Goal: Task Accomplishment & Management: Use online tool/utility

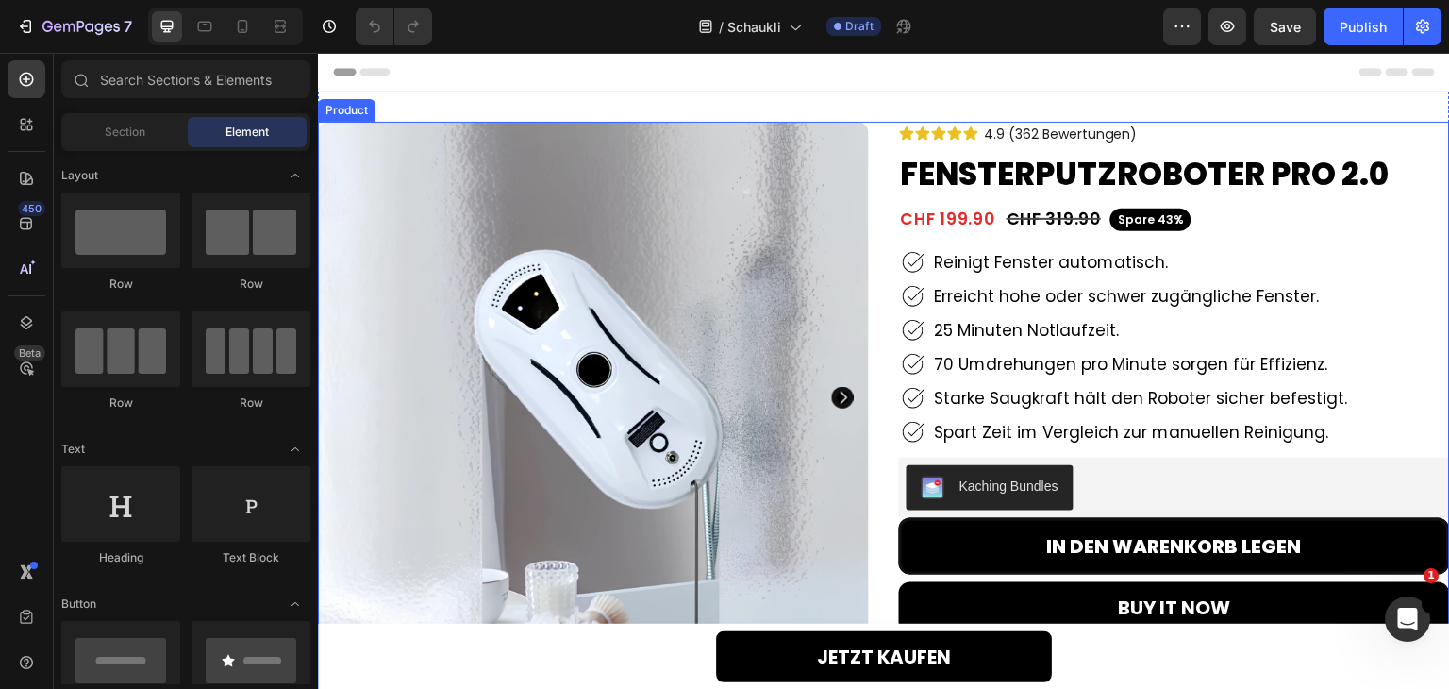
click at [877, 137] on div "Product Images 91% Heading waren von der Saugkraft beeindruckt. Text Block Row …" at bounding box center [884, 657] width 1132 height 1071
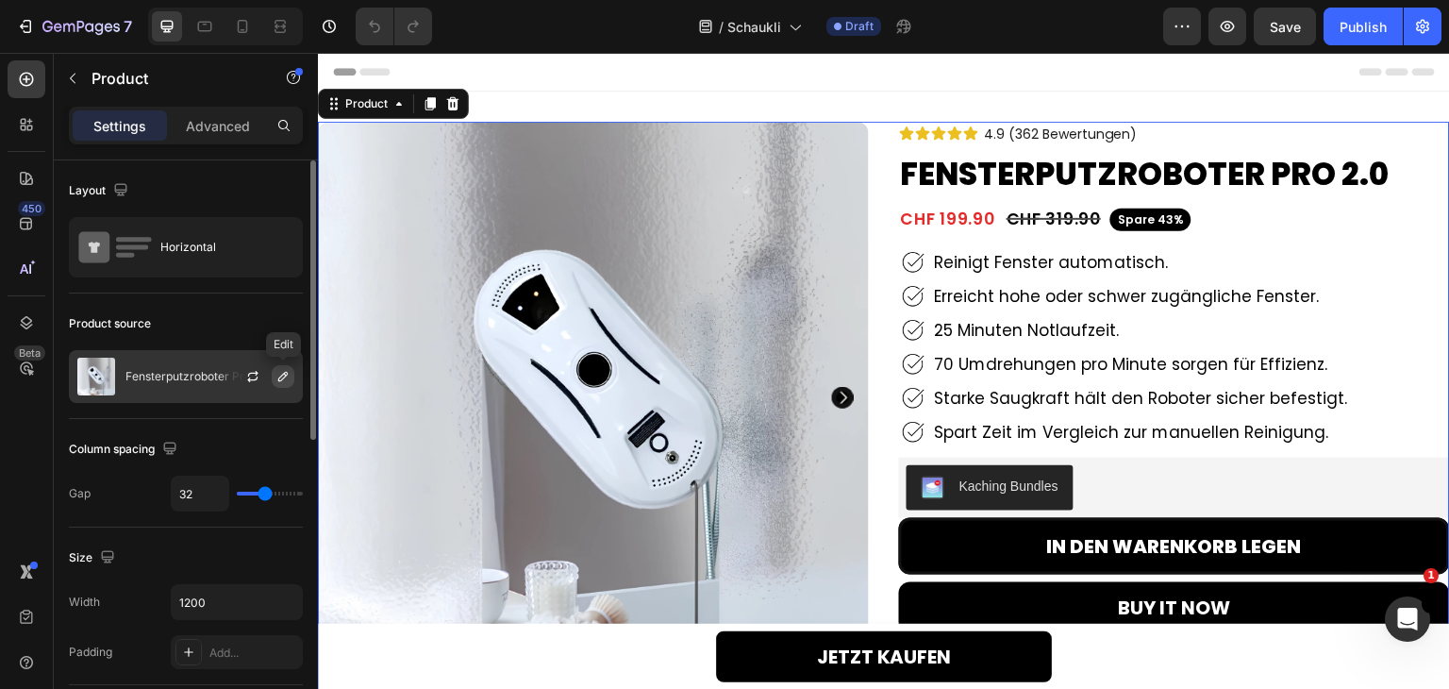
click at [291, 375] on button "button" at bounding box center [283, 376] width 23 height 23
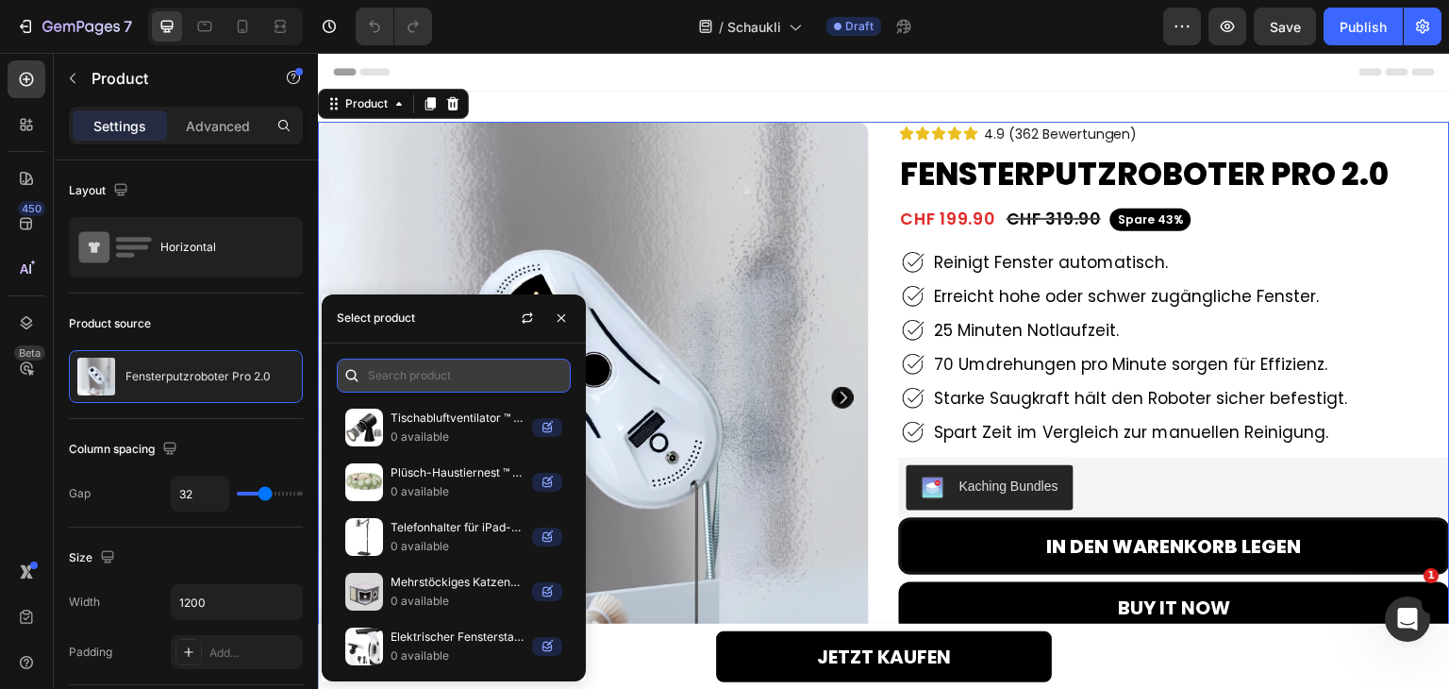
click at [381, 361] on input "text" at bounding box center [454, 375] width 234 height 34
paste input "schaukli"
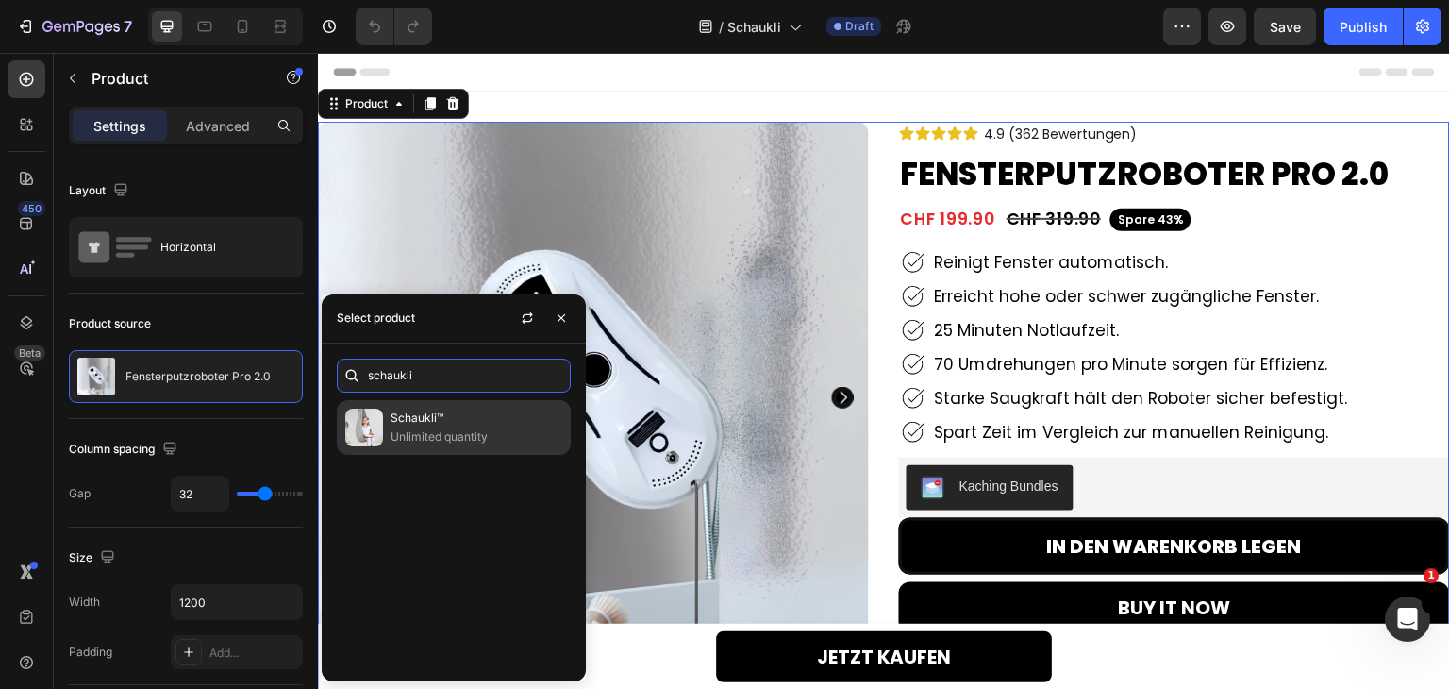
type input "schaukli"
click at [475, 439] on p "Unlimited quantity" at bounding box center [477, 436] width 172 height 19
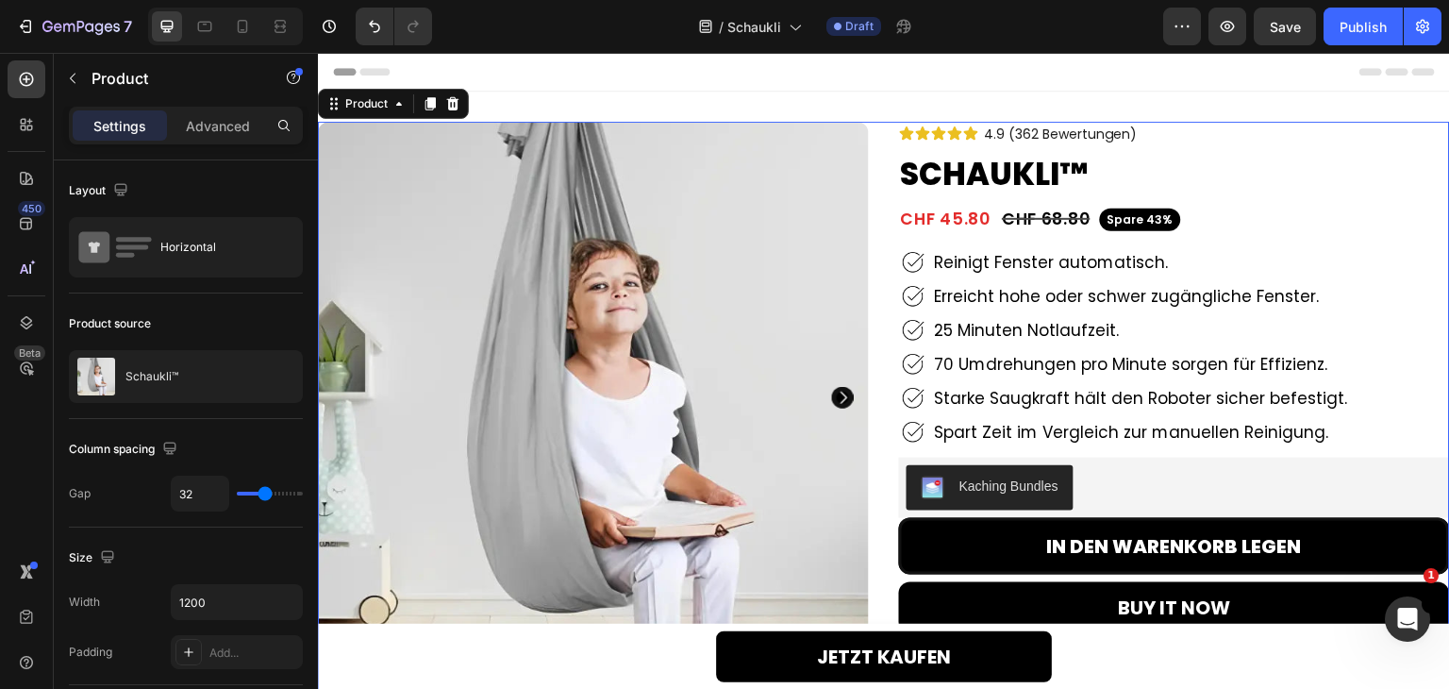
click at [881, 186] on div "Product Images 91% Heading waren von der Saugkraft beeindruckt. Text Block Row …" at bounding box center [884, 657] width 1132 height 1071
click at [882, 135] on div "Product Images 91% Heading waren von der Saugkraft beeindruckt. Text Block Row …" at bounding box center [884, 657] width 1132 height 1071
click at [1086, 133] on span "4.9 (362 Bewertungen)" at bounding box center [1061, 134] width 153 height 19
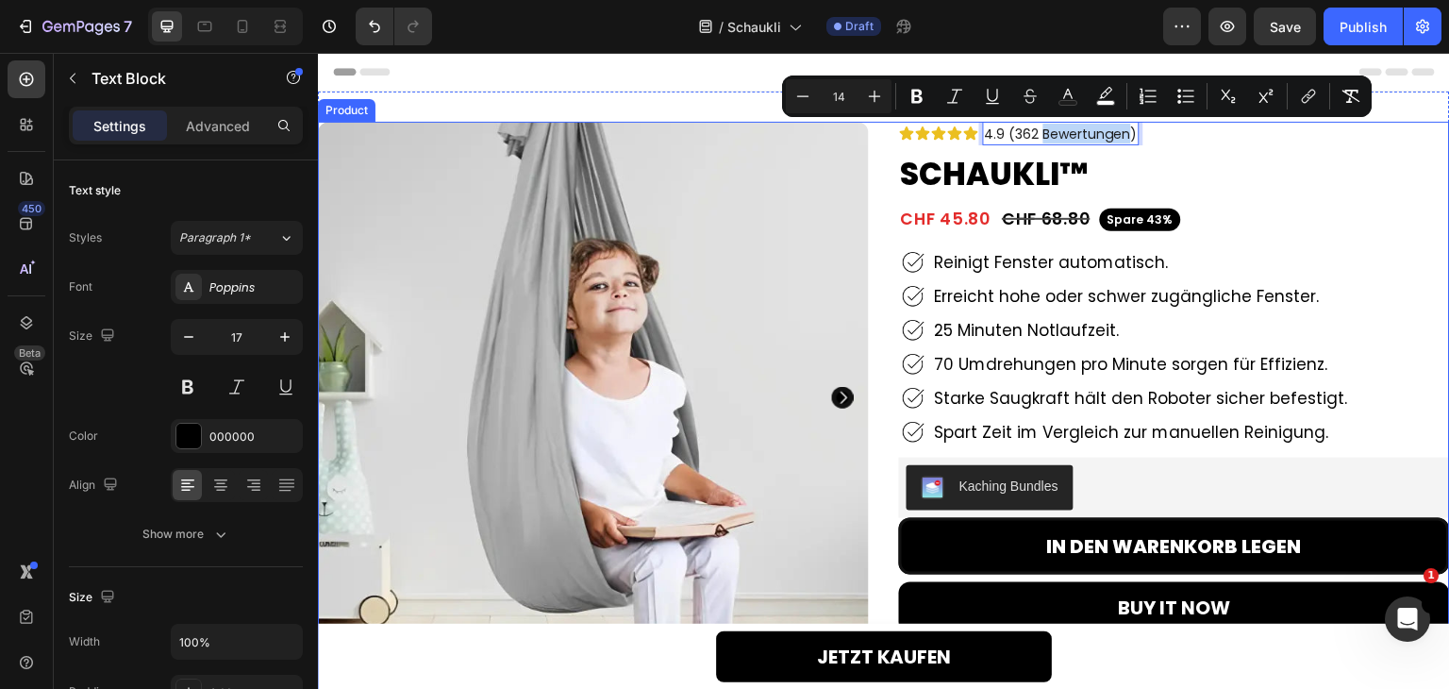
click at [1211, 149] on div "Icon Icon Icon Icon Icon Icon List 4.9 (362 Bewertungen) Text Block 0 Row Hero …" at bounding box center [1174, 657] width 551 height 1071
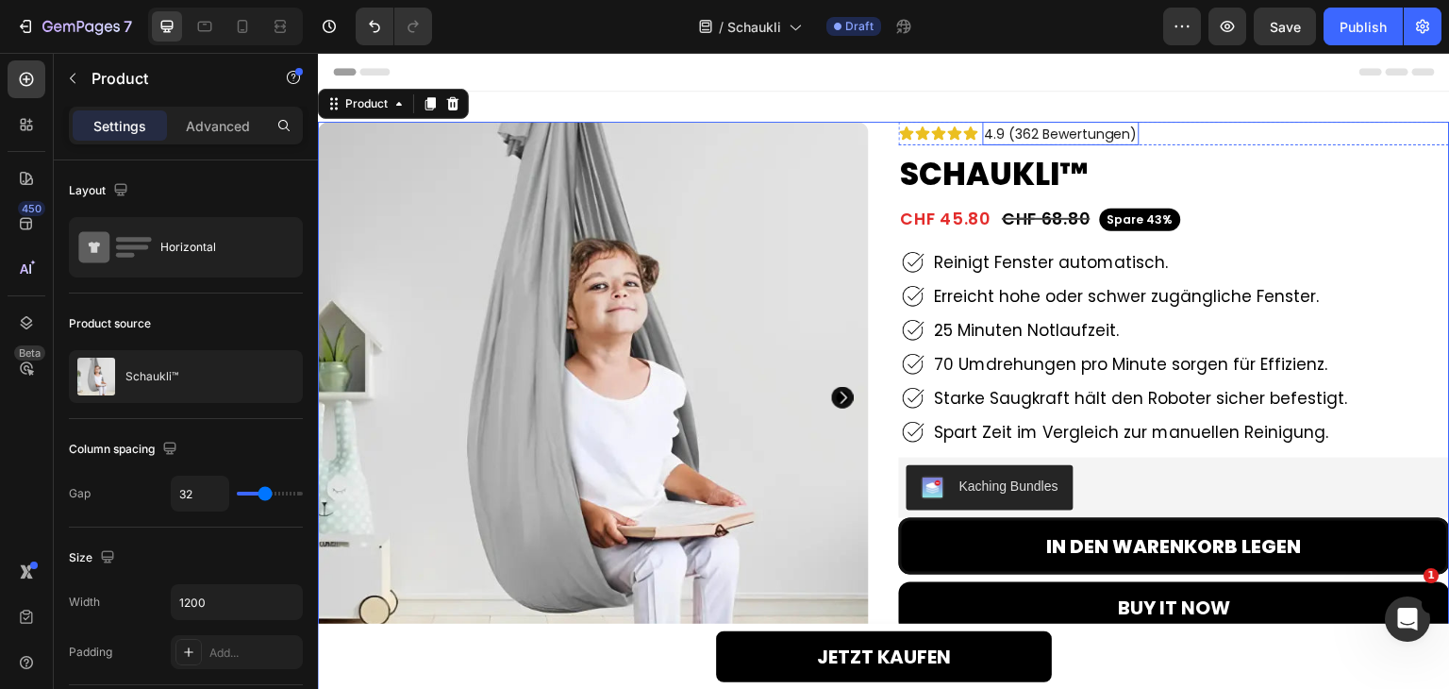
click at [1025, 133] on span "4.9 (362 Bewertungen)" at bounding box center [1061, 134] width 153 height 19
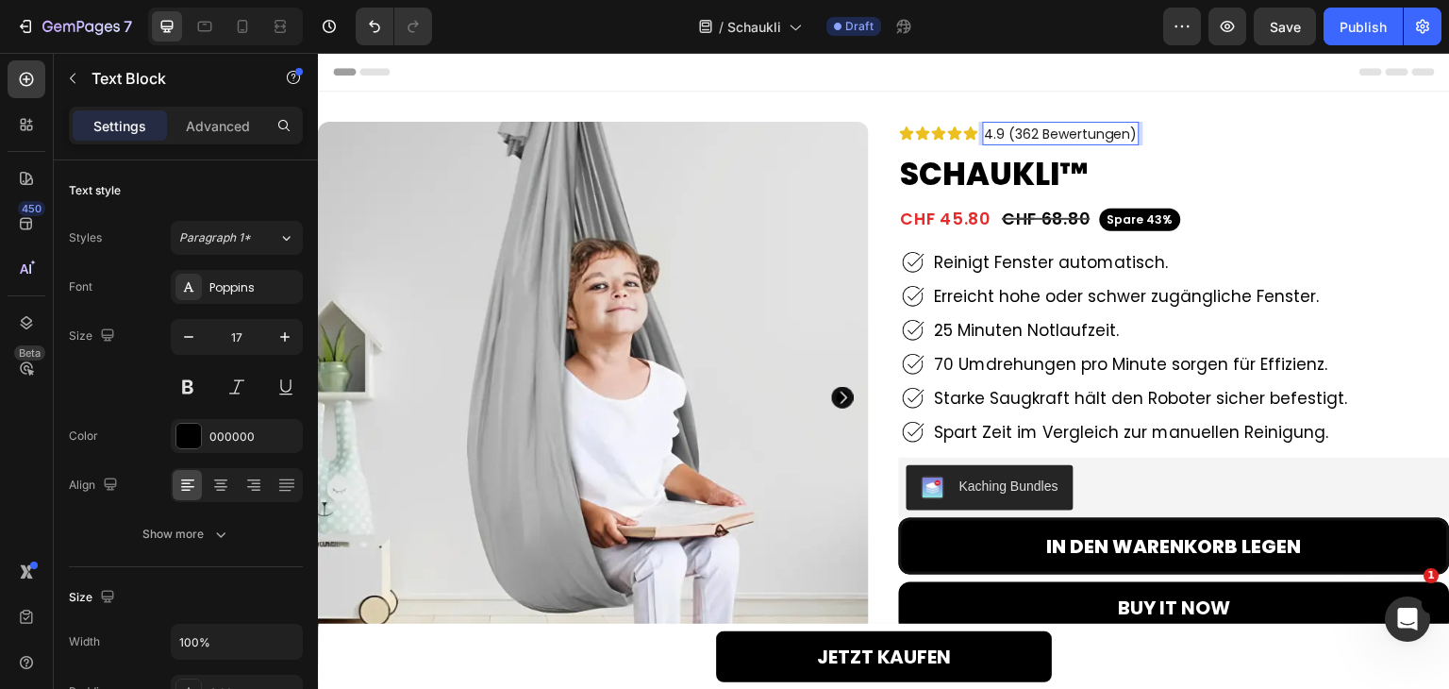
click at [1023, 131] on span "4.9 (362 Bewertungen)" at bounding box center [1061, 134] width 153 height 19
click at [1259, 166] on h2 "Schaukli™" at bounding box center [1174, 175] width 551 height 44
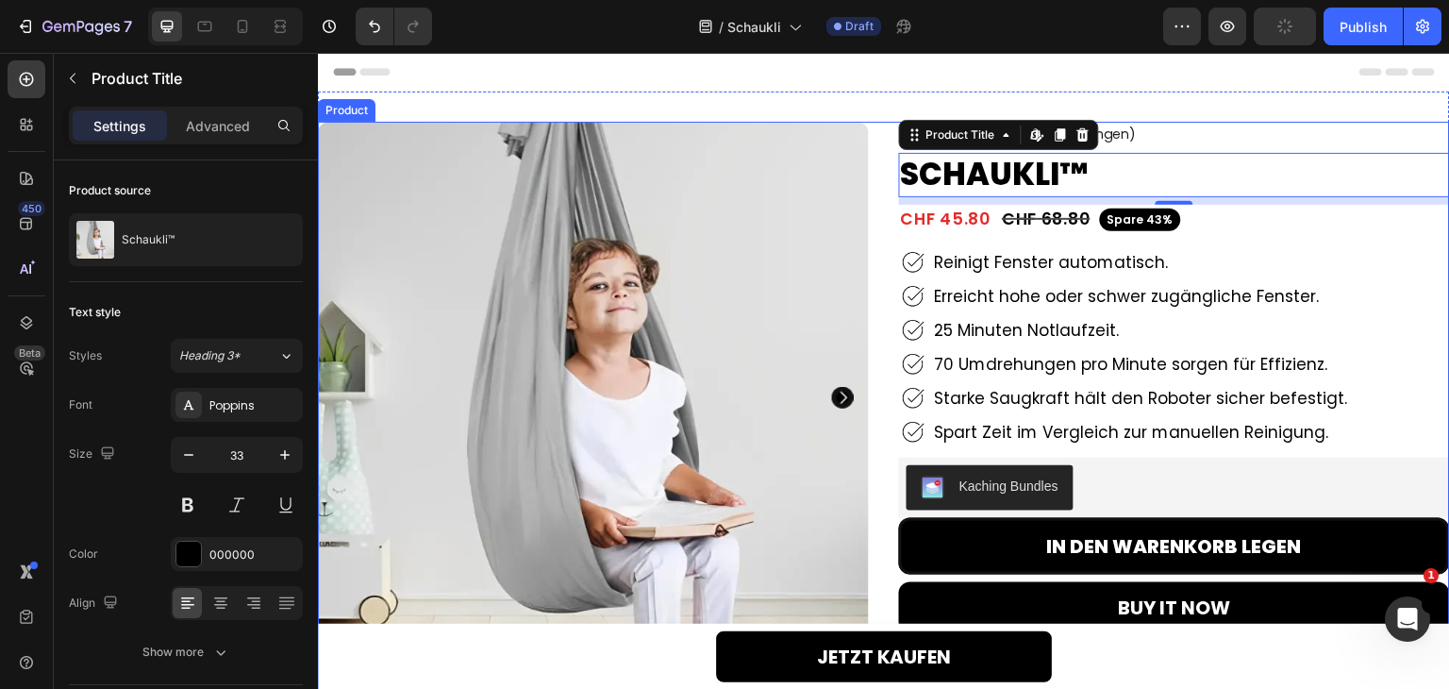
click at [881, 142] on div "Product Images 91% Heading waren von der Saugkraft beeindruckt. Text Block Row …" at bounding box center [884, 657] width 1132 height 1071
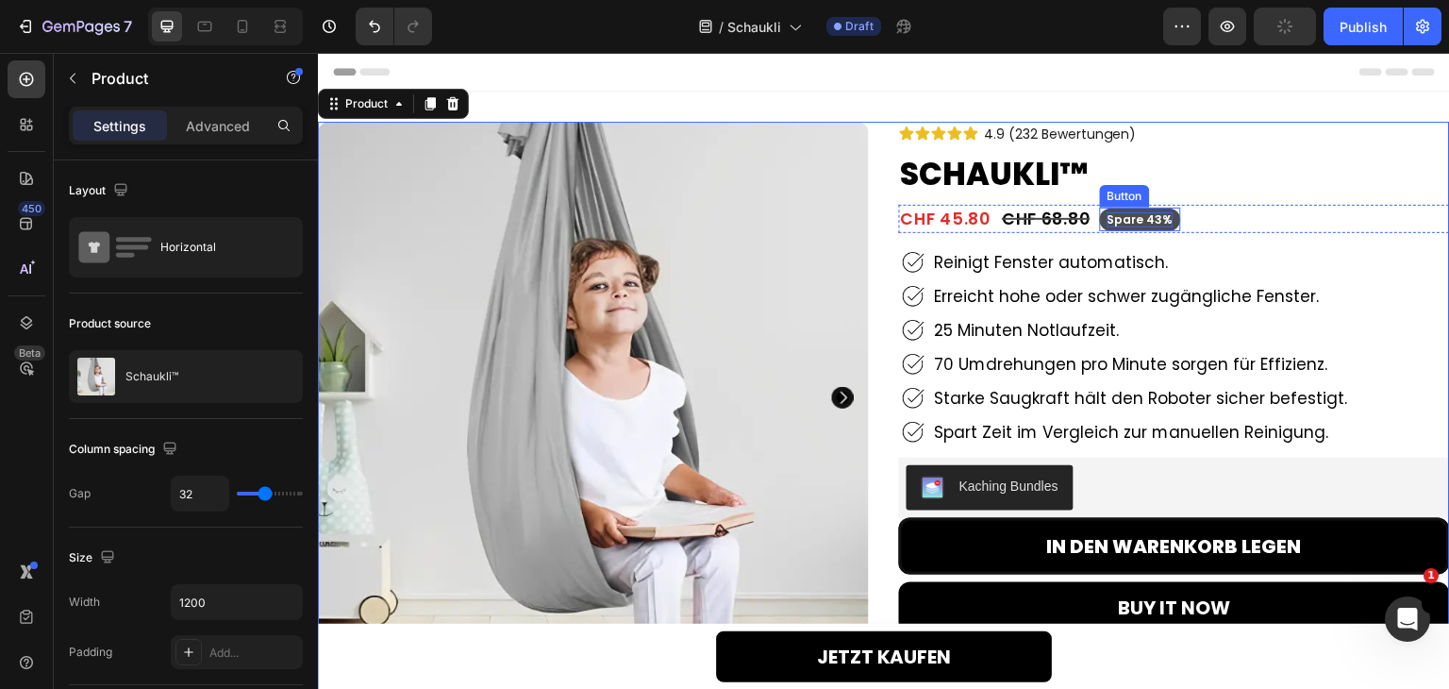
click at [1137, 217] on p "Spare 43%" at bounding box center [1140, 219] width 66 height 15
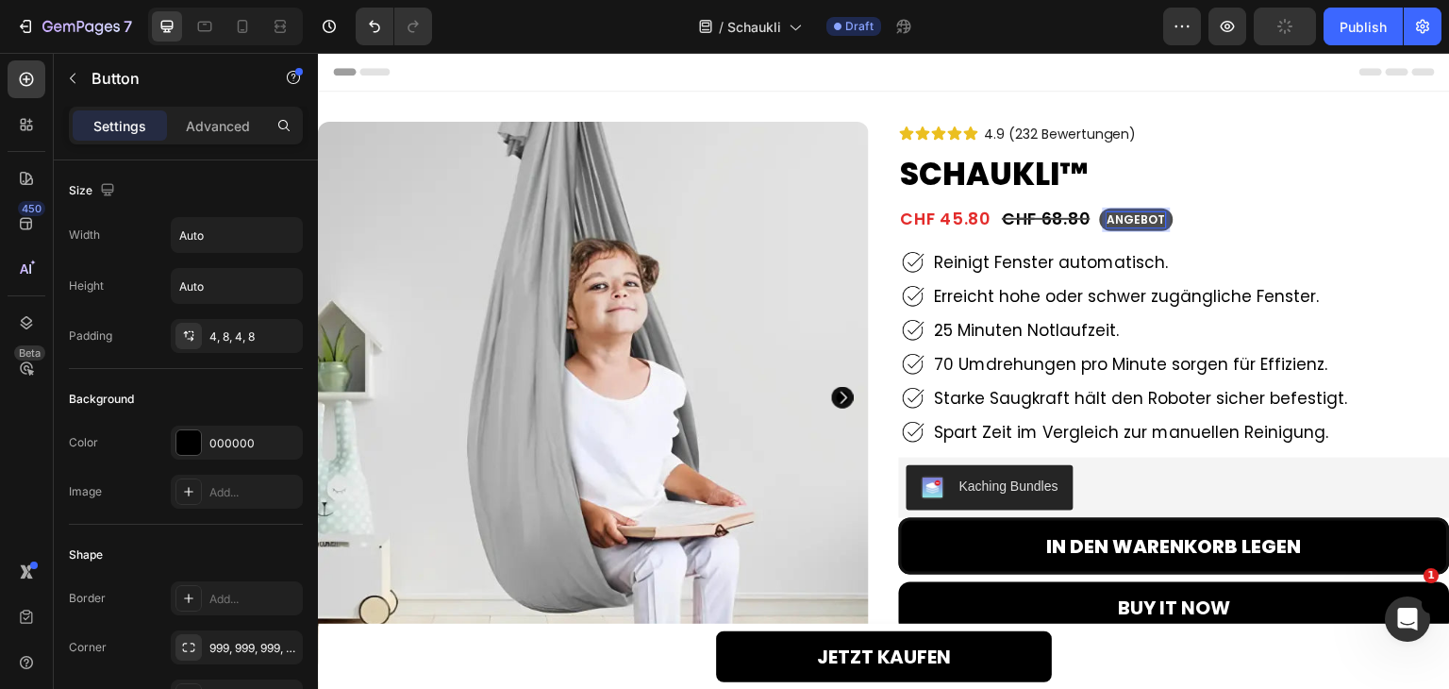
click at [1323, 230] on div "CHF 45.80 Product Price Product Price CHF 68.80 Product Price Product Price ANG…" at bounding box center [1174, 219] width 551 height 28
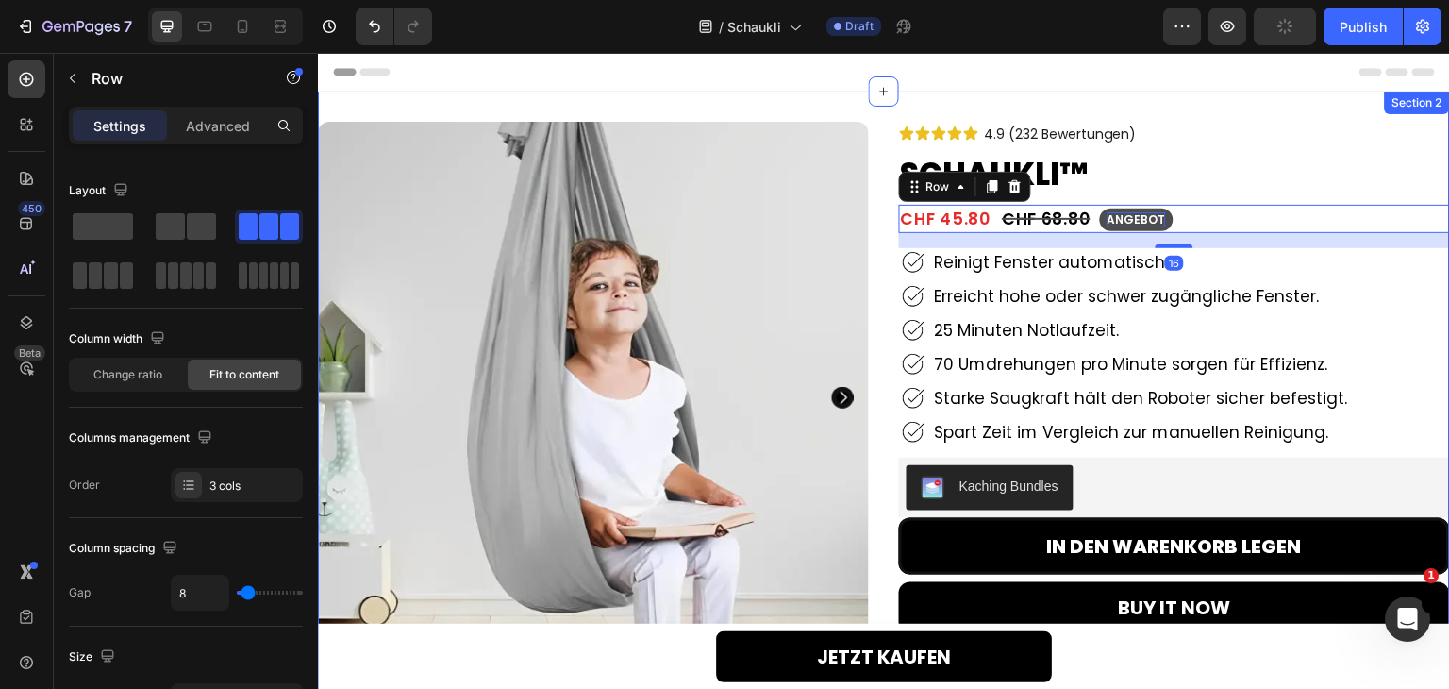
click at [883, 116] on div "Product Images 91% Heading waren von der Saugkraft beeindruckt. Text Block Row …" at bounding box center [884, 675] width 1132 height 1167
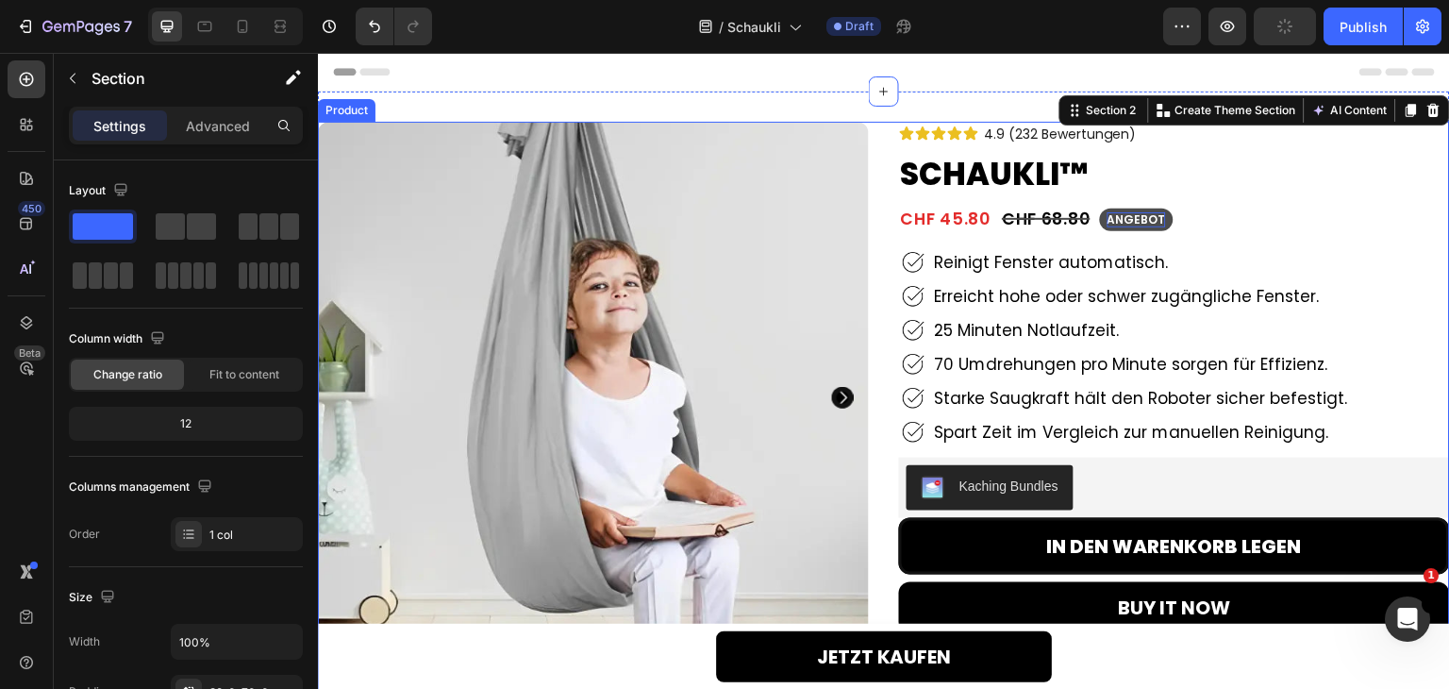
click at [866, 148] on div "Product Images 91% Heading waren von der Saugkraft beeindruckt. Text Block Row …" at bounding box center [884, 657] width 1132 height 1071
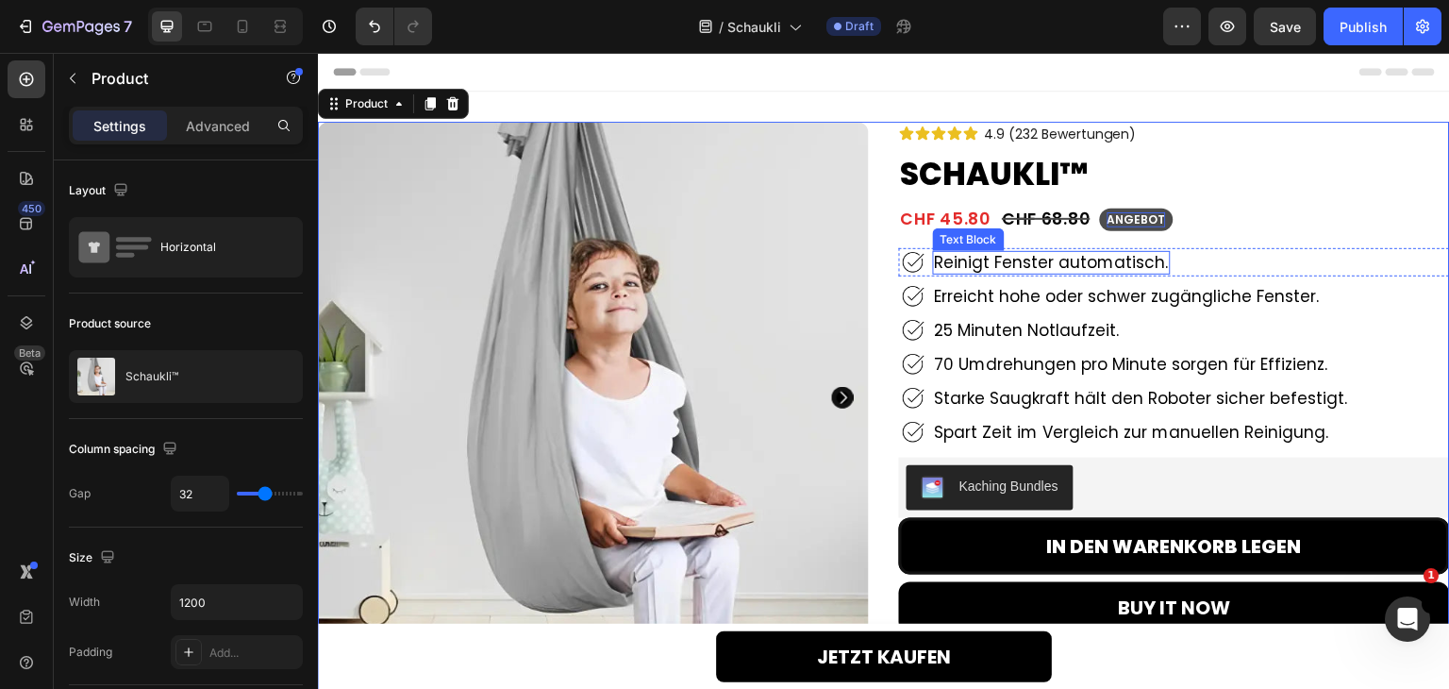
click at [1020, 263] on p "Reinigt Fenster automatisch." at bounding box center [1052, 262] width 234 height 19
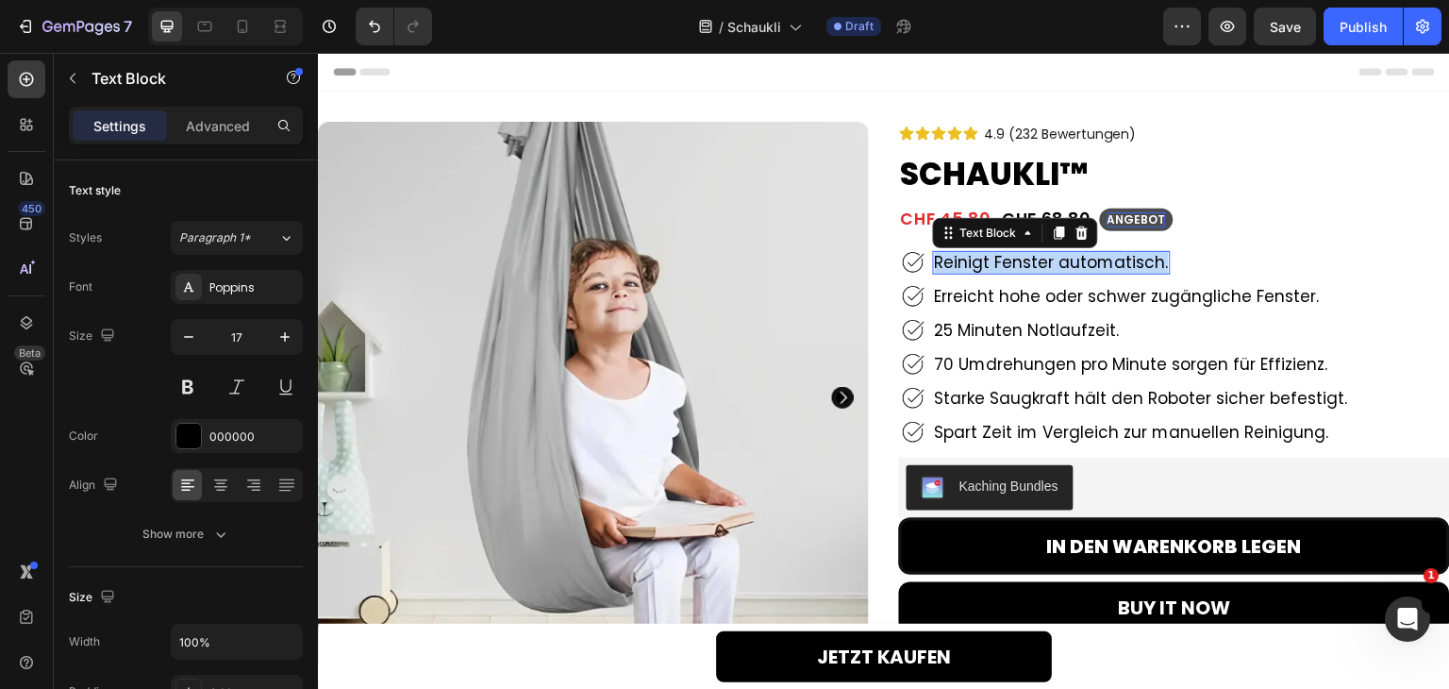
click at [1020, 263] on p "Reinigt Fenster automatisch." at bounding box center [1052, 262] width 234 height 19
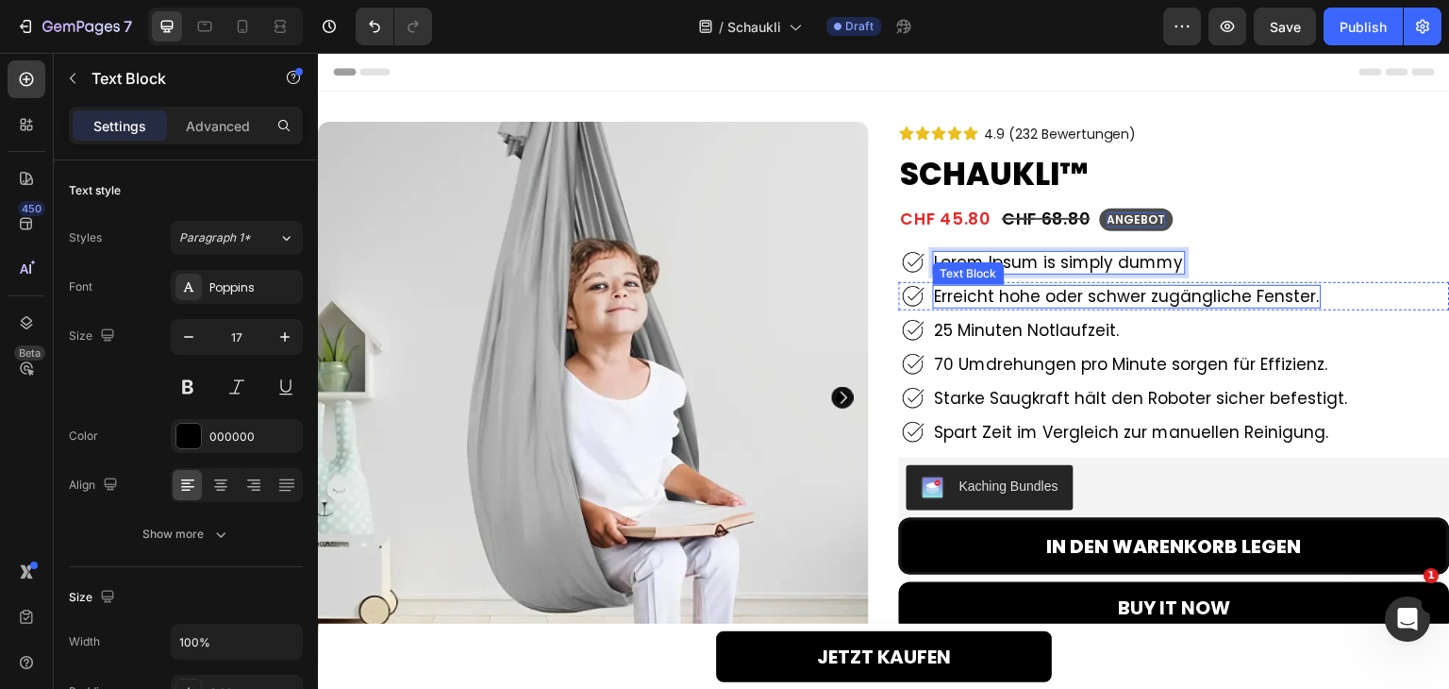
click at [1014, 292] on p "Erreicht hohe oder schwer zugängliche Fenster." at bounding box center [1127, 296] width 385 height 19
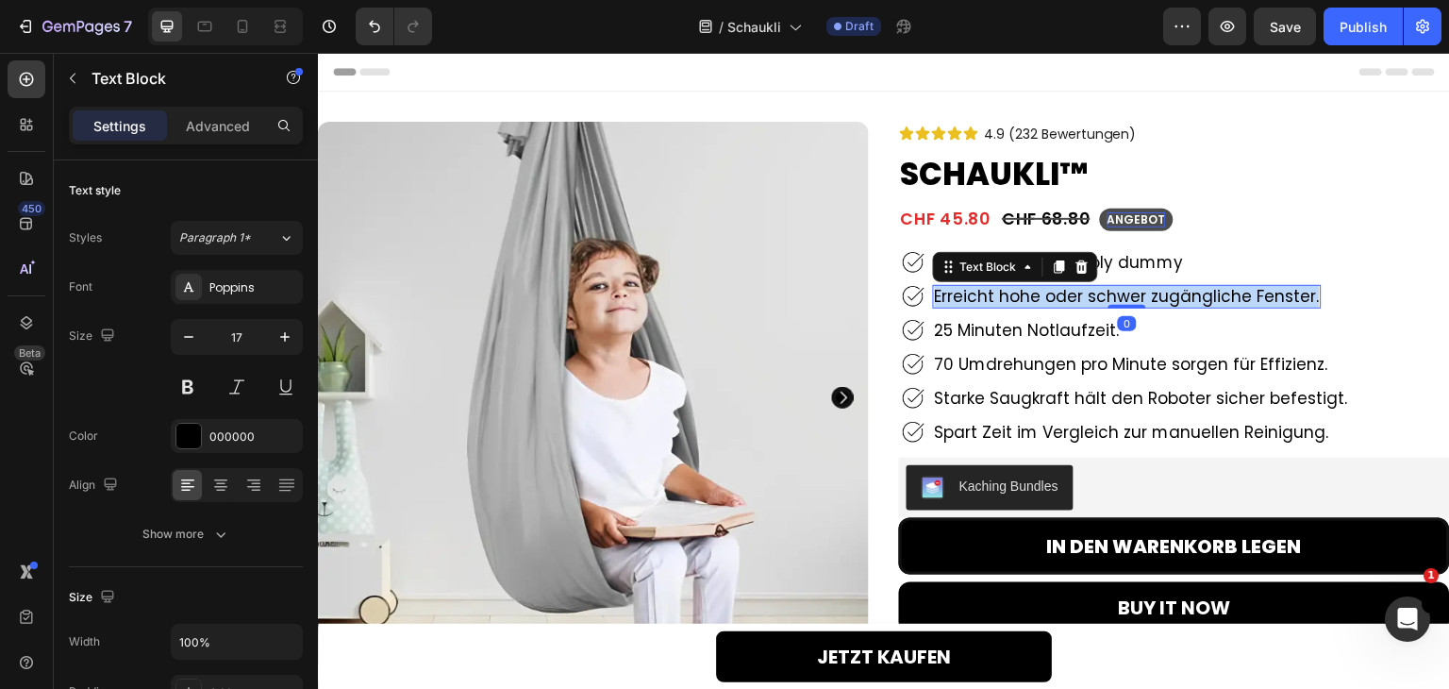
click at [1014, 292] on p "Erreicht hohe oder schwer zugängliche Fenster." at bounding box center [1127, 296] width 385 height 19
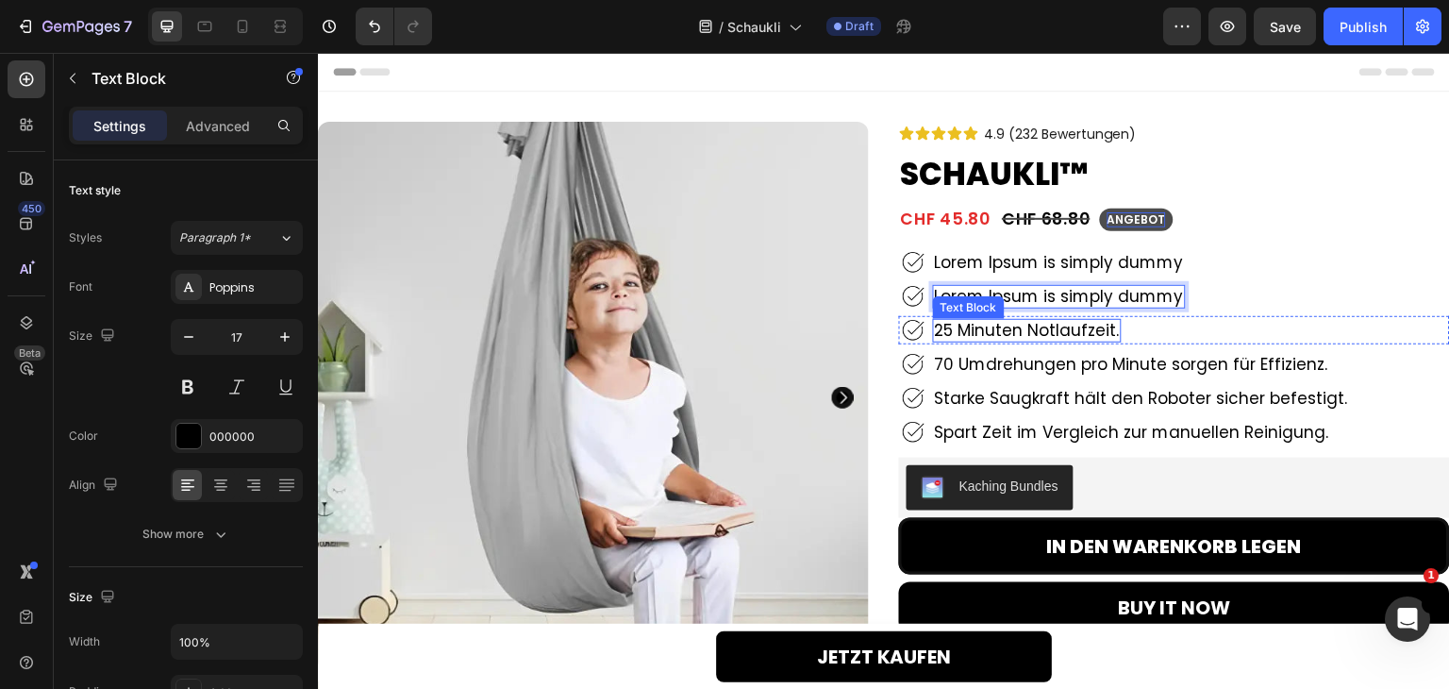
click at [1018, 340] on p "25 Minuten Notlaufzeit." at bounding box center [1027, 330] width 185 height 19
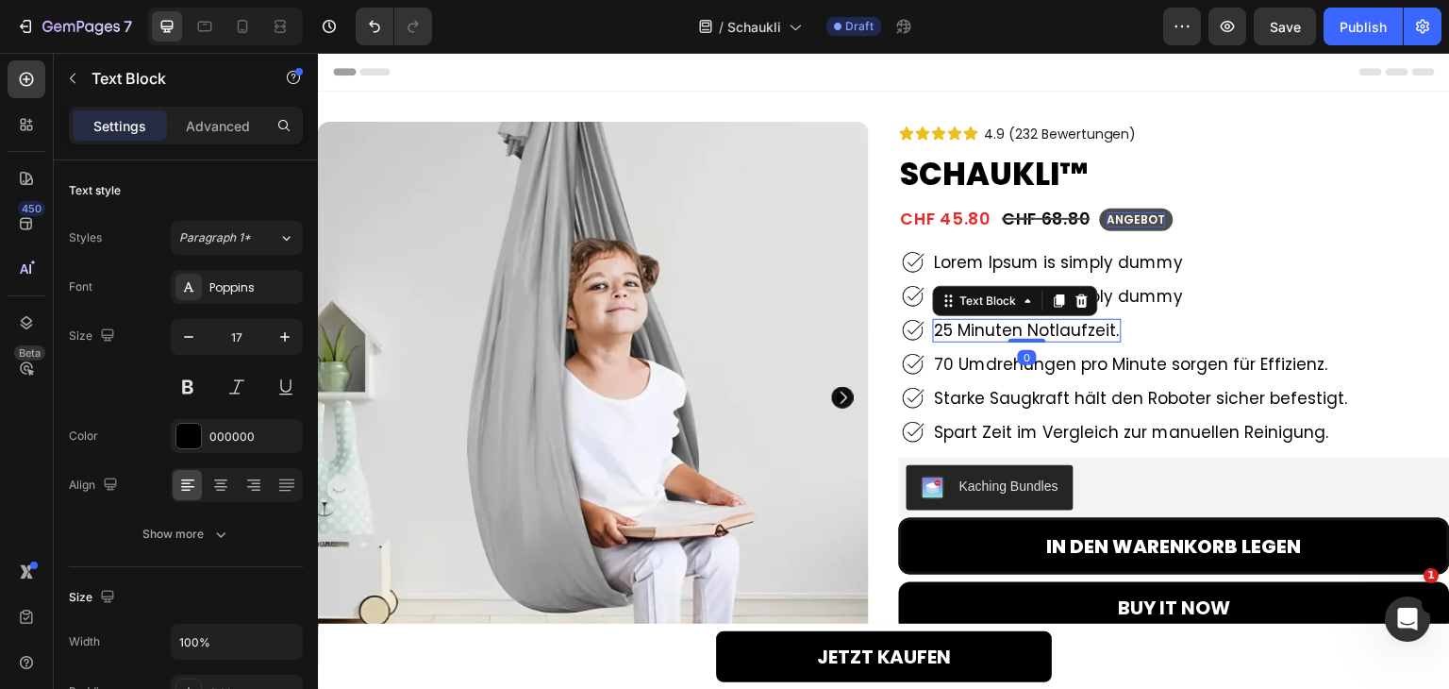
click at [1029, 330] on p "25 Minuten Notlaufzeit." at bounding box center [1027, 330] width 185 height 19
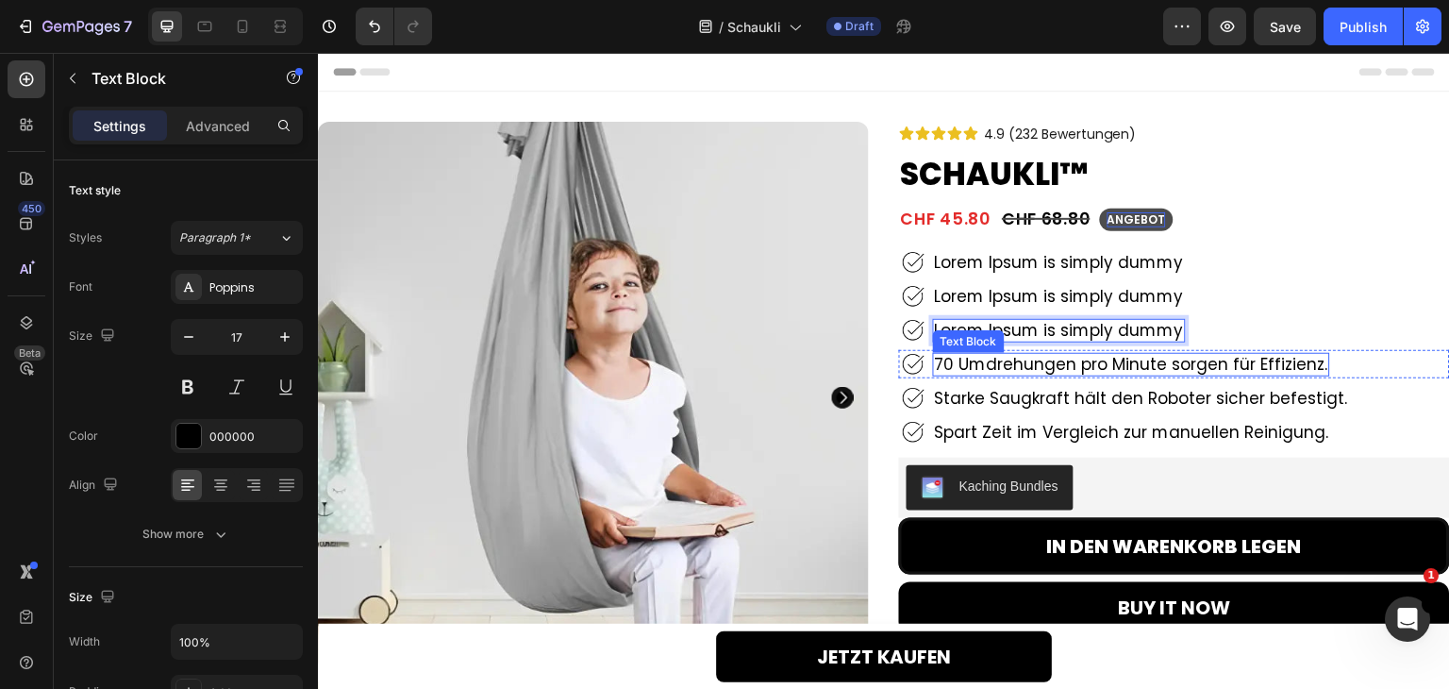
click at [1063, 360] on p "70 Umdrehungen pro Minute sorgen für Effizienz." at bounding box center [1131, 364] width 393 height 19
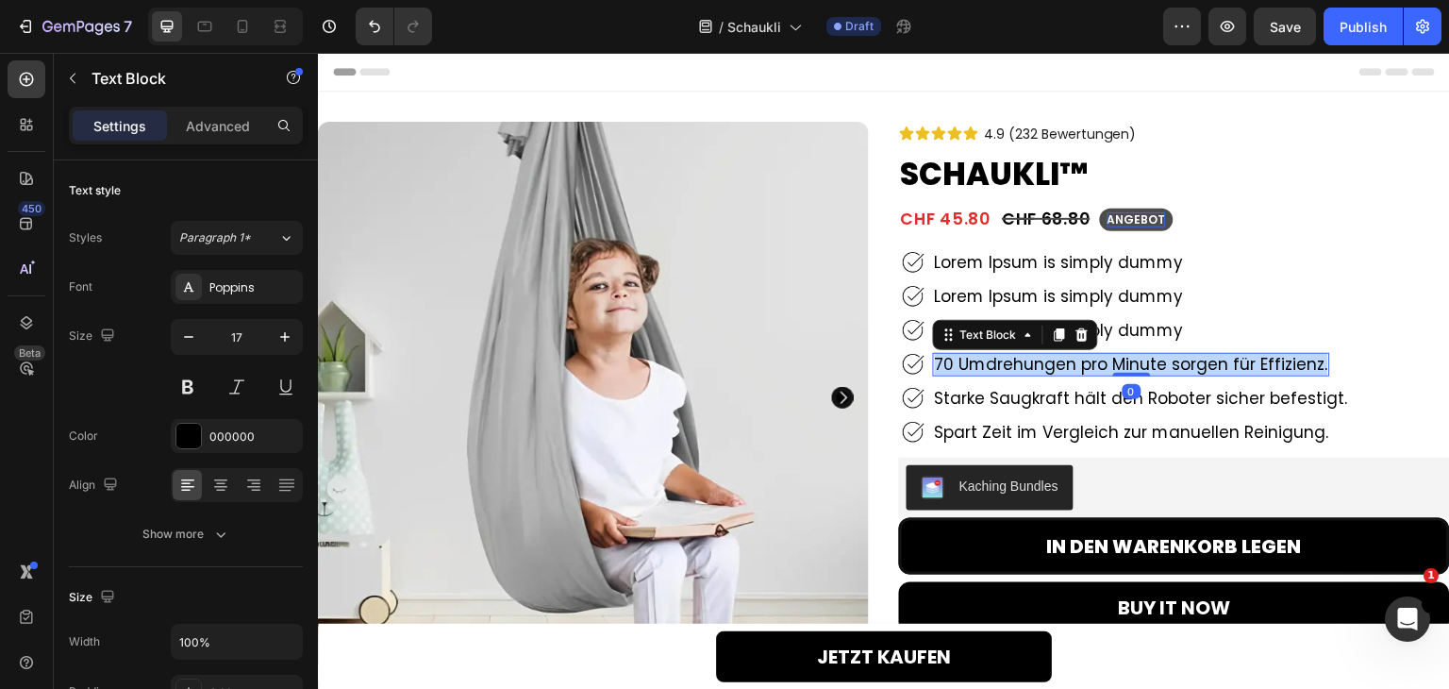
click at [1063, 360] on p "70 Umdrehungen pro Minute sorgen für Effizienz." at bounding box center [1131, 364] width 393 height 19
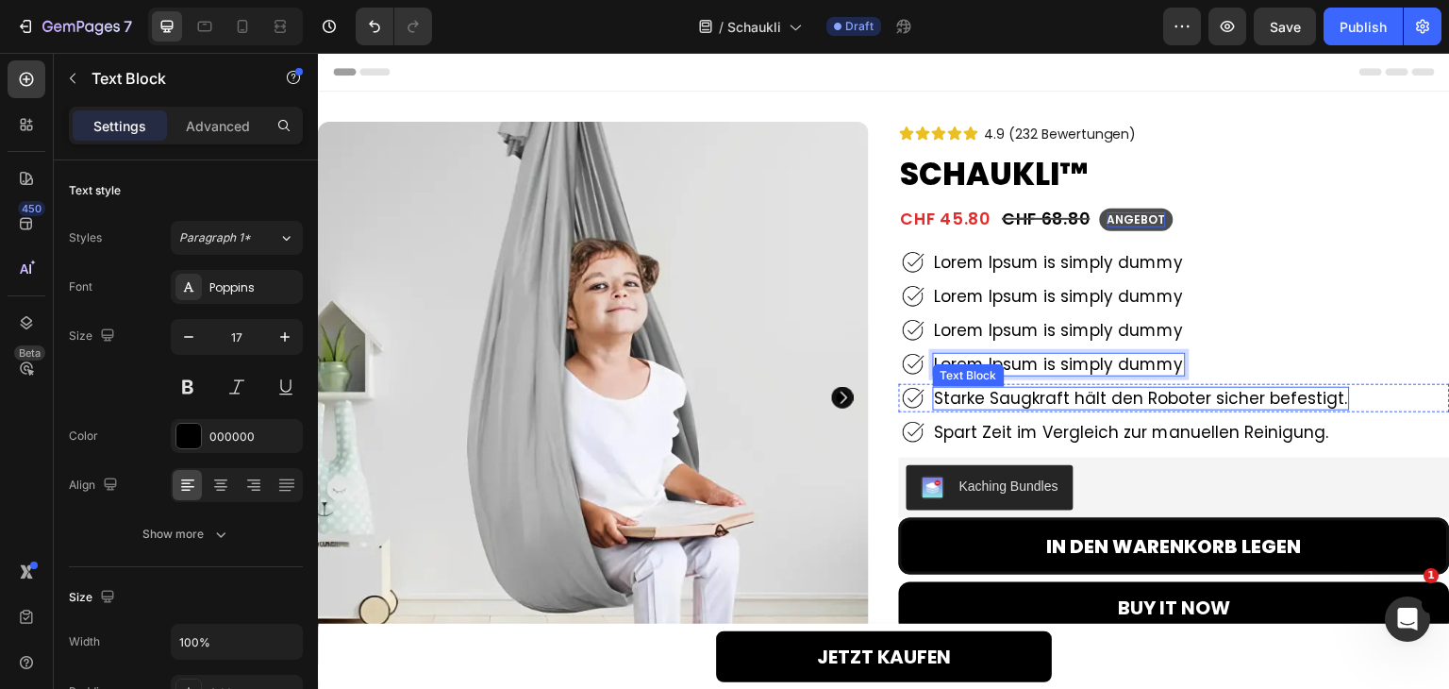
click at [1081, 402] on p "Starke Saugkraft hält den Roboter sicher befestigt." at bounding box center [1141, 398] width 413 height 19
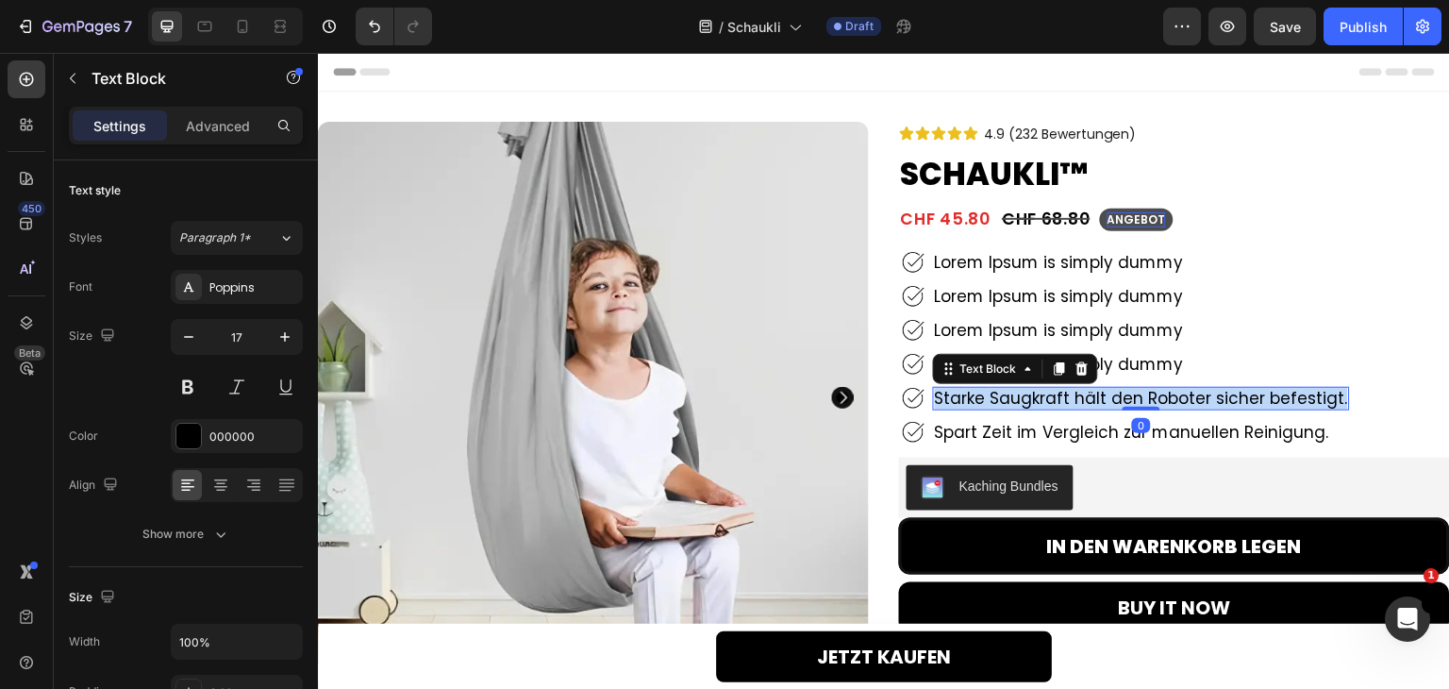
click at [1081, 402] on p "Starke Saugkraft hält den Roboter sicher befestigt." at bounding box center [1141, 398] width 413 height 19
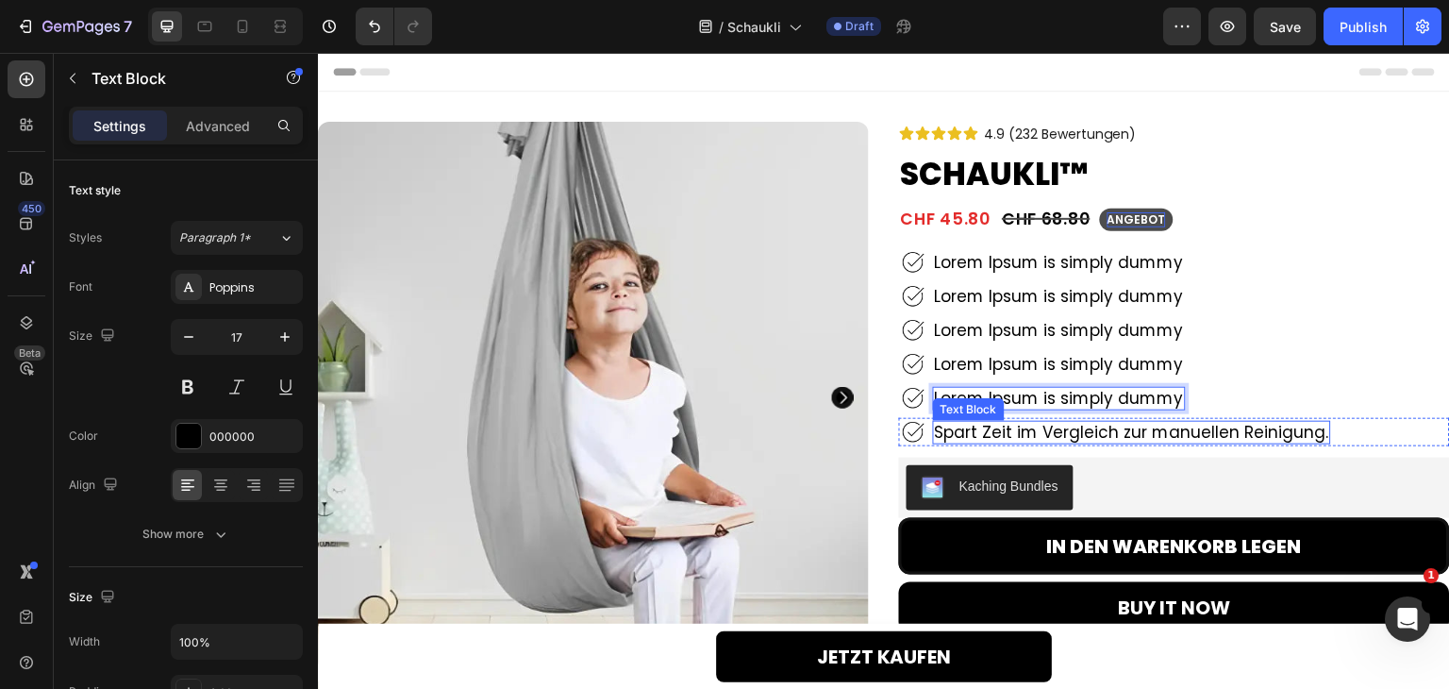
click at [1087, 430] on p "Spart Zeit im Vergleich zur manuellen Reinigung." at bounding box center [1132, 432] width 394 height 19
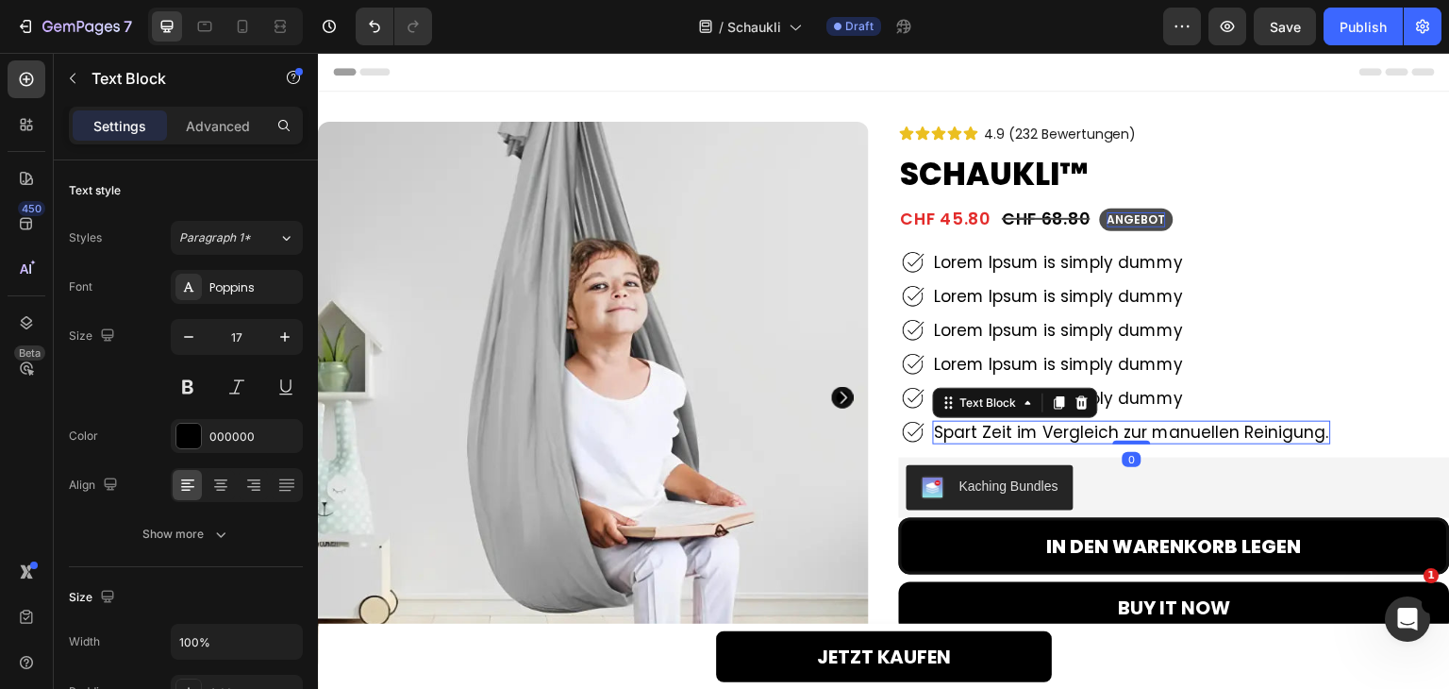
click at [1086, 429] on p "Spart Zeit im Vergleich zur manuellen Reinigung." at bounding box center [1132, 432] width 394 height 19
click at [1085, 429] on p "Spart Zeit im Vergleich zur manuellen Reinigung." at bounding box center [1132, 432] width 394 height 19
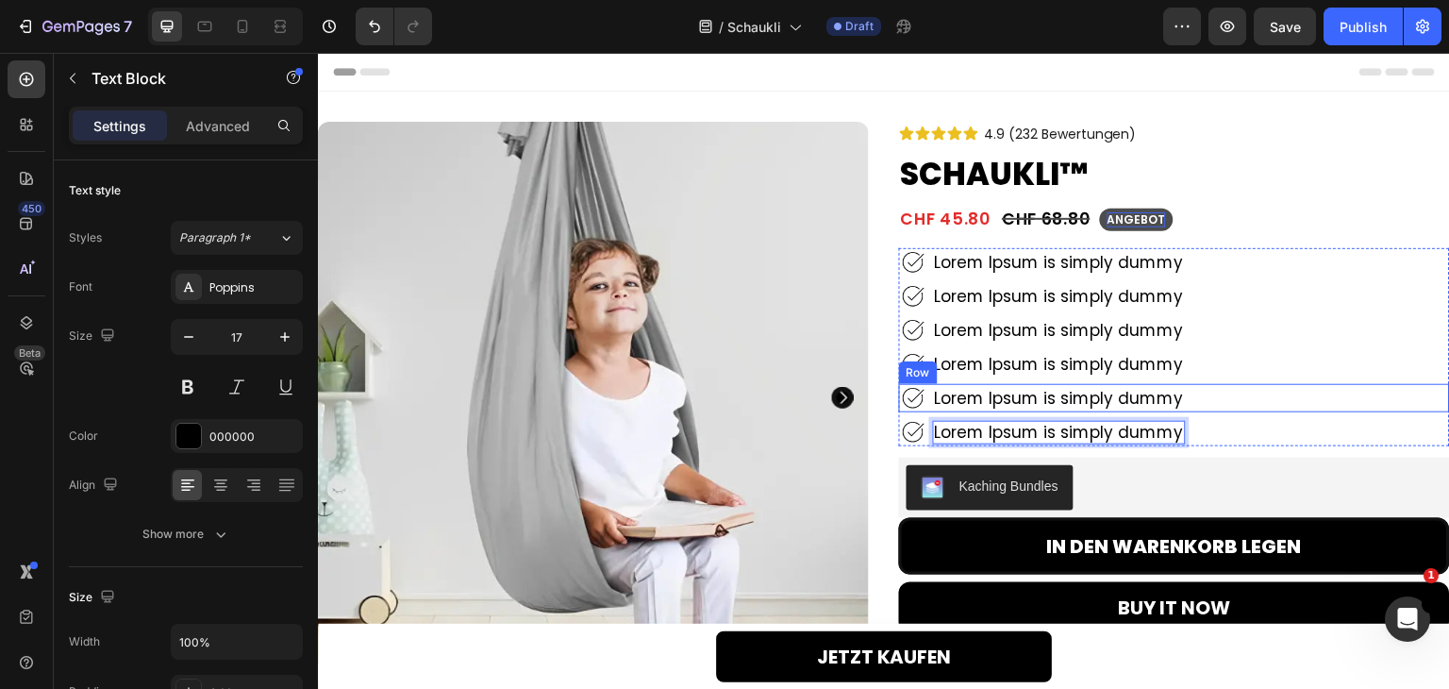
click at [1262, 396] on div "Image Lorem Ipsum is simply dummy Text Block Row" at bounding box center [1174, 398] width 551 height 28
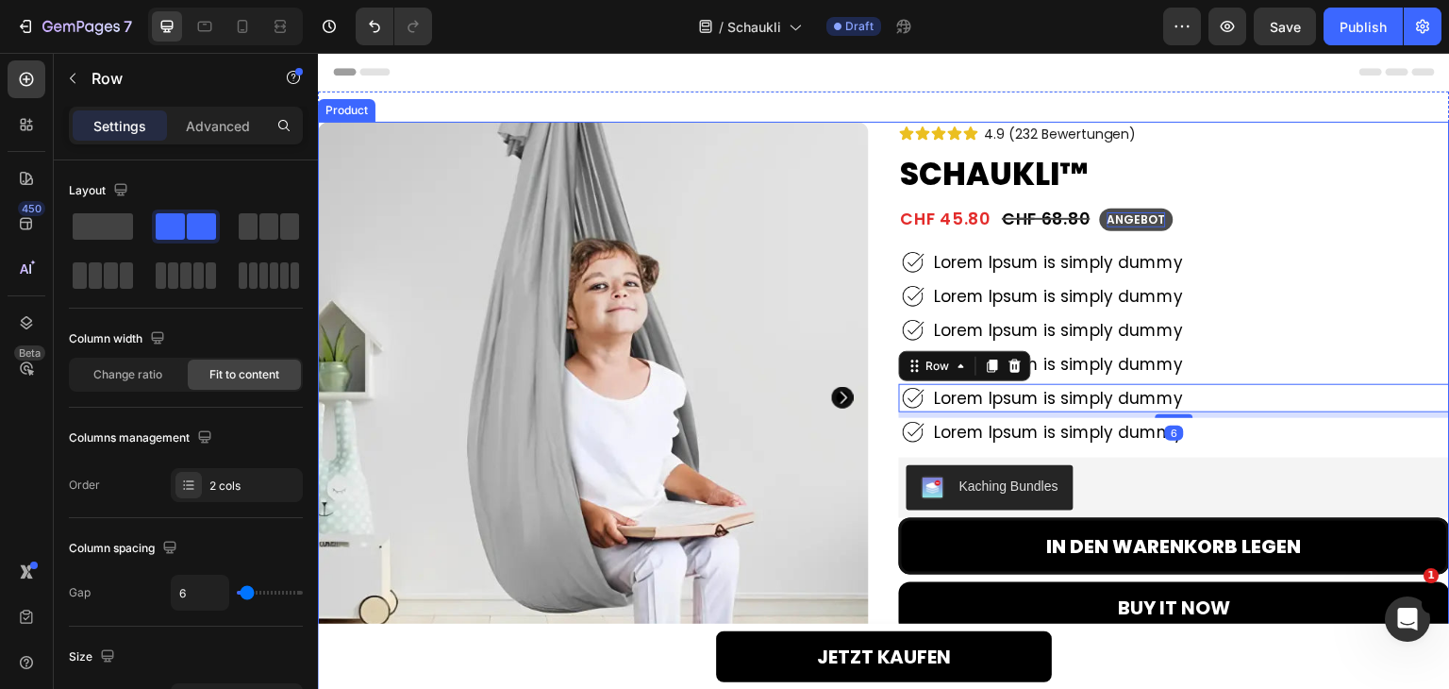
click at [882, 198] on div "Product Images 91% Heading waren von der Saugkraft beeindruckt. Text Block Row …" at bounding box center [884, 657] width 1132 height 1071
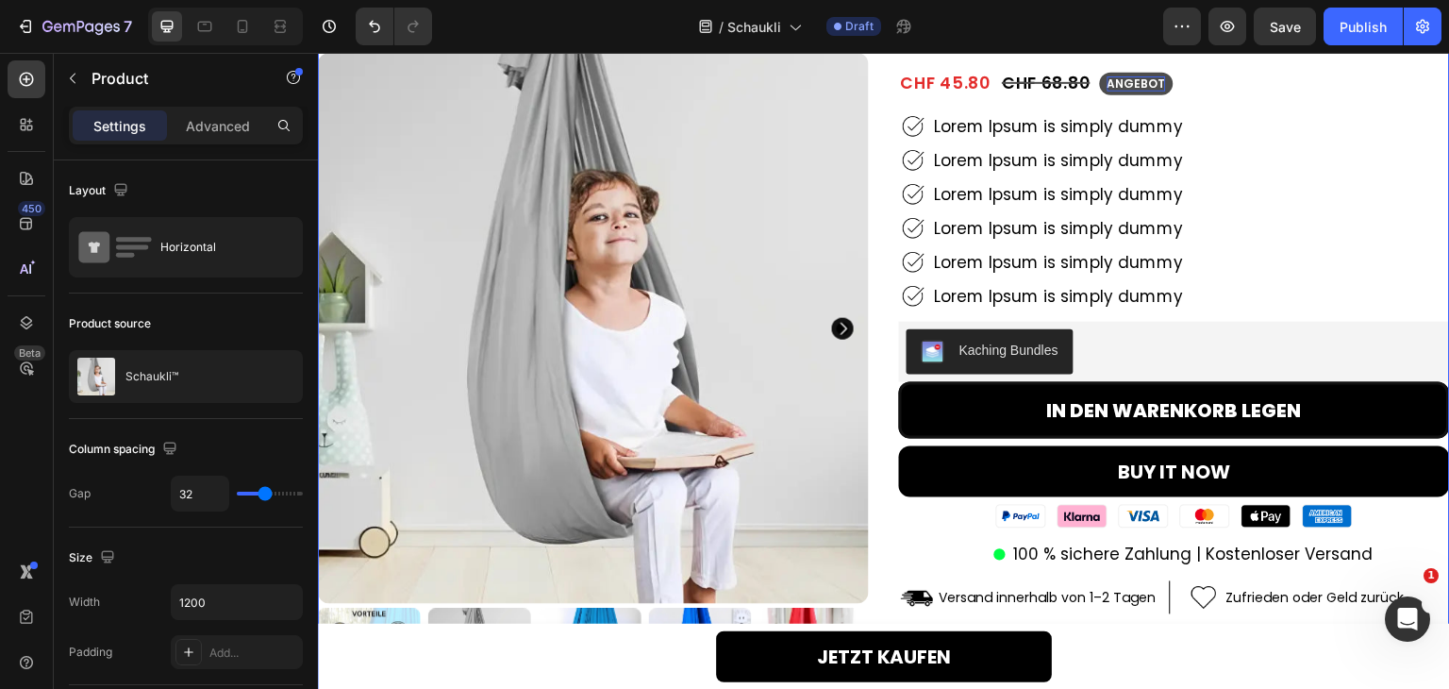
scroll to position [189, 0]
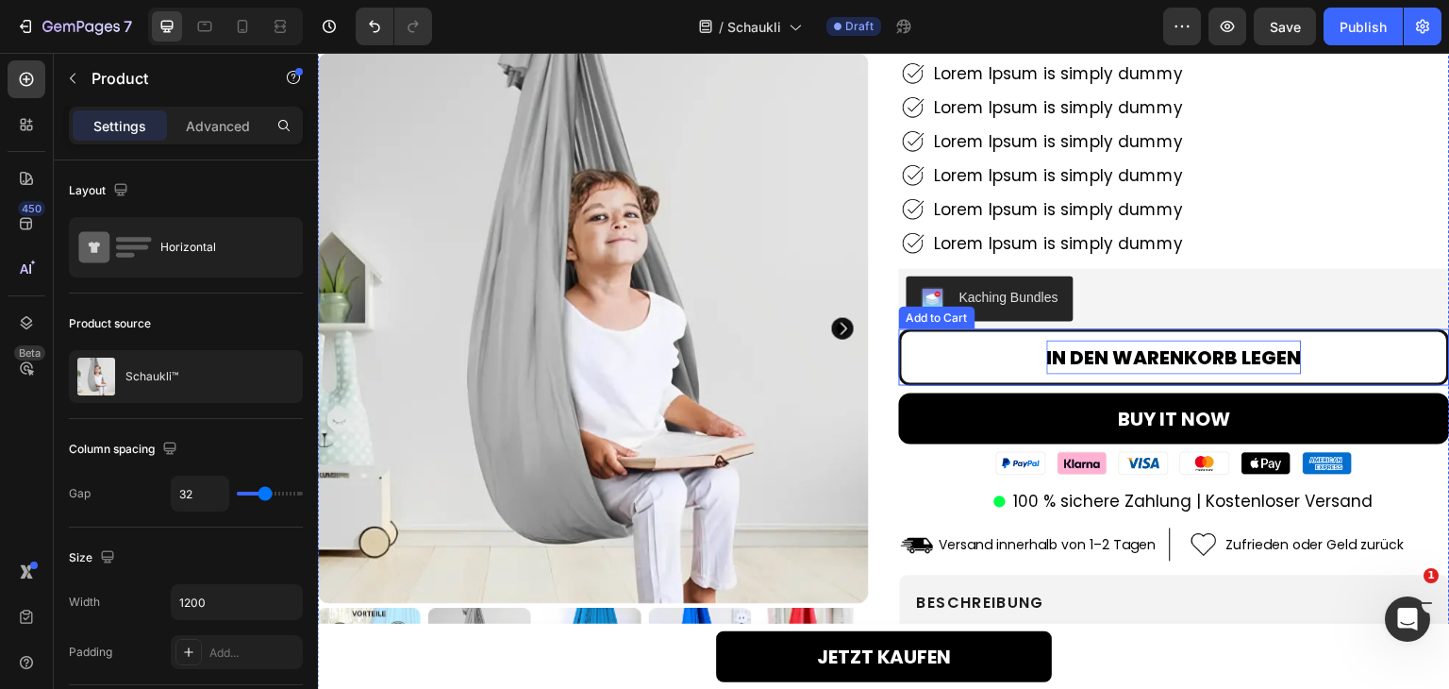
click at [1124, 345] on div "In den Warenkorb legen" at bounding box center [1174, 358] width 255 height 34
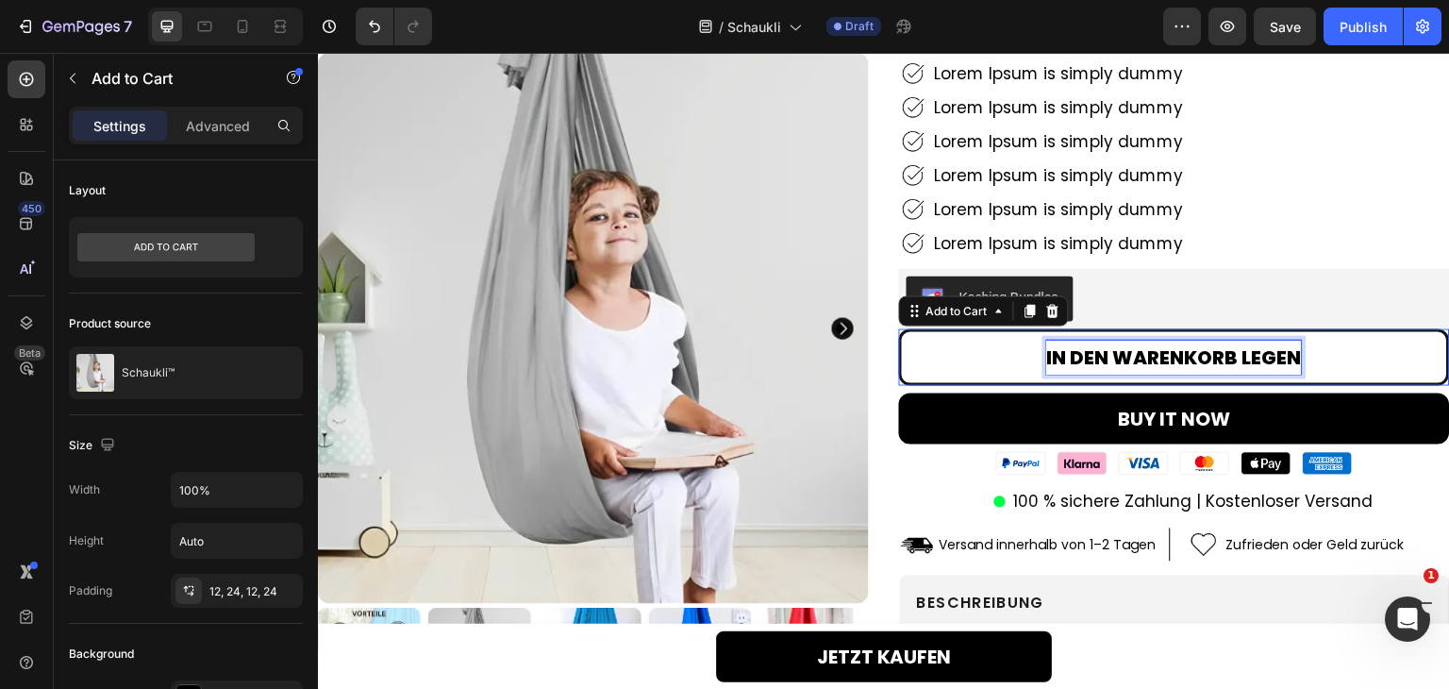
click at [1124, 345] on div "In den Warenkorb legen" at bounding box center [1174, 358] width 255 height 34
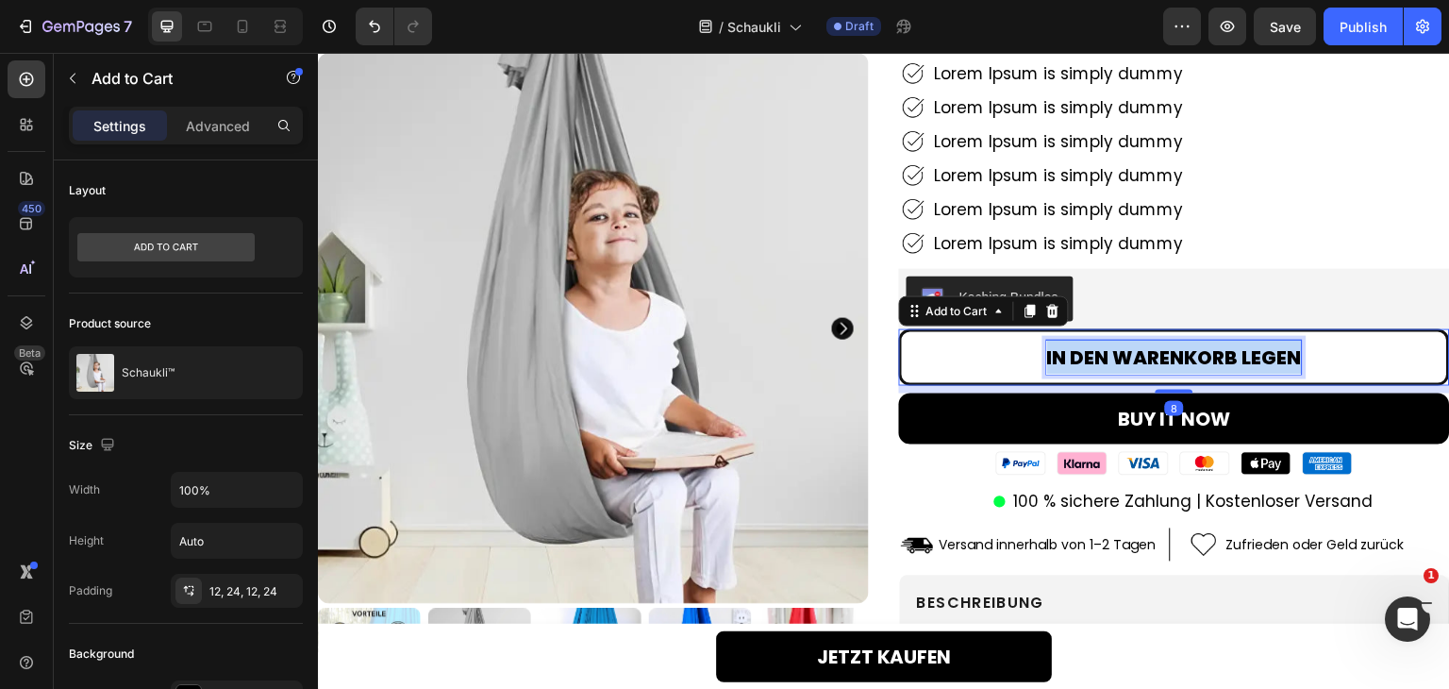
click at [1124, 345] on p "In den Warenkorb legen" at bounding box center [1174, 358] width 255 height 34
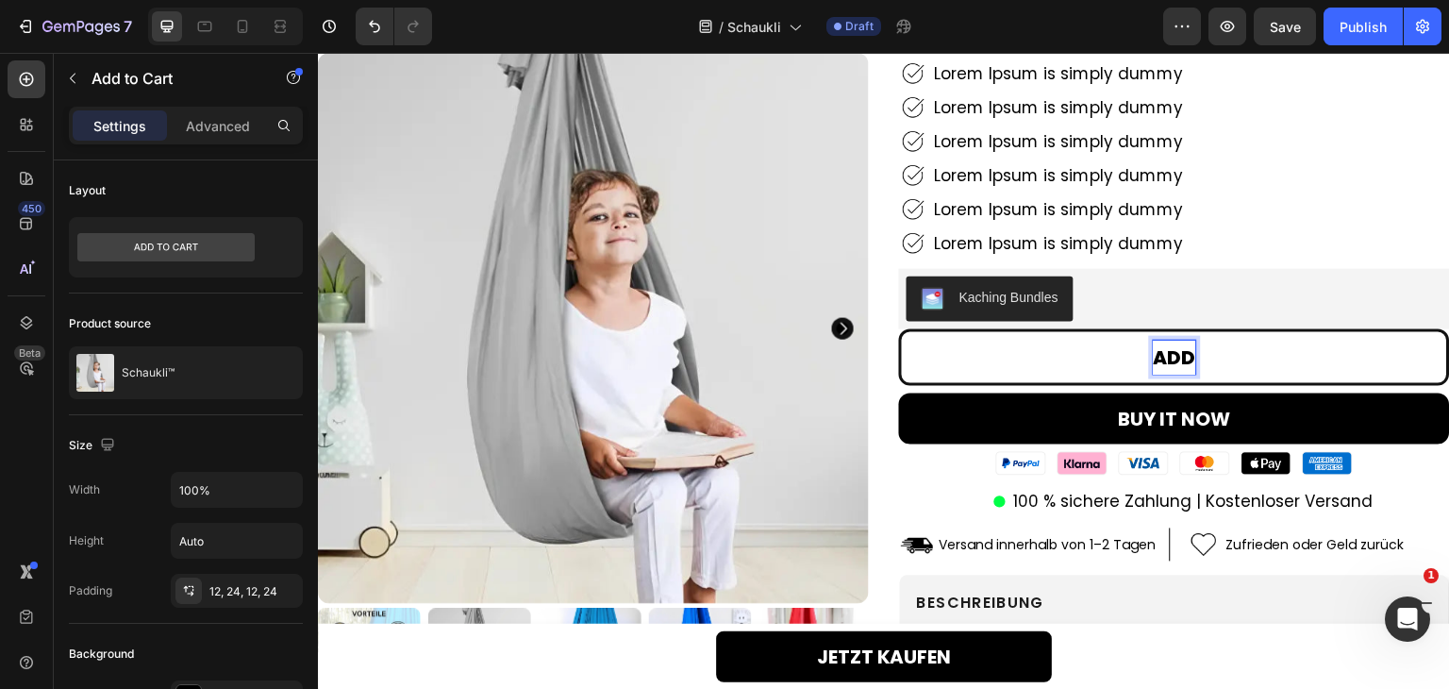
click at [899, 329] on button "ADD" at bounding box center [1174, 357] width 551 height 57
click at [899, 329] on button "ADD TO" at bounding box center [1174, 357] width 551 height 57
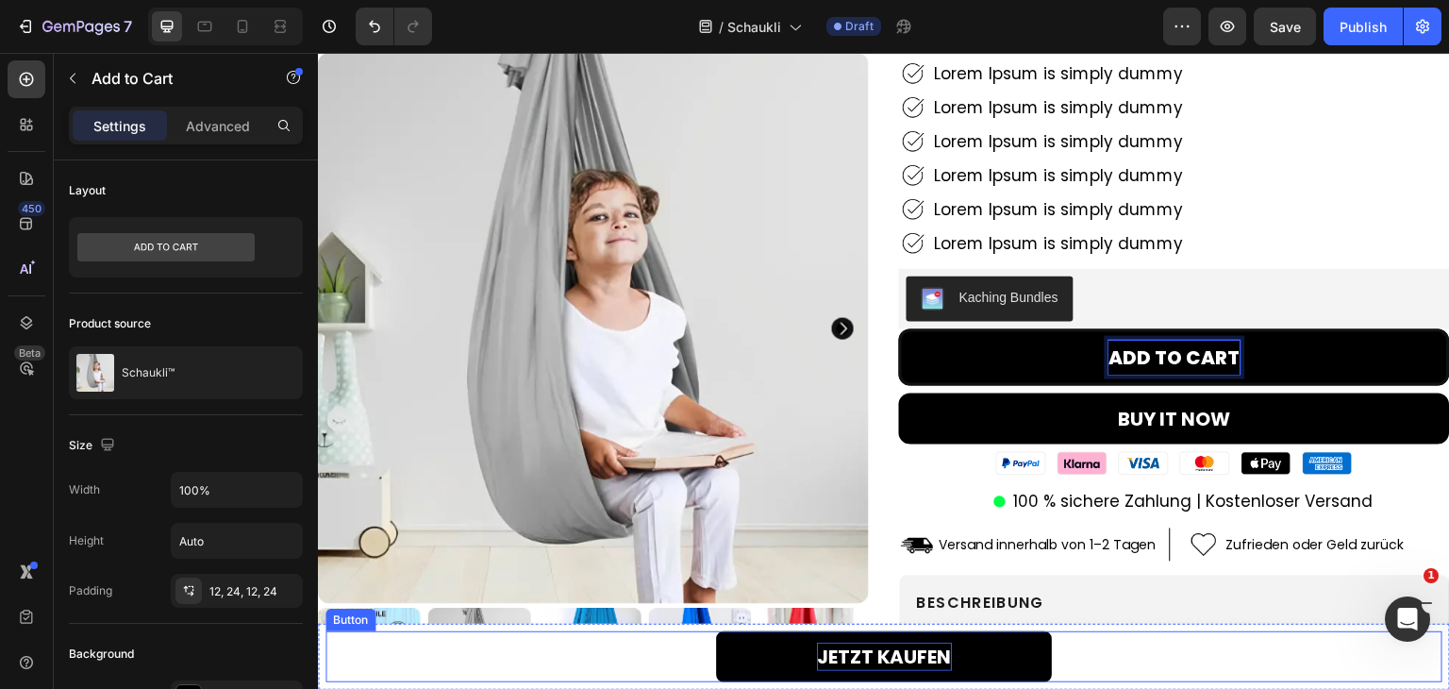
click at [863, 648] on p "JETZT KAUFEN" at bounding box center [884, 656] width 135 height 28
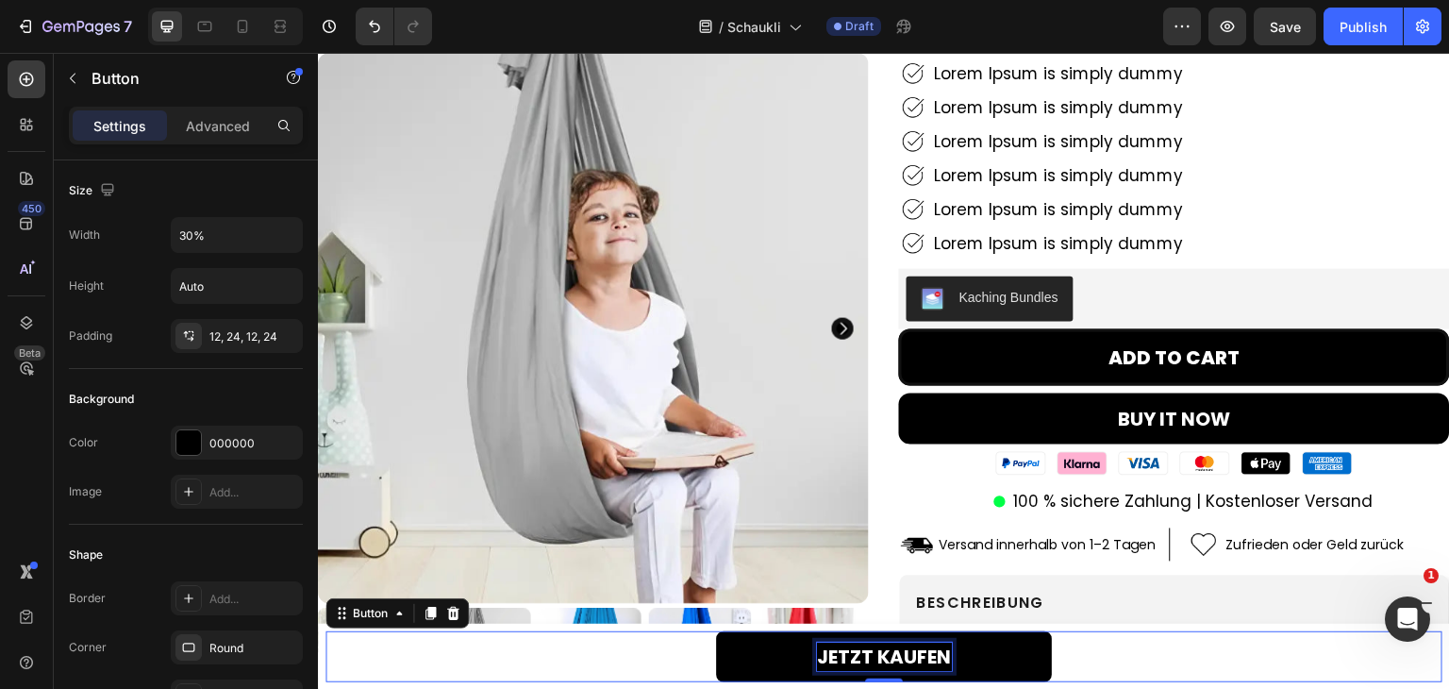
click at [862, 648] on p "JETZT KAUFEN" at bounding box center [884, 656] width 135 height 28
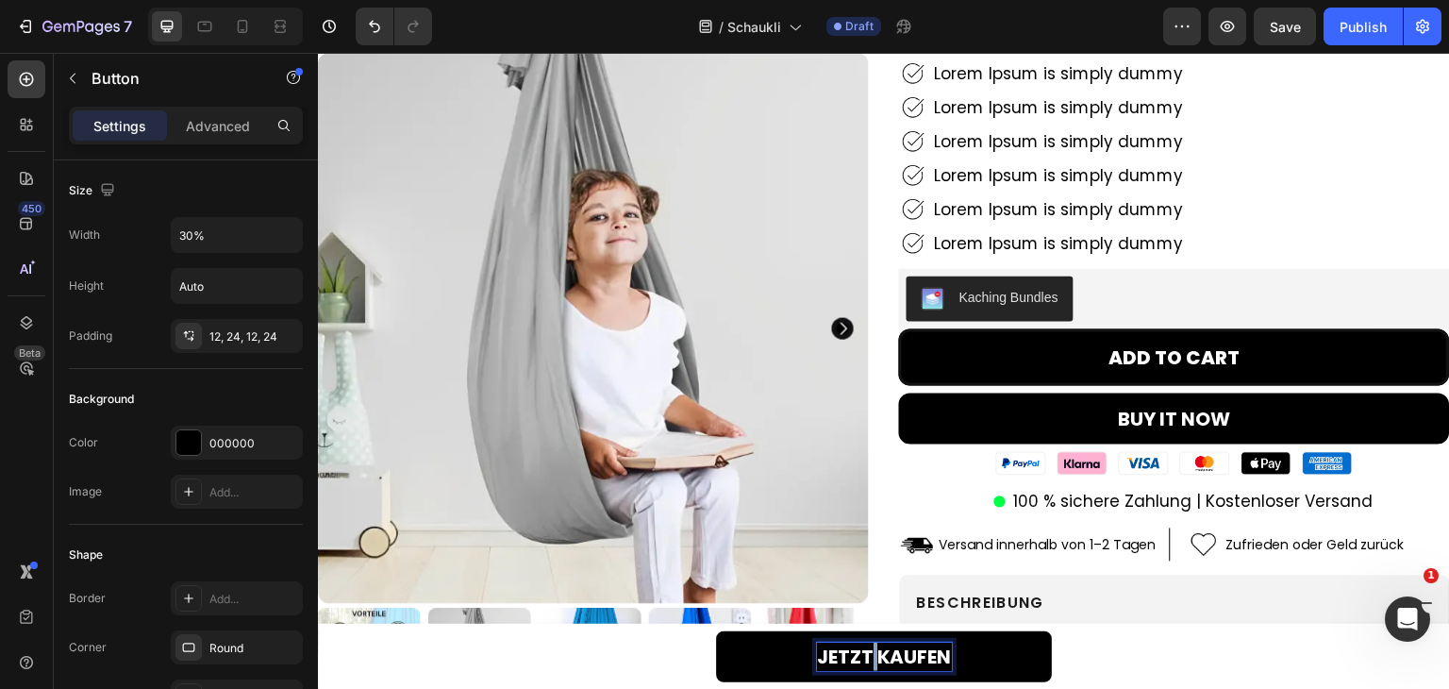
click at [862, 648] on p "JETZT KAUFEN" at bounding box center [884, 656] width 135 height 28
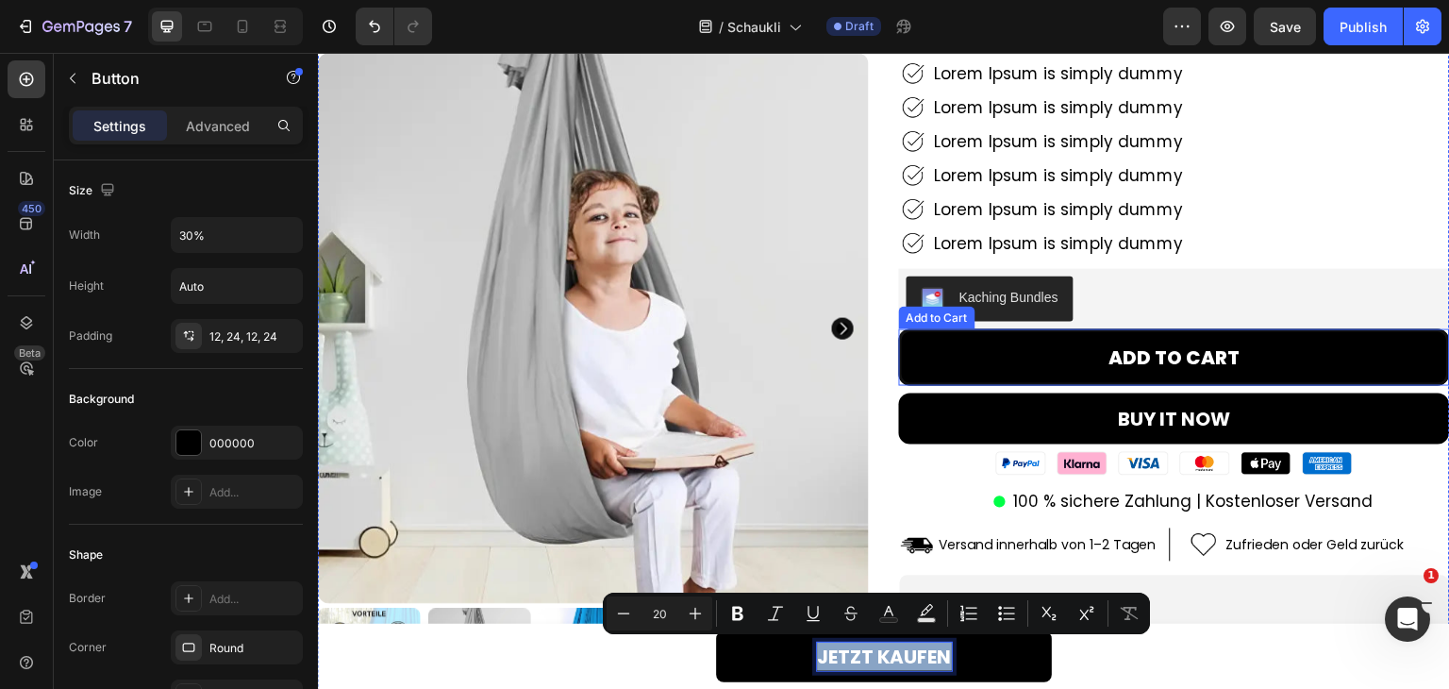
click at [885, 374] on div "Product Images 91% Heading waren von der Saugkraft beeindruckt. Text Block Row …" at bounding box center [884, 468] width 1132 height 1071
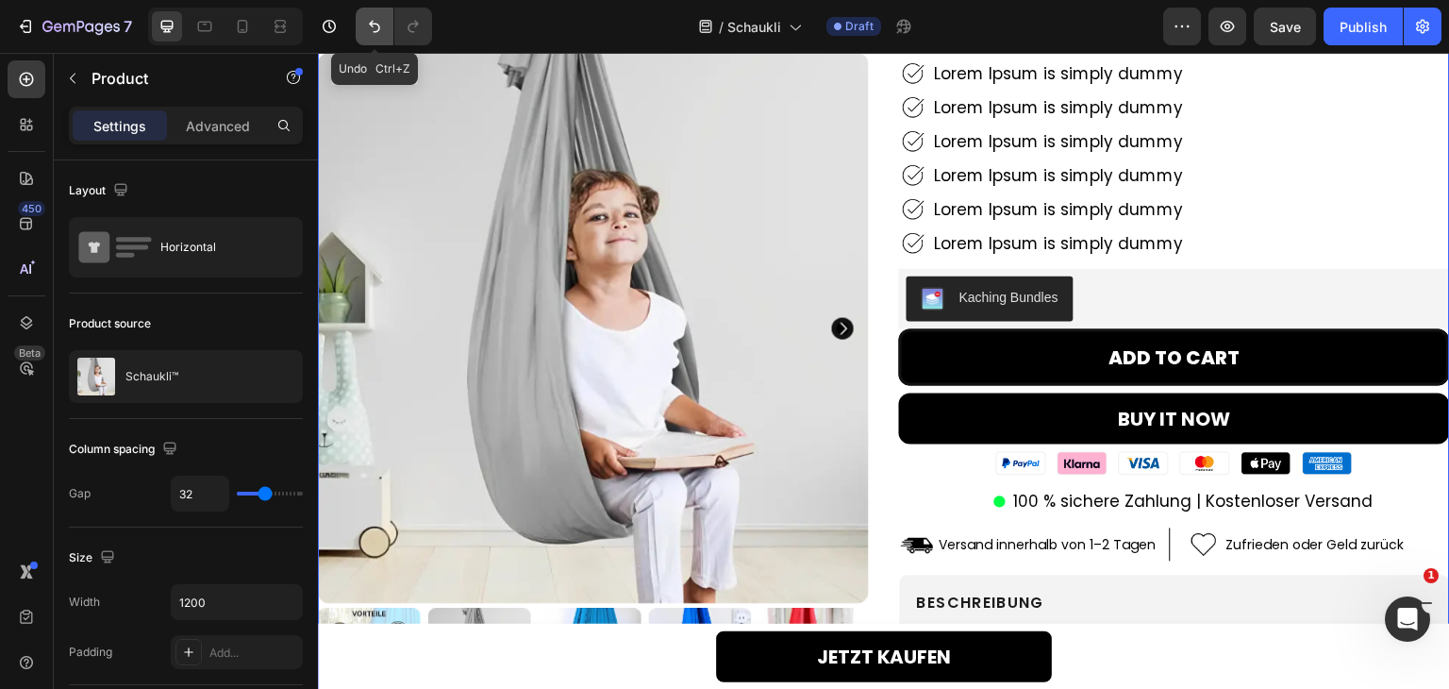
click at [372, 38] on button "Undo/Redo" at bounding box center [375, 27] width 38 height 38
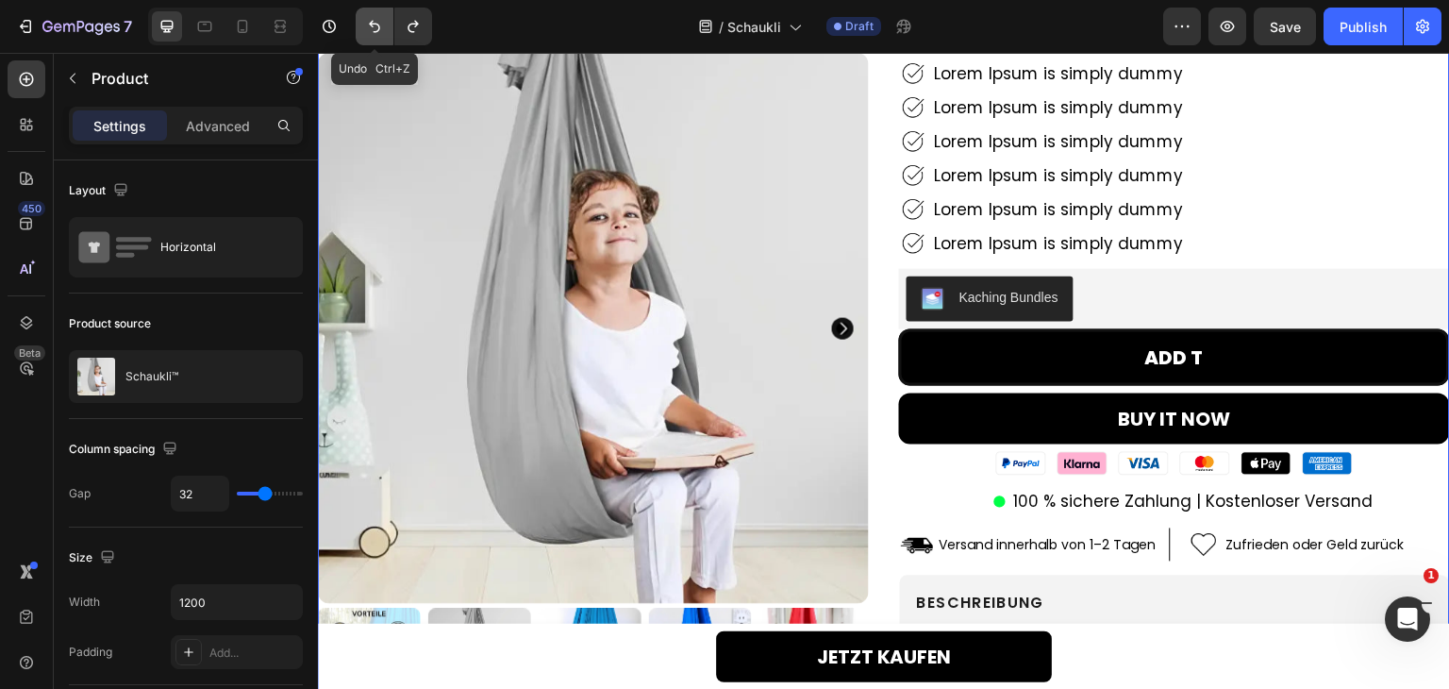
click at [372, 38] on button "Undo/Redo" at bounding box center [375, 27] width 38 height 38
click at [879, 335] on div "Product Images 91% Heading waren von der Saugkraft beeindruckt. Text Block Row …" at bounding box center [884, 468] width 1132 height 1071
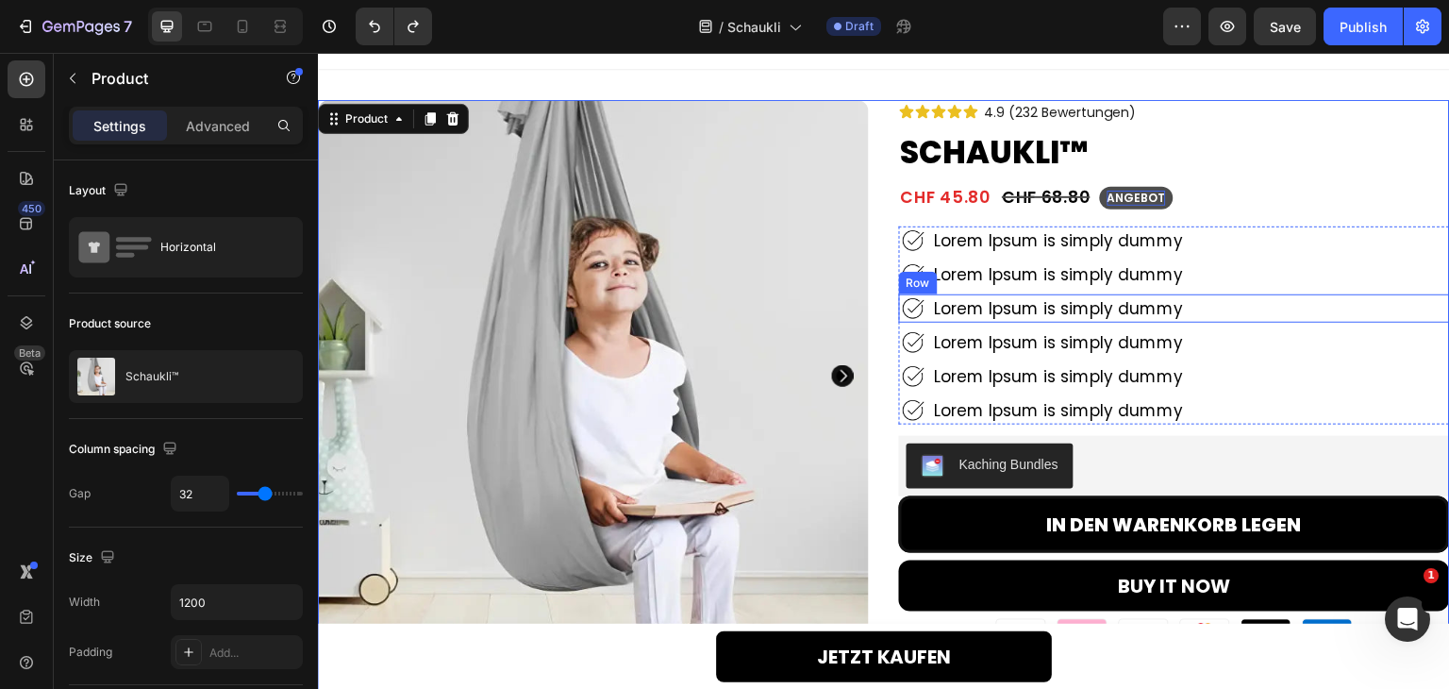
scroll to position [0, 0]
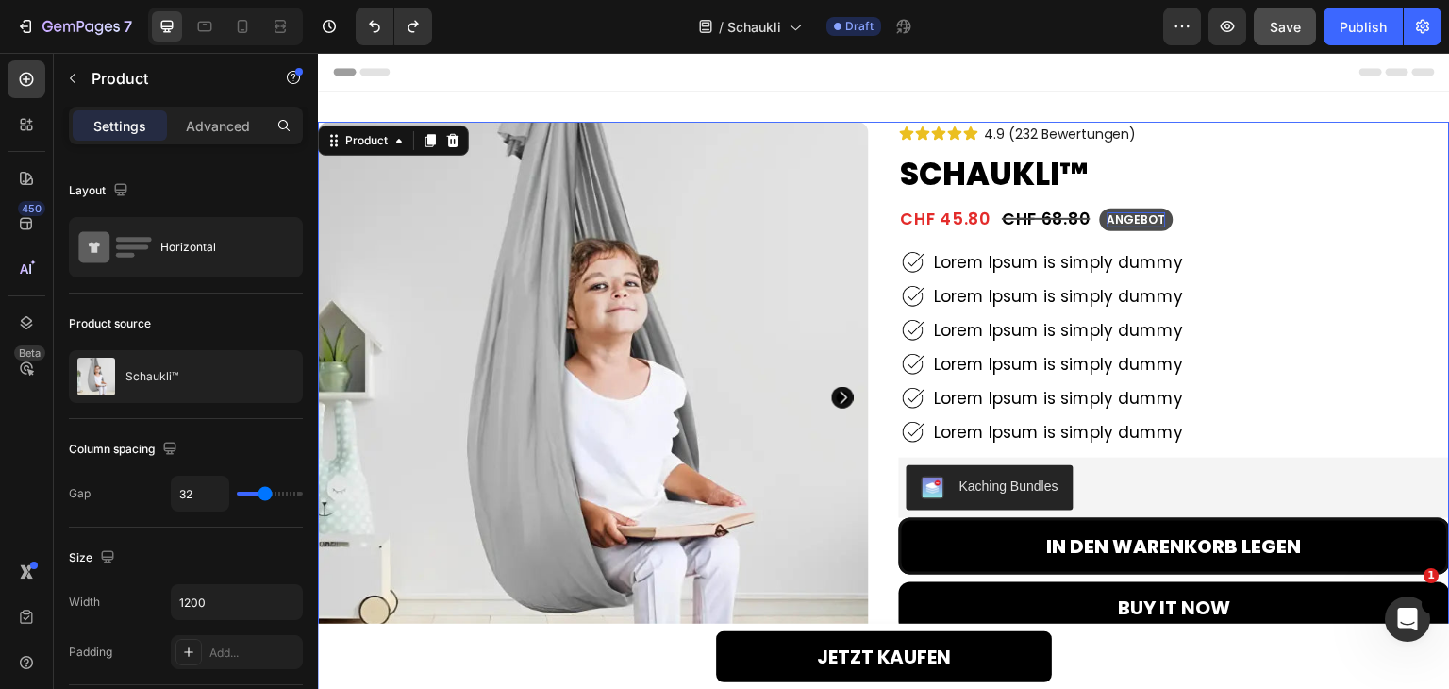
click at [1300, 20] on button "Save" at bounding box center [1285, 27] width 62 height 38
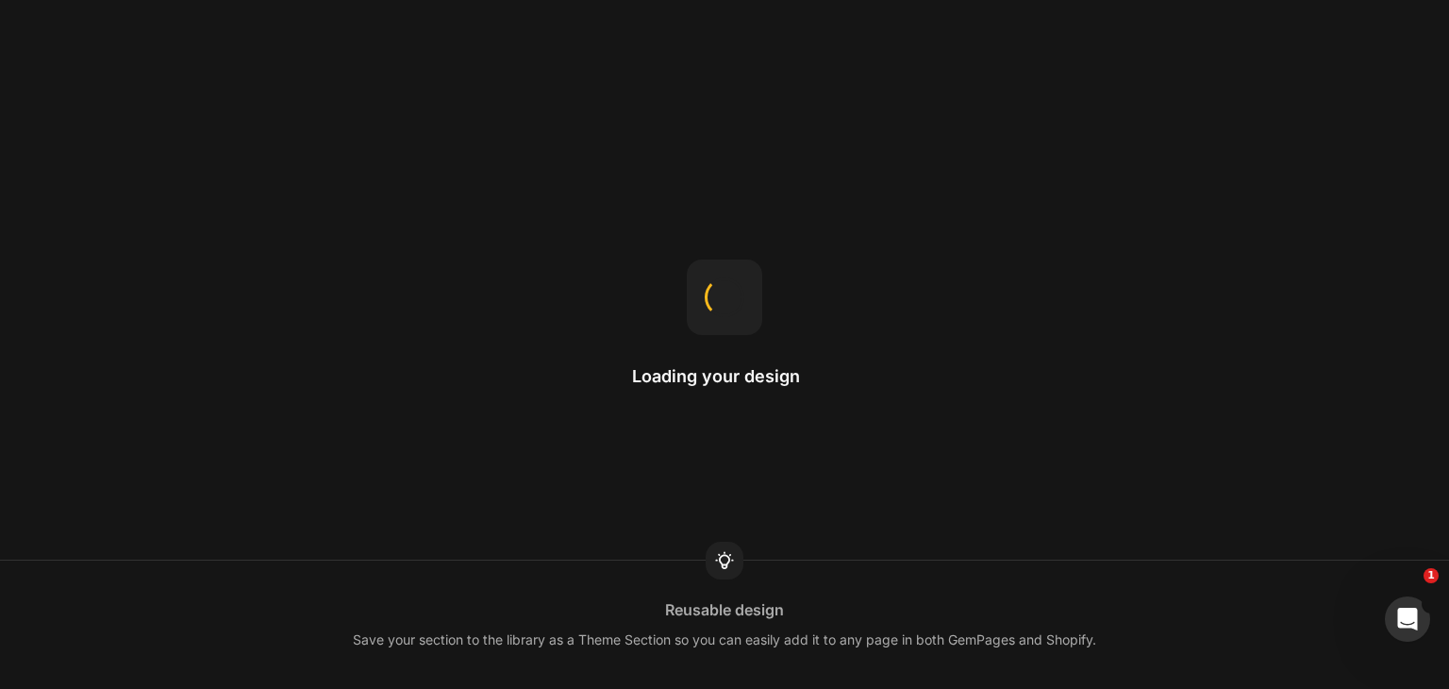
click at [1075, 141] on div "Loading your design Reusable design Save your section to the library as a Theme…" at bounding box center [724, 344] width 1449 height 689
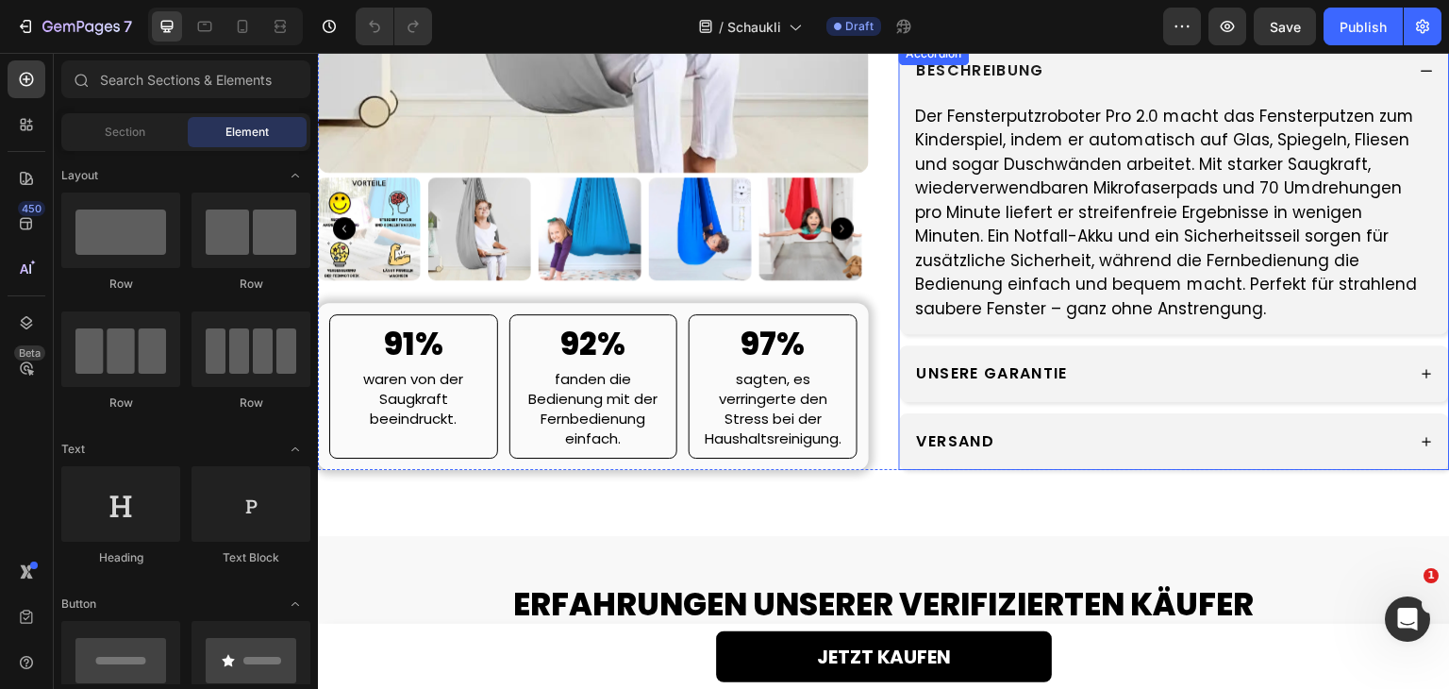
scroll to position [660, 0]
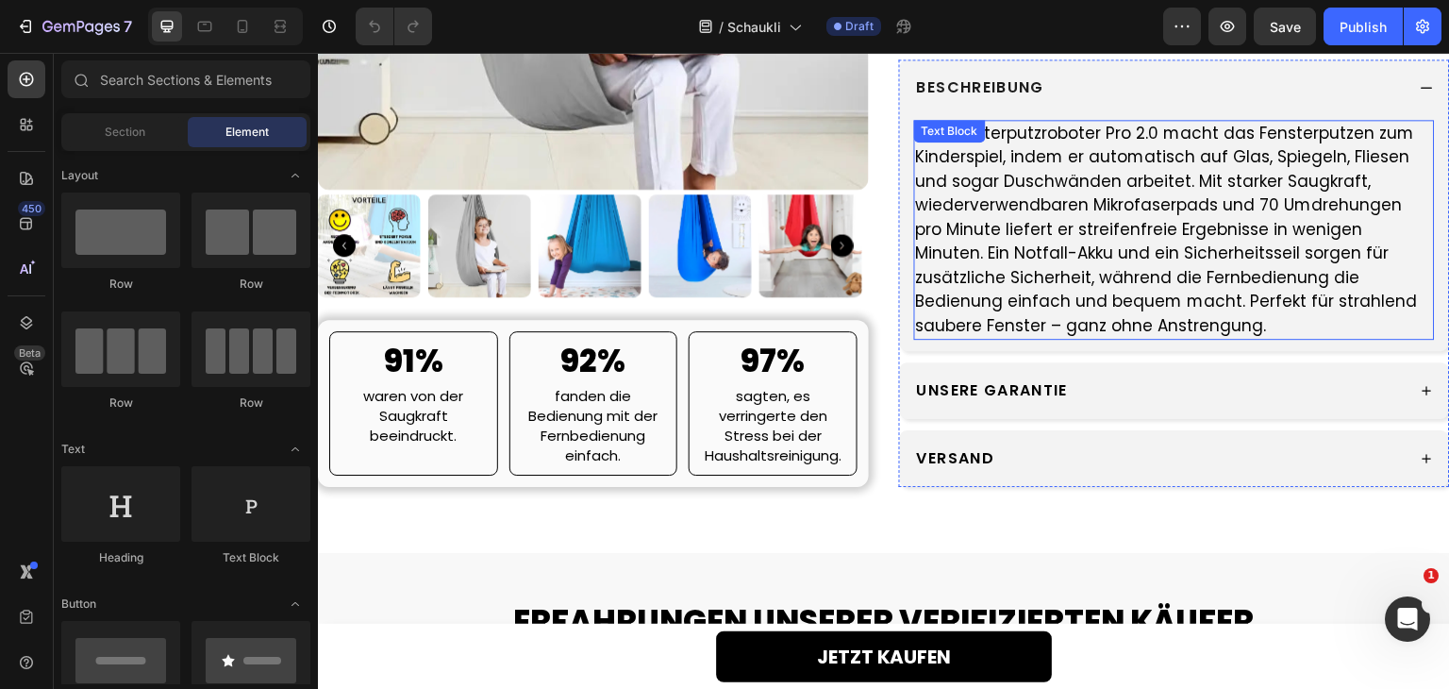
click at [1014, 289] on p "Der Fensterputzroboter Pro 2.0 macht das Fensterputzen zum Kinderspiel, indem e…" at bounding box center [1174, 230] width 517 height 217
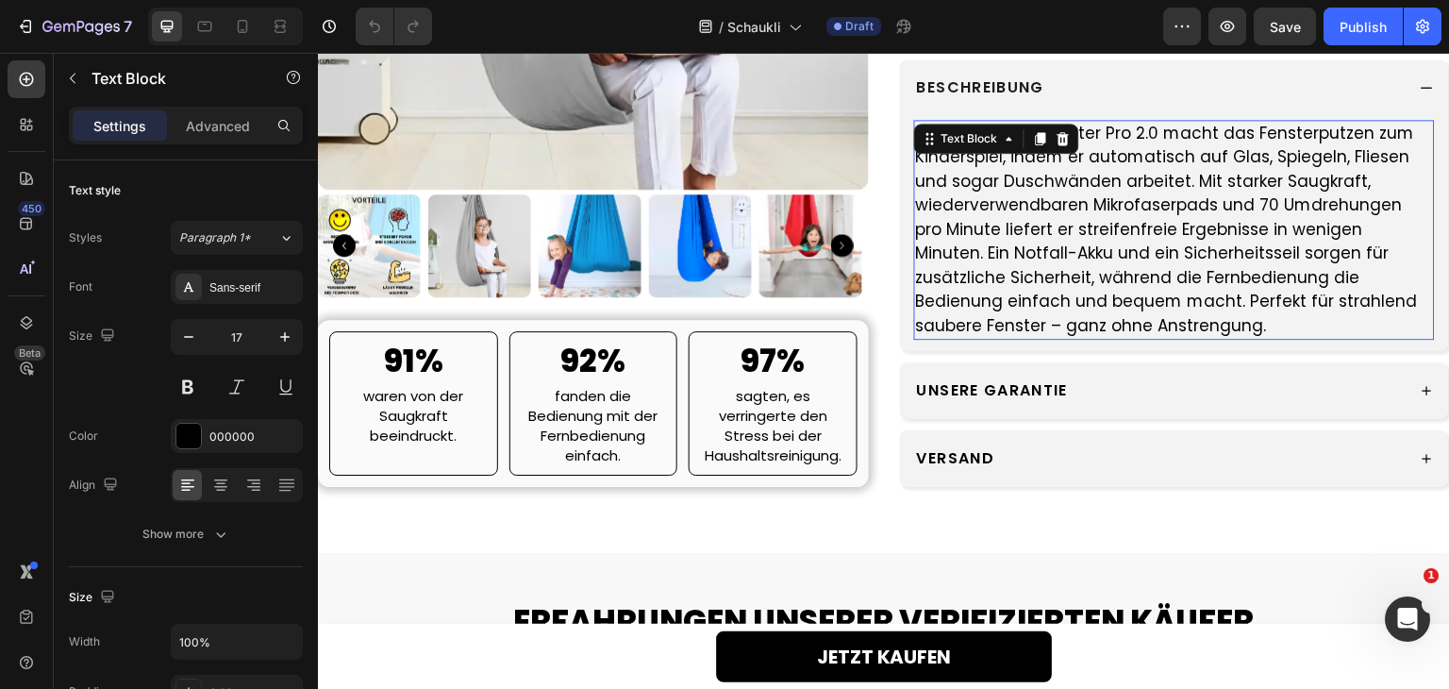
click at [1014, 289] on p "Der Fensterputzroboter Pro 2.0 macht das Fensterputzen zum Kinderspiel, indem e…" at bounding box center [1174, 230] width 517 height 217
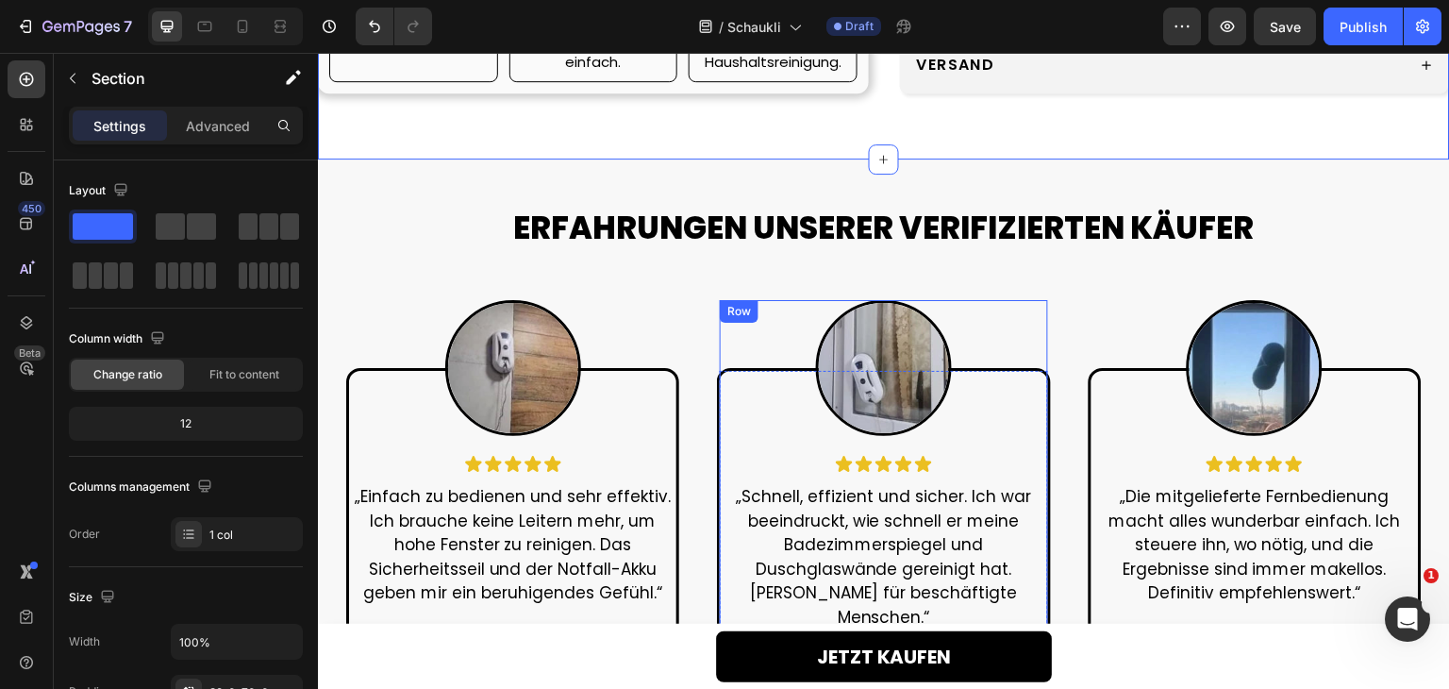
scroll to position [1038, 0]
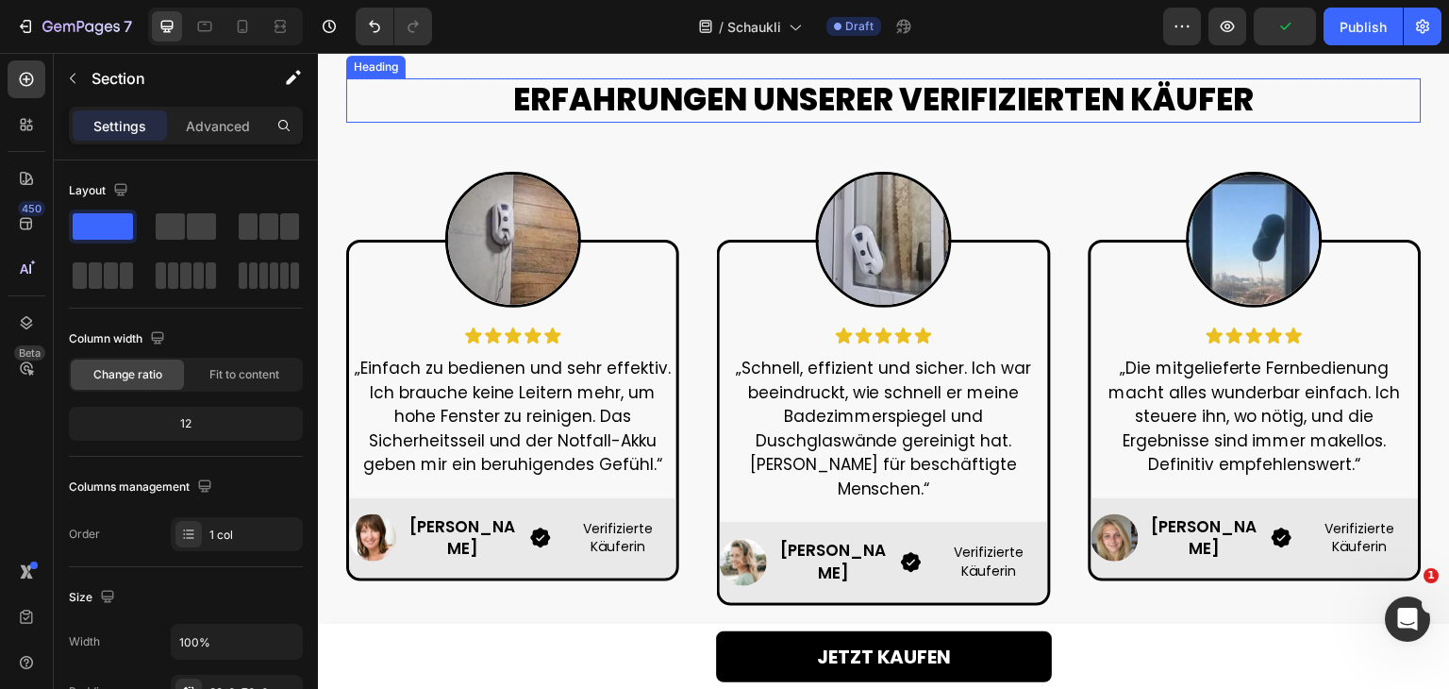
click at [670, 123] on h2 "ERFAHRUNGEN UNSERER VERIFIZIERTEN KÄUFER" at bounding box center [883, 100] width 1075 height 44
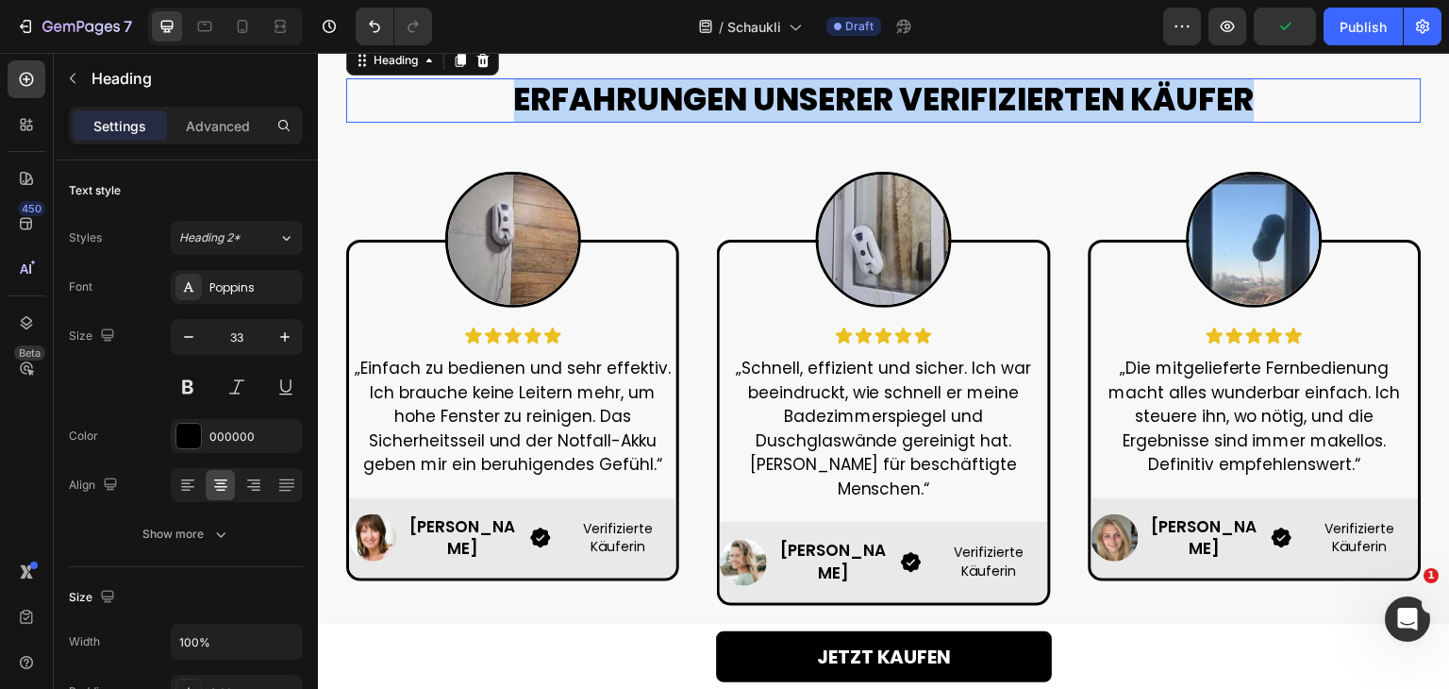
click at [670, 121] on p "ERFAHRUNGEN UNSERER VERIFIZIERTEN KÄUFER" at bounding box center [884, 100] width 1072 height 41
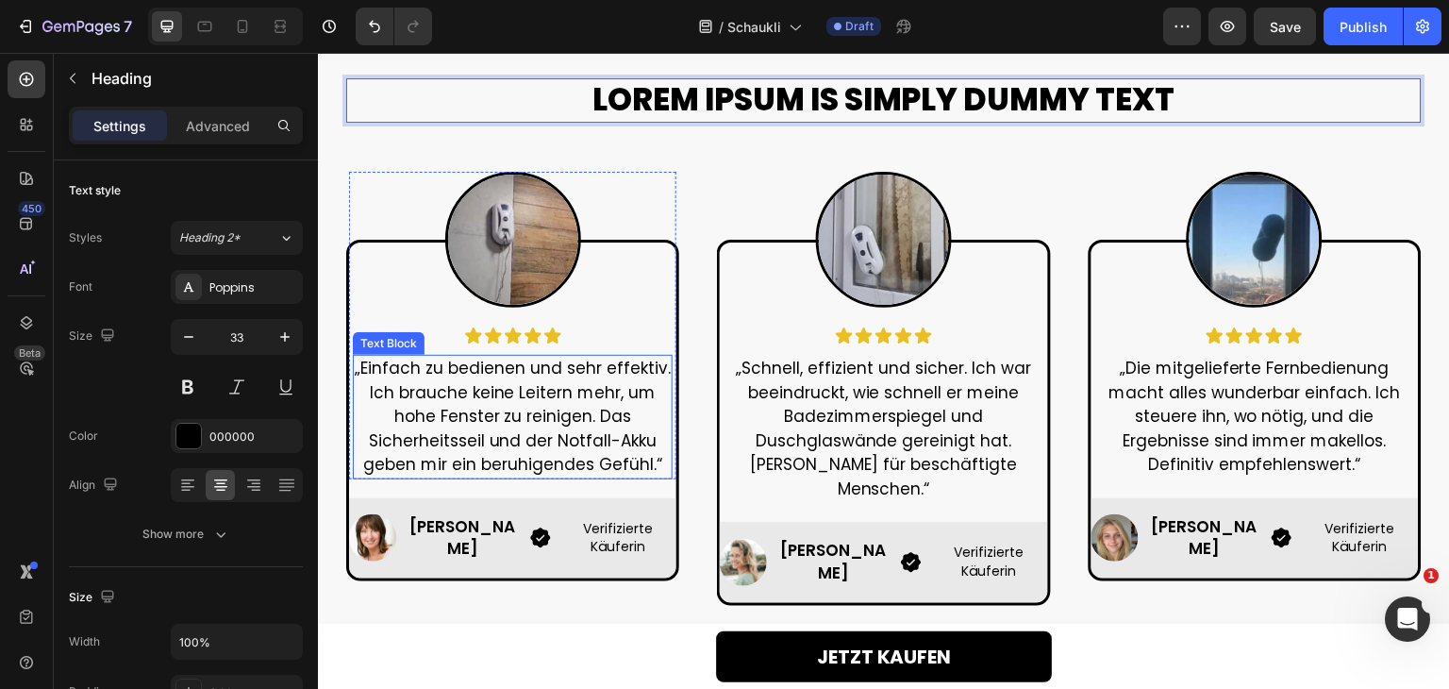
click at [536, 438] on p "„Einfach zu bedienen und sehr effektiv. Ich brauche keine Leitern mehr, um hohe…" at bounding box center [513, 417] width 316 height 121
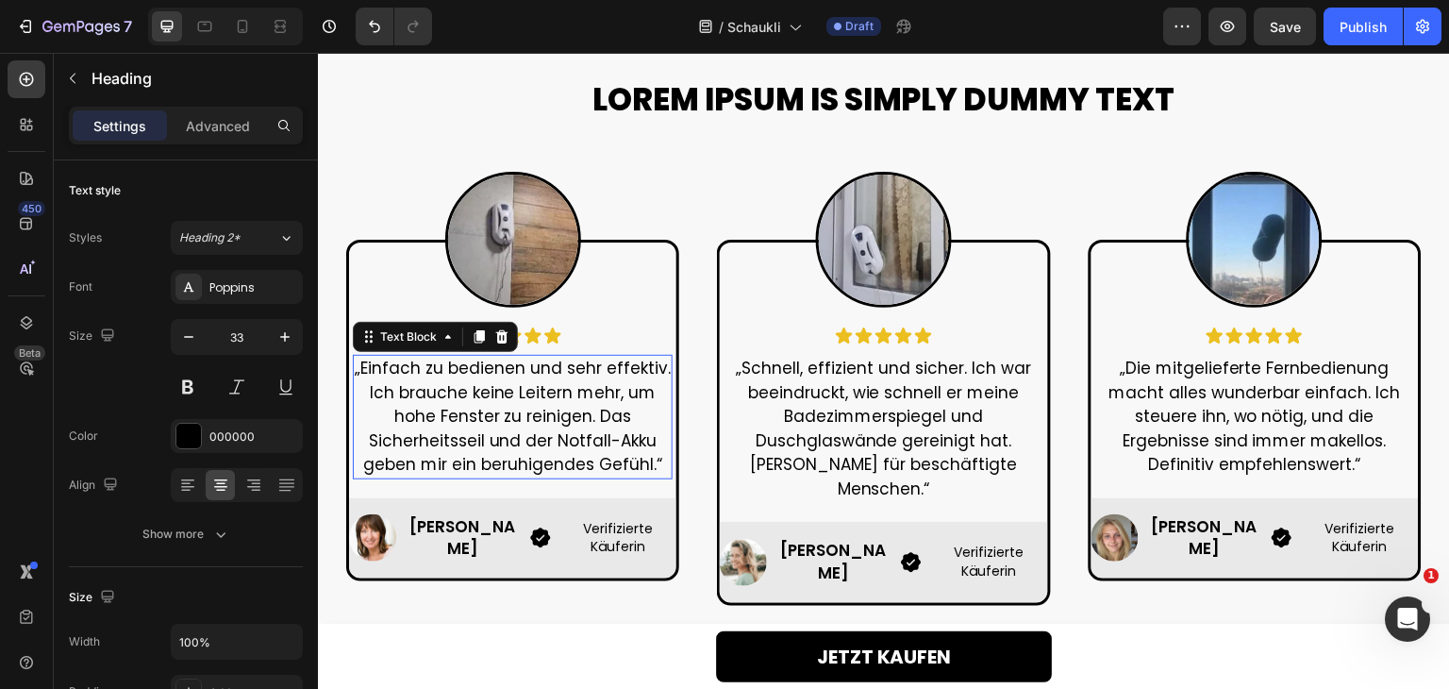
click at [536, 438] on p "„Einfach zu bedienen und sehr effektiv. Ich brauche keine Leitern mehr, um hohe…" at bounding box center [513, 417] width 316 height 121
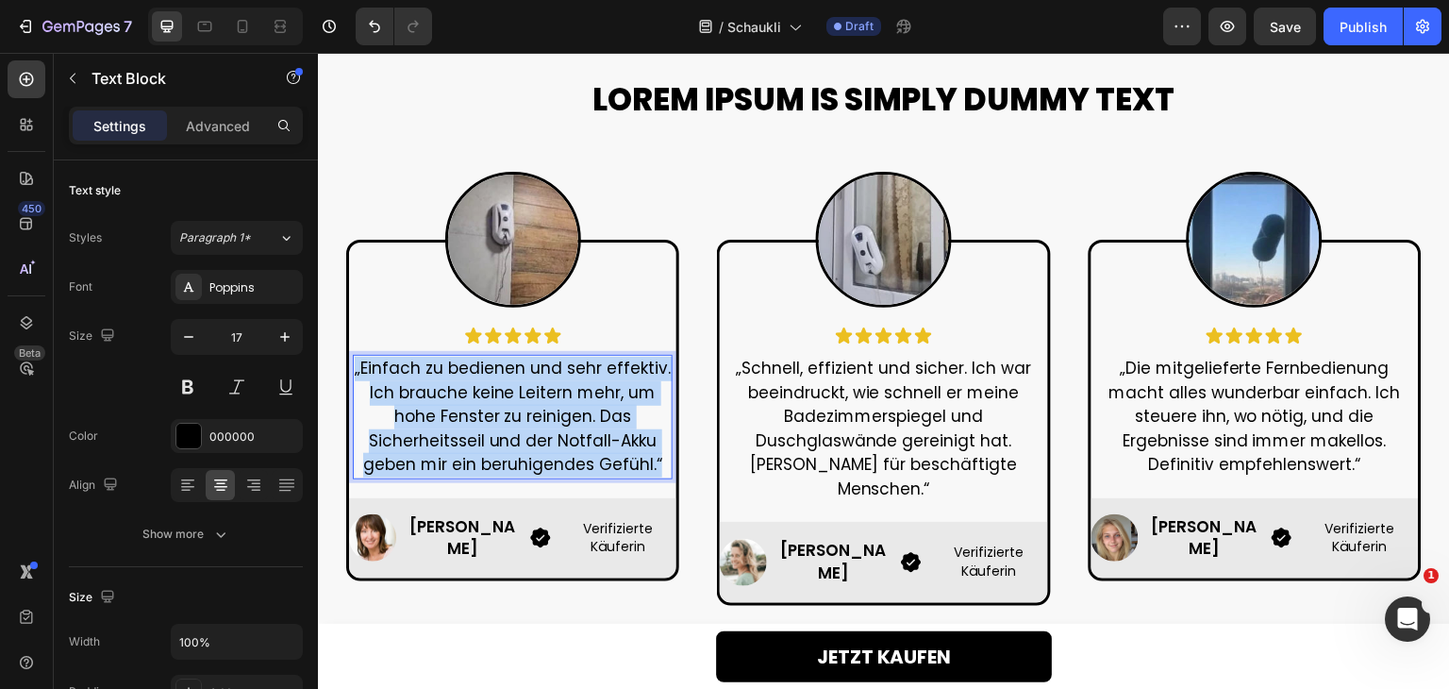
click at [536, 438] on p "„Einfach zu bedienen und sehr effektiv. Ich brauche keine Leitern mehr, um hohe…" at bounding box center [513, 417] width 316 height 121
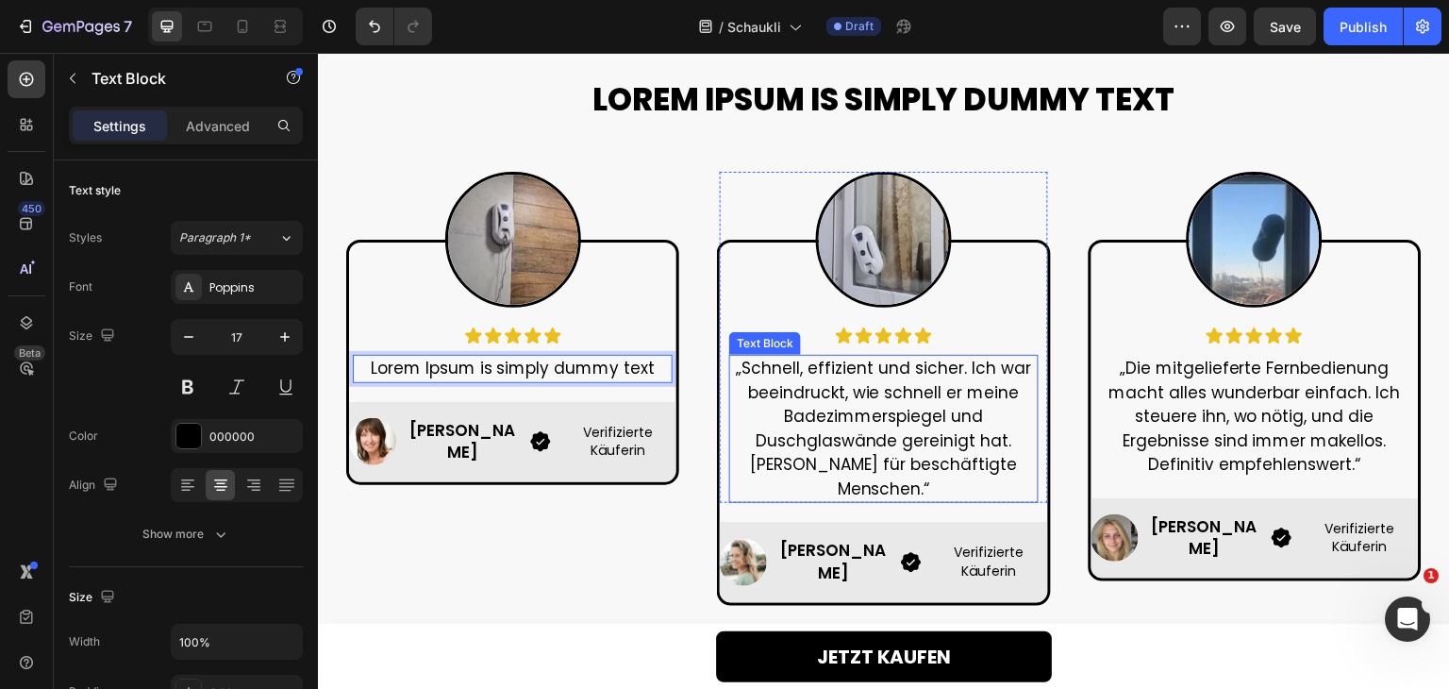
click at [828, 459] on p "„Schnell, effizient und sicher. Ich war beeindruckt, wie schnell er meine Badez…" at bounding box center [883, 429] width 305 height 144
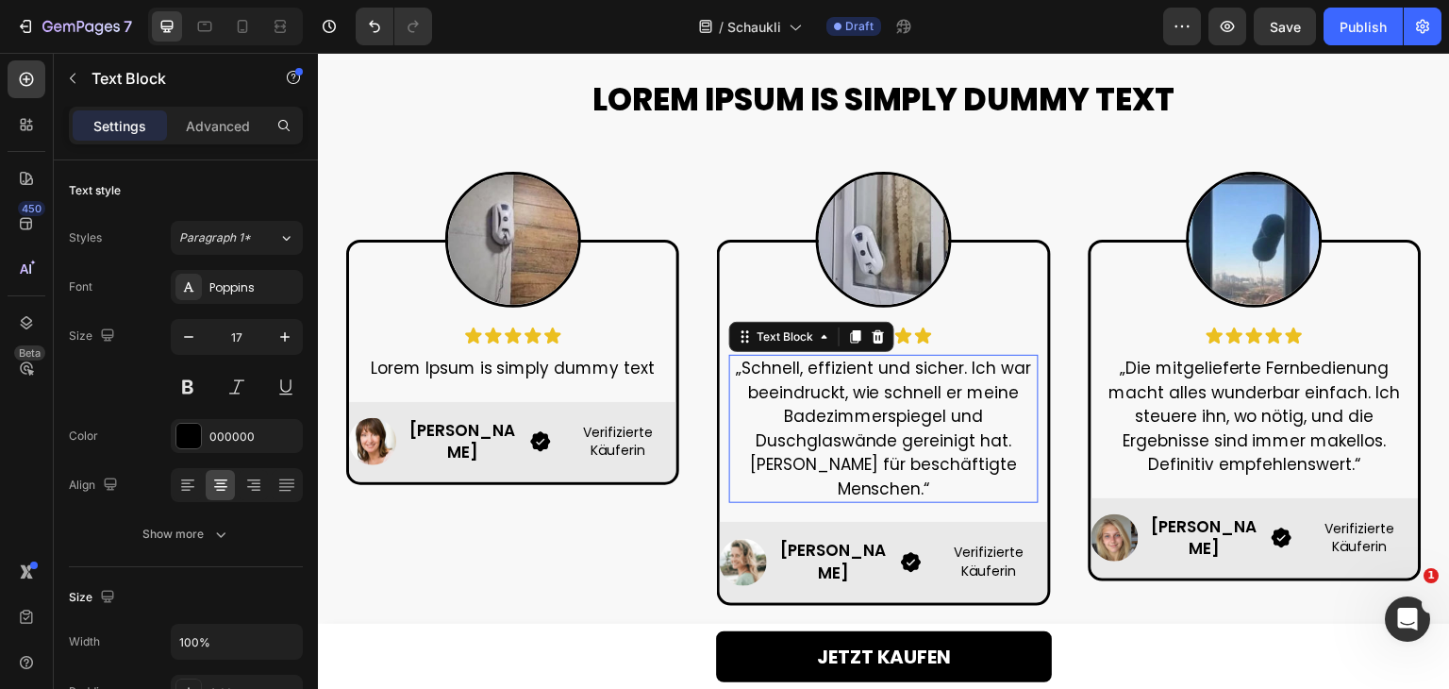
click at [828, 459] on p "„Schnell, effizient und sicher. Ich war beeindruckt, wie schnell er meine Badez…" at bounding box center [883, 429] width 305 height 144
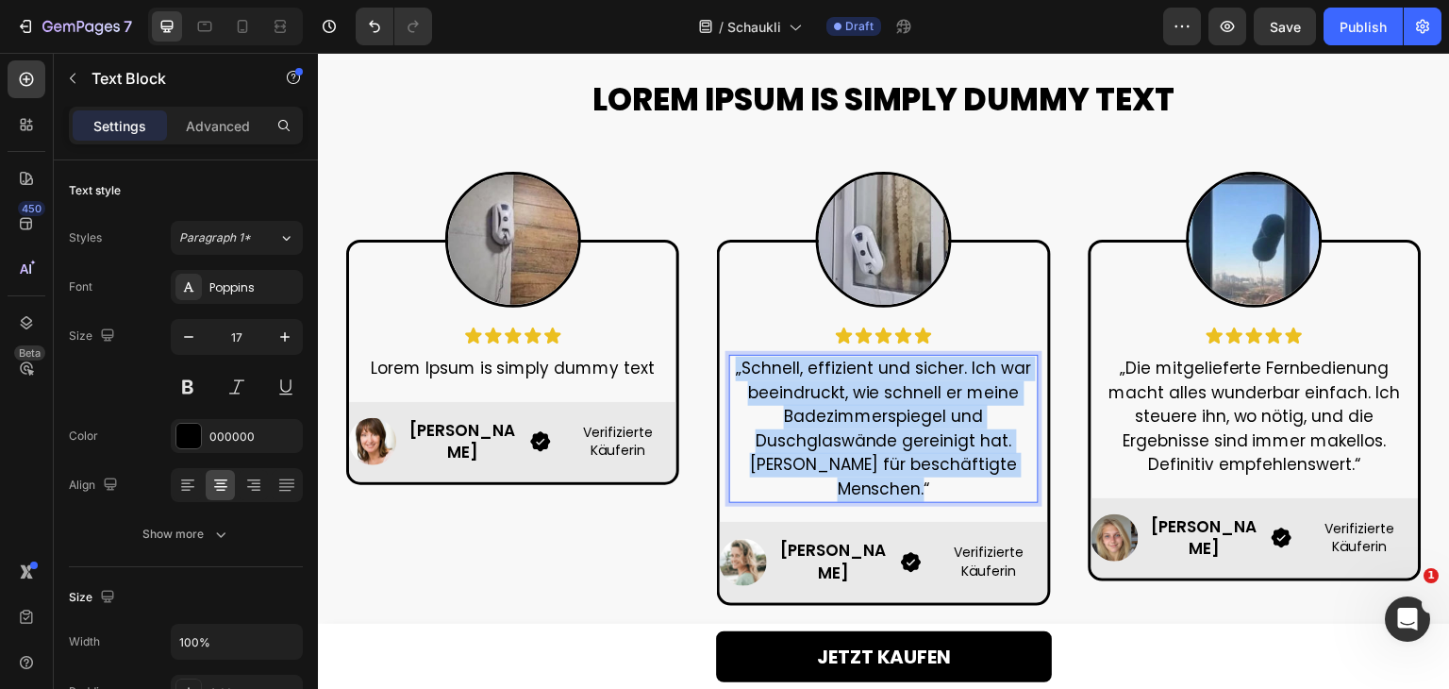
click at [828, 459] on p "„Schnell, effizient und sicher. Ich war beeindruckt, wie schnell er meine Badez…" at bounding box center [883, 429] width 305 height 144
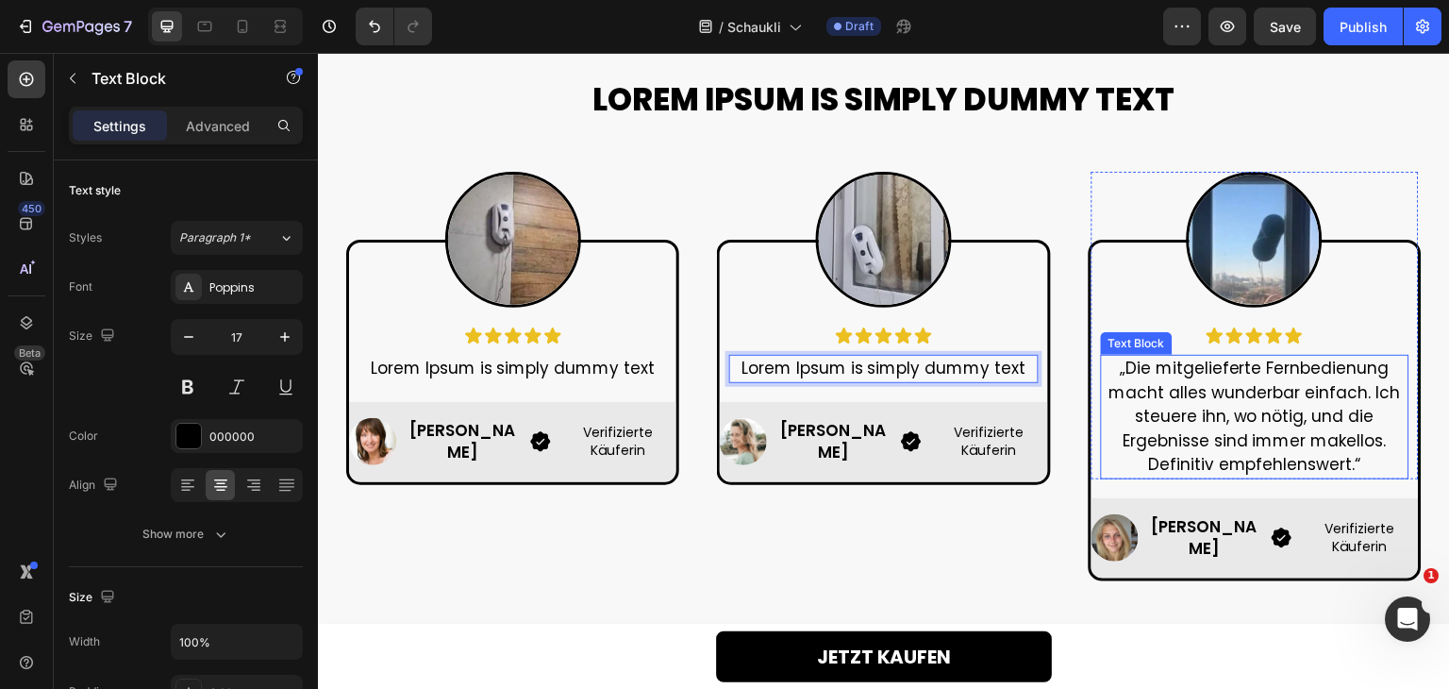
click at [1165, 447] on p "„Die mitgelieferte Fernbedienung macht alles wunderbar einfach. Ich steuere ihn…" at bounding box center [1255, 417] width 305 height 121
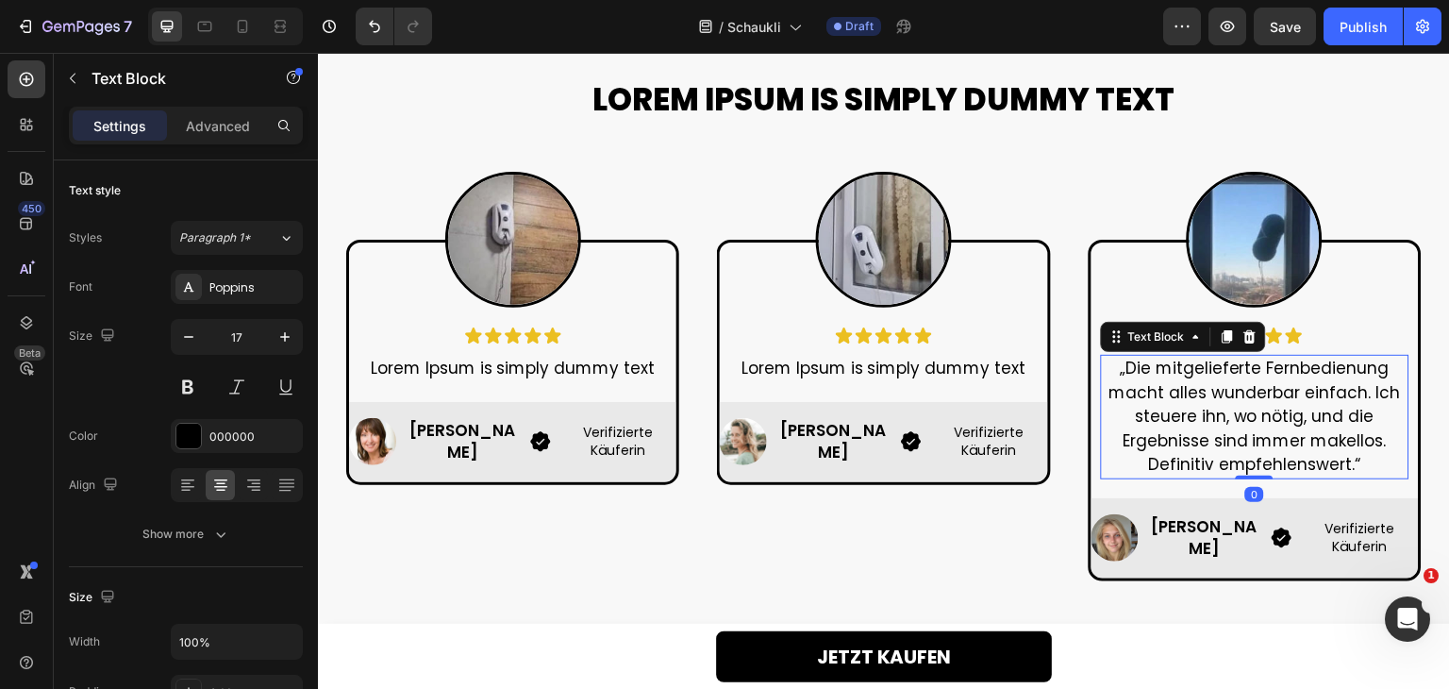
click at [1165, 447] on p "„Die mitgelieferte Fernbedienung macht alles wunderbar einfach. Ich steuere ihn…" at bounding box center [1255, 417] width 305 height 121
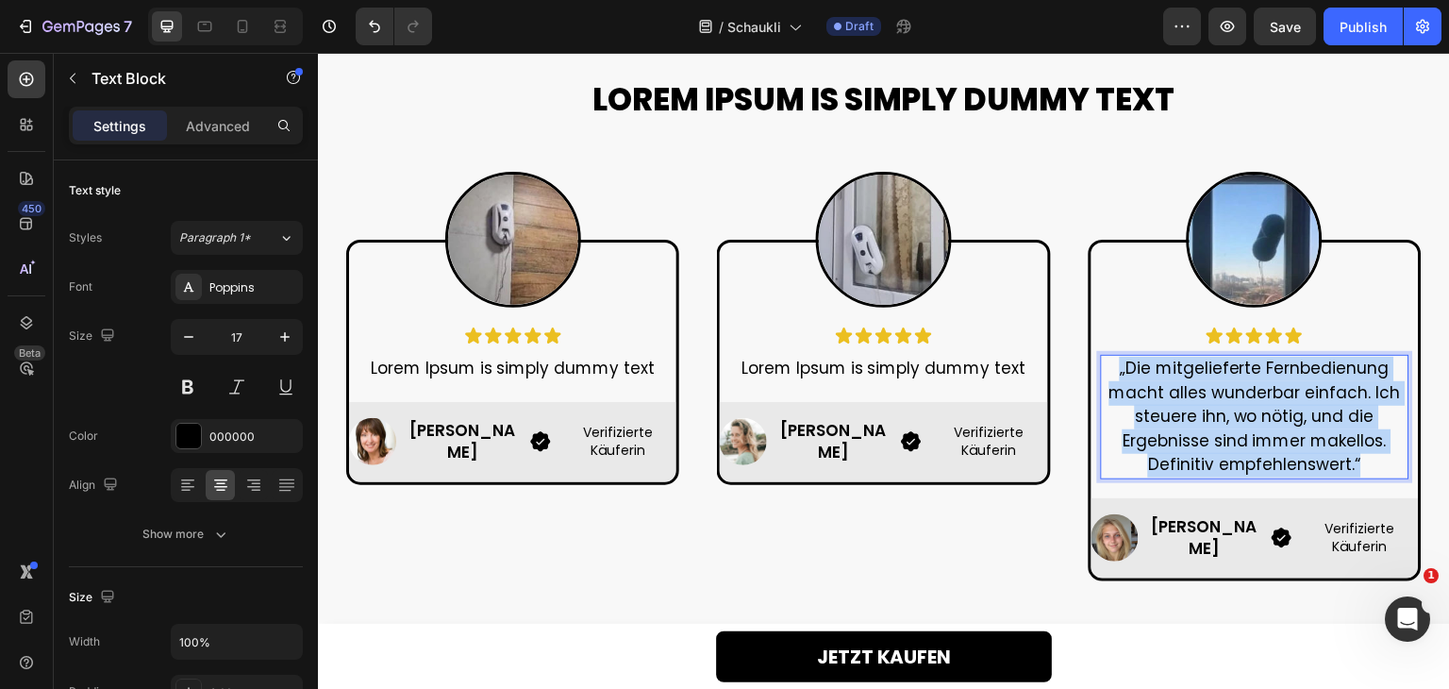
click at [1165, 447] on p "„Die mitgelieferte Fernbedienung macht alles wunderbar einfach. Ich steuere ihn…" at bounding box center [1255, 417] width 305 height 121
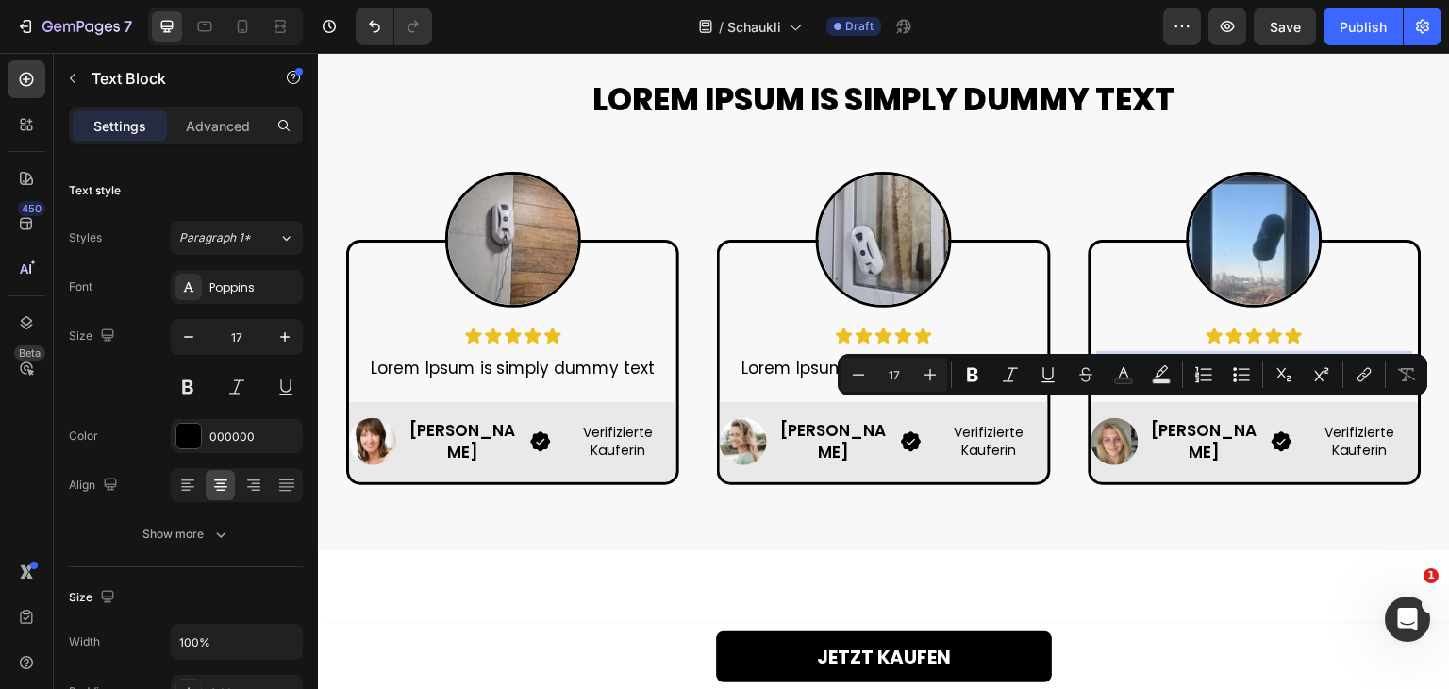
drag, startPoint x: 1157, startPoint y: 418, endPoint x: 1108, endPoint y: 413, distance: 49.3
click at [1108, 381] on p "Lorem Ipsum is simply dummy text" at bounding box center [1255, 369] width 305 height 25
copy p "Lorem"
click at [451, 465] on p "Nadine S." at bounding box center [463, 442] width 114 height 45
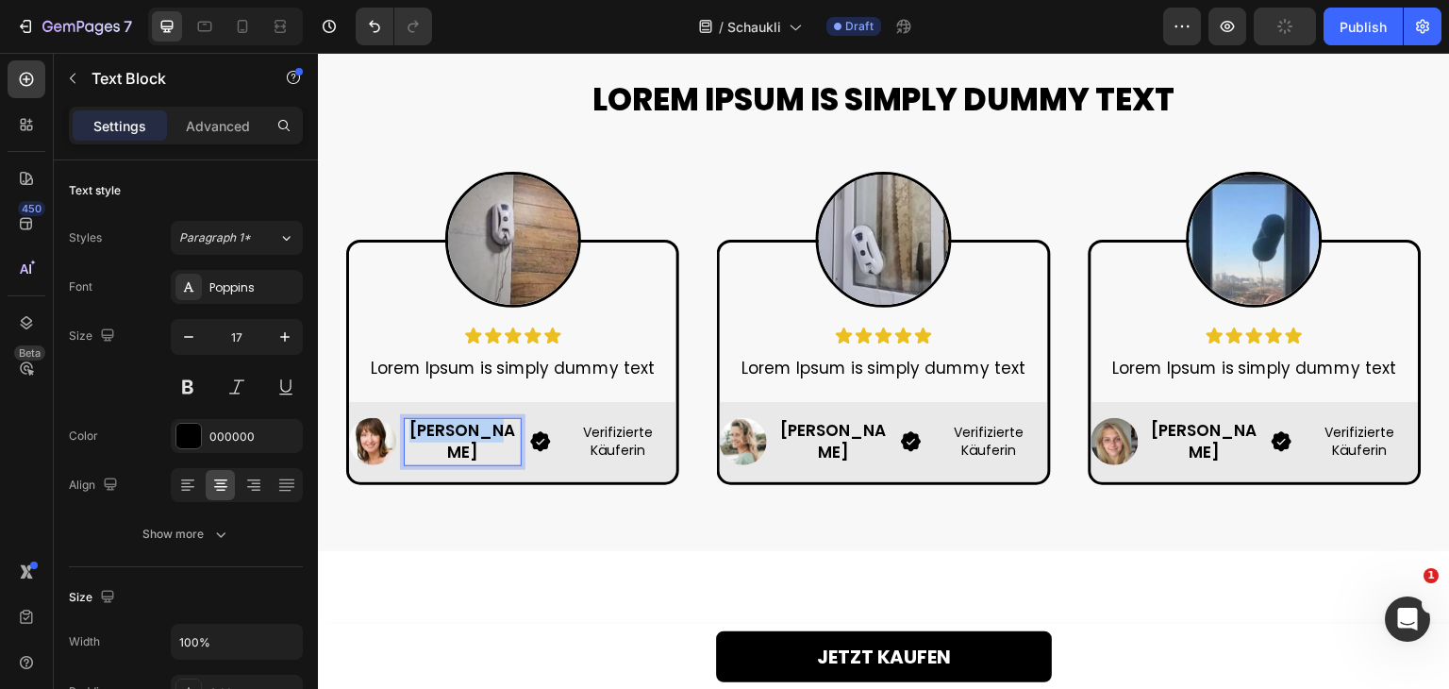
click at [451, 465] on p "Nadine S." at bounding box center [463, 442] width 114 height 45
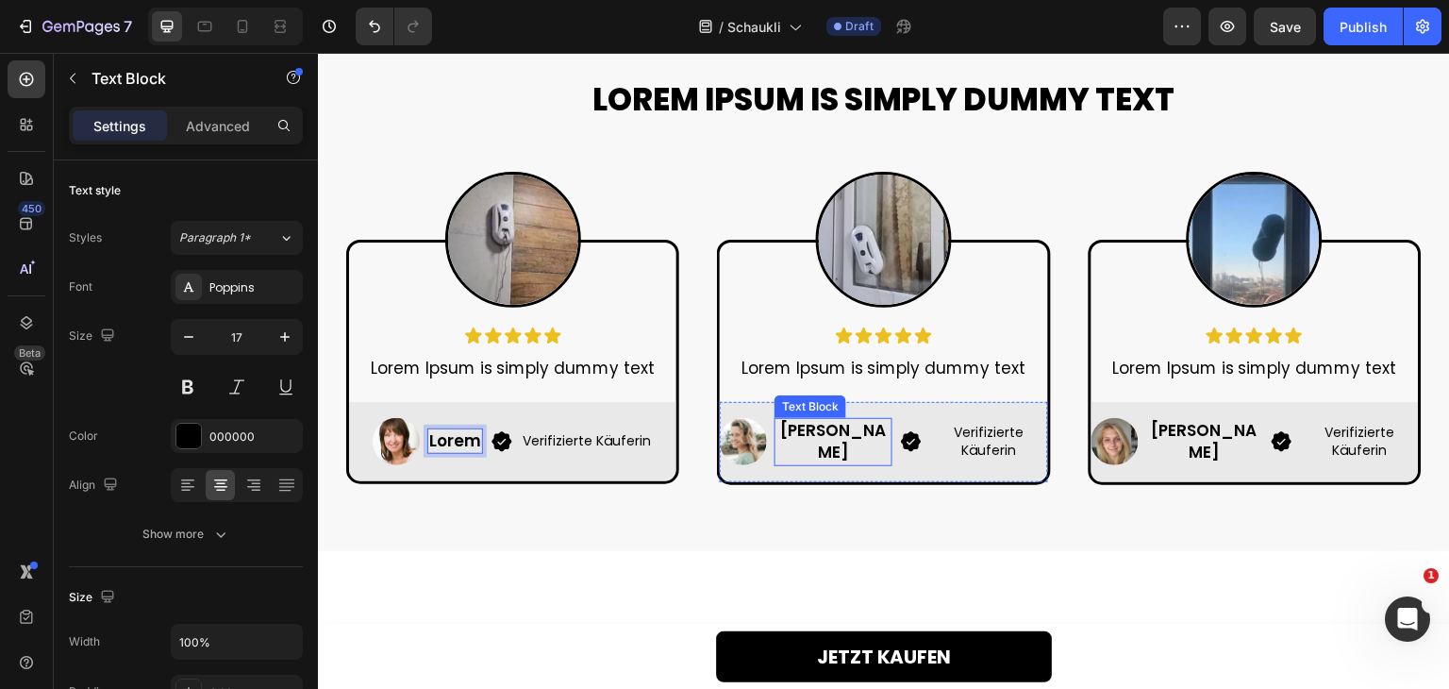
click at [821, 465] on p "Martina F." at bounding box center [833, 442] width 114 height 45
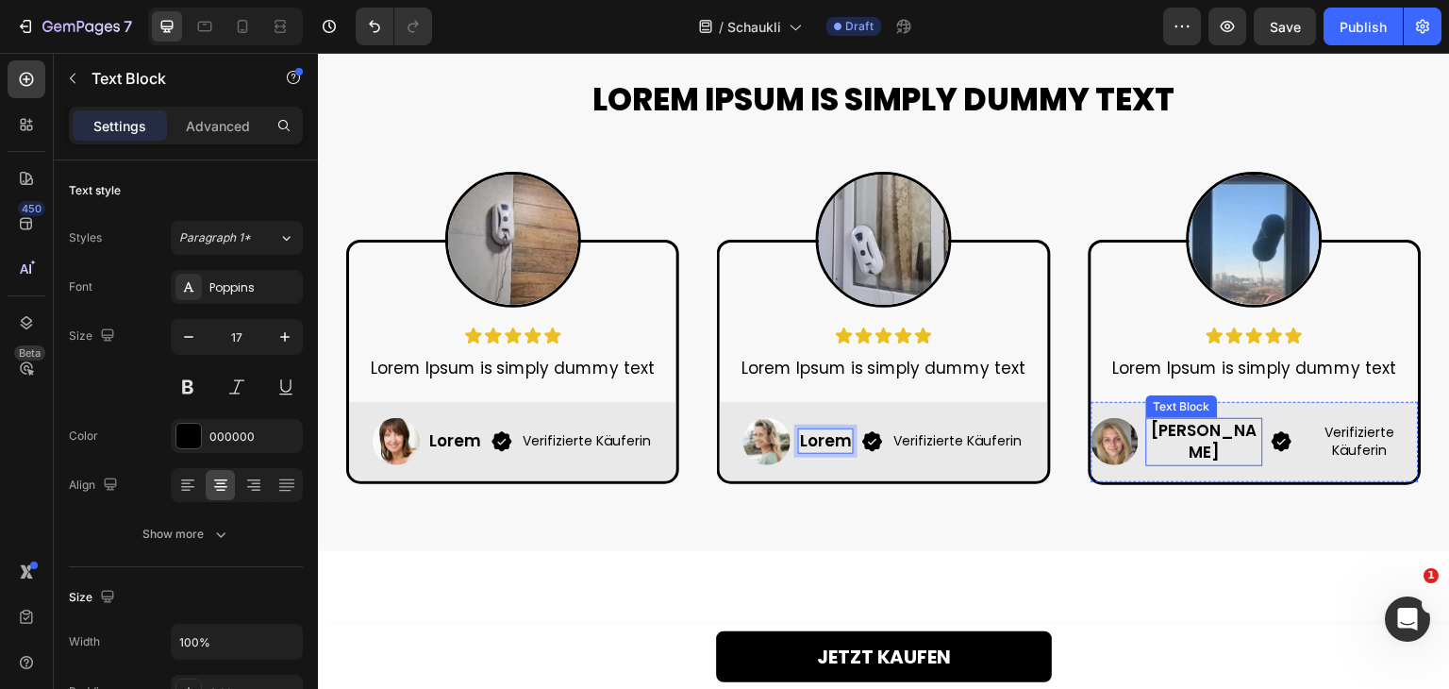
click at [1188, 465] on p "Miriam H." at bounding box center [1205, 442] width 114 height 45
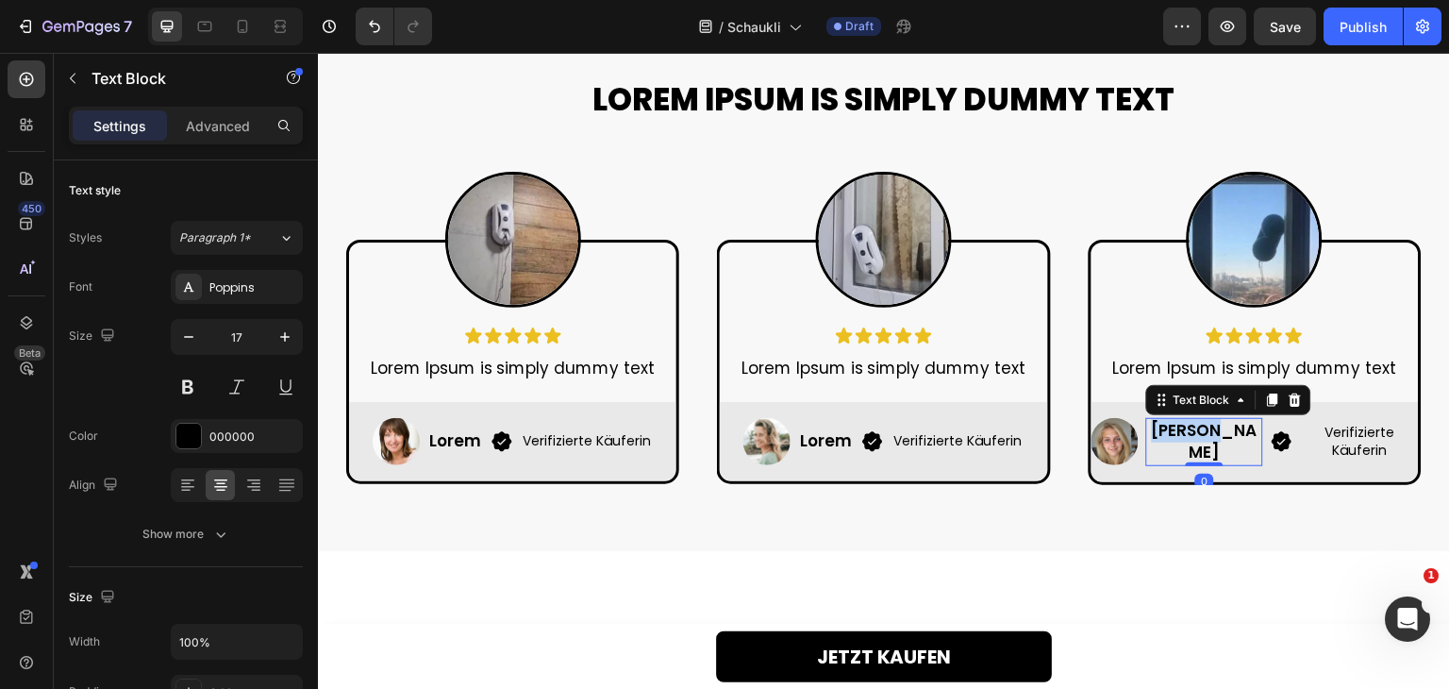
click at [1188, 465] on p "Miriam H." at bounding box center [1205, 442] width 114 height 45
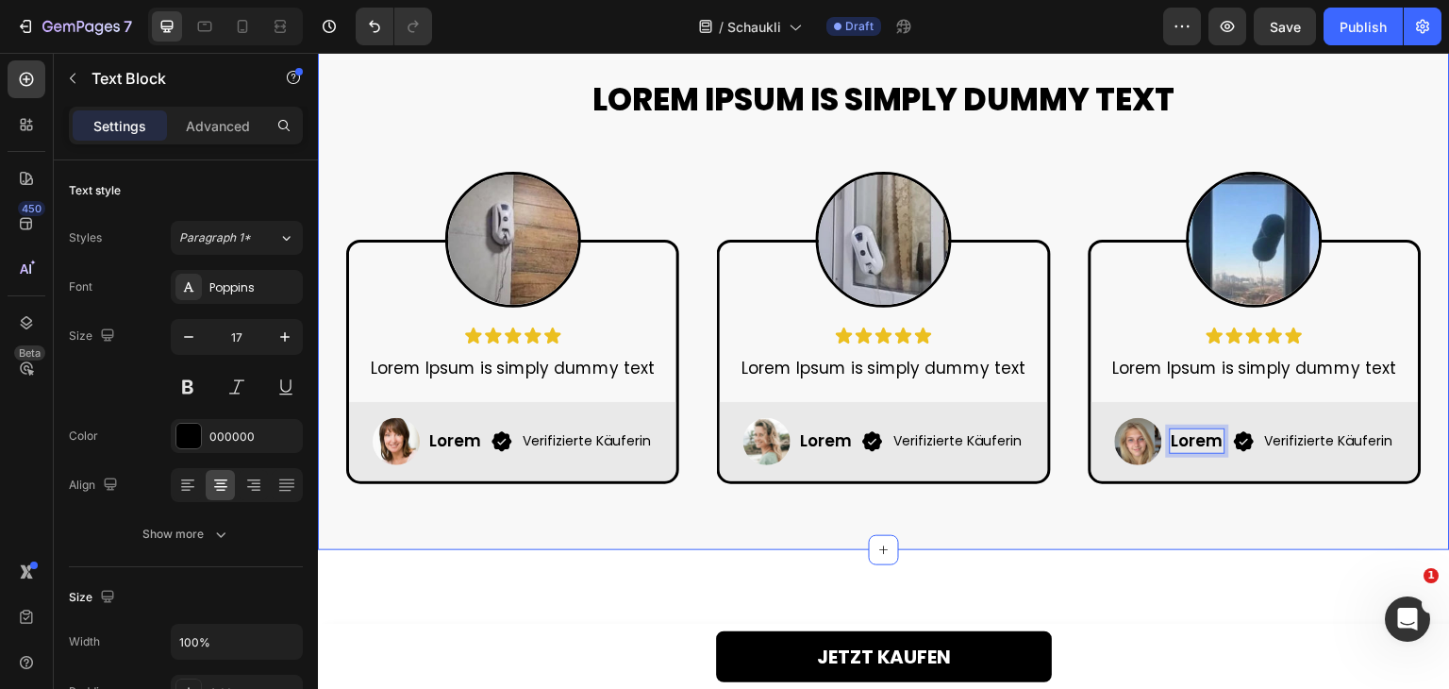
click at [1157, 549] on div "Lorem Ipsum is simply dummy text Heading Row Image Icon Icon Icon Icon Icon Ico…" at bounding box center [884, 290] width 1132 height 518
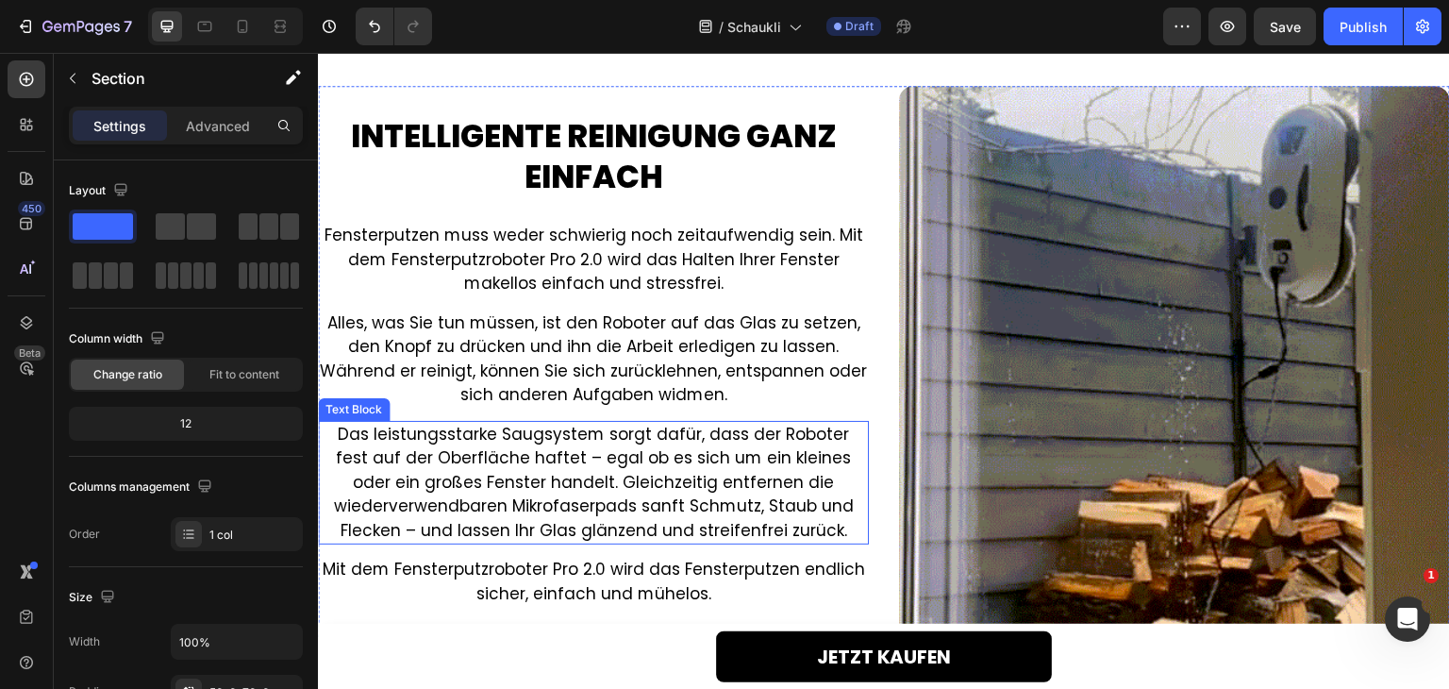
scroll to position [1509, 0]
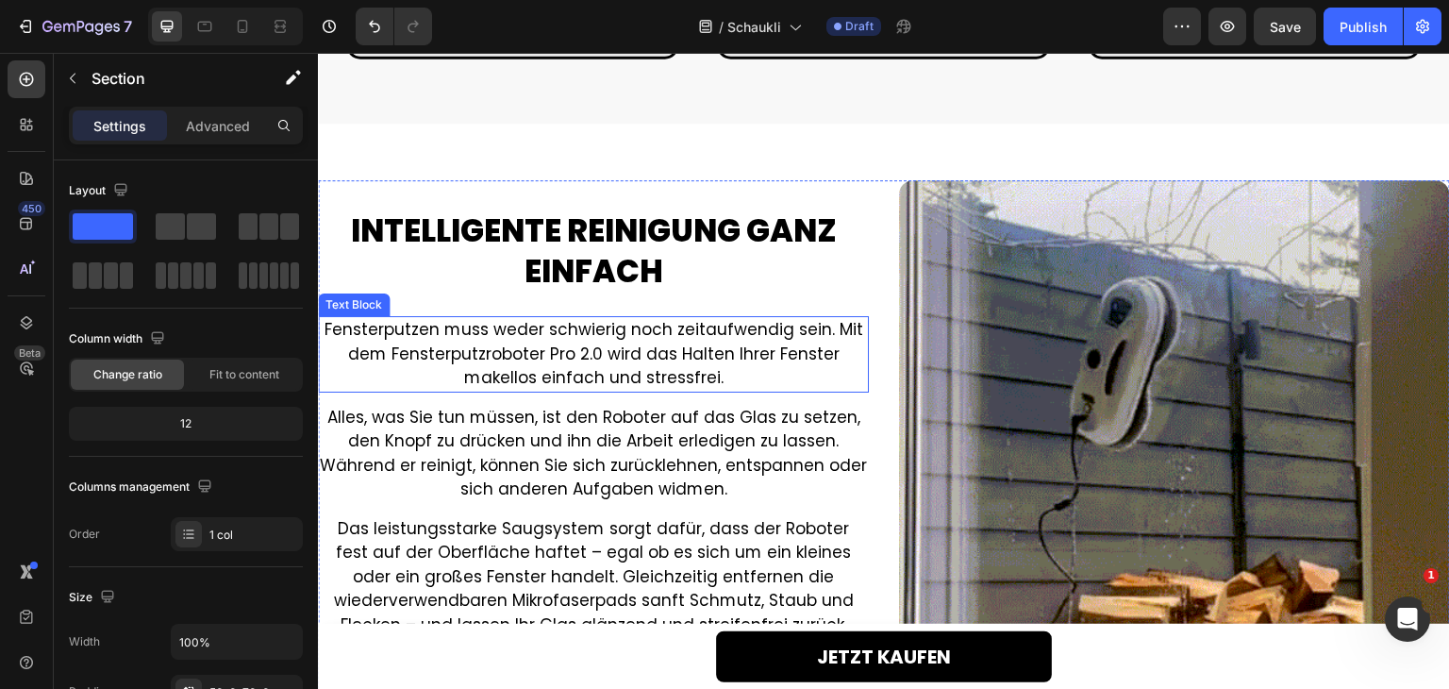
click at [601, 364] on p "Fensterputzen muss weder schwierig noch zeitaufwendig sein. Mit dem Fensterputz…" at bounding box center [593, 354] width 547 height 73
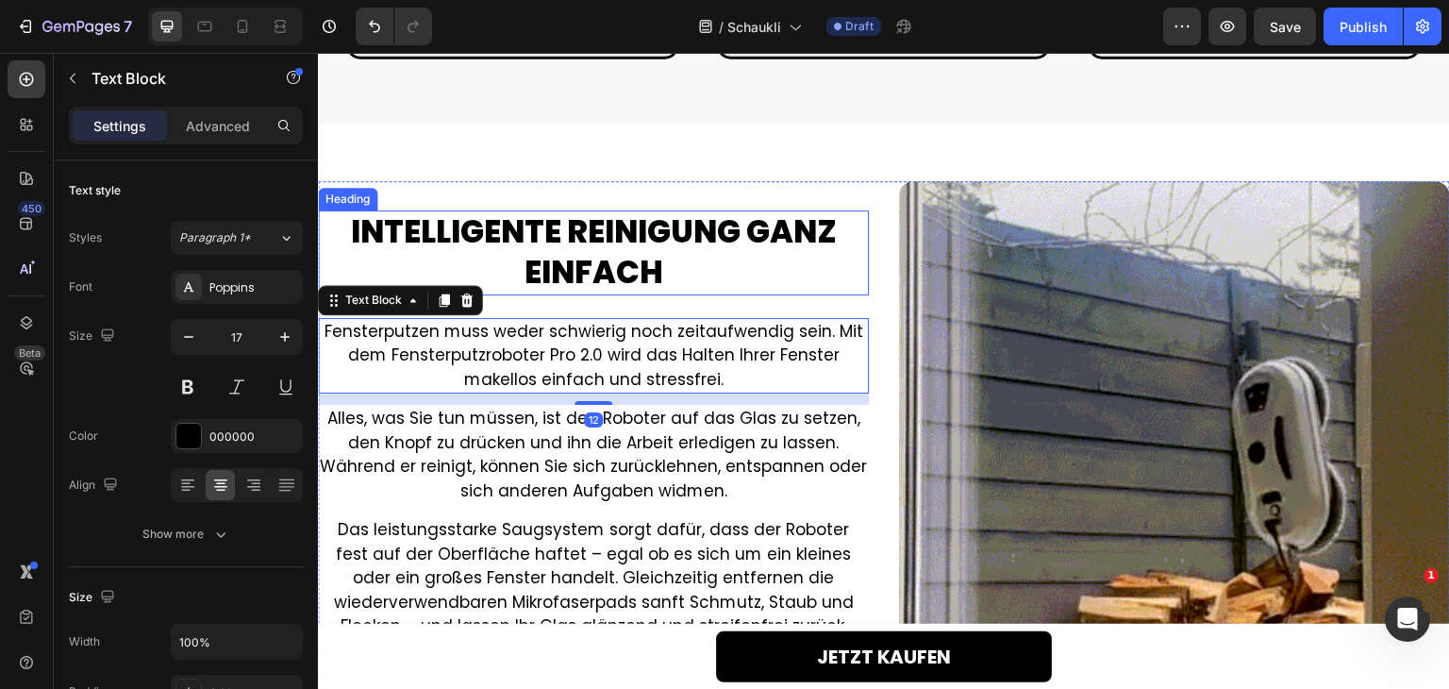
click at [595, 267] on h2 "INTELLIGENTE REINIGUNG GANZ EINFACH" at bounding box center [593, 252] width 551 height 85
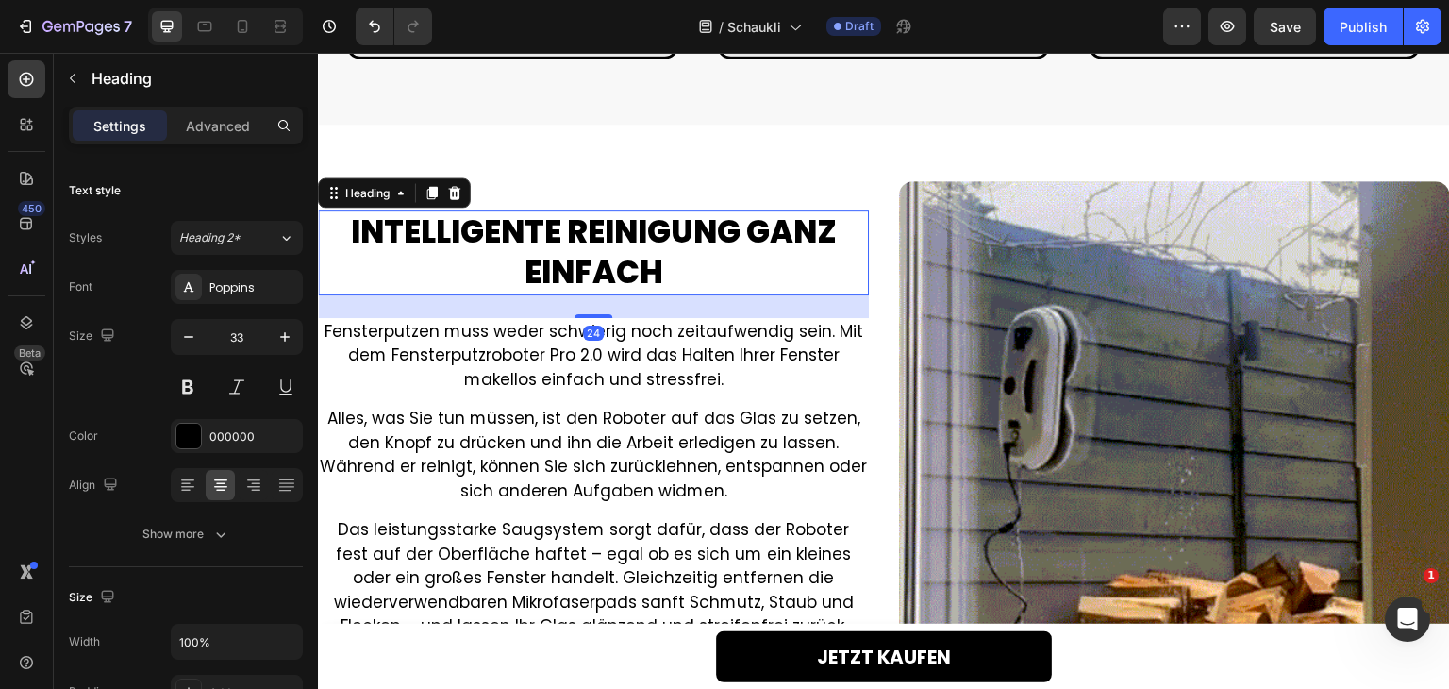
click at [595, 267] on h2 "INTELLIGENTE REINIGUNG GANZ EINFACH" at bounding box center [593, 252] width 551 height 85
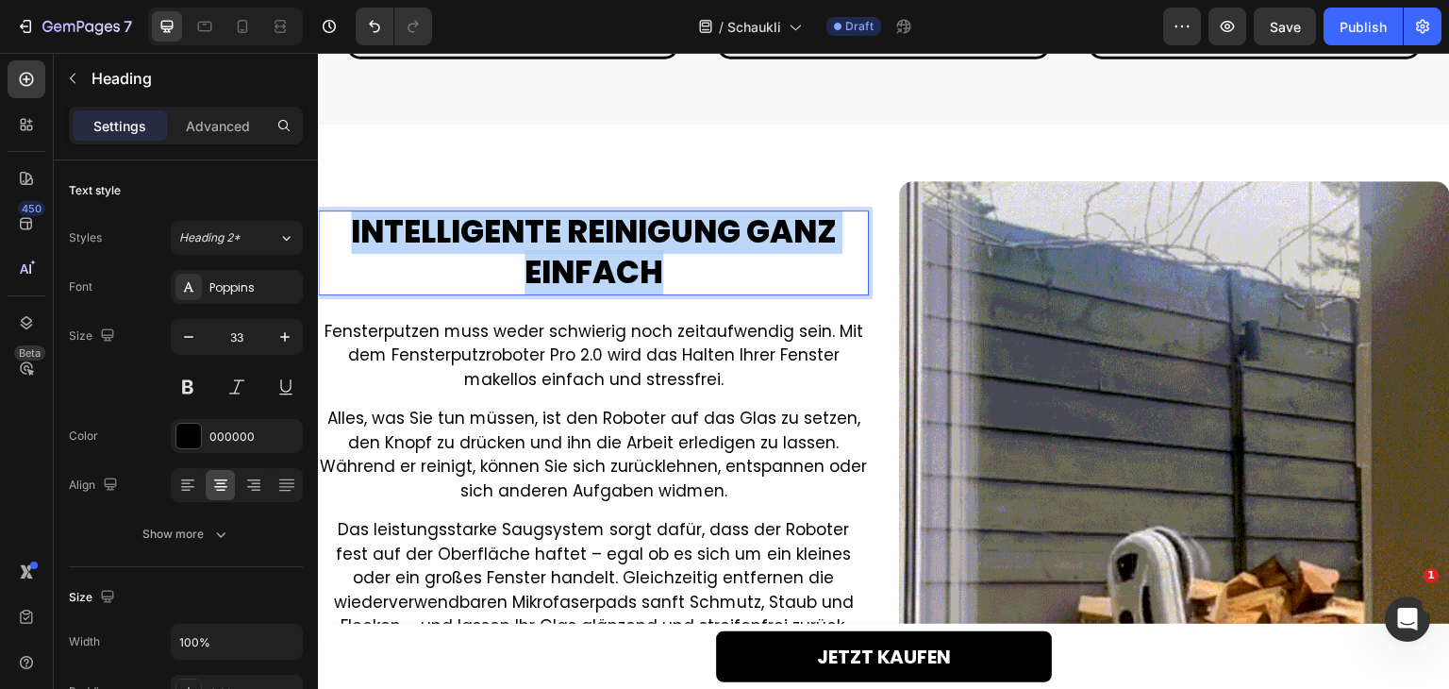
click at [595, 267] on p "INTELLIGENTE REINIGUNG GANZ EINFACH" at bounding box center [593, 252] width 547 height 81
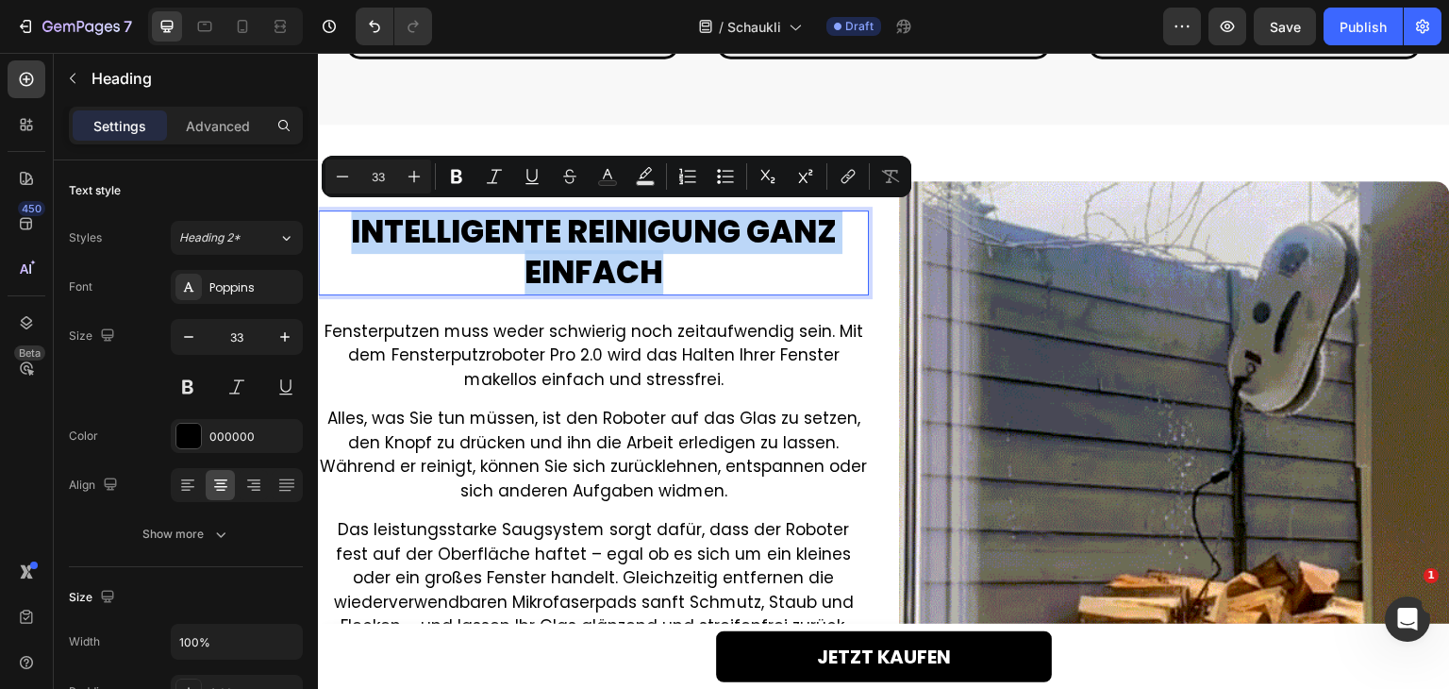
click at [534, 282] on p "INTELLIGENTE REINIGUNG GANZ EINFACH" at bounding box center [593, 252] width 547 height 81
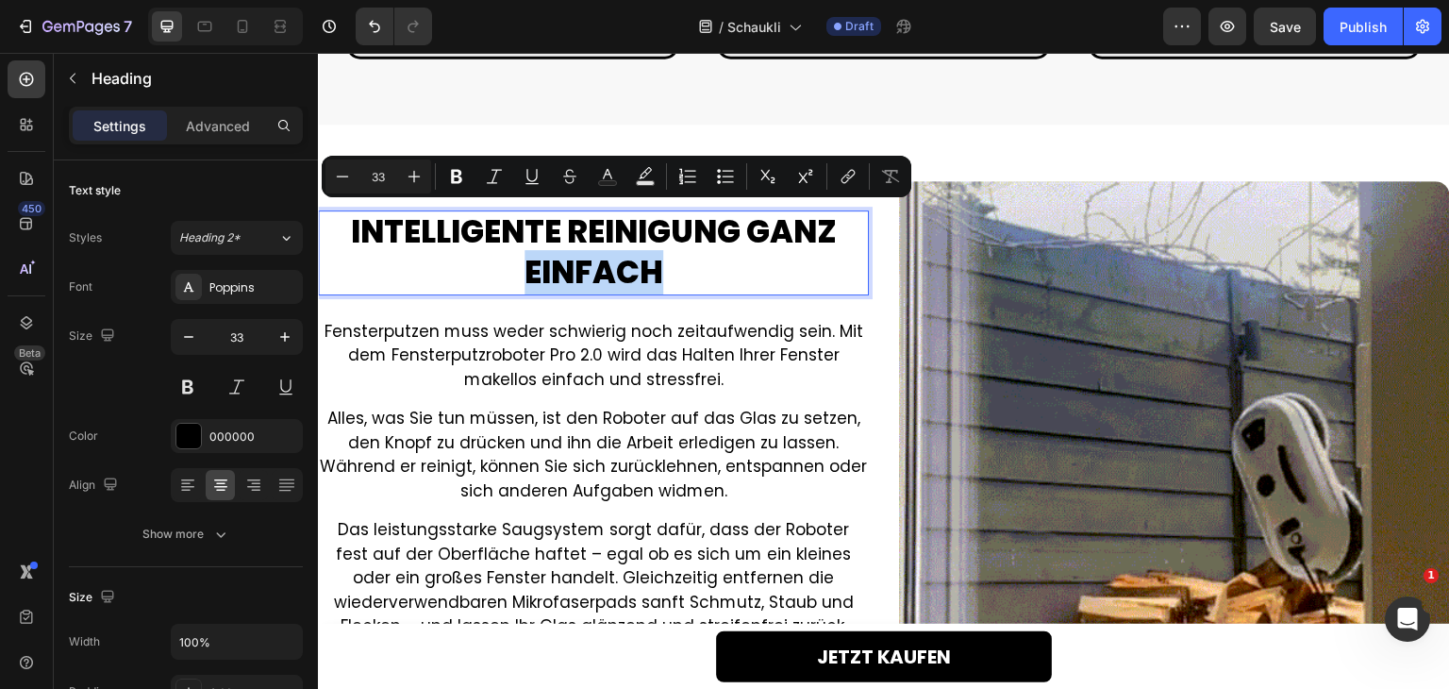
click at [534, 282] on p "INTELLIGENTE REINIGUNG GANZ EINFACH" at bounding box center [593, 252] width 547 height 81
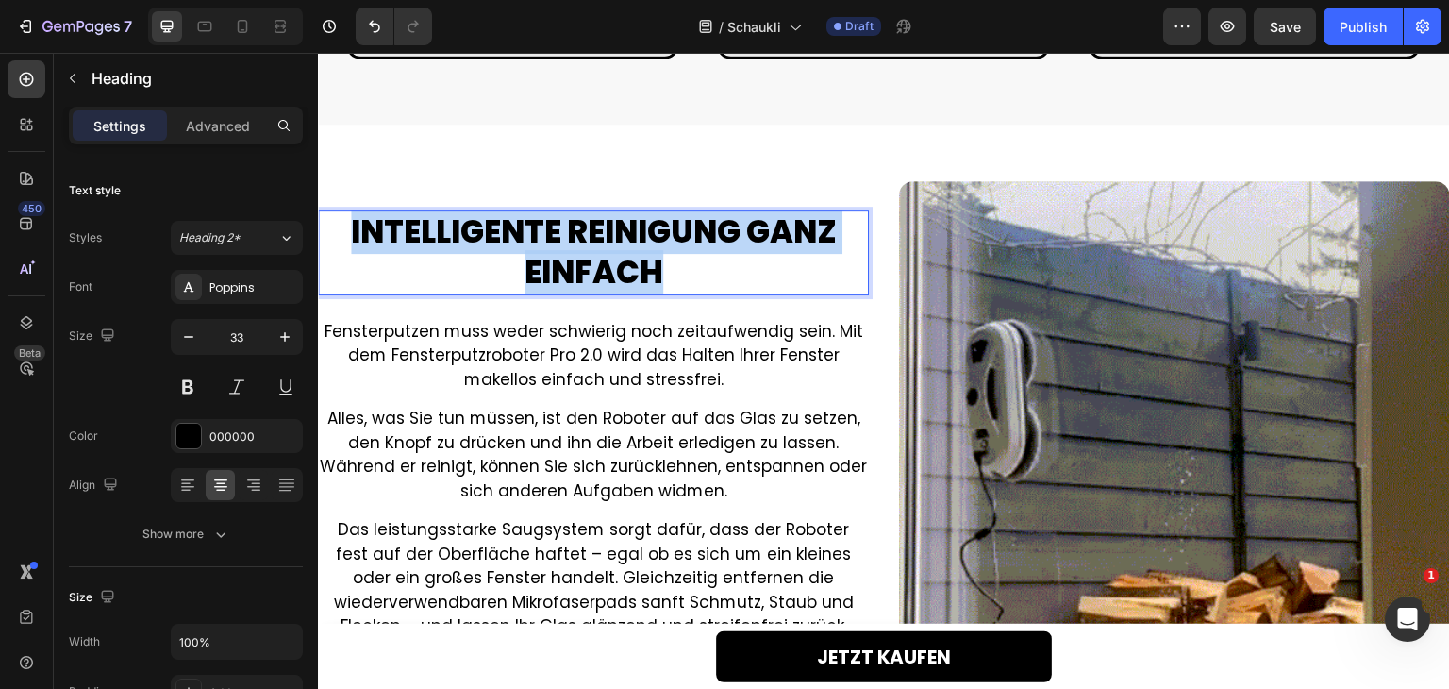
click at [534, 282] on p "INTELLIGENTE REINIGUNG GANZ EINFACH" at bounding box center [593, 252] width 547 height 81
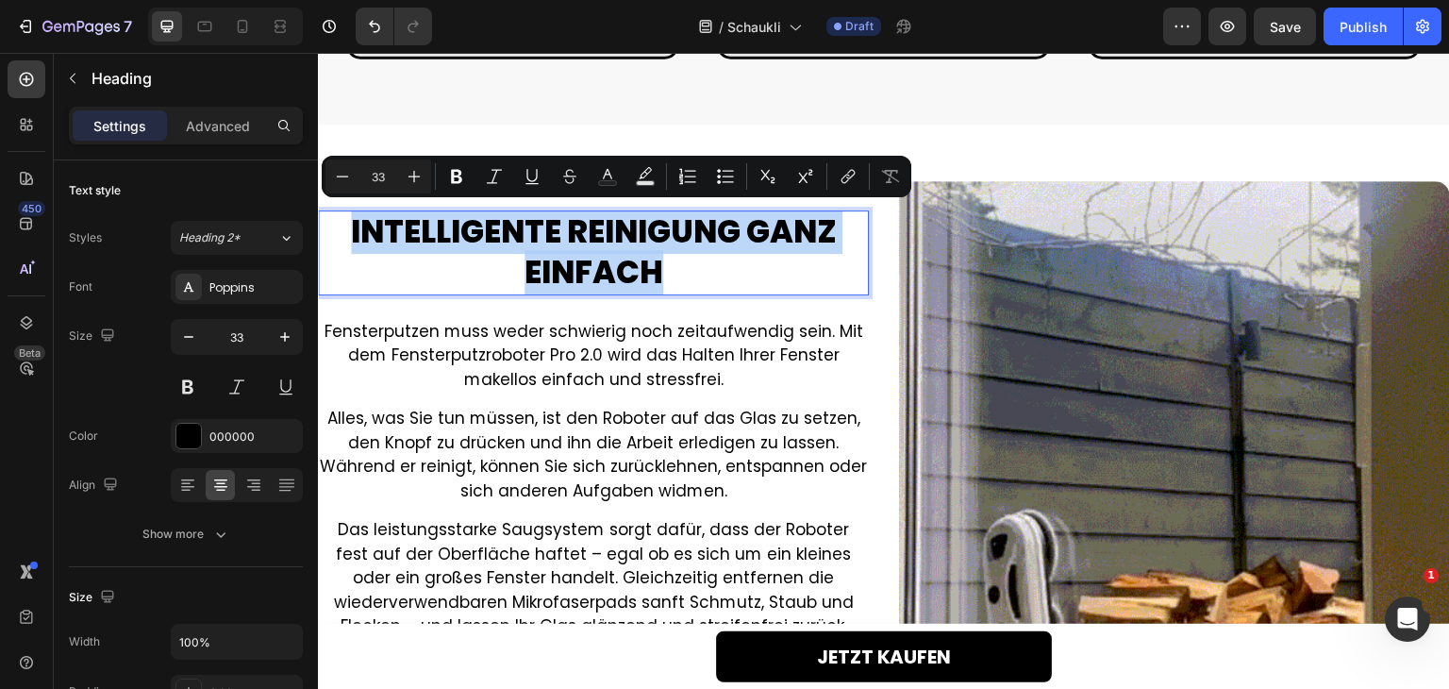
scroll to position [1489, 0]
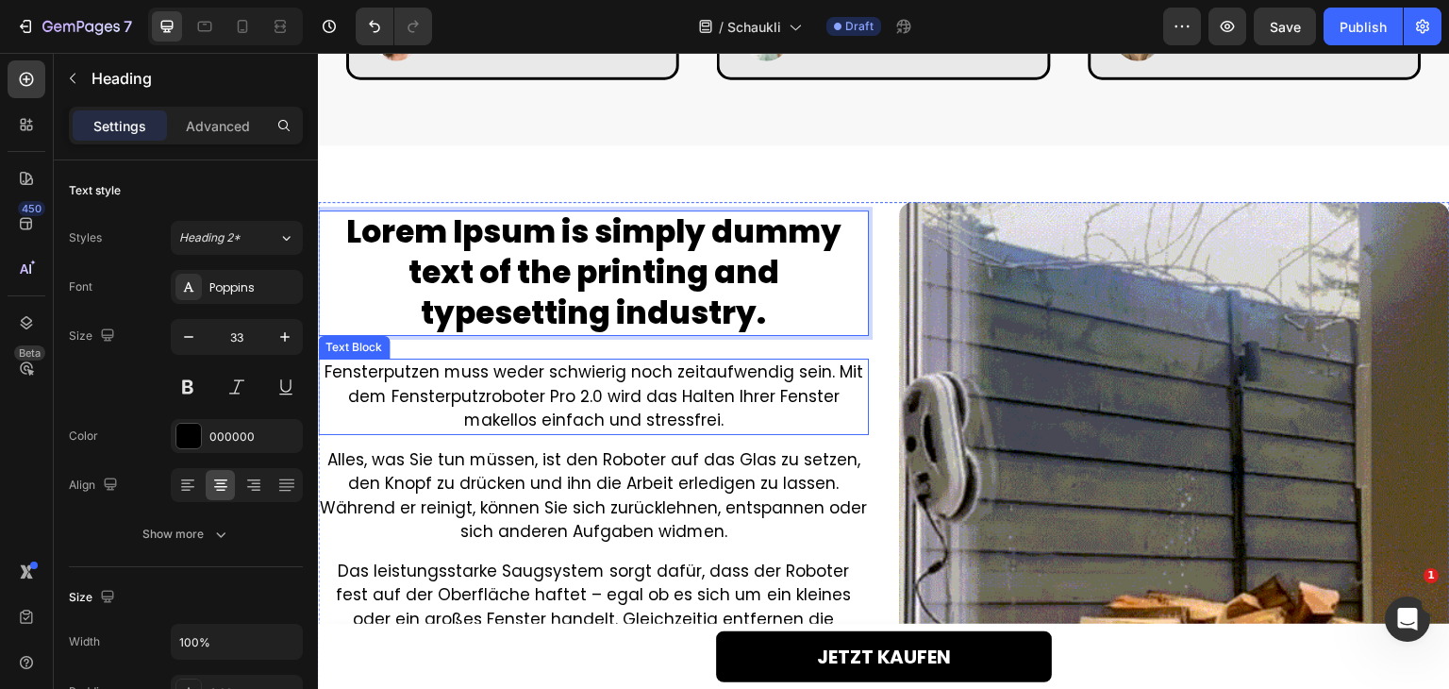
click at [533, 398] on p "Fensterputzen muss weder schwierig noch zeitaufwendig sein. Mit dem Fensterputz…" at bounding box center [593, 396] width 547 height 73
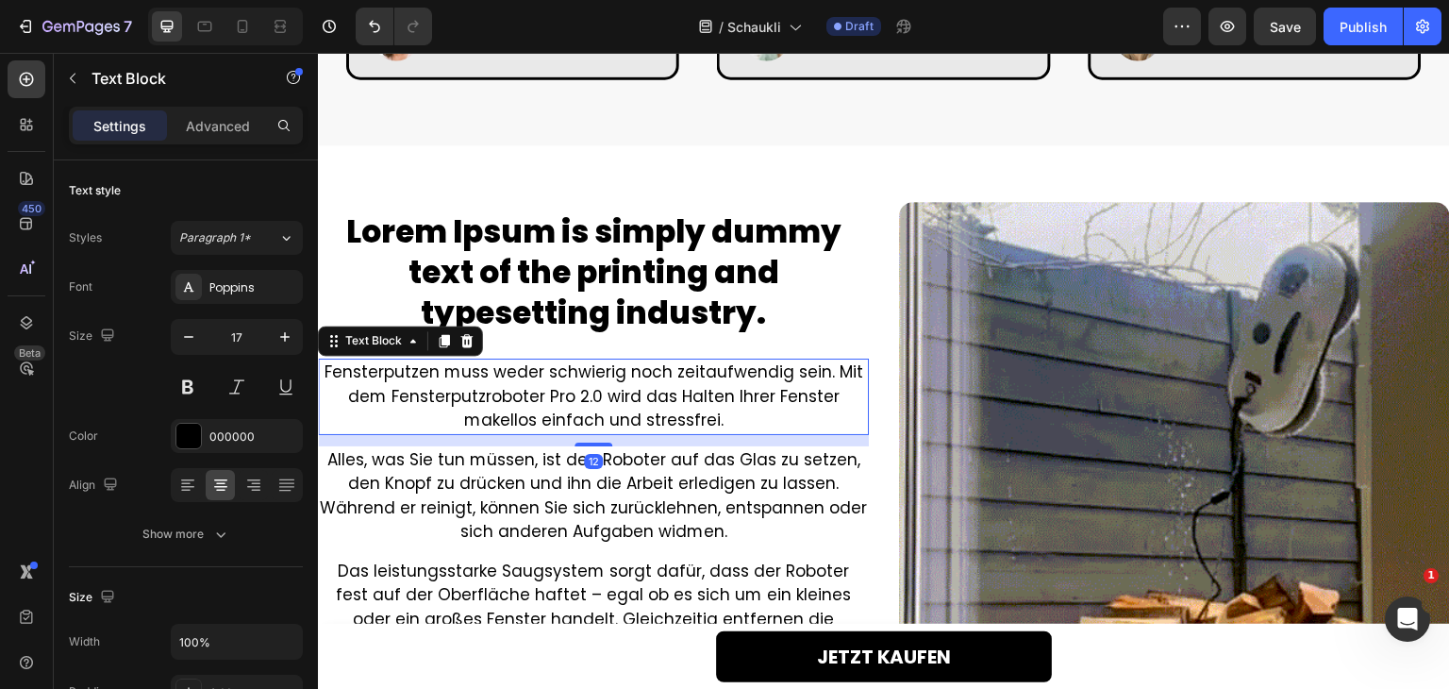
click at [533, 398] on p "Fensterputzen muss weder schwierig noch zeitaufwendig sein. Mit dem Fensterputz…" at bounding box center [593, 396] width 547 height 73
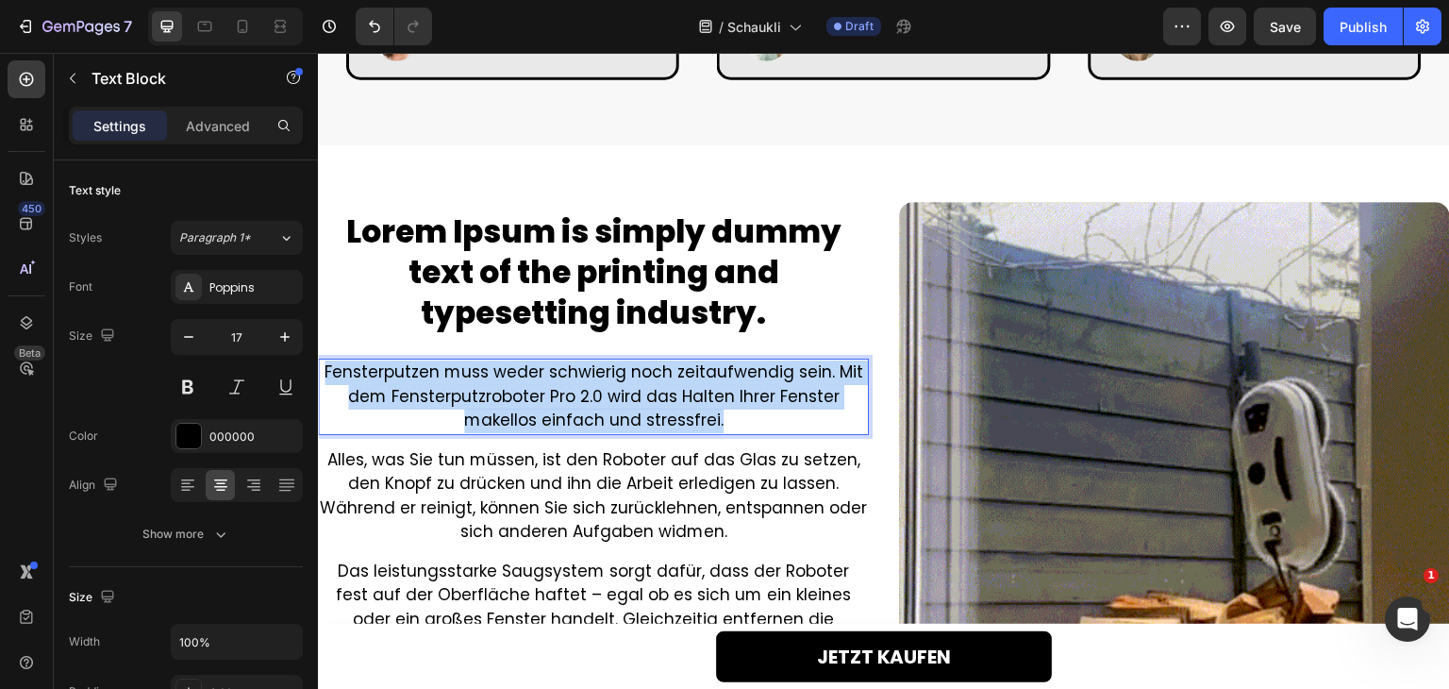
click at [533, 398] on p "Fensterputzen muss weder schwierig noch zeitaufwendig sein. Mit dem Fensterputz…" at bounding box center [593, 396] width 547 height 73
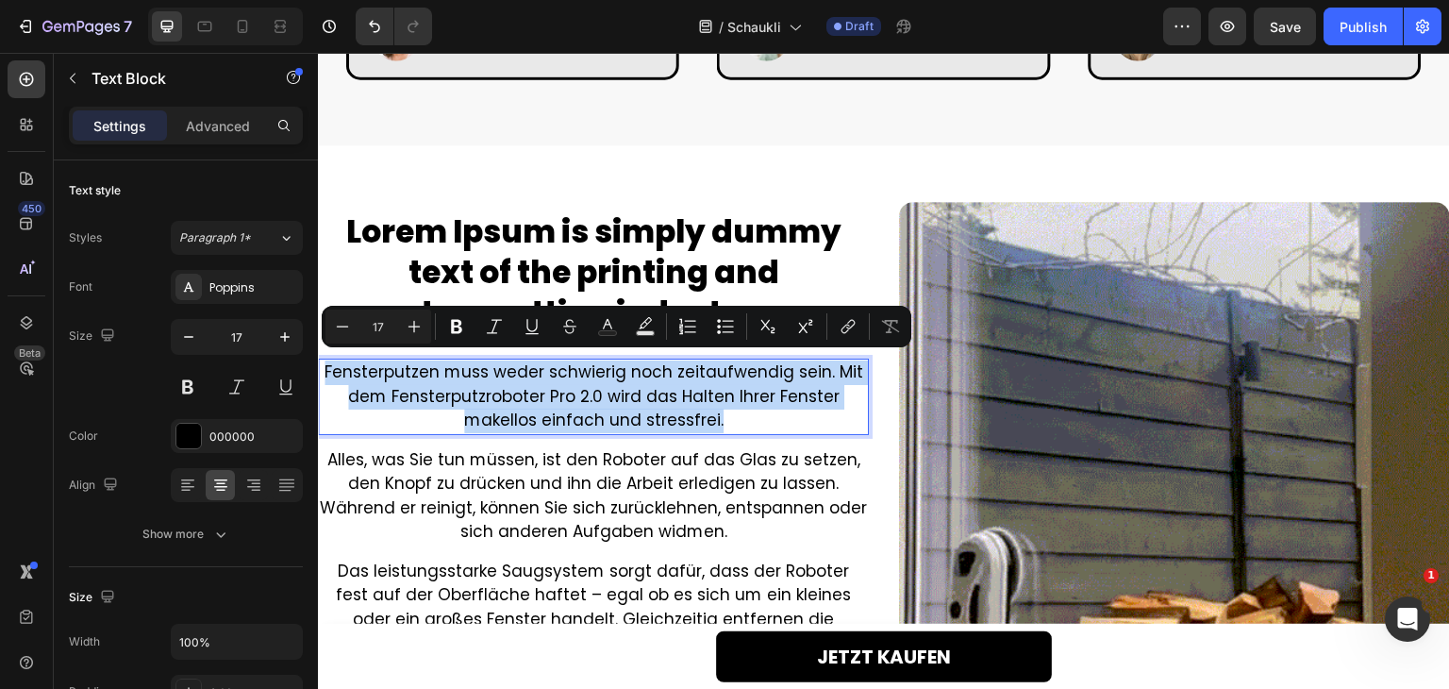
scroll to position [1501, 0]
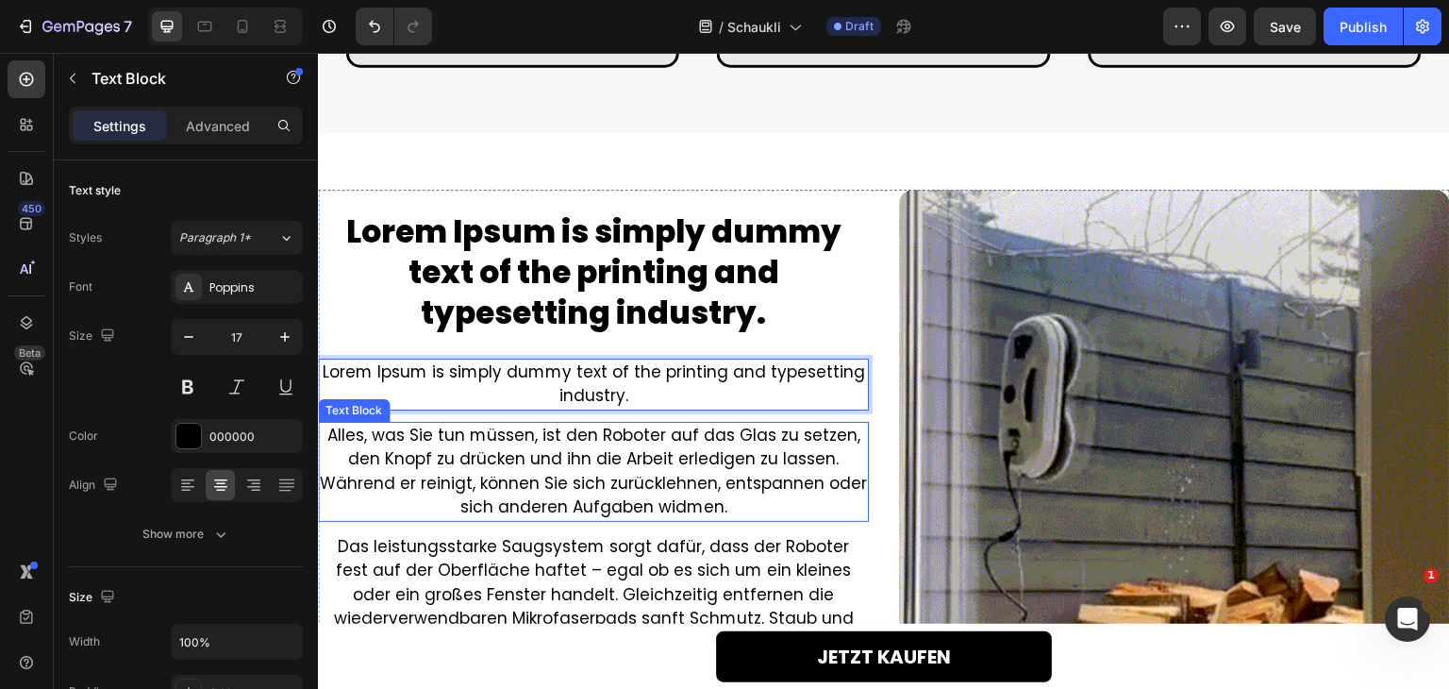
click at [564, 478] on p "Alles, was Sie tun müssen, ist den Roboter auf das Glas zu setzen, den Knopf zu…" at bounding box center [593, 472] width 547 height 96
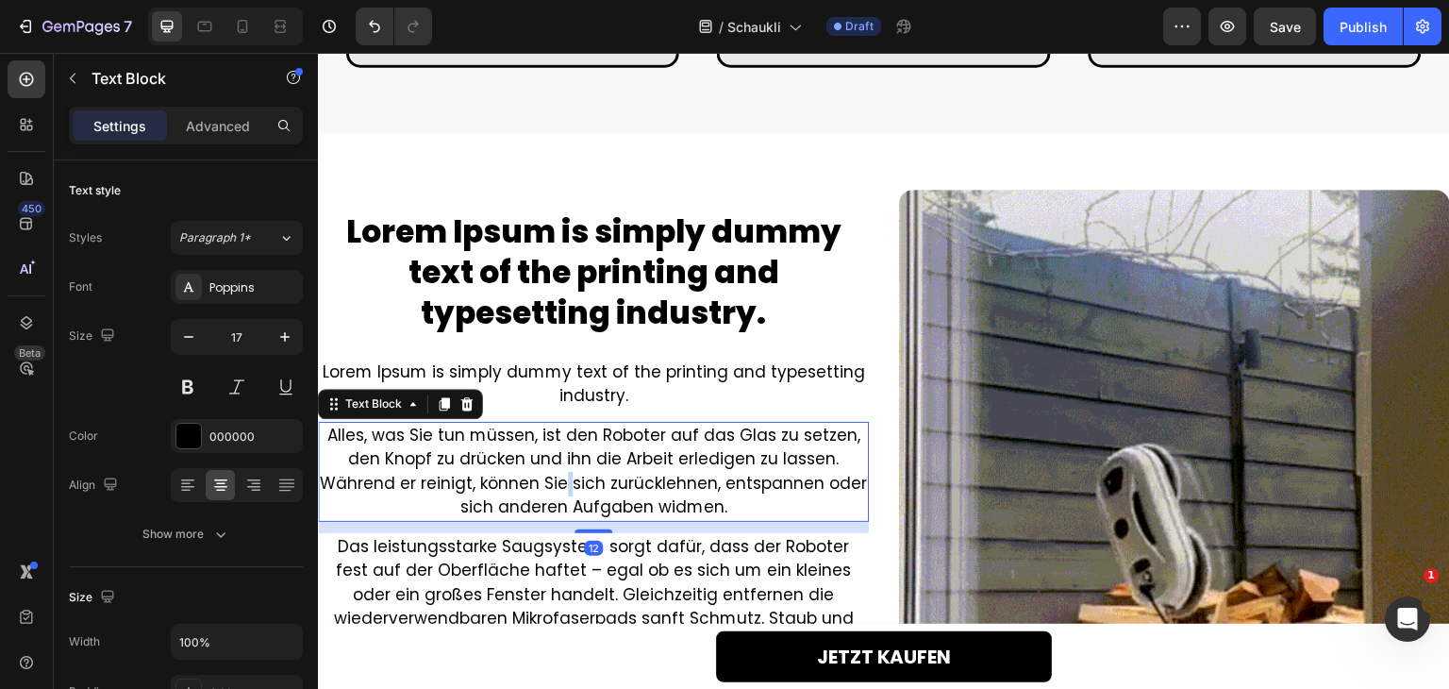
click at [564, 478] on p "Alles, was Sie tun müssen, ist den Roboter auf das Glas zu setzen, den Knopf zu…" at bounding box center [593, 472] width 547 height 96
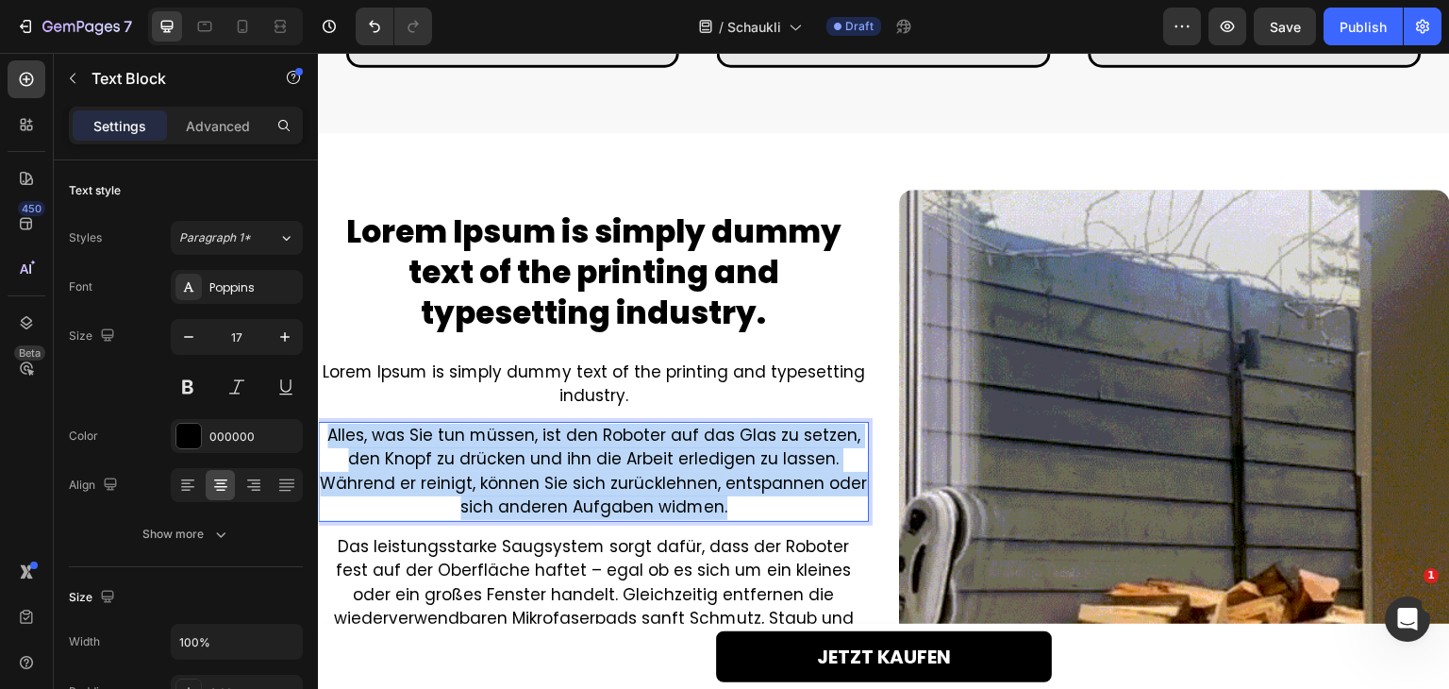
click at [564, 478] on p "Alles, was Sie tun müssen, ist den Roboter auf das Glas zu setzen, den Knopf zu…" at bounding box center [593, 472] width 547 height 96
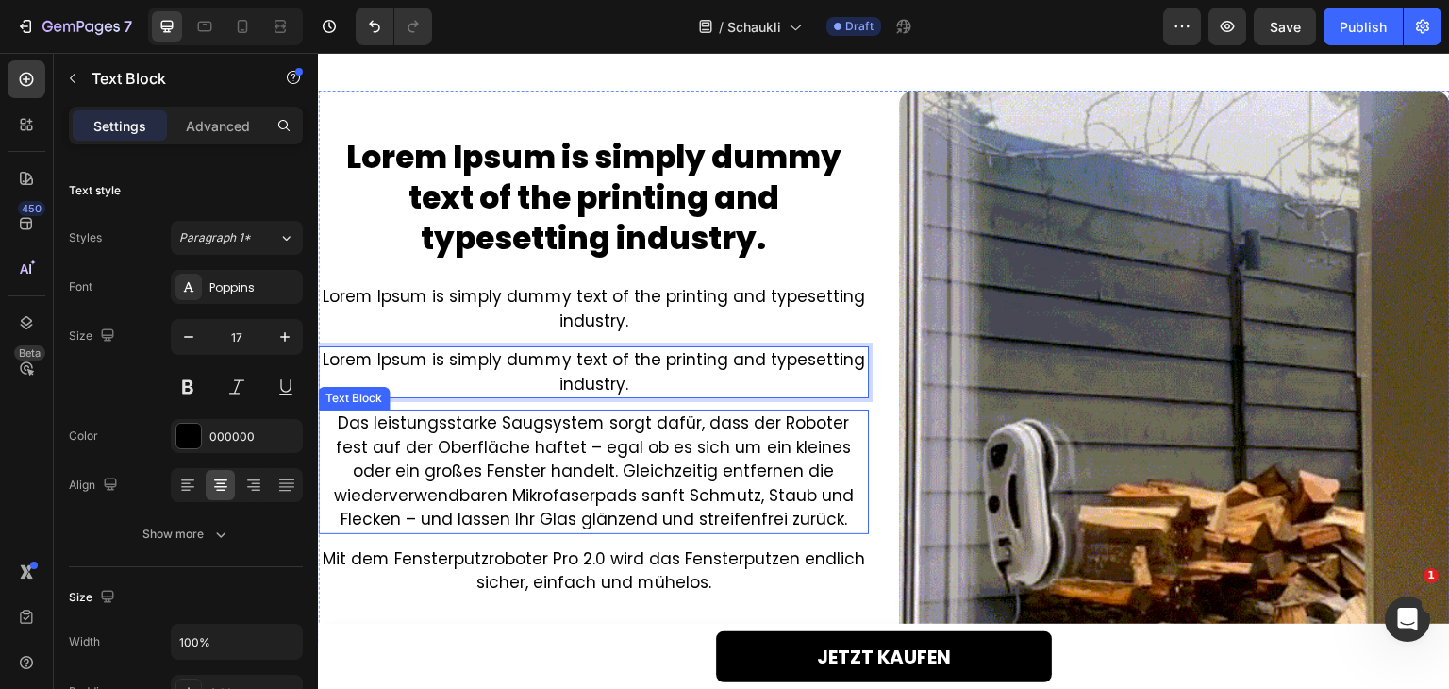
scroll to position [1619, 0]
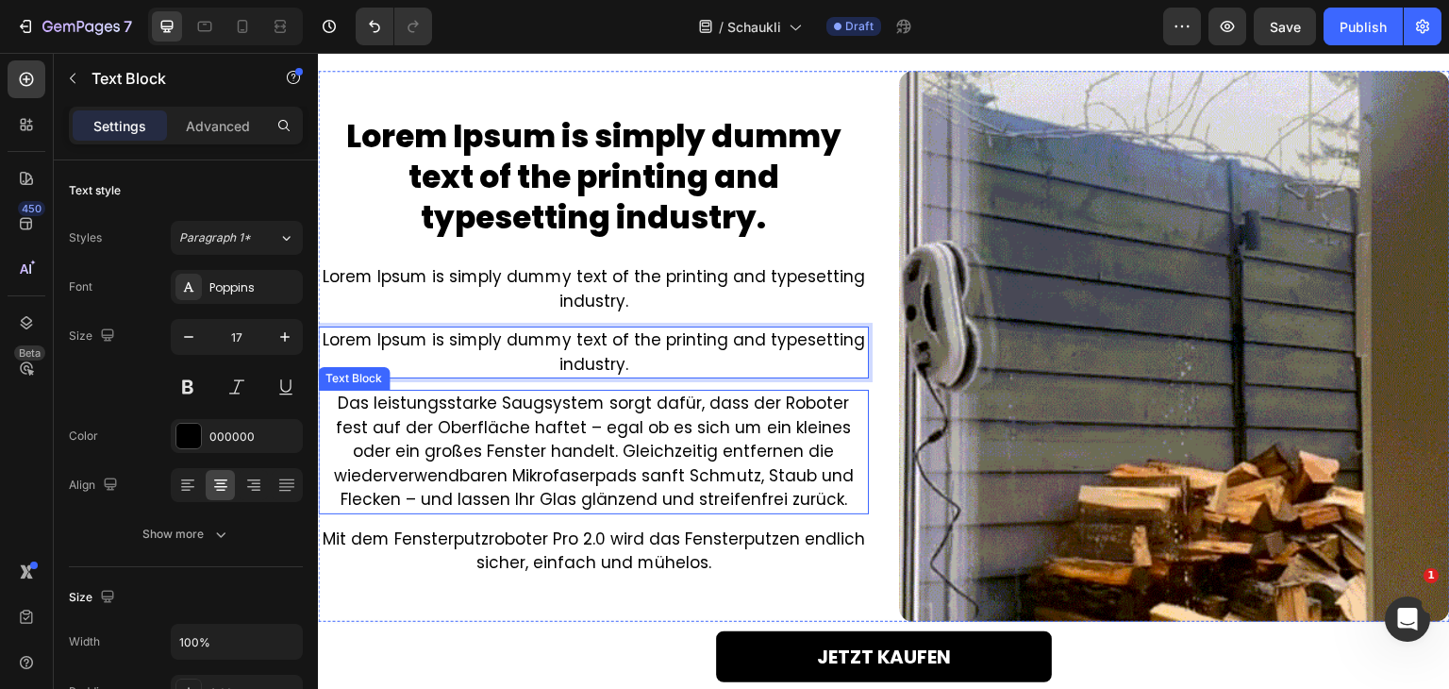
click at [588, 470] on p "Das leistungsstarke Saugsystem sorgt dafür, dass der Roboter fest auf der Oberf…" at bounding box center [593, 451] width 547 height 121
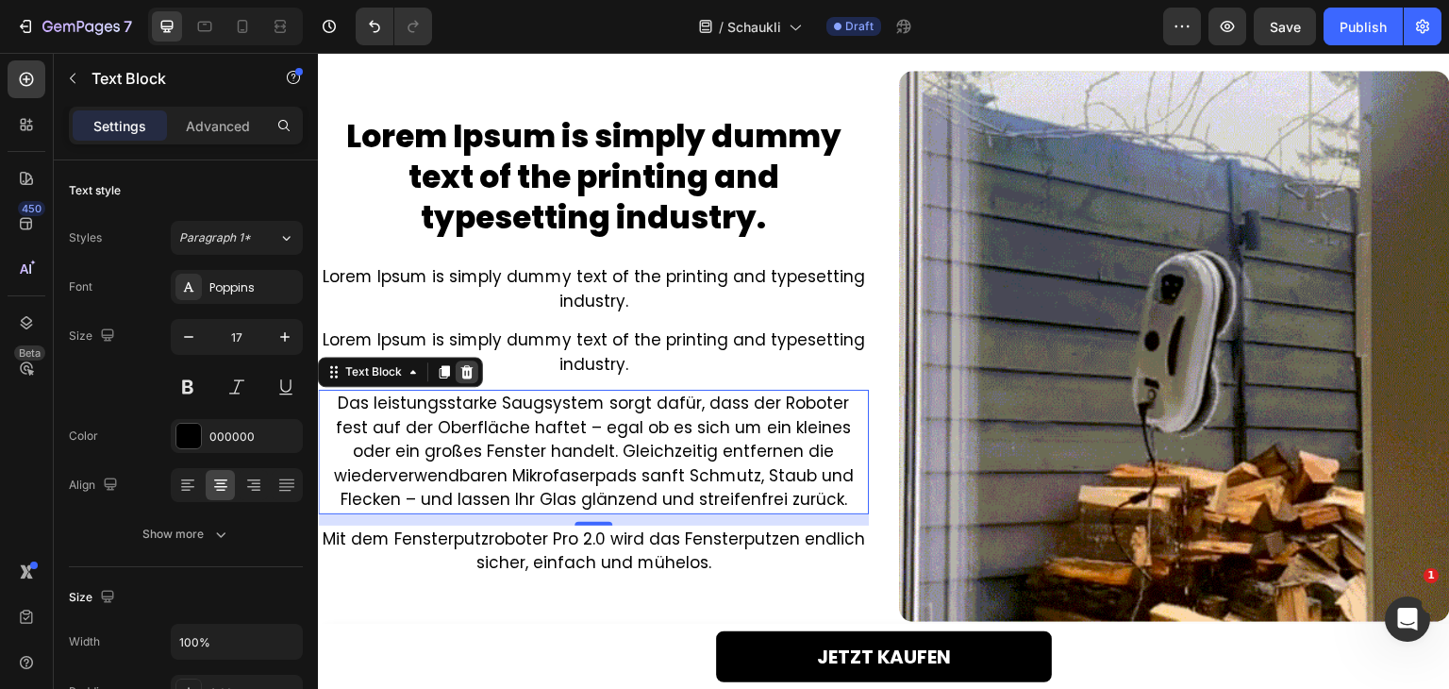
click at [468, 368] on icon at bounding box center [466, 371] width 15 height 15
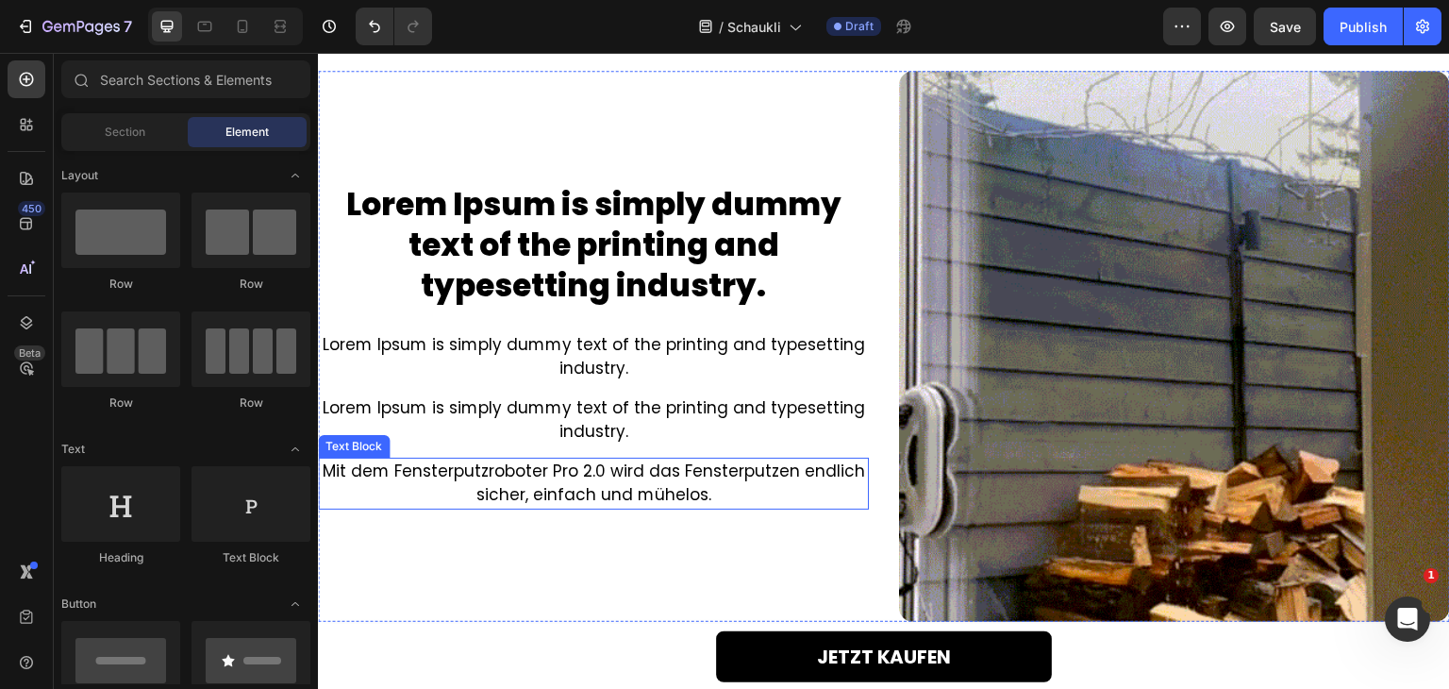
click at [546, 493] on p "Mit dem Fensterputzroboter Pro 2.0 wird das Fensterputzen endlich sicher, einfa…" at bounding box center [593, 483] width 547 height 48
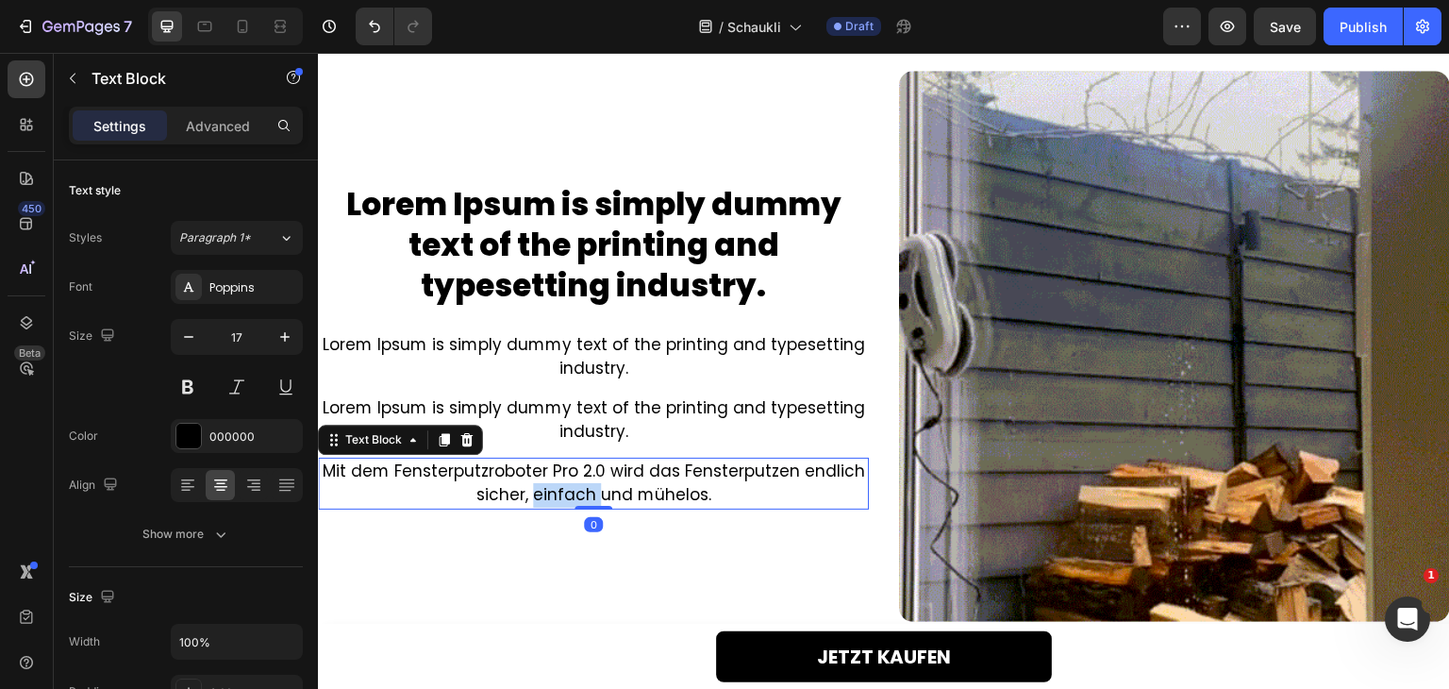
click at [546, 493] on p "Mit dem Fensterputzroboter Pro 2.0 wird das Fensterputzen endlich sicher, einfa…" at bounding box center [593, 483] width 547 height 48
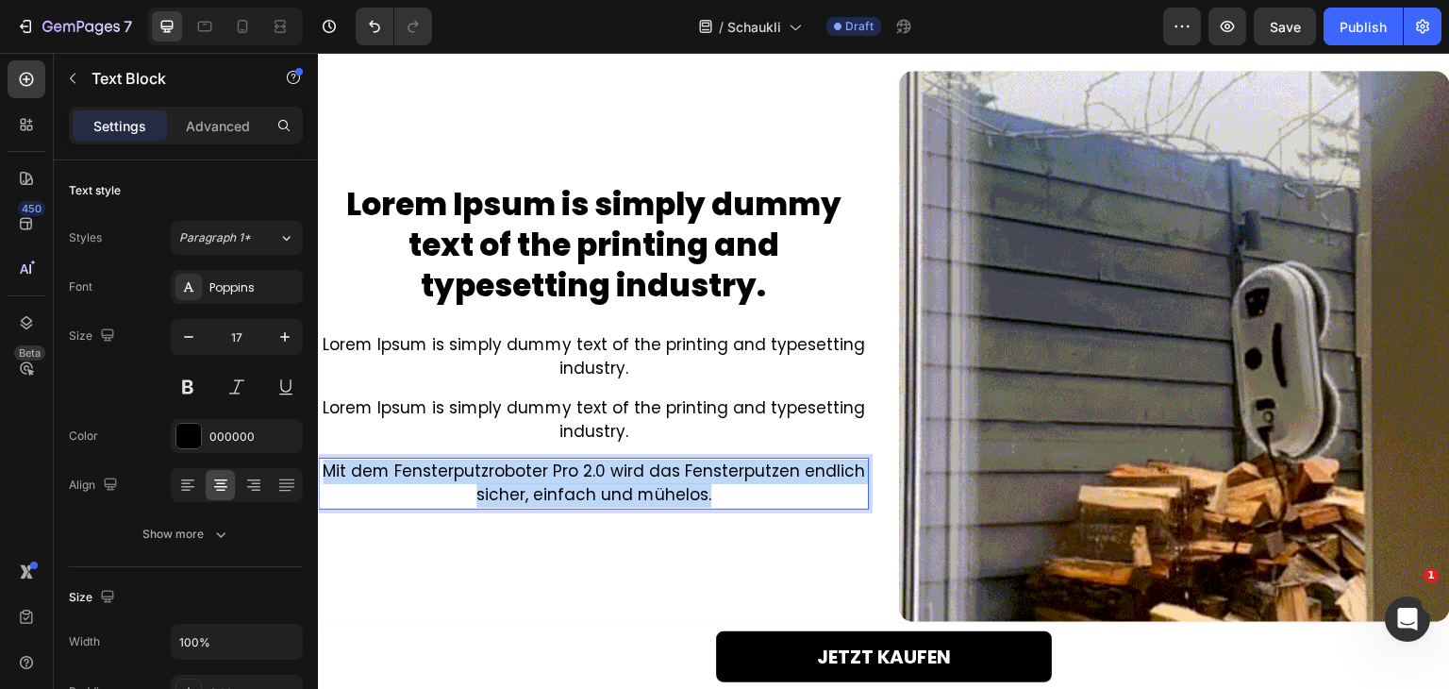
click at [546, 493] on p "Mit dem Fensterputzroboter Pro 2.0 wird das Fensterputzen endlich sicher, einfa…" at bounding box center [593, 483] width 547 height 48
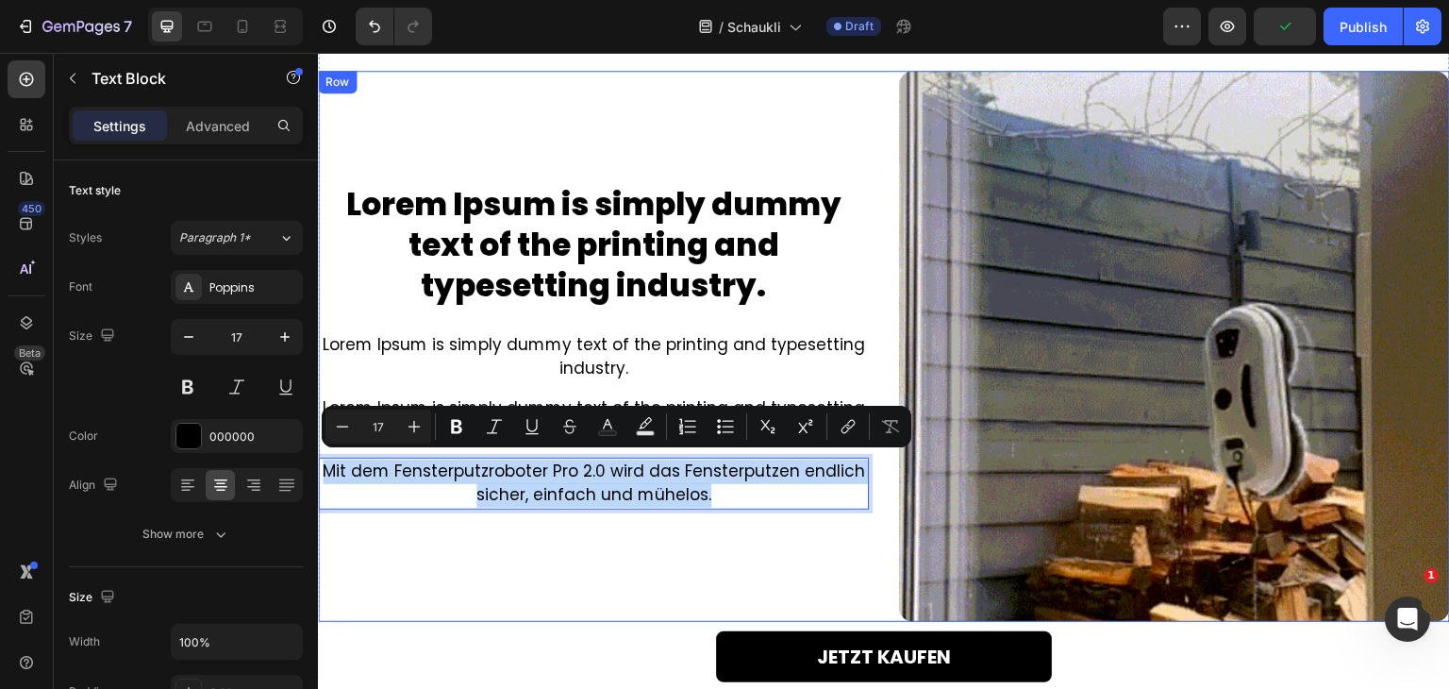
click at [549, 569] on div "Lorem Ipsum is simply dummy text of the printing and typesetting industry. Head…" at bounding box center [593, 346] width 551 height 551
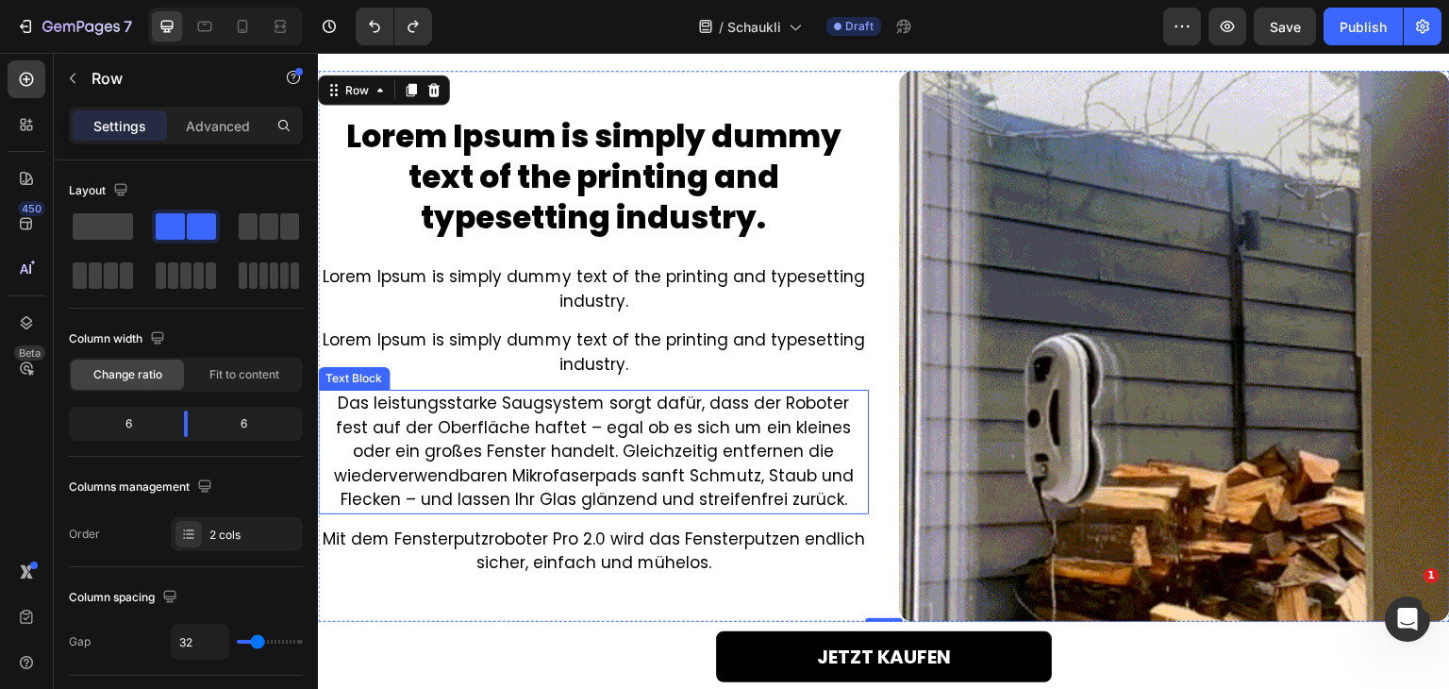
click at [536, 464] on p "Das leistungsstarke Saugsystem sorgt dafür, dass der Roboter fest auf der Oberf…" at bounding box center [593, 451] width 547 height 121
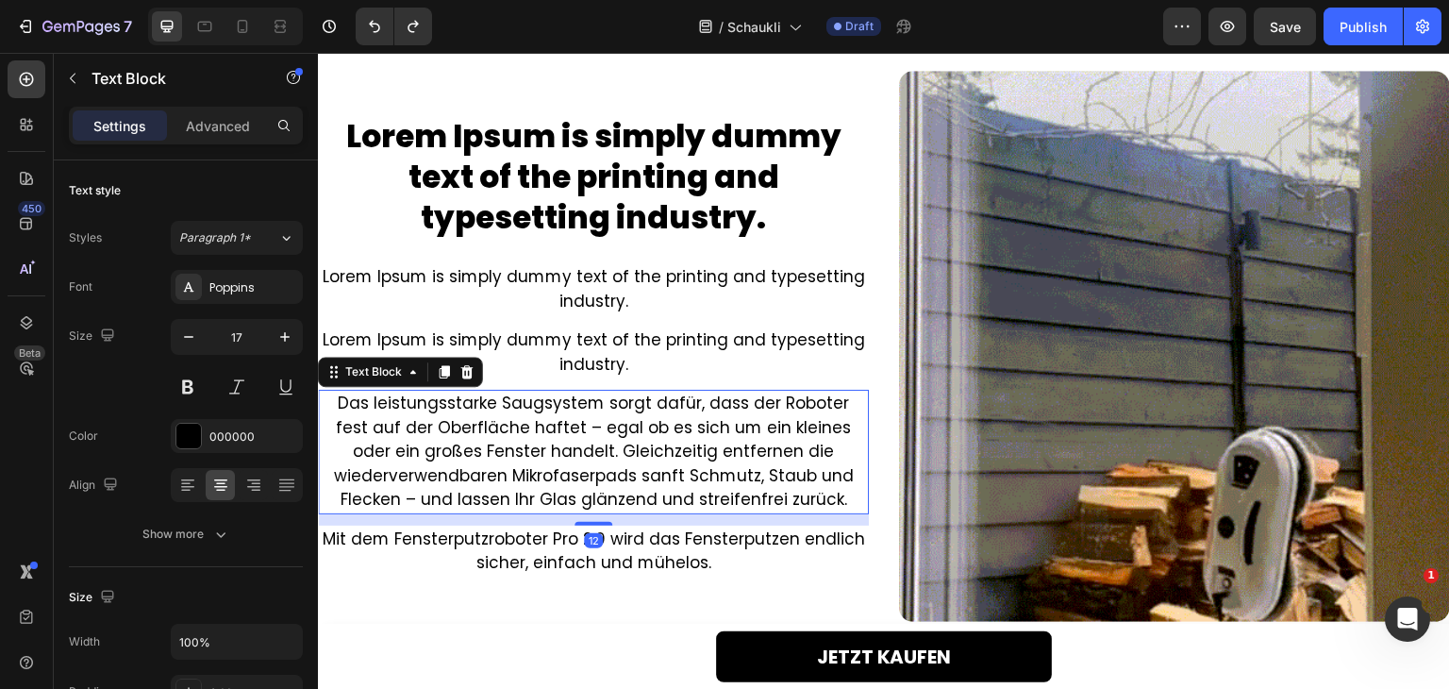
click at [536, 464] on p "Das leistungsstarke Saugsystem sorgt dafür, dass der Roboter fest auf der Oberf…" at bounding box center [593, 451] width 547 height 121
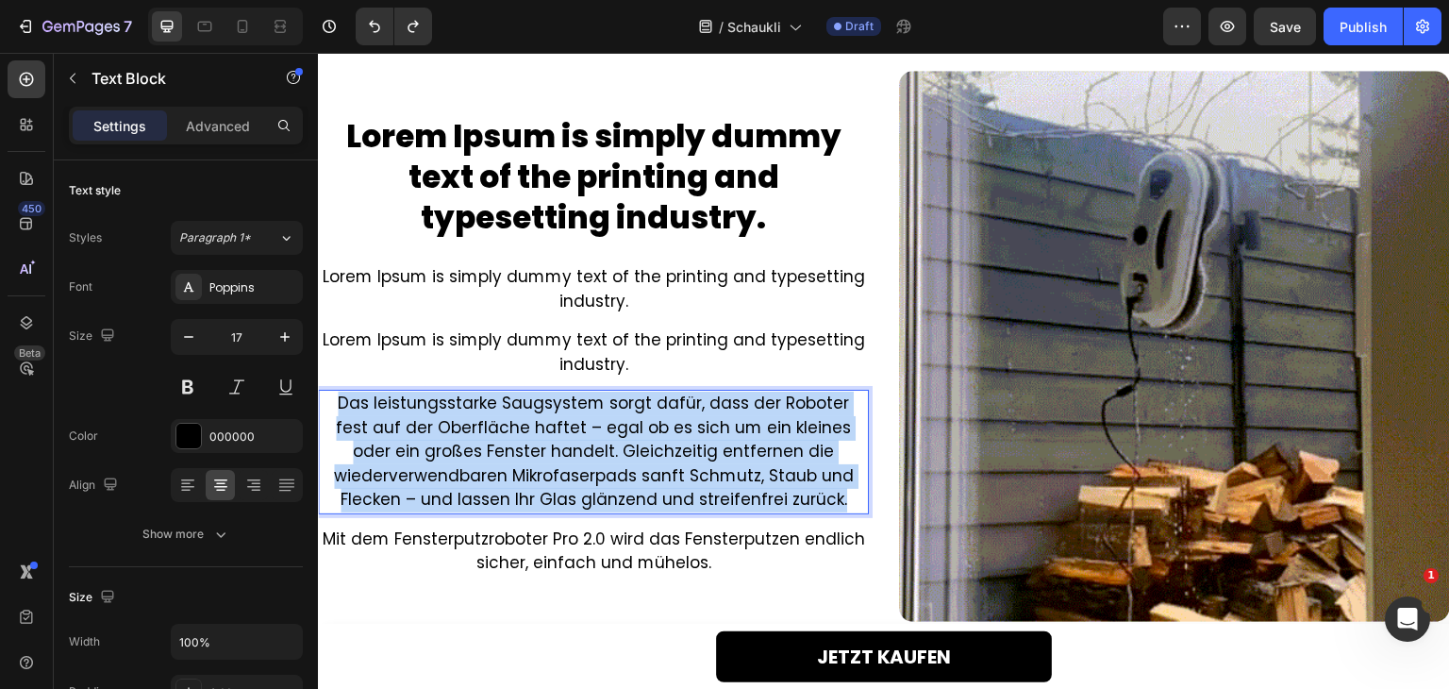
click at [536, 464] on p "Das leistungsstarke Saugsystem sorgt dafür, dass der Roboter fest auf der Oberf…" at bounding box center [593, 451] width 547 height 121
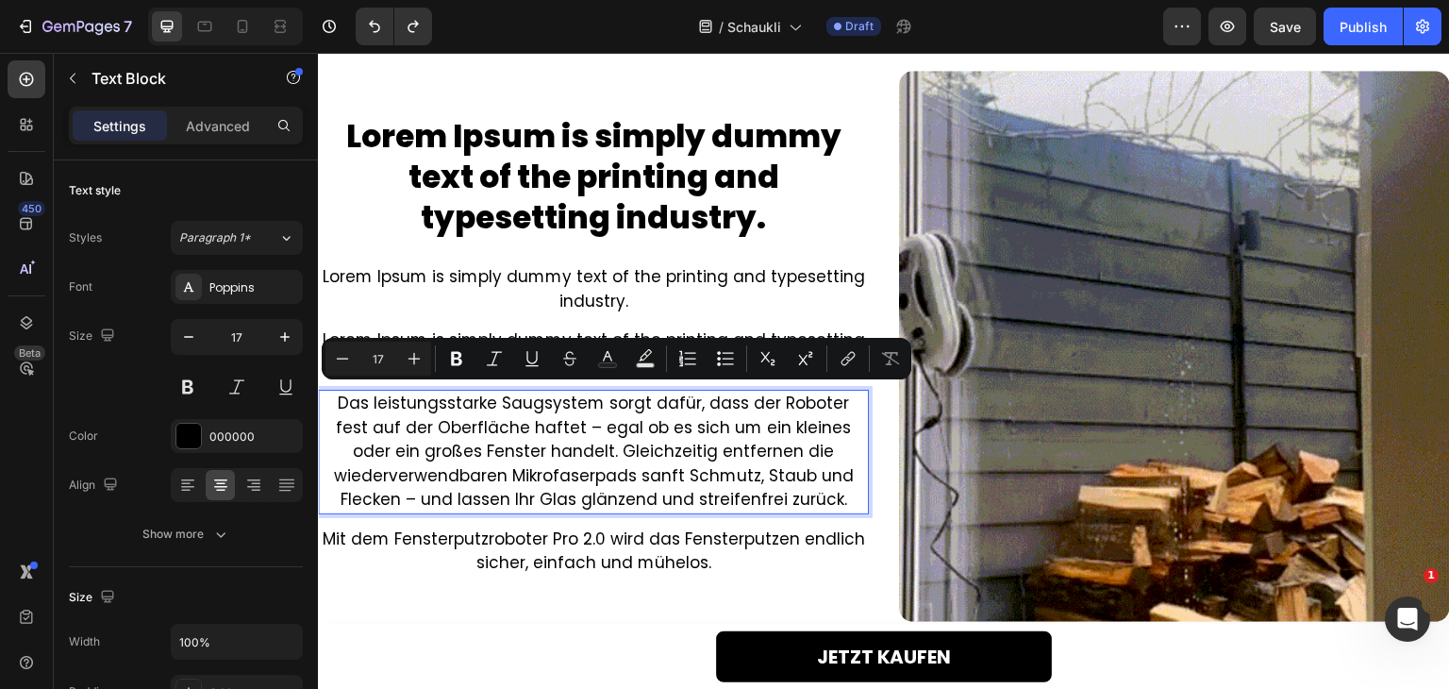
scroll to position [1655, 0]
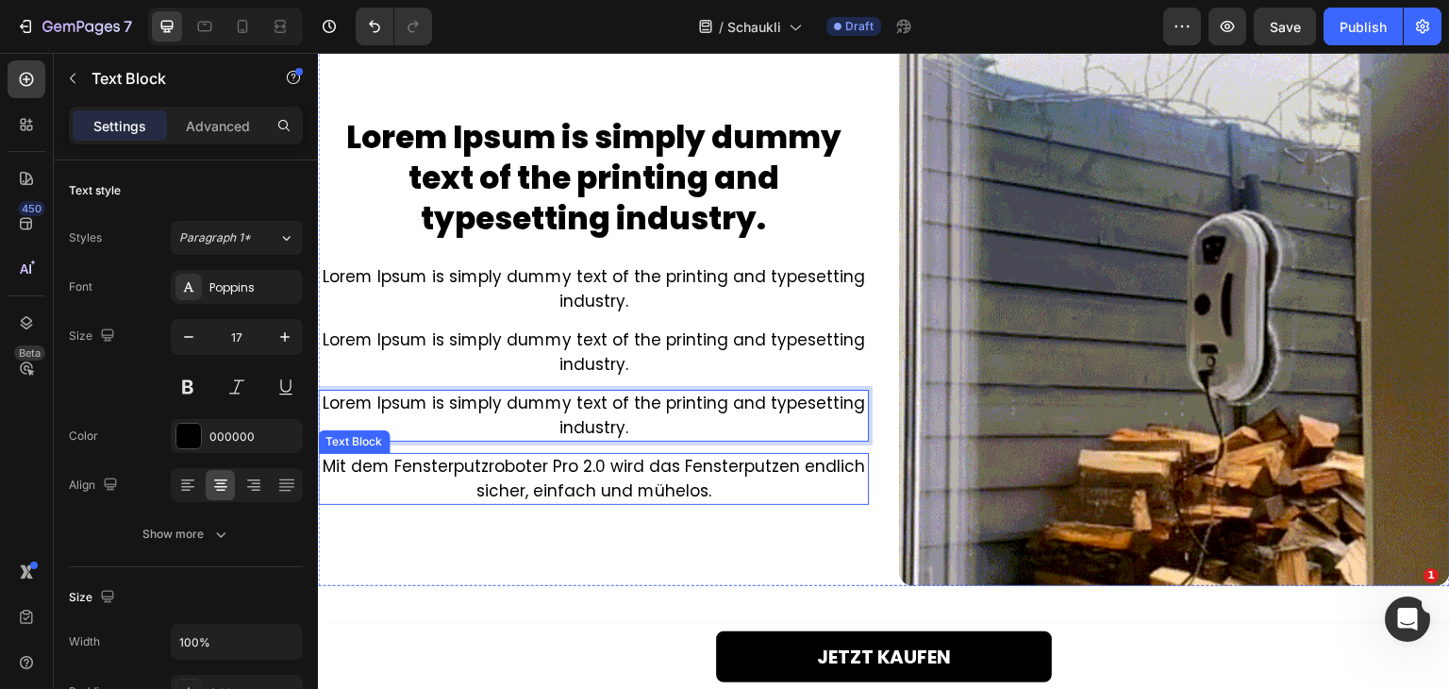
click at [535, 496] on p "Mit dem Fensterputzroboter Pro 2.0 wird das Fensterputzen endlich sicher, einfa…" at bounding box center [593, 479] width 547 height 48
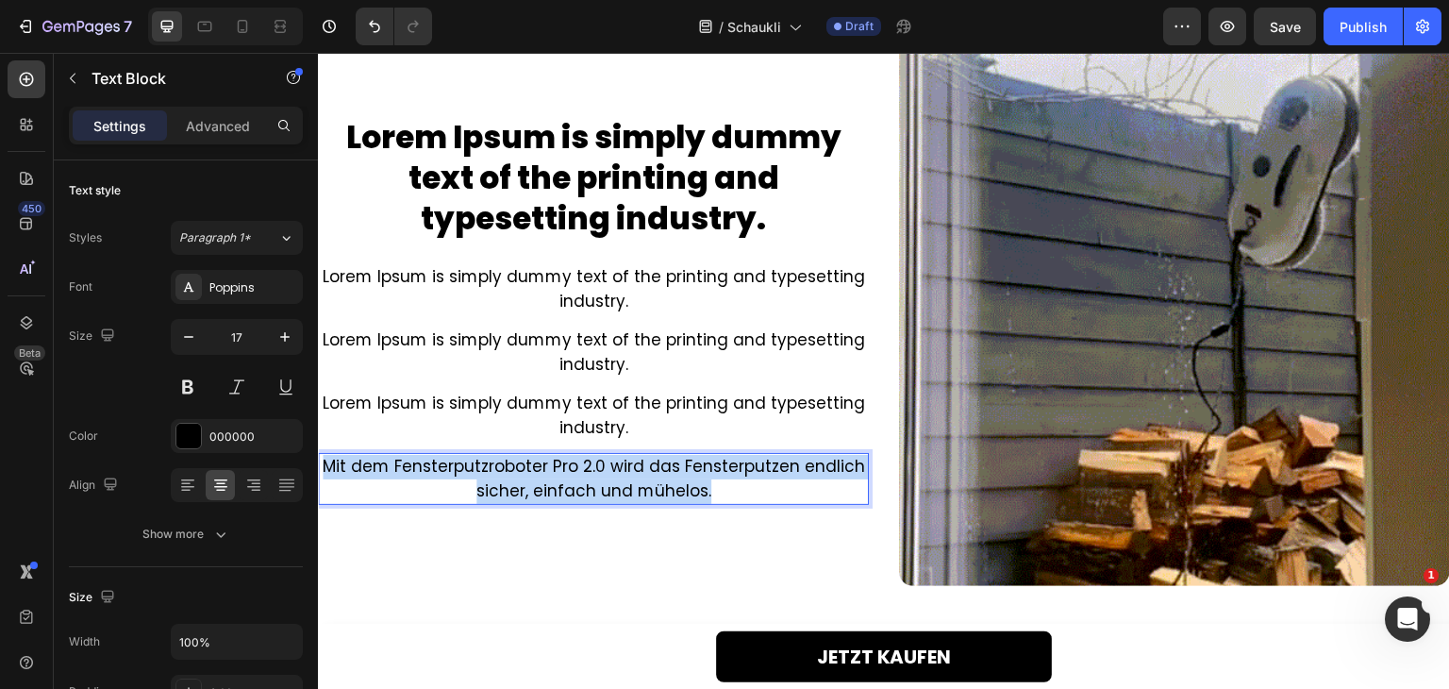
click at [535, 496] on p "Mit dem Fensterputzroboter Pro 2.0 wird das Fensterputzen endlich sicher, einfa…" at bounding box center [593, 479] width 547 height 48
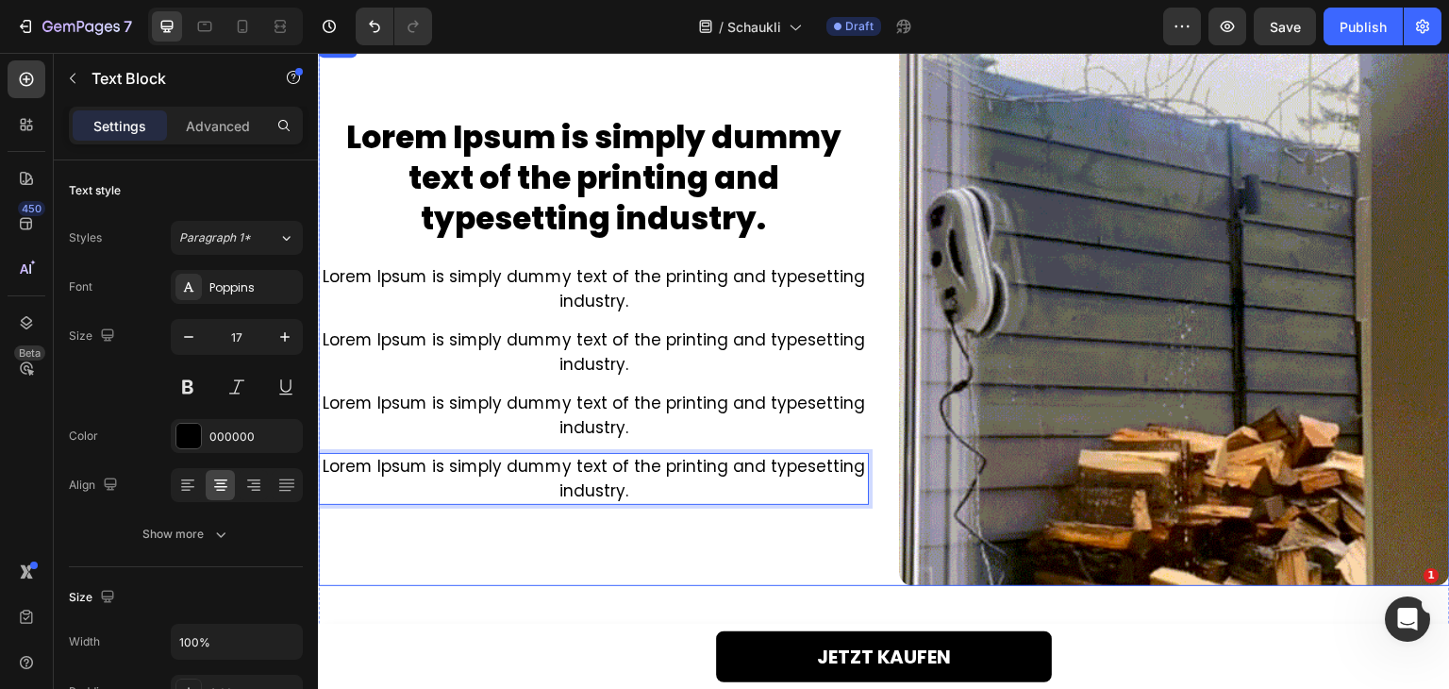
click at [536, 543] on div "Lorem Ipsum is simply dummy text of the printing and typesetting industry. Head…" at bounding box center [593, 310] width 551 height 551
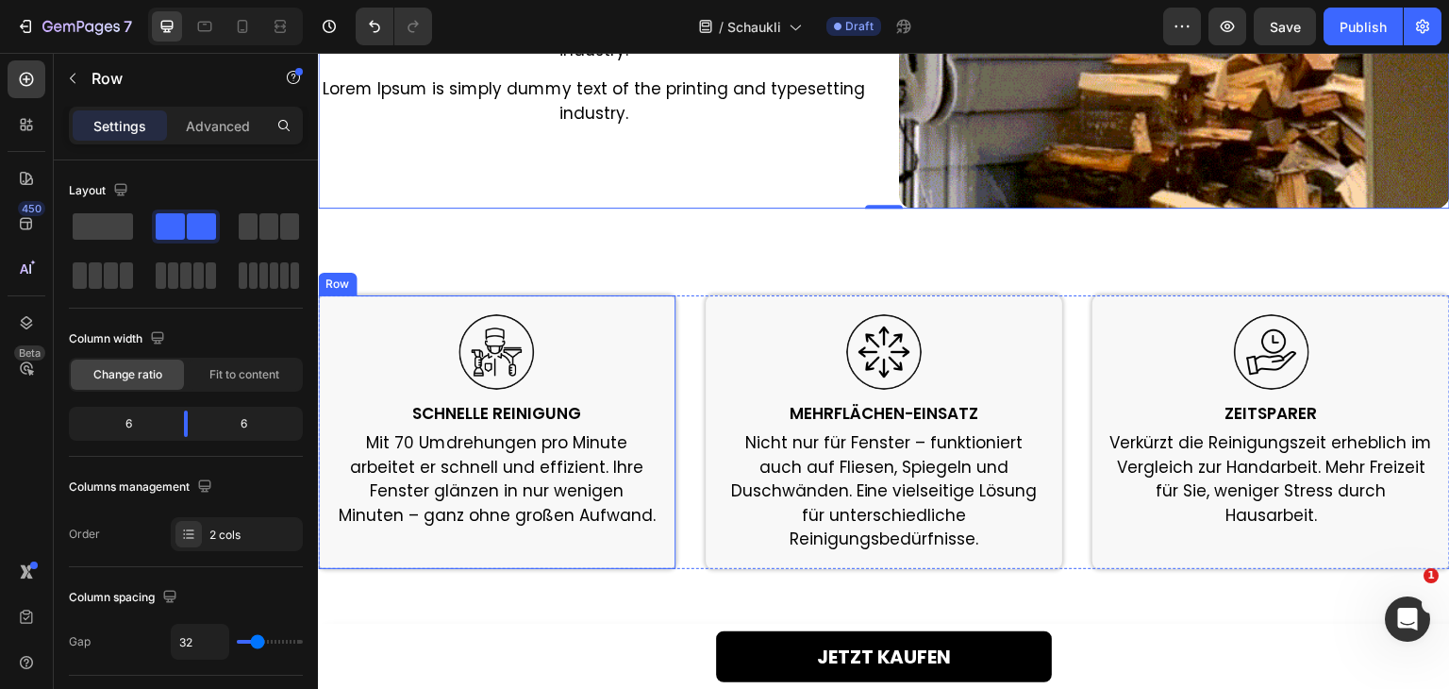
scroll to position [2126, 0]
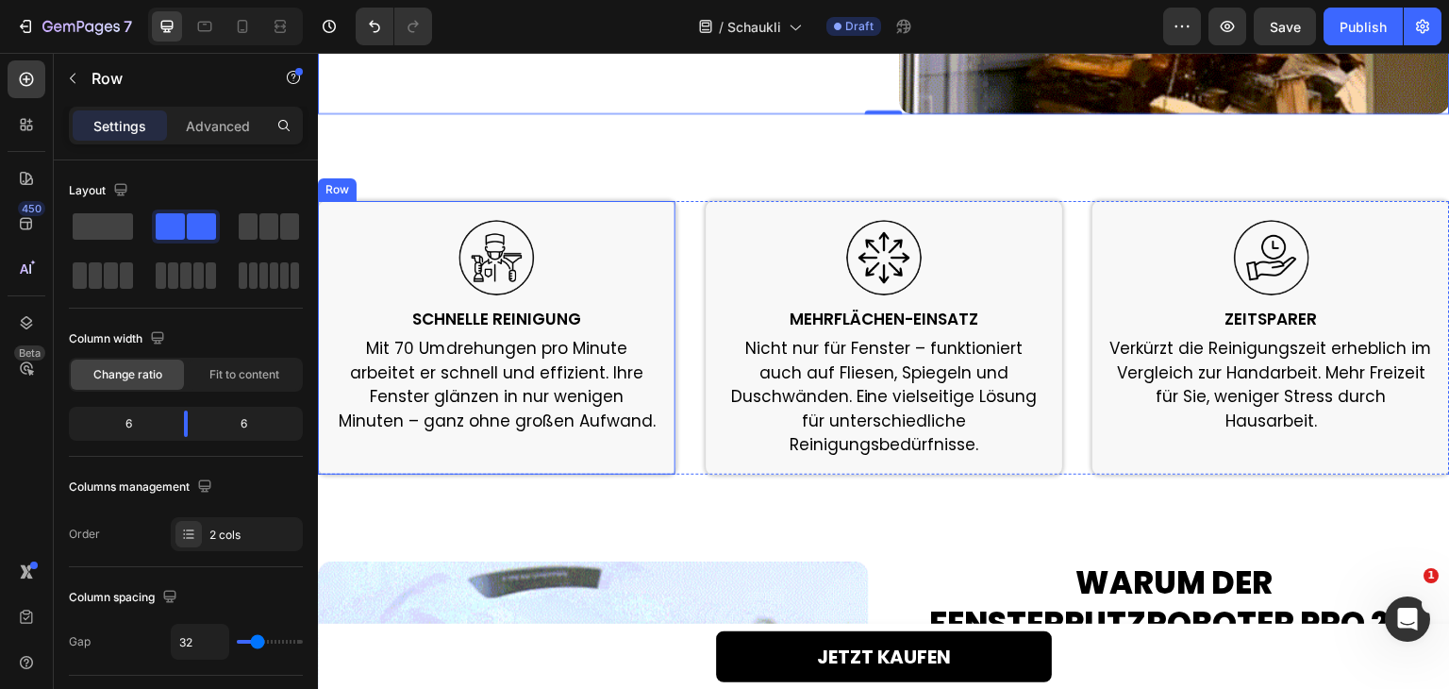
click at [504, 402] on p "Mit 70 Umdrehungen pro Minute arbeitet er schnell und effizient. Ihre Fenster g…" at bounding box center [497, 385] width 324 height 96
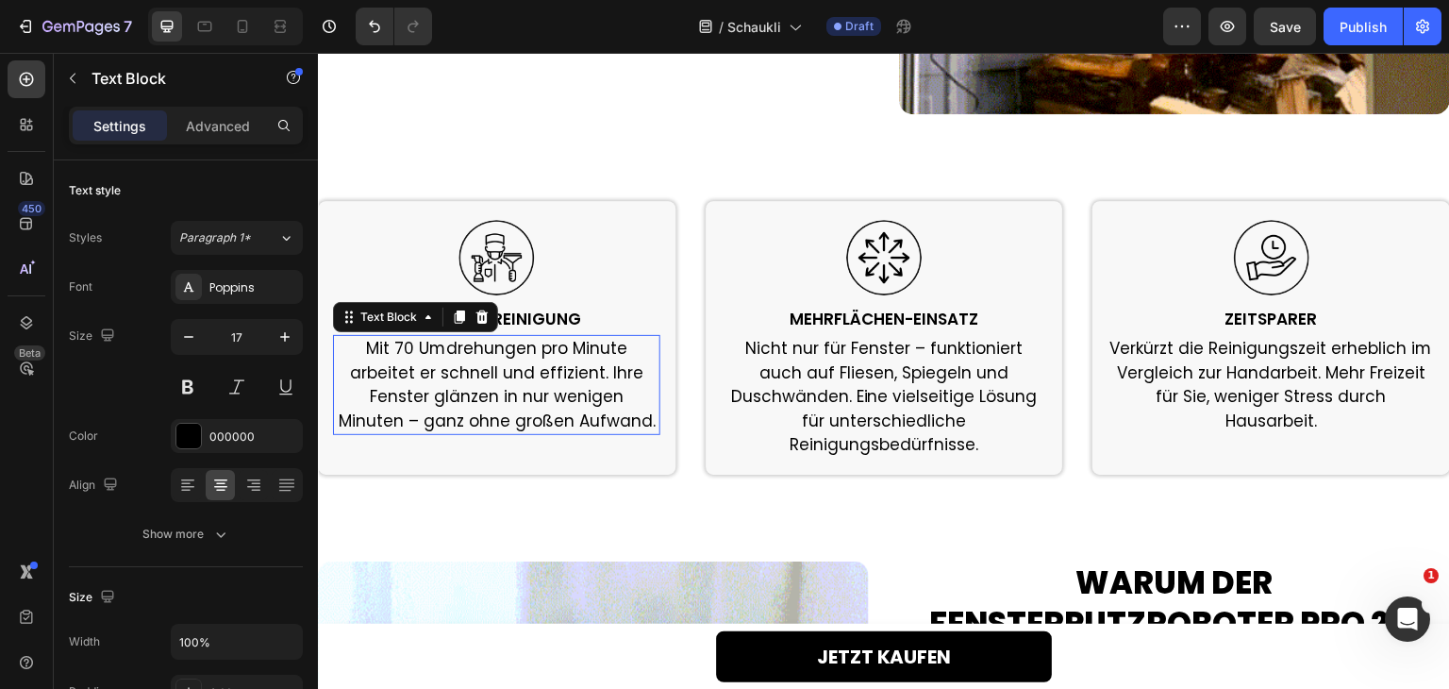
click at [504, 402] on p "Mit 70 Umdrehungen pro Minute arbeitet er schnell und effizient. Ihre Fenster g…" at bounding box center [497, 385] width 324 height 96
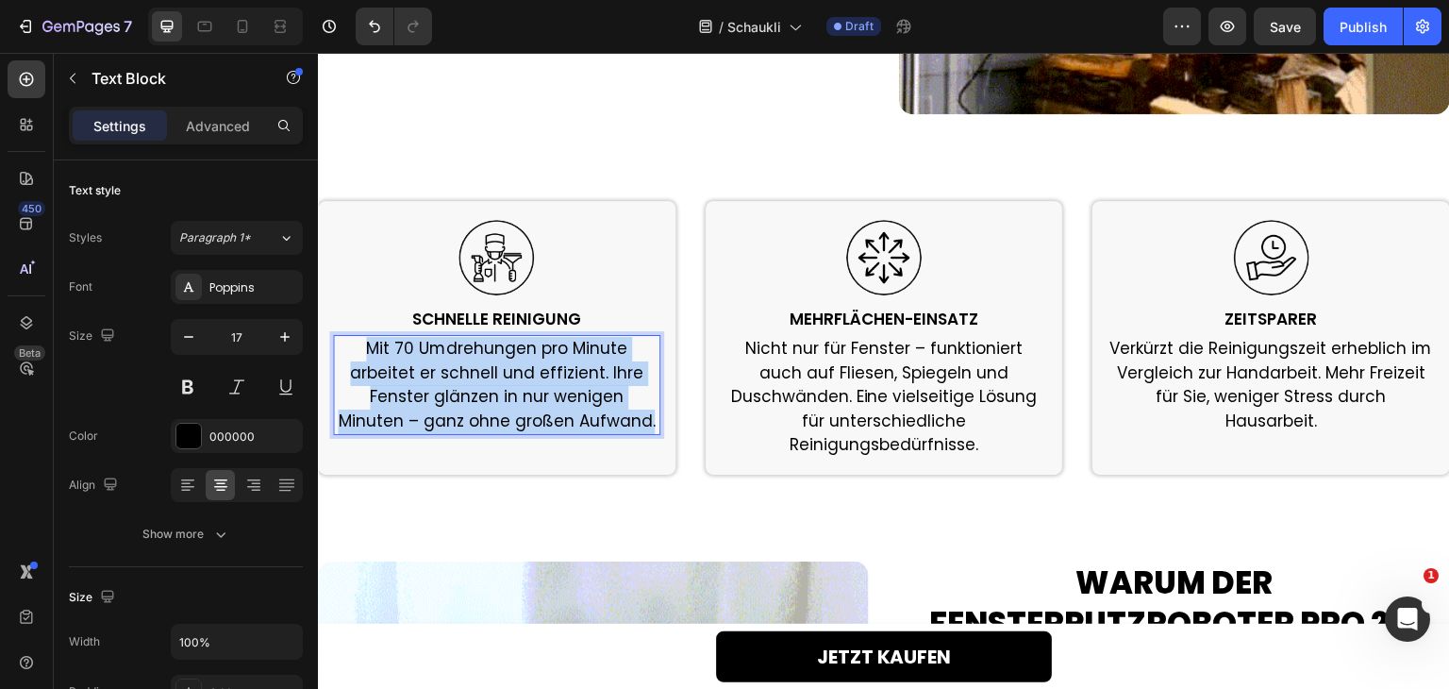
click at [504, 402] on p "Mit 70 Umdrehungen pro Minute arbeitet er schnell und effizient. Ihre Fenster g…" at bounding box center [497, 385] width 324 height 96
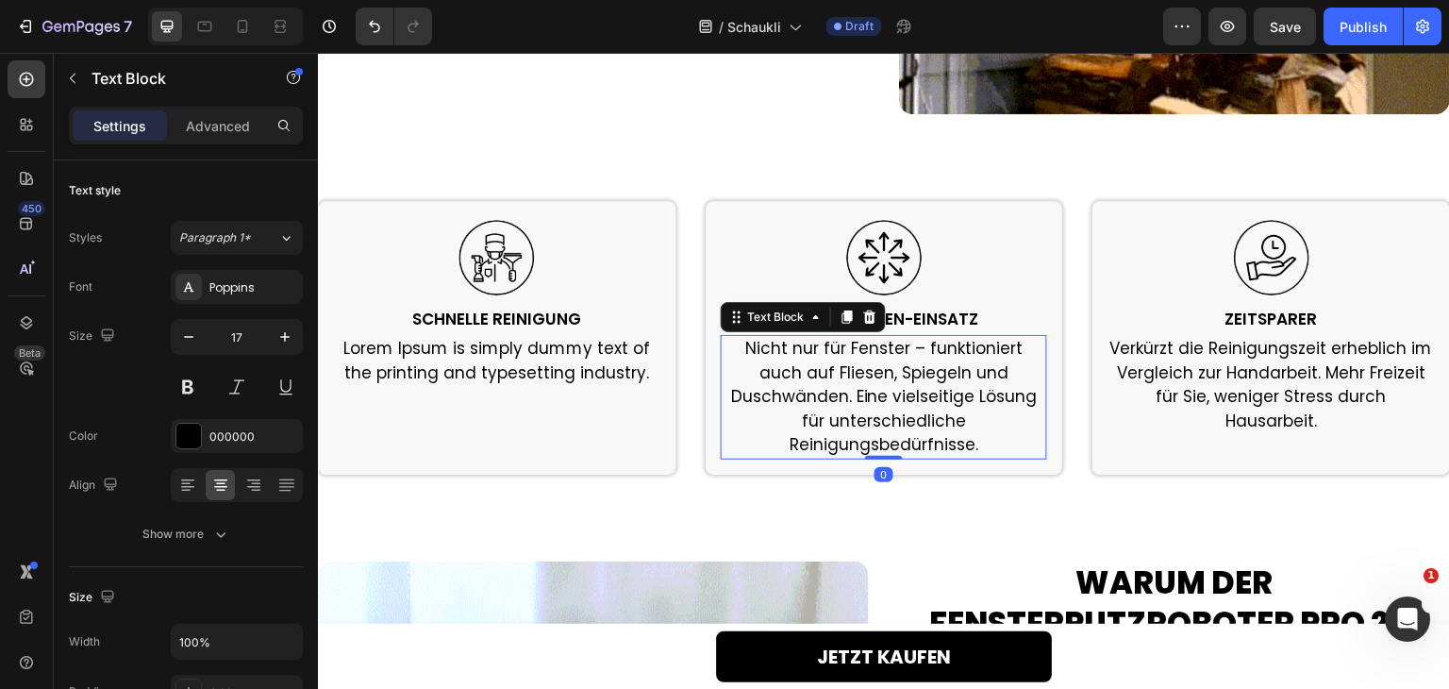
click at [852, 376] on p "Nicht nur für Fenster – funktioniert auch auf Fliesen, Spiegeln und Duschwänden…" at bounding box center [885, 397] width 324 height 121
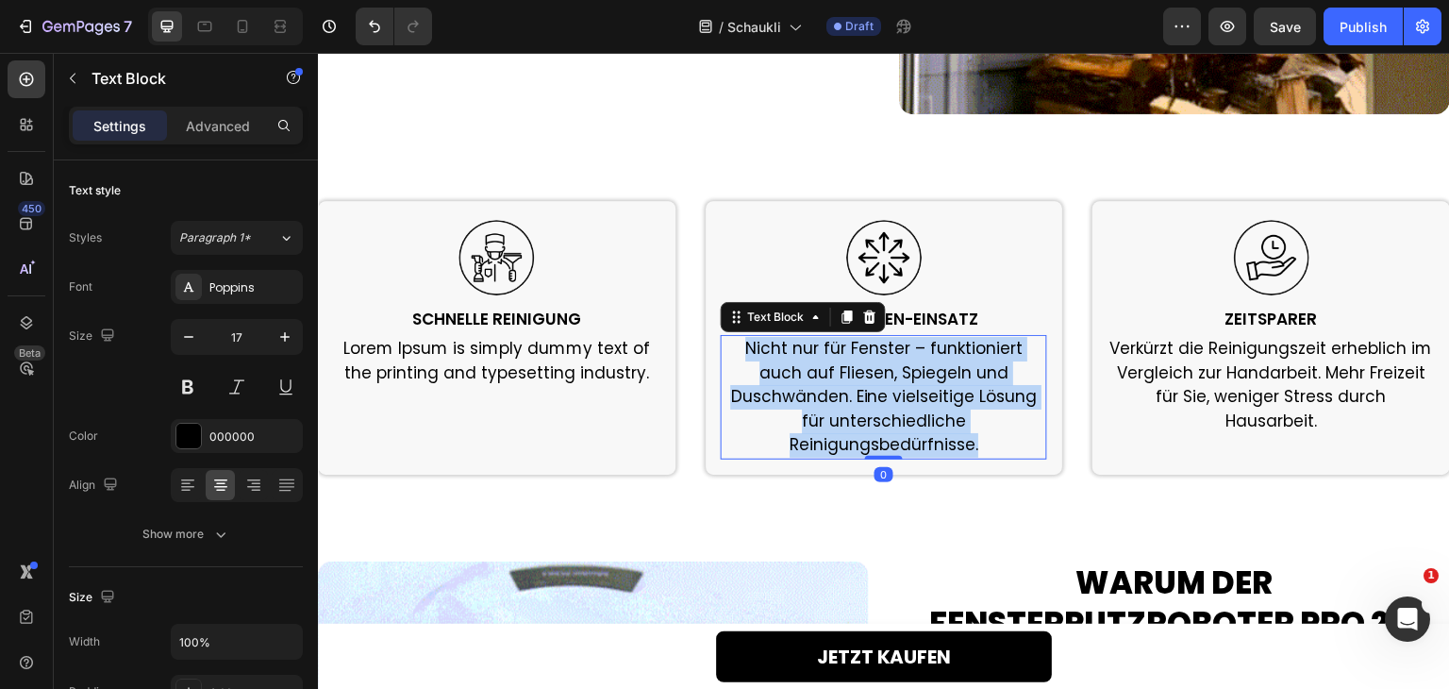
click at [852, 376] on p "Nicht nur für Fenster – funktioniert auch auf Fliesen, Spiegeln und Duschwänden…" at bounding box center [885, 397] width 324 height 121
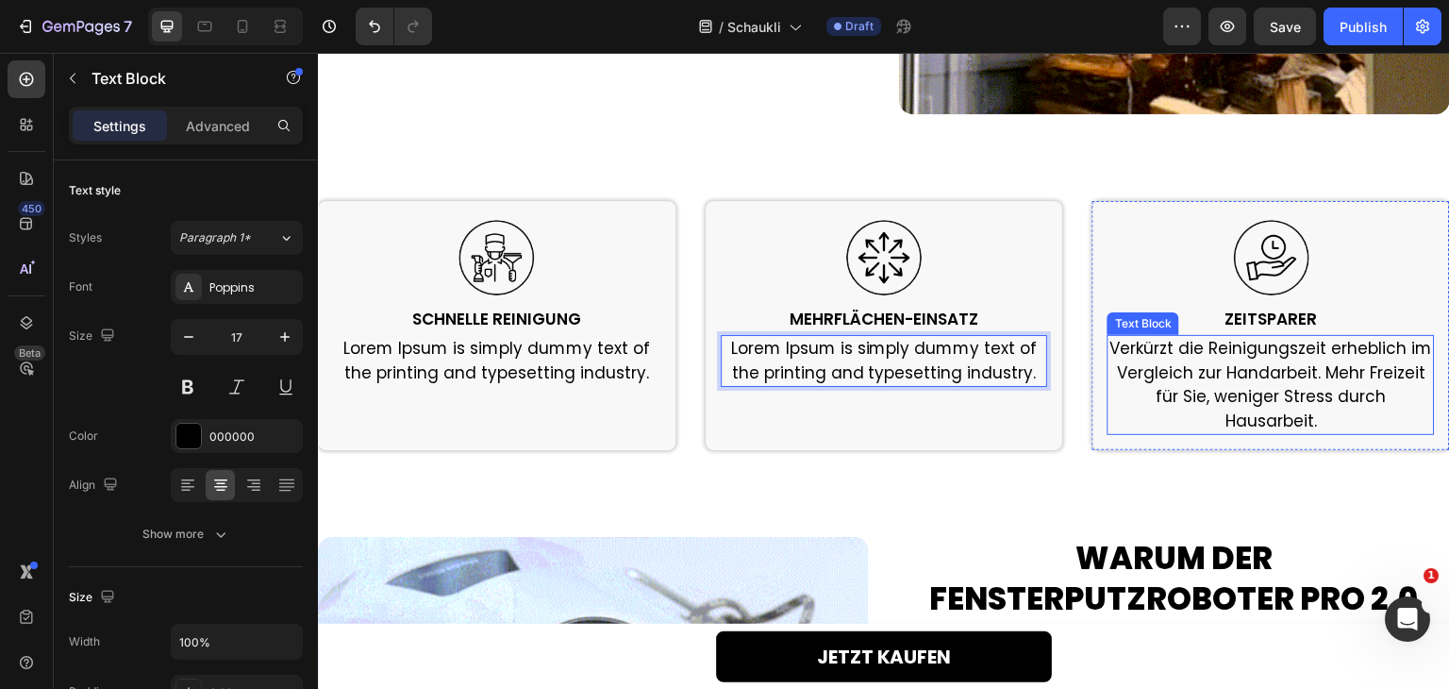
click at [1218, 366] on p "Verkürzt die Reinigungszeit erheblich im Vergleich zur Handarbeit. Mehr Freizei…" at bounding box center [1271, 385] width 324 height 96
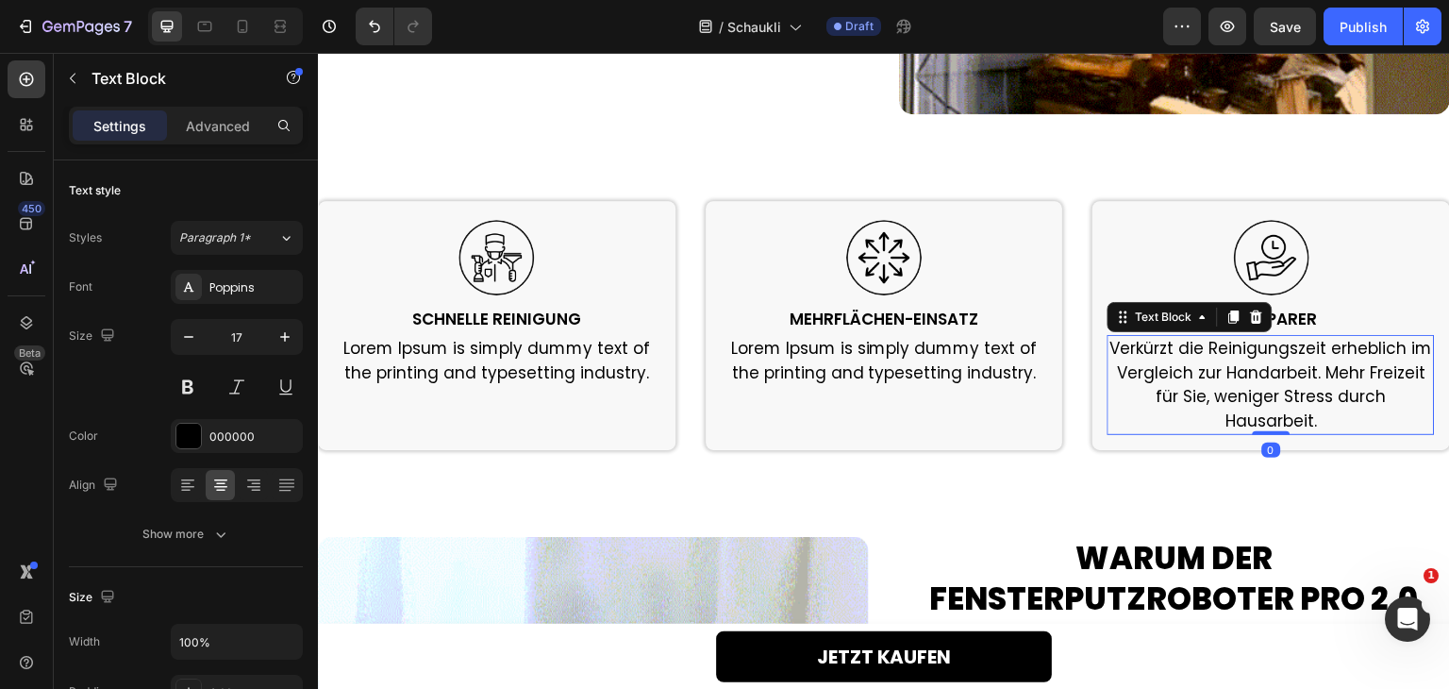
click at [1218, 366] on p "Verkürzt die Reinigungszeit erheblich im Vergleich zur Handarbeit. Mehr Freizei…" at bounding box center [1271, 385] width 324 height 96
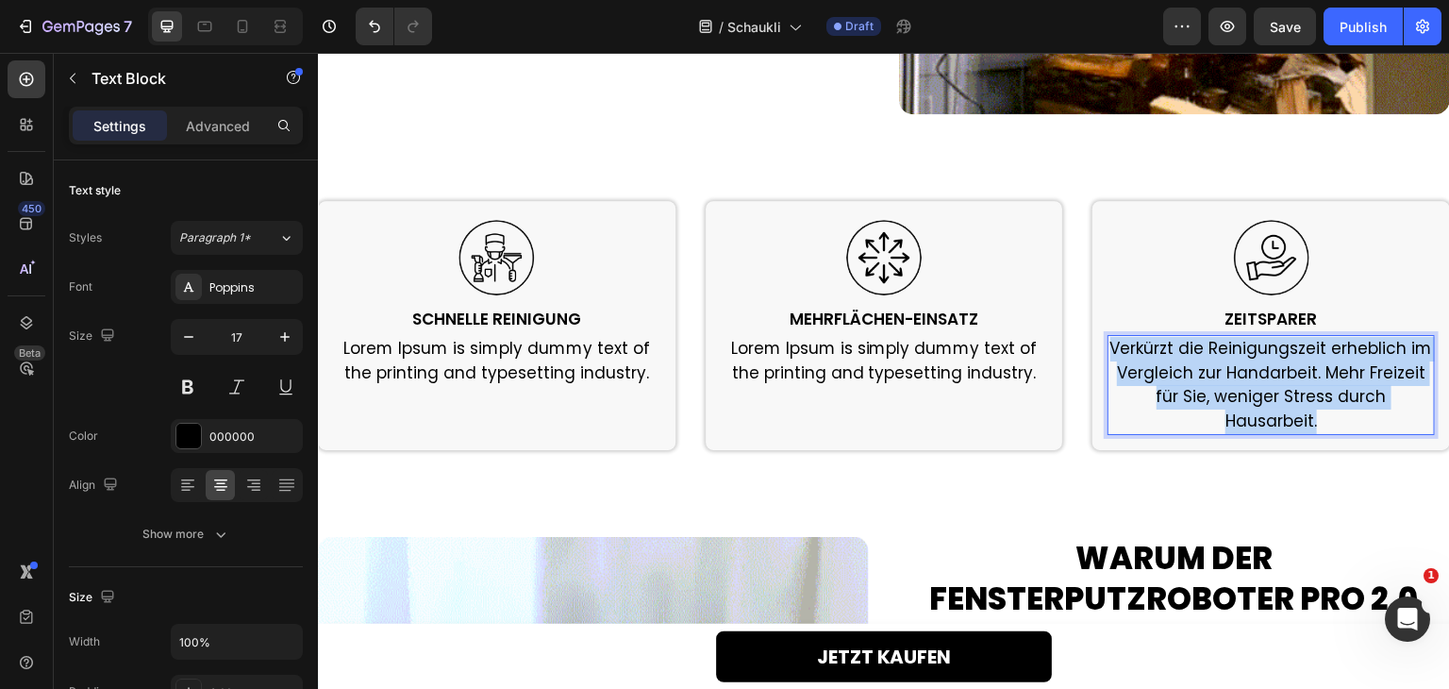
click at [1218, 366] on p "Verkürzt die Reinigungszeit erheblich im Vergleich zur Handarbeit. Mehr Freizei…" at bounding box center [1271, 385] width 324 height 96
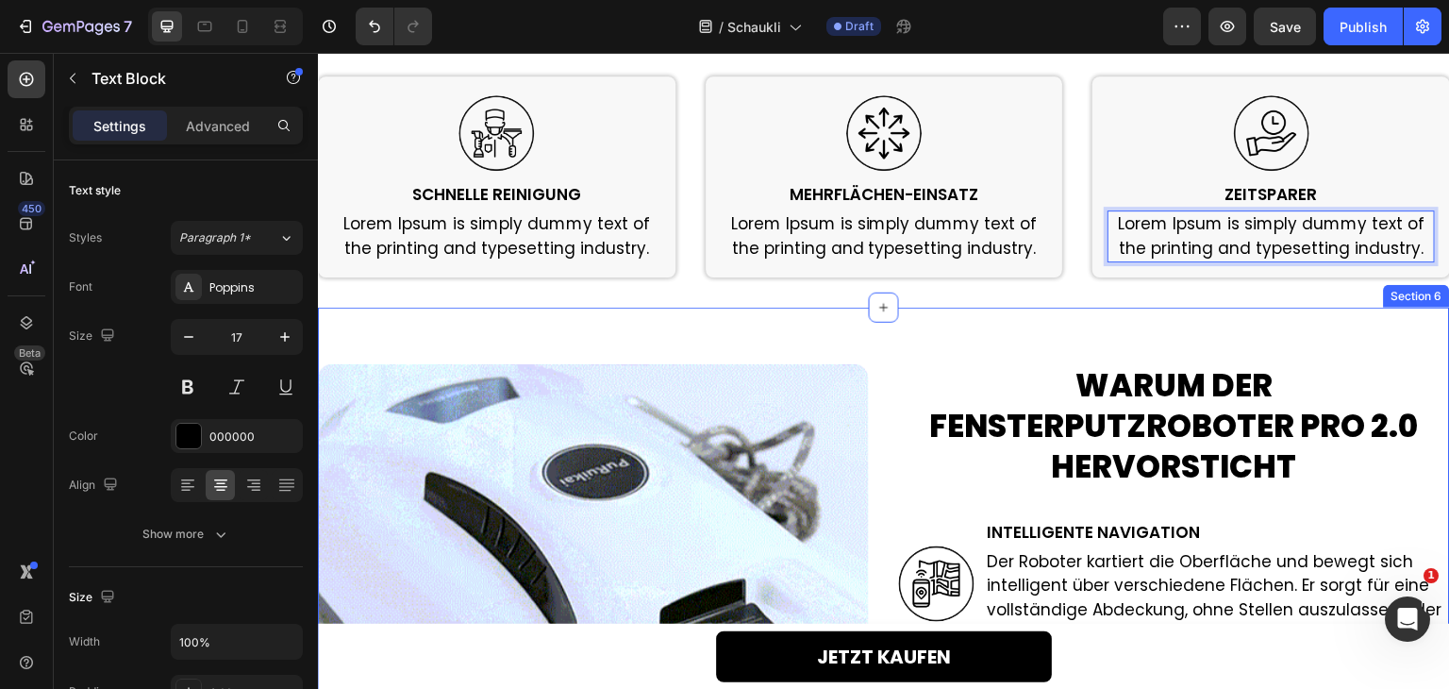
scroll to position [2315, 0]
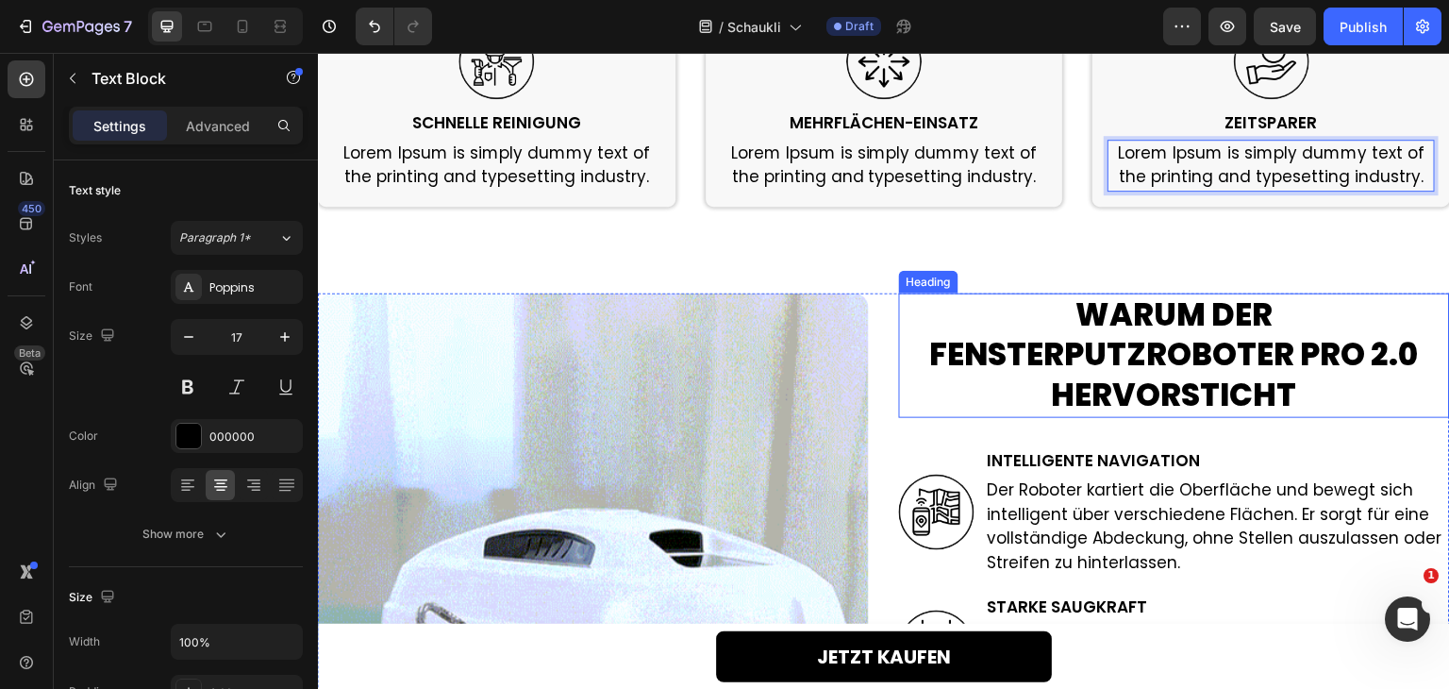
click at [1206, 376] on h2 "WARUM DER FENSTERPUTZROBOTER PRO 2.0 HERVORSTICHT" at bounding box center [1174, 355] width 551 height 125
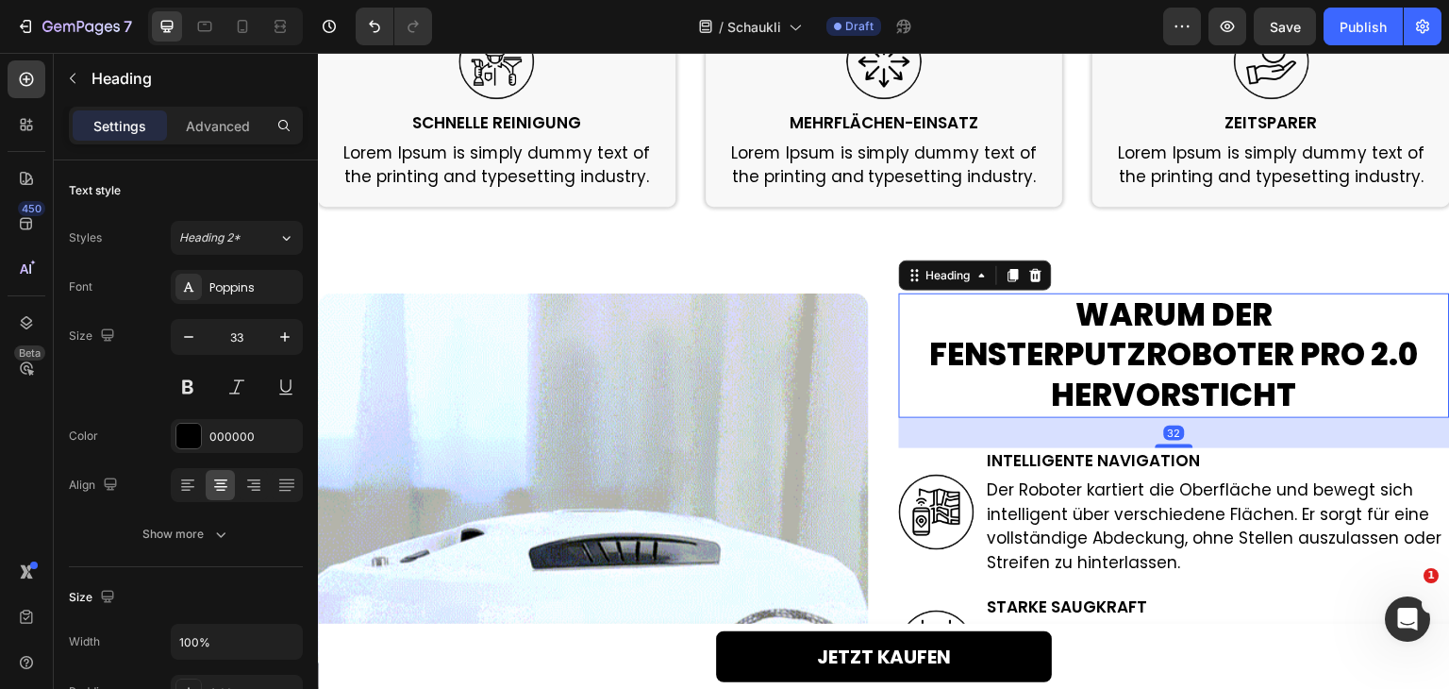
click at [1206, 376] on h2 "WARUM DER FENSTERPUTZROBOTER PRO 2.0 HERVORSTICHT" at bounding box center [1174, 355] width 551 height 125
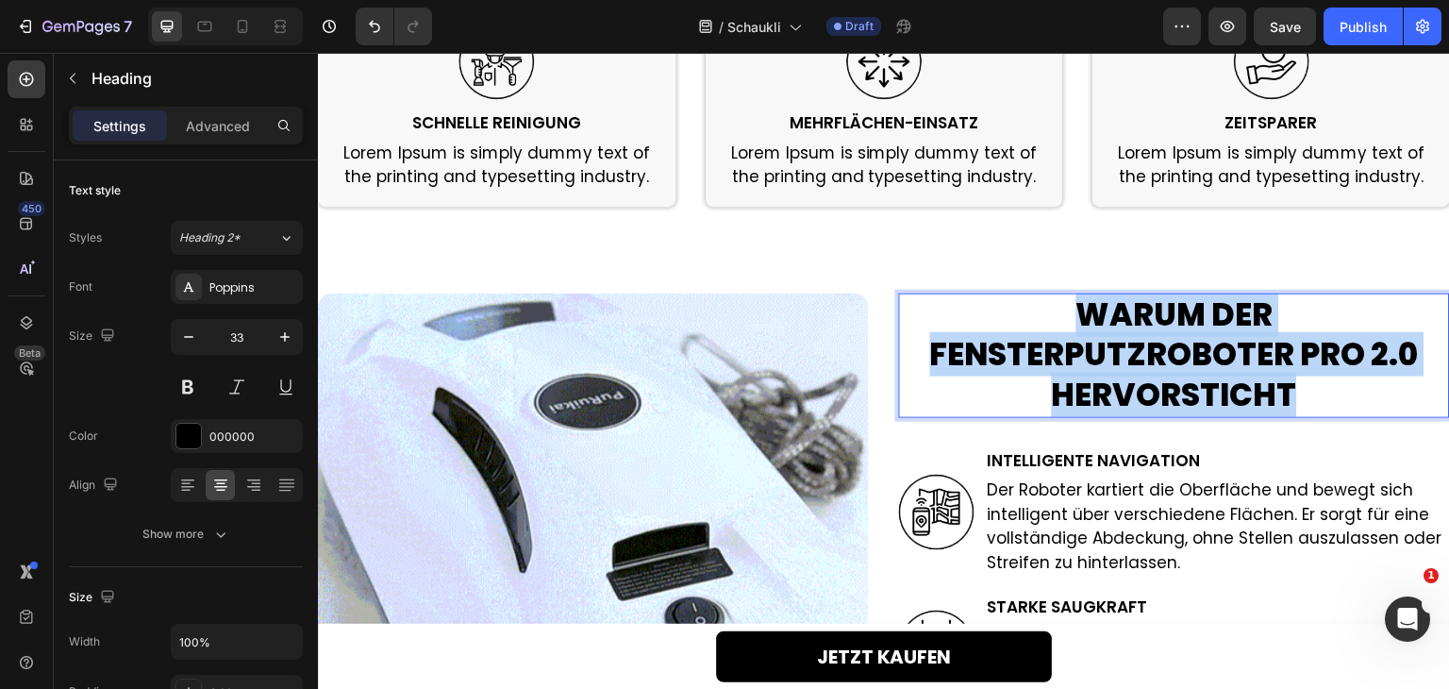
click at [1206, 376] on p "WARUM DER FENSTERPUTZROBOTER PRO 2.0 HERVORSTICHT" at bounding box center [1174, 356] width 547 height 122
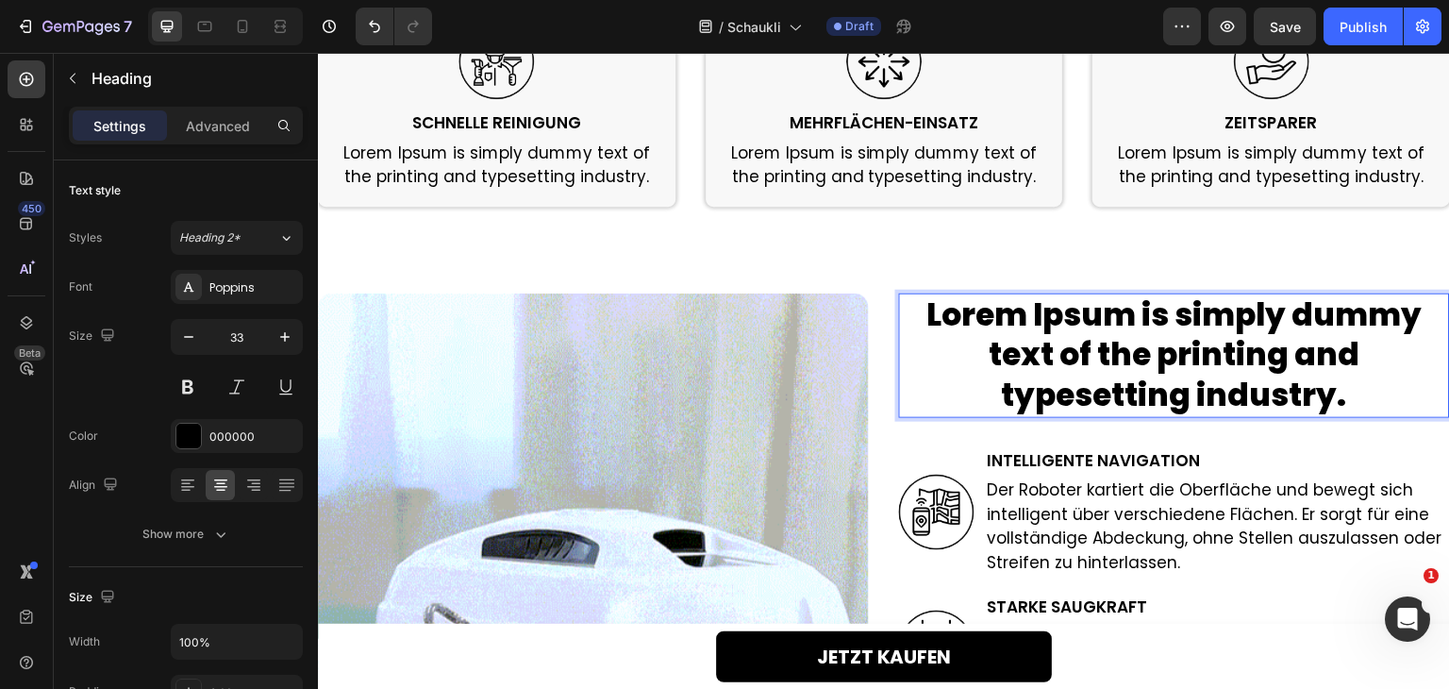
scroll to position [2504, 0]
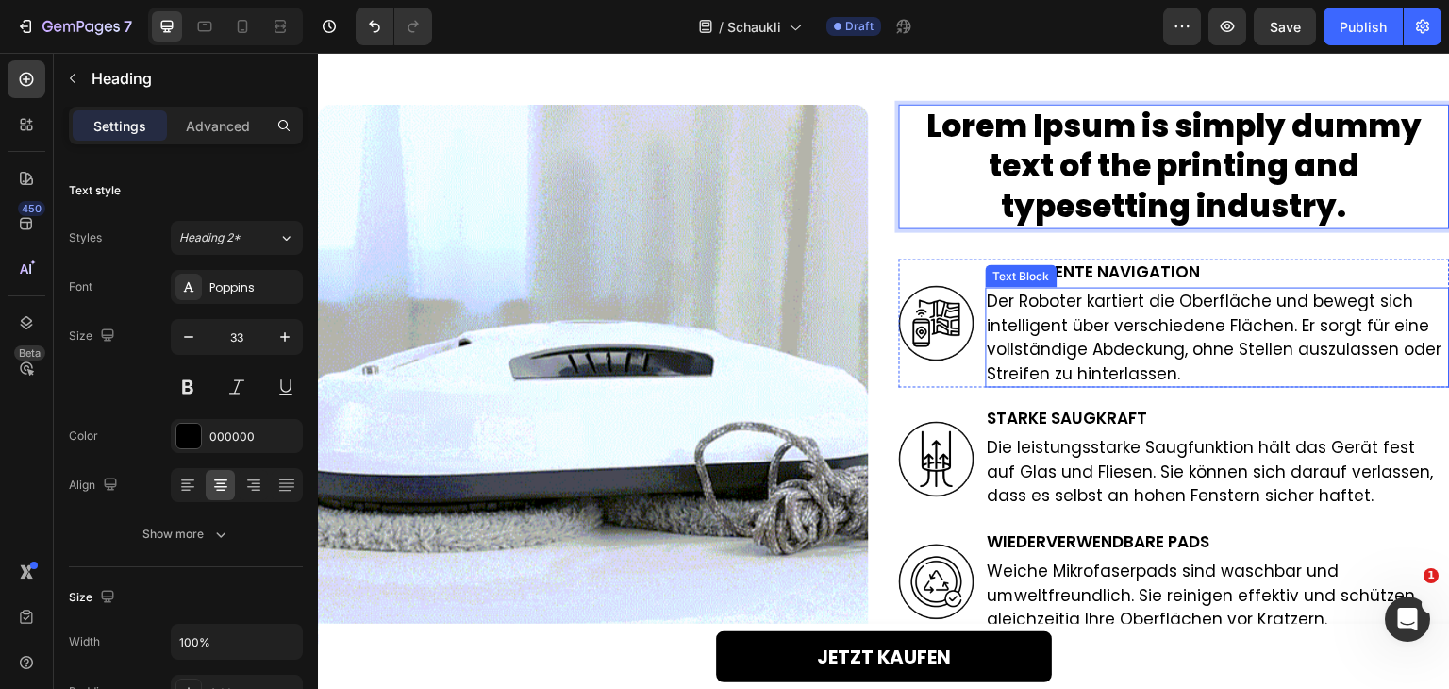
click at [1120, 353] on p "Der Roboter kartiert die Oberfläche und bewegt sich intelligent über verschiede…" at bounding box center [1218, 338] width 460 height 96
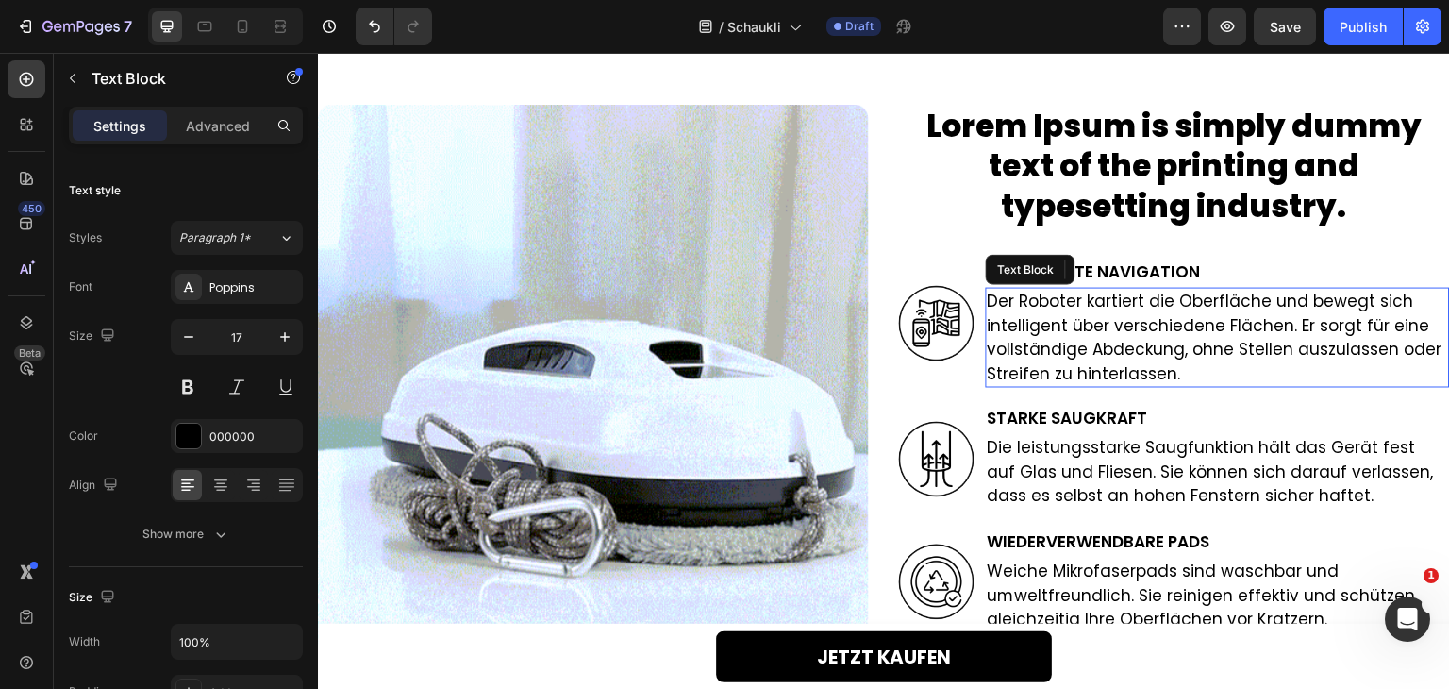
click at [1120, 353] on p "Der Roboter kartiert die Oberfläche und bewegt sich intelligent über verschiede…" at bounding box center [1218, 338] width 460 height 96
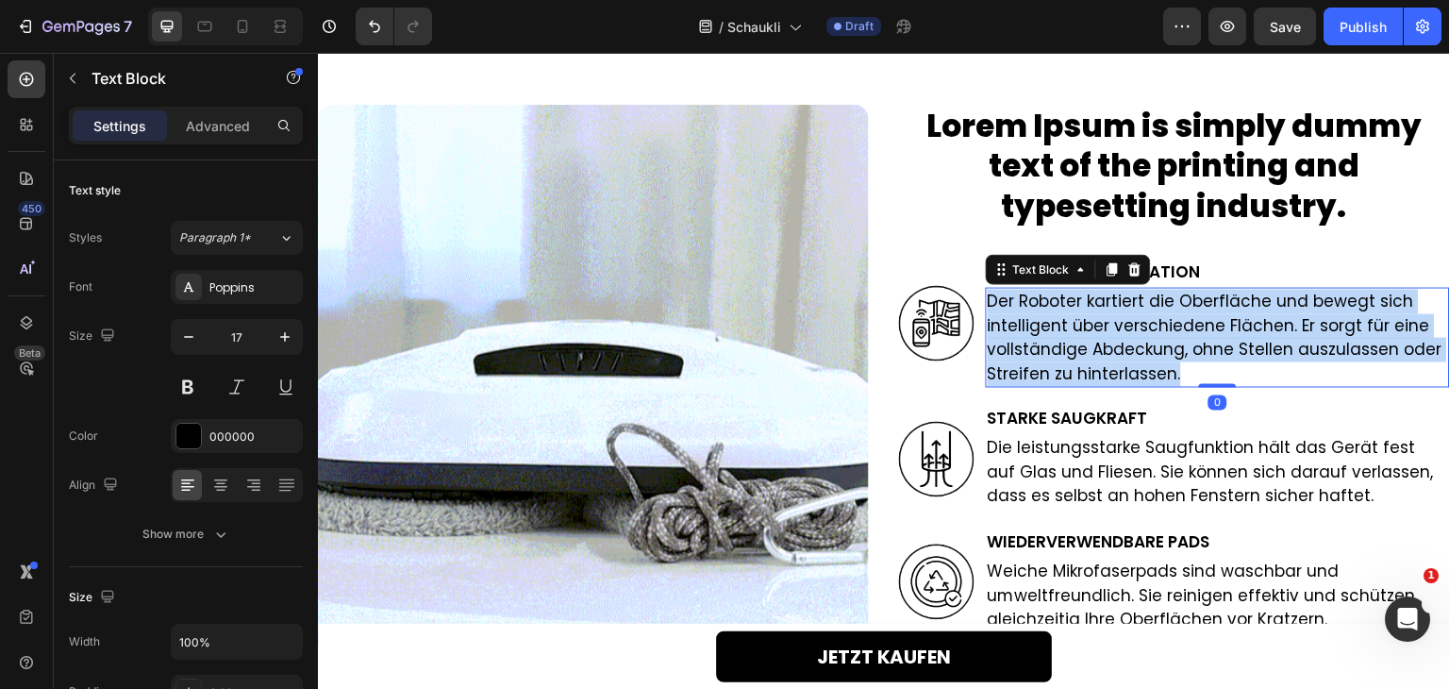
click at [1120, 353] on p "Der Roboter kartiert die Oberfläche und bewegt sich intelligent über verschiede…" at bounding box center [1218, 338] width 460 height 96
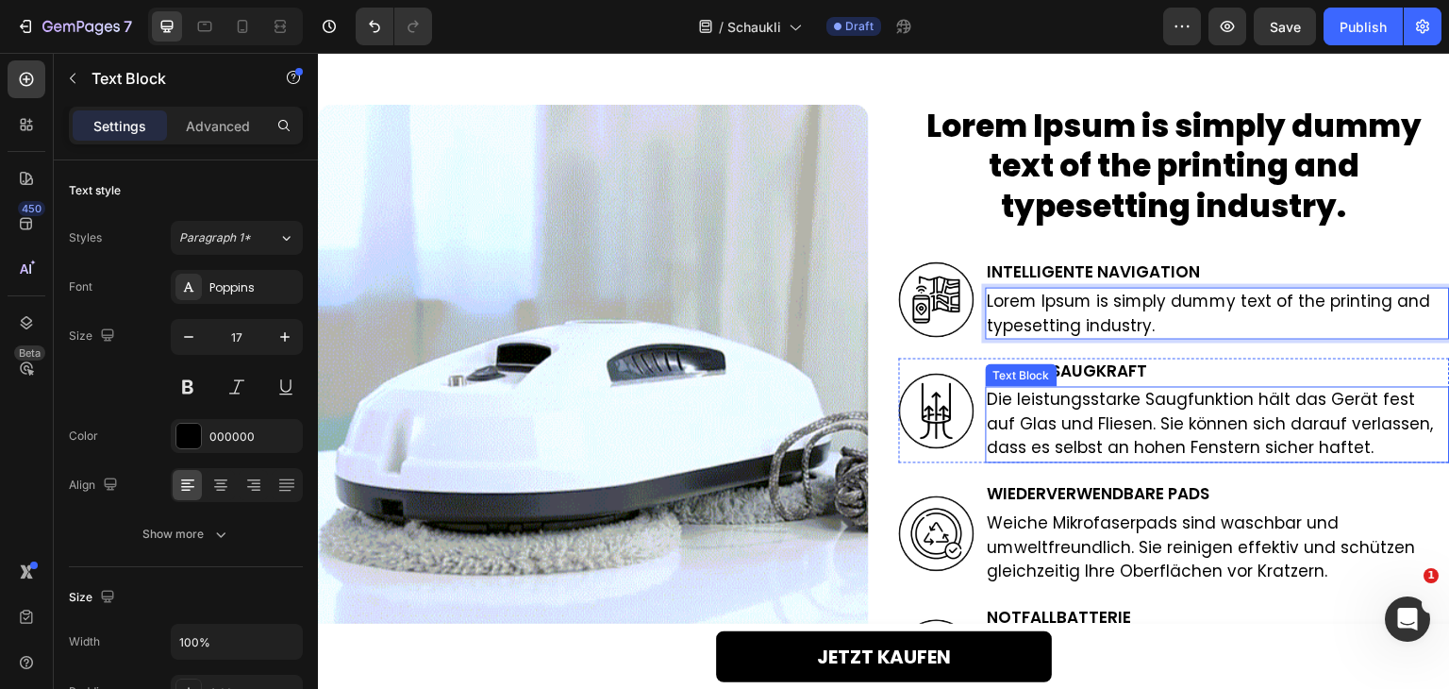
click at [1084, 441] on p "Die leistungsstarke Saugfunktion hält das Gerät fest auf Glas und Fliesen. Sie …" at bounding box center [1218, 425] width 460 height 73
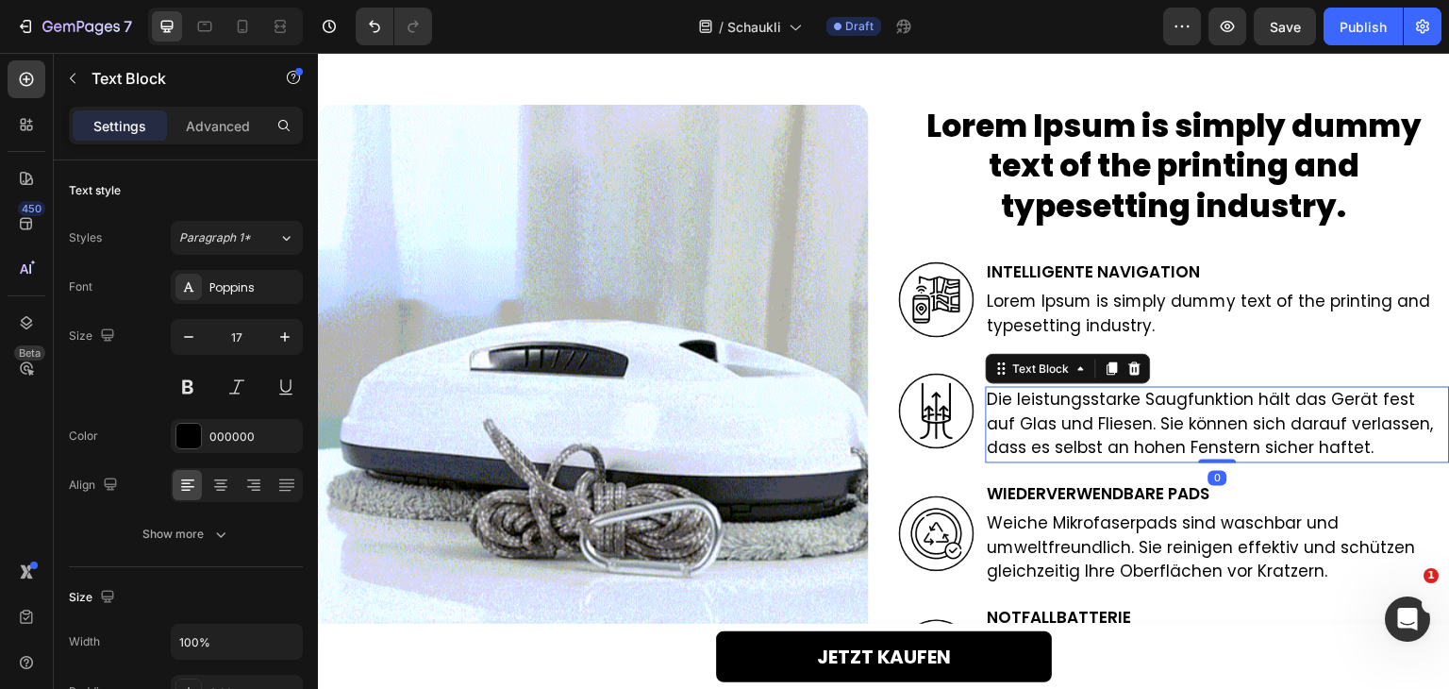
click at [1084, 441] on p "Die leistungsstarke Saugfunktion hält das Gerät fest auf Glas und Fliesen. Sie …" at bounding box center [1218, 425] width 460 height 73
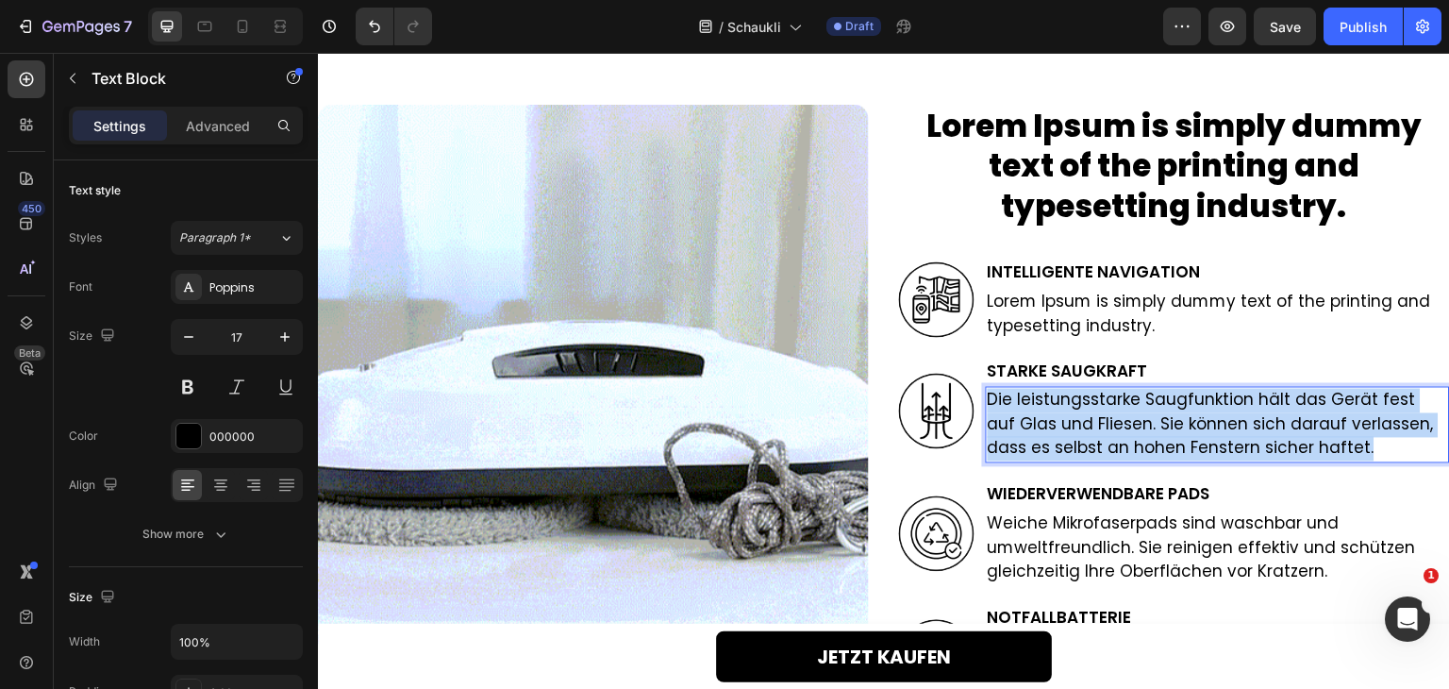
click at [1084, 441] on p "Die leistungsstarke Saugfunktion hält das Gerät fest auf Glas und Fliesen. Sie …" at bounding box center [1218, 425] width 460 height 73
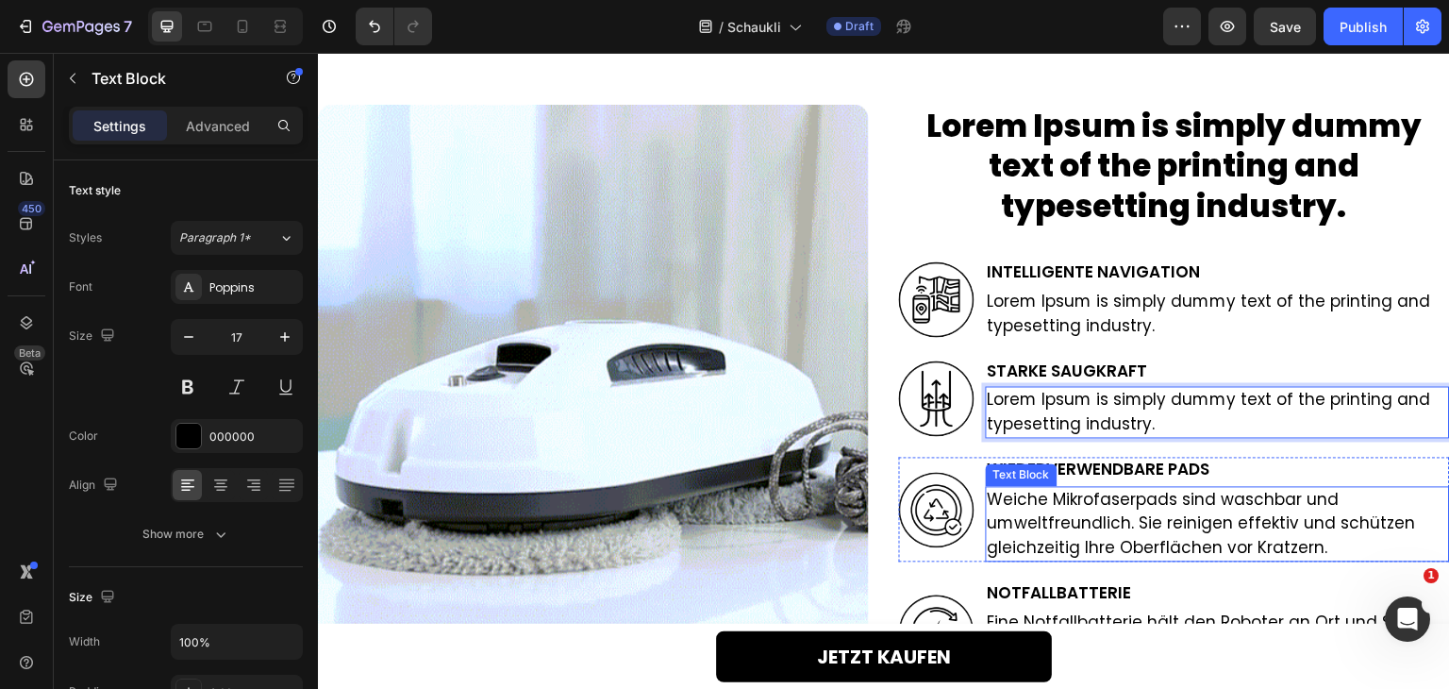
click at [1078, 508] on p "Weiche Mikrofaserpads sind waschbar und umweltfreundlich. Sie reinigen effektiv…" at bounding box center [1218, 525] width 460 height 73
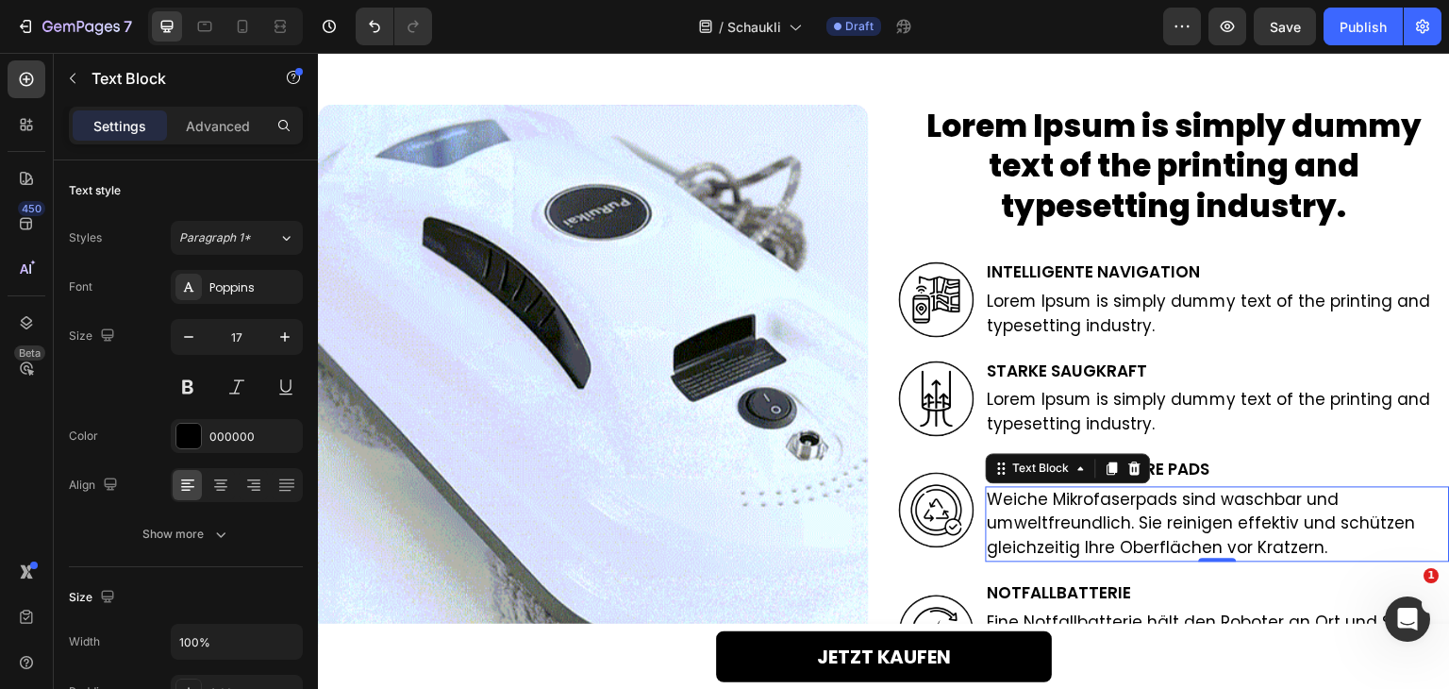
click at [1078, 508] on p "Weiche Mikrofaserpads sind waschbar und umweltfreundlich. Sie reinigen effektiv…" at bounding box center [1218, 525] width 460 height 73
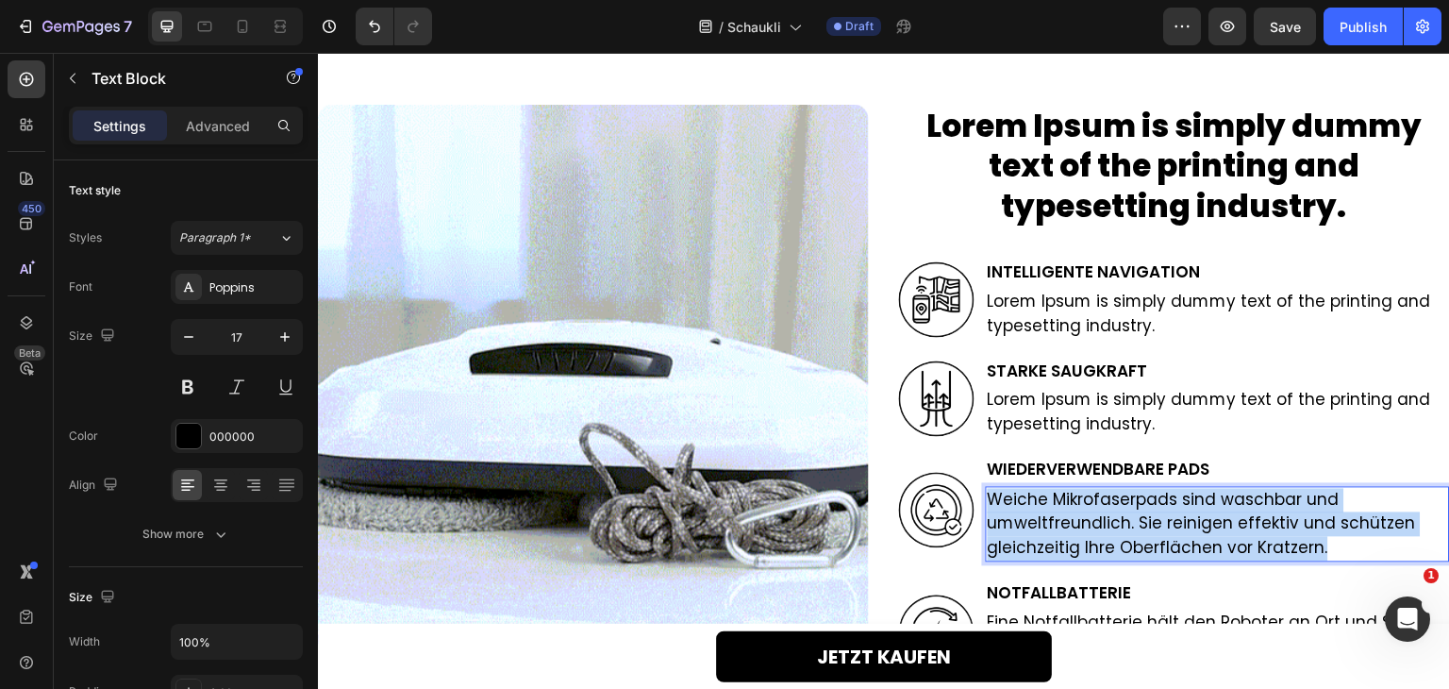
click at [1078, 508] on p "Weiche Mikrofaserpads sind waschbar und umweltfreundlich. Sie reinigen effektiv…" at bounding box center [1218, 525] width 460 height 73
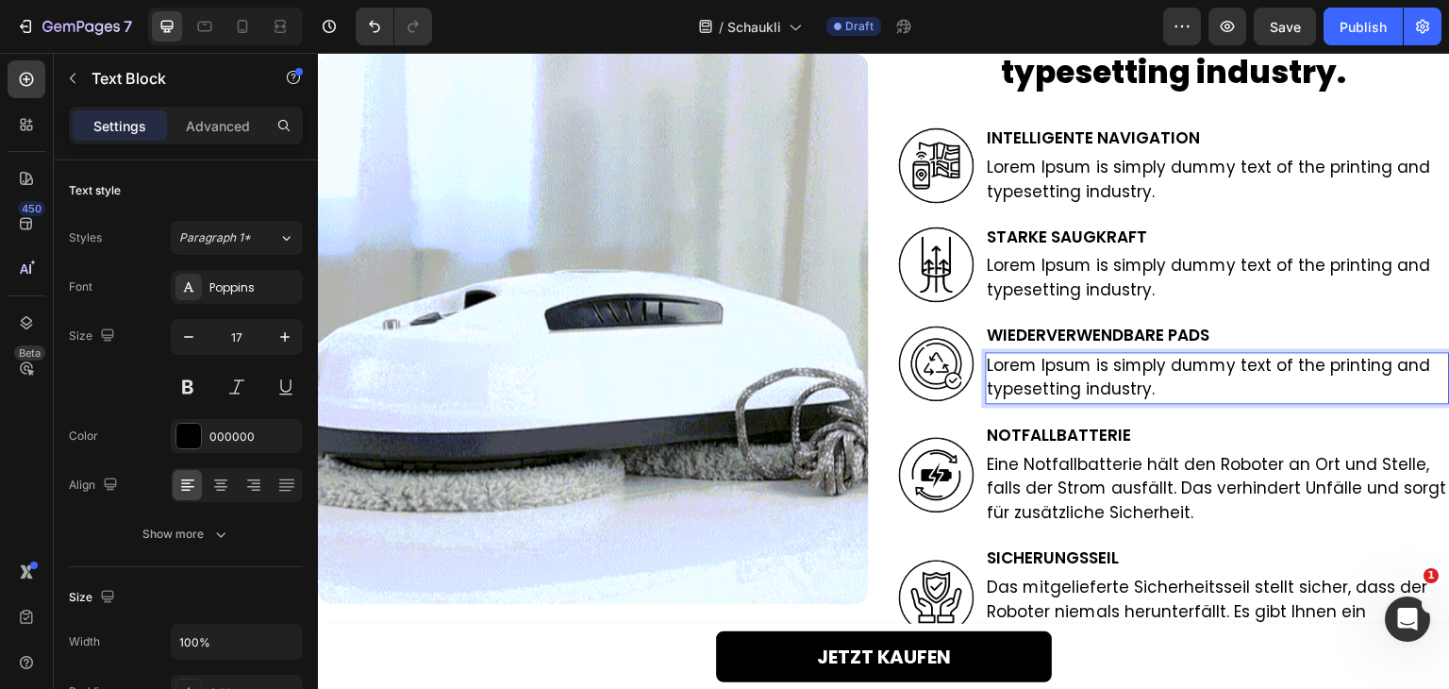
scroll to position [2692, 0]
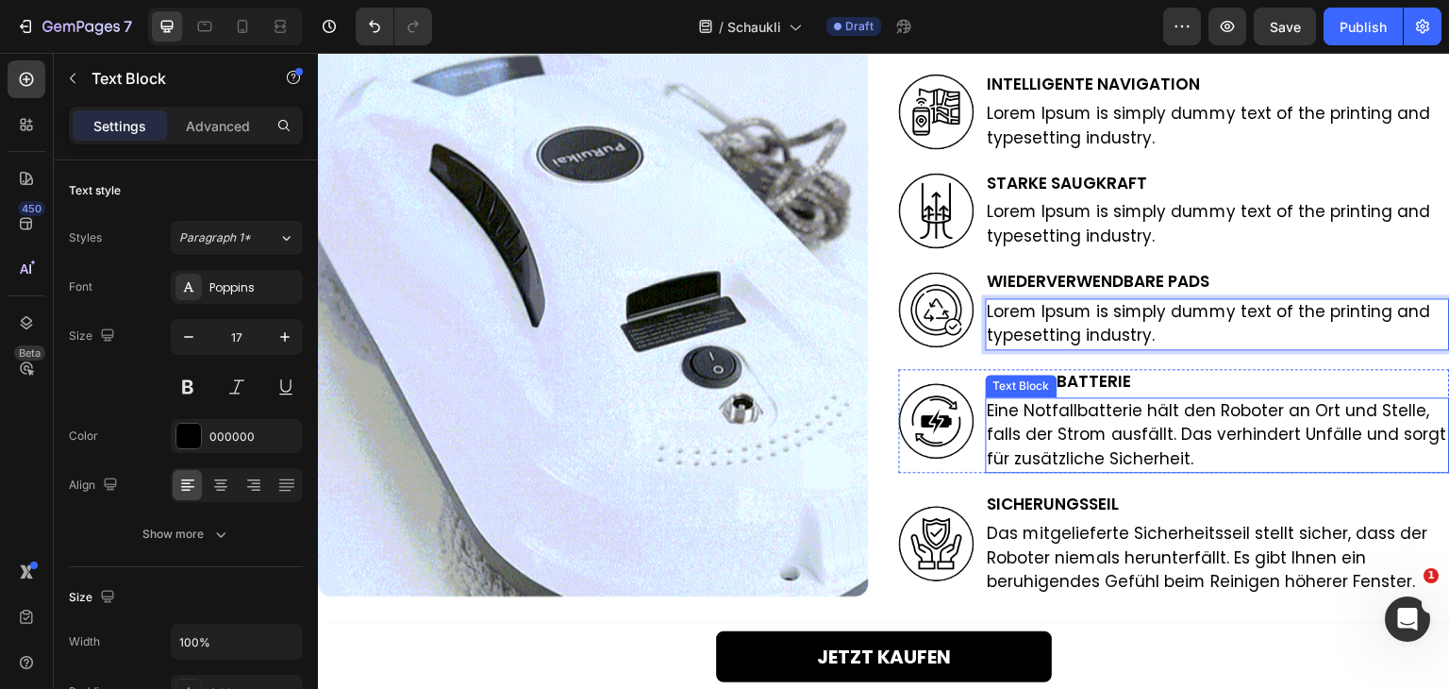
click at [1074, 421] on p "Eine Notfallbatterie hält den Roboter an Ort und Stelle, falls der Strom ausfäl…" at bounding box center [1218, 435] width 460 height 73
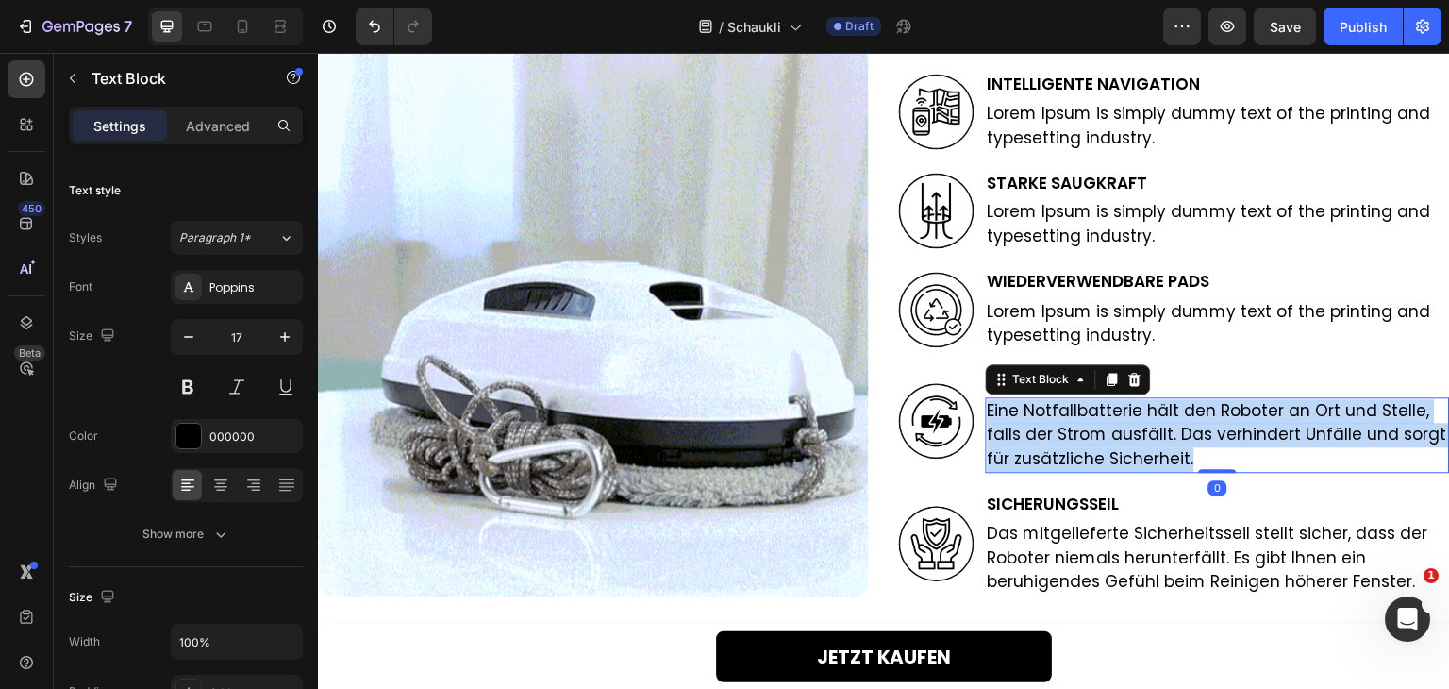
click at [1074, 421] on p "Eine Notfallbatterie hält den Roboter an Ort und Stelle, falls der Strom ausfäl…" at bounding box center [1218, 435] width 460 height 73
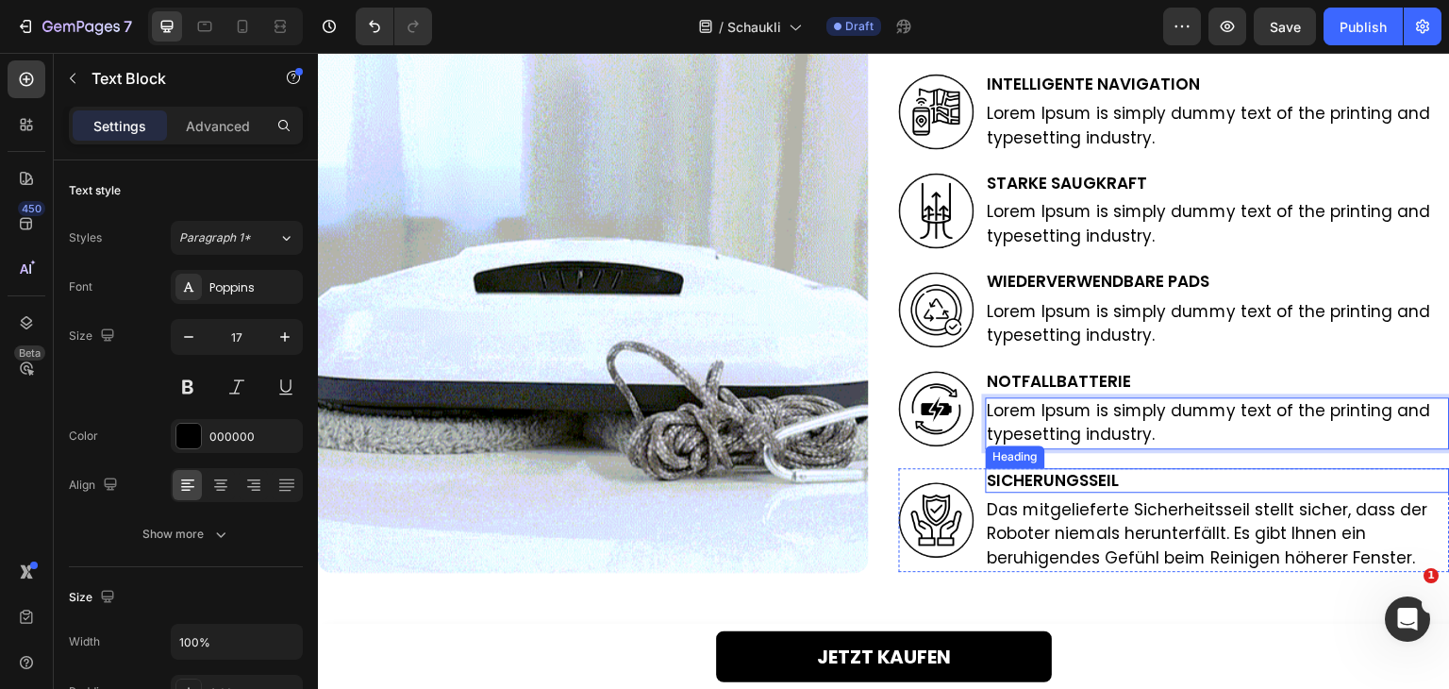
click at [1055, 520] on p "Das mitgelieferte Sicherheitsseil stellt sicher, dass der Roboter niemals herun…" at bounding box center [1218, 534] width 460 height 73
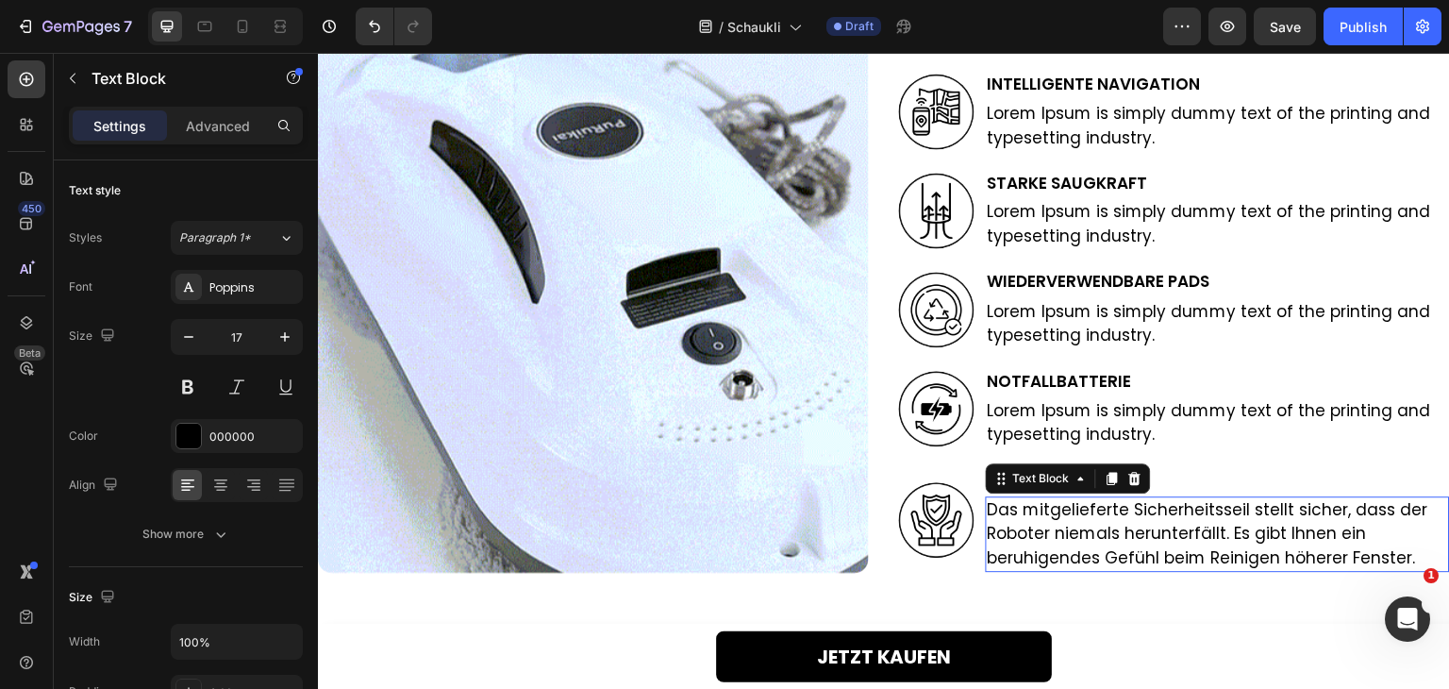
click at [1055, 520] on p "Das mitgelieferte Sicherheitsseil stellt sicher, dass der Roboter niemals herun…" at bounding box center [1218, 534] width 460 height 73
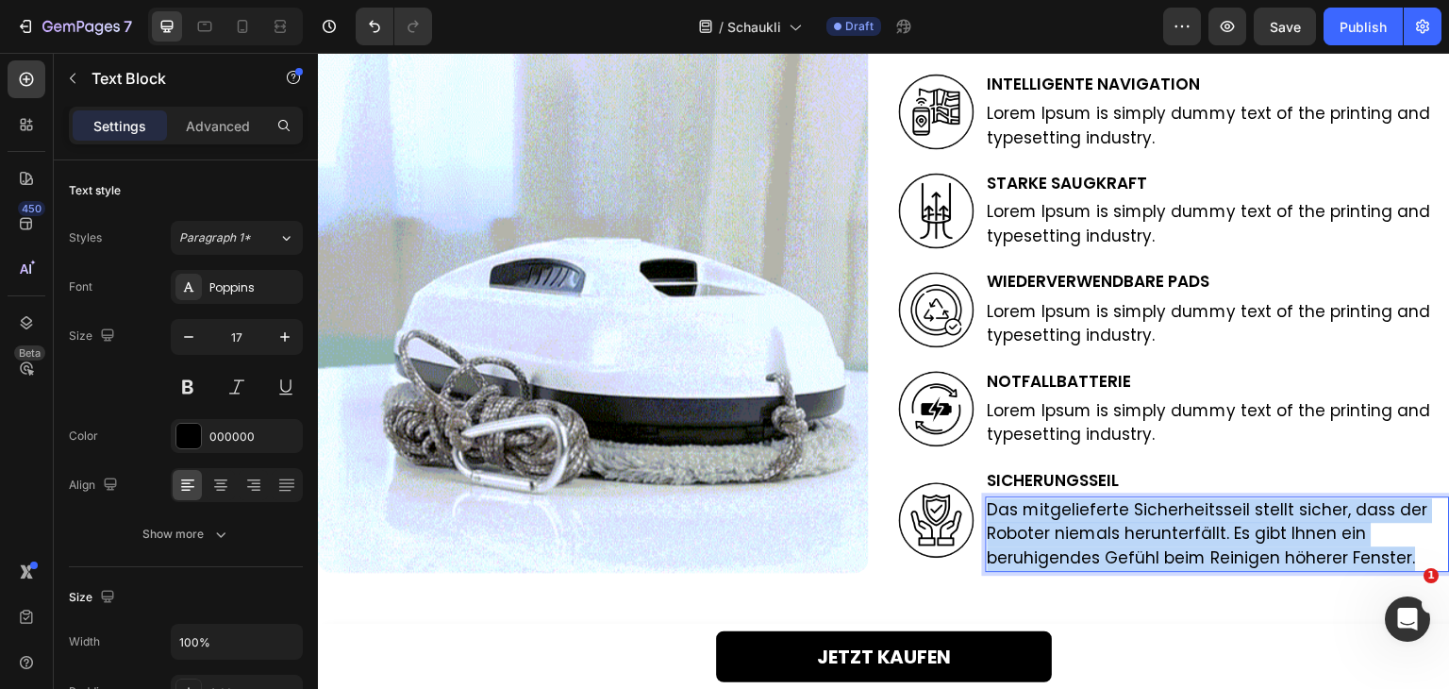
click at [1054, 520] on p "Das mitgelieferte Sicherheitsseil stellt sicher, dass der Roboter niemals herun…" at bounding box center [1218, 534] width 460 height 73
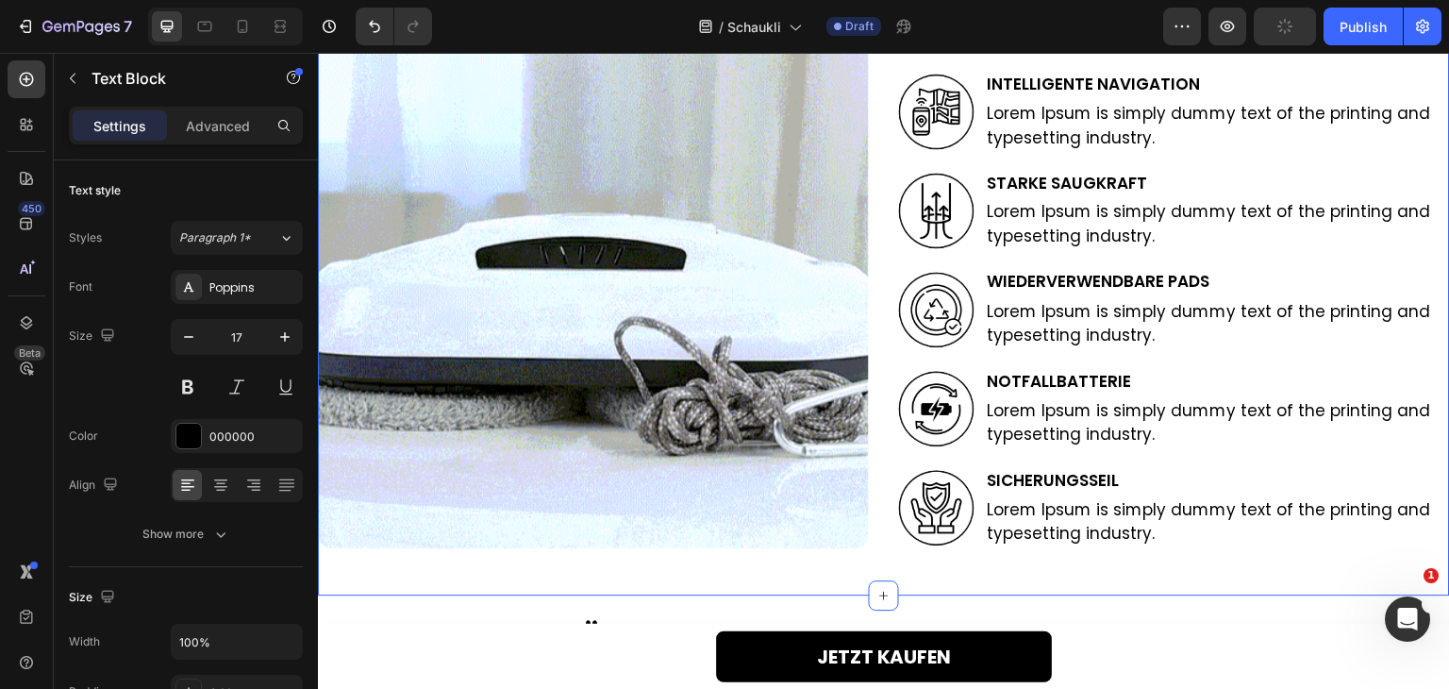
click at [1034, 550] on div "Lorem Ipsum is simply dummy text of the printing and typesetting industry. Head…" at bounding box center [884, 227] width 1132 height 736
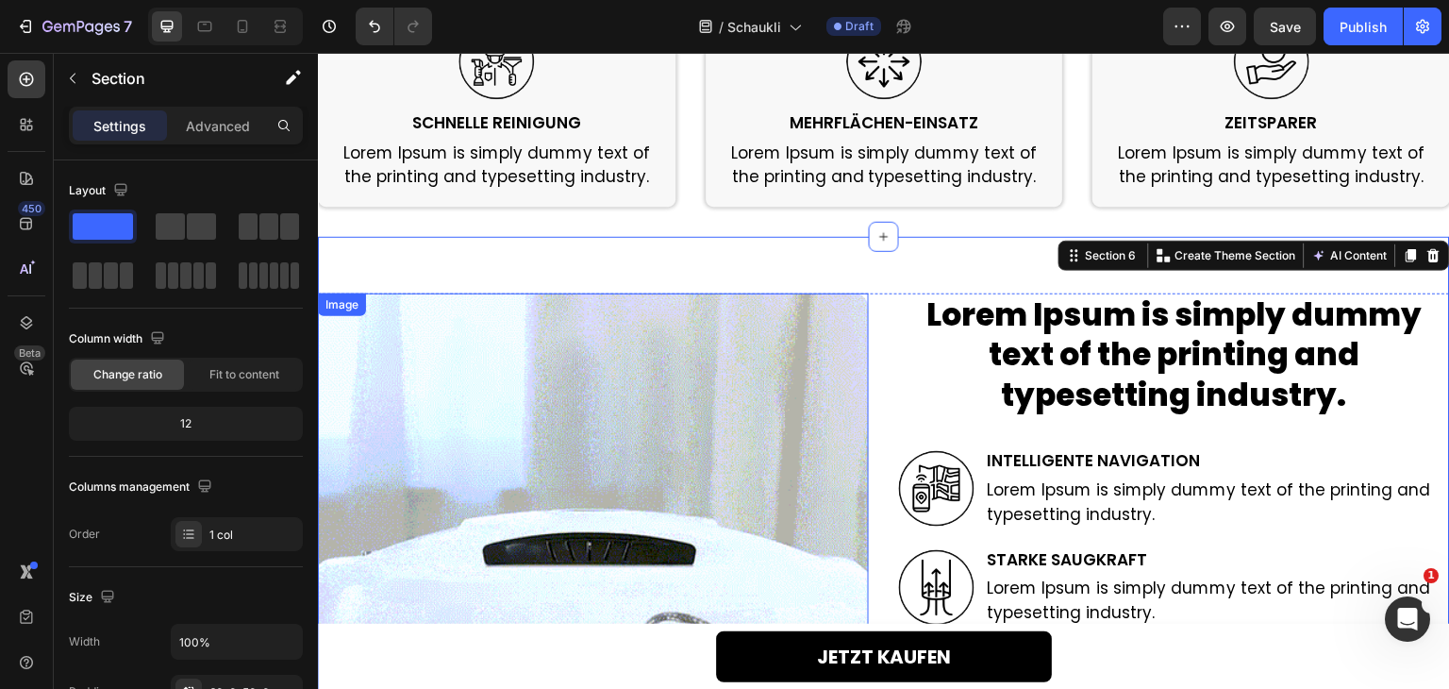
scroll to position [2126, 0]
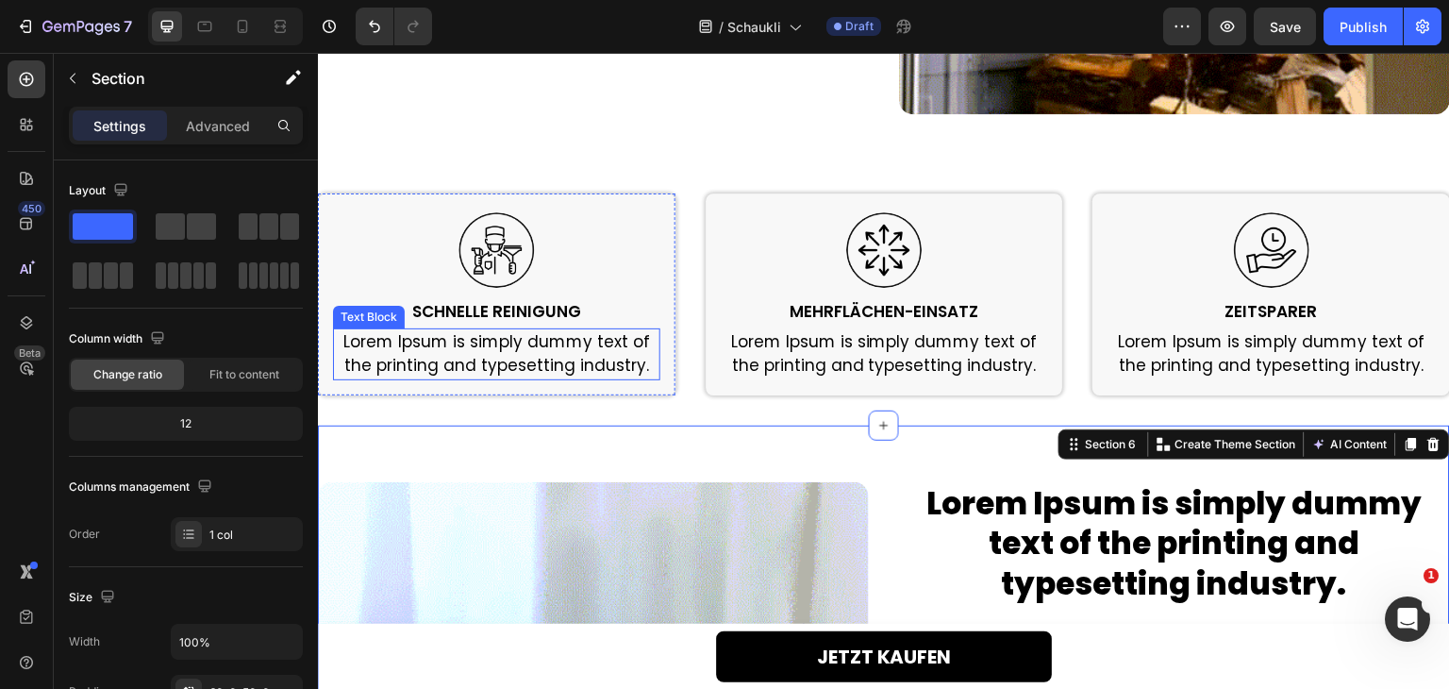
click at [408, 339] on p "Lorem Ipsum is simply dummy text of the printing and typesetting industry." at bounding box center [497, 354] width 324 height 48
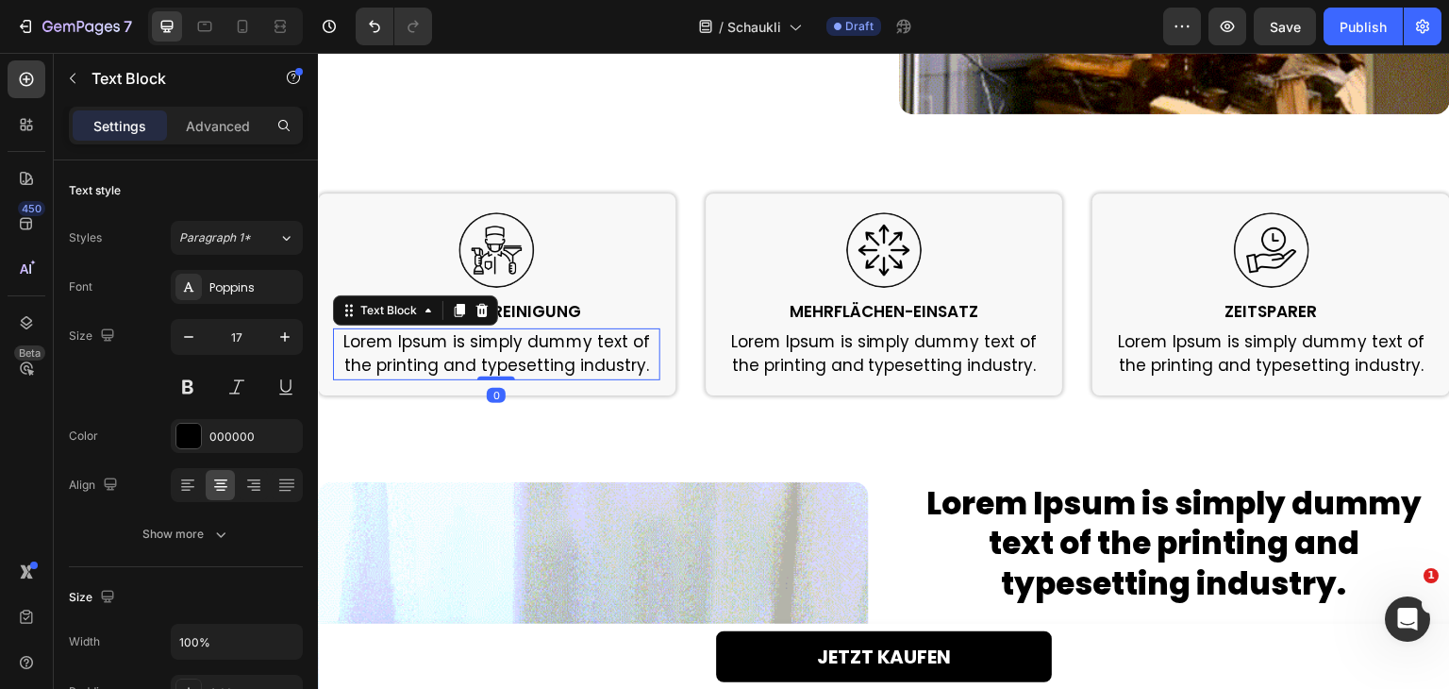
click at [408, 339] on p "Lorem Ipsum is simply dummy text of the printing and typesetting industry." at bounding box center [497, 354] width 324 height 48
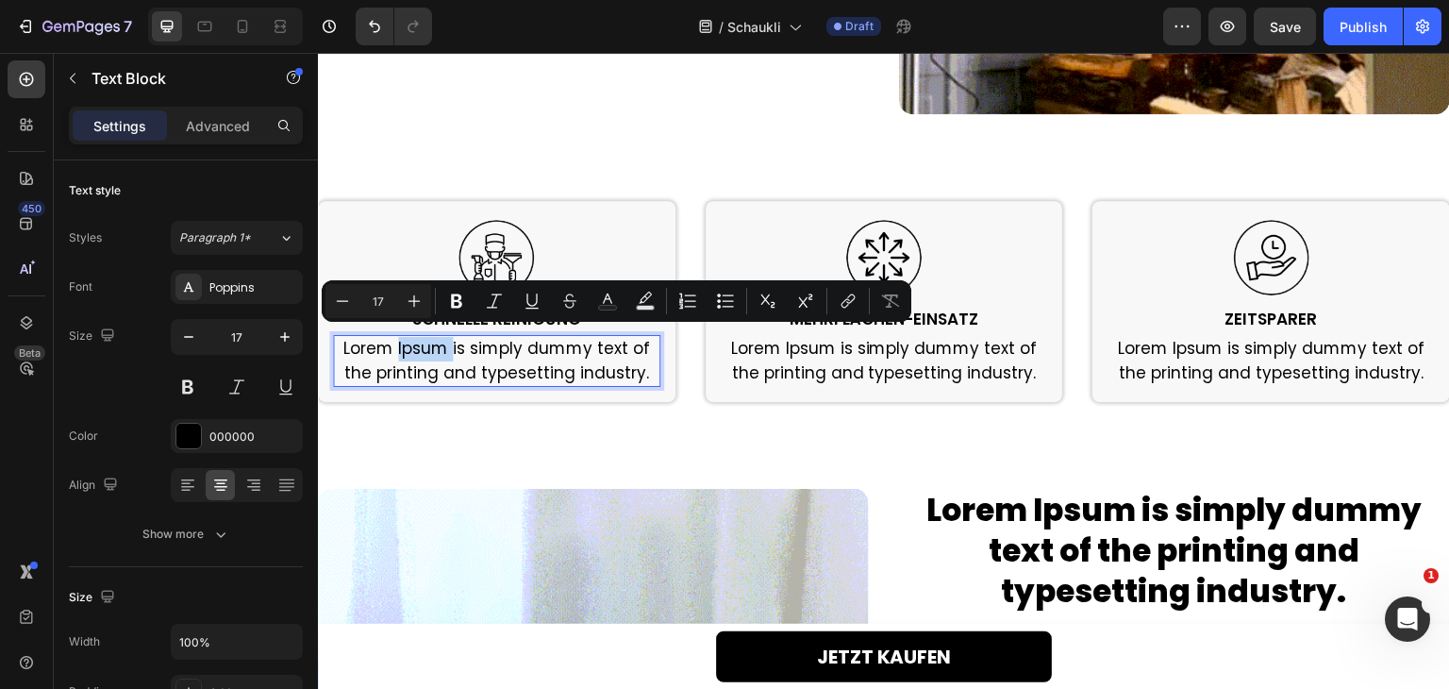
click at [423, 341] on p "Lorem Ipsum is simply dummy text of the printing and typesetting industry." at bounding box center [497, 361] width 324 height 48
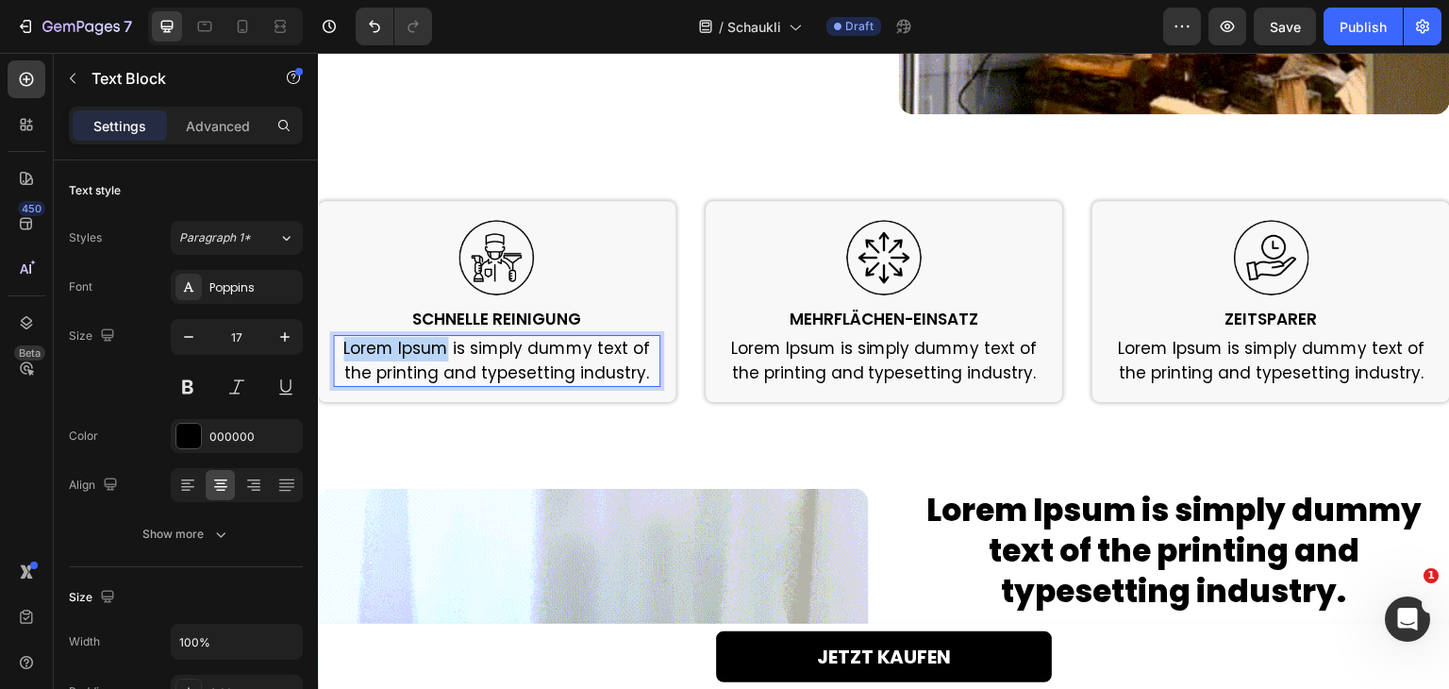
drag, startPoint x: 449, startPoint y: 343, endPoint x: 343, endPoint y: 338, distance: 105.8
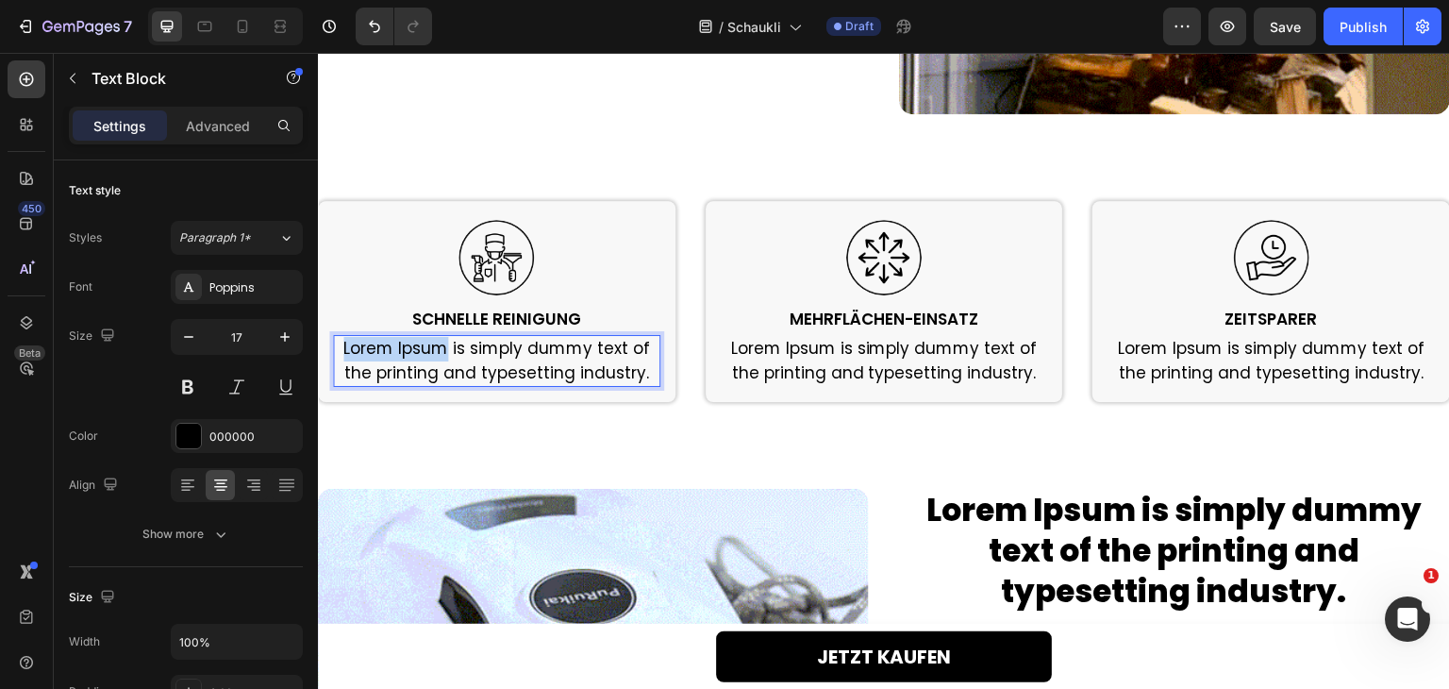
click at [343, 338] on p "Lorem Ipsum is simply dummy text of the printing and typesetting industry." at bounding box center [497, 361] width 324 height 48
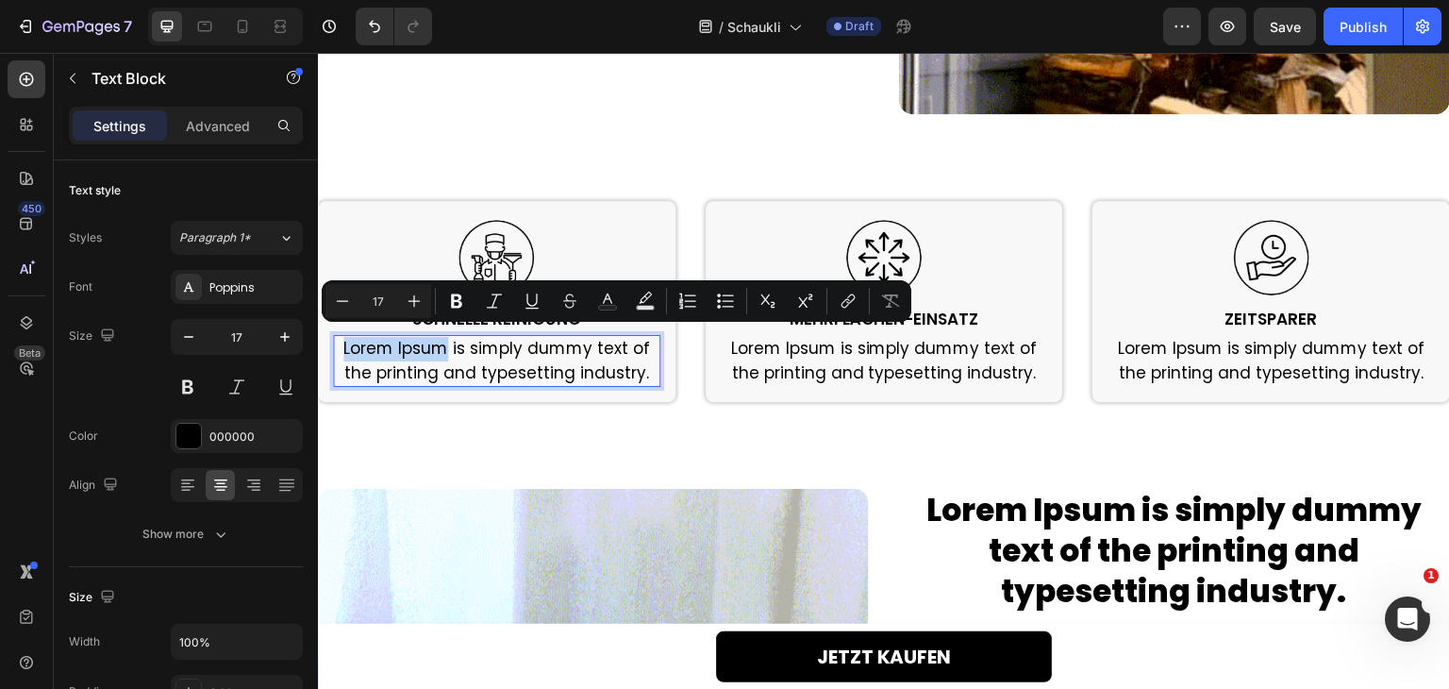
copy p "Lorem Ipsum"
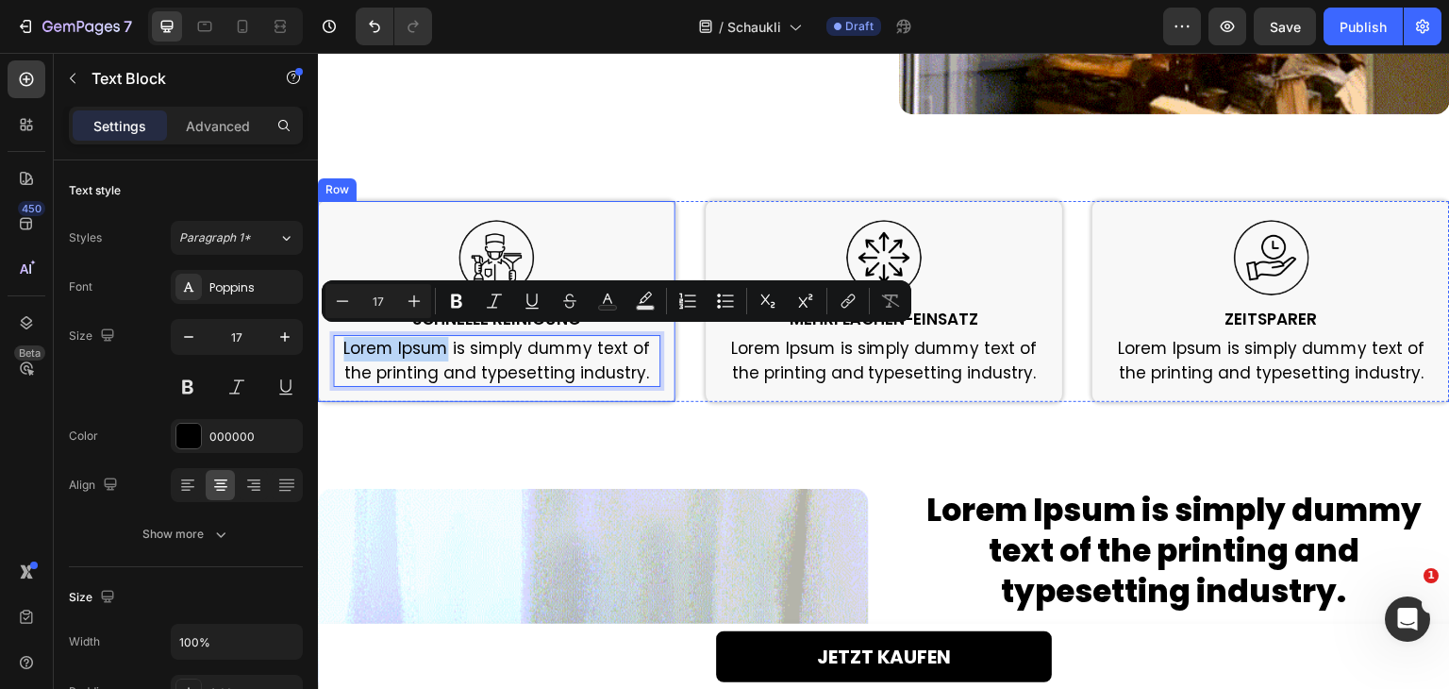
click at [415, 206] on div "Image SCHNELLE REINIGUNG Heading Lorem Ipsum is simply dummy text of the printi…" at bounding box center [497, 301] width 358 height 201
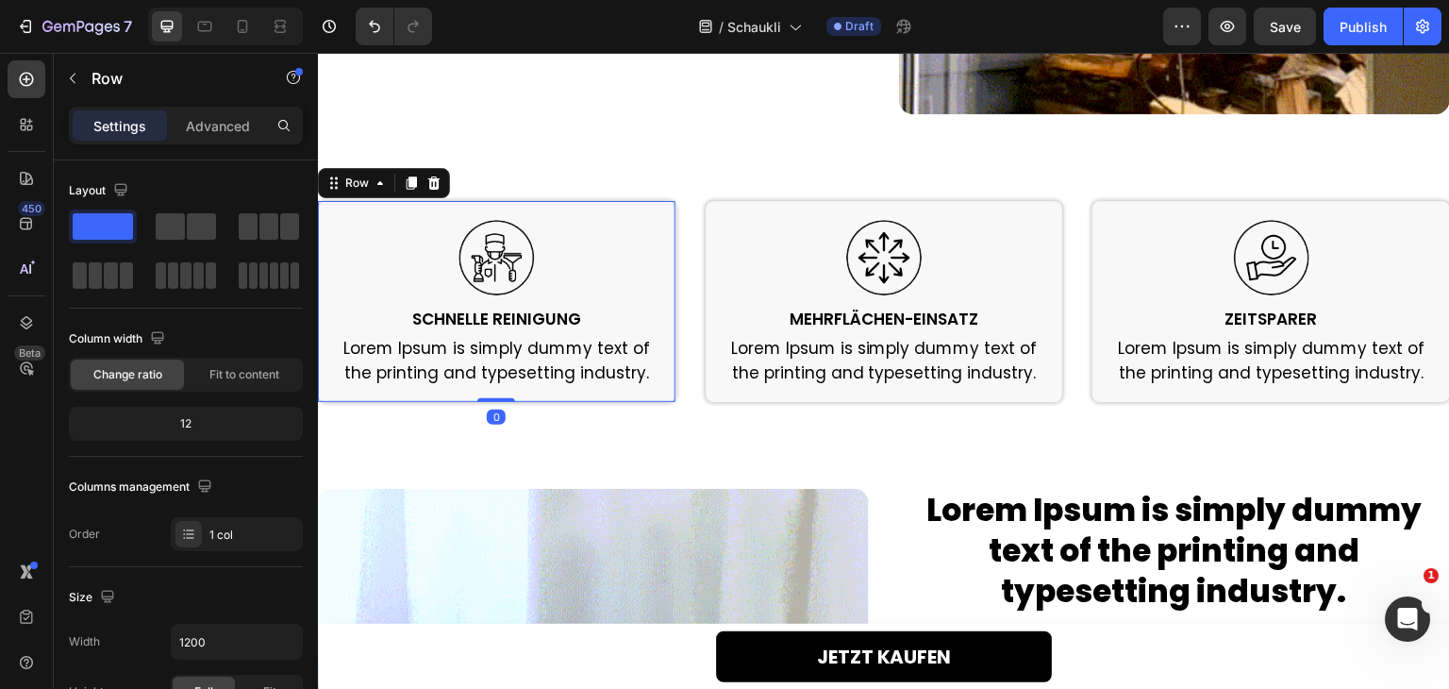
click at [483, 315] on h2 "SCHNELLE REINIGUNG" at bounding box center [496, 319] width 327 height 25
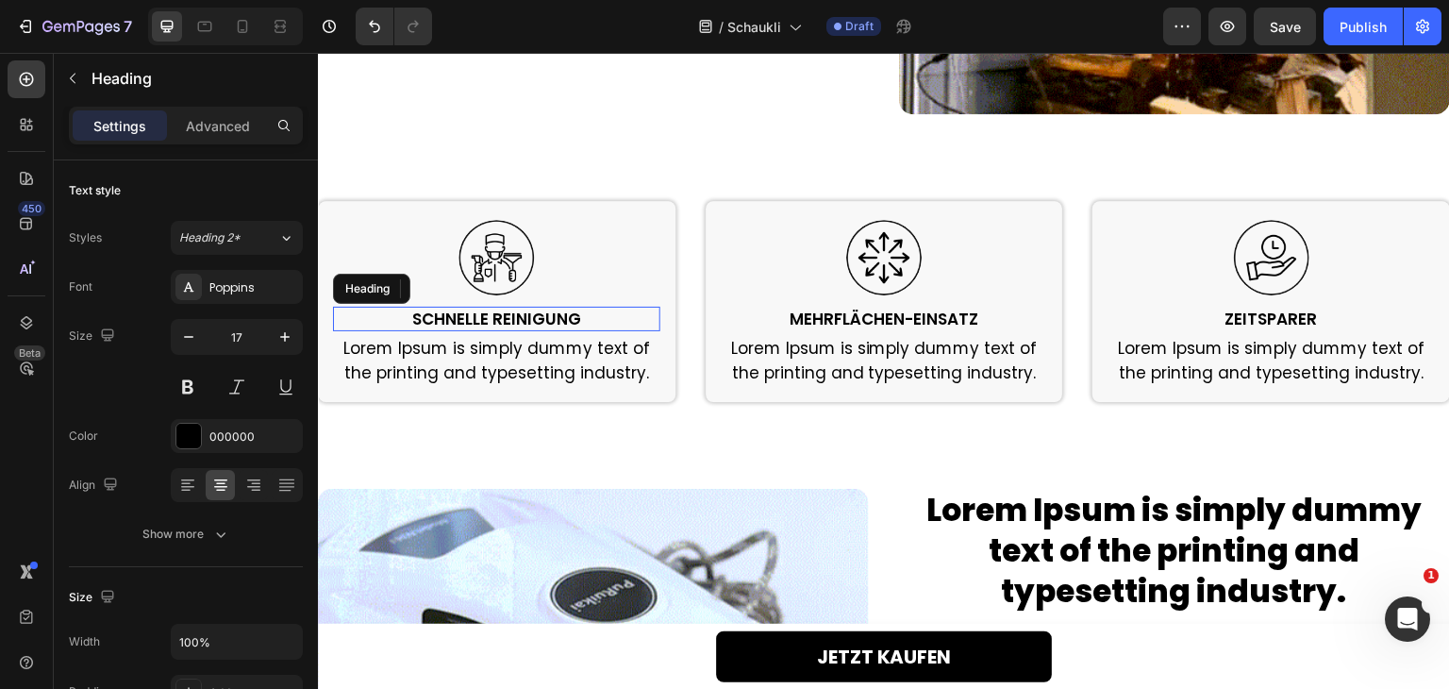
click at [483, 315] on h2 "SCHNELLE REINIGUNG" at bounding box center [496, 319] width 327 height 25
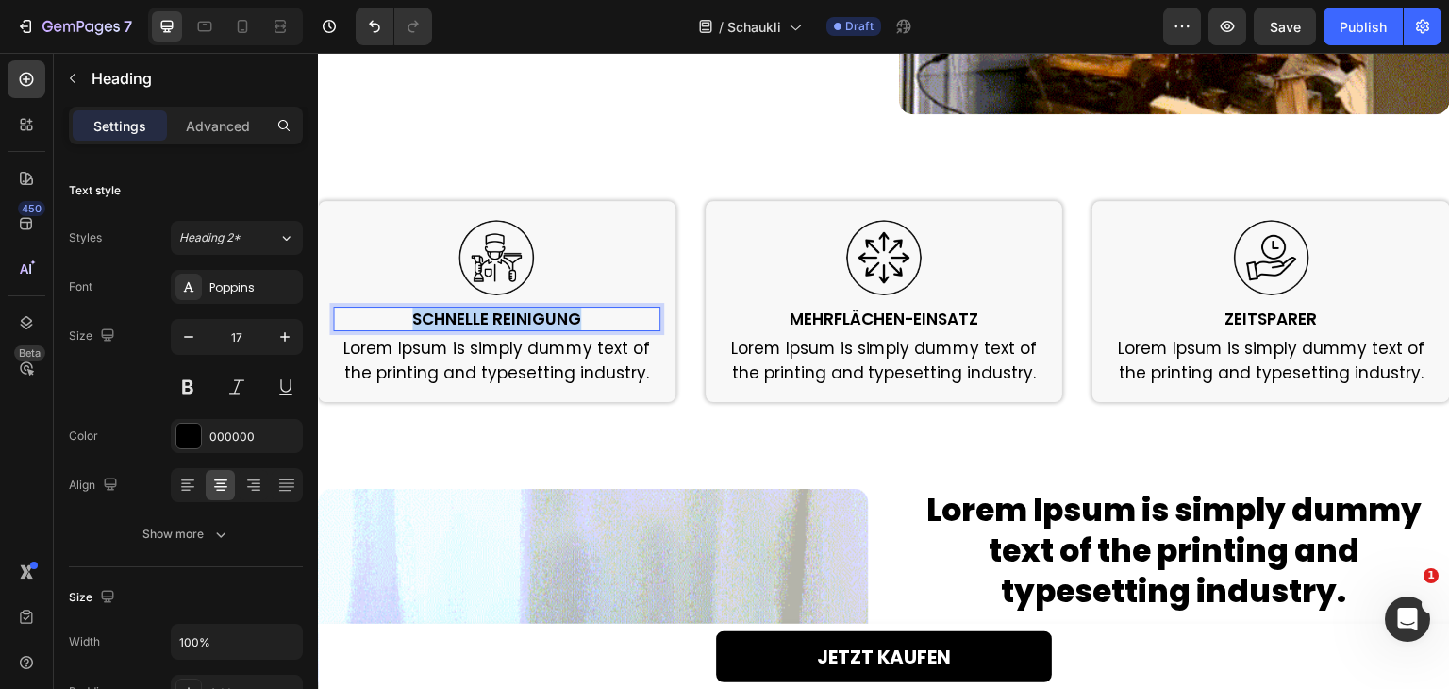
click at [483, 315] on p "SCHNELLE REINIGUNG" at bounding box center [497, 318] width 324 height 21
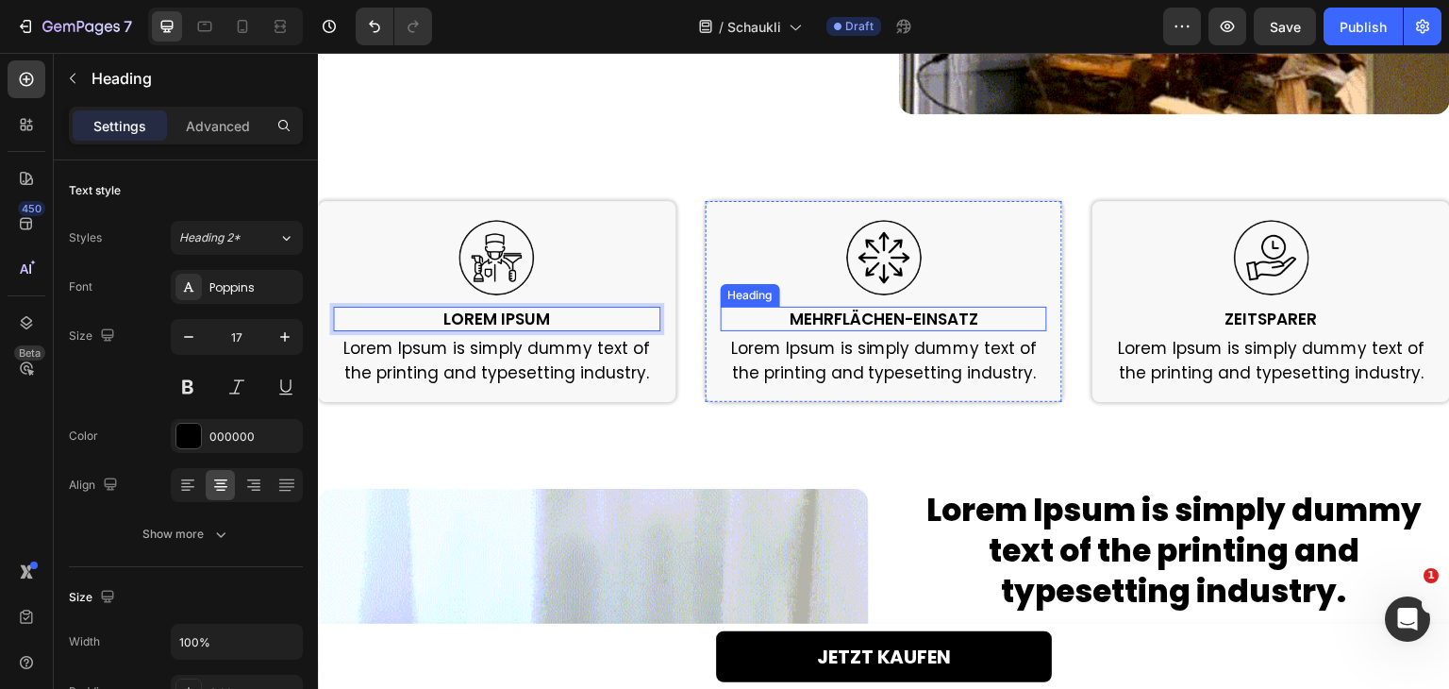
click at [870, 308] on h2 "MEHRFLÄCHEN-EINSATZ" at bounding box center [884, 319] width 327 height 25
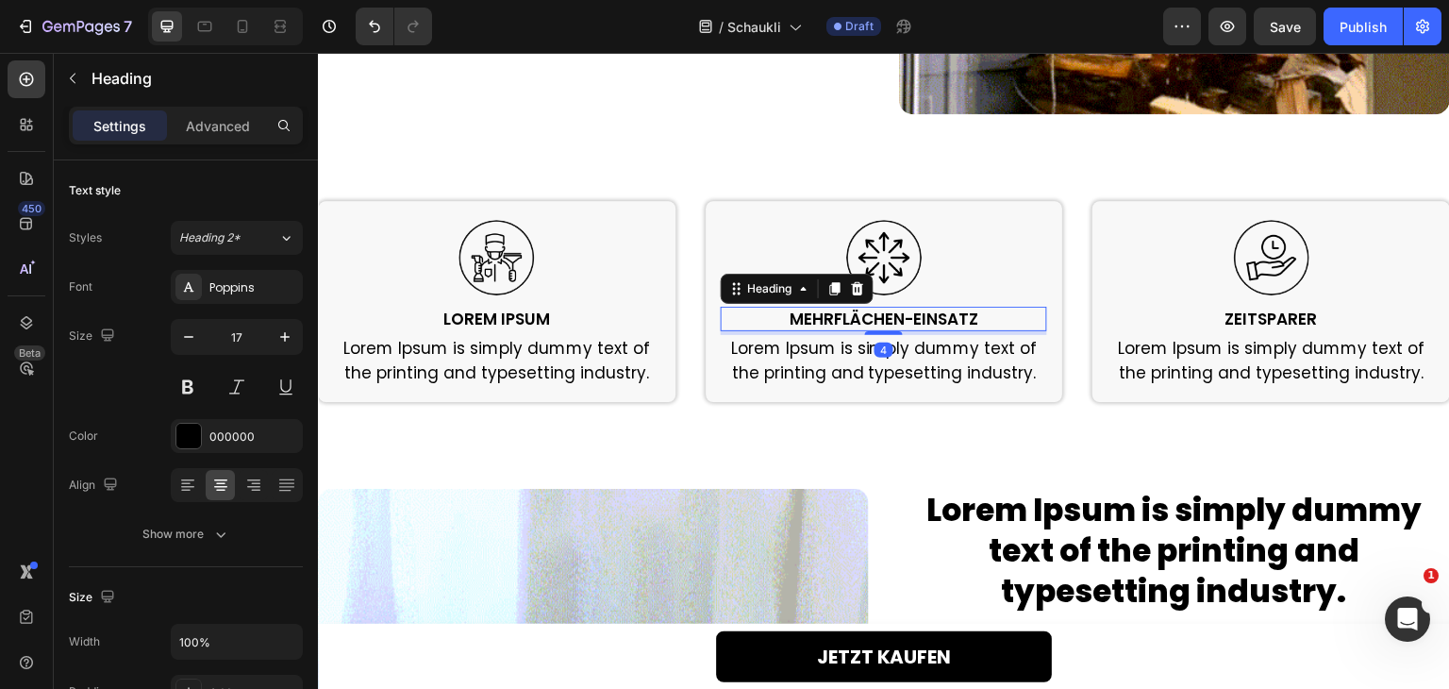
click at [870, 308] on h2 "MEHRFLÄCHEN-EINSATZ" at bounding box center [884, 319] width 327 height 25
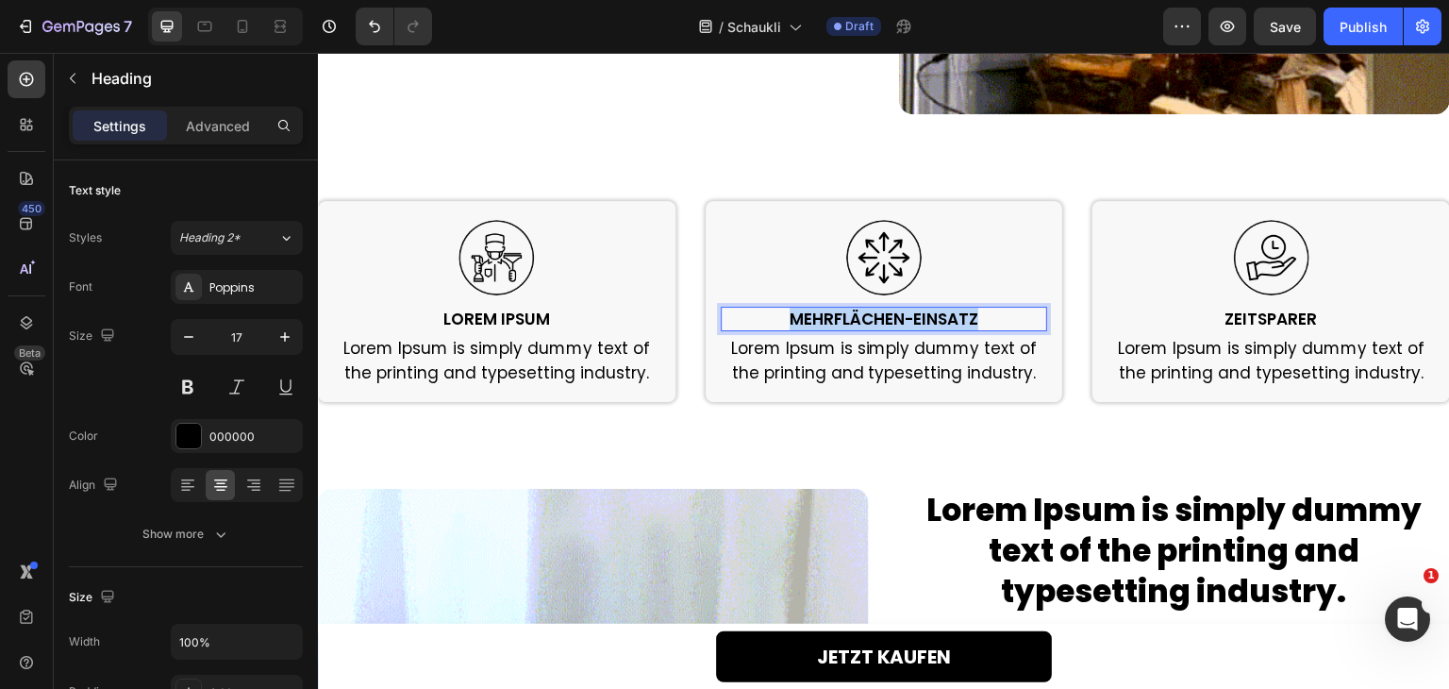
click at [870, 308] on p "MEHRFLÄCHEN-EINSATZ" at bounding box center [885, 318] width 324 height 21
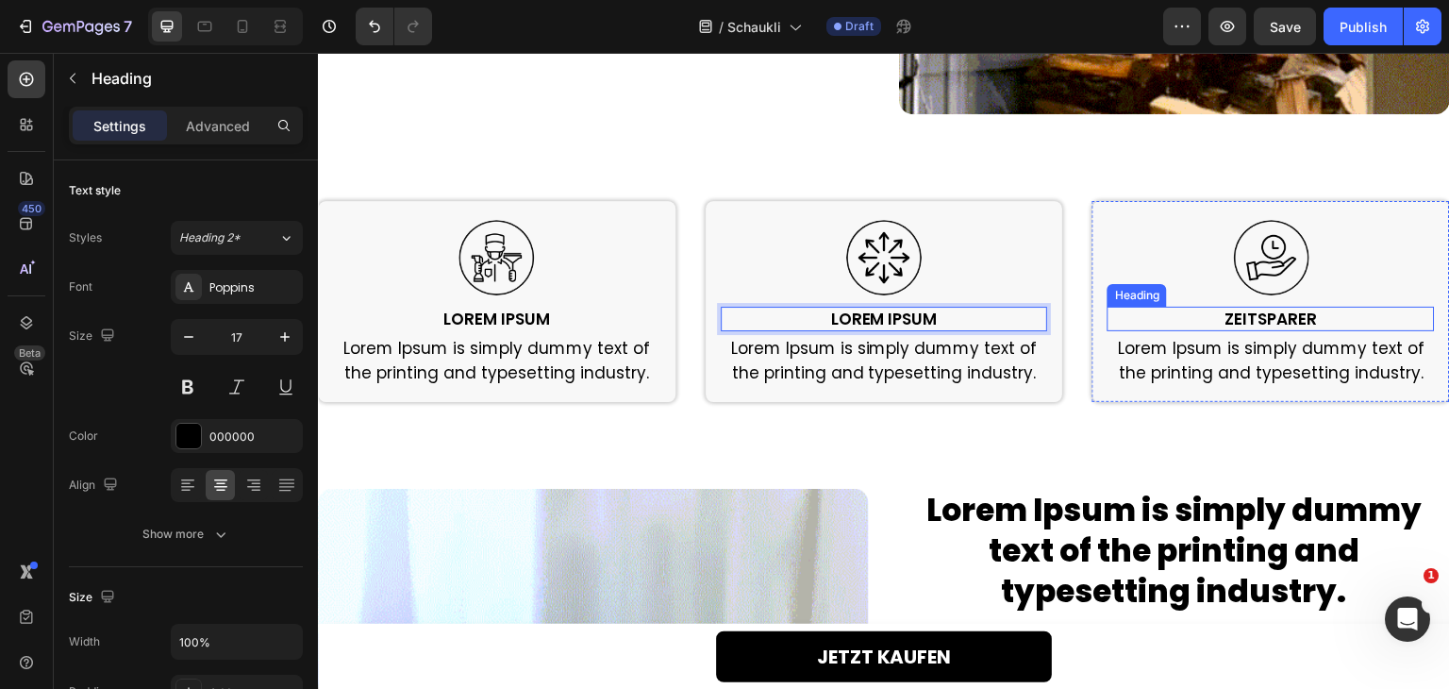
click at [1233, 317] on h2 "ZEITSPARER" at bounding box center [1270, 319] width 327 height 25
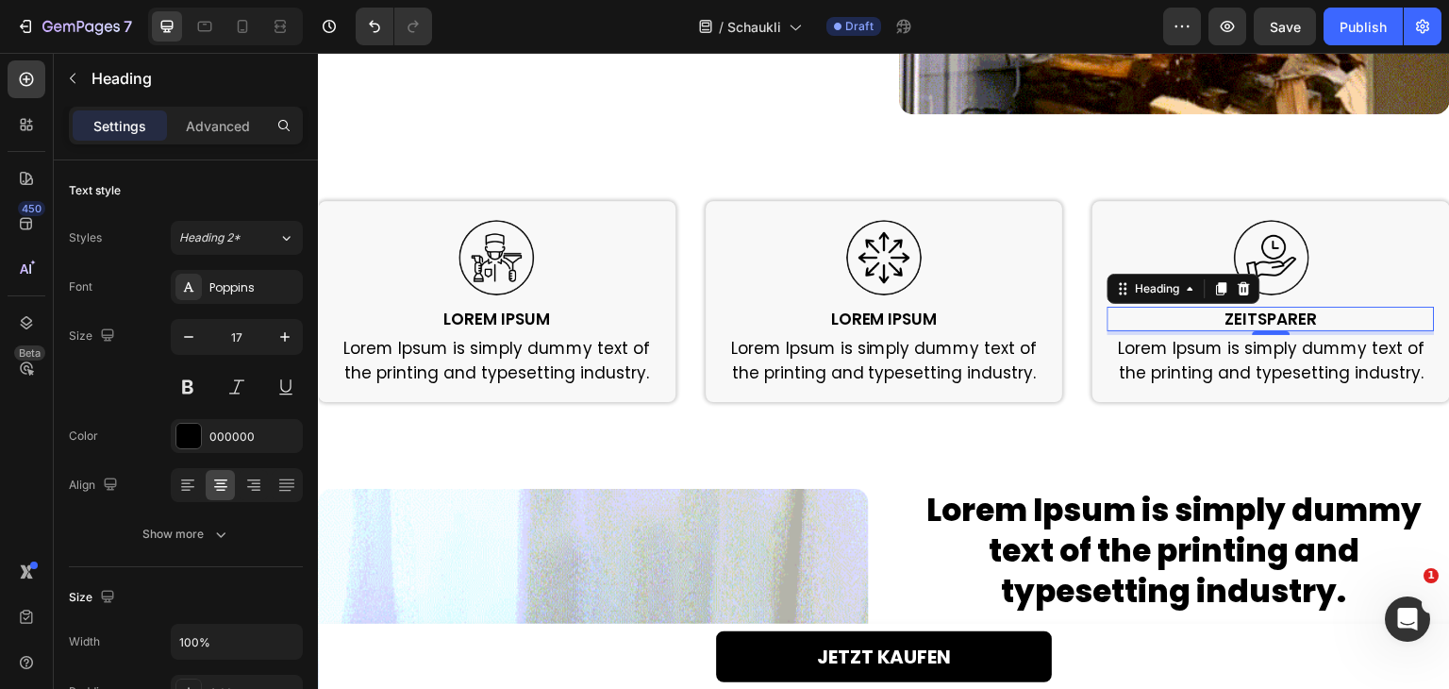
click at [1233, 316] on h2 "ZEITSPARER" at bounding box center [1270, 319] width 327 height 25
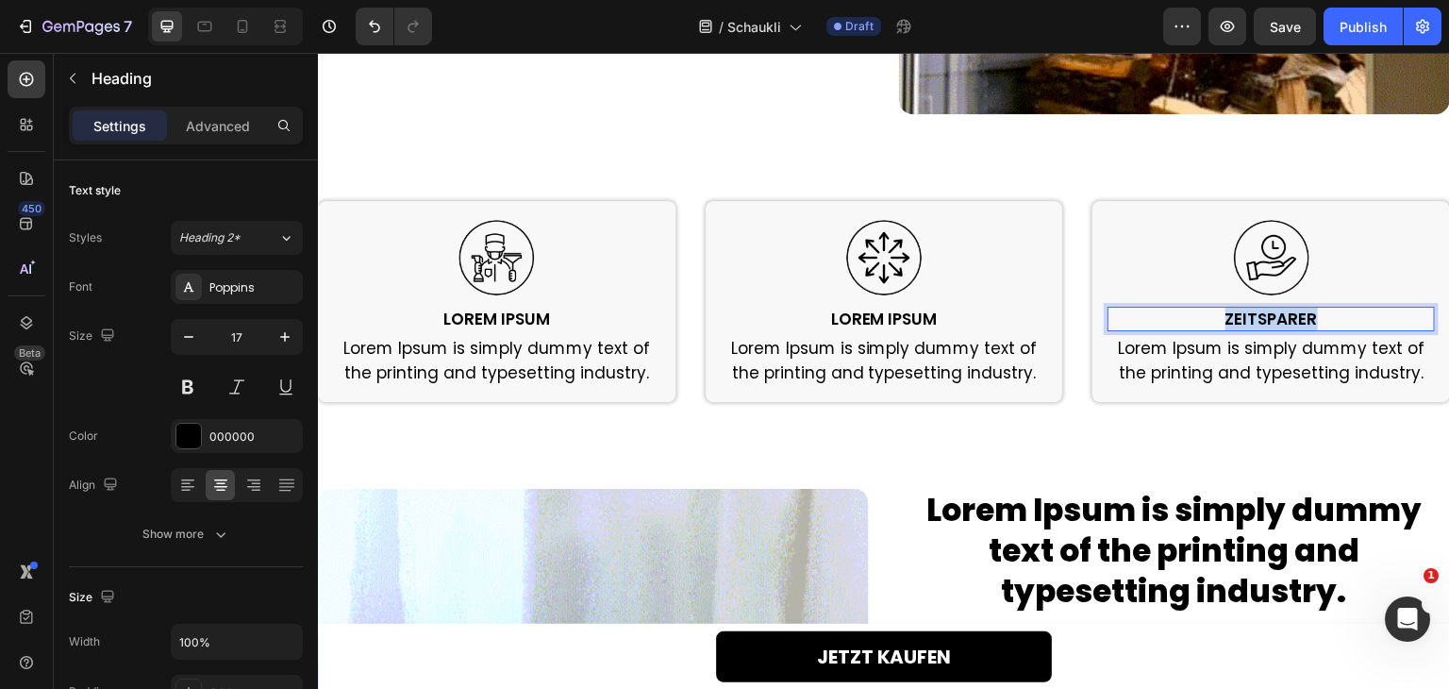
click at [1233, 316] on p "ZEITSPARER" at bounding box center [1271, 318] width 324 height 21
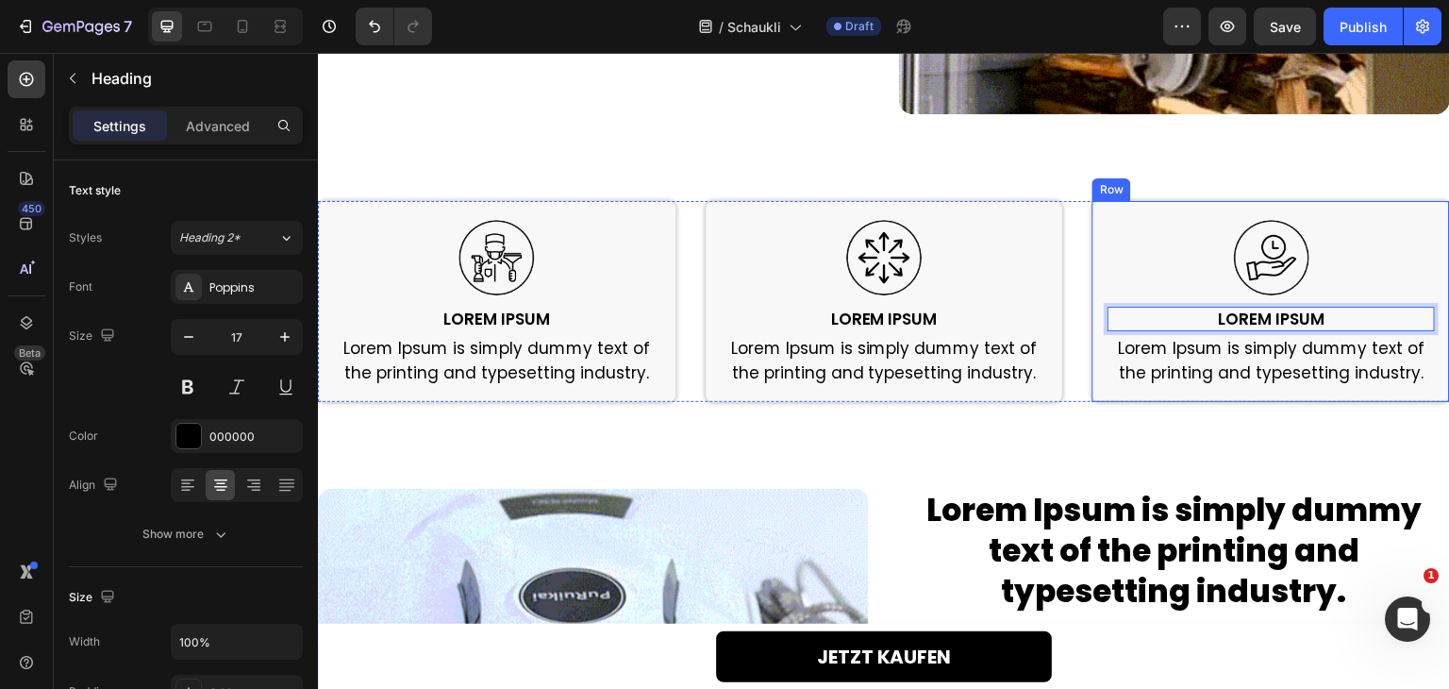
click at [1203, 405] on div "Image Lorem Ipsum Heading Lorem Ipsum is simply dummy text of the printing and …" at bounding box center [884, 301] width 1132 height 261
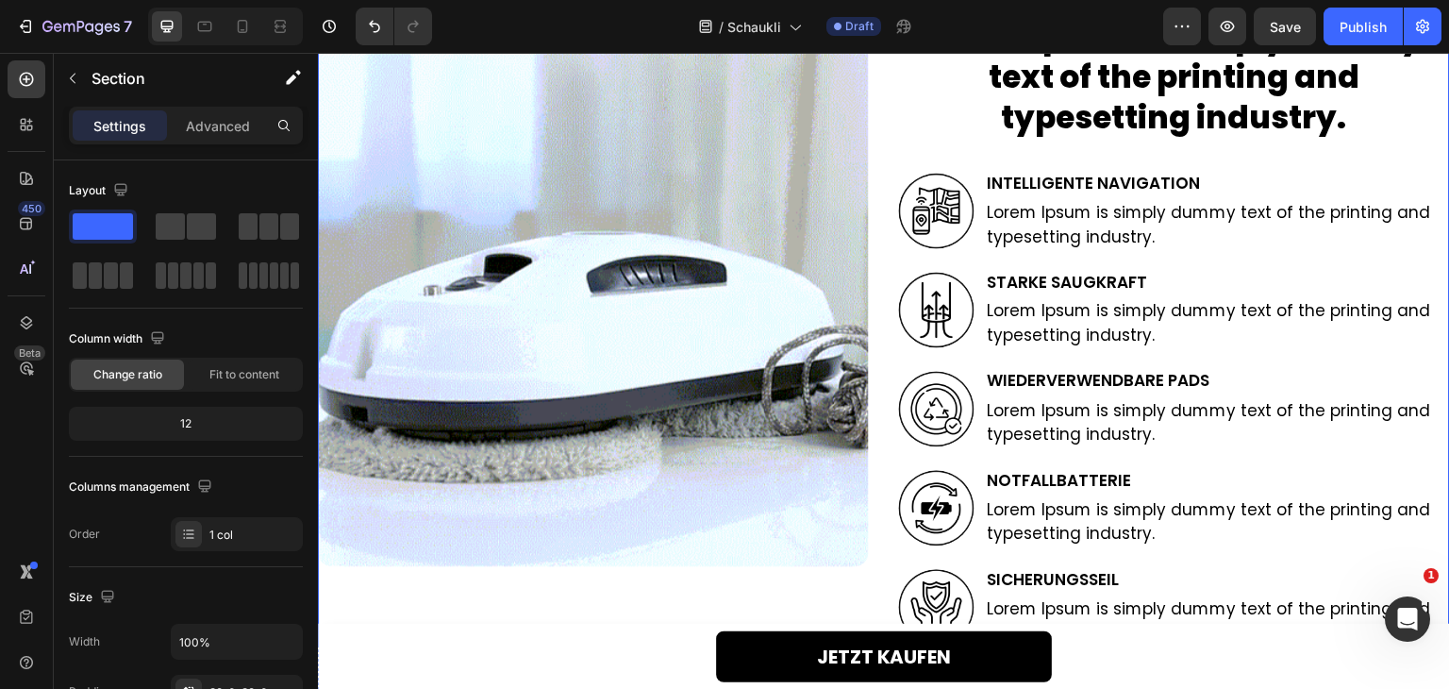
scroll to position [2598, 0]
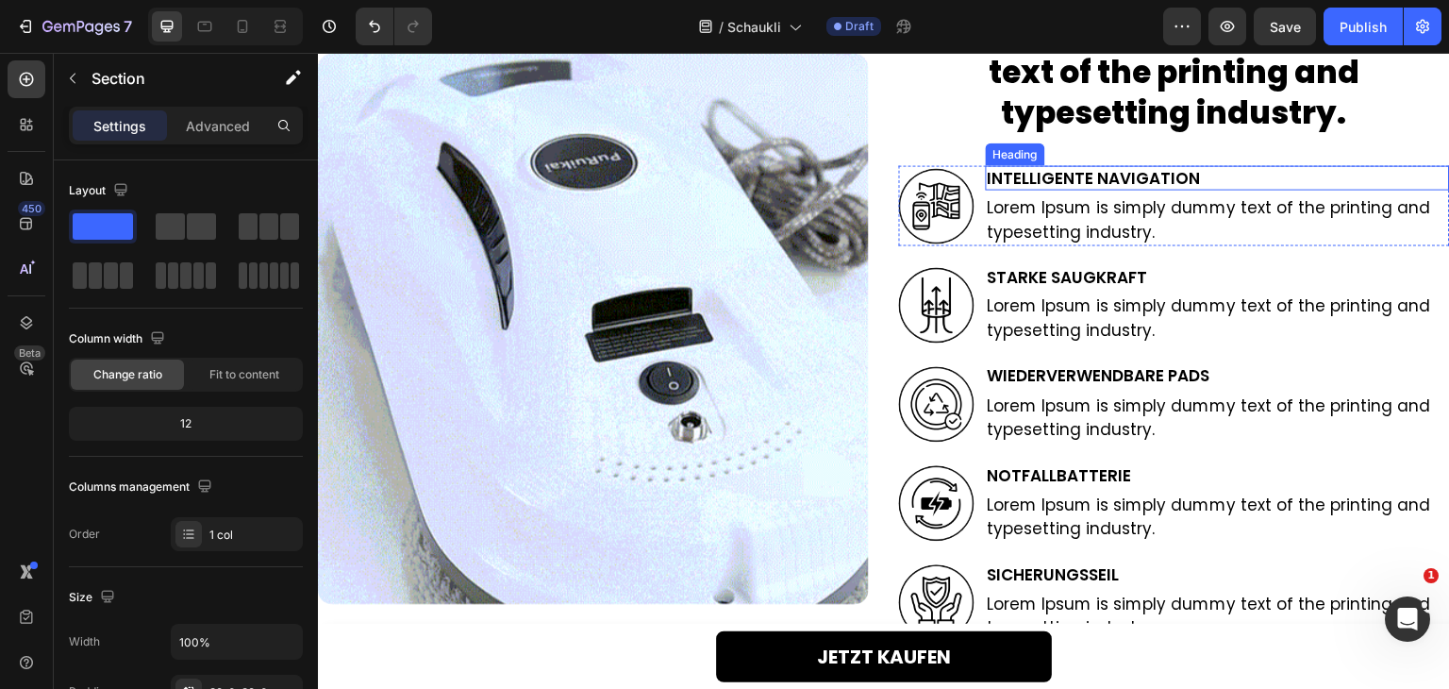
click at [1127, 172] on h2 "INTELLIGENTE NAVIGATION" at bounding box center [1218, 177] width 464 height 25
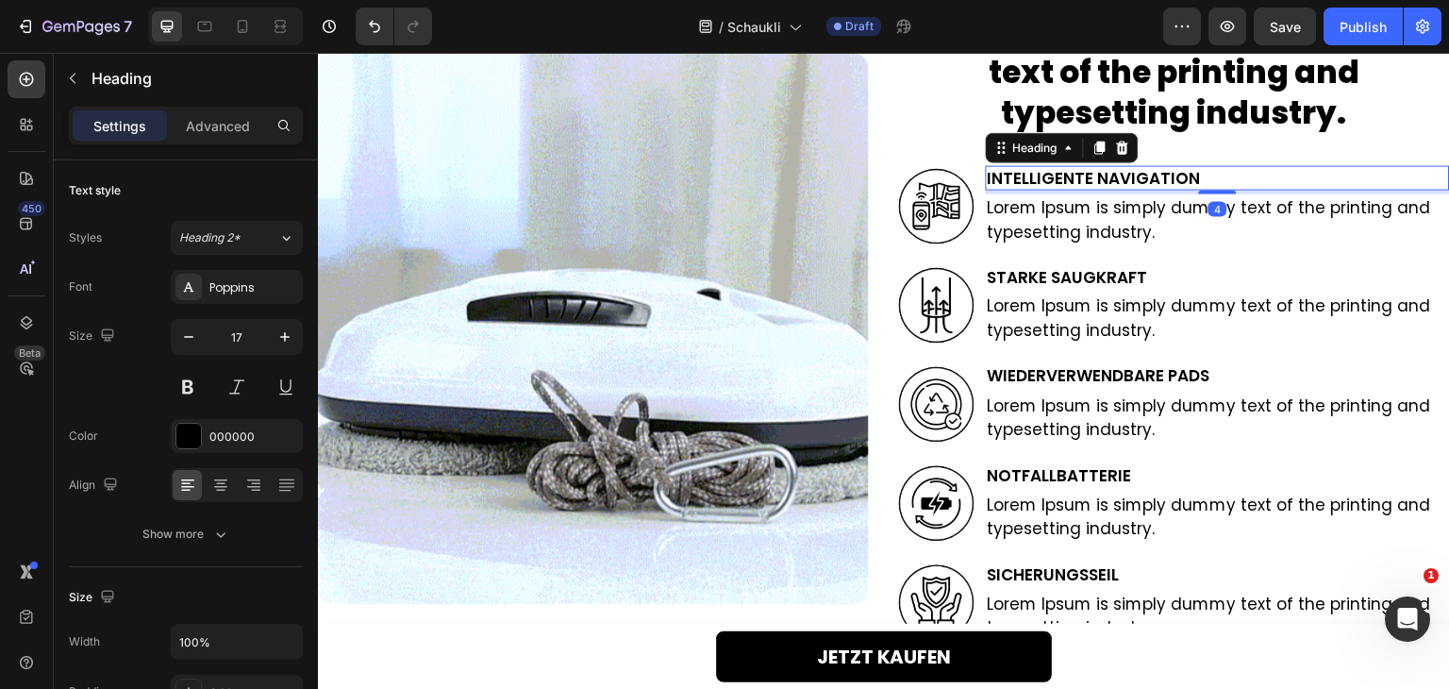
click at [1127, 172] on h2 "INTELLIGENTE NAVIGATION" at bounding box center [1218, 177] width 464 height 25
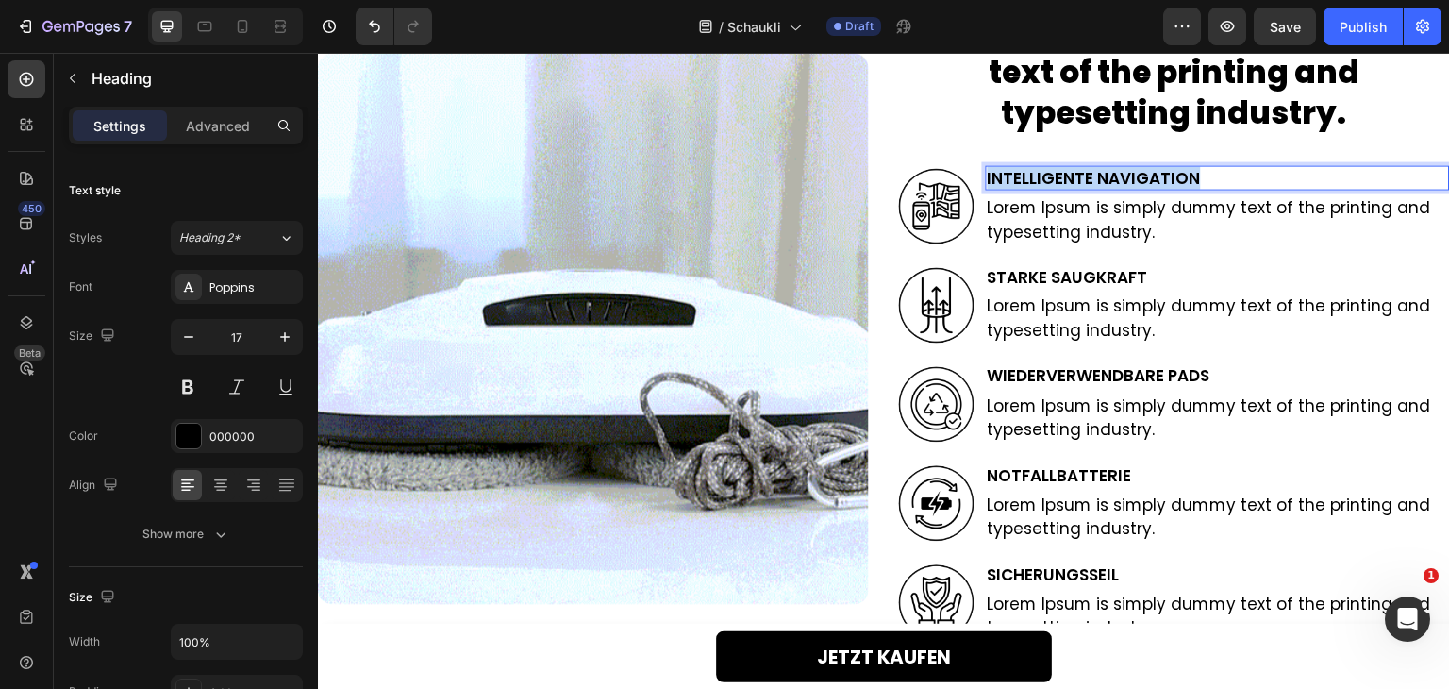
click at [1127, 172] on p "INTELLIGENTE NAVIGATION" at bounding box center [1218, 177] width 460 height 21
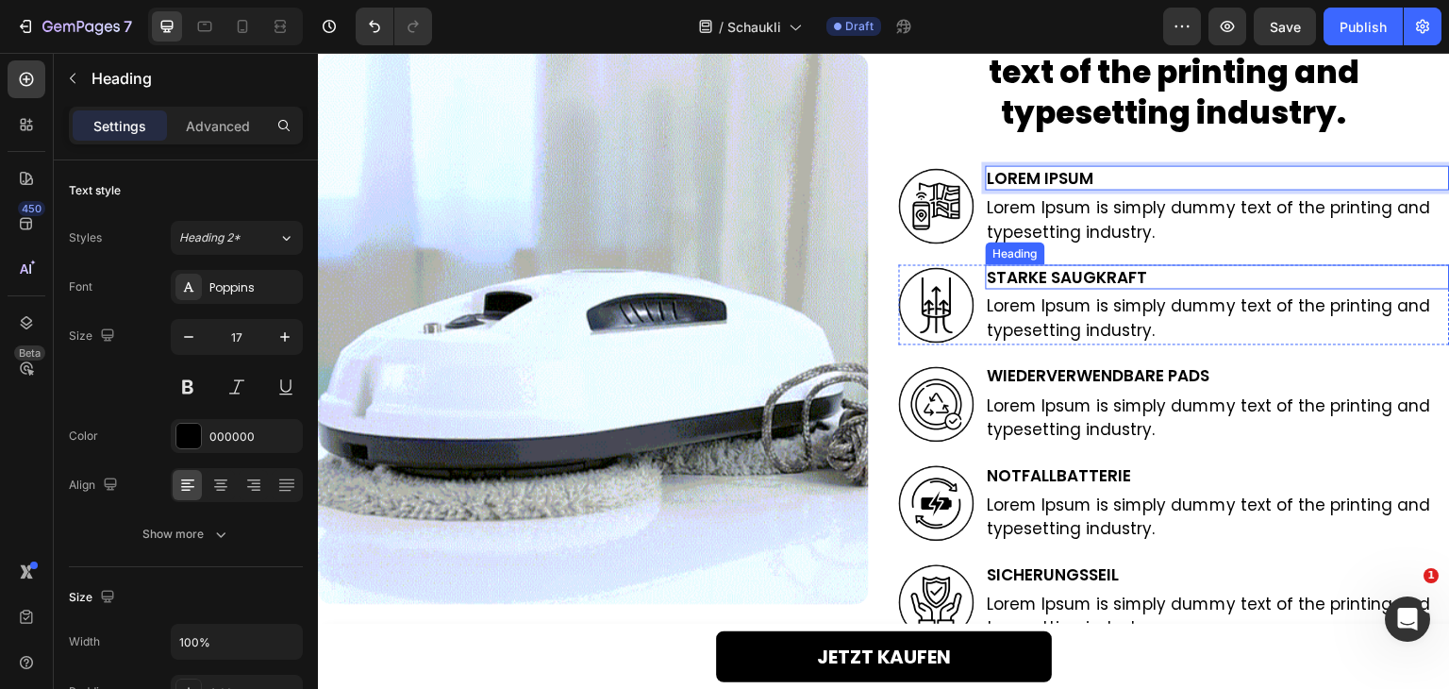
click at [1068, 279] on h2 "STARKE SAUGKRAFT" at bounding box center [1218, 276] width 464 height 25
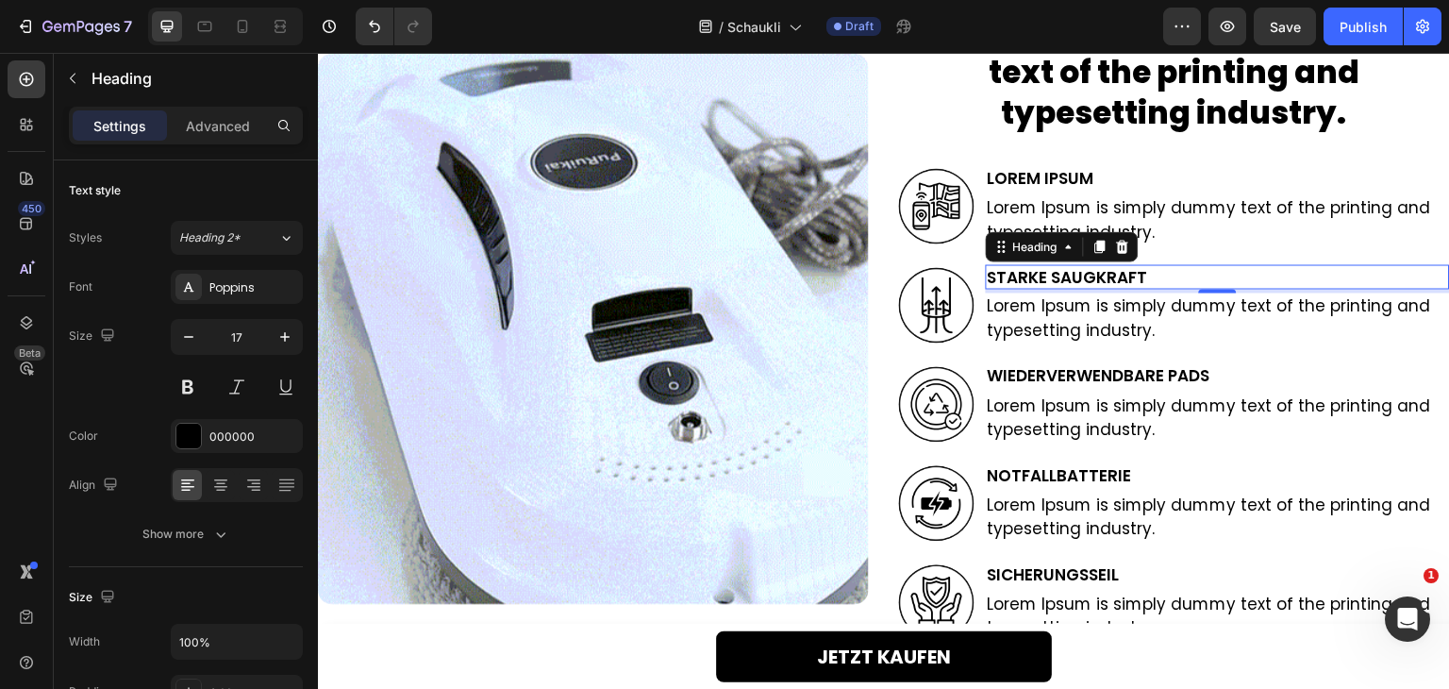
click at [1068, 279] on h2 "STARKE SAUGKRAFT" at bounding box center [1218, 276] width 464 height 25
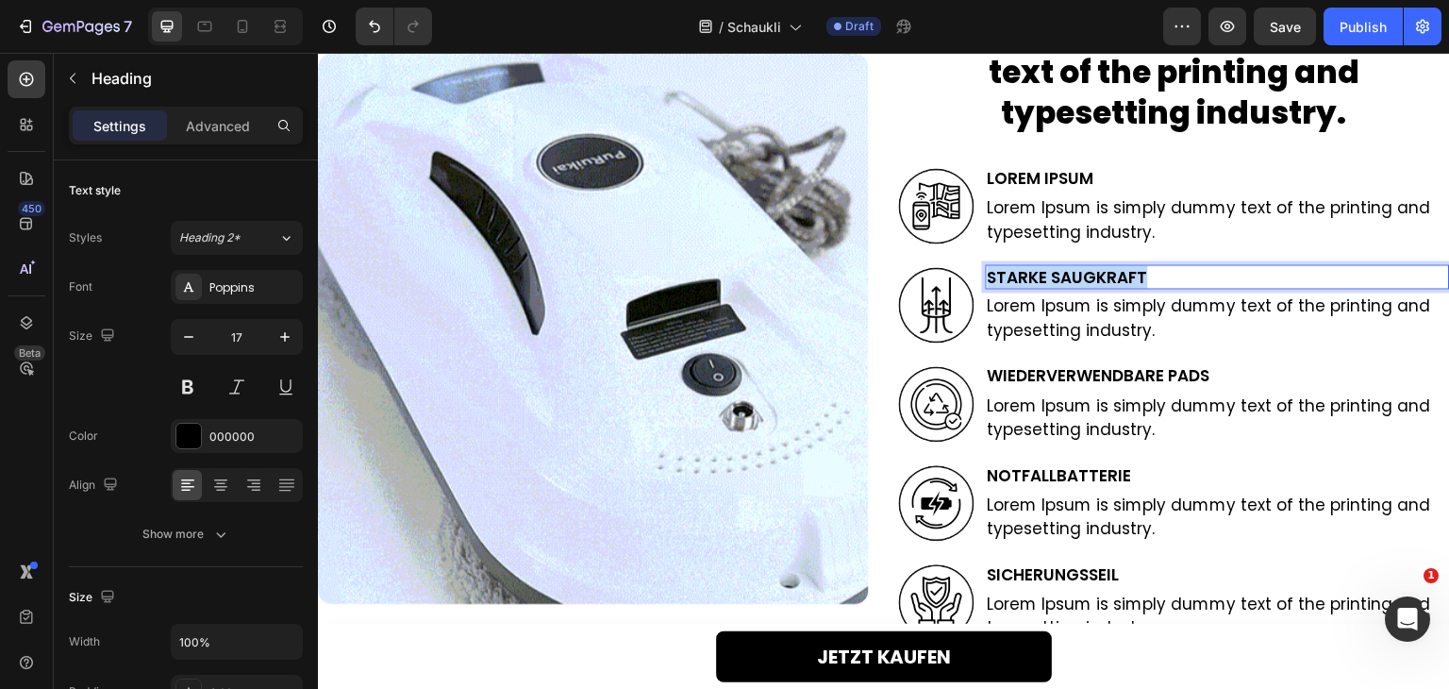
click at [1068, 279] on p "STARKE SAUGKRAFT" at bounding box center [1218, 276] width 460 height 21
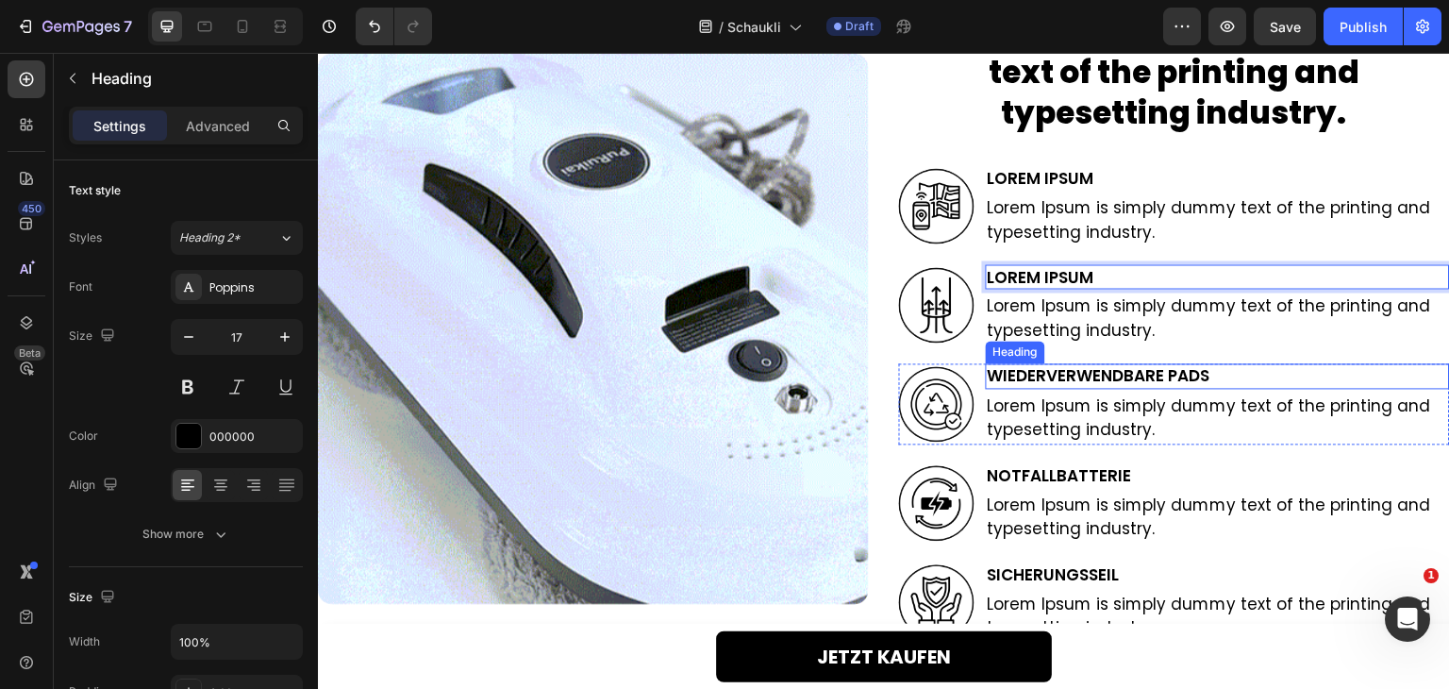
click at [1057, 367] on h2 "WIEDERVERWENDBARE PADS" at bounding box center [1218, 375] width 464 height 25
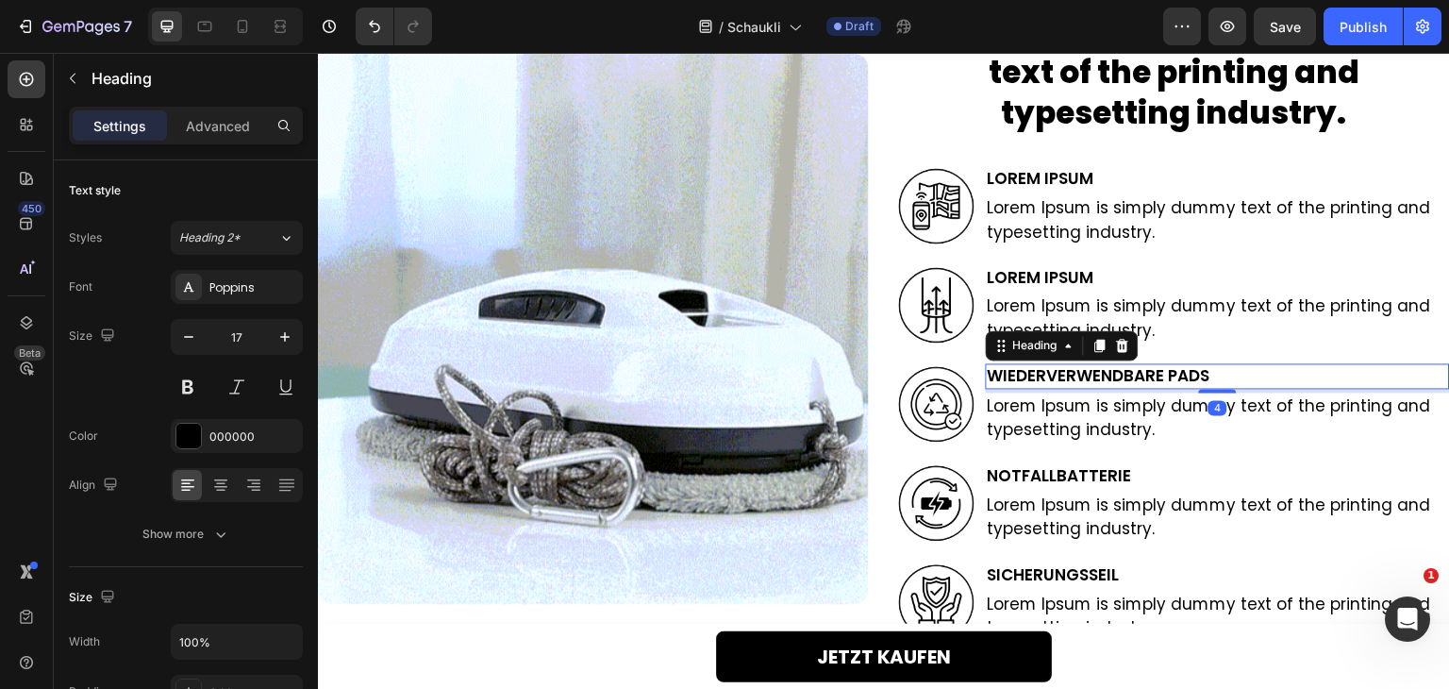
click at [1057, 367] on h2 "WIEDERVERWENDBARE PADS" at bounding box center [1218, 375] width 464 height 25
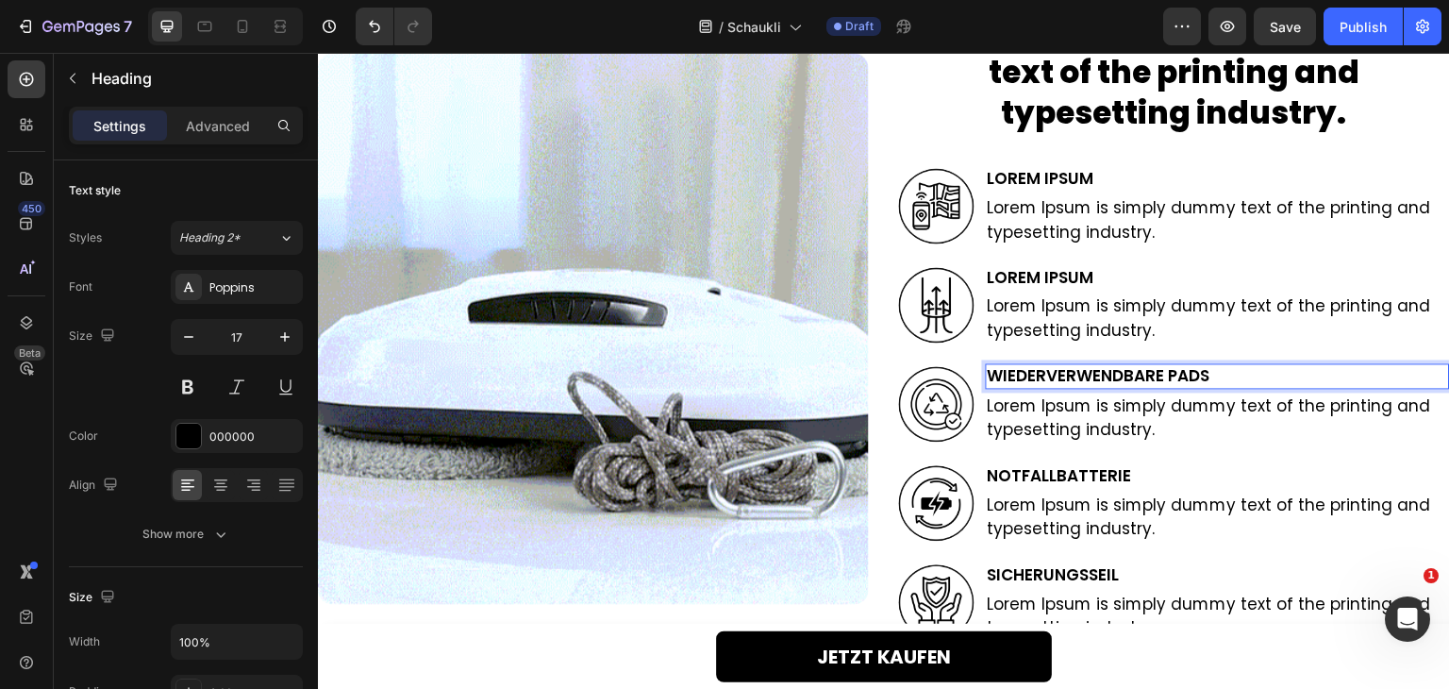
click at [1057, 367] on p "WIEDERVERWENDBARE PADS" at bounding box center [1218, 375] width 460 height 21
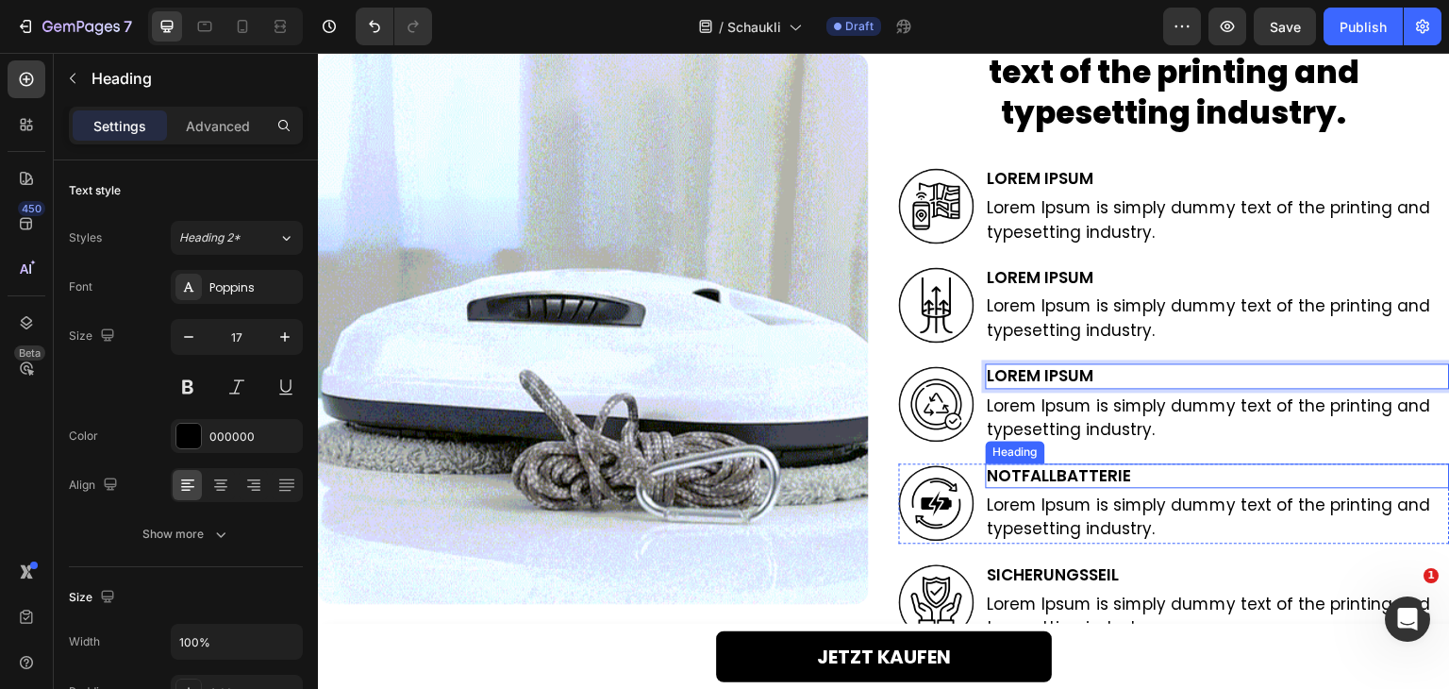
click at [1047, 481] on h2 "NOTFALLBATTERIE" at bounding box center [1218, 475] width 464 height 25
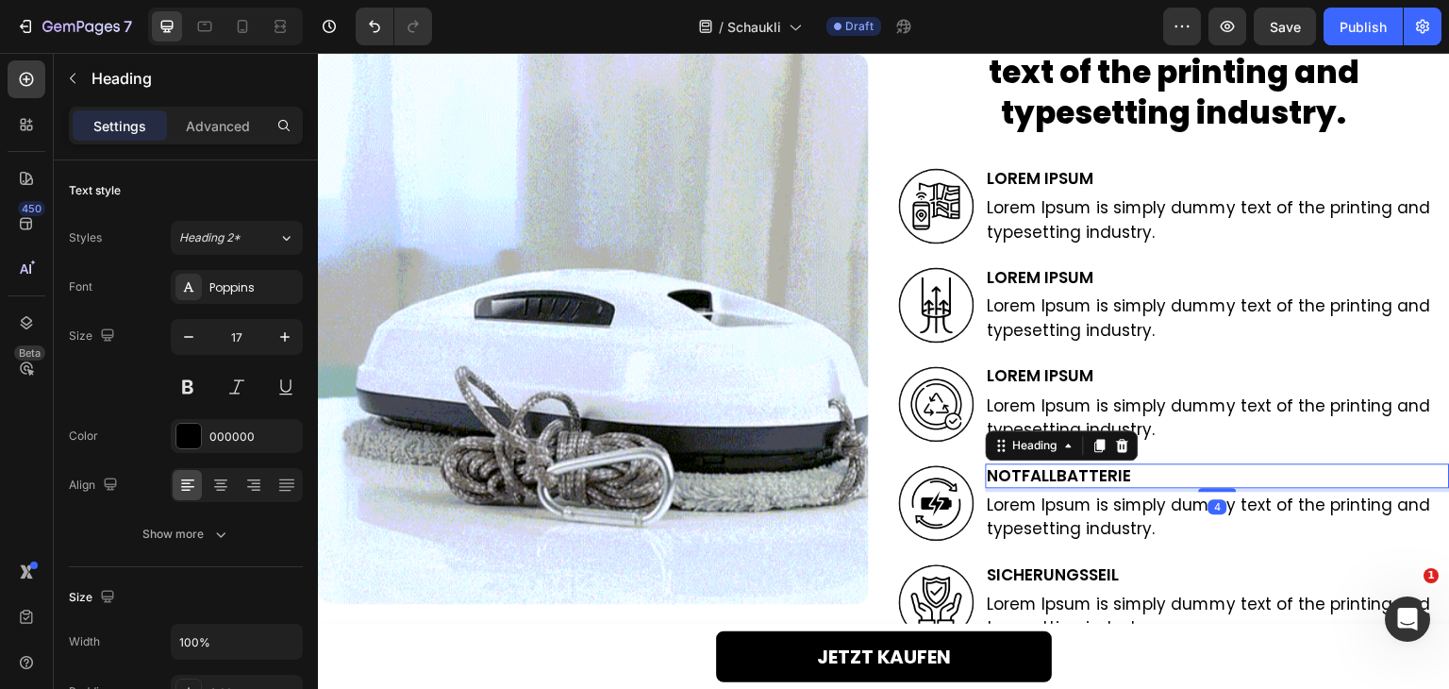
click at [1047, 480] on h2 "NOTFALLBATTERIE" at bounding box center [1218, 475] width 464 height 25
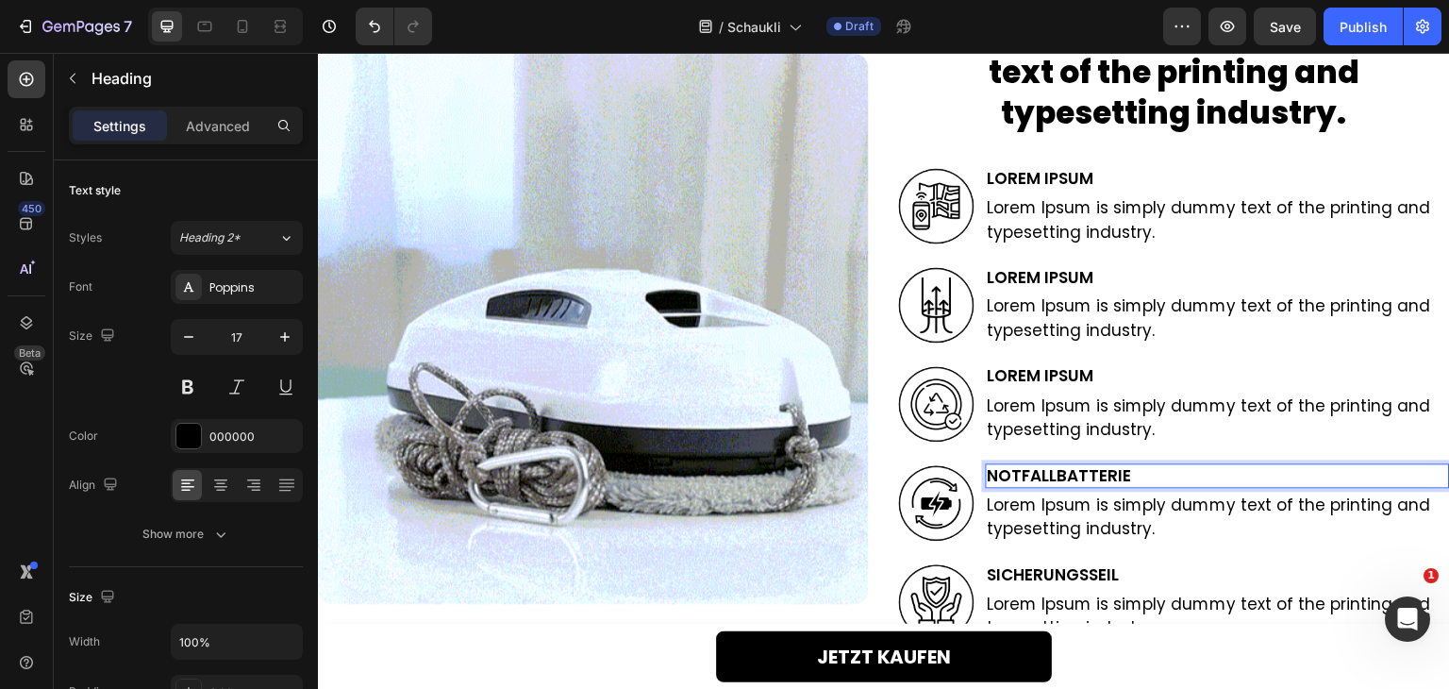
click at [1044, 478] on p "NOTFALLBATTERIE" at bounding box center [1218, 475] width 460 height 21
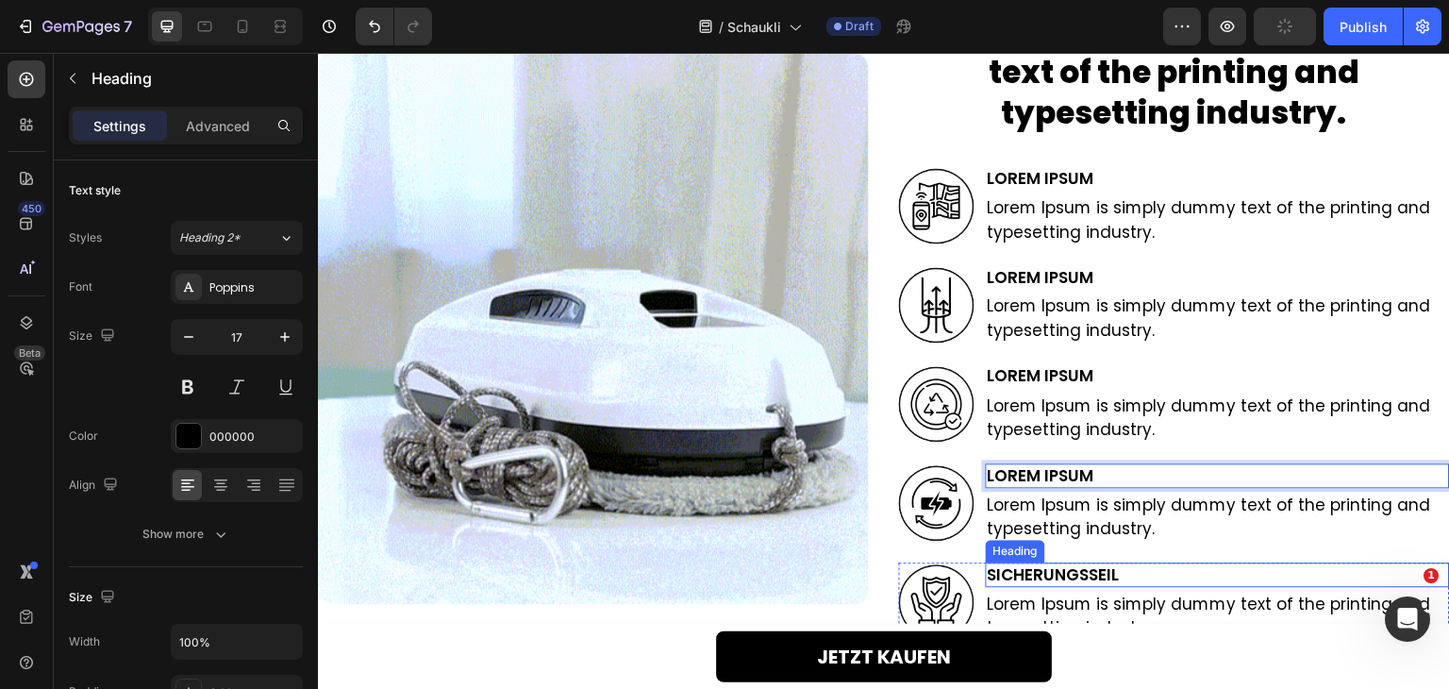
click at [1067, 582] on h2 "SICHERUNGSSEIL" at bounding box center [1218, 574] width 464 height 25
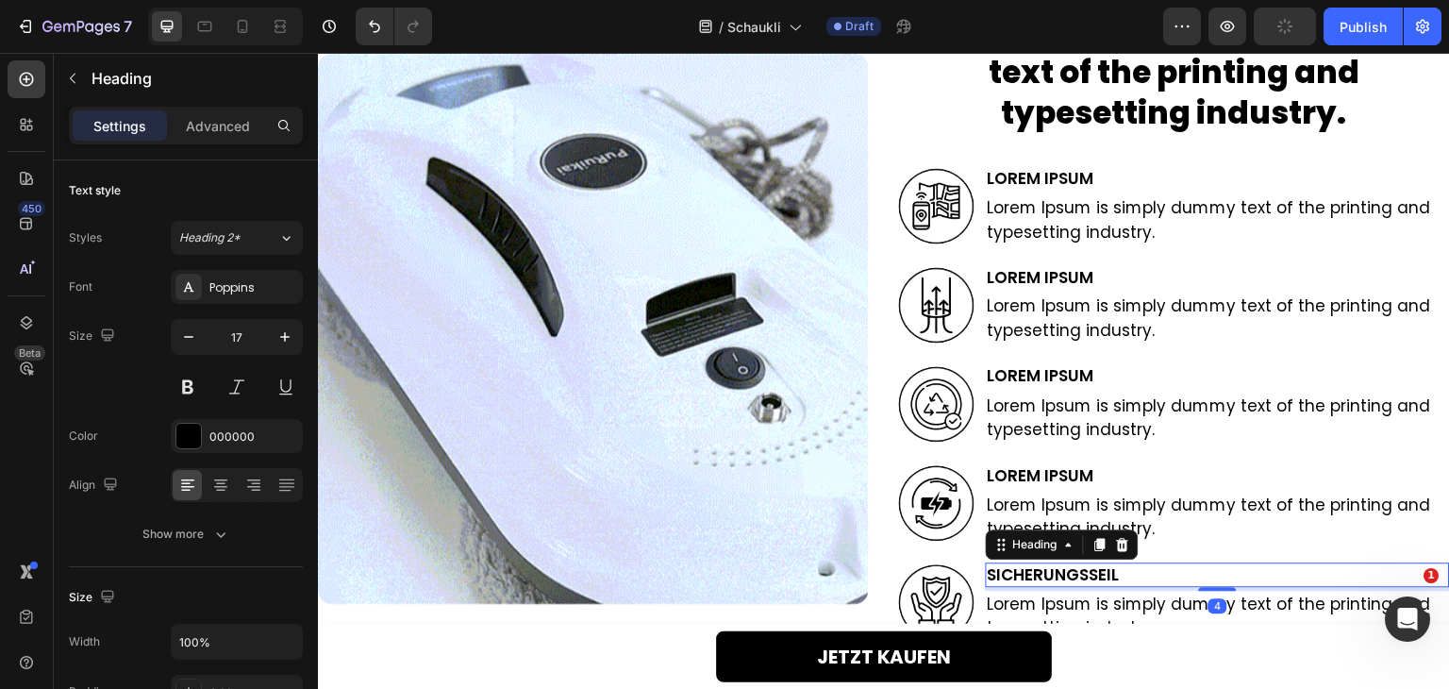
click at [1067, 580] on h2 "SICHERUNGSSEIL" at bounding box center [1218, 574] width 464 height 25
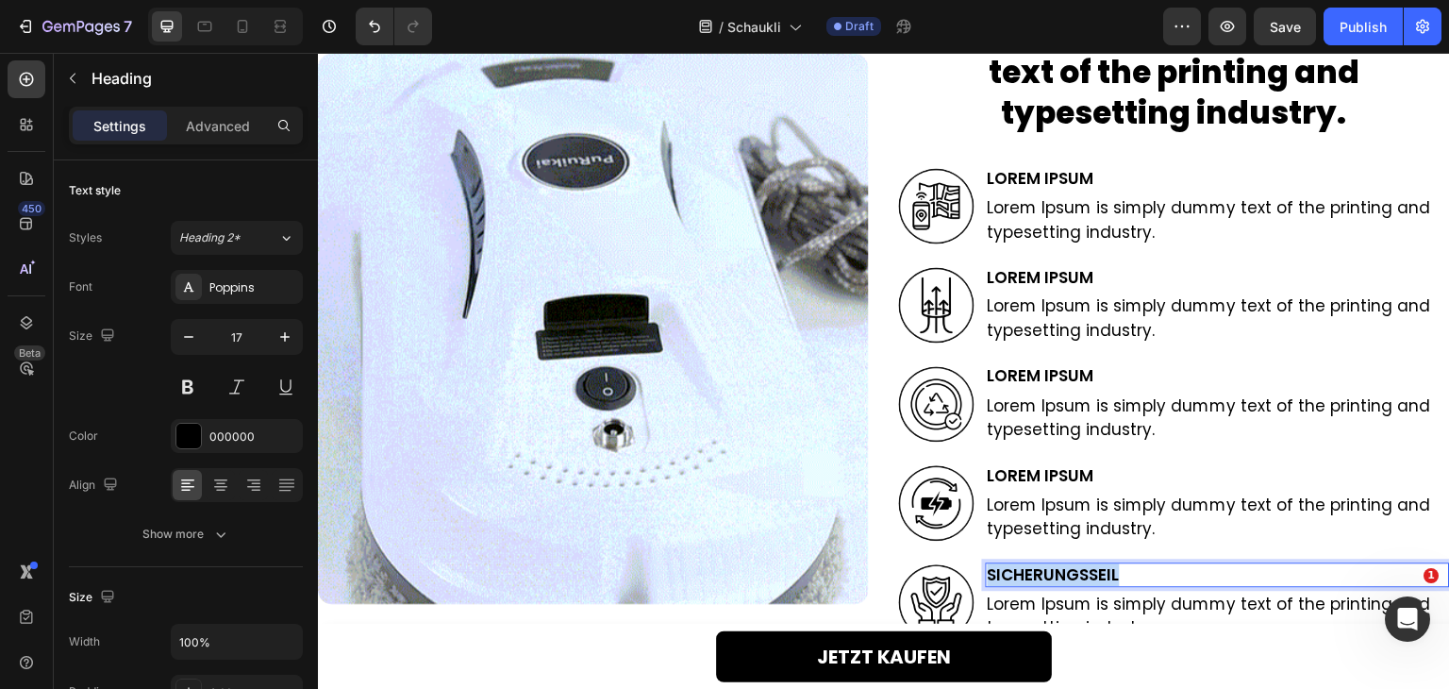
click at [1067, 580] on p "SICHERUNGSSEIL" at bounding box center [1218, 574] width 460 height 21
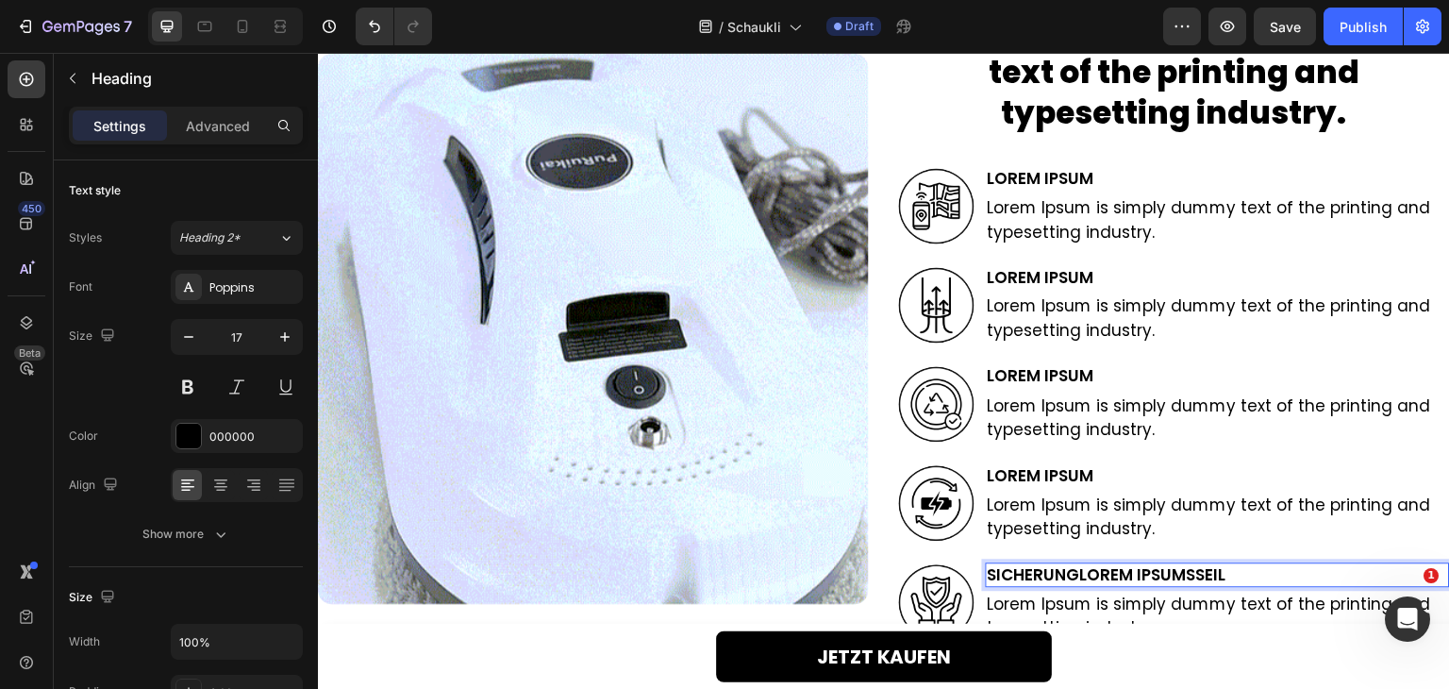
click at [1067, 578] on p "SICHERUNGLorem IpsumSSEIL" at bounding box center [1218, 574] width 460 height 21
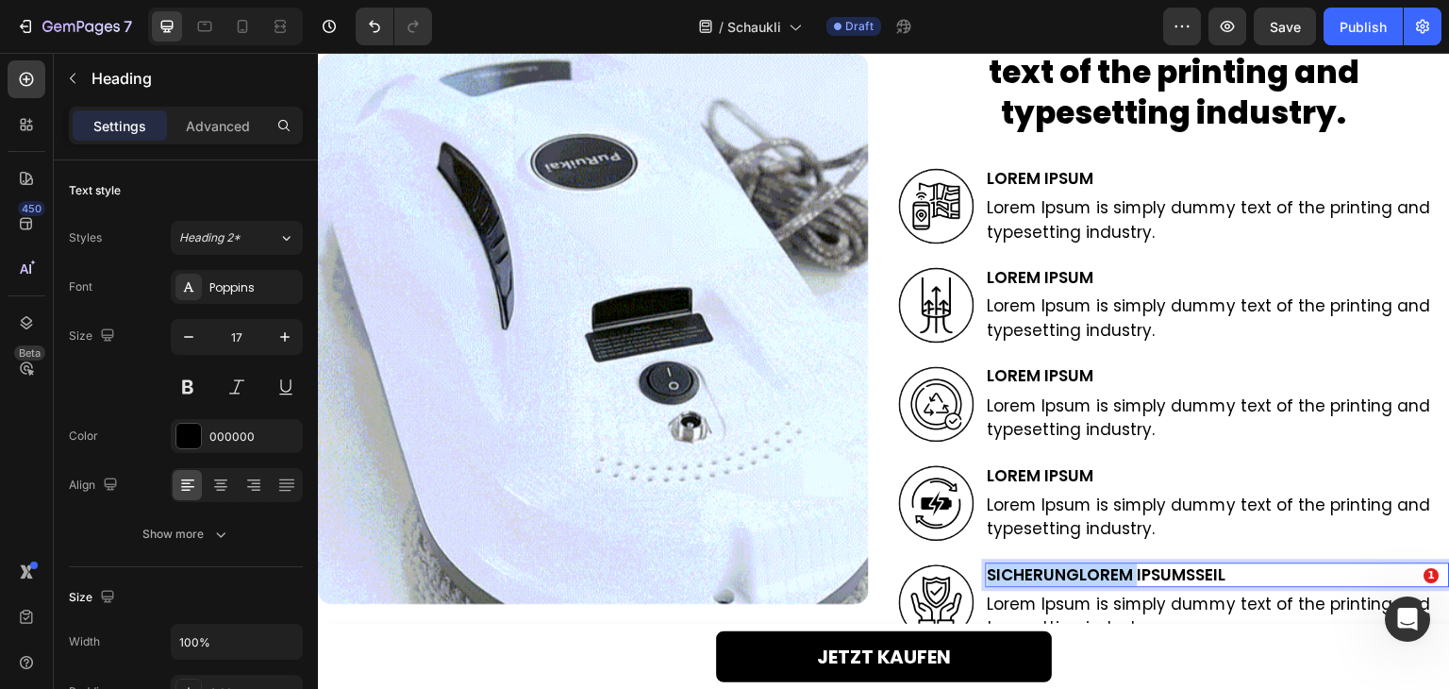
click at [1067, 578] on p "SICHERUNGLorem IpsumSSEIL" at bounding box center [1218, 574] width 460 height 21
click at [1067, 577] on p "SICHERUNGLorem IpsumSSEIL" at bounding box center [1218, 574] width 460 height 21
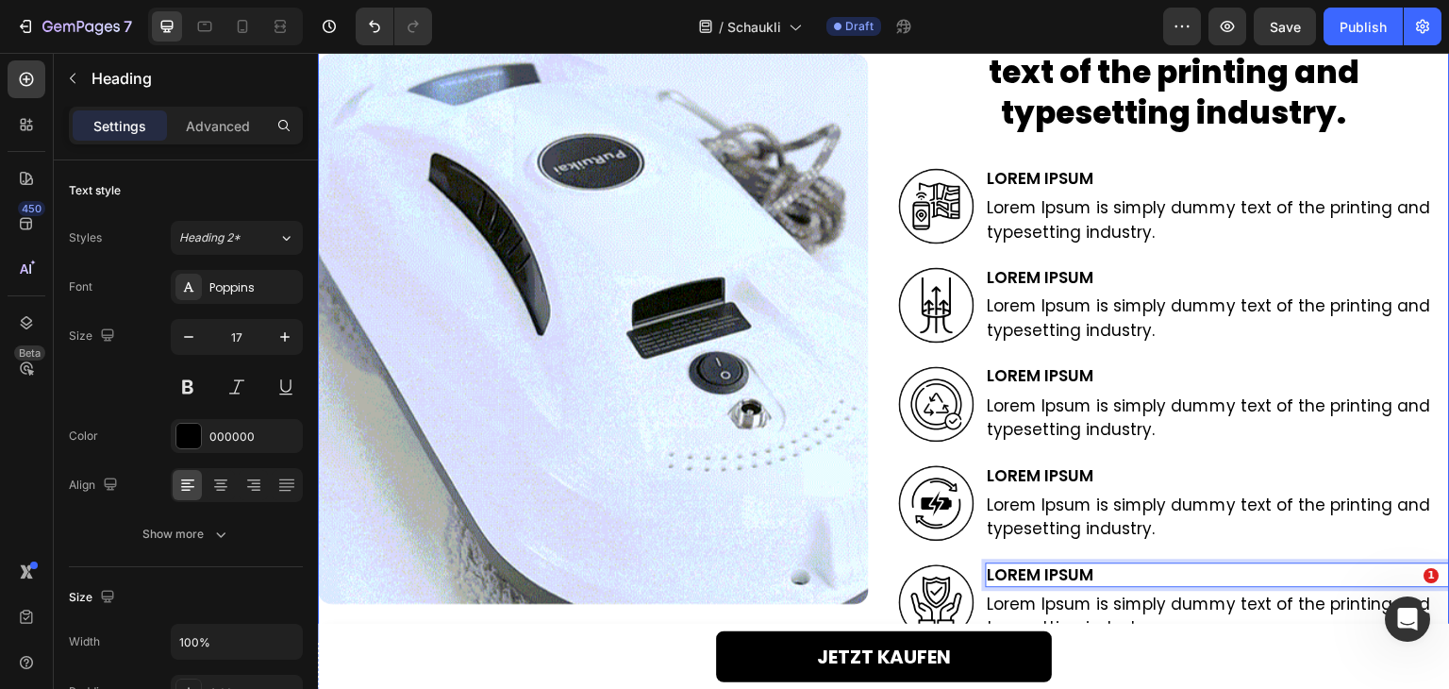
click at [1102, 546] on div "Lorem Ipsum is simply dummy text of the printing and typesetting industry. Head…" at bounding box center [1174, 326] width 551 height 632
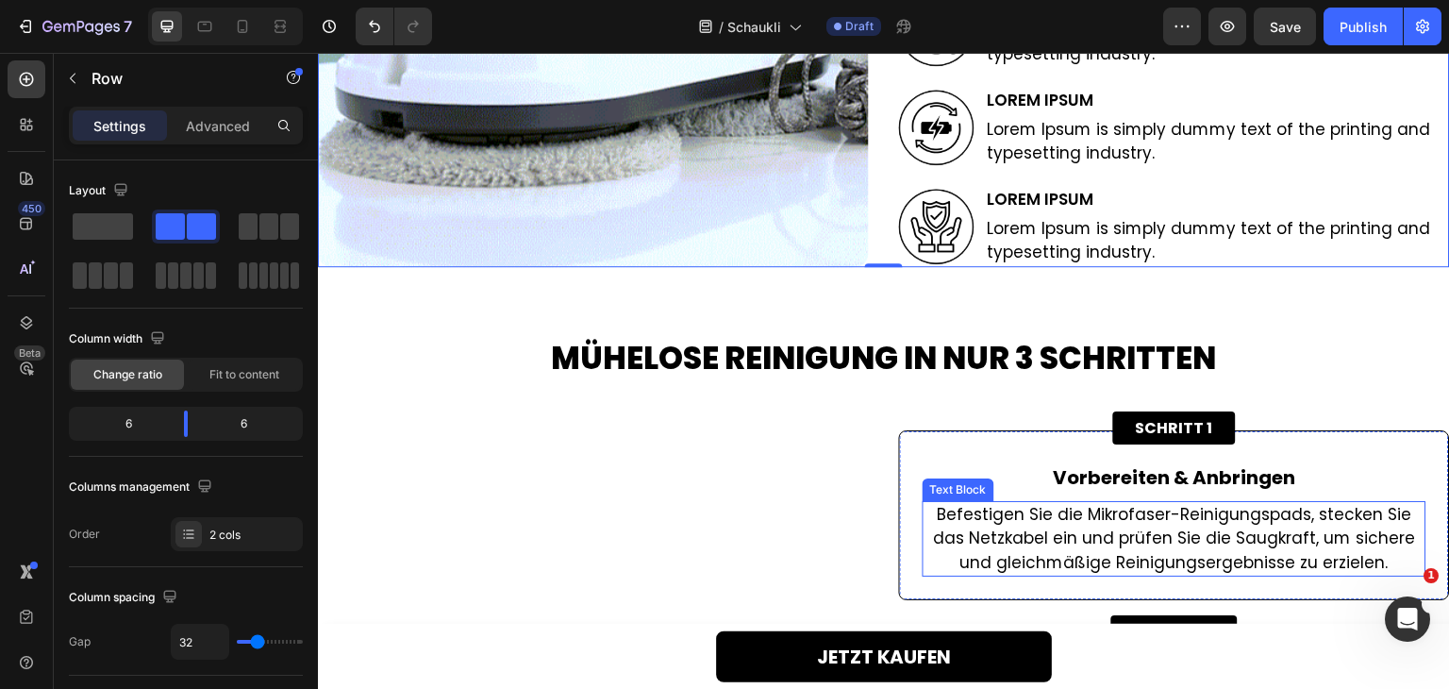
scroll to position [2975, 0]
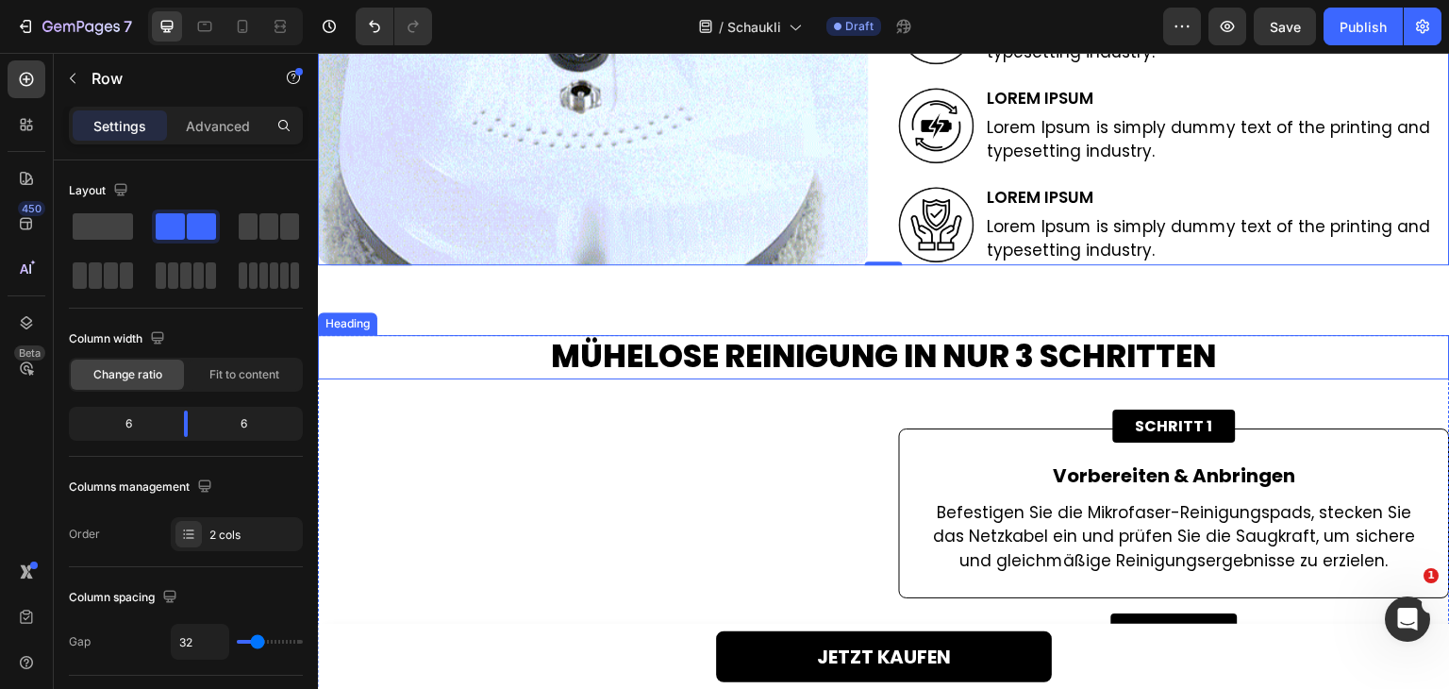
click at [838, 367] on h2 "MÜHELOSE REINIGUNG IN NUR 3 SCHRITTEN" at bounding box center [884, 357] width 1132 height 44
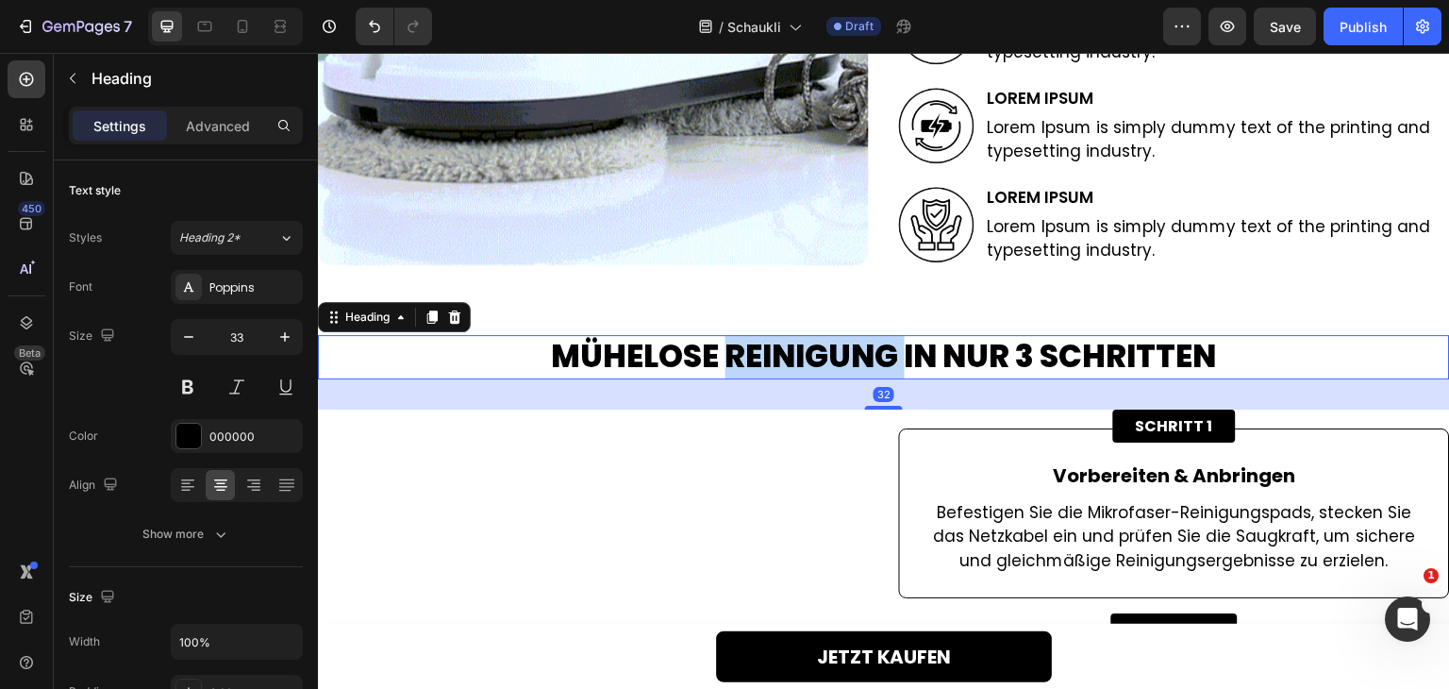
click at [838, 367] on h2 "MÜHELOSE REINIGUNG IN NUR 3 SCHRITTEN" at bounding box center [884, 357] width 1132 height 44
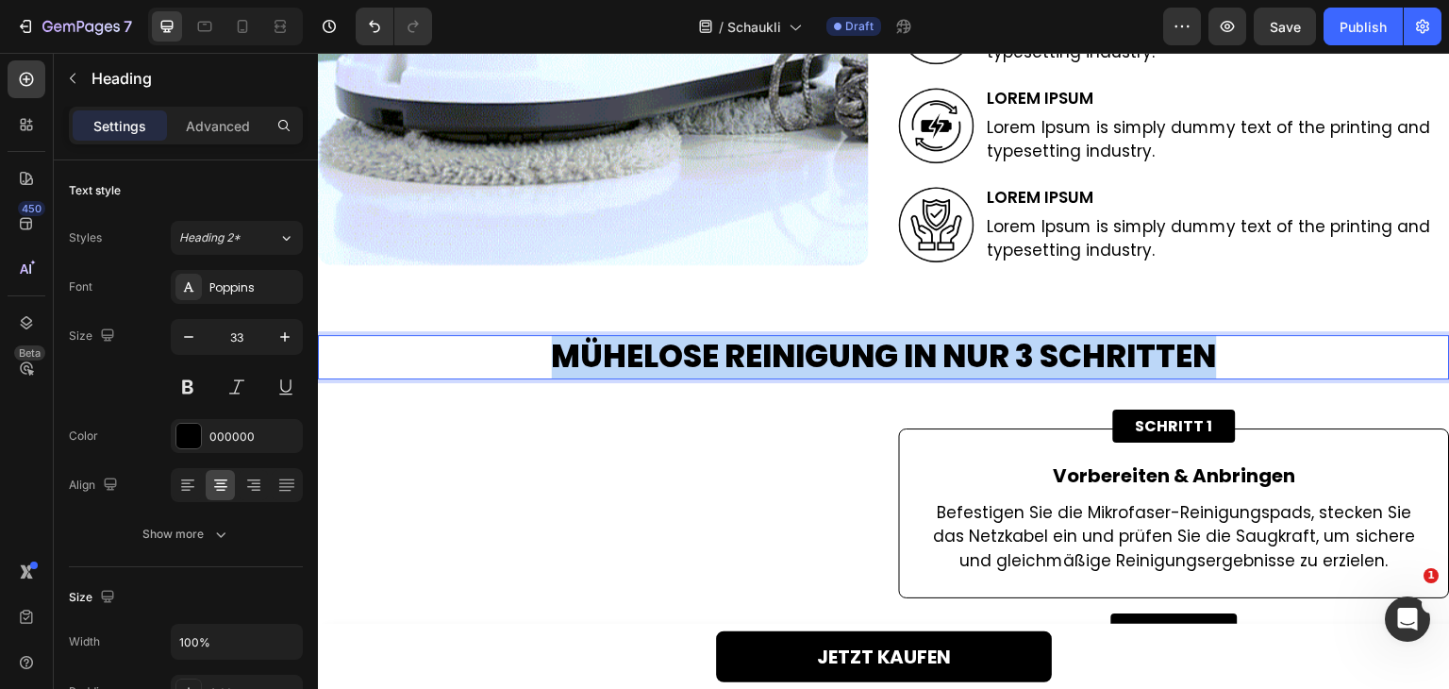
click at [838, 367] on p "MÜHELOSE REINIGUNG IN NUR 3 SCHRITTEN" at bounding box center [884, 357] width 1128 height 41
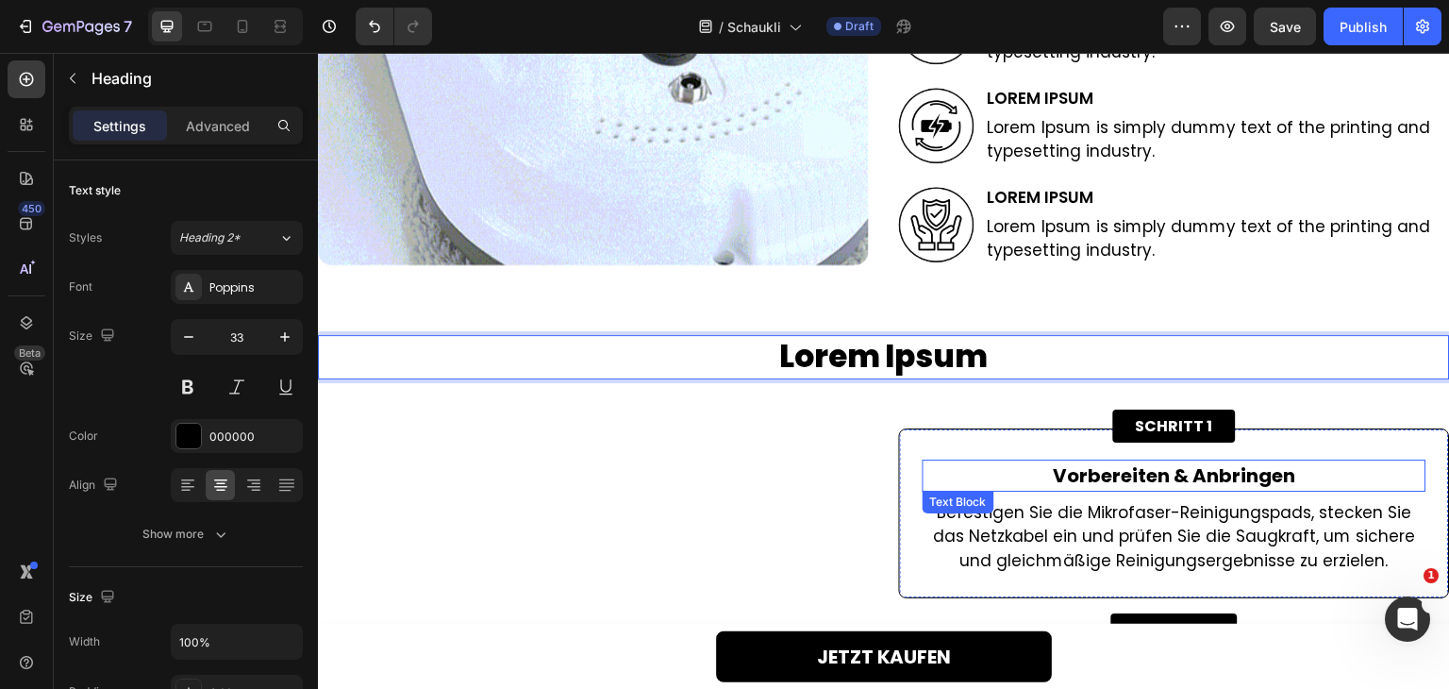
click at [1078, 473] on p "Vorbereiten & Anbringen" at bounding box center [1174, 475] width 500 height 28
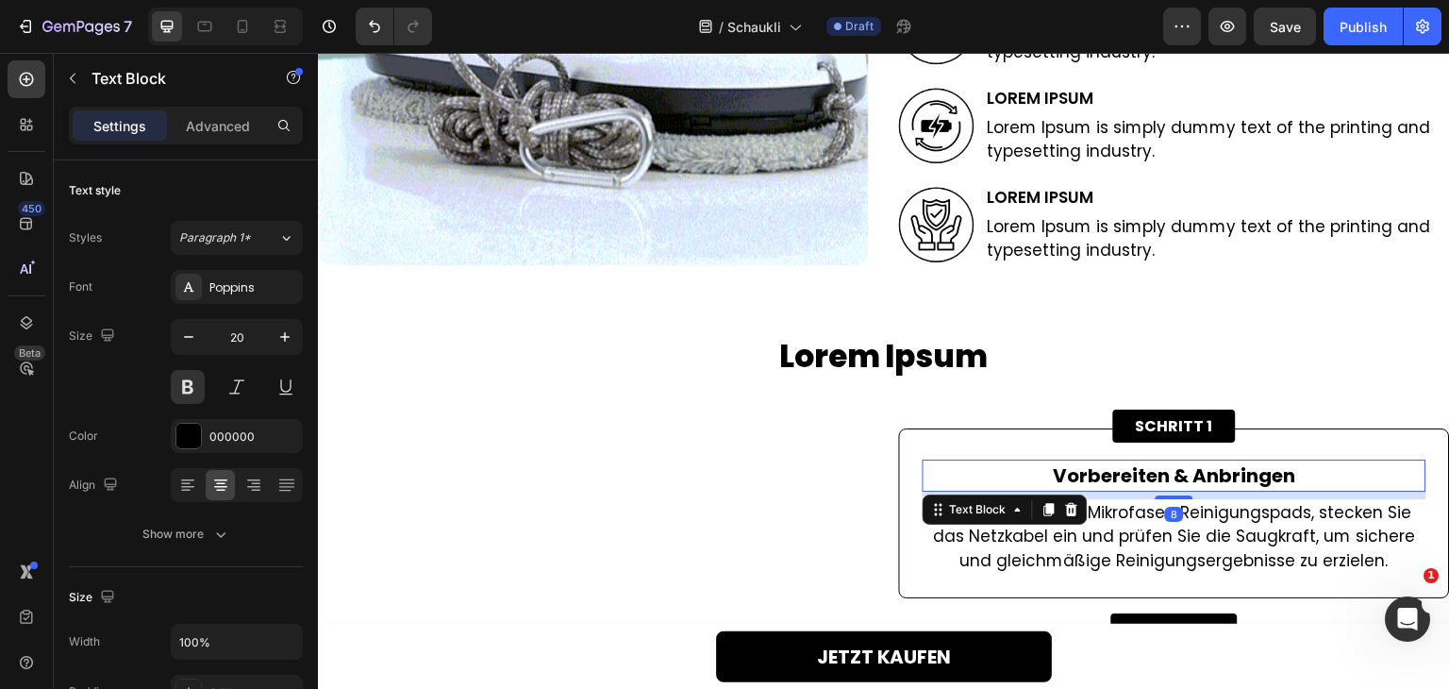
click at [1078, 473] on p "Vorbereiten & Anbringen" at bounding box center [1174, 475] width 500 height 28
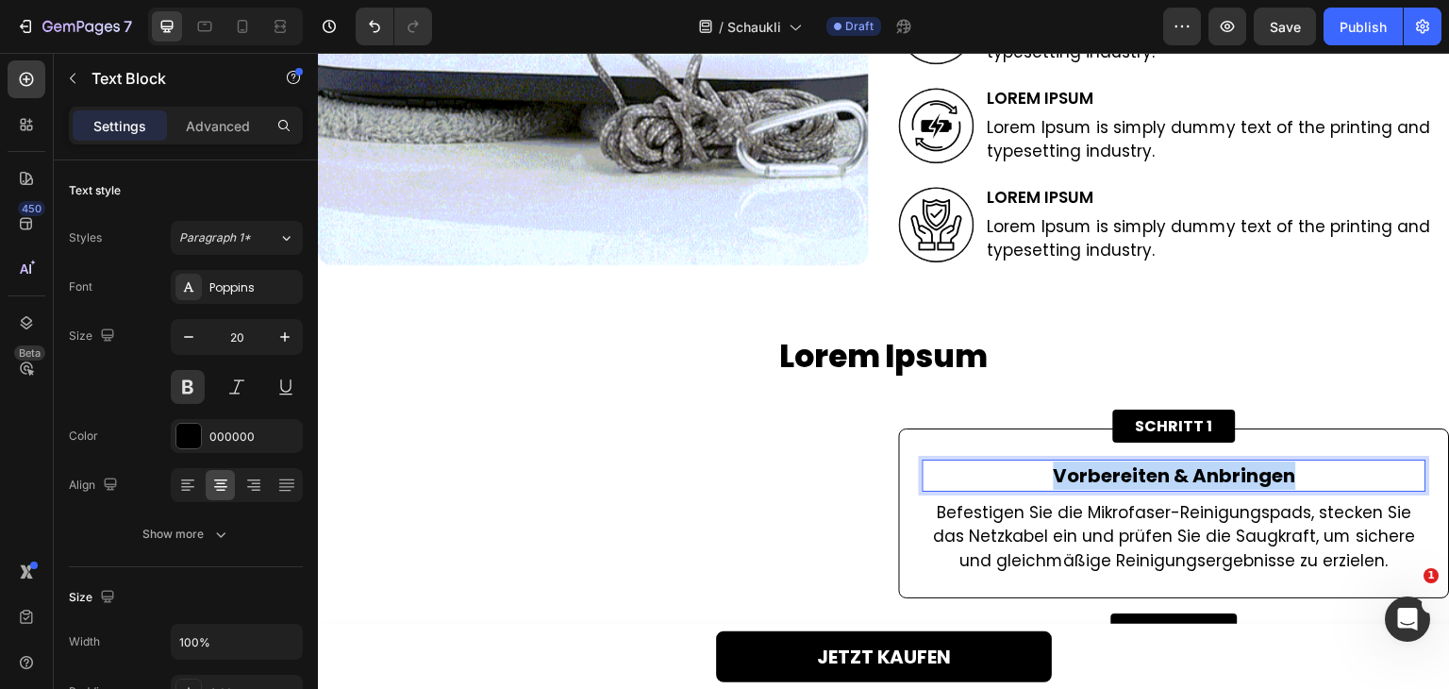
click at [1078, 473] on p "Vorbereiten & Anbringen" at bounding box center [1174, 475] width 500 height 28
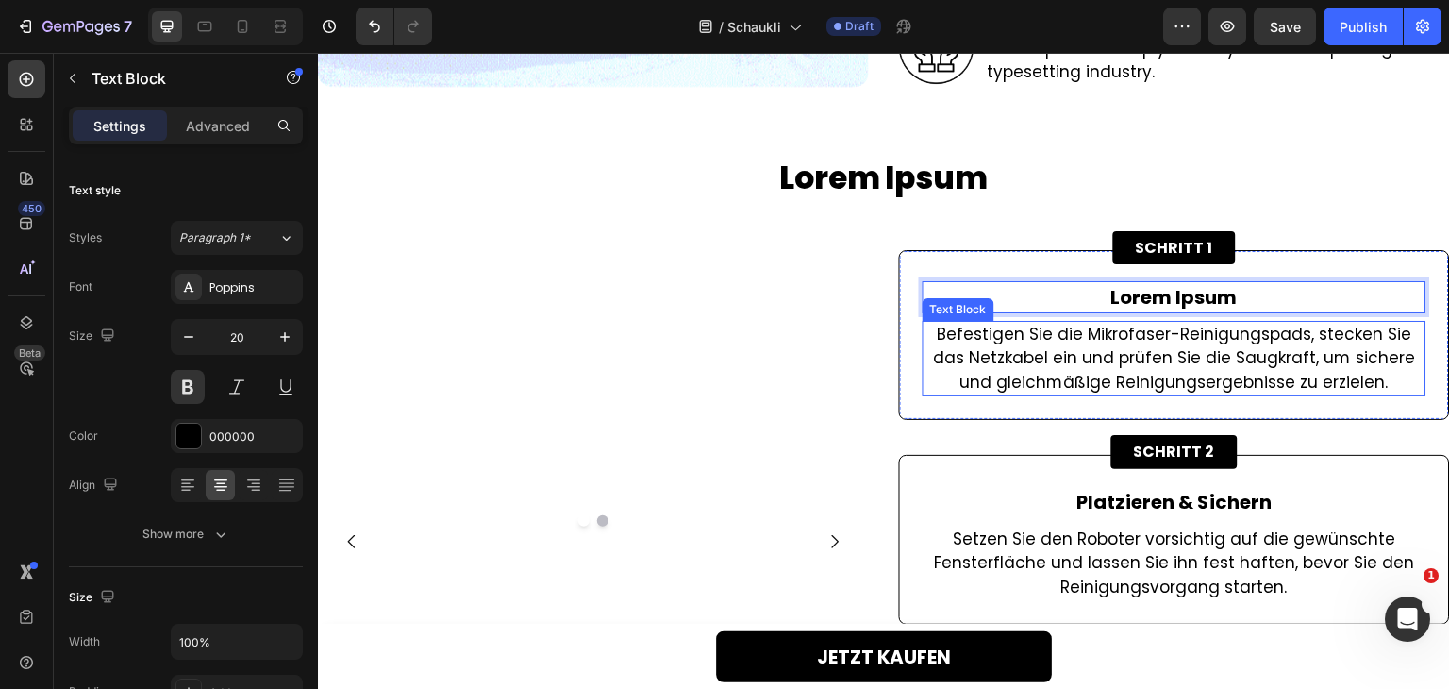
scroll to position [3164, 0]
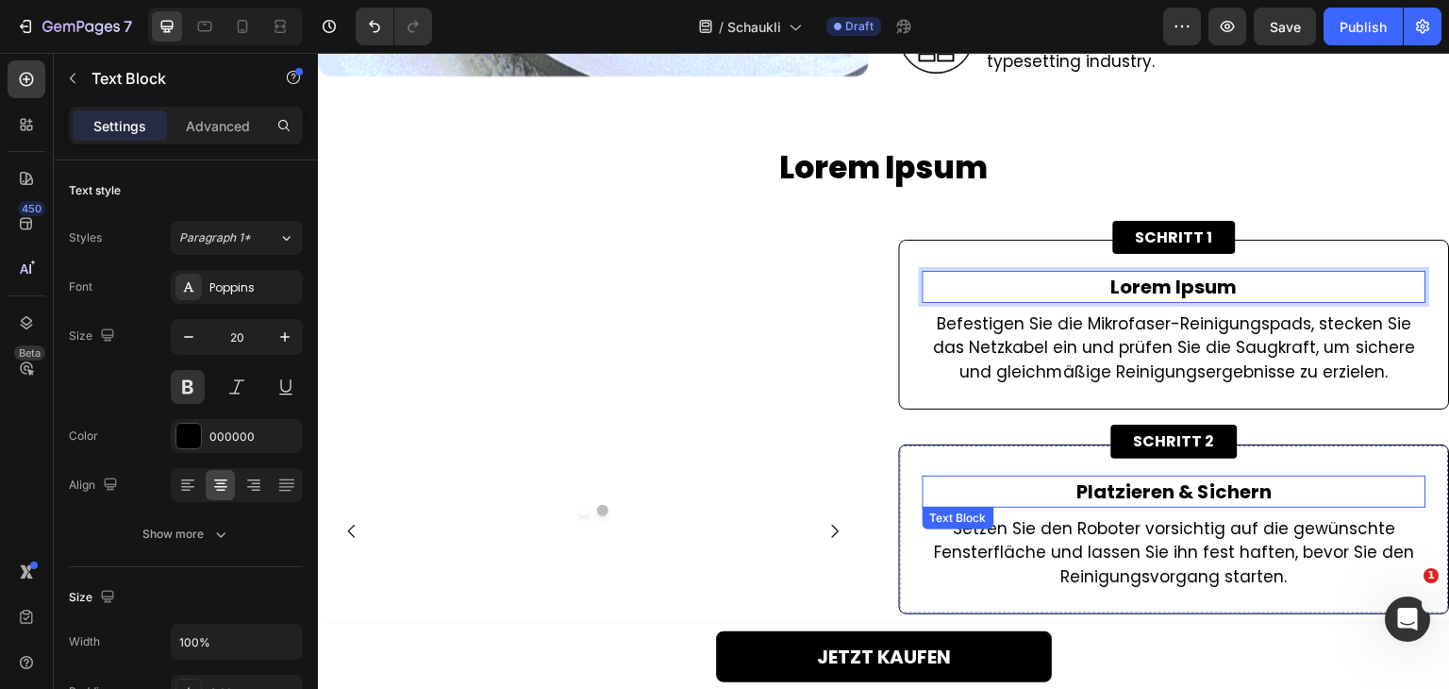
click at [1151, 490] on p "Platzieren & Sichern" at bounding box center [1174, 491] width 500 height 28
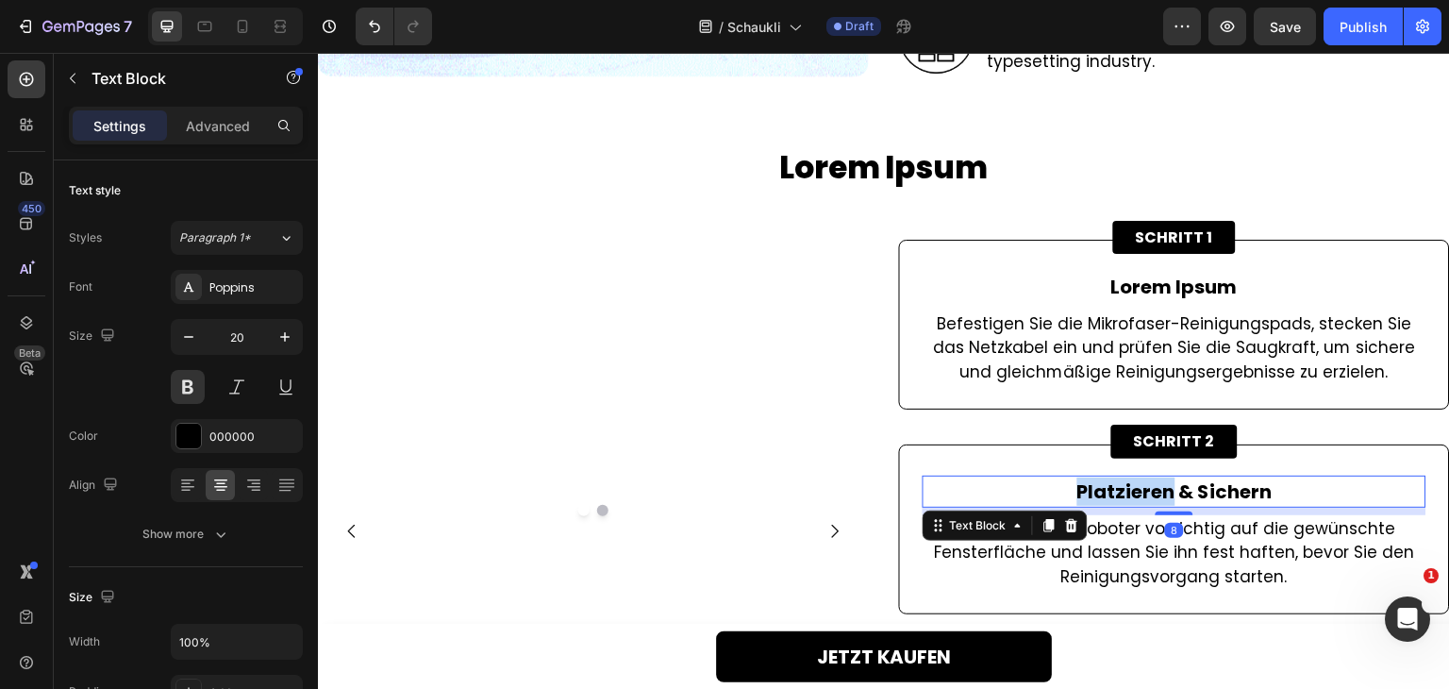
click at [1150, 490] on p "Platzieren & Sichern" at bounding box center [1174, 491] width 500 height 28
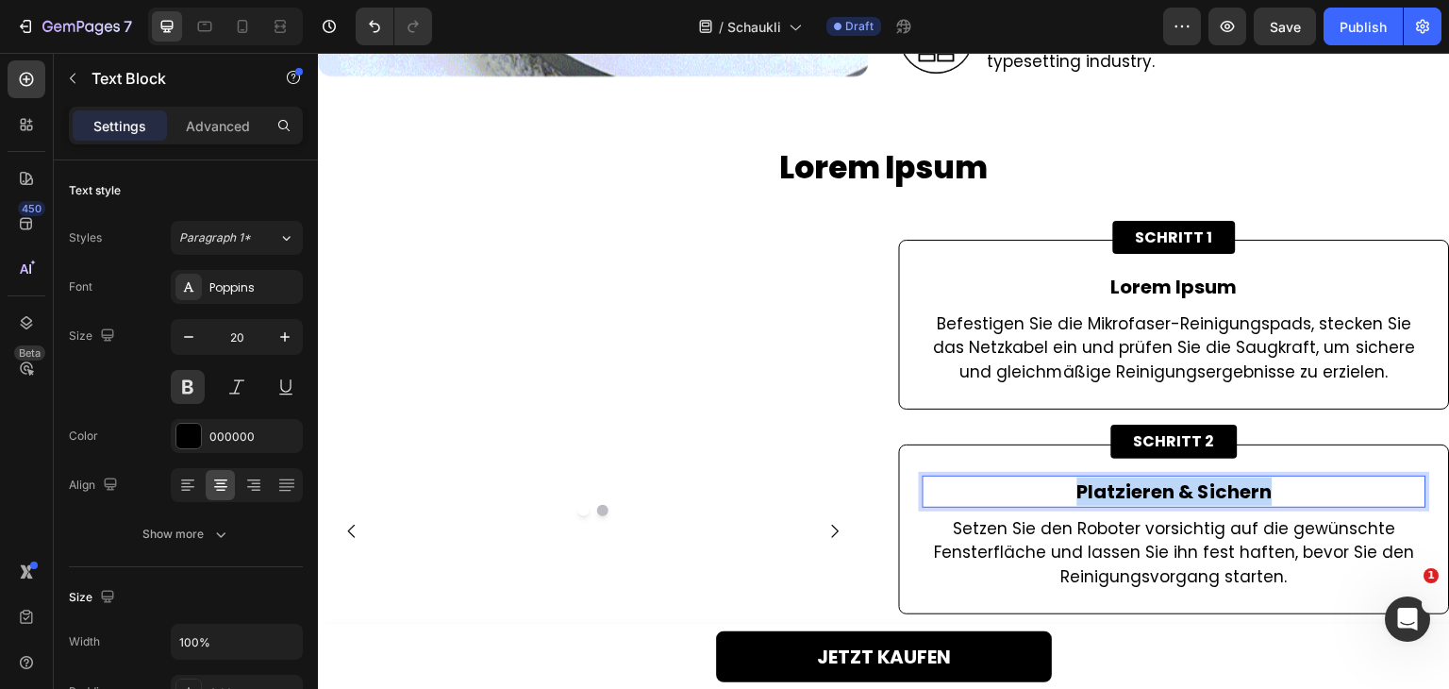
click at [1150, 490] on p "Platzieren & Sichern" at bounding box center [1174, 491] width 500 height 28
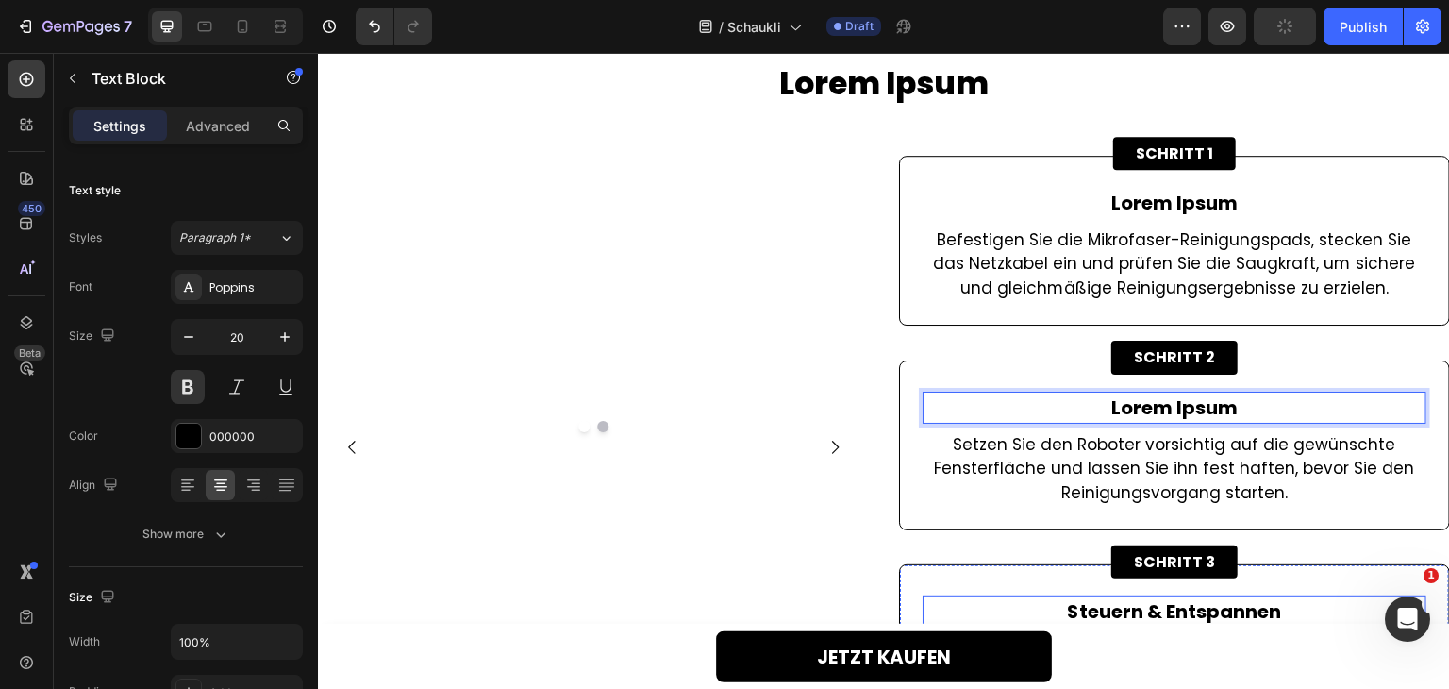
scroll to position [3353, 0]
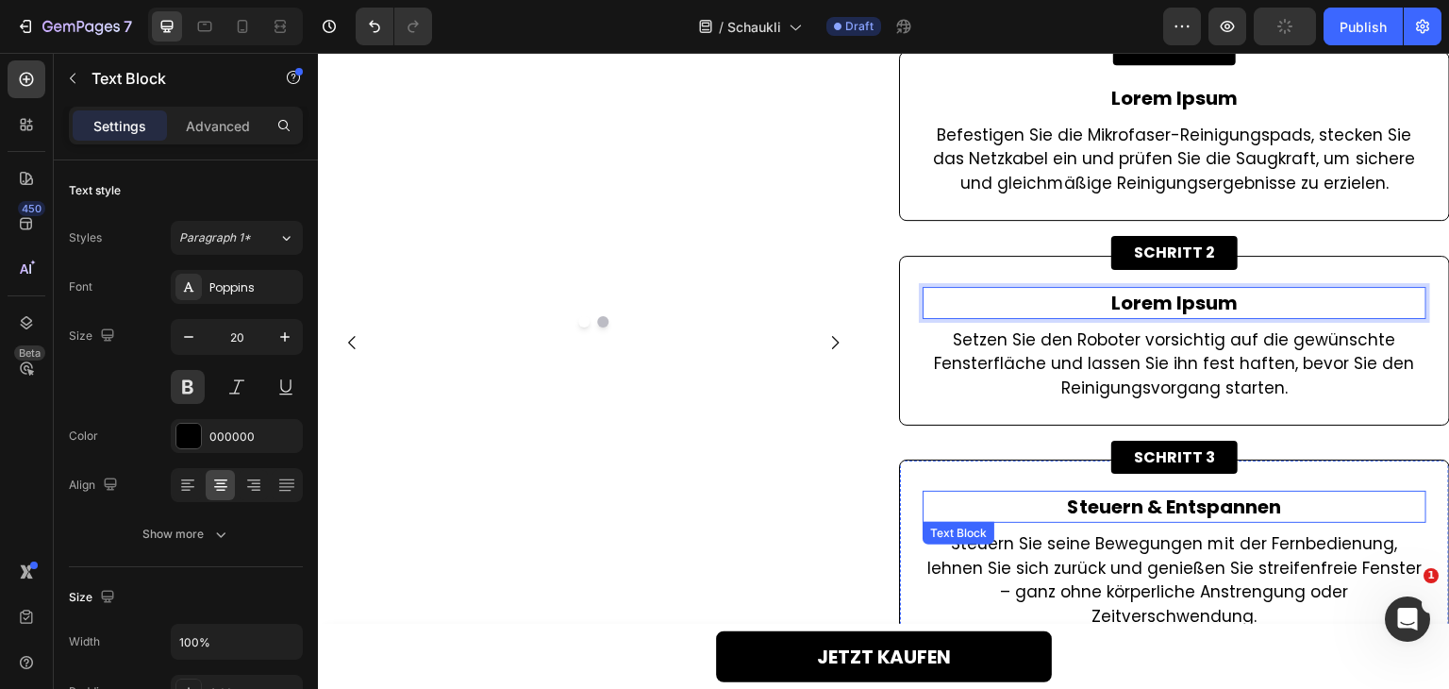
click at [1151, 497] on p "Steuern & Entspannen" at bounding box center [1174, 506] width 500 height 28
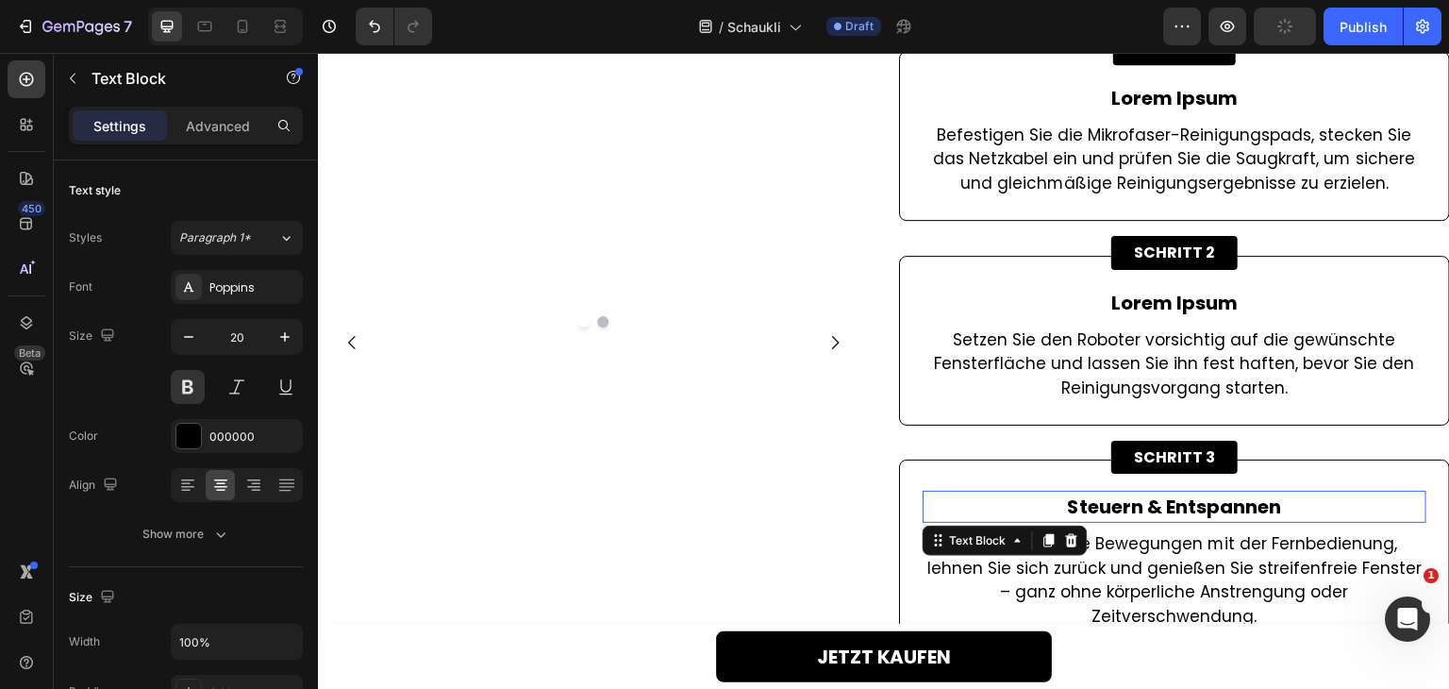
click at [1151, 497] on p "Steuern & Entspannen" at bounding box center [1174, 506] width 500 height 28
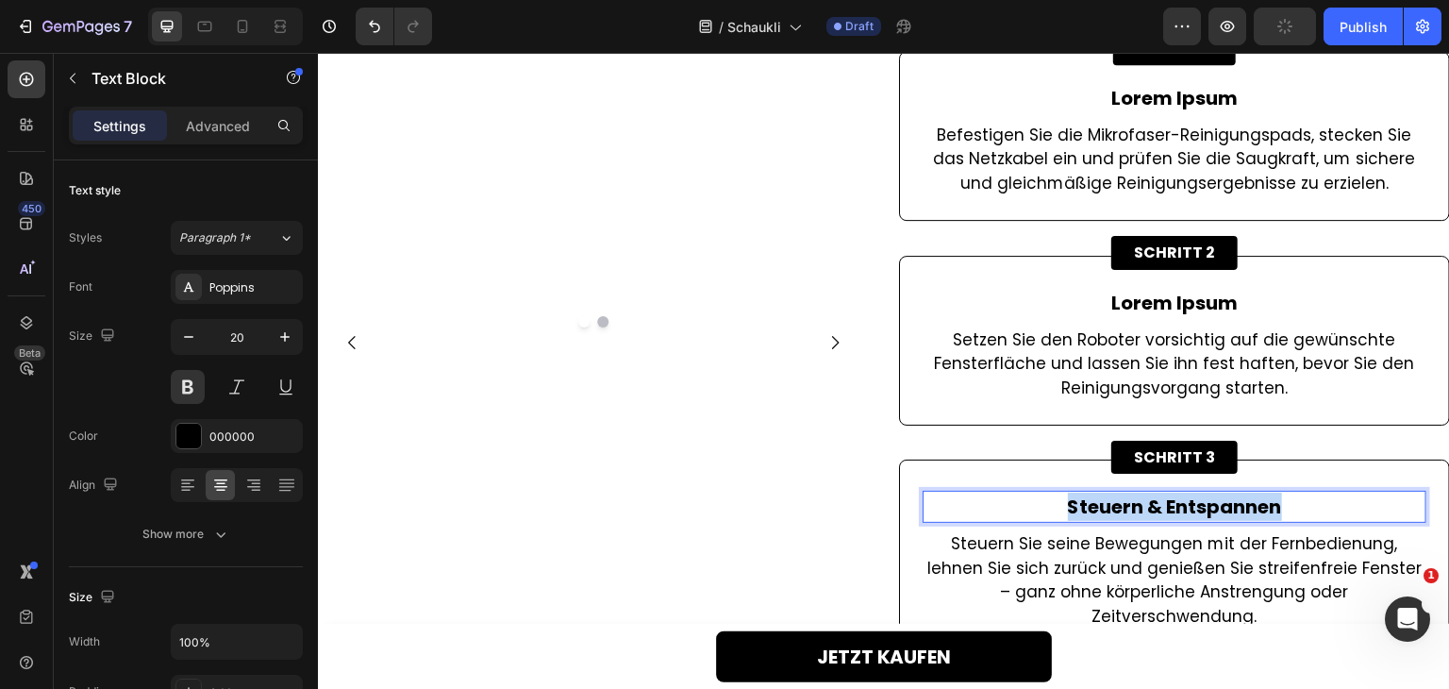
click at [1151, 497] on p "Steuern & Entspannen" at bounding box center [1174, 506] width 500 height 28
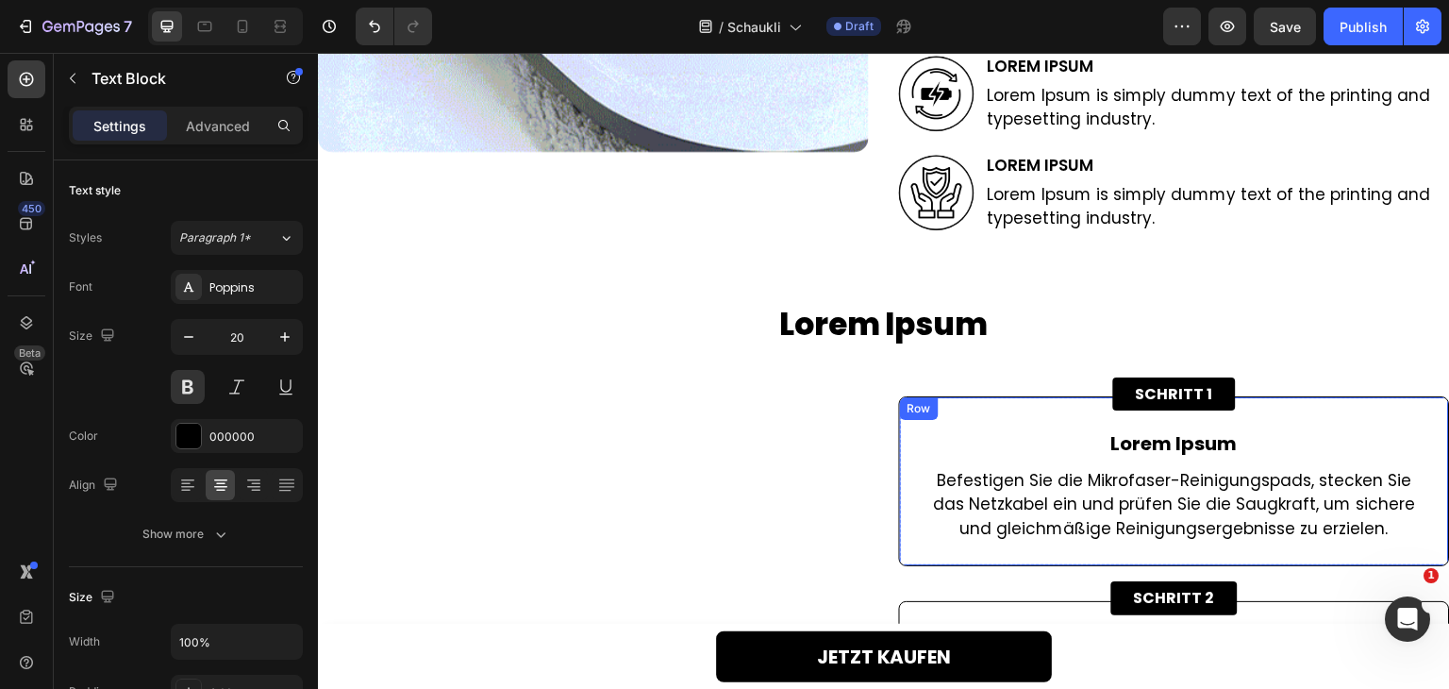
scroll to position [2975, 0]
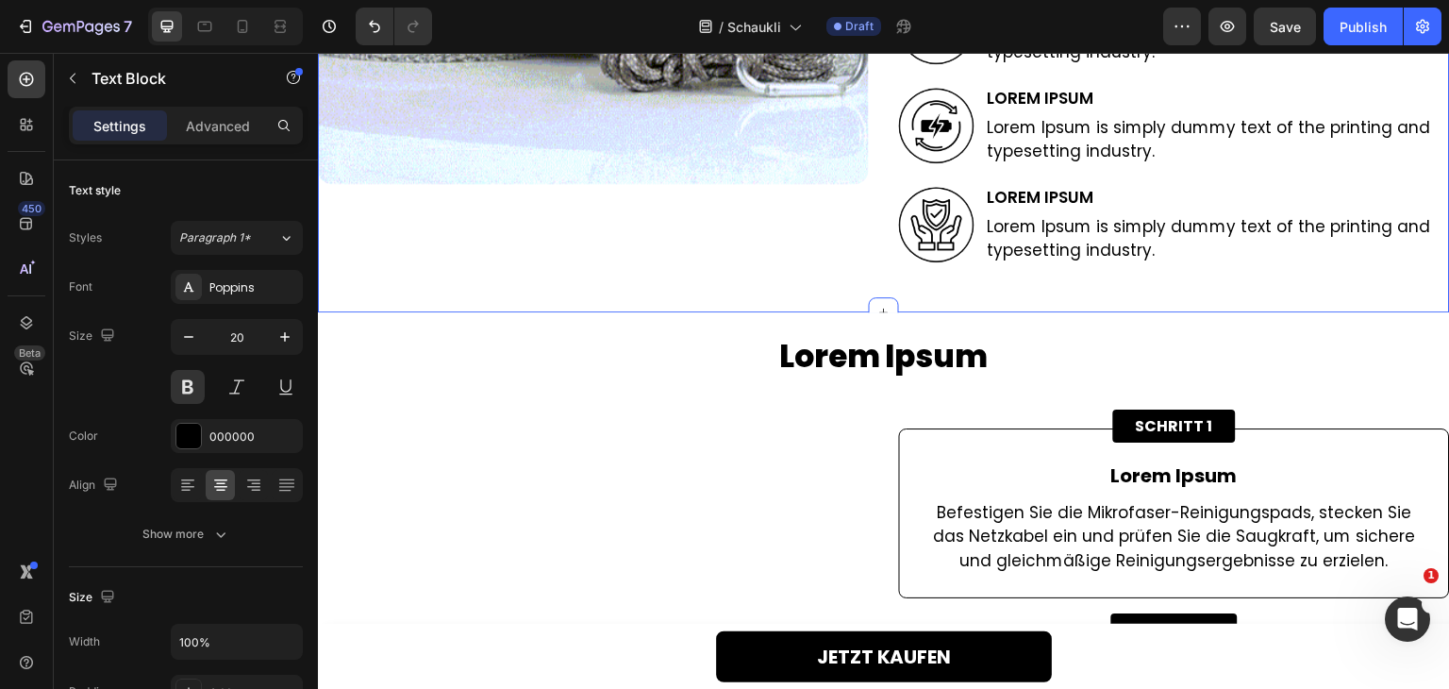
click at [1063, 251] on p "Lorem Ipsum is simply dummy text of the printing and typesetting industry." at bounding box center [1218, 239] width 460 height 48
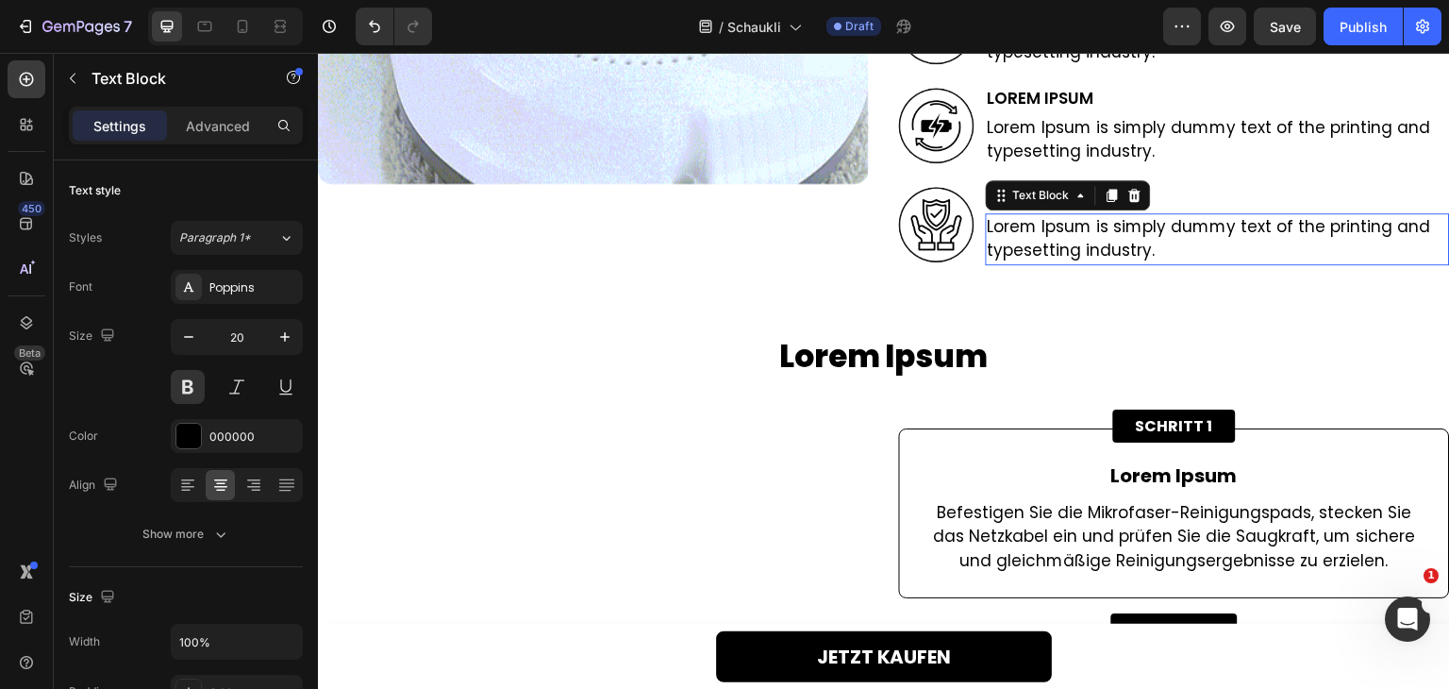
click at [1063, 251] on p "Lorem Ipsum is simply dummy text of the printing and typesetting industry." at bounding box center [1218, 239] width 460 height 48
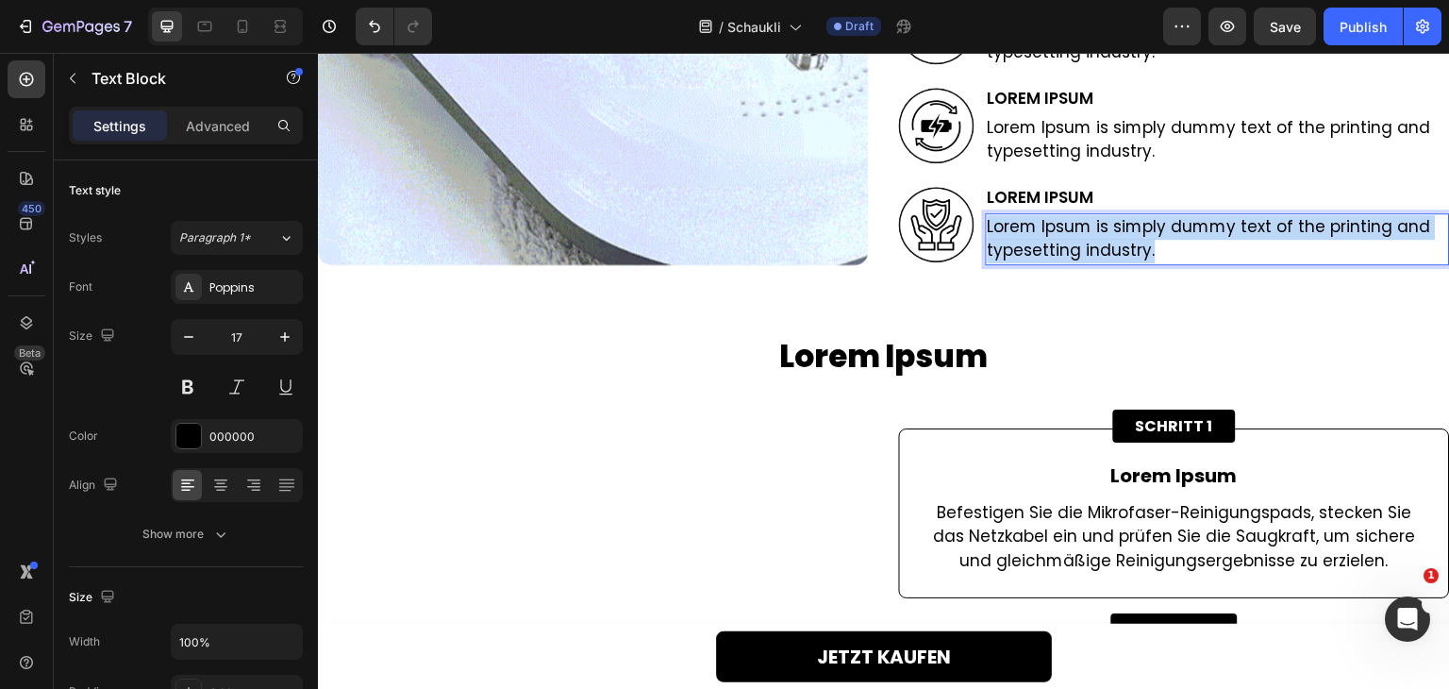
click at [1063, 251] on p "Lorem Ipsum is simply dummy text of the printing and typesetting industry." at bounding box center [1218, 239] width 460 height 48
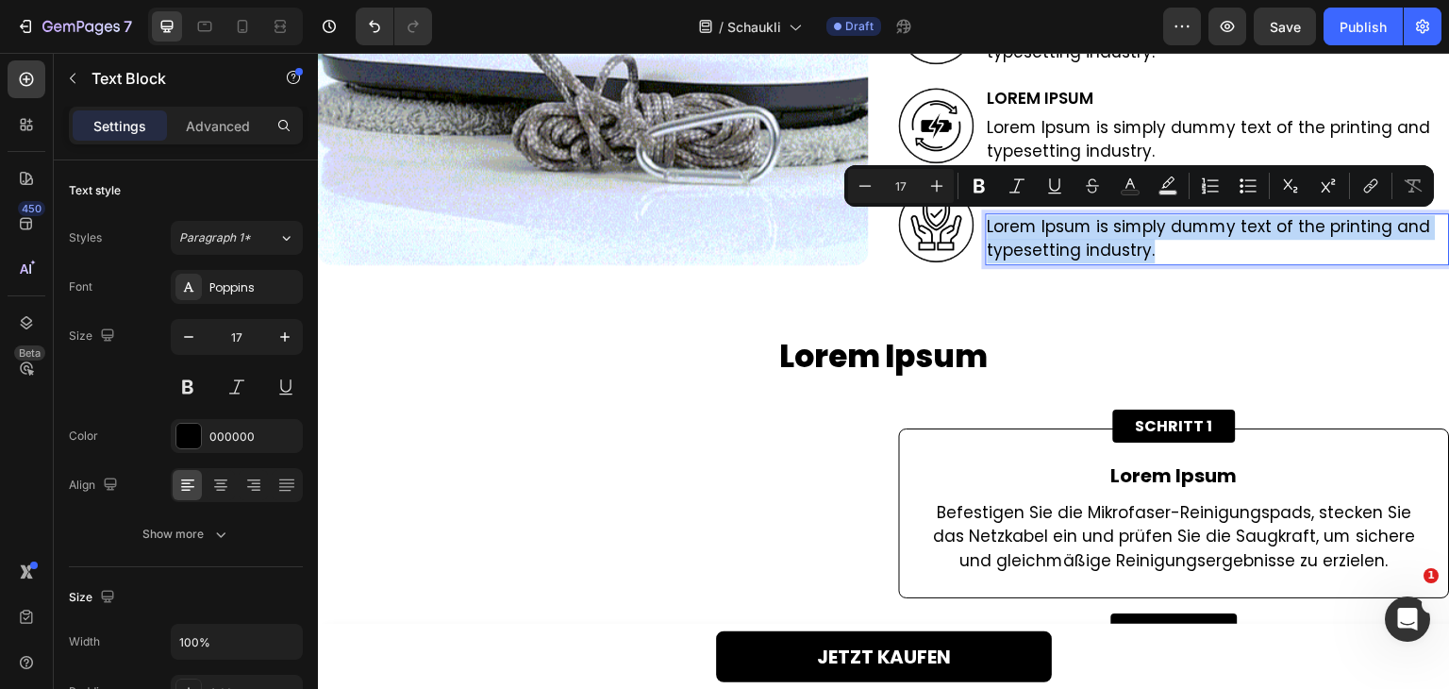
copy p "Lorem Ipsum is simply dummy text of the printing and typesetting industry."
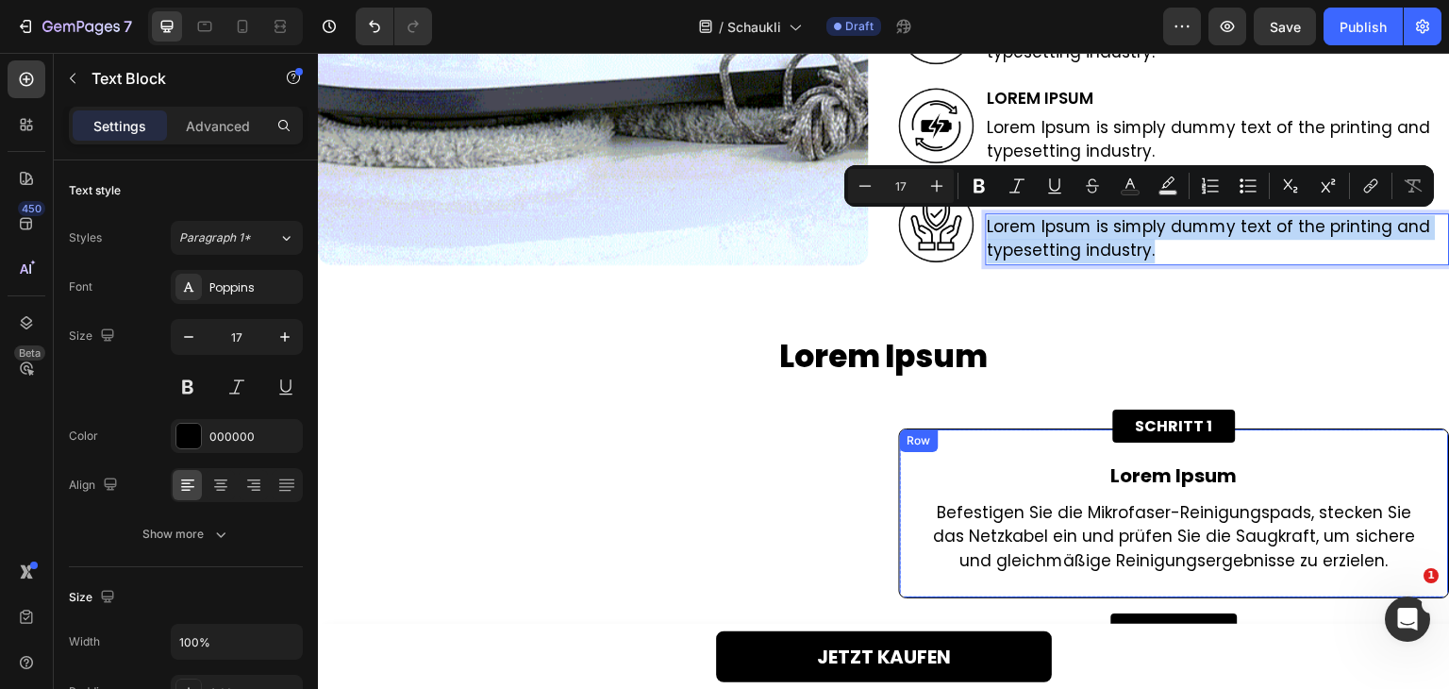
click at [1101, 504] on p "Befestigen Sie die Mikrofaser-Reinigungspads, stecken Sie das Netzkabel ein und…" at bounding box center [1174, 537] width 500 height 73
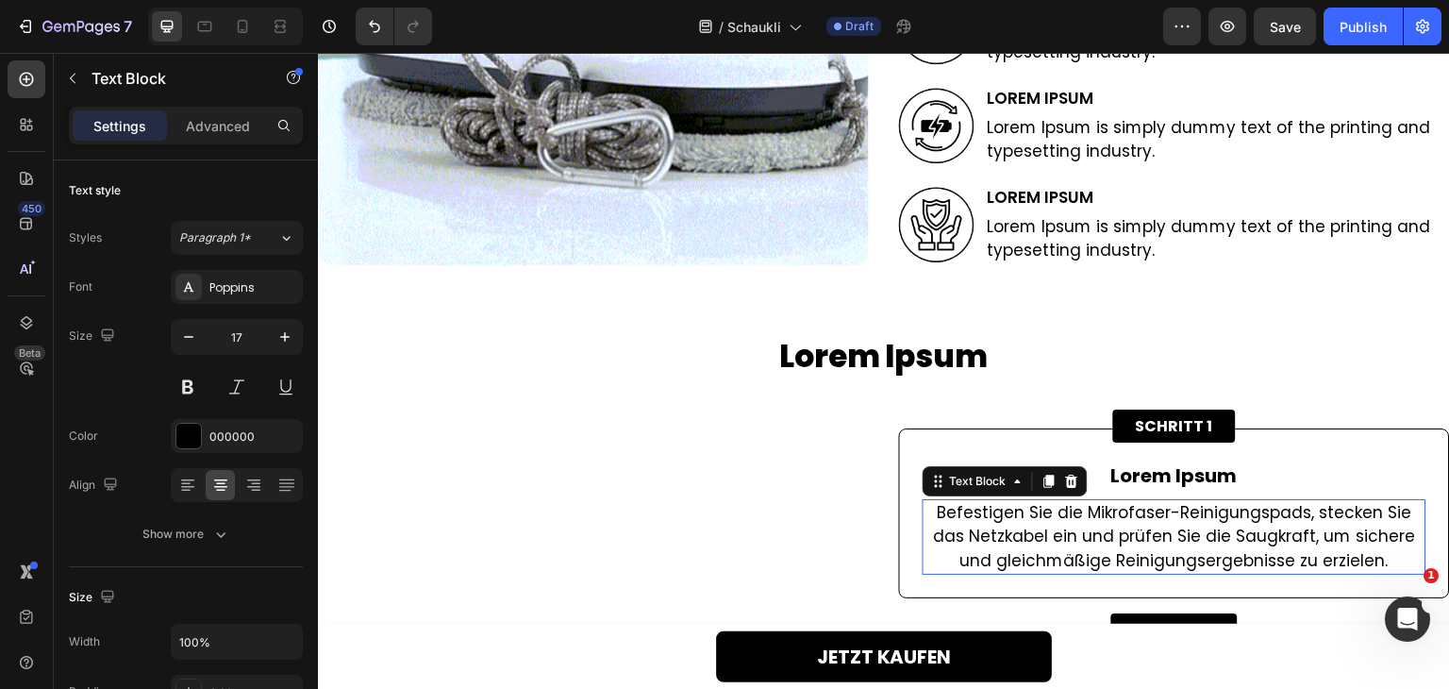
click at [1101, 504] on p "Befestigen Sie die Mikrofaser-Reinigungspads, stecken Sie das Netzkabel ein und…" at bounding box center [1174, 537] width 500 height 73
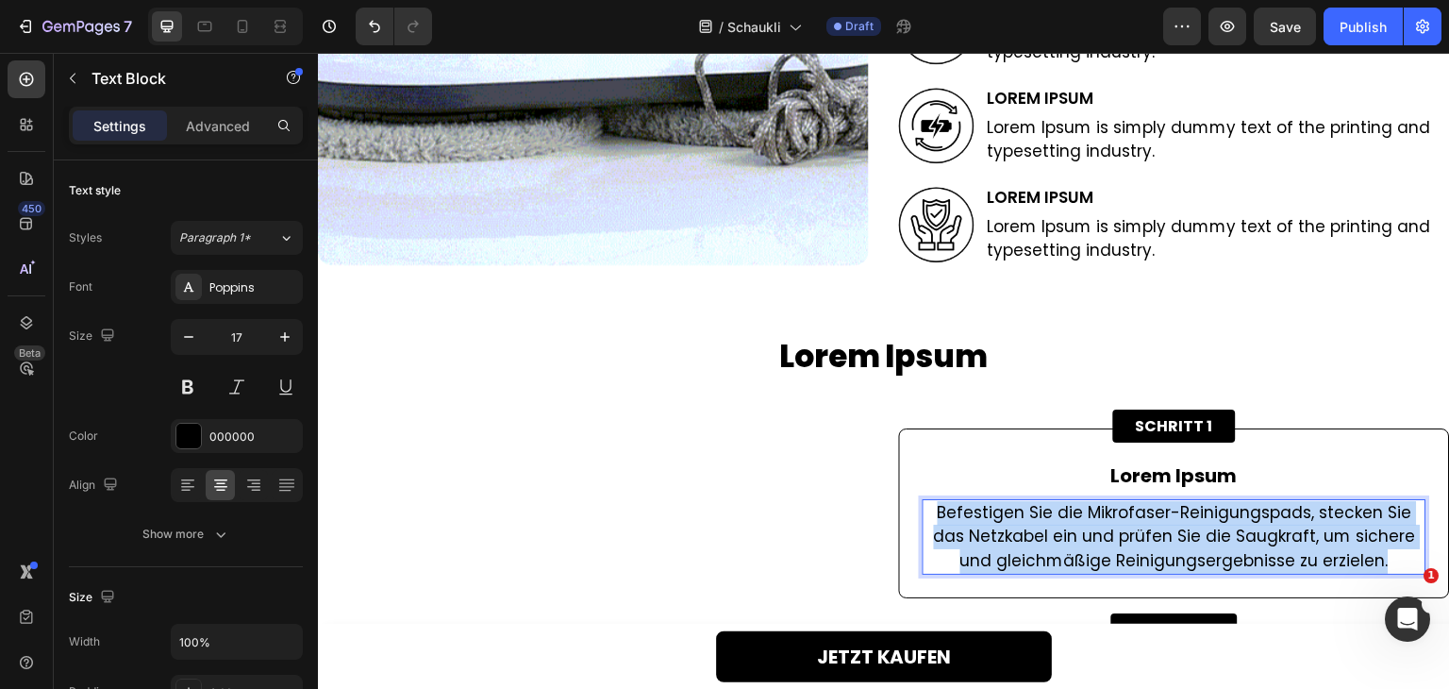
click at [1101, 504] on p "Befestigen Sie die Mikrofaser-Reinigungspads, stecken Sie das Netzkabel ein und…" at bounding box center [1174, 537] width 500 height 73
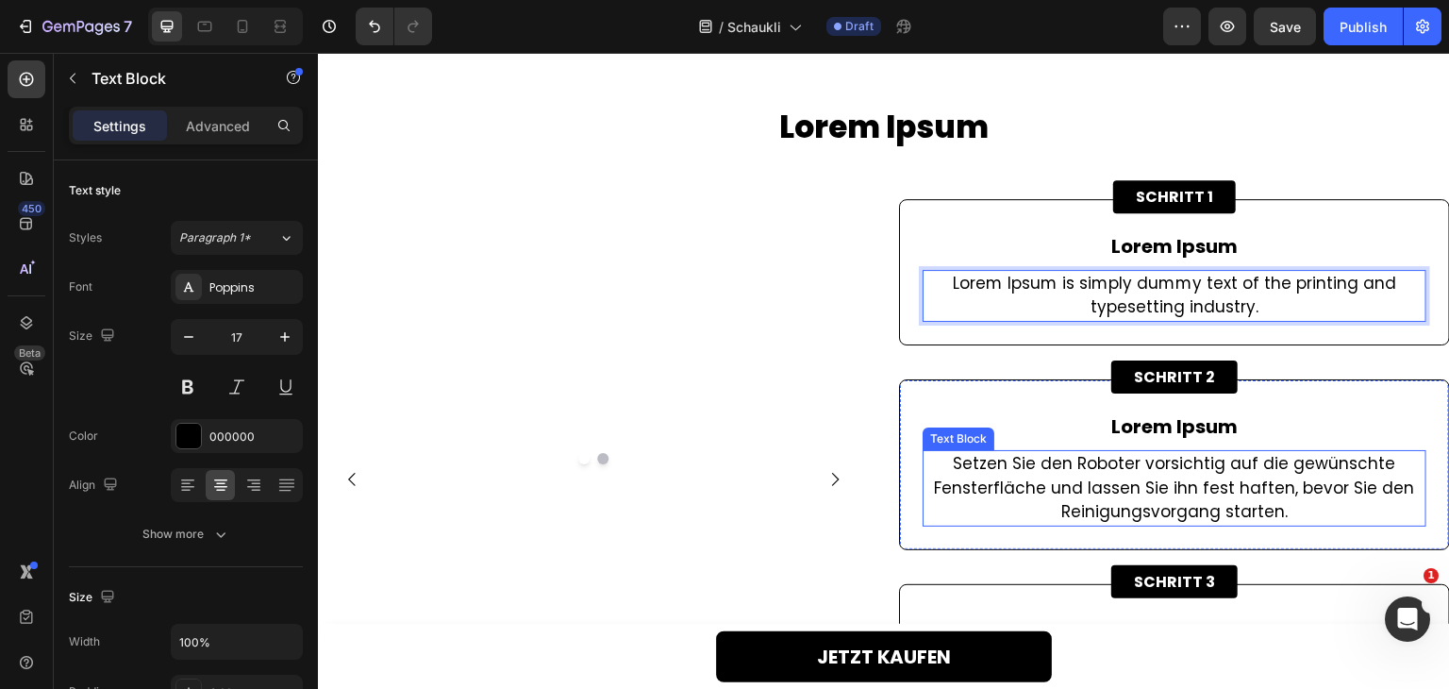
scroll to position [3258, 0]
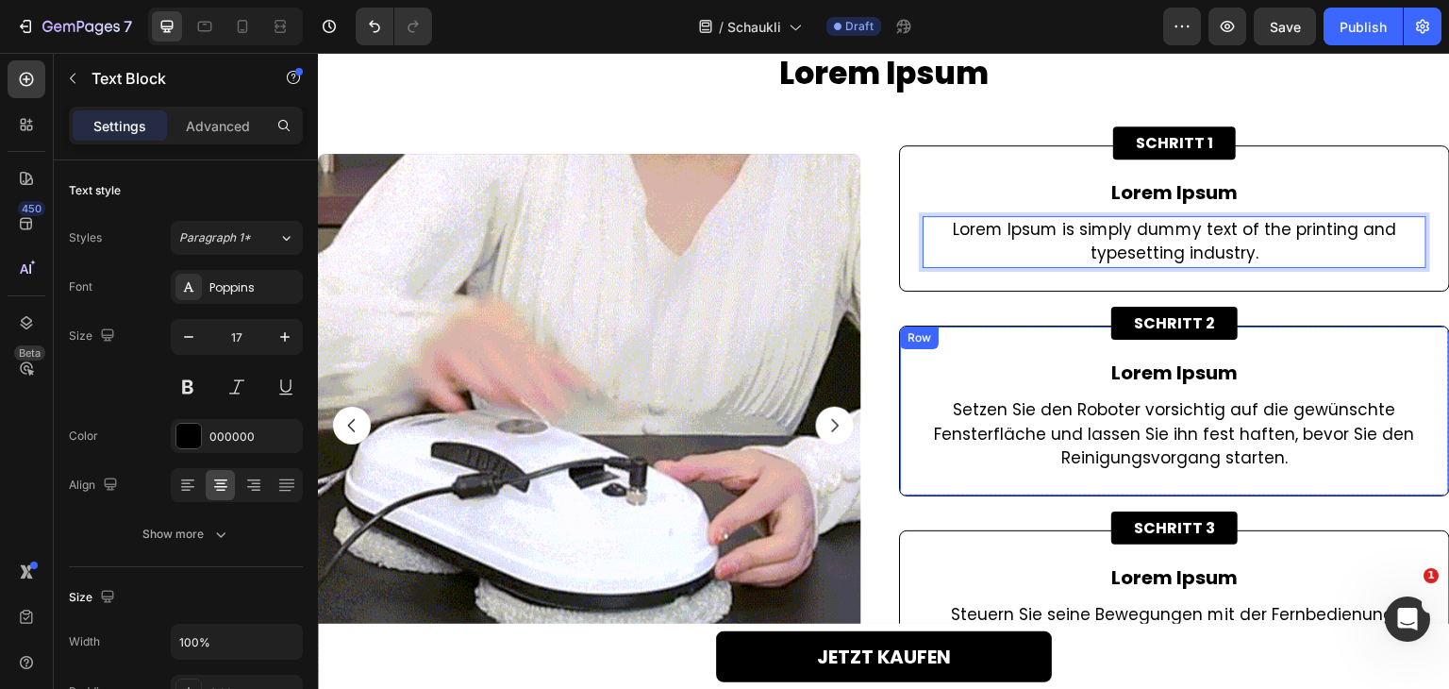
click at [1113, 450] on p "Setzen Sie den Roboter vorsichtig auf die gewünschte Fensterfläche und lassen S…" at bounding box center [1174, 434] width 500 height 73
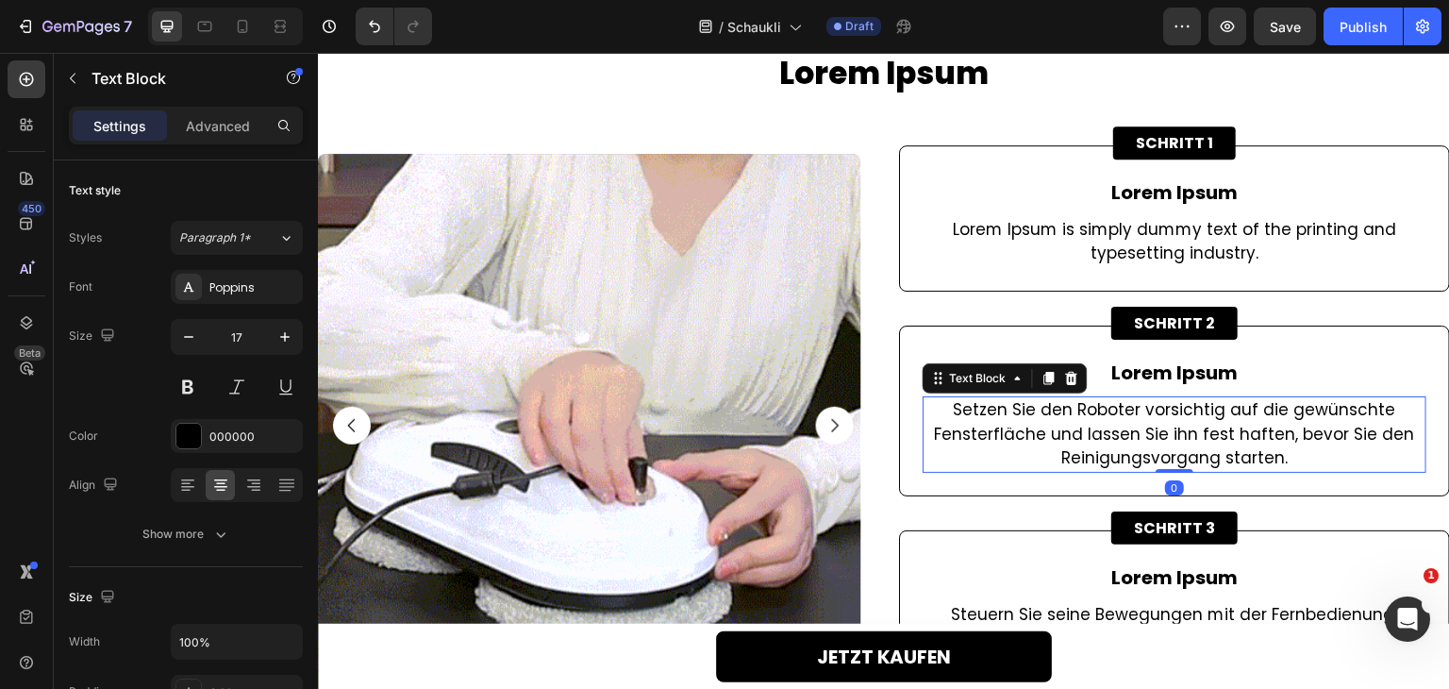
click at [1113, 450] on p "Setzen Sie den Roboter vorsichtig auf die gewünschte Fensterfläche und lassen S…" at bounding box center [1174, 434] width 500 height 73
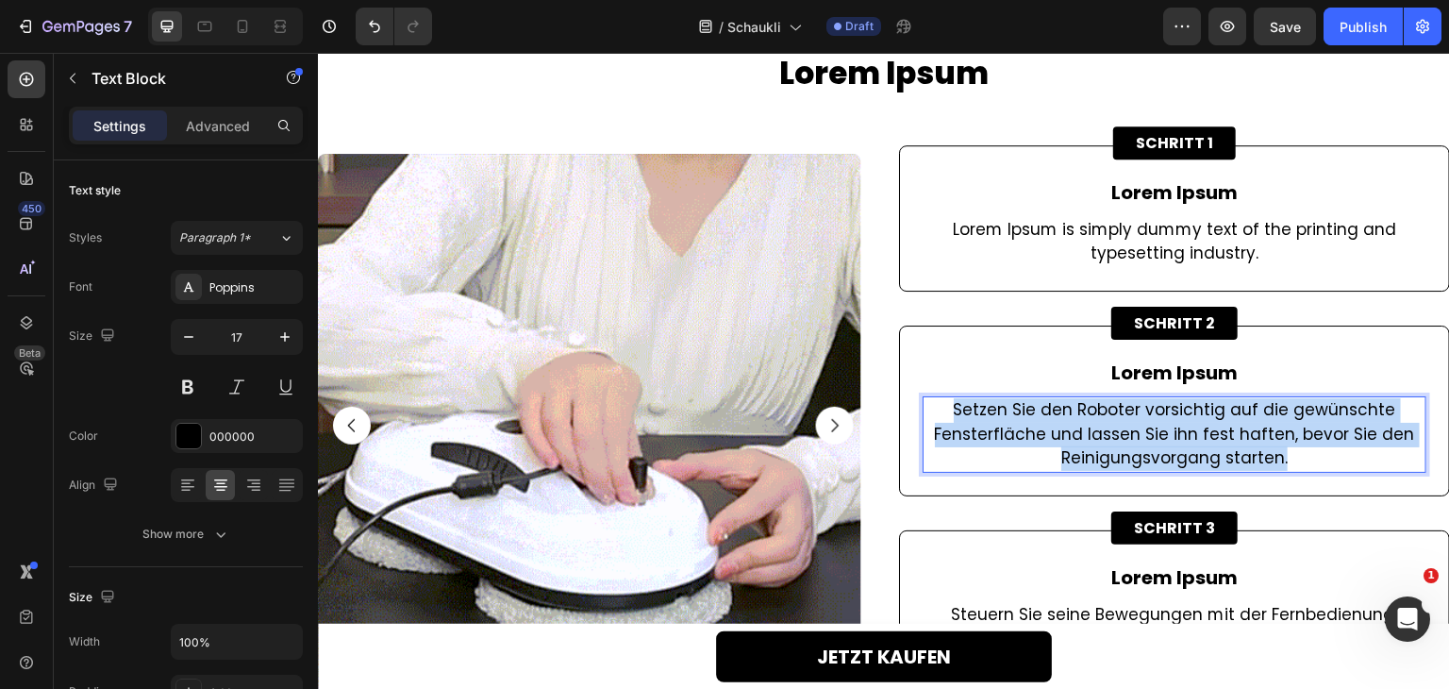
click at [1113, 450] on p "Setzen Sie den Roboter vorsichtig auf die gewünschte Fensterfläche und lassen S…" at bounding box center [1174, 434] width 500 height 73
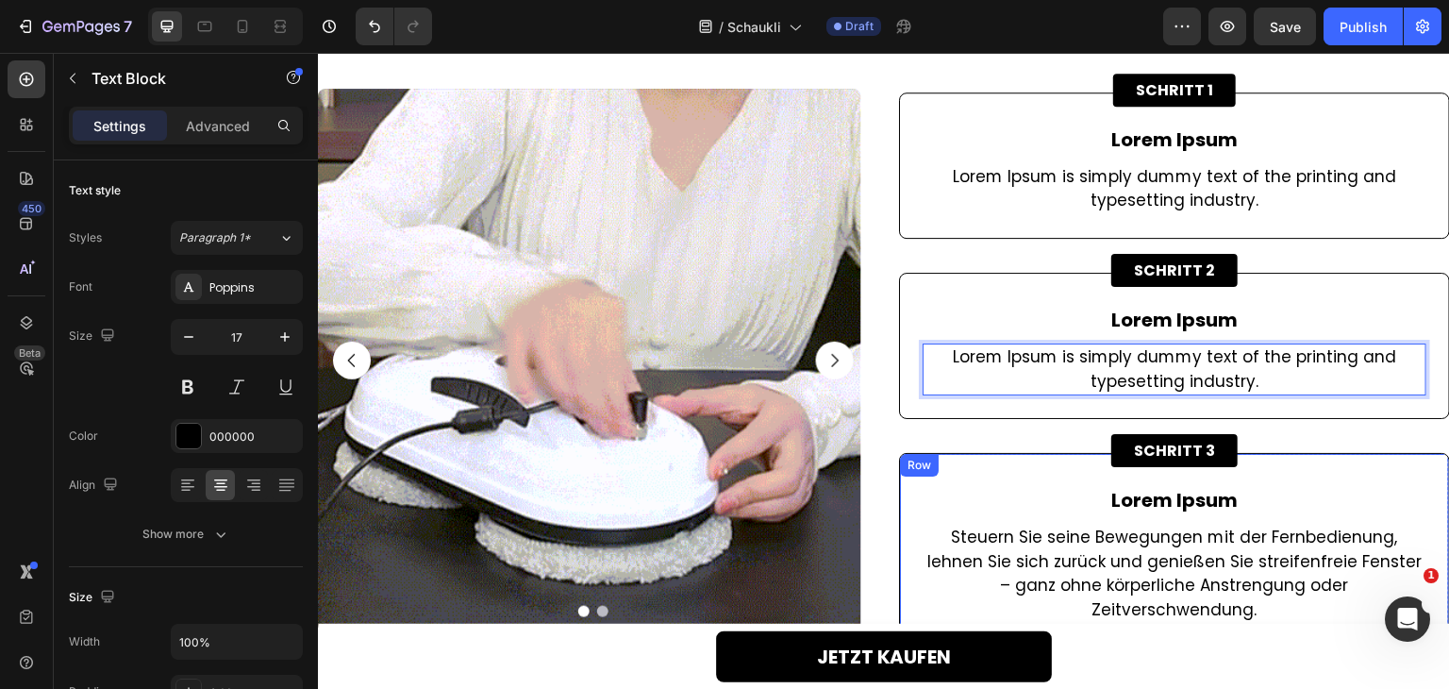
scroll to position [3353, 0]
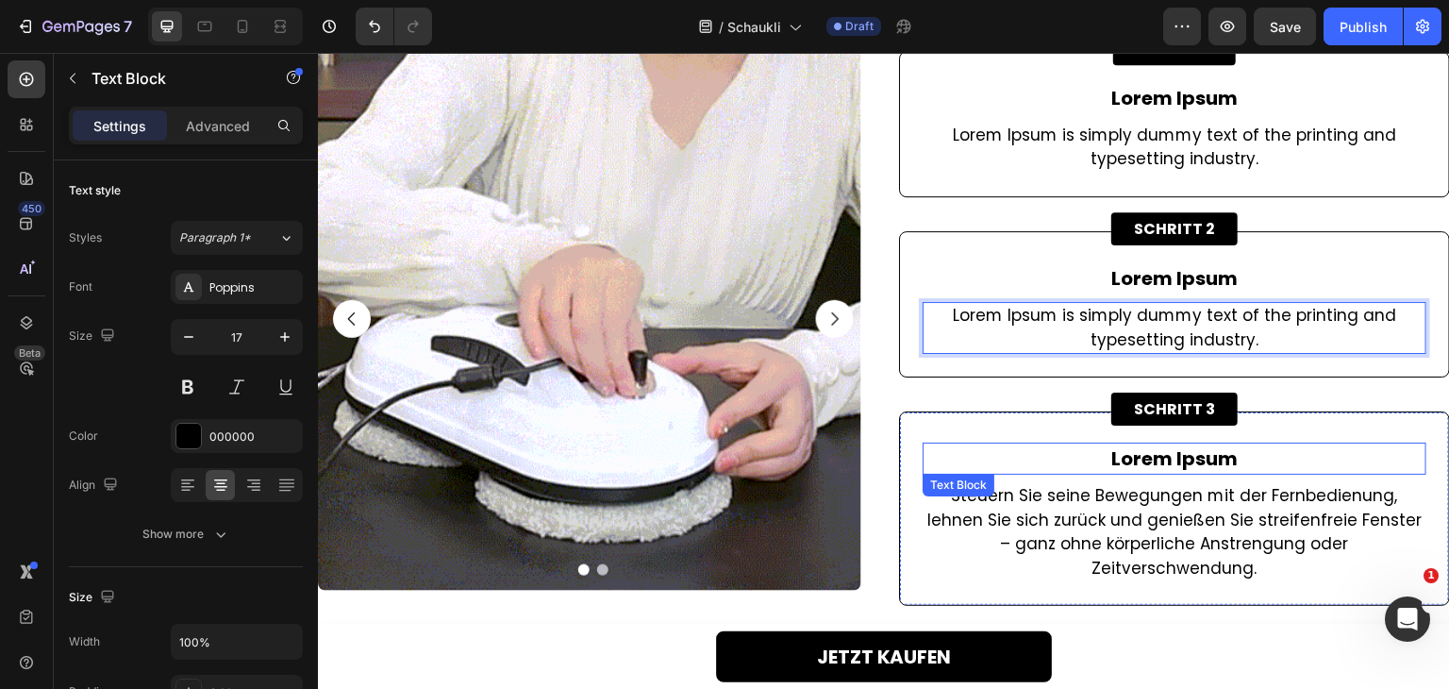
click at [1087, 473] on div "Lorem Ipsum" at bounding box center [1175, 458] width 504 height 32
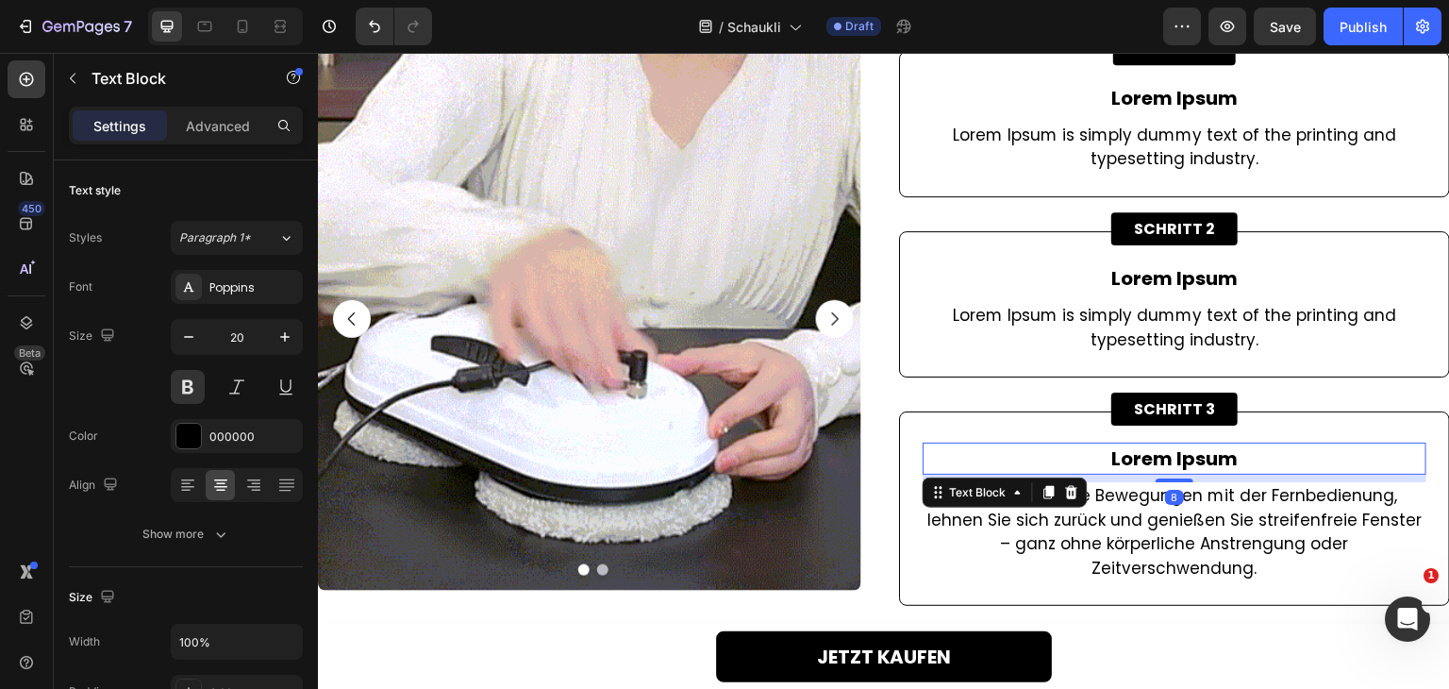
click at [1091, 523] on p "Steuern Sie seine Bewegungen mit der Fernbedienung, lehnen Sie sich zurück und …" at bounding box center [1174, 532] width 500 height 96
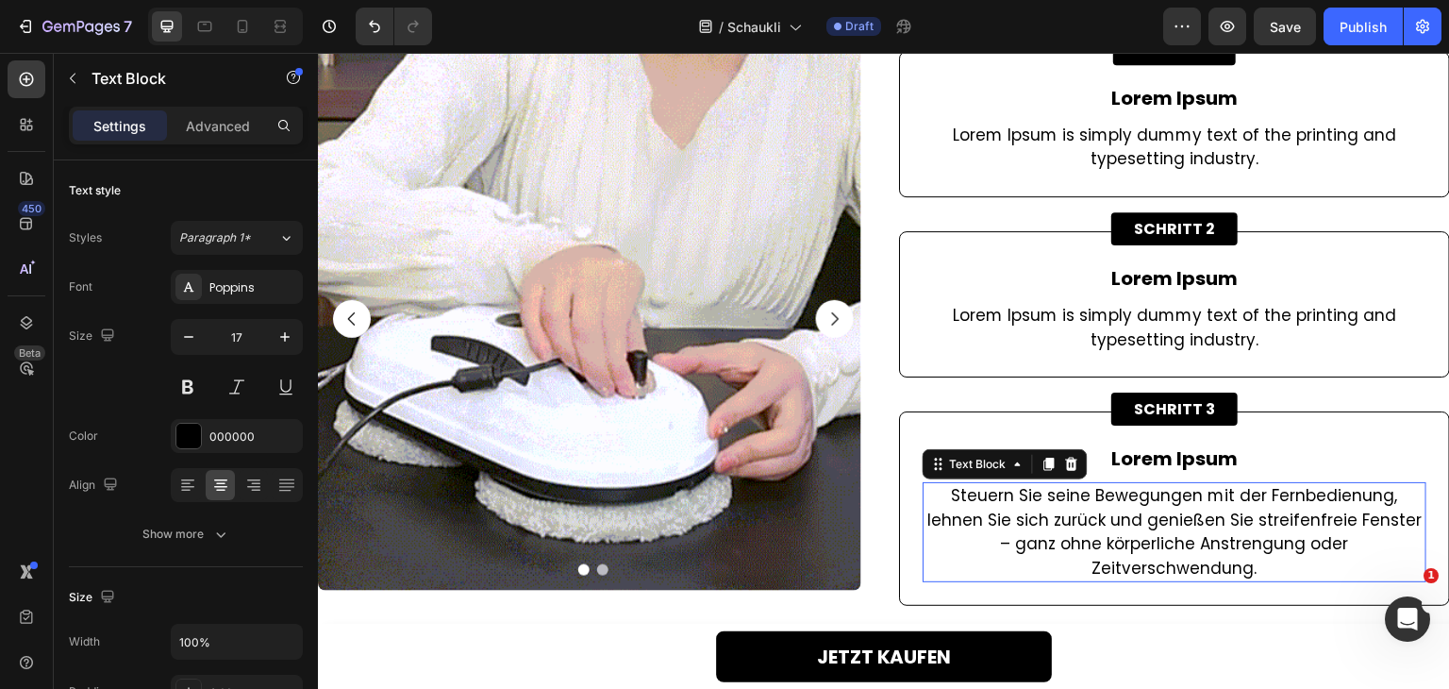
click at [1091, 523] on p "Steuern Sie seine Bewegungen mit der Fernbedienung, lehnen Sie sich zurück und …" at bounding box center [1174, 532] width 500 height 96
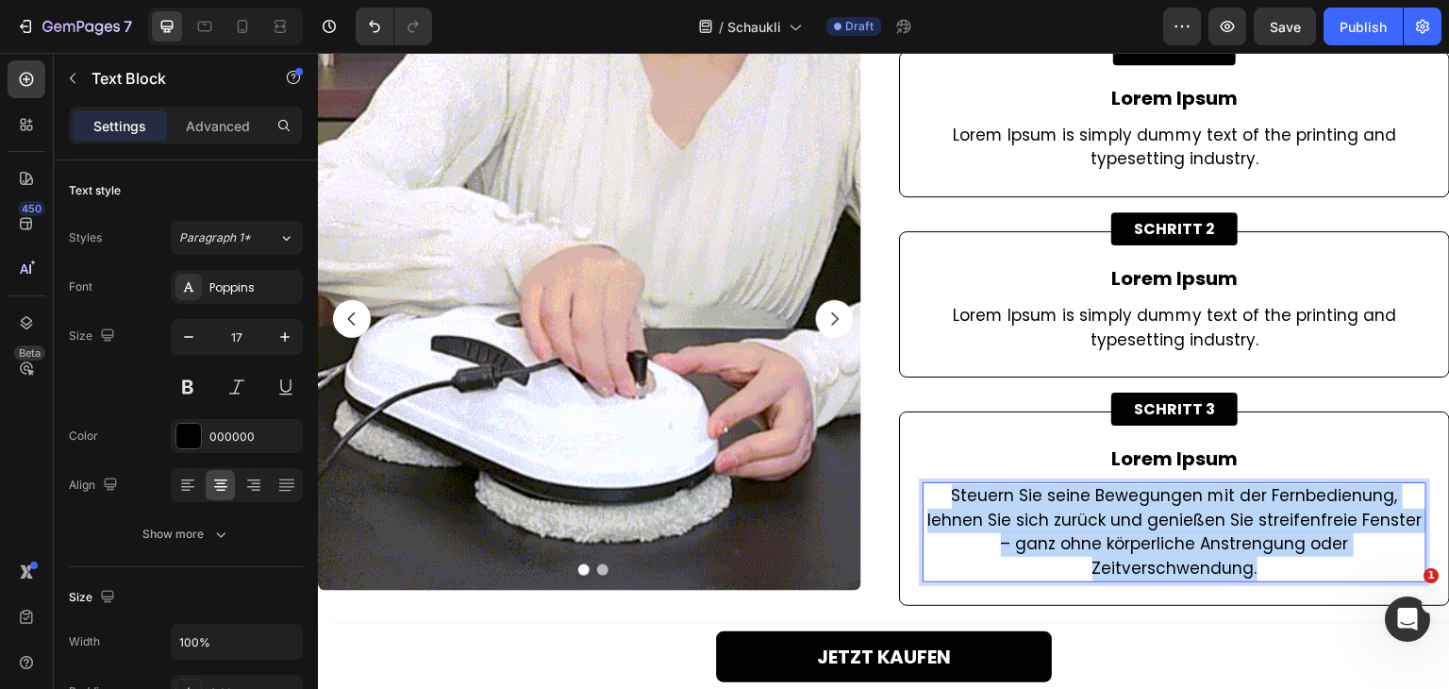
click at [1091, 523] on p "Steuern Sie seine Bewegungen mit der Fernbedienung, lehnen Sie sich zurück und …" at bounding box center [1174, 532] width 500 height 96
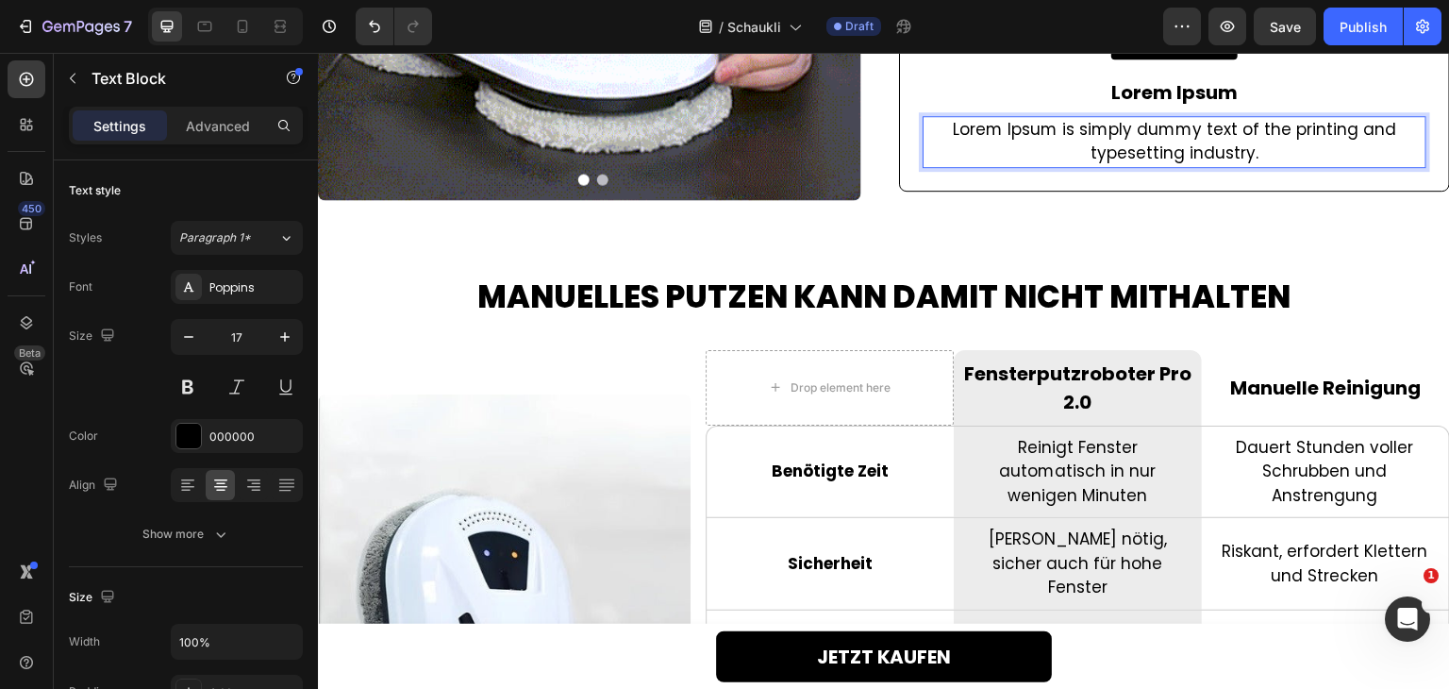
scroll to position [3739, 0]
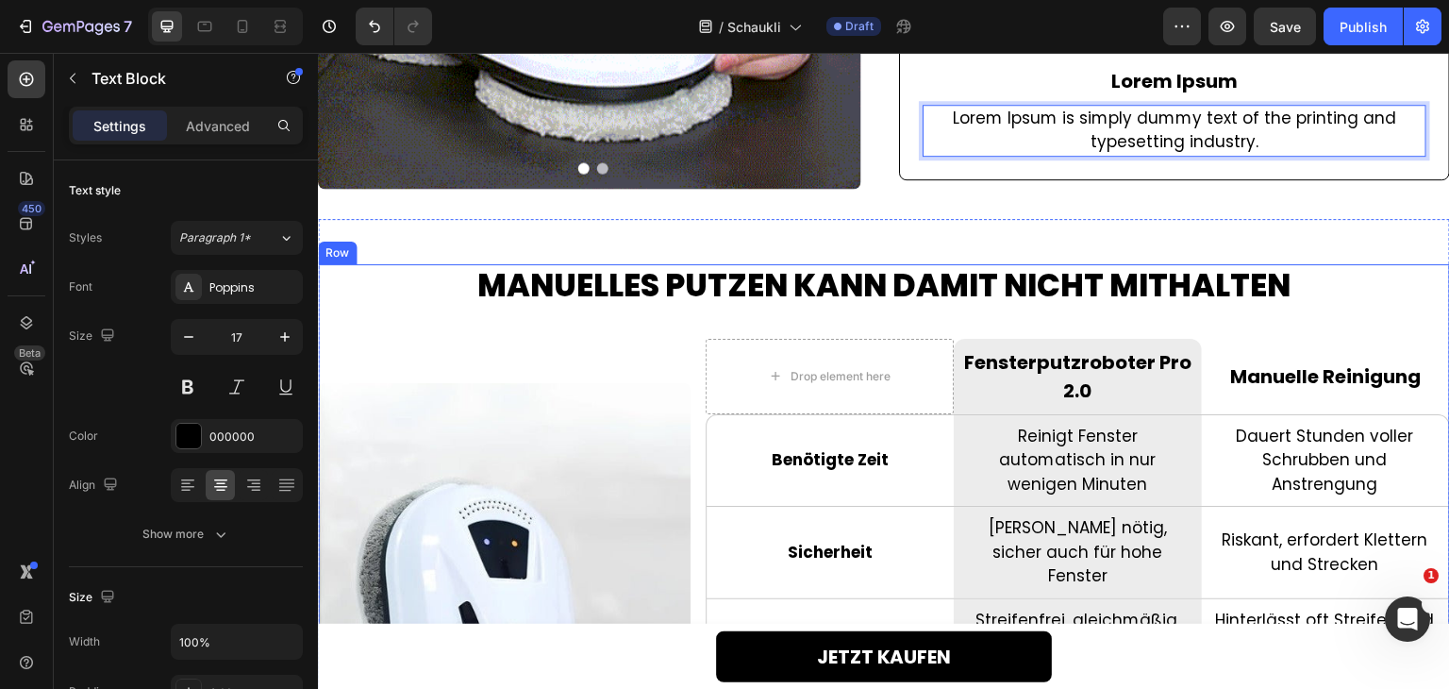
click at [898, 285] on h2 "MANUELLES PUTZEN KANN DAMIT NICHT MITHALTEN" at bounding box center [884, 286] width 1132 height 44
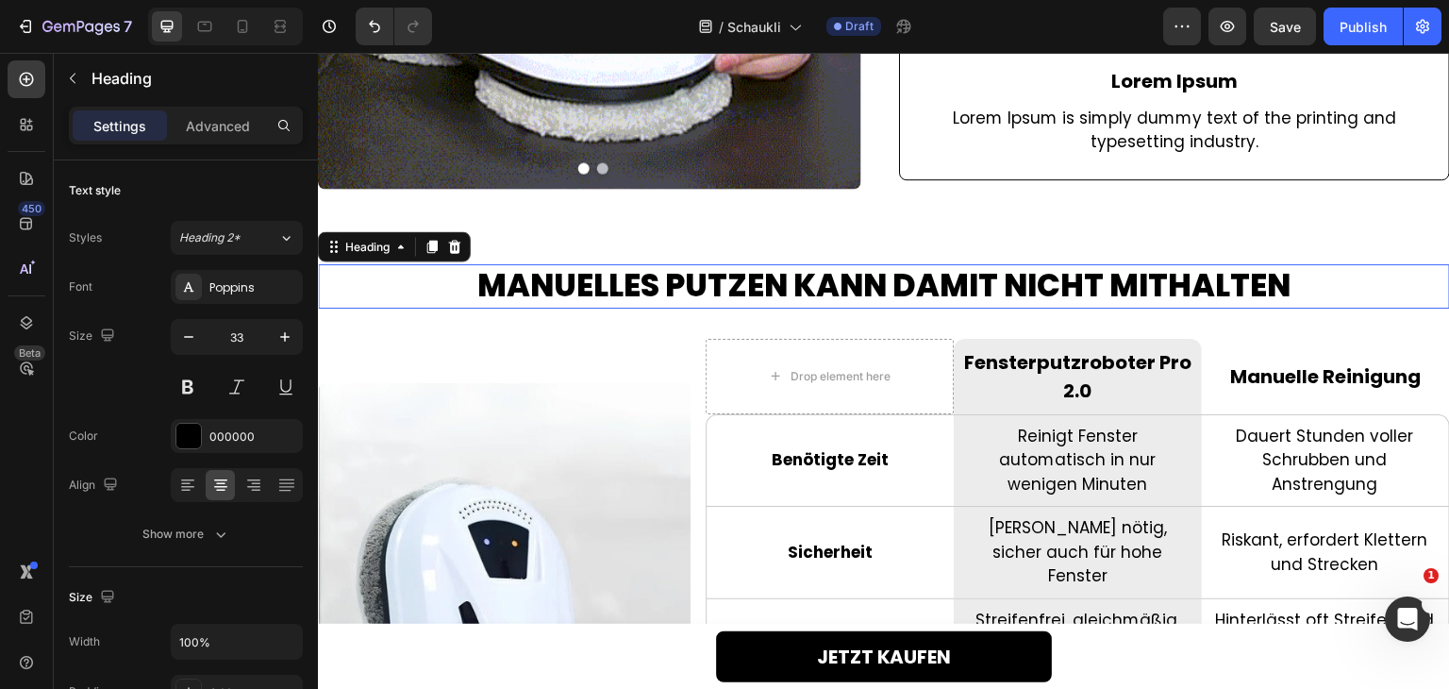
click at [898, 285] on h2 "MANUELLES PUTZEN KANN DAMIT NICHT MITHALTEN" at bounding box center [884, 286] width 1132 height 44
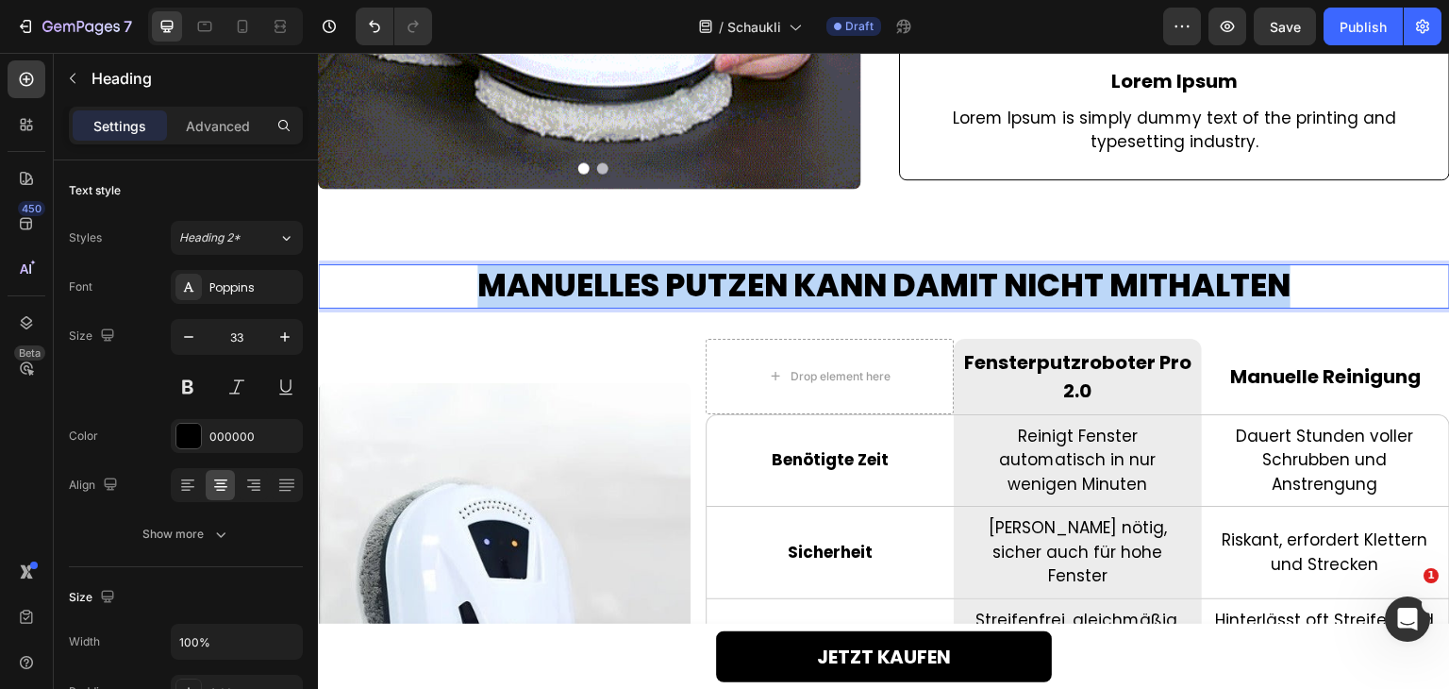
click at [898, 285] on p "MANUELLES PUTZEN KANN DAMIT NICHT MITHALTEN" at bounding box center [884, 286] width 1128 height 41
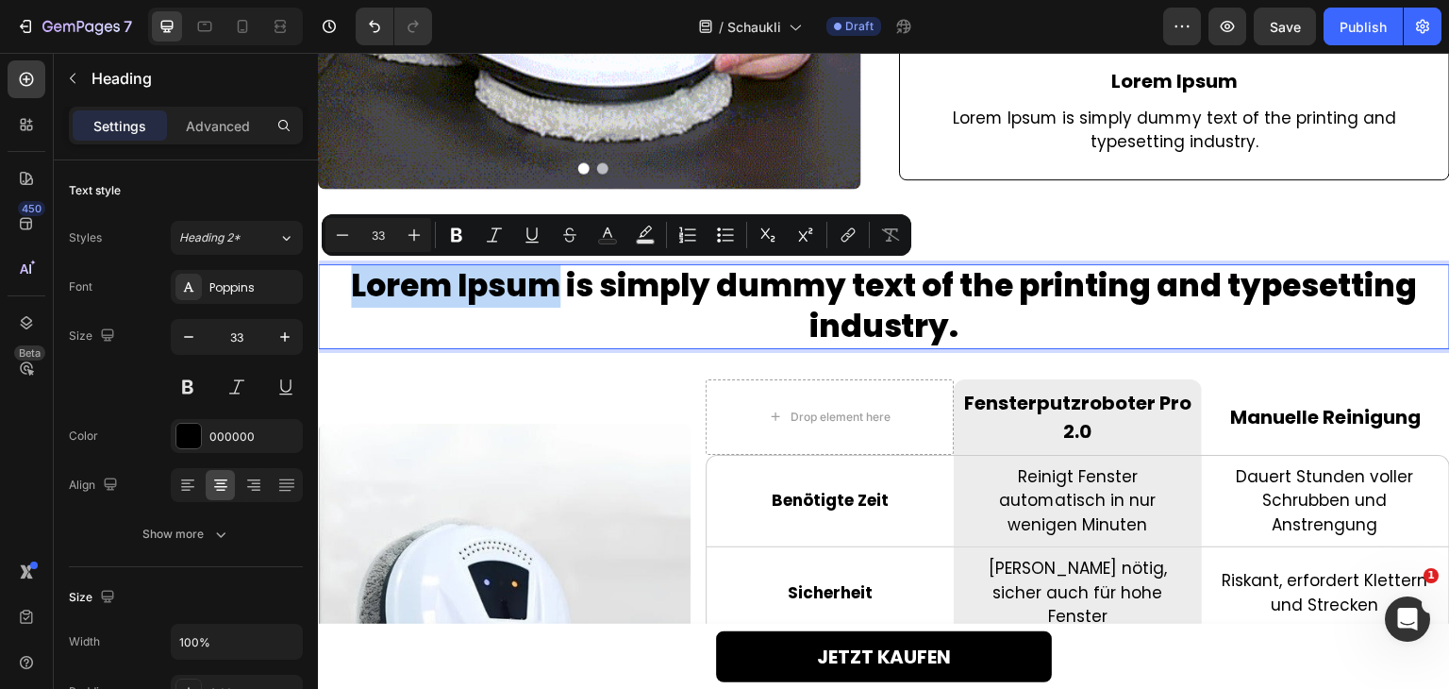
drag, startPoint x: 552, startPoint y: 291, endPoint x: 347, endPoint y: 278, distance: 205.1
click at [347, 278] on p "Lorem Ipsum is simply dummy text of the printing and typesetting industry." at bounding box center [884, 306] width 1128 height 81
copy p "Lorem Ipsum"
click at [718, 375] on div "Lorem Ipsum is simply dummy text of the printing and typesetting industry. Head…" at bounding box center [884, 645] width 1132 height 763
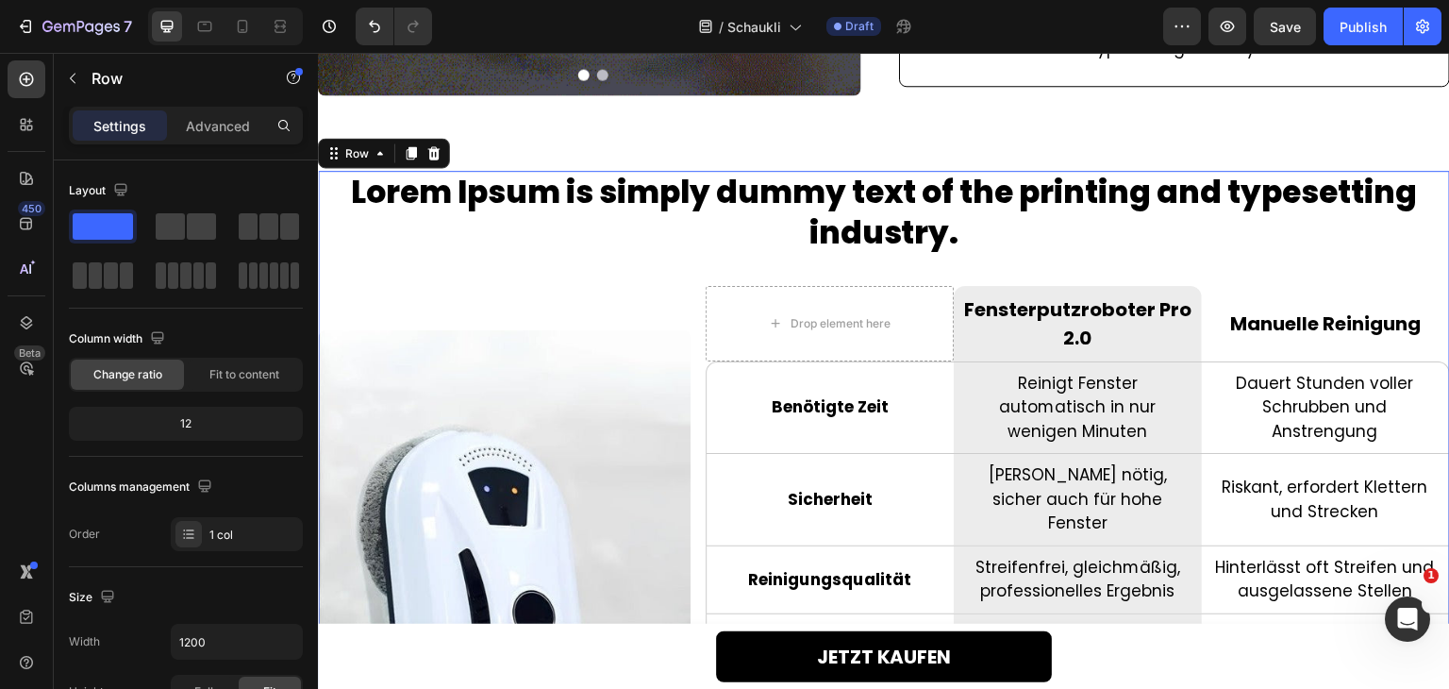
scroll to position [3928, 0]
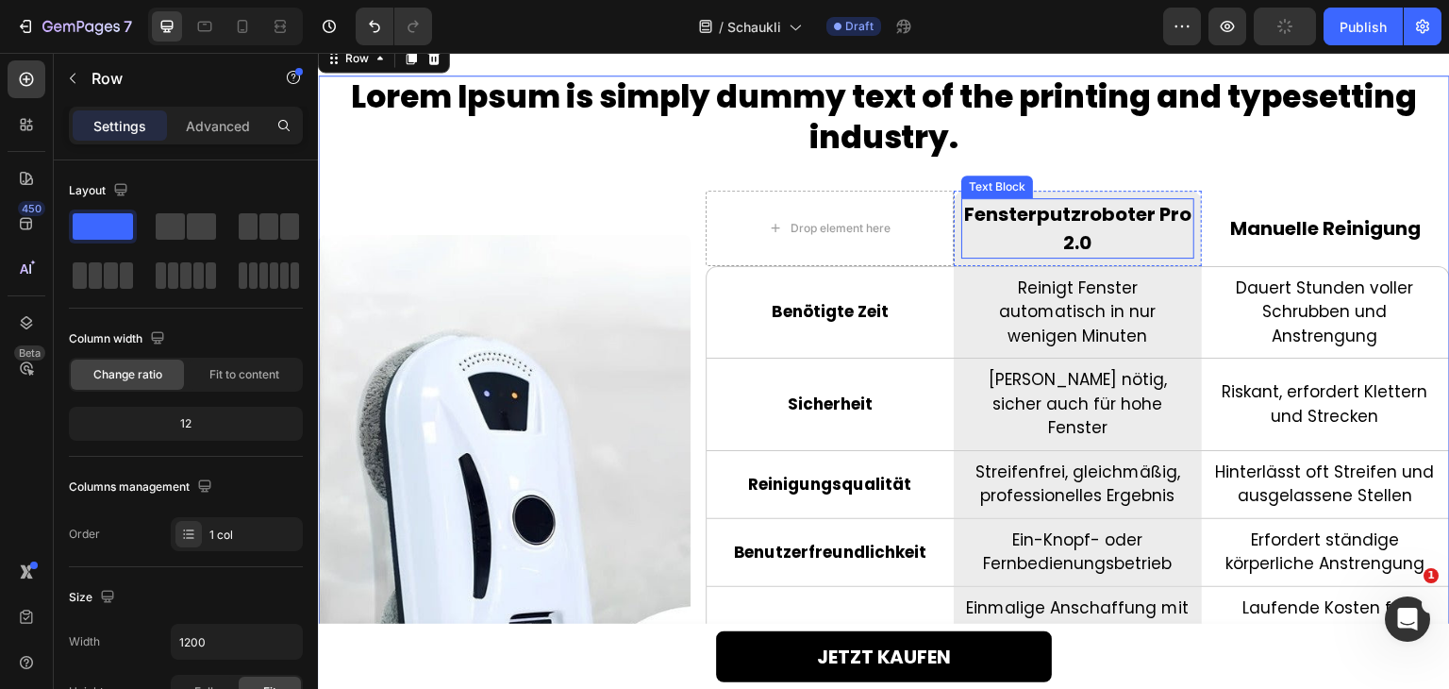
click at [1062, 231] on p "Fensterputzroboter Pro 2.0" at bounding box center [1077, 228] width 229 height 57
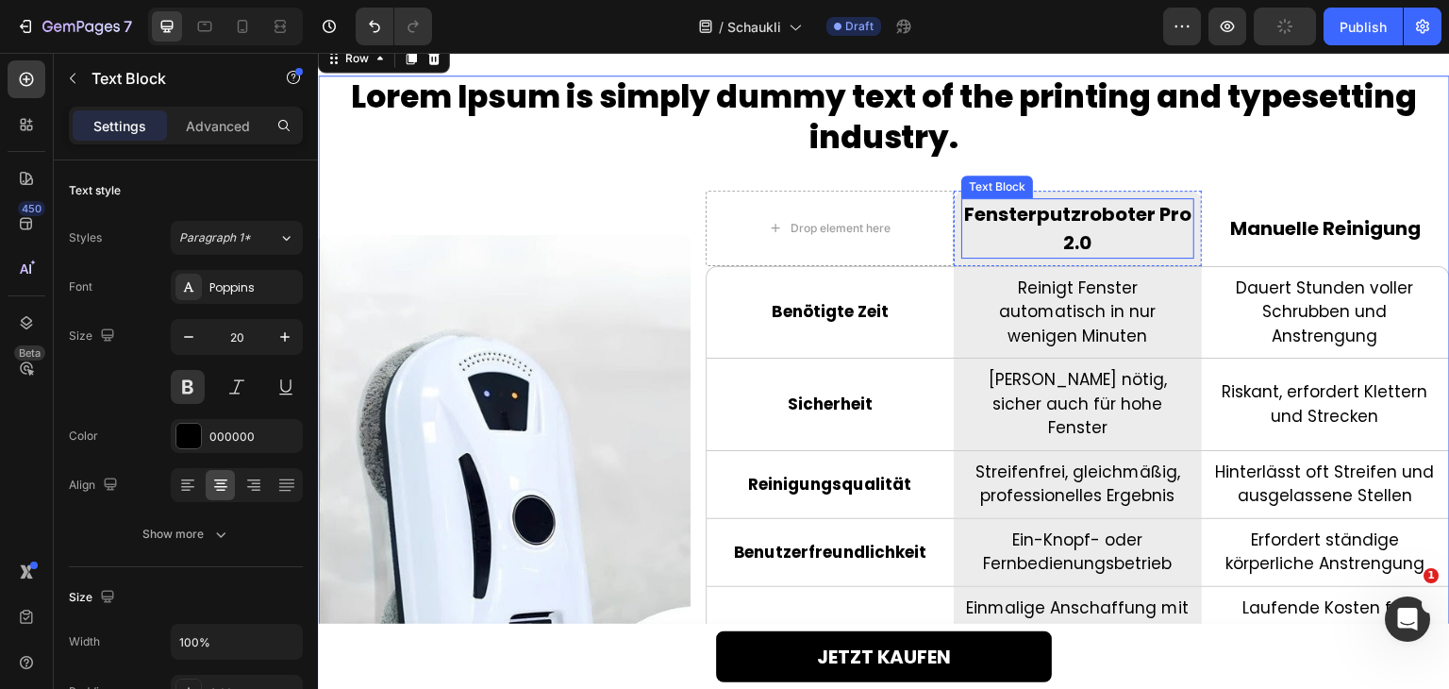
click at [1062, 231] on p "Fensterputzroboter Pro 2.0" at bounding box center [1077, 228] width 229 height 57
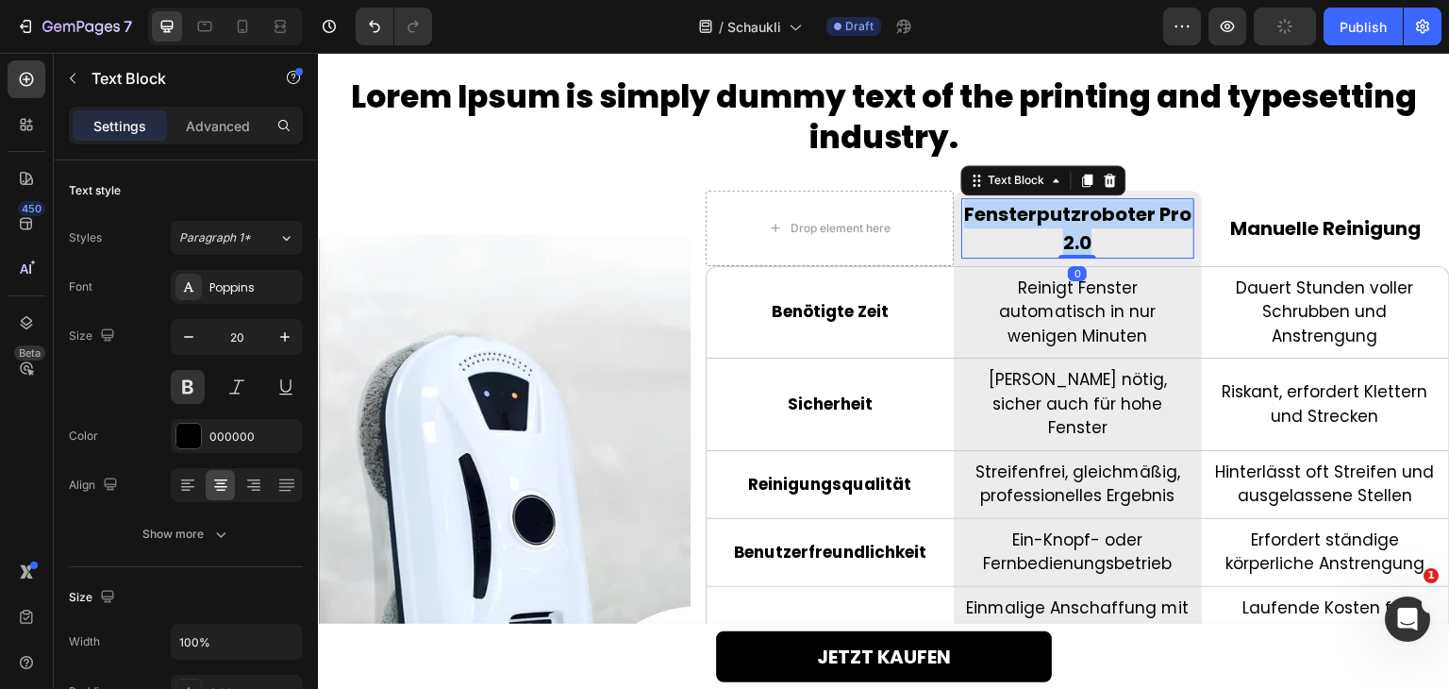
click at [1062, 231] on p "Fensterputzroboter Pro 2.0" at bounding box center [1077, 228] width 229 height 57
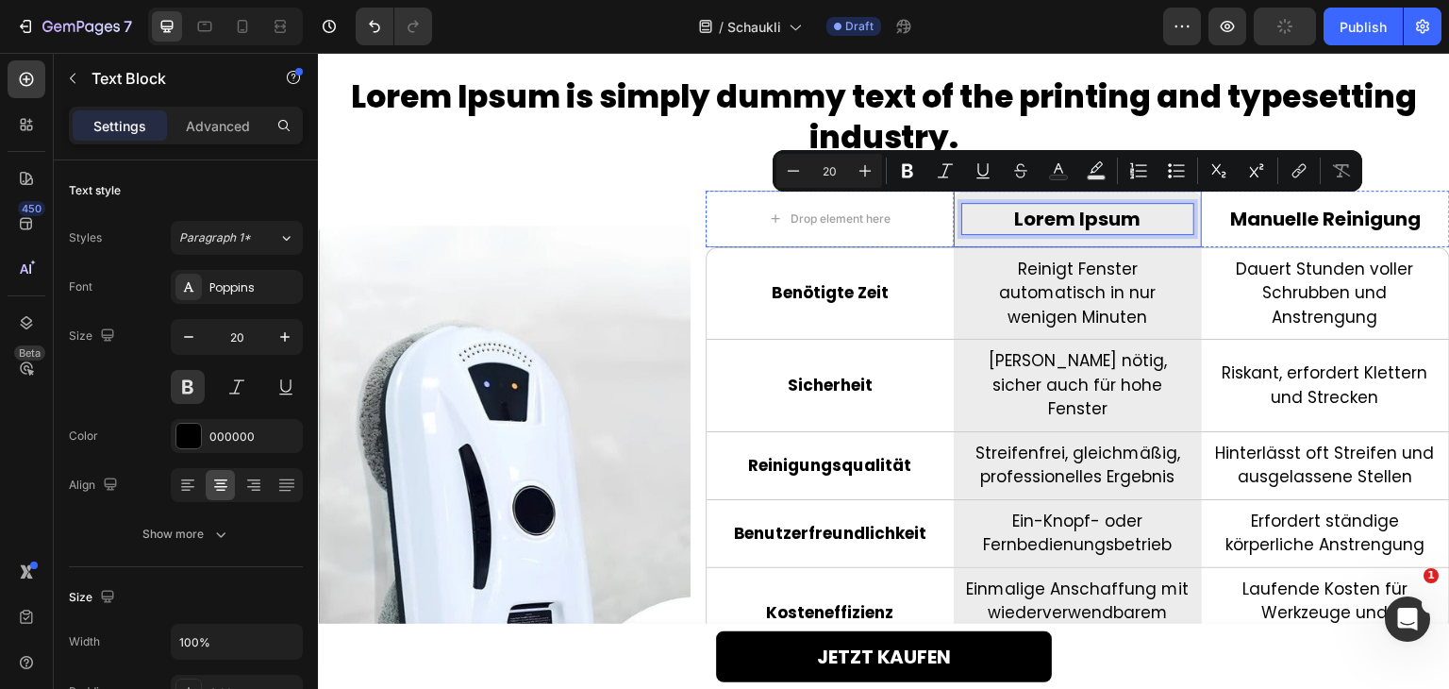
scroll to position [3933, 0]
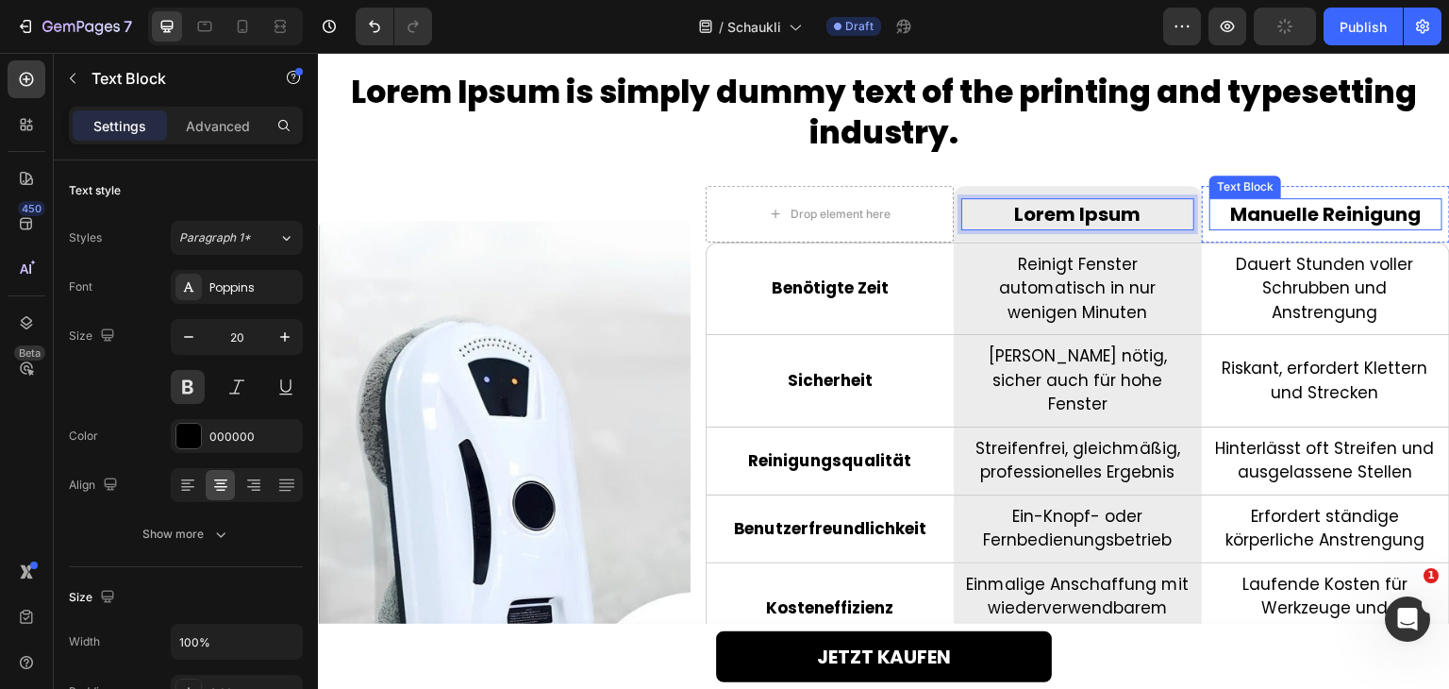
click at [1302, 217] on p "Manuelle Reinigung" at bounding box center [1325, 214] width 229 height 28
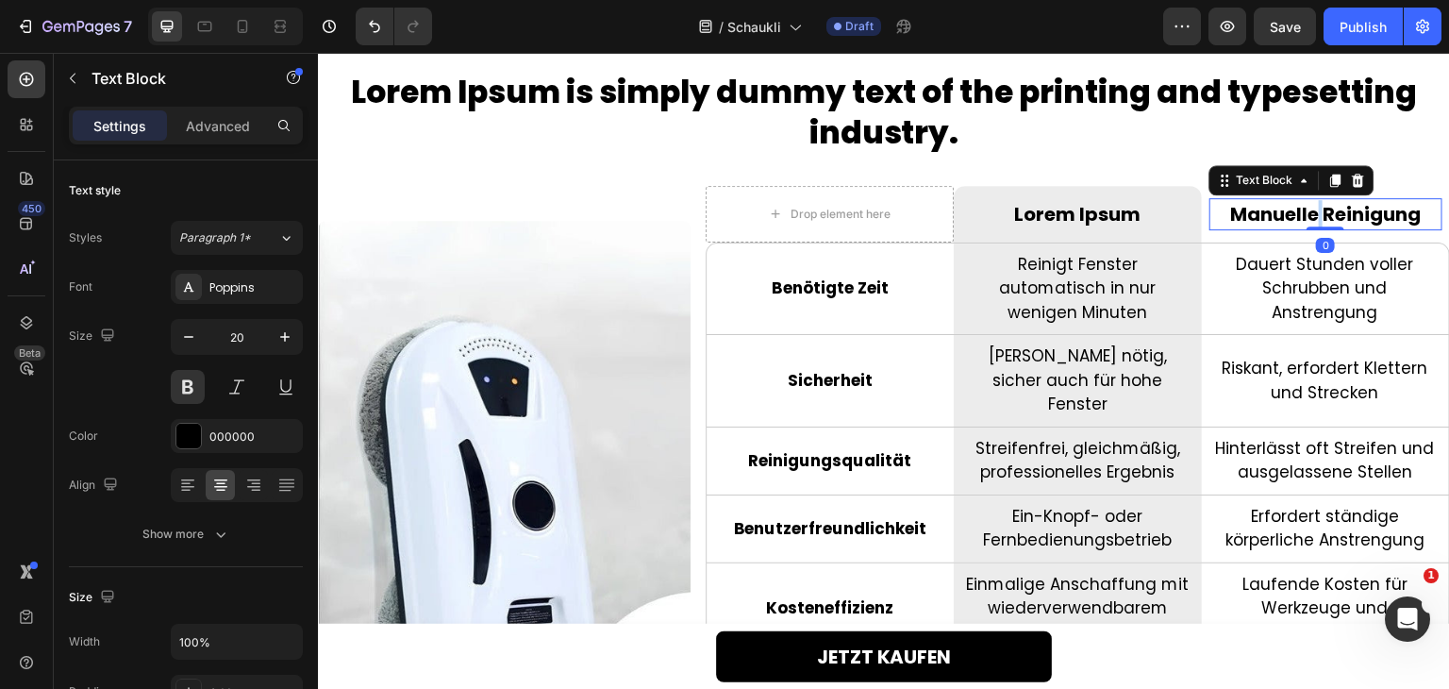
click at [1302, 217] on p "Manuelle Reinigung" at bounding box center [1325, 214] width 229 height 28
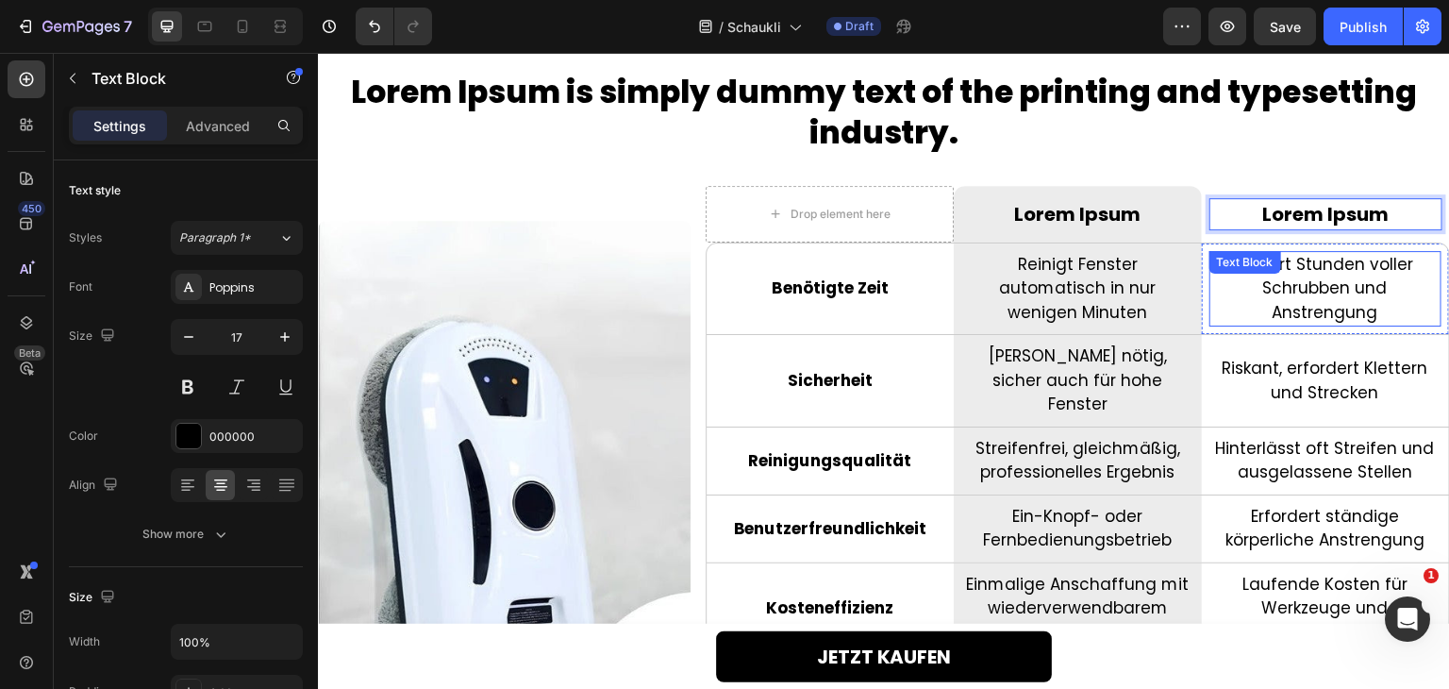
click at [1302, 286] on p "Dauert Stunden voller Schrubben und Anstrengung" at bounding box center [1325, 289] width 228 height 73
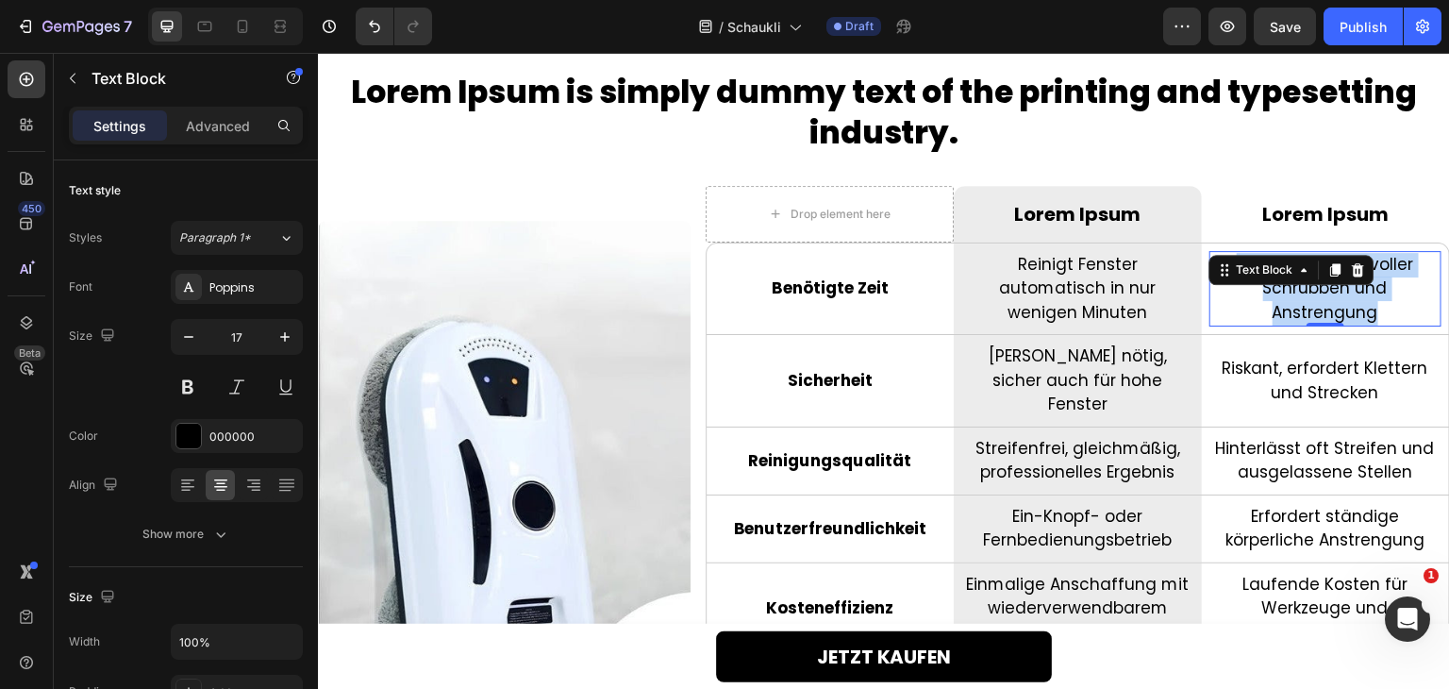
click at [1302, 286] on p "Dauert Stunden voller Schrubben und Anstrengung" at bounding box center [1325, 289] width 228 height 73
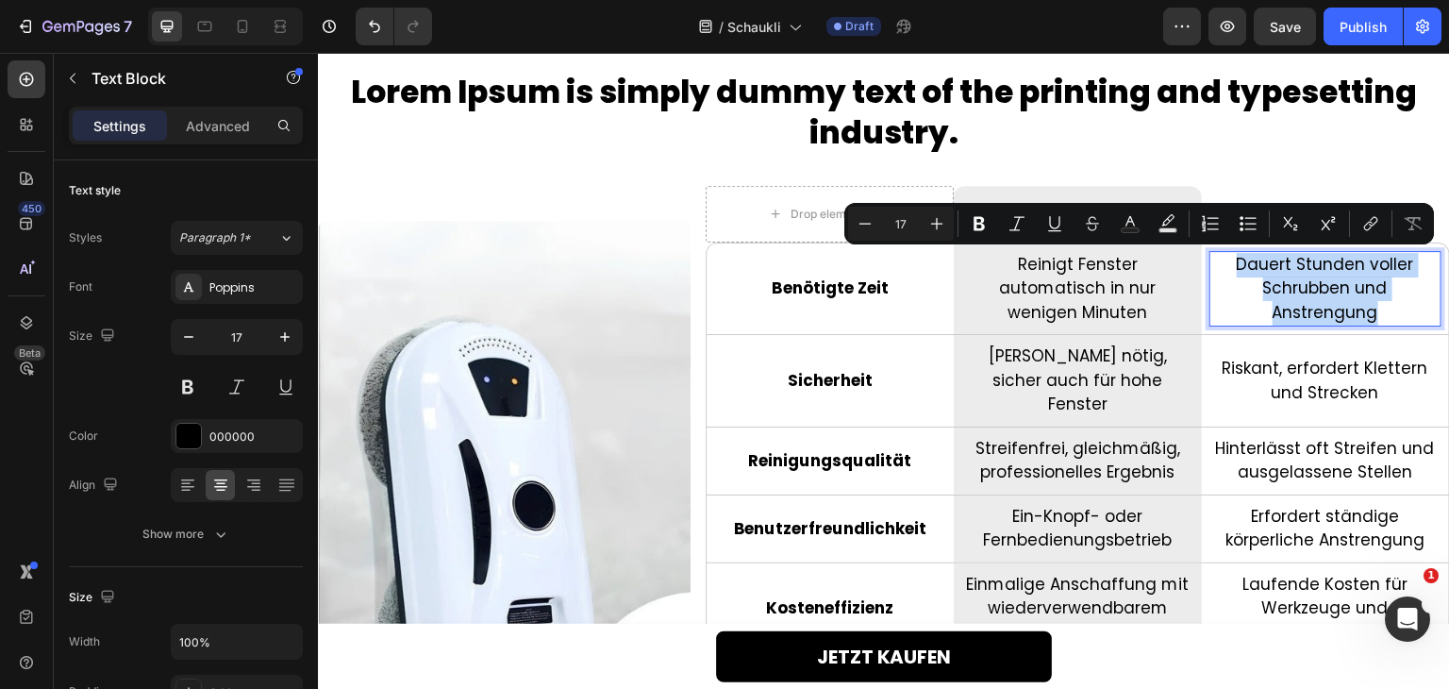
scroll to position [3945, 0]
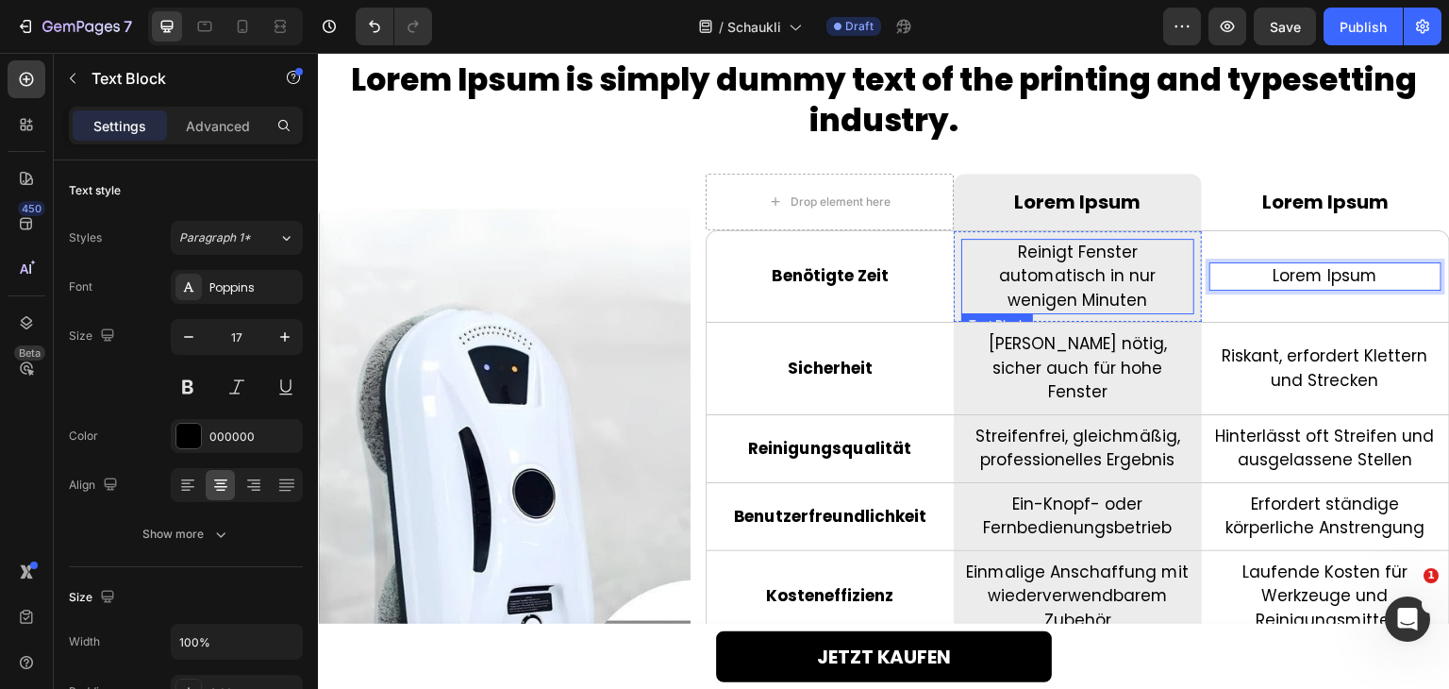
click at [1074, 262] on p "Reinigt Fenster automatisch in nur wenigen Minuten" at bounding box center [1077, 277] width 228 height 73
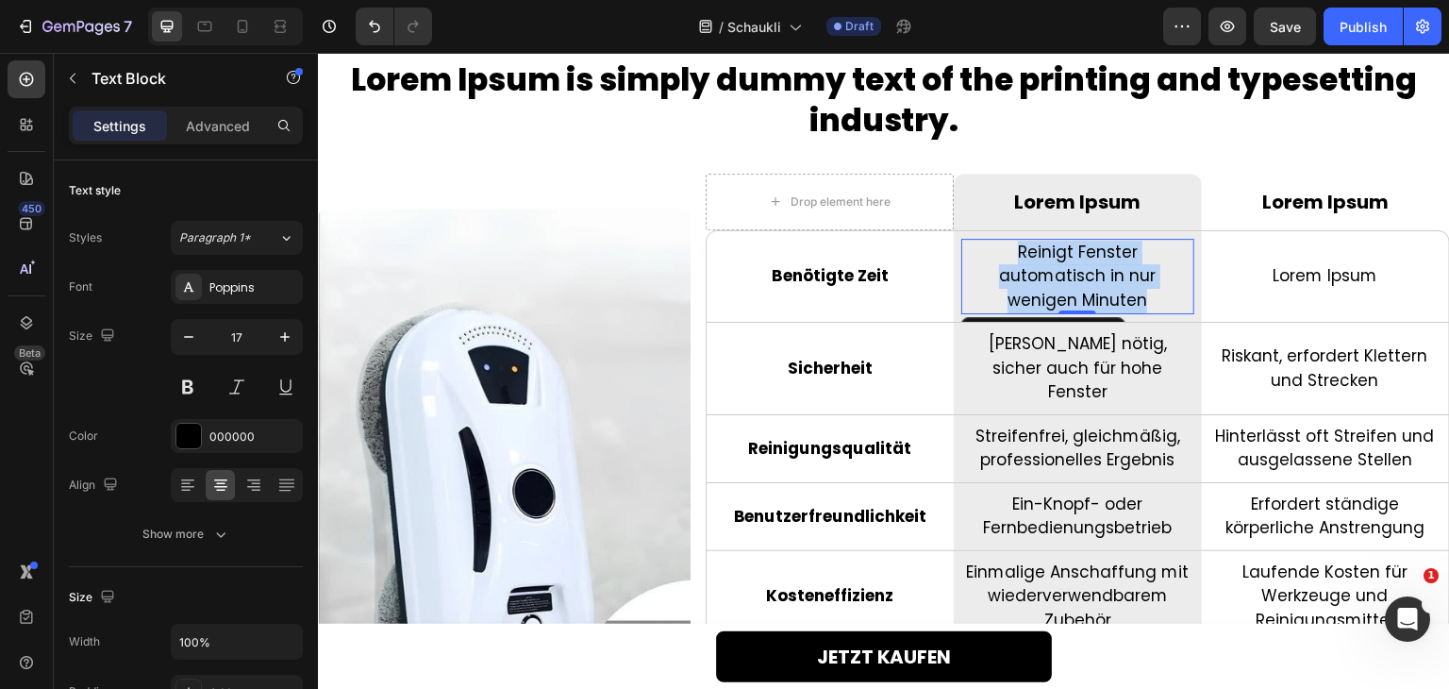
click at [1074, 262] on p "Reinigt Fenster automatisch in nur wenigen Minuten" at bounding box center [1077, 277] width 228 height 73
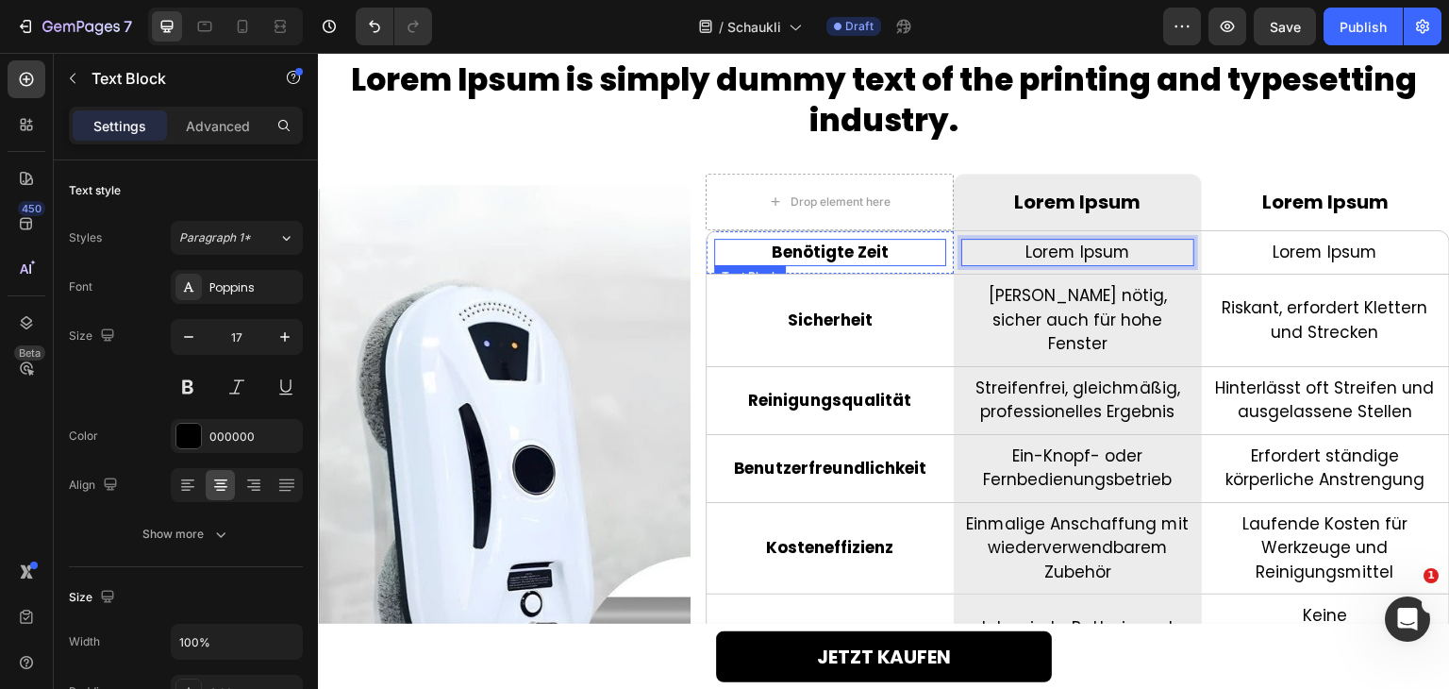
click at [831, 241] on p "Benötigte Zeit" at bounding box center [830, 253] width 228 height 25
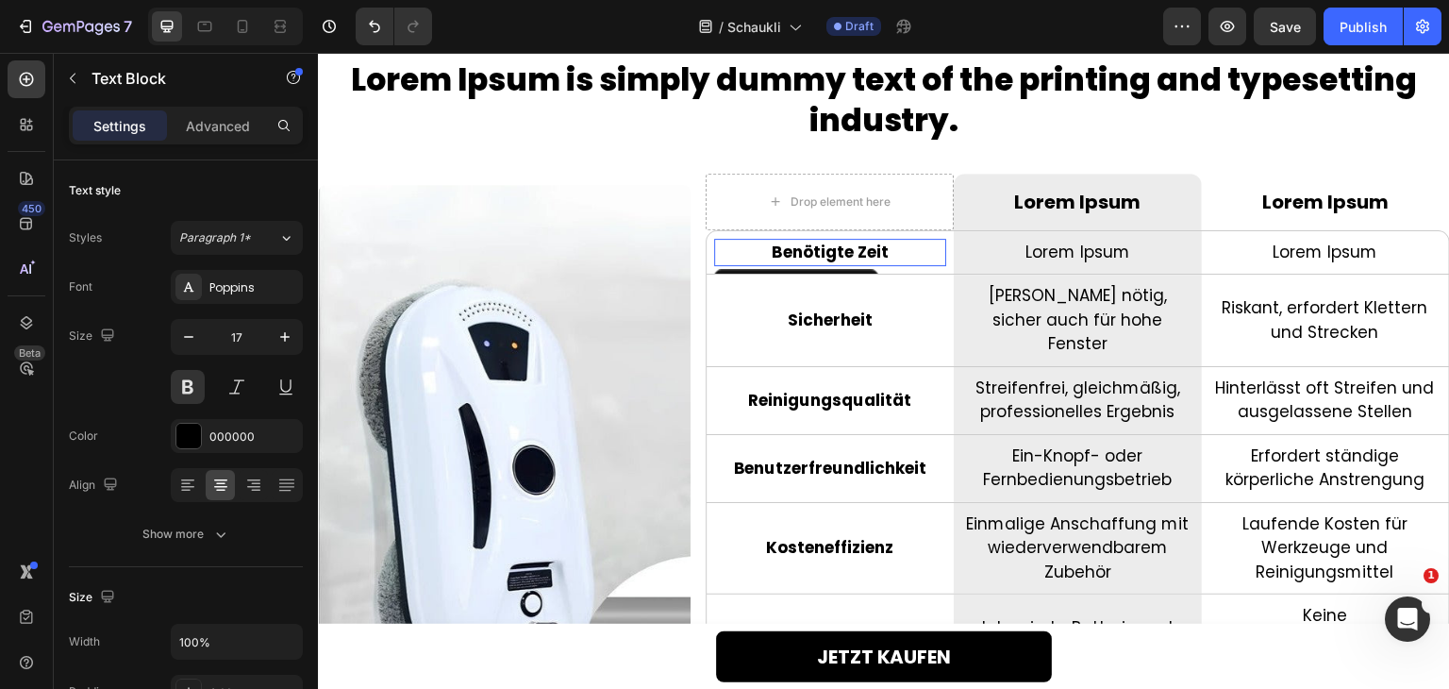
click at [831, 241] on p "Benötigte Zeit" at bounding box center [830, 253] width 228 height 25
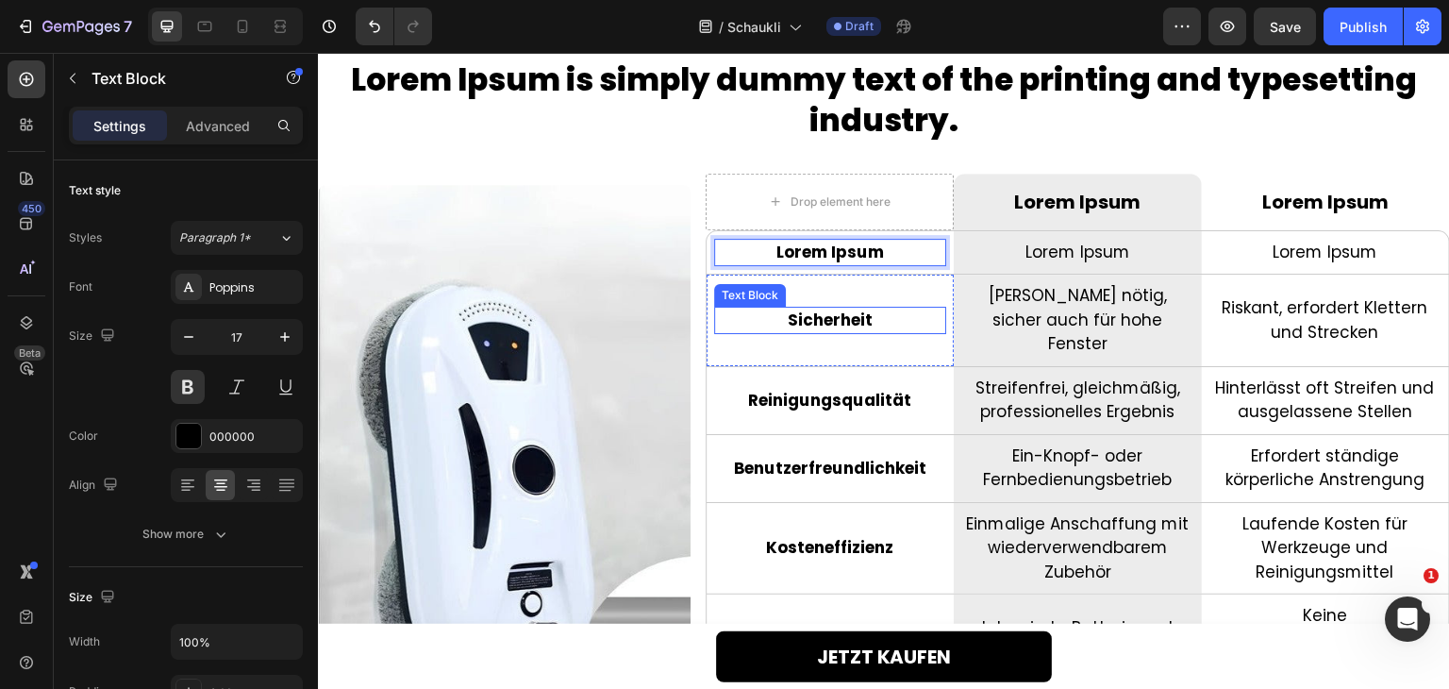
click at [834, 308] on p "Sicherheit" at bounding box center [830, 320] width 228 height 25
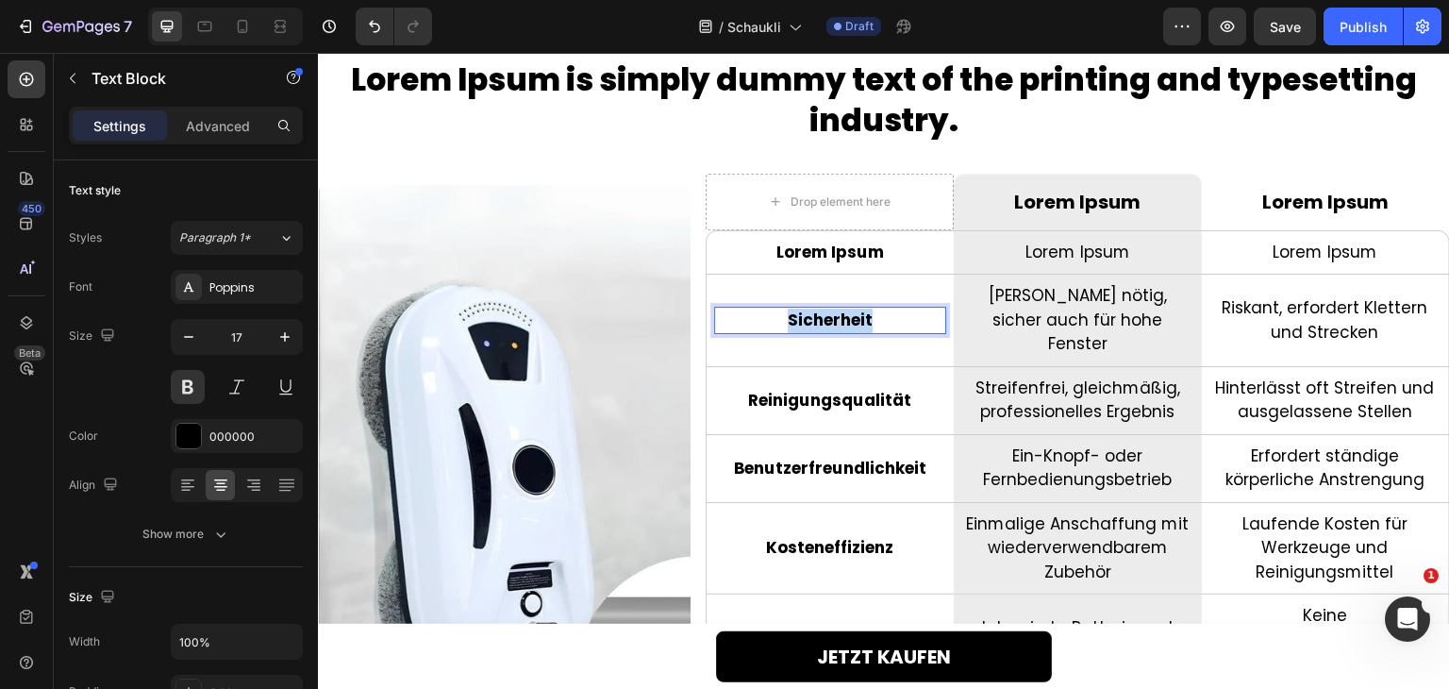
click at [834, 308] on p "Sicherheit" at bounding box center [830, 320] width 228 height 25
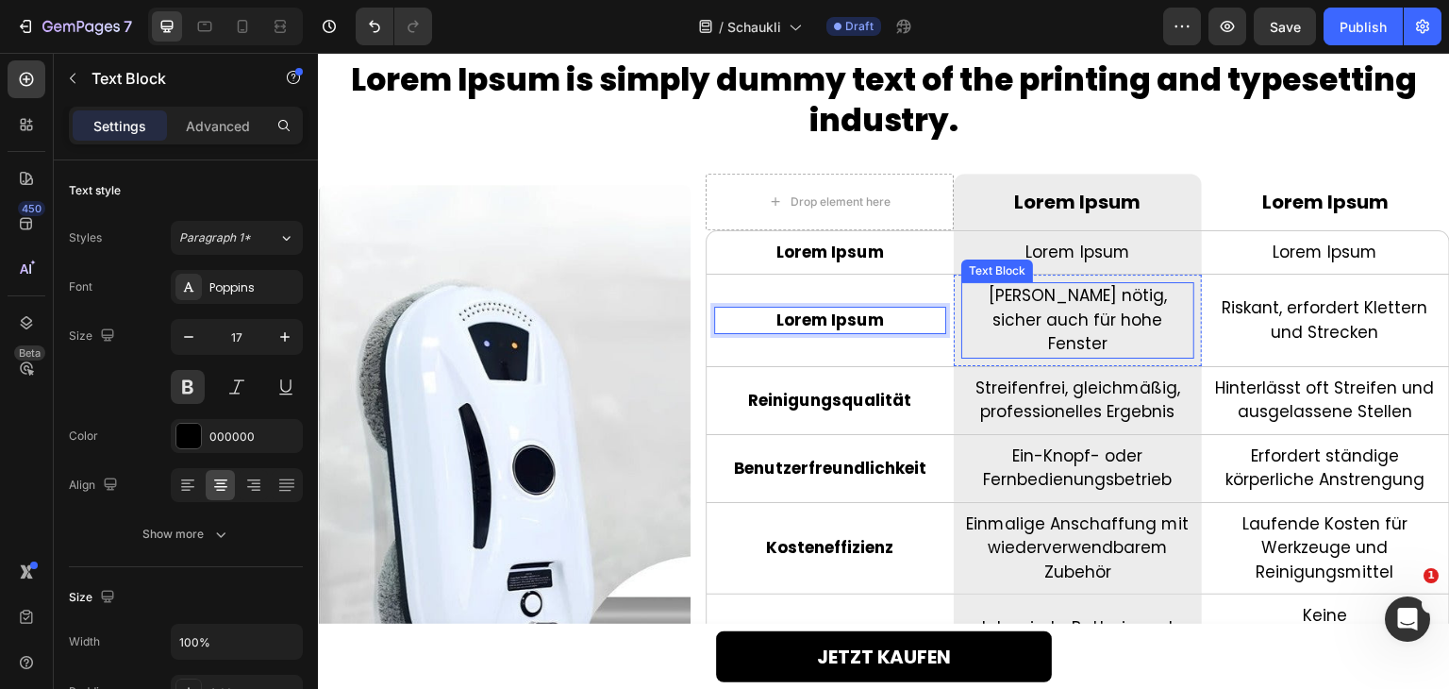
click at [1074, 318] on p "Keine Leitern nötig, sicher auch für hohe Fenster" at bounding box center [1077, 320] width 228 height 73
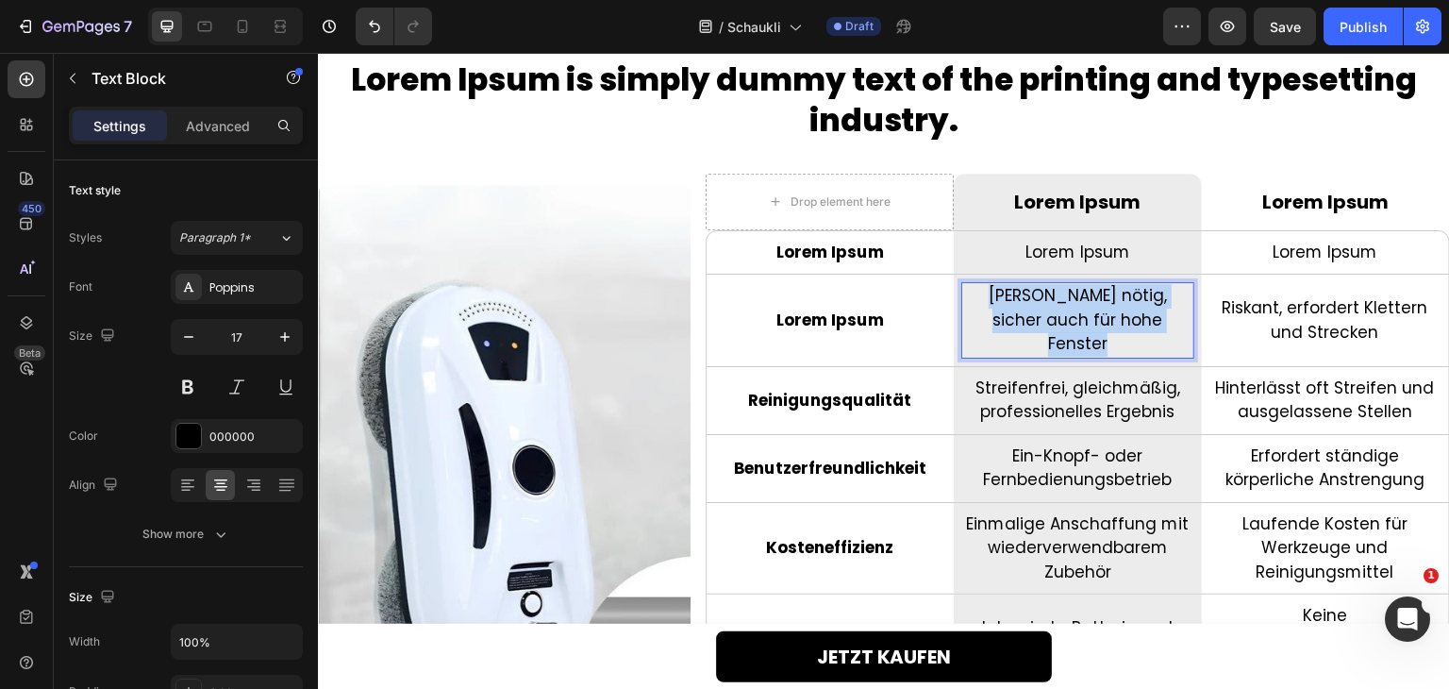
click at [1074, 318] on p "Keine Leitern nötig, sicher auch für hohe Fenster" at bounding box center [1077, 320] width 228 height 73
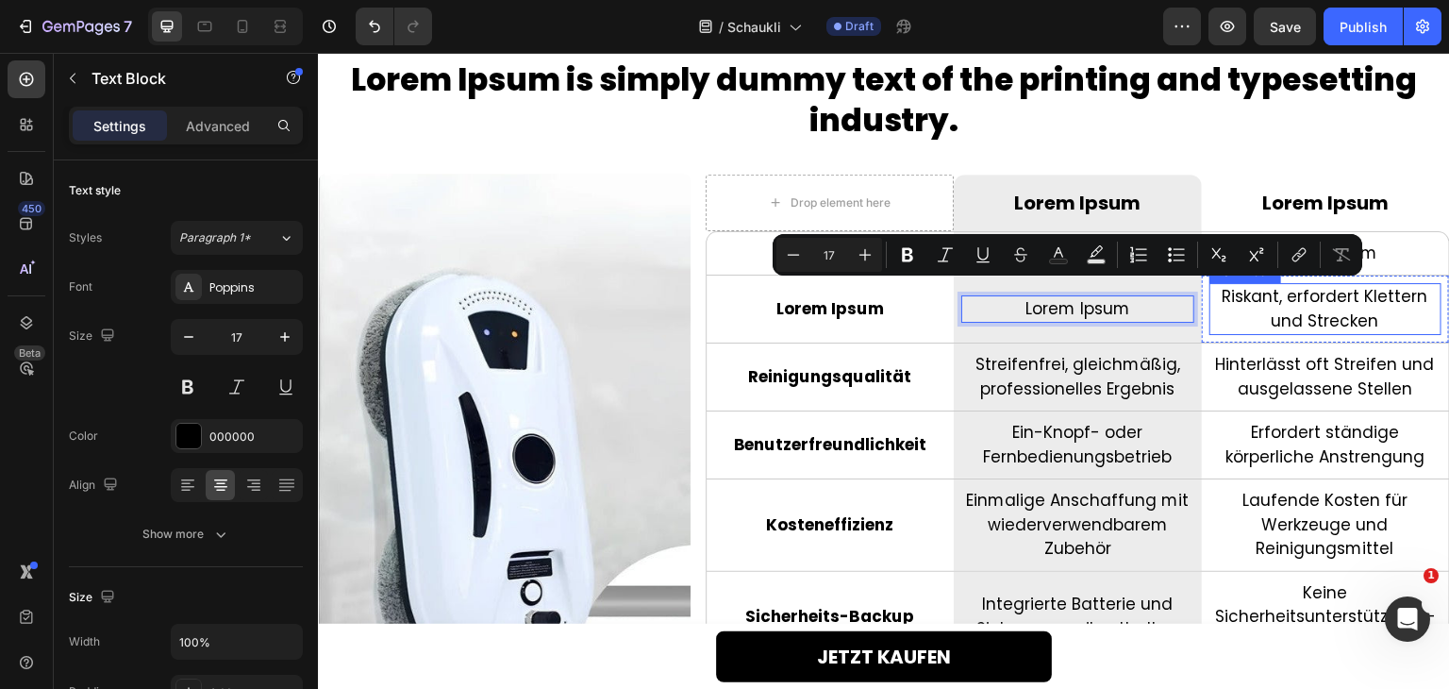
scroll to position [3957, 0]
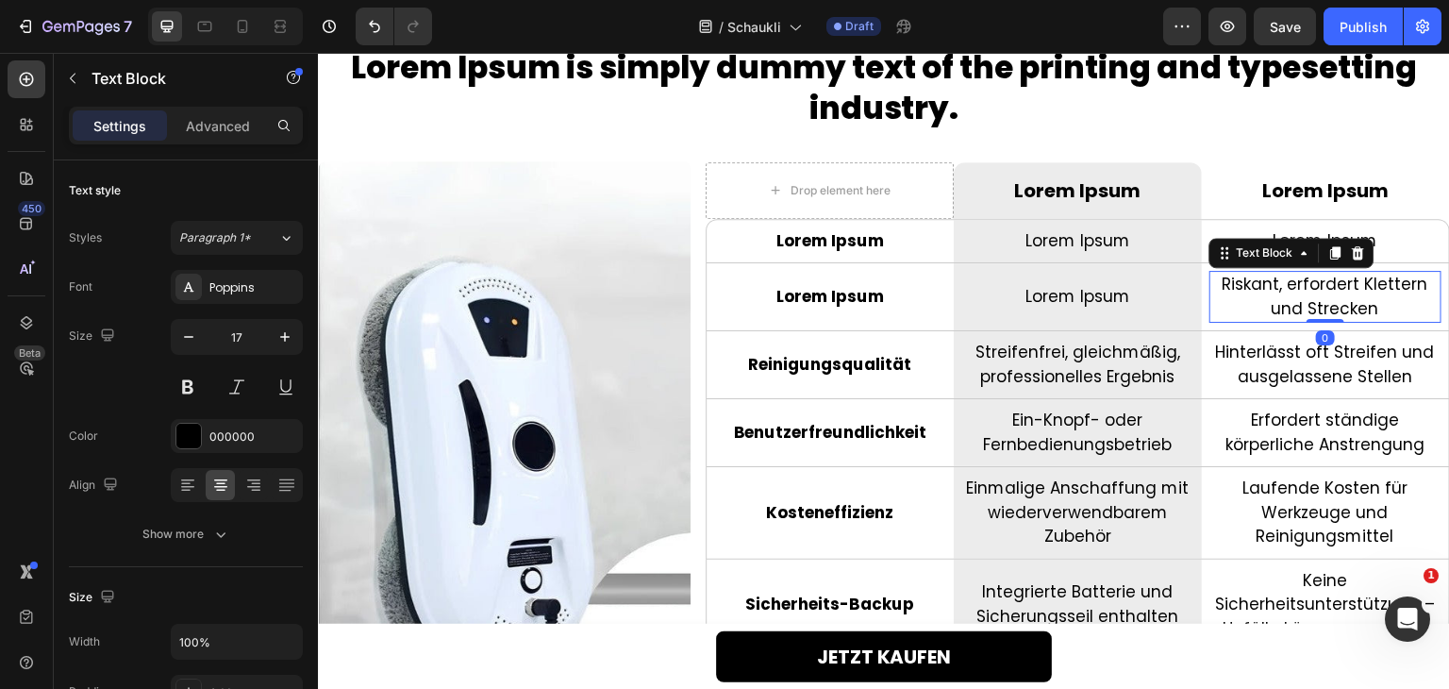
click at [1306, 319] on div at bounding box center [1325, 321] width 38 height 4
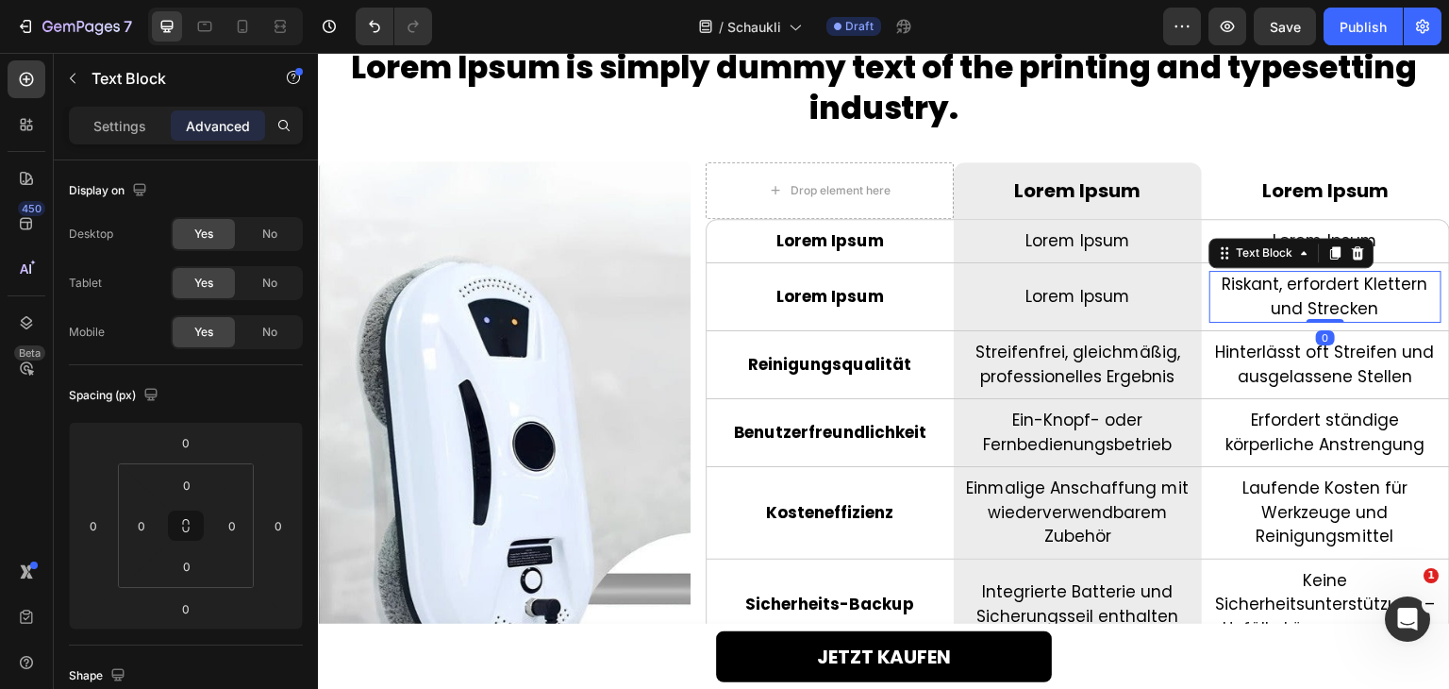
click at [1306, 319] on div at bounding box center [1325, 321] width 38 height 4
click at [1302, 303] on p "Riskant, erfordert Klettern und Strecken" at bounding box center [1325, 297] width 228 height 48
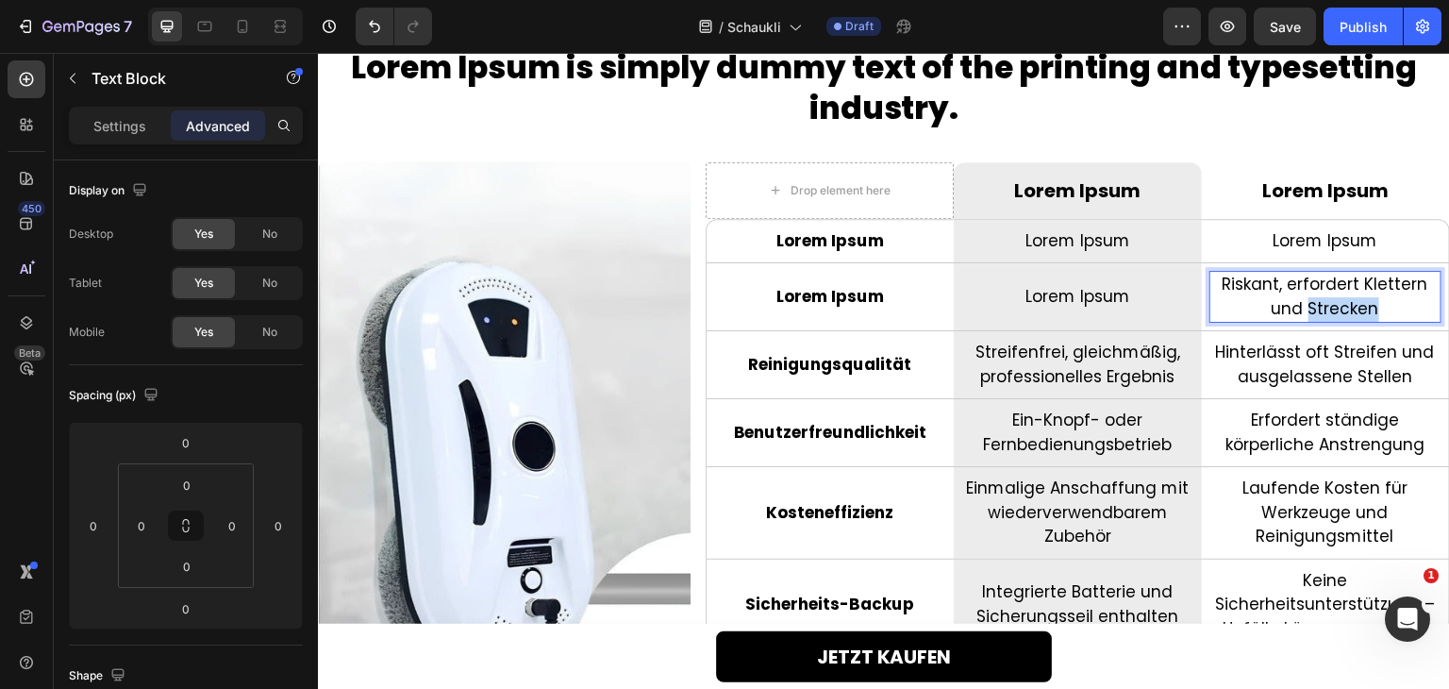
click at [1302, 303] on p "Riskant, erfordert Klettern und Strecken" at bounding box center [1325, 297] width 228 height 48
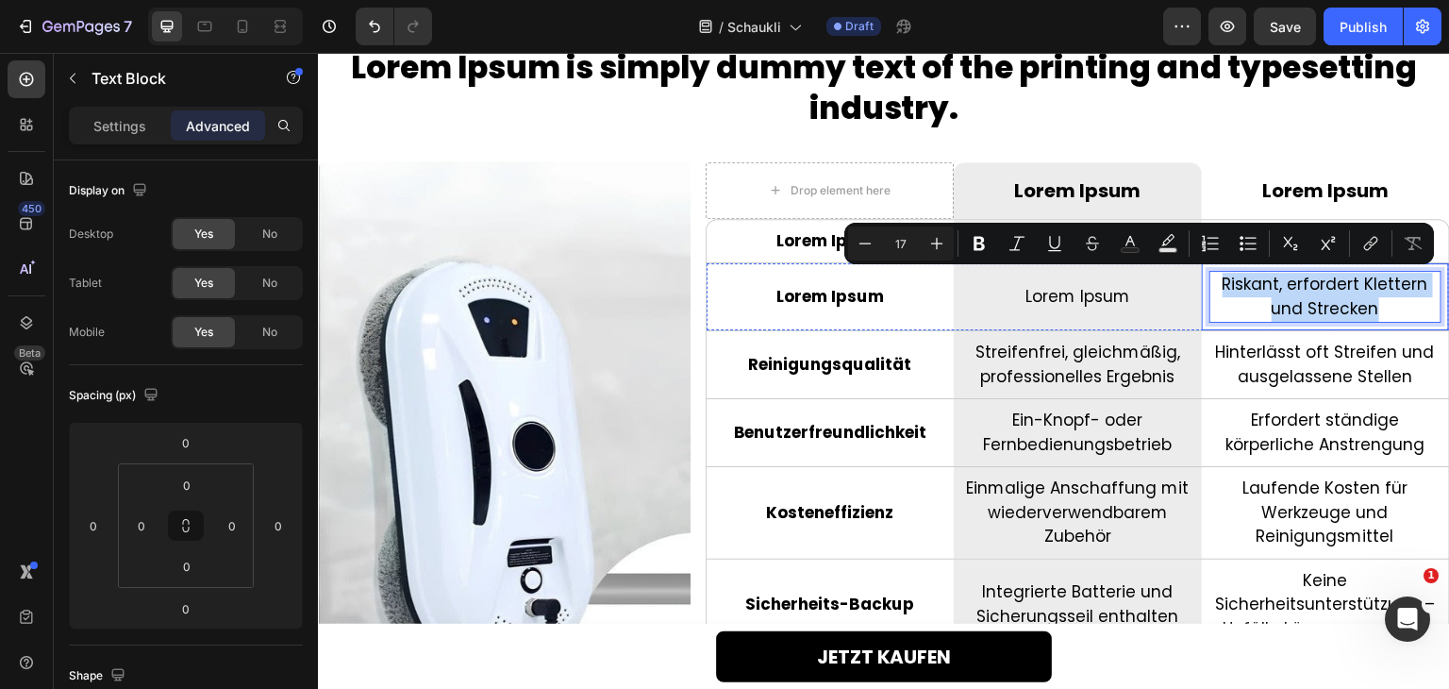
scroll to position [3967, 0]
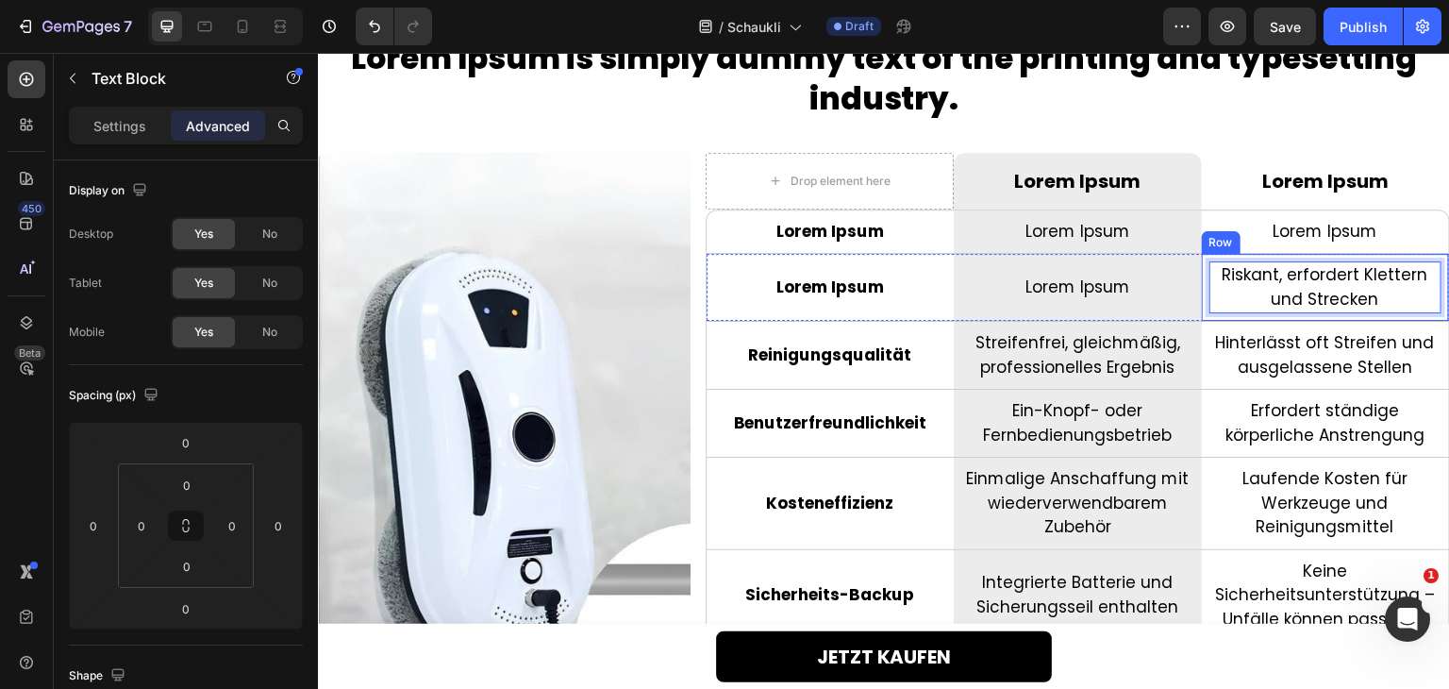
click at [1306, 360] on p "Hinterlässt oft Streifen und ausgelassene Stellen" at bounding box center [1325, 355] width 228 height 48
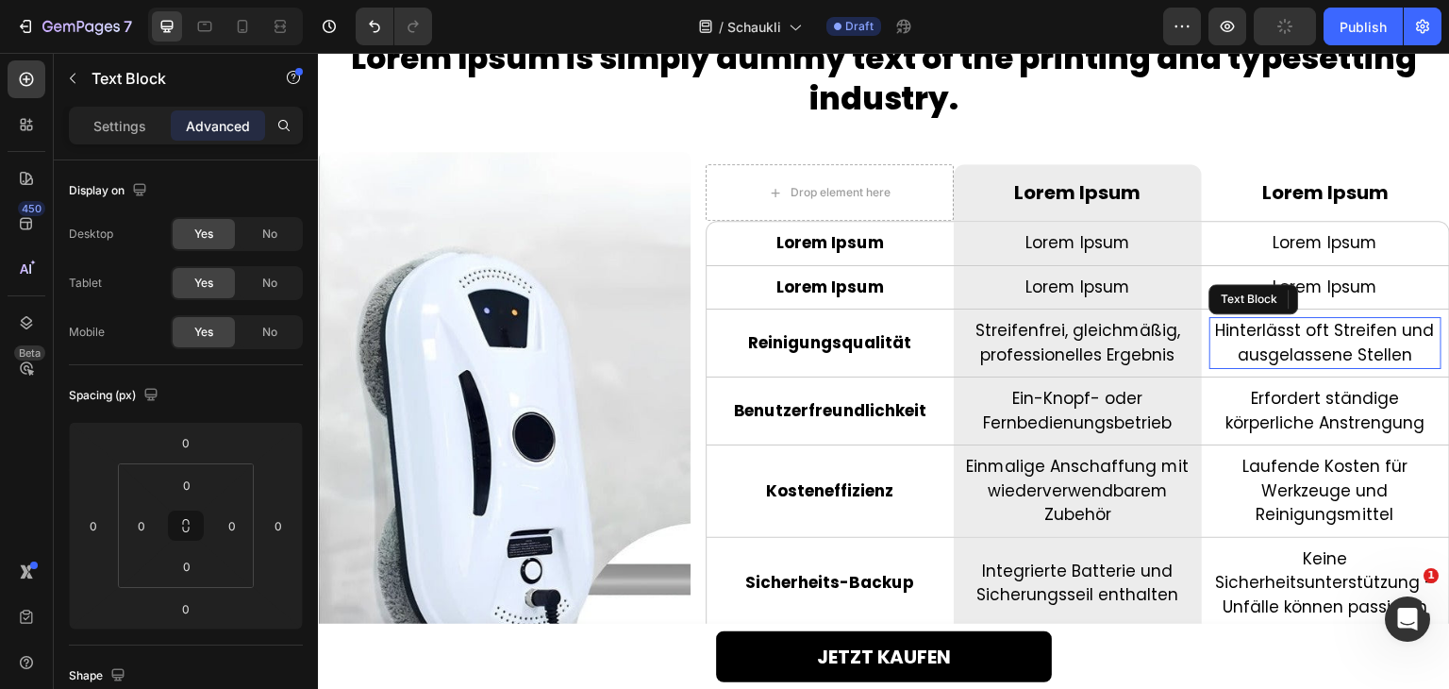
click at [1306, 360] on div "Hinterlässt oft Streifen und ausgelassene Stellen Text Block" at bounding box center [1325, 343] width 232 height 52
click at [1293, 349] on p "Hinterlässt oft Streifen und ausgelassene Stellen" at bounding box center [1325, 343] width 228 height 48
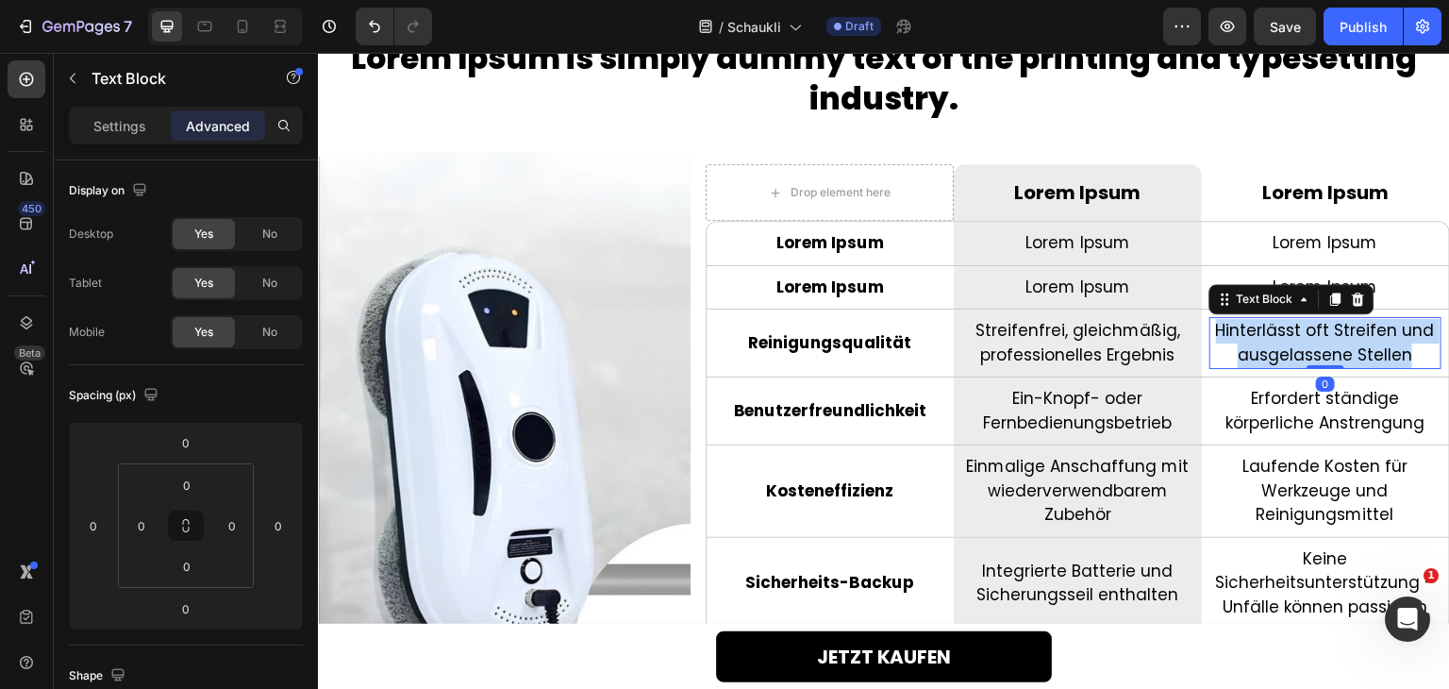
click at [1293, 349] on p "Hinterlässt oft Streifen und ausgelassene Stellen" at bounding box center [1325, 343] width 228 height 48
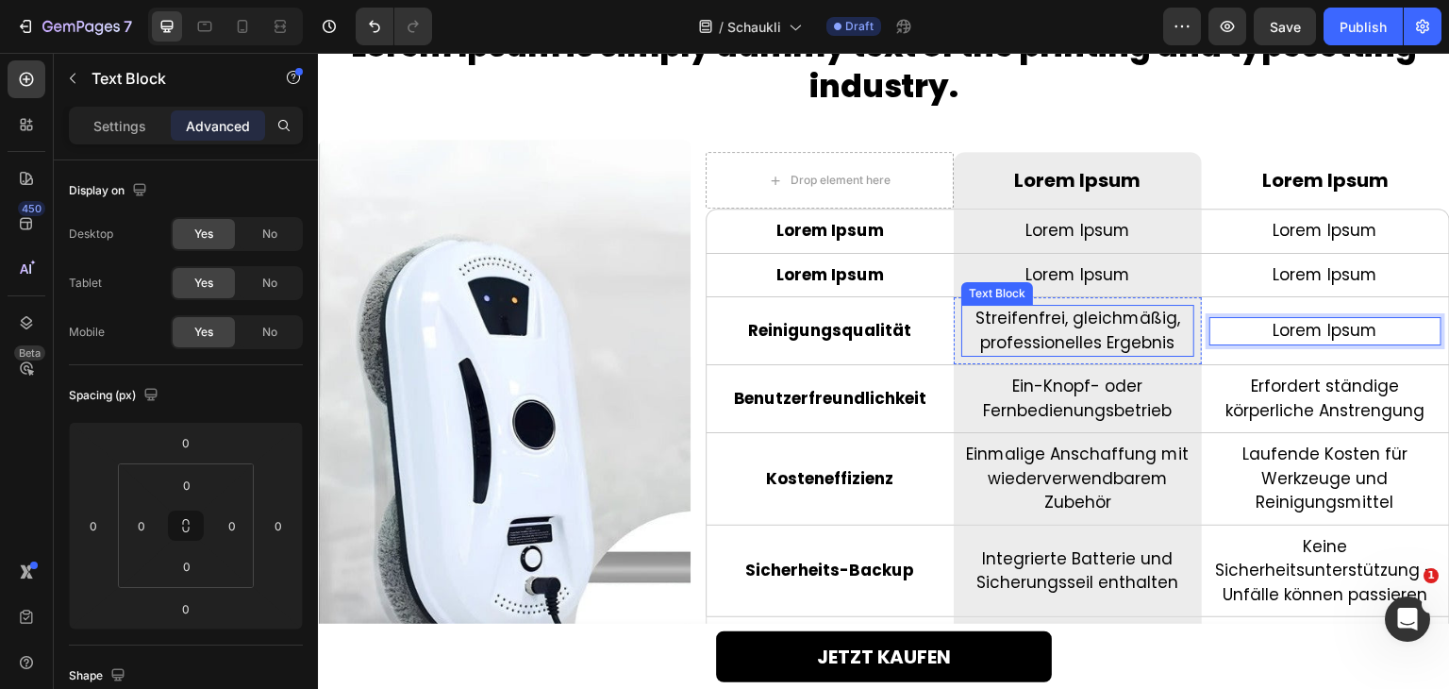
click at [1087, 327] on p "Streifenfrei, gleichmäßig, professionelles Ergebnis" at bounding box center [1077, 331] width 228 height 48
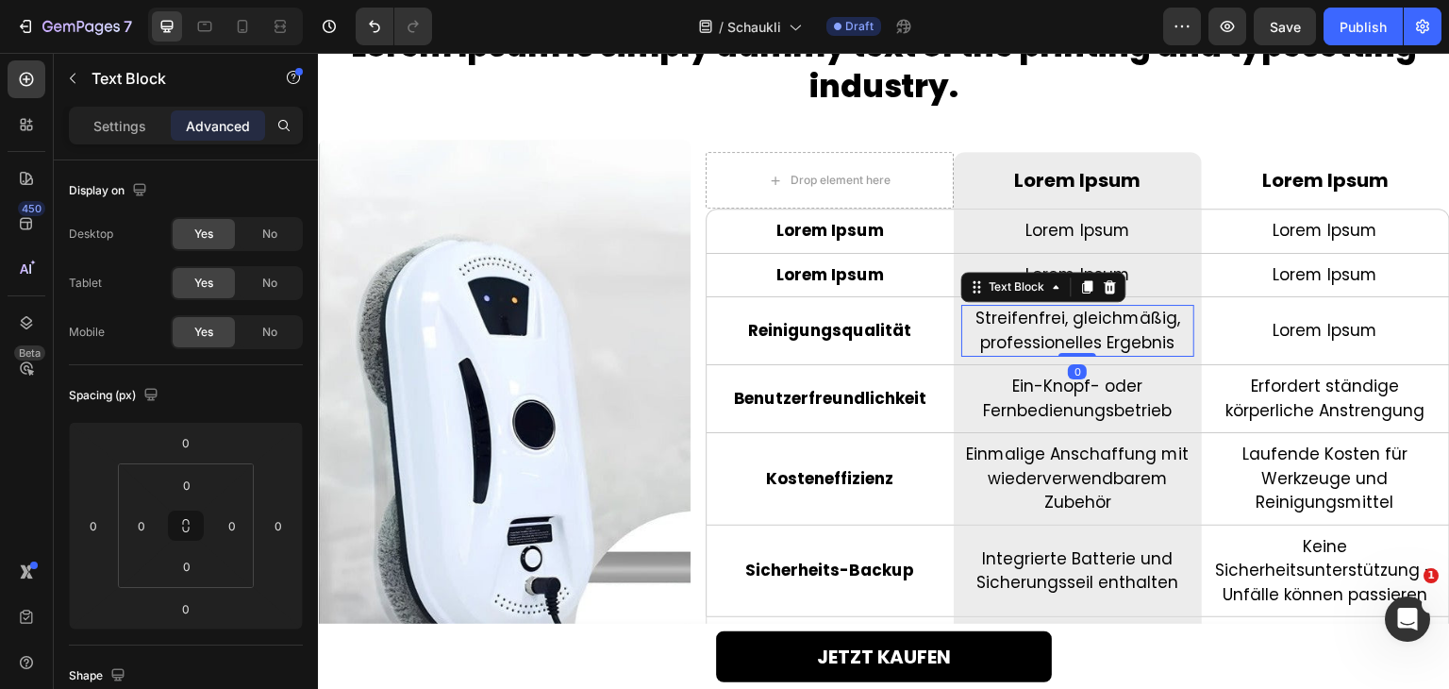
click at [1087, 327] on p "Streifenfrei, gleichmäßig, professionelles Ergebnis" at bounding box center [1077, 331] width 228 height 48
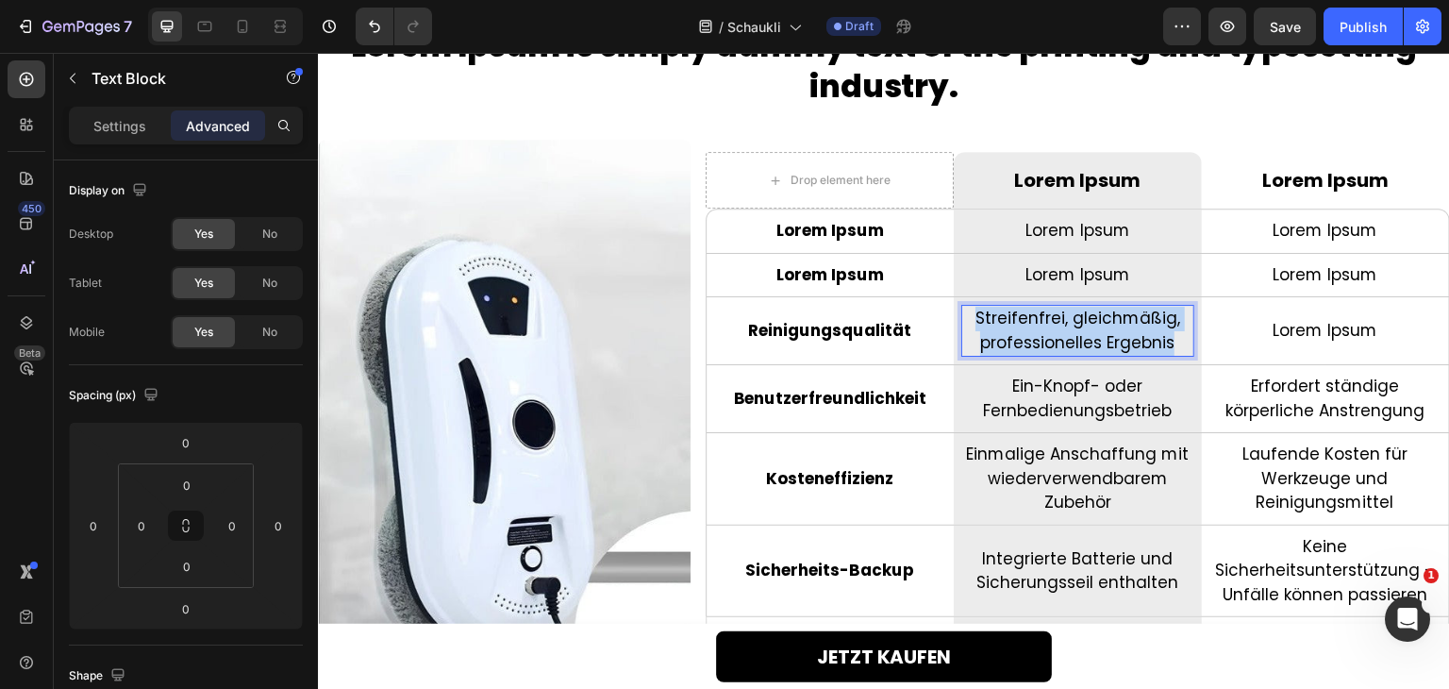
click at [1087, 327] on p "Streifenfrei, gleichmäßig, professionelles Ergebnis" at bounding box center [1077, 331] width 228 height 48
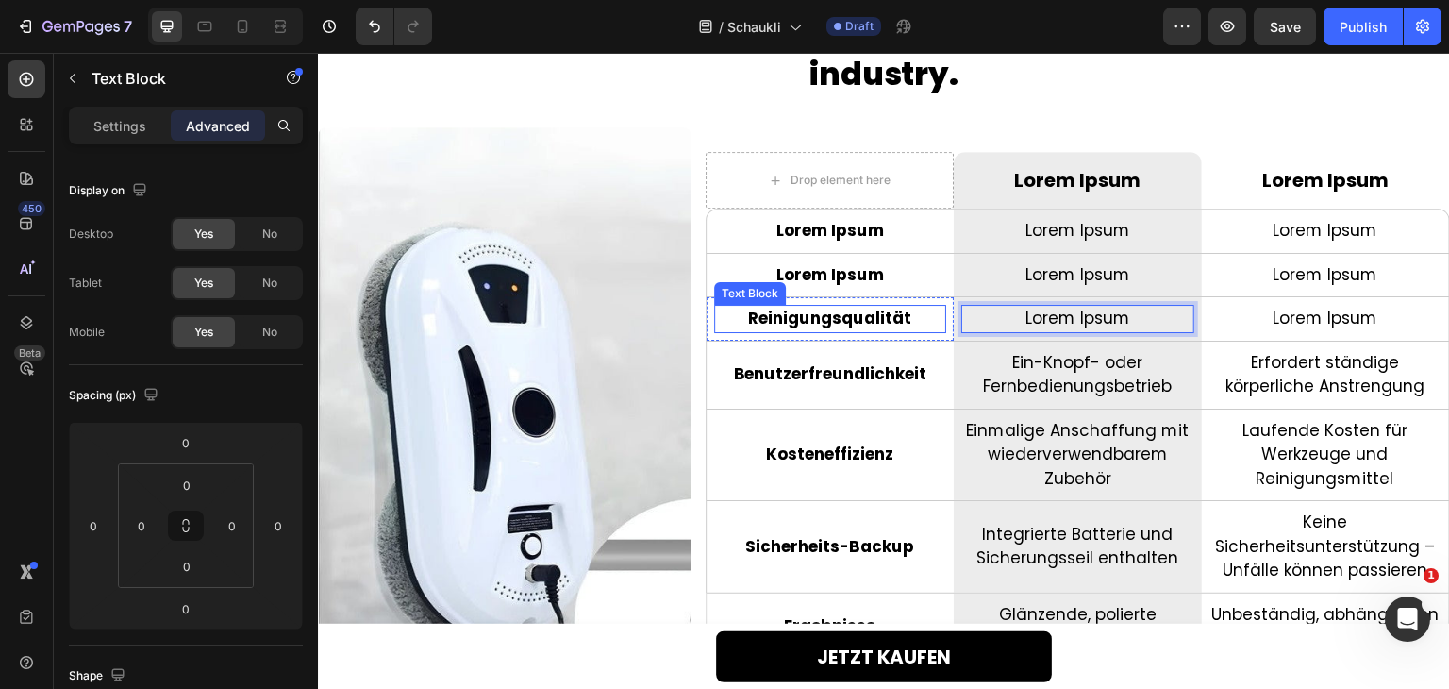
click at [838, 307] on p "Reinigungsqualität" at bounding box center [830, 319] width 228 height 25
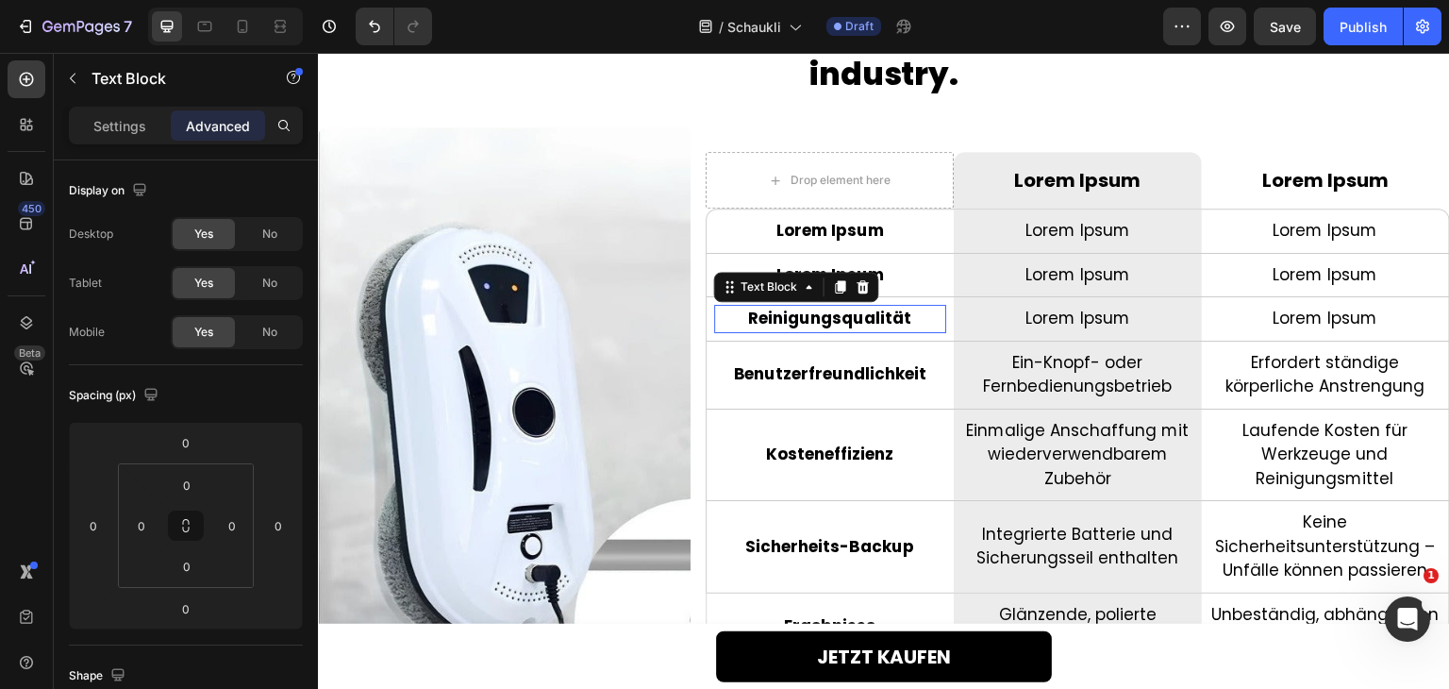
click at [838, 307] on p "Reinigungsqualität" at bounding box center [830, 319] width 228 height 25
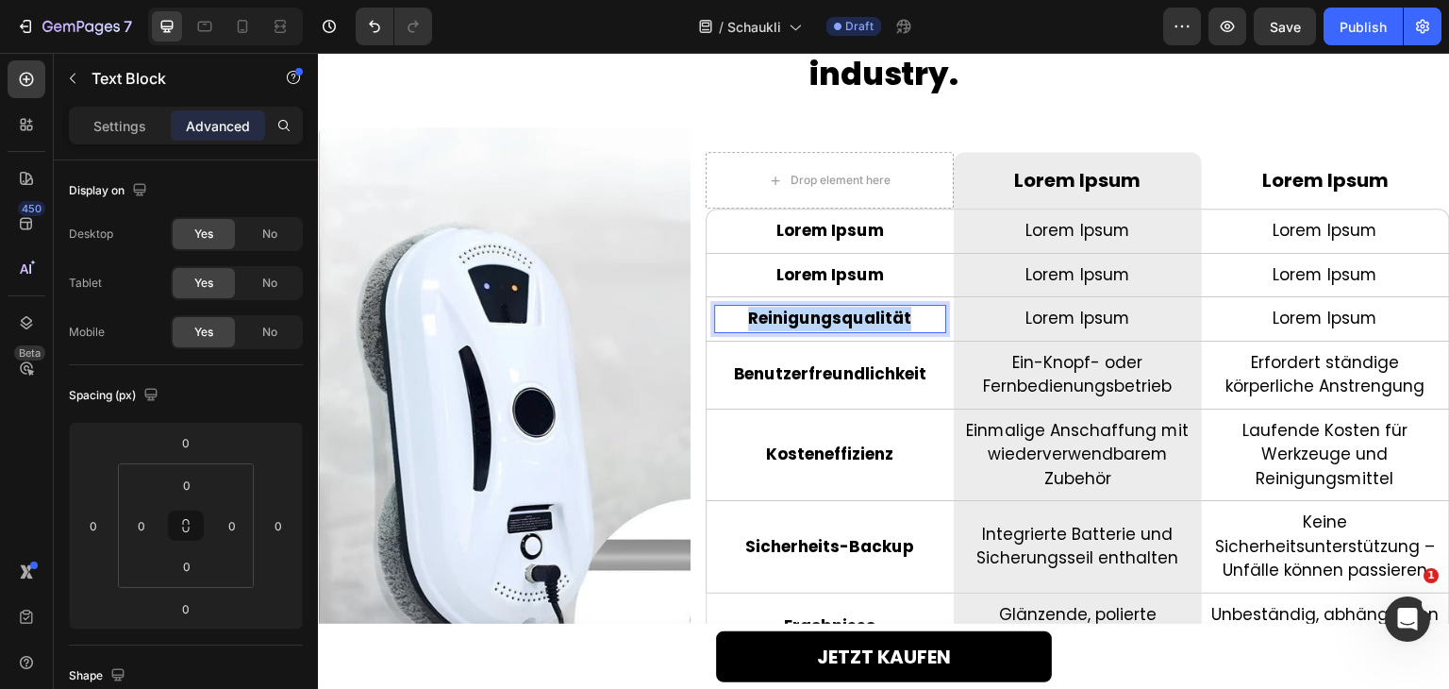
click at [838, 307] on p "Reinigungsqualität" at bounding box center [830, 319] width 228 height 25
click at [853, 374] on p "Benutzerfreundlichkeit" at bounding box center [830, 374] width 228 height 25
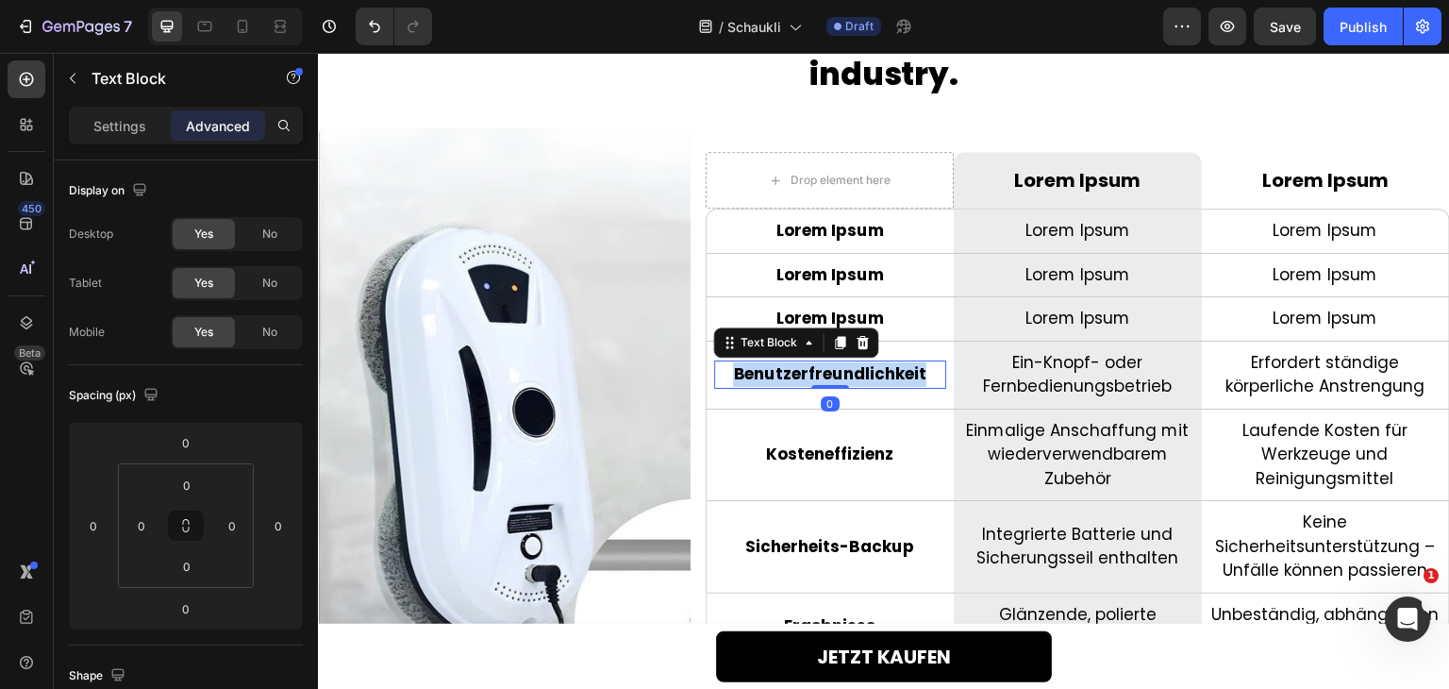
click at [853, 374] on p "Benutzerfreundlichkeit" at bounding box center [830, 374] width 228 height 25
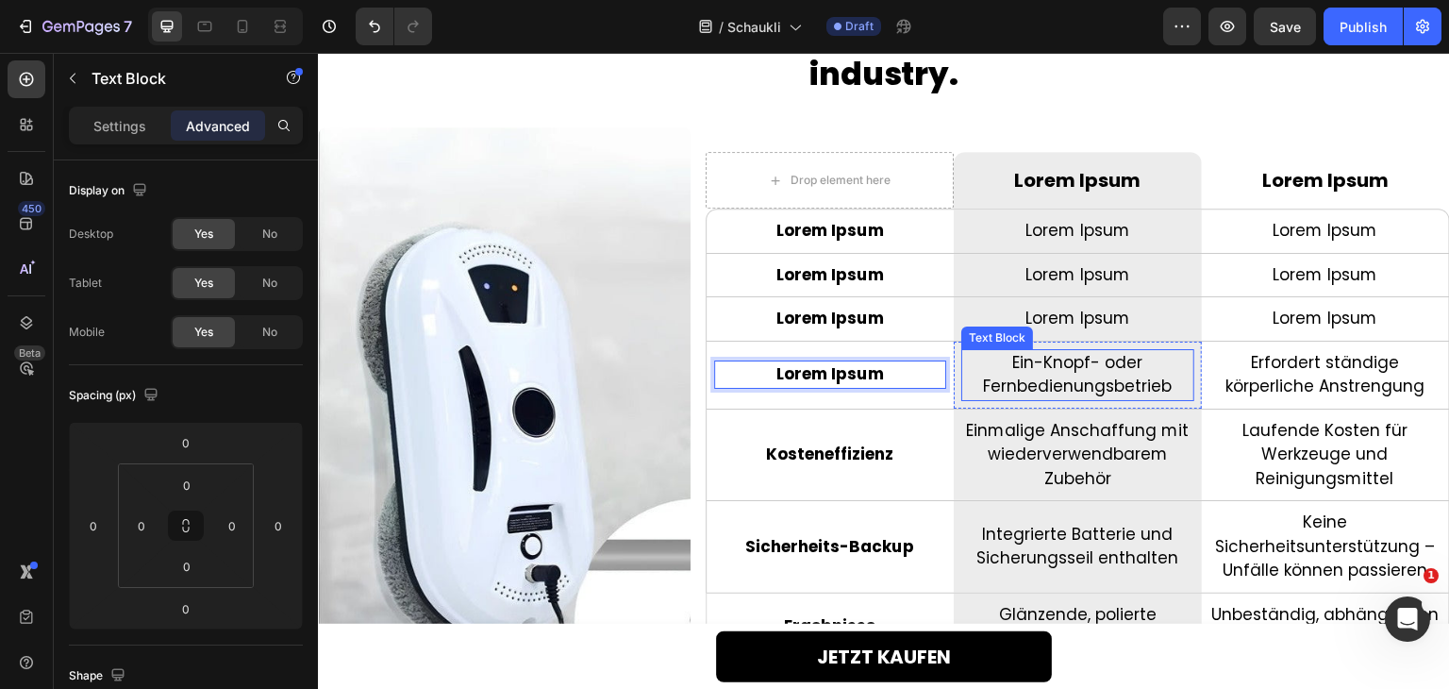
click at [1097, 378] on p "Ein-Knopf- oder Fernbedienungsbetrieb" at bounding box center [1077, 375] width 228 height 48
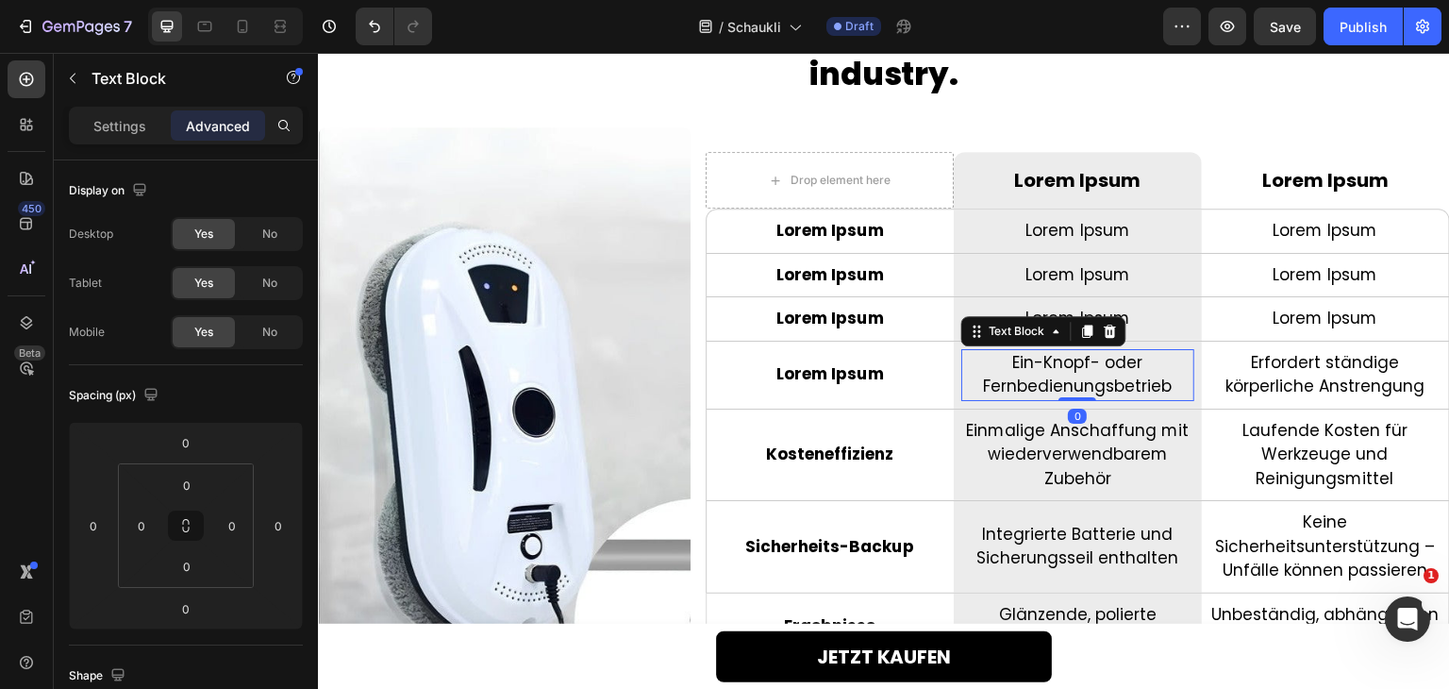
click at [1097, 378] on p "Ein-Knopf- oder Fernbedienungsbetrieb" at bounding box center [1077, 375] width 228 height 48
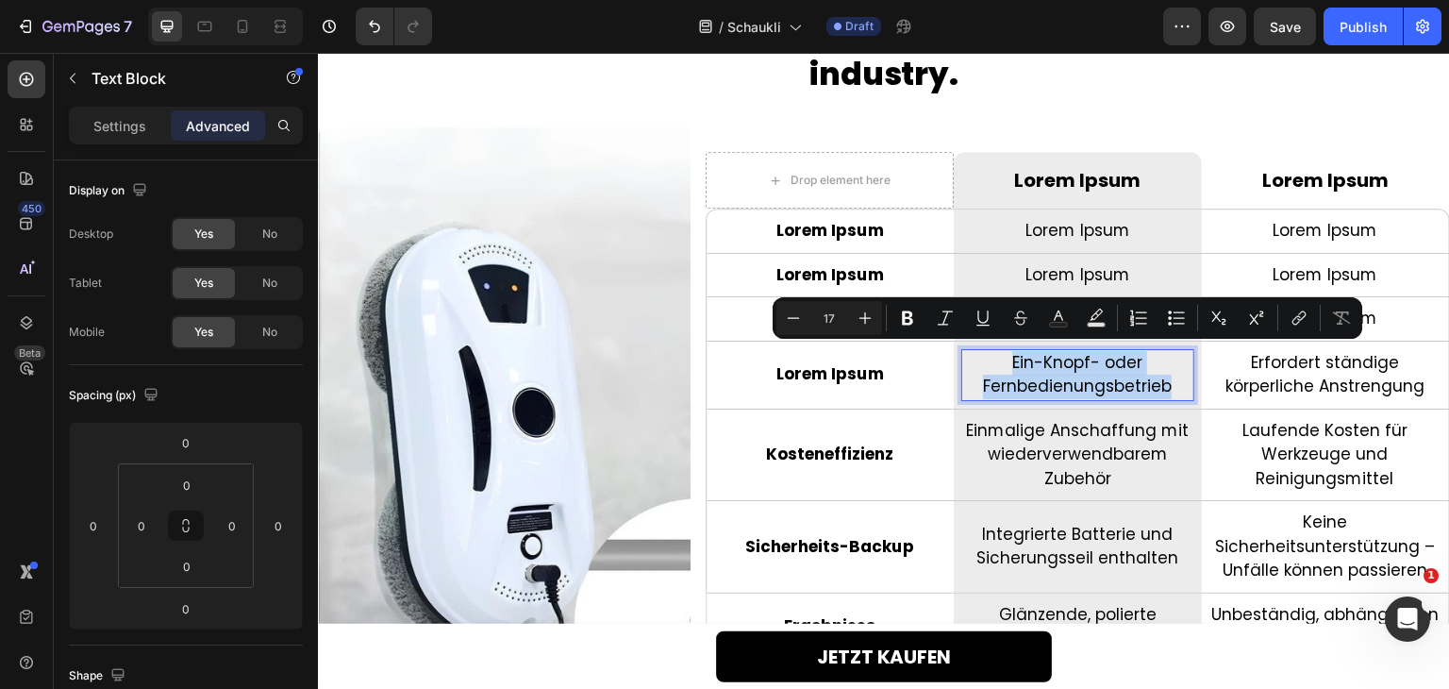
scroll to position [4003, 0]
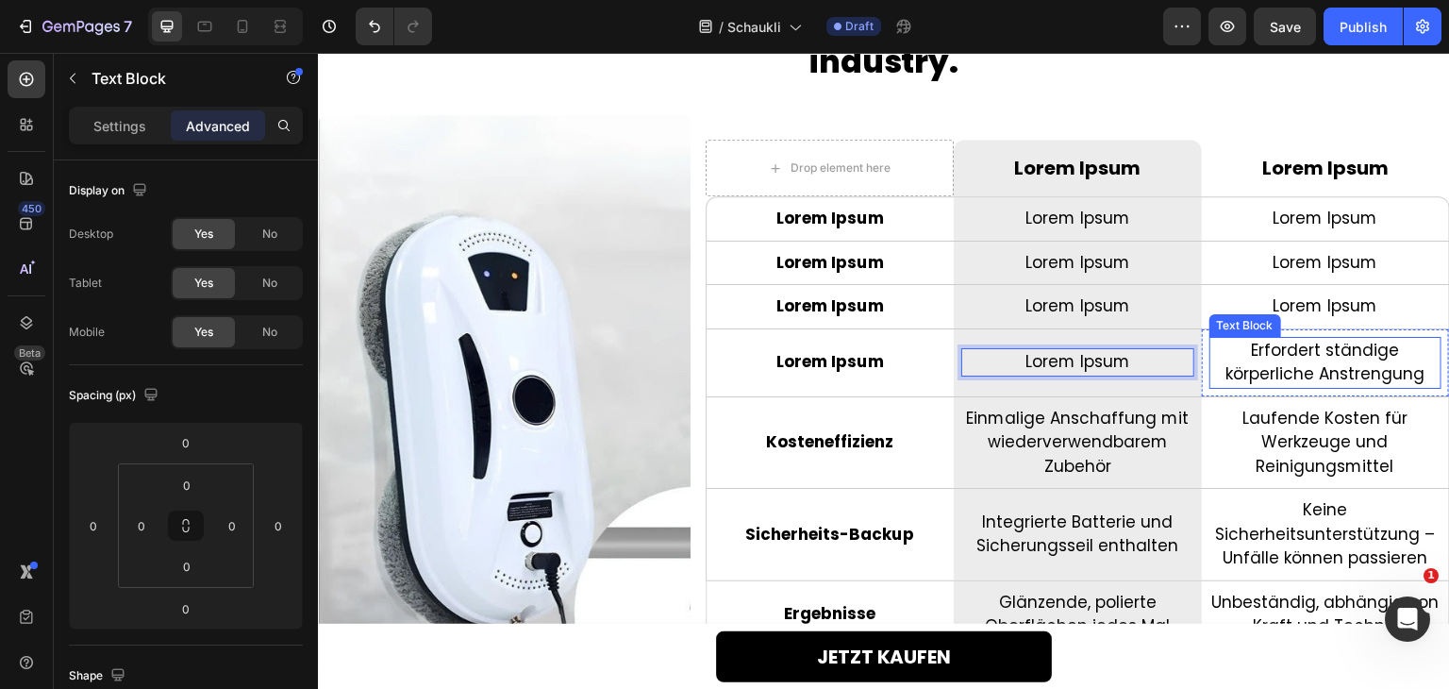
click at [1316, 371] on p "Erfordert ständige körperliche Anstrengung" at bounding box center [1325, 363] width 228 height 48
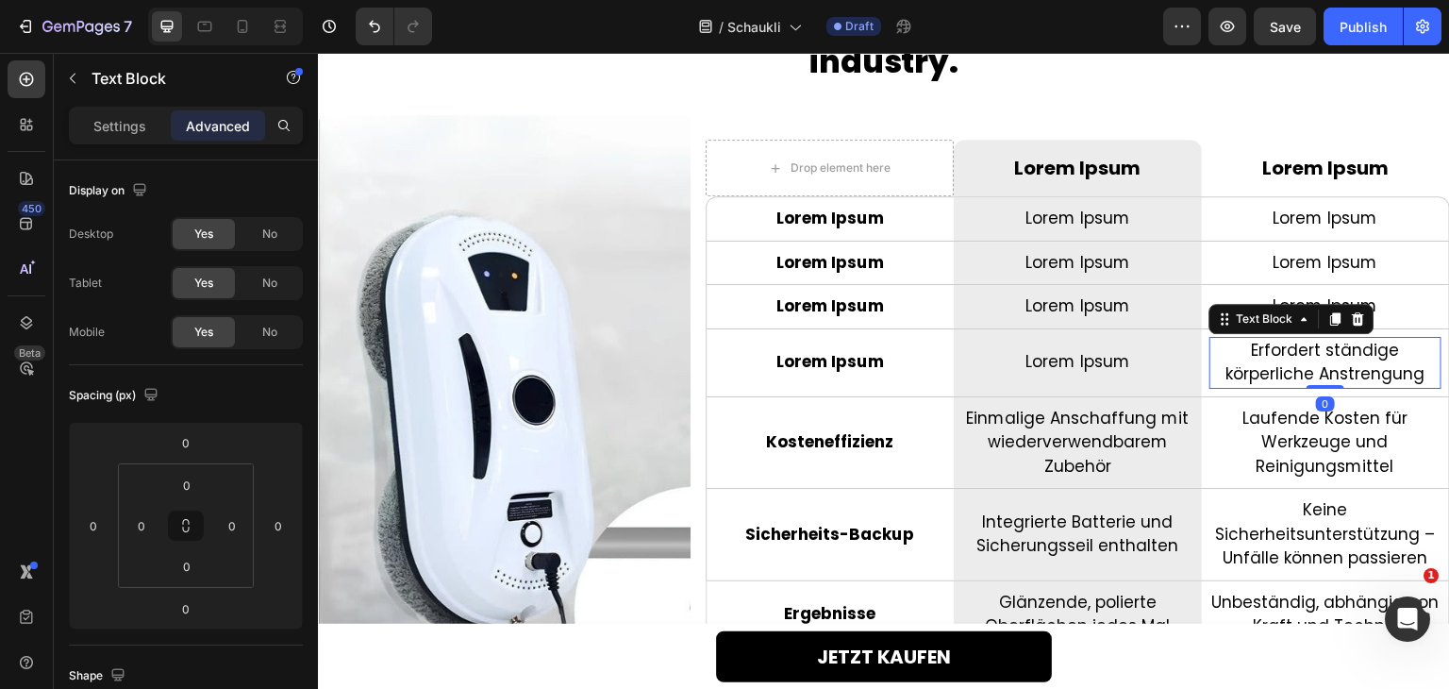
click at [1316, 371] on p "Erfordert ständige körperliche Anstrengung" at bounding box center [1325, 363] width 228 height 48
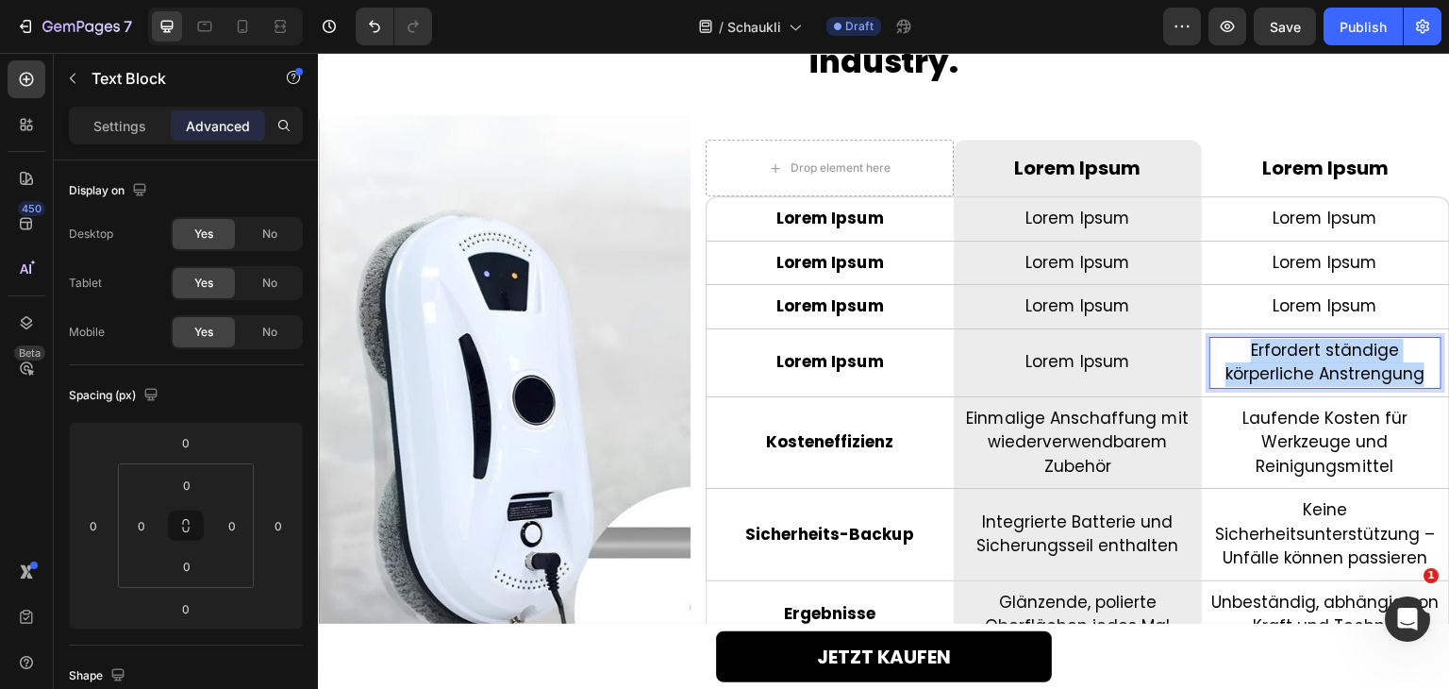
click at [1316, 371] on p "Erfordert ständige körperliche Anstrengung" at bounding box center [1325, 363] width 228 height 48
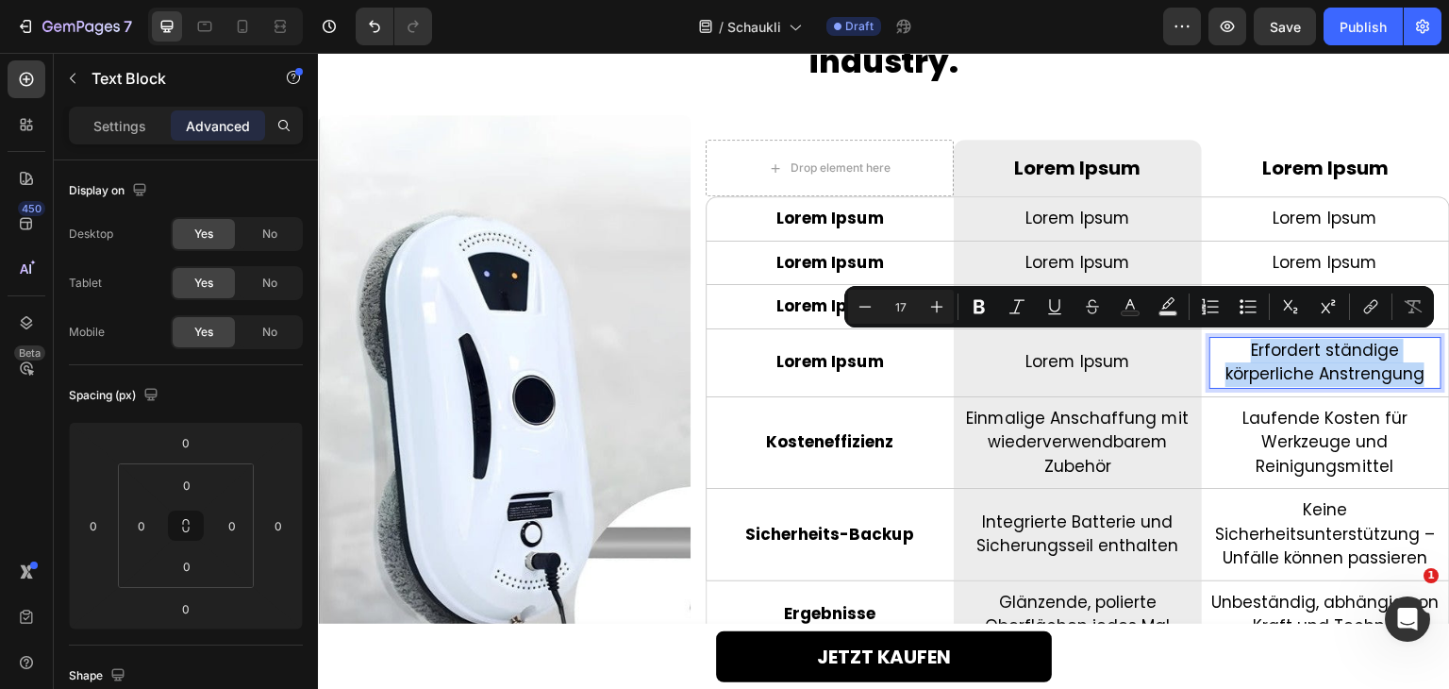
scroll to position [4015, 0]
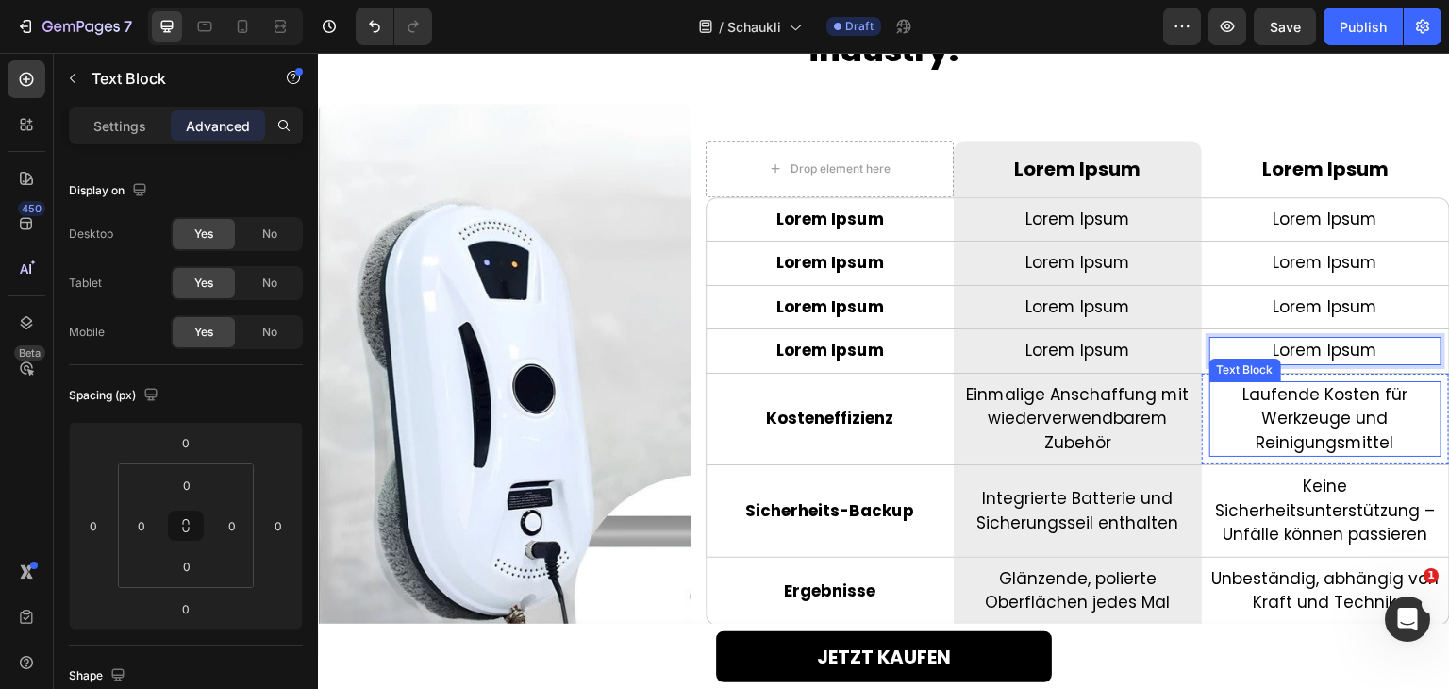
click at [1294, 417] on p "Laufende Kosten für Werkzeuge und Reinigungsmittel" at bounding box center [1325, 419] width 228 height 73
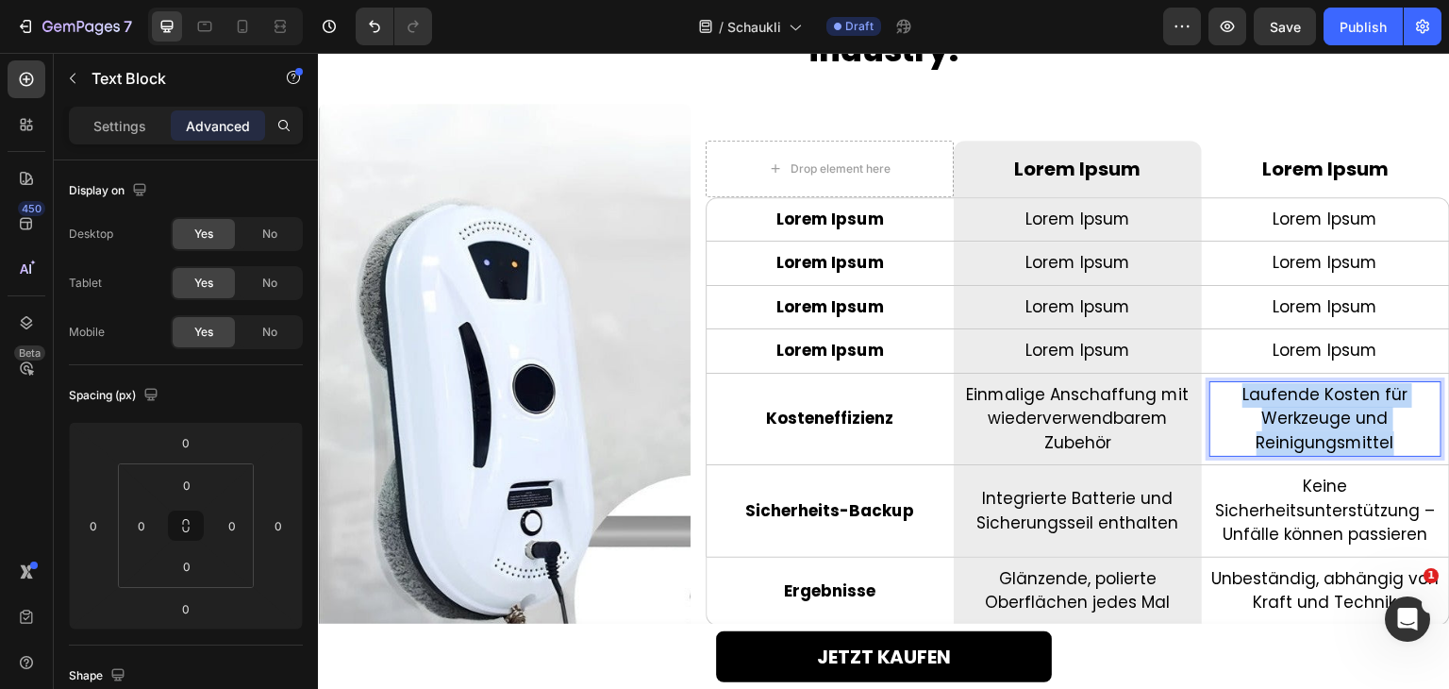
click at [1294, 417] on p "Laufende Kosten für Werkzeuge und Reinigungsmittel" at bounding box center [1325, 419] width 228 height 73
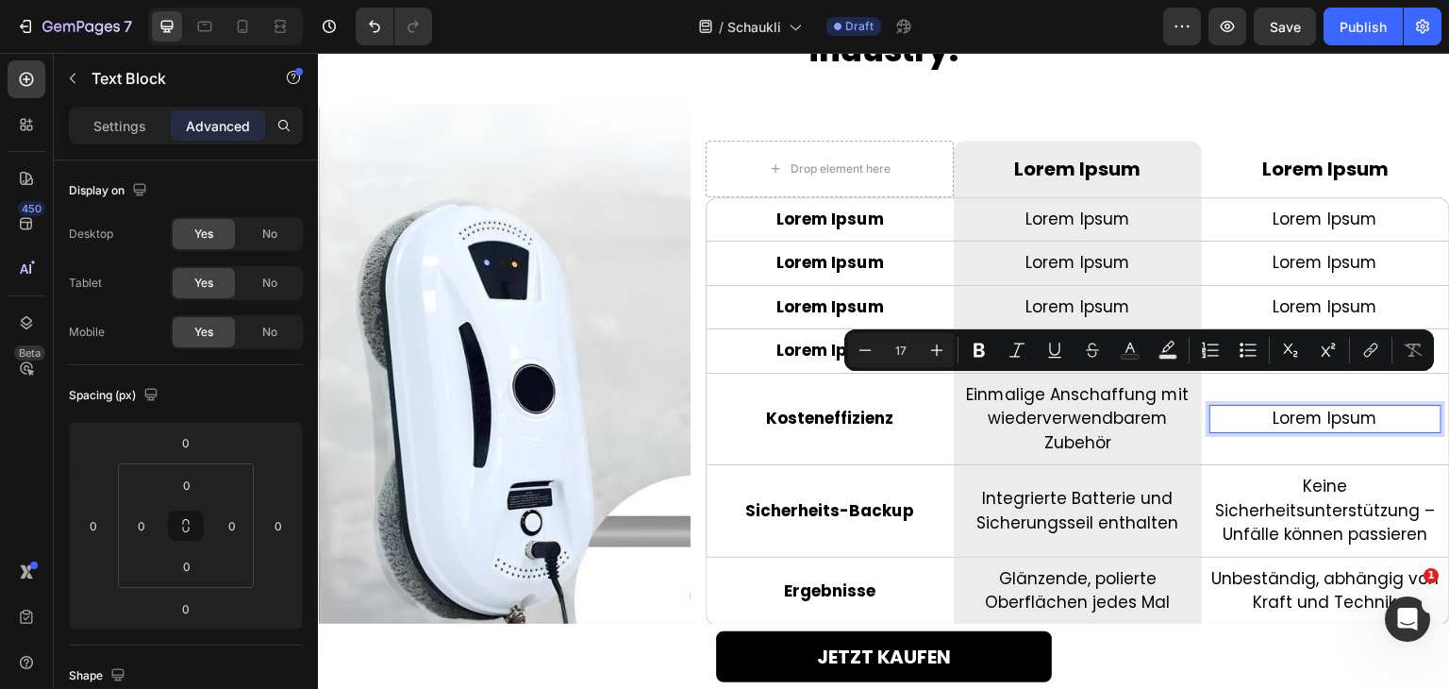
scroll to position [4039, 0]
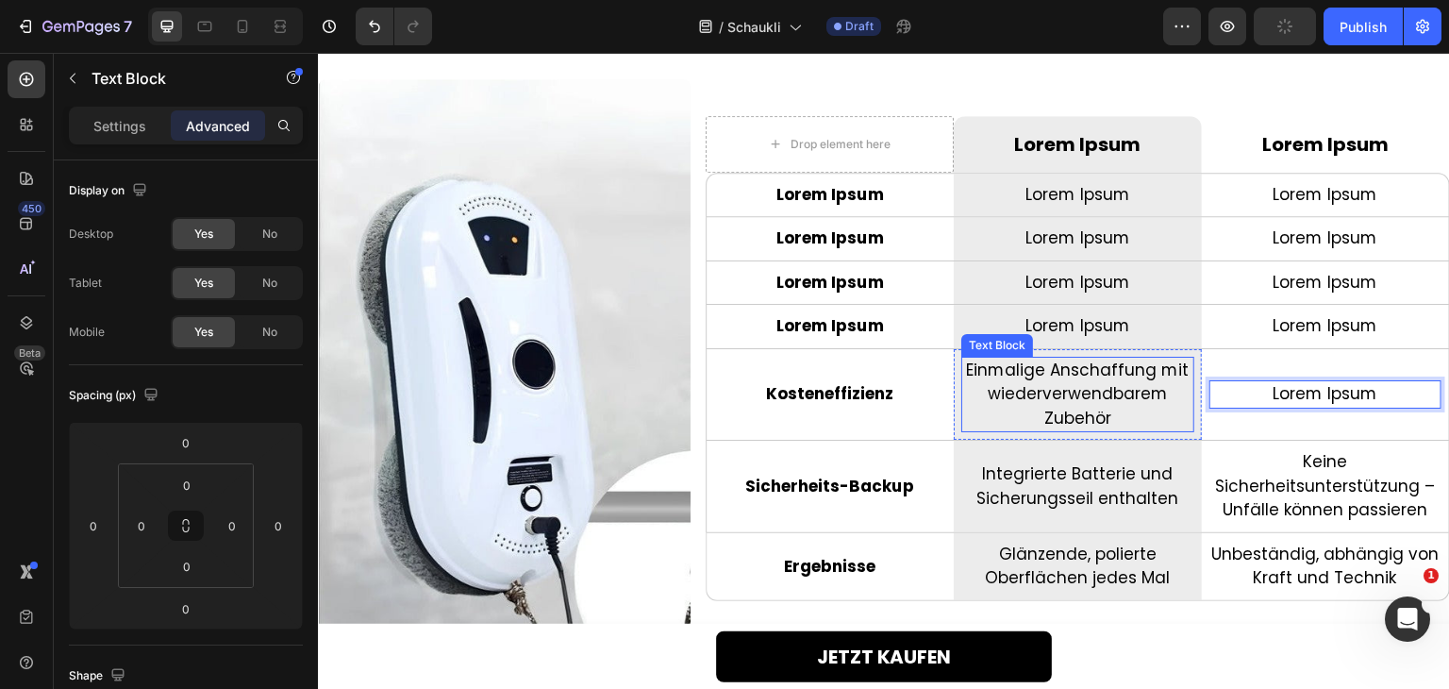
click at [1040, 367] on p "Einmalige Anschaffung mit wiederverwendbarem Zubehör" at bounding box center [1077, 394] width 228 height 73
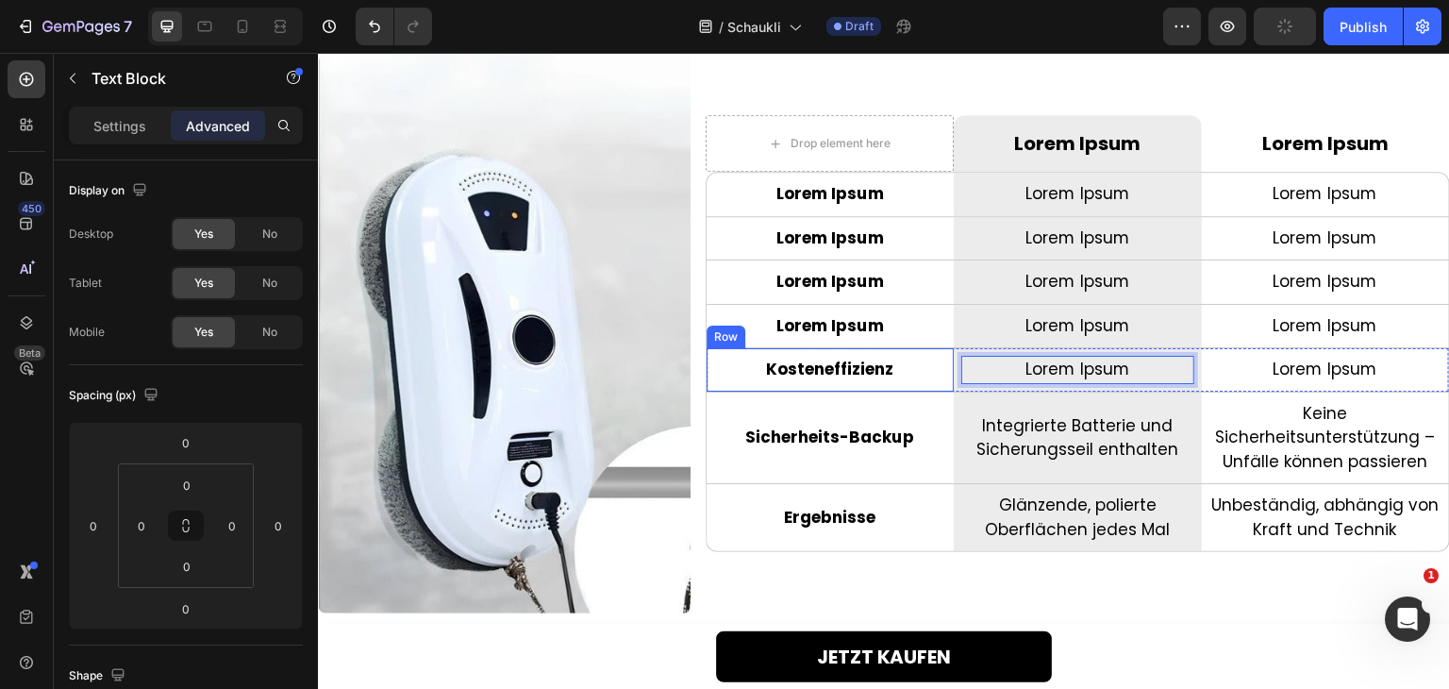
click at [855, 367] on p "Kosteneffizienz" at bounding box center [830, 370] width 228 height 25
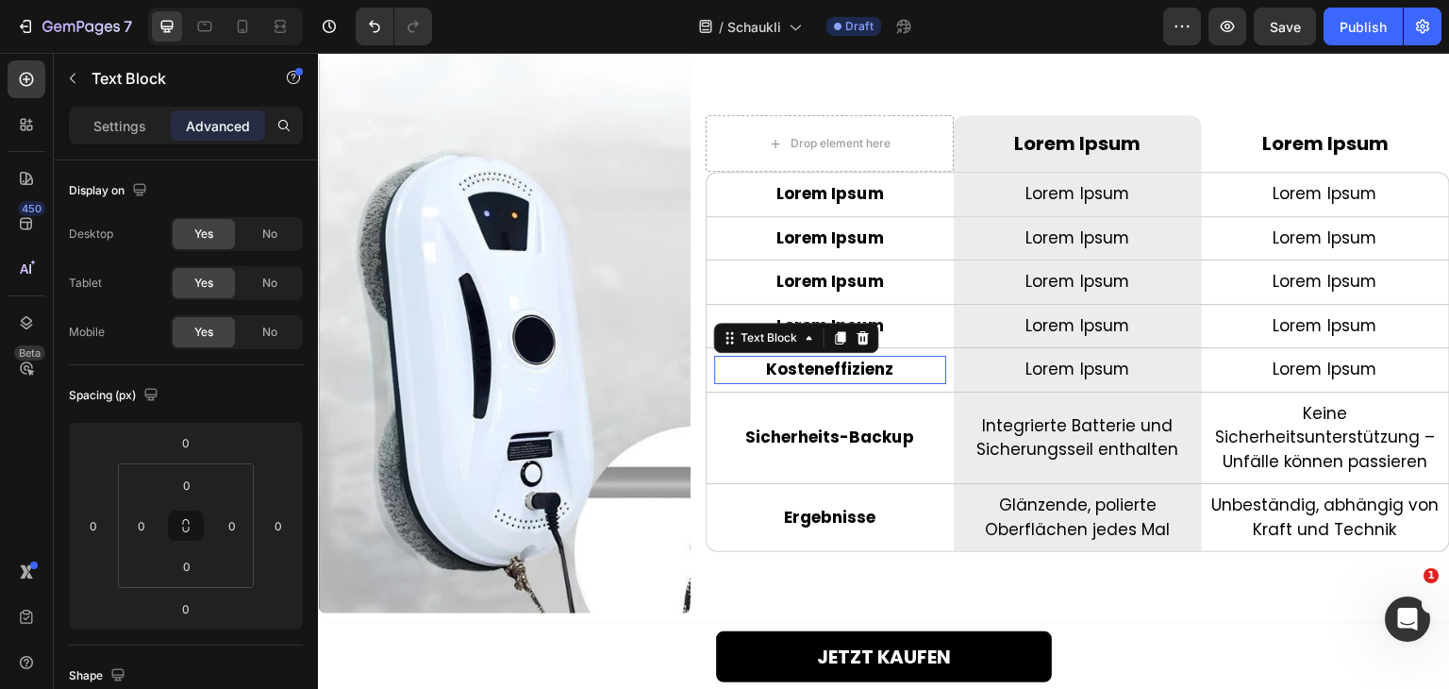
click at [855, 367] on p "Kosteneffizienz" at bounding box center [830, 370] width 228 height 25
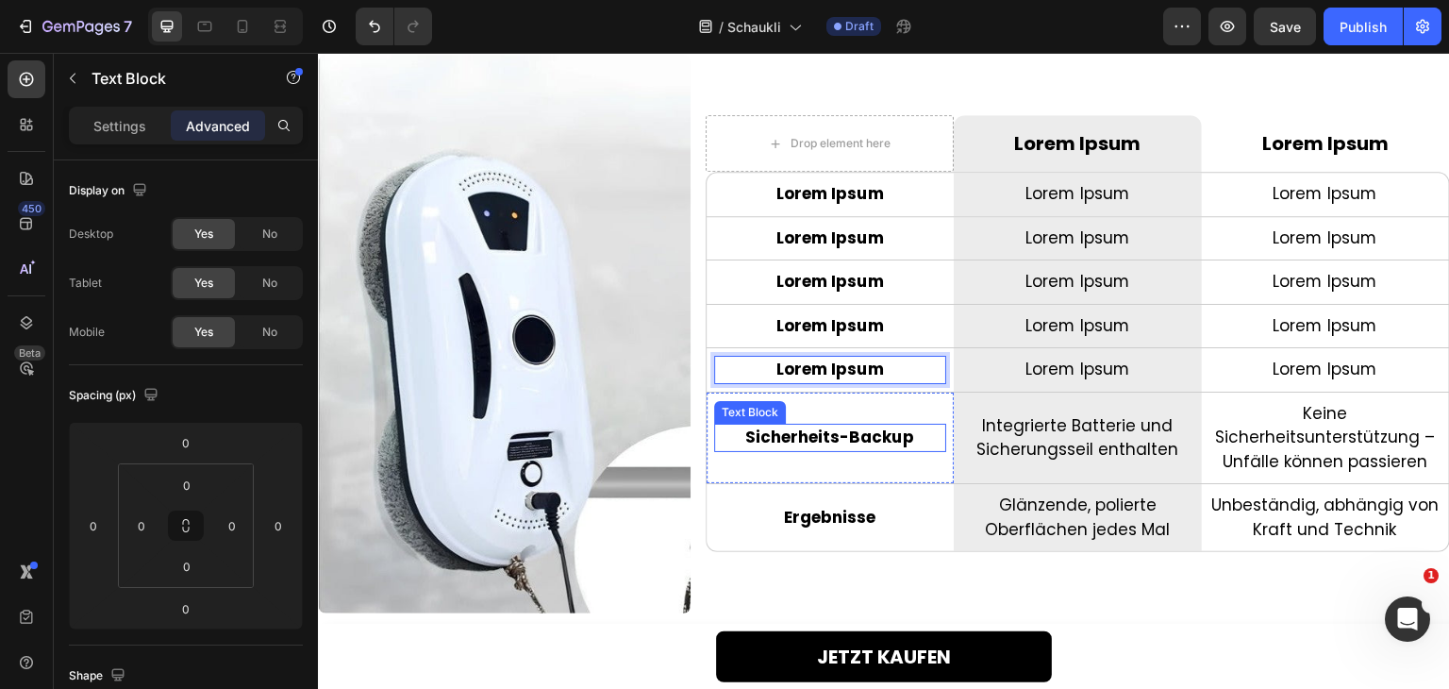
click at [851, 431] on p "Sicherheits-Backup" at bounding box center [830, 437] width 228 height 25
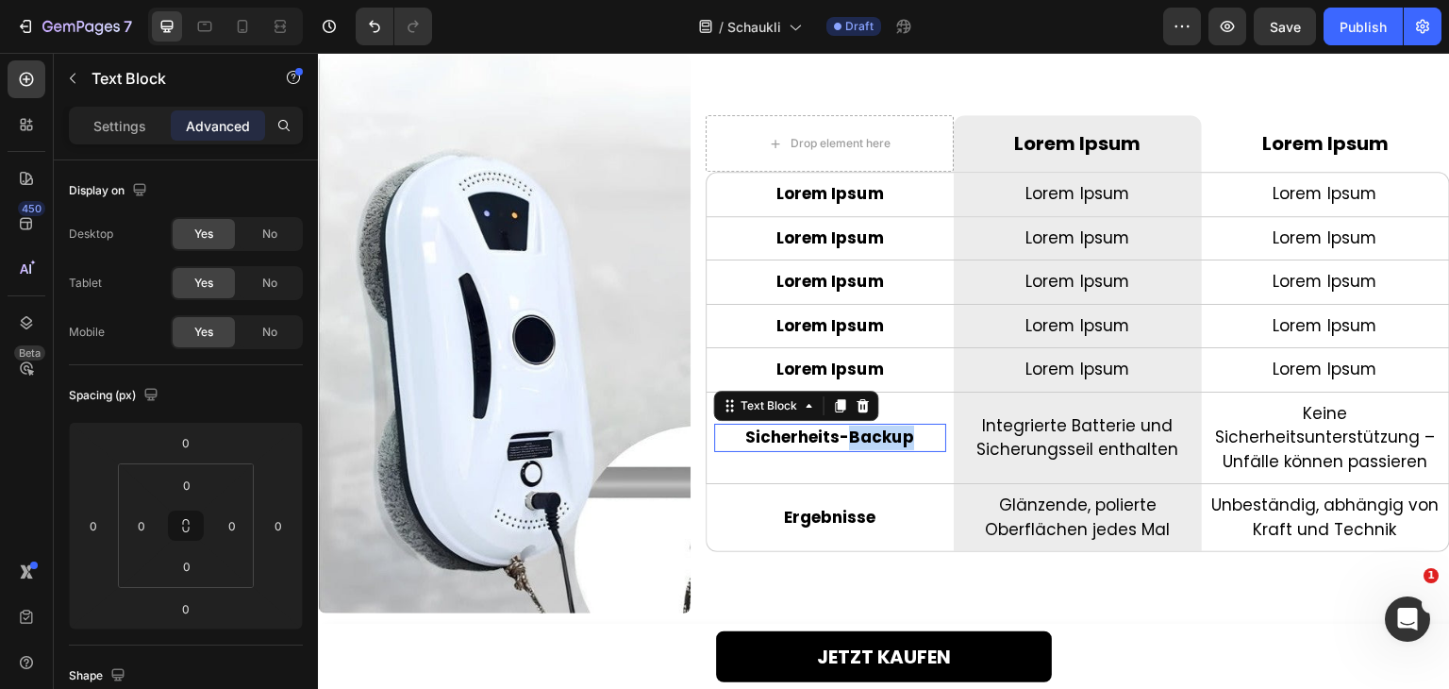
click at [851, 431] on p "Sicherheits-Backup" at bounding box center [830, 437] width 228 height 25
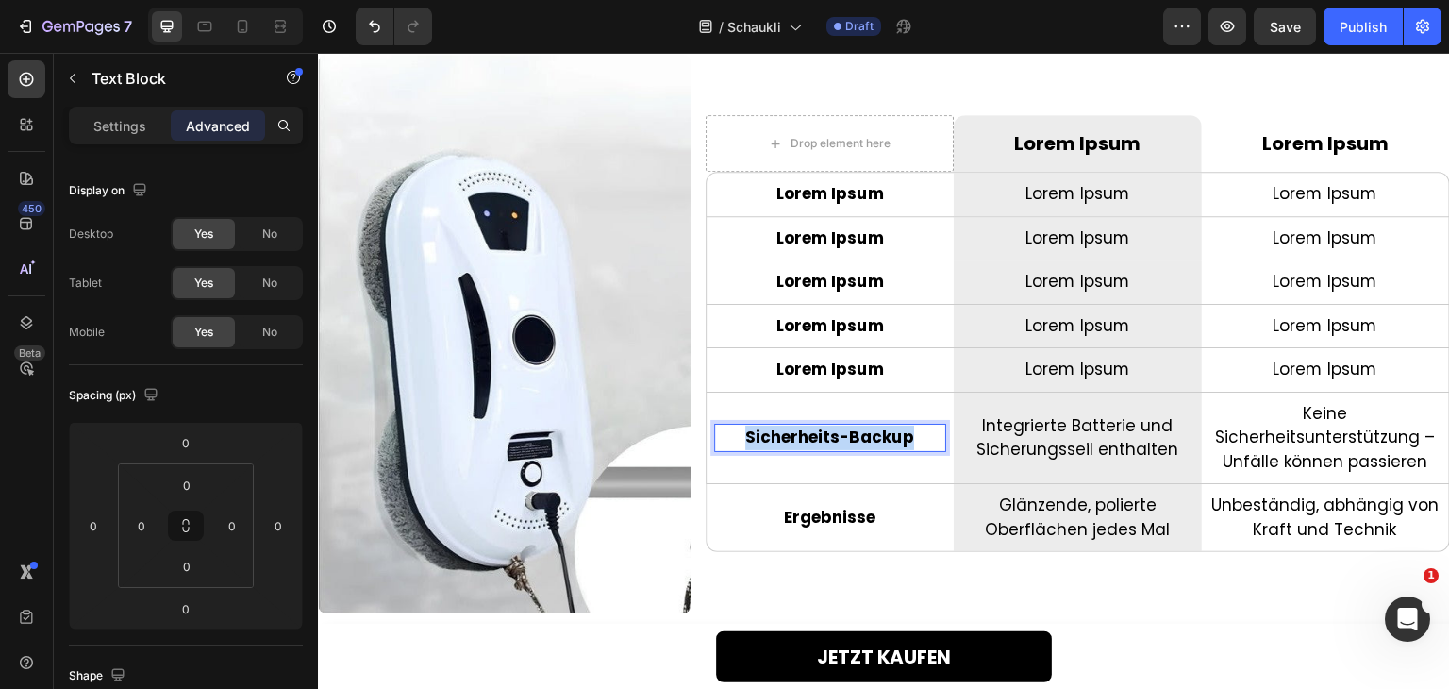
click at [851, 431] on p "Sicherheits-Backup" at bounding box center [830, 437] width 228 height 25
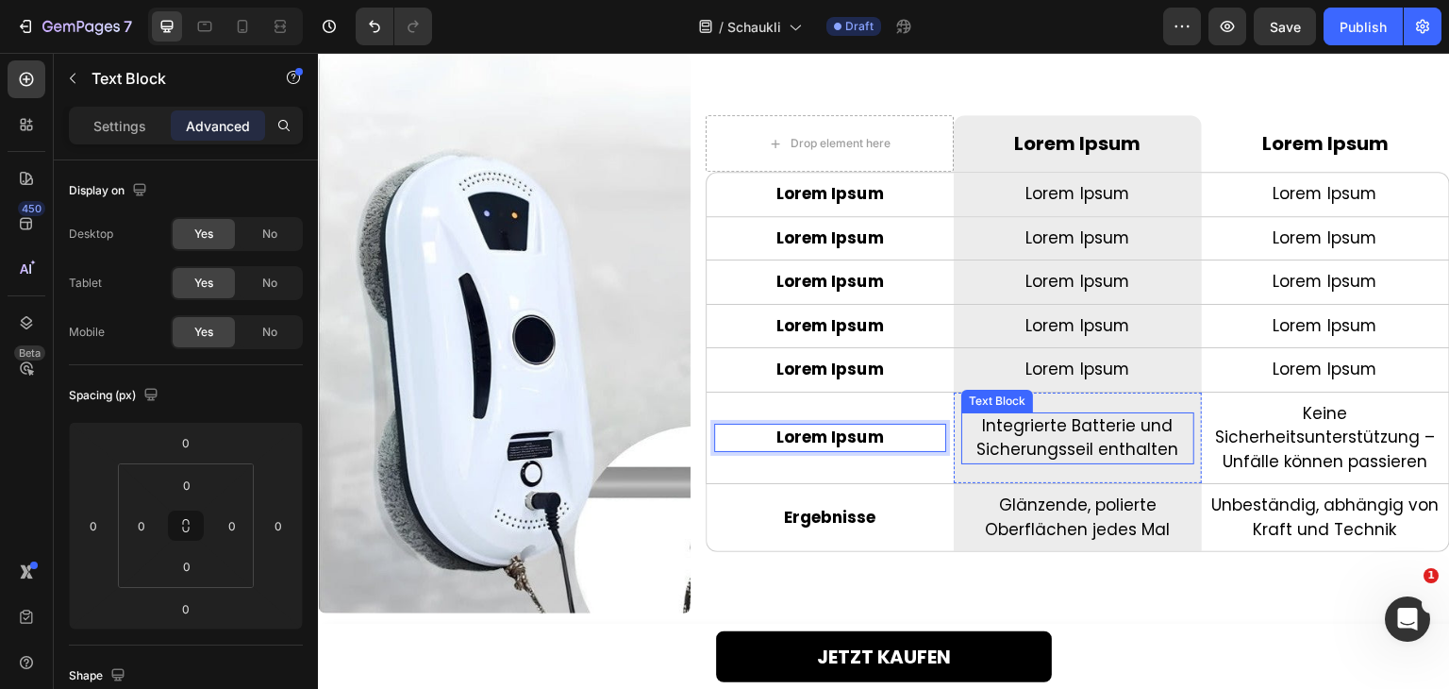
click at [1079, 439] on p "Integrierte Batterie und Sicherungsseil enthalten" at bounding box center [1077, 438] width 228 height 48
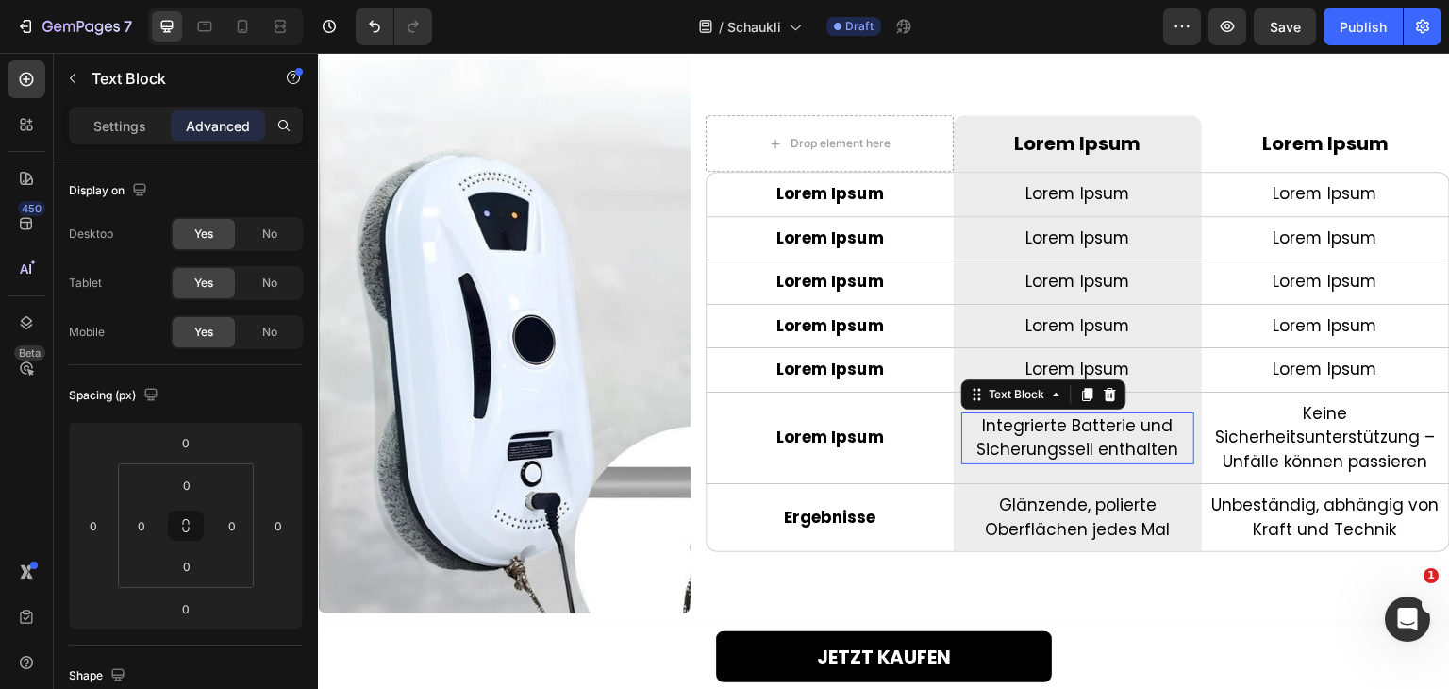
click at [1079, 439] on p "Integrierte Batterie und Sicherungsseil enthalten" at bounding box center [1077, 438] width 228 height 48
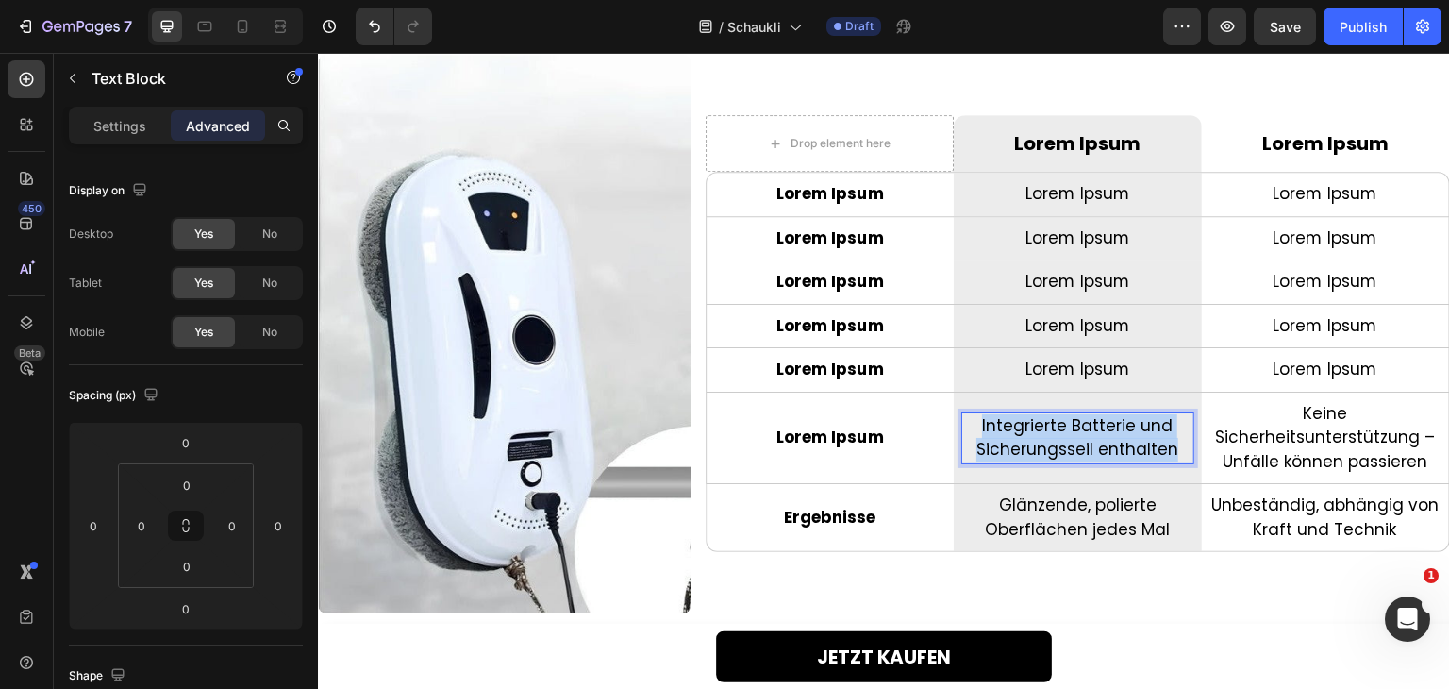
click at [1079, 439] on p "Integrierte Batterie und Sicherungsseil enthalten" at bounding box center [1077, 438] width 228 height 48
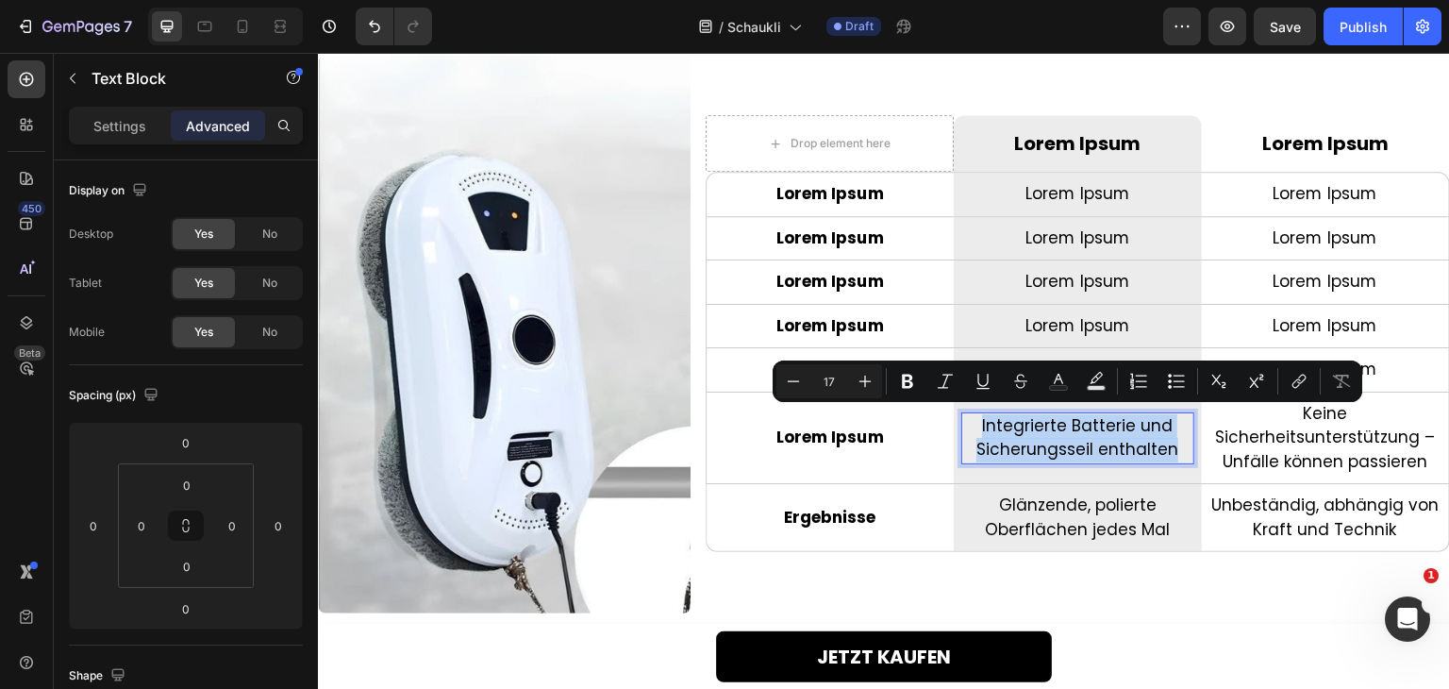
scroll to position [4075, 0]
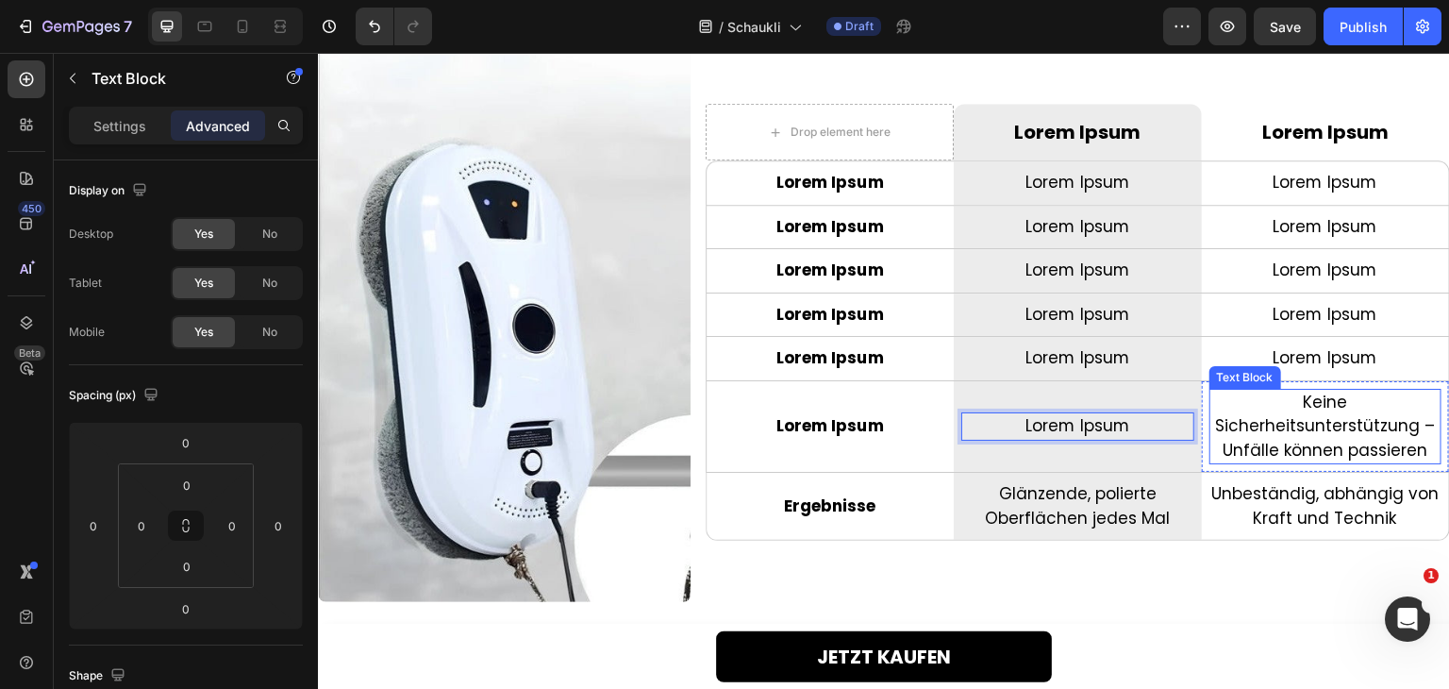
click at [1277, 443] on p "Keine Sicherheitsunterstützung – Unfälle können passieren" at bounding box center [1325, 427] width 228 height 73
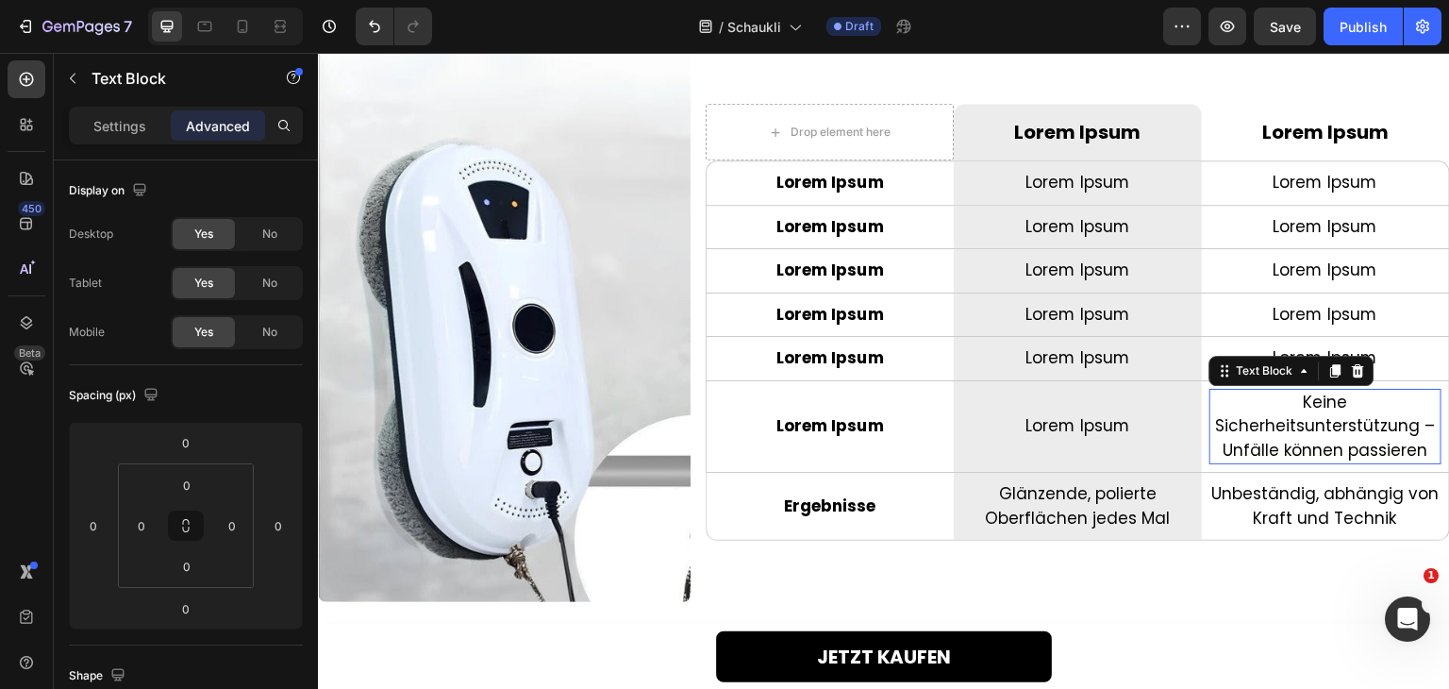
click at [1277, 443] on p "Keine Sicherheitsunterstützung – Unfälle können passieren" at bounding box center [1325, 427] width 228 height 73
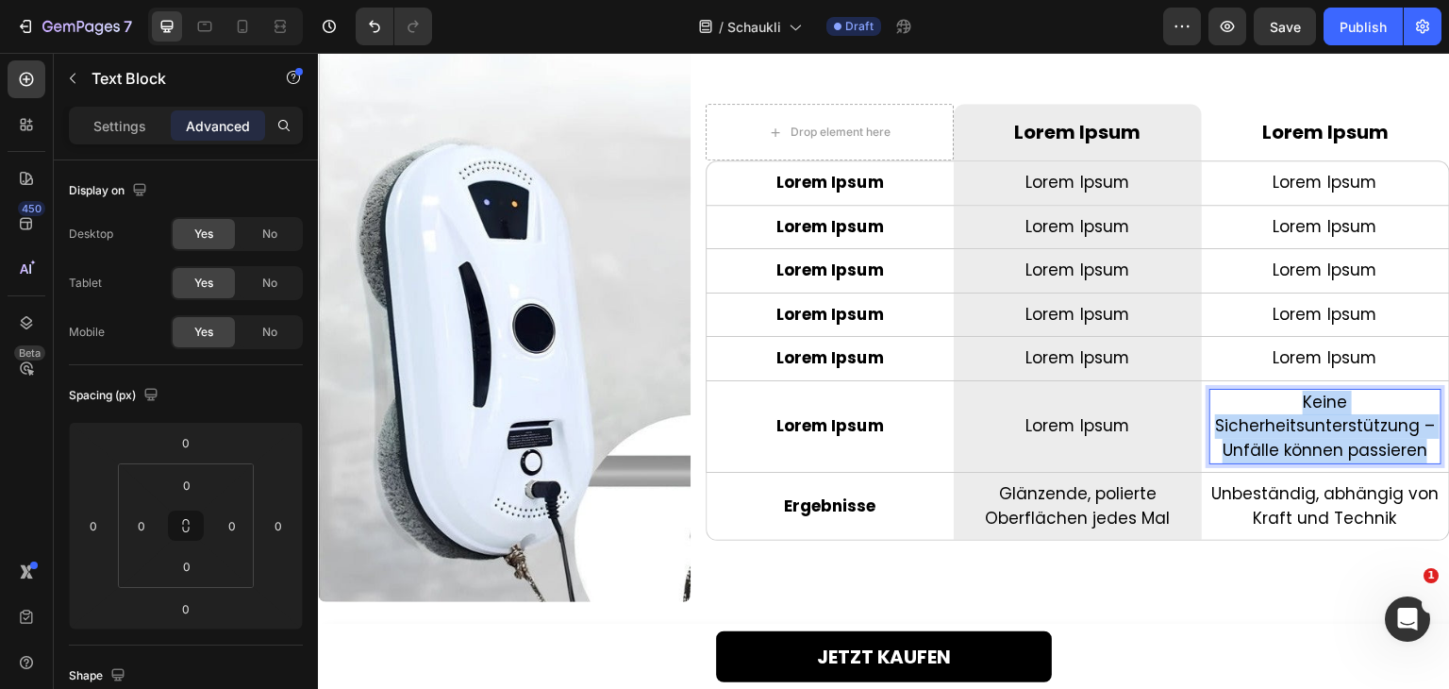
click at [1277, 443] on p "Keine Sicherheitsunterstützung – Unfälle können passieren" at bounding box center [1325, 427] width 228 height 73
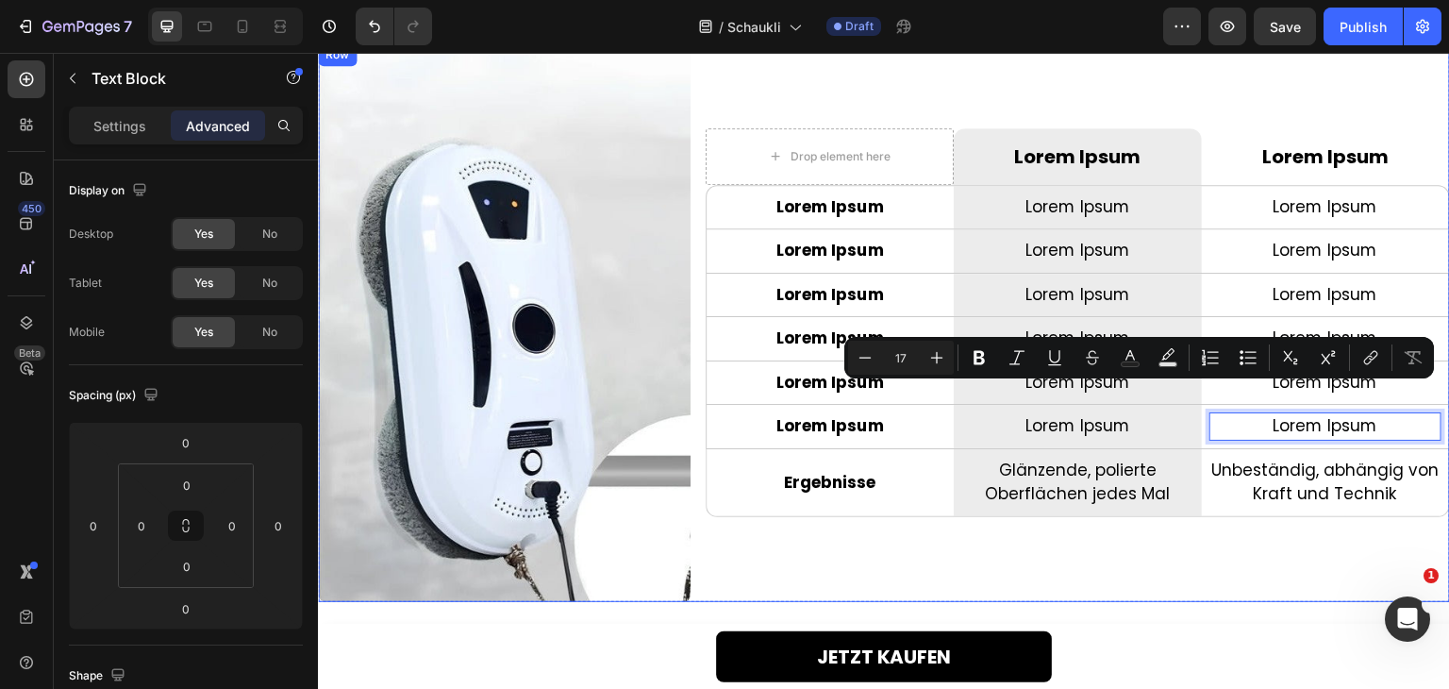
scroll to position [4100, 0]
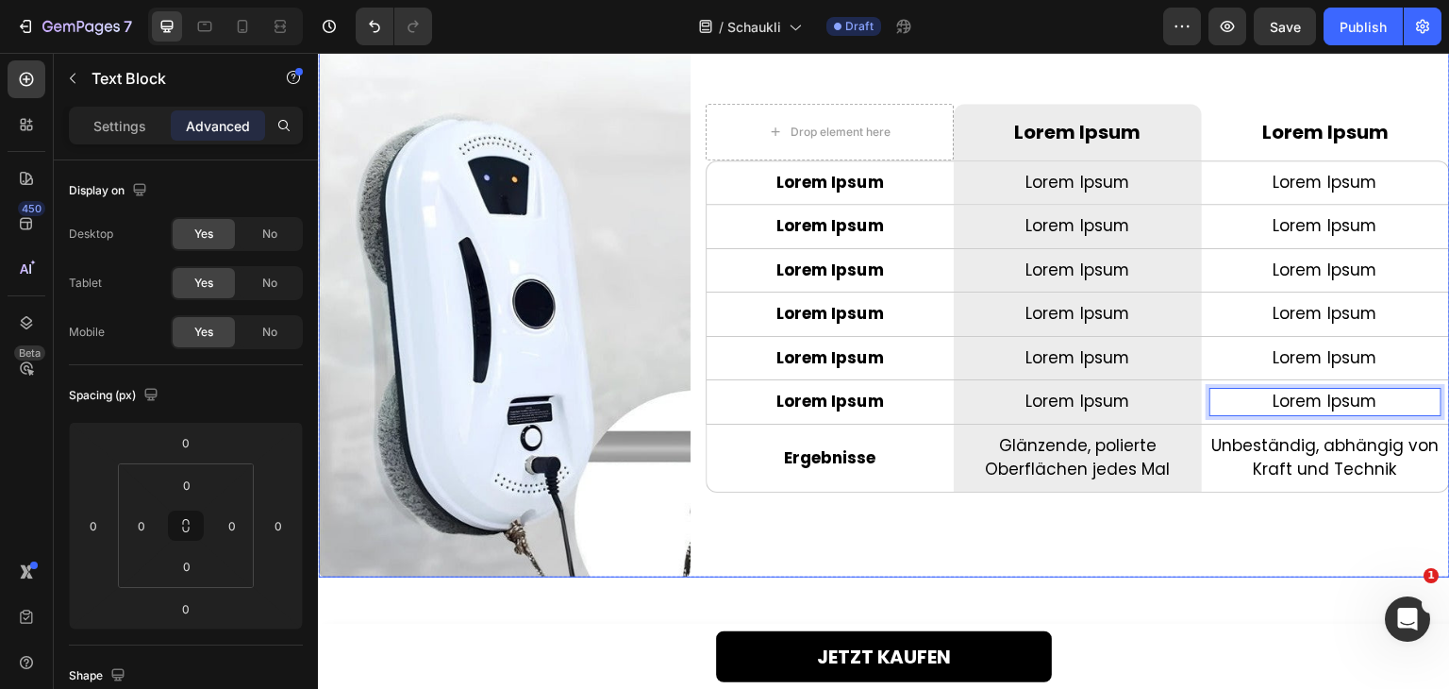
click at [1286, 454] on p "Unbeständig, abhängig von Kraft und Technik" at bounding box center [1325, 458] width 228 height 48
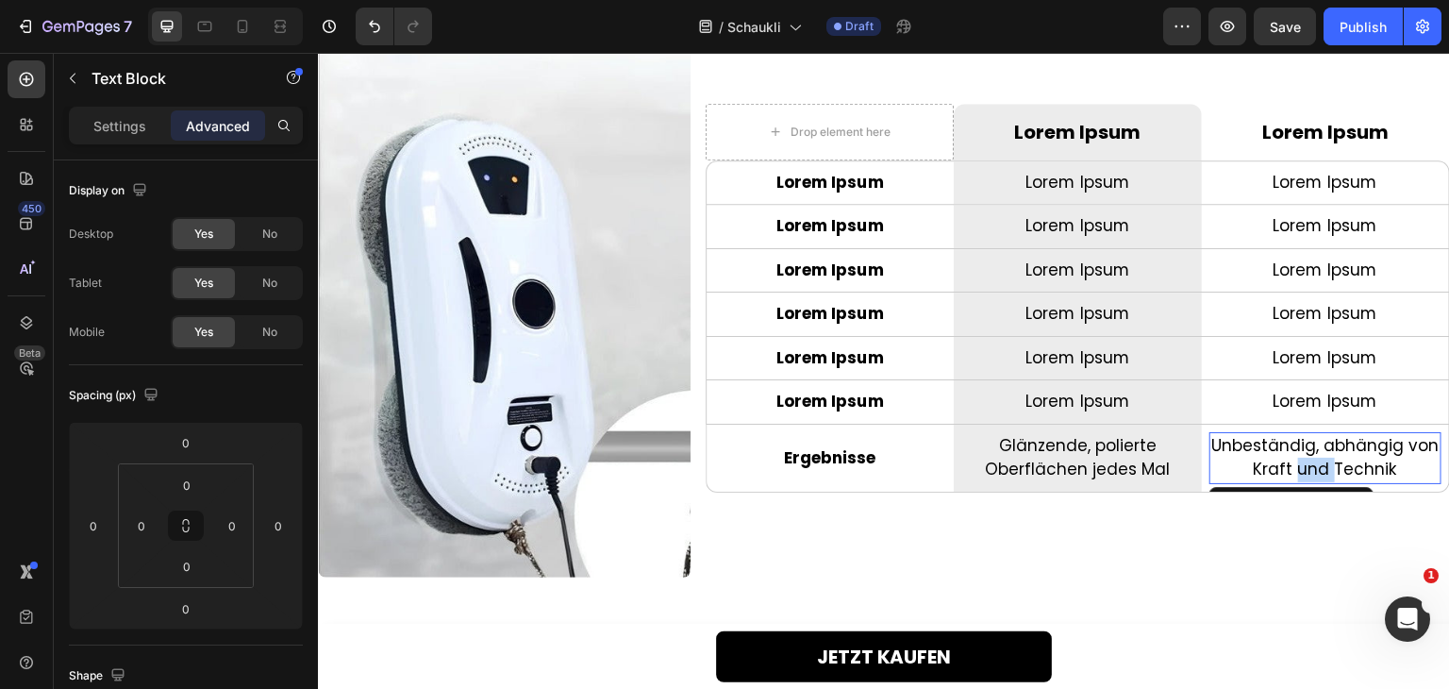
click at [1286, 454] on p "Unbeständig, abhängig von Kraft und Technik" at bounding box center [1325, 458] width 228 height 48
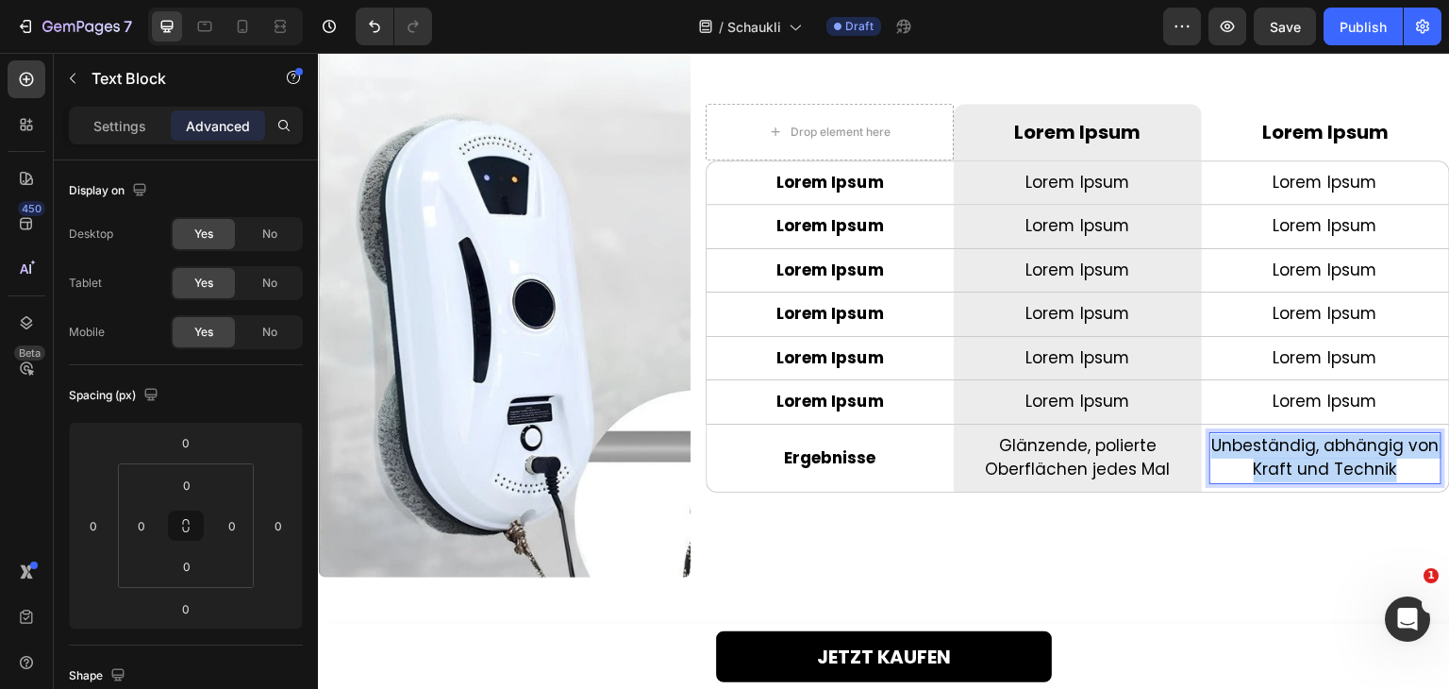
click at [1286, 454] on p "Unbeständig, abhängig von Kraft und Technik" at bounding box center [1325, 458] width 228 height 48
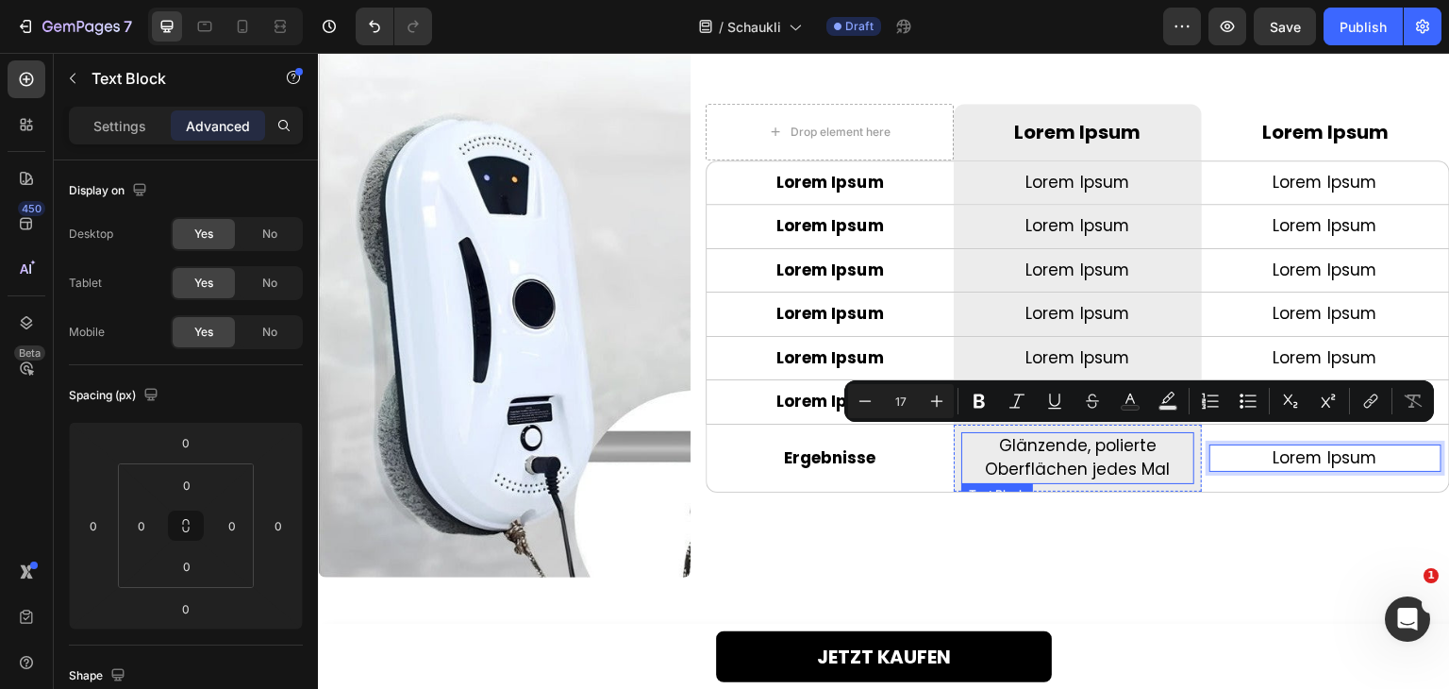
scroll to position [4112, 0]
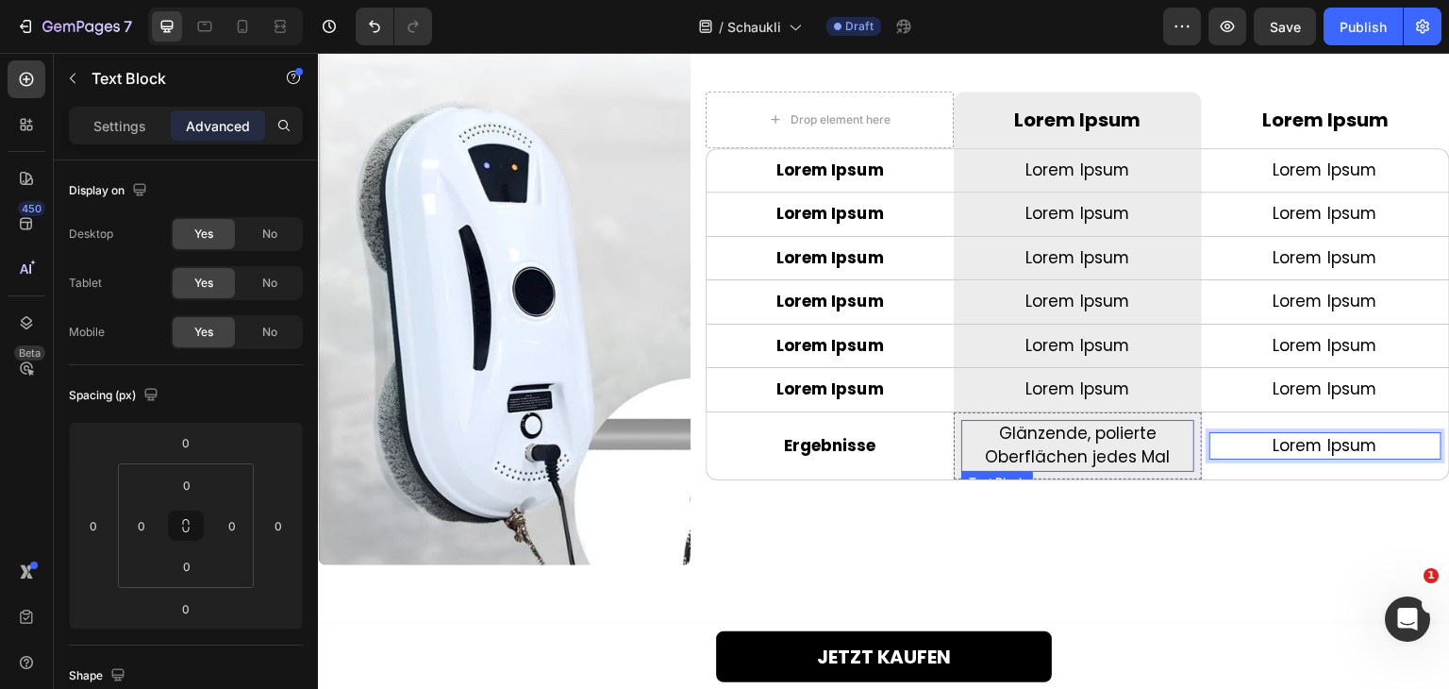
click at [1083, 442] on p "Glänzende, polierte Oberflächen jedes Mal" at bounding box center [1077, 446] width 228 height 48
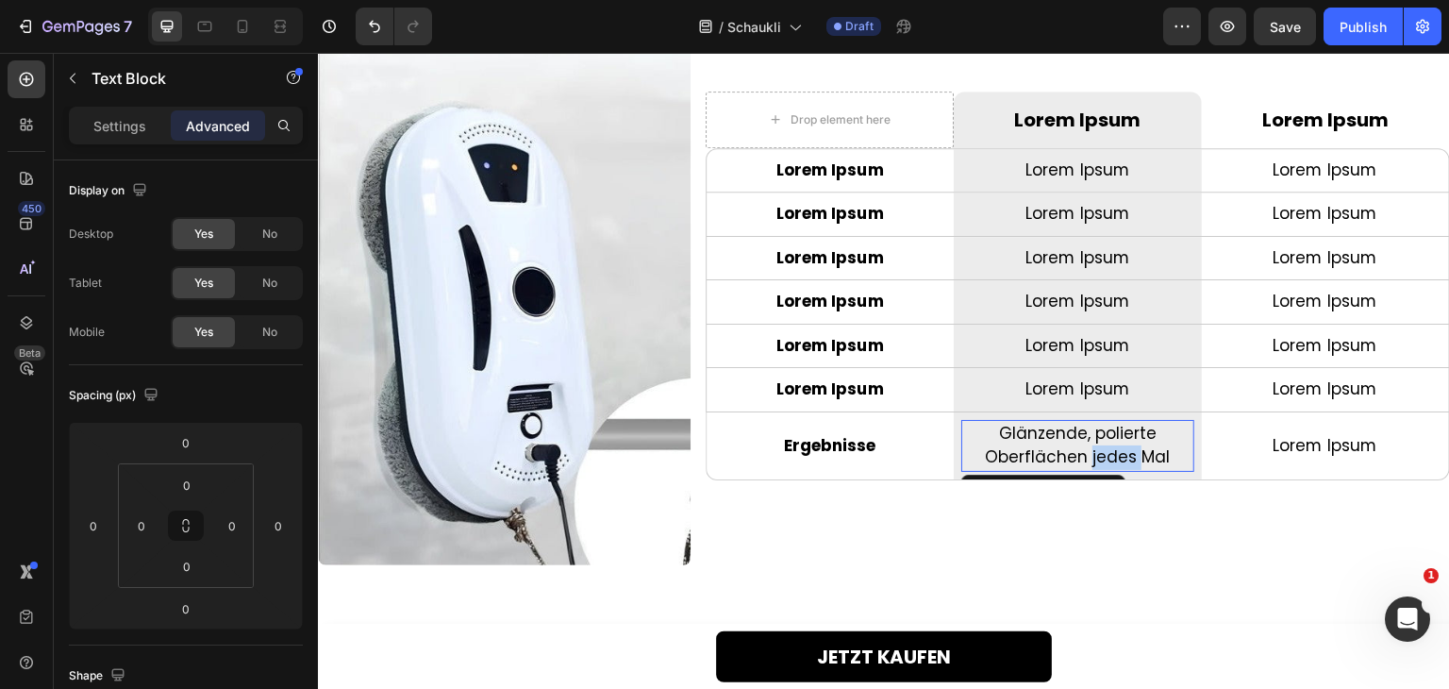
click at [1083, 442] on p "Glänzende, polierte Oberflächen jedes Mal" at bounding box center [1077, 446] width 228 height 48
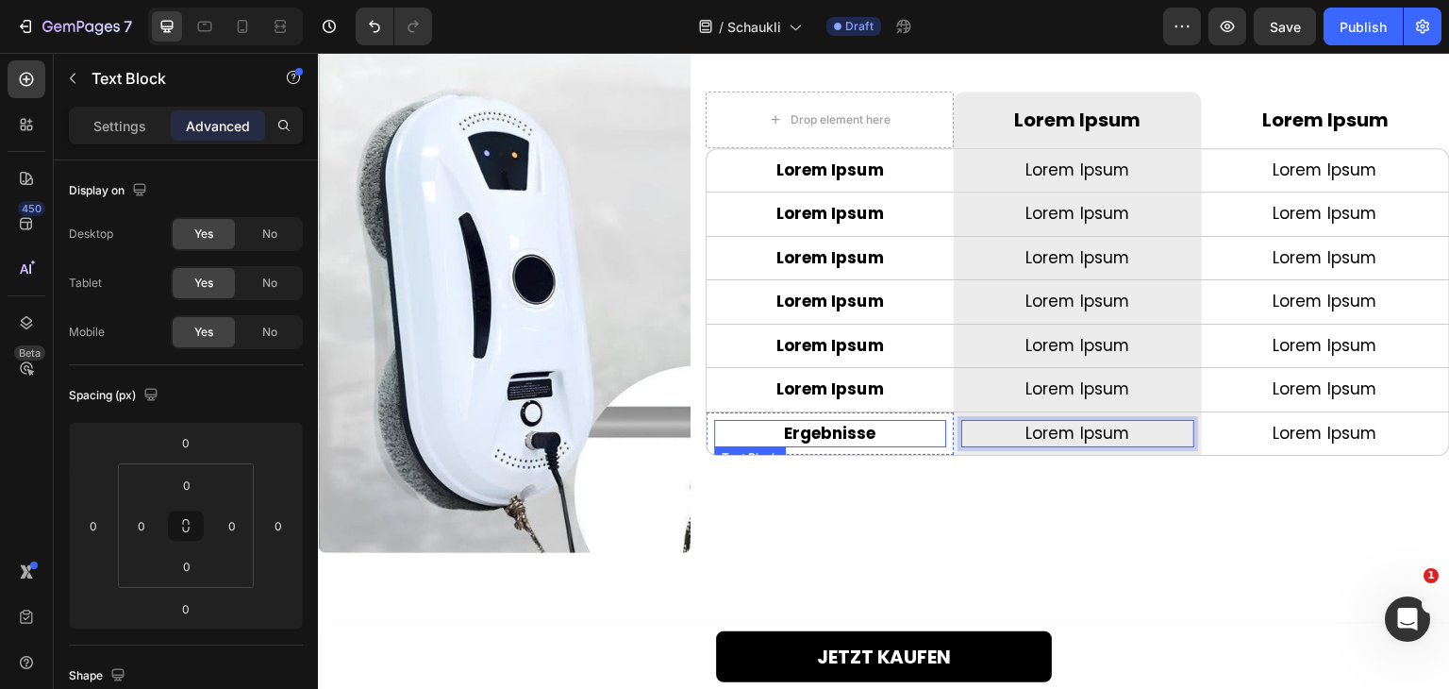
click at [838, 429] on p "Ergebnisse" at bounding box center [830, 434] width 228 height 25
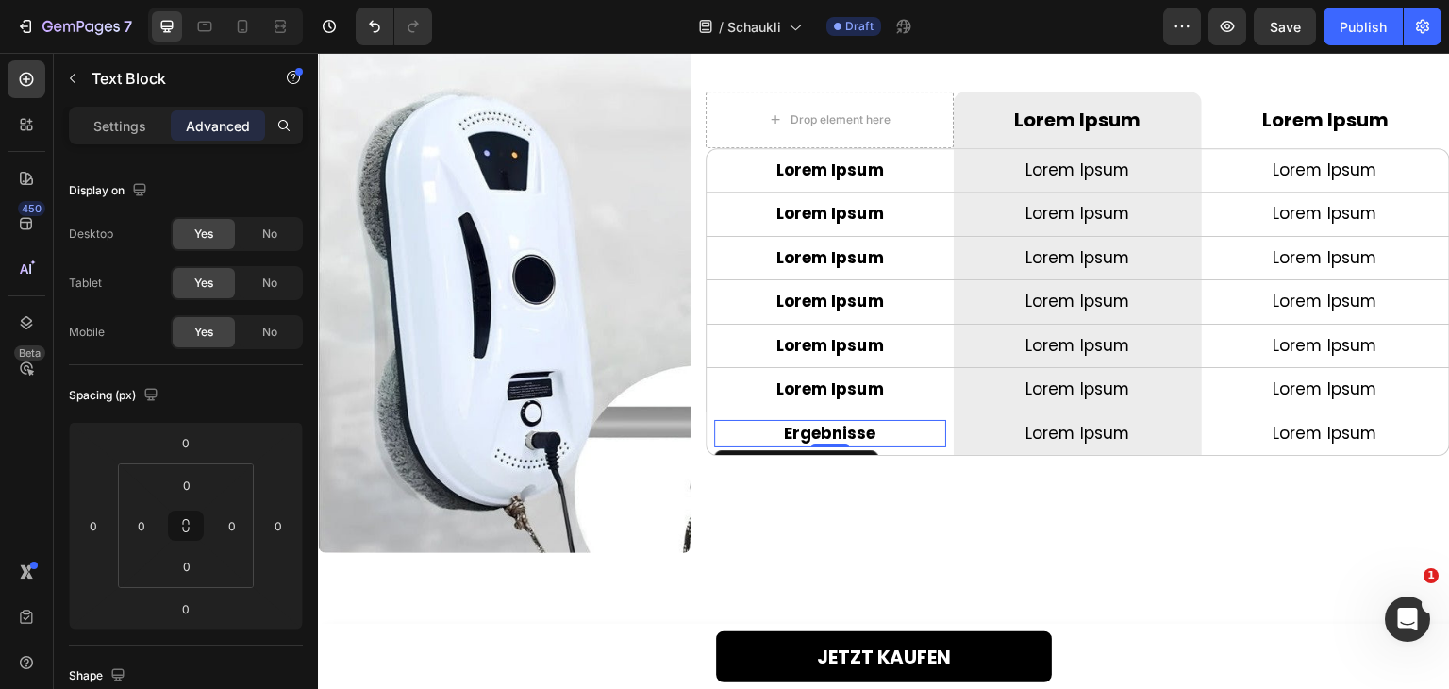
click at [838, 429] on p "Ergebnisse" at bounding box center [830, 434] width 228 height 25
click at [839, 461] on div "Drop element here Row Lorem Ipsum Text Block Row Lorem Ipsum Text Block Row Row…" at bounding box center [1078, 273] width 744 height 558
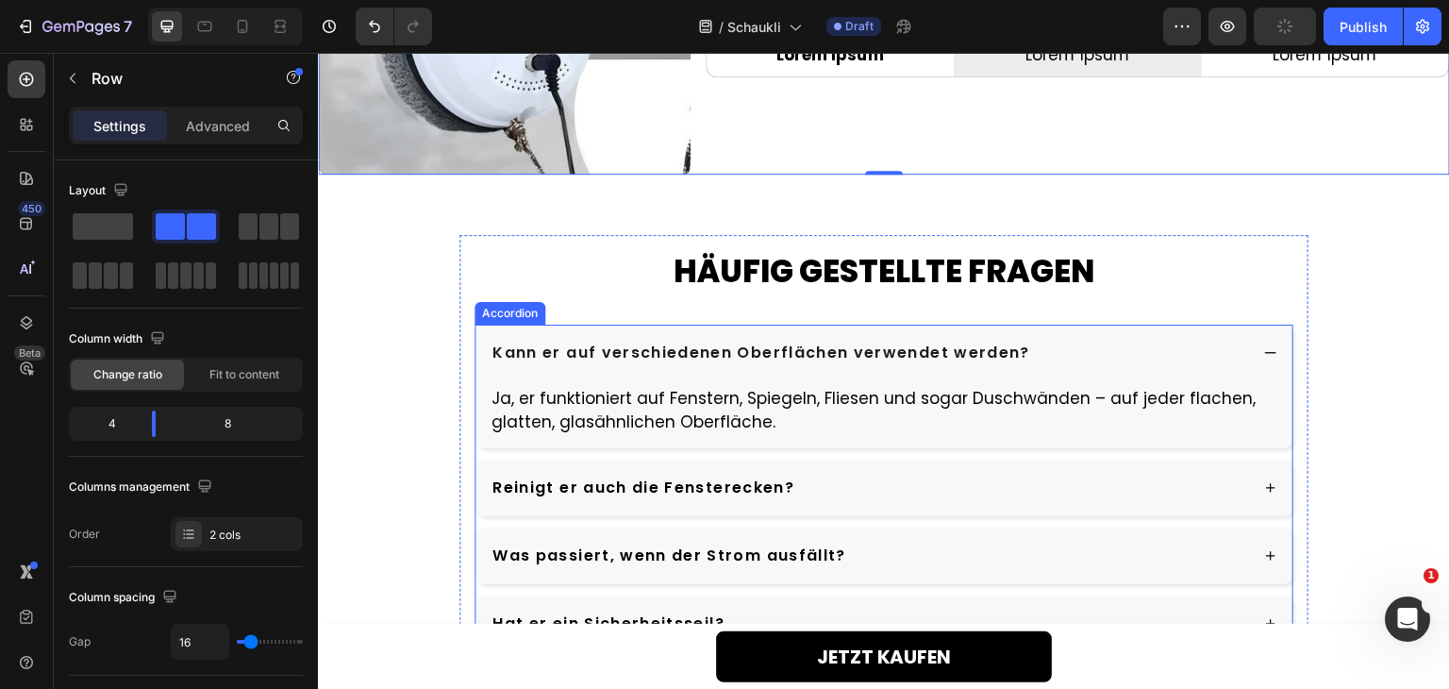
scroll to position [4596, 0]
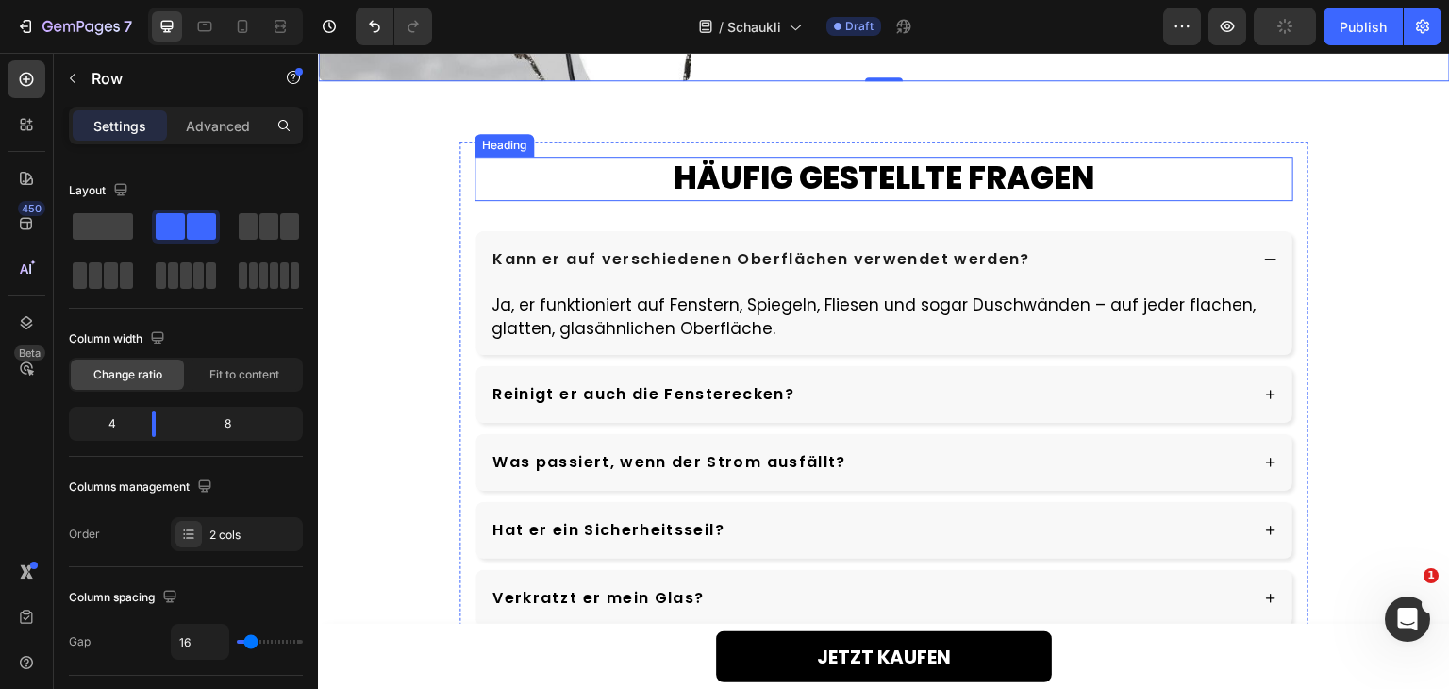
click at [894, 184] on h2 "HÄUFIG GESTELLTE FRAGEN" at bounding box center [883, 179] width 819 height 44
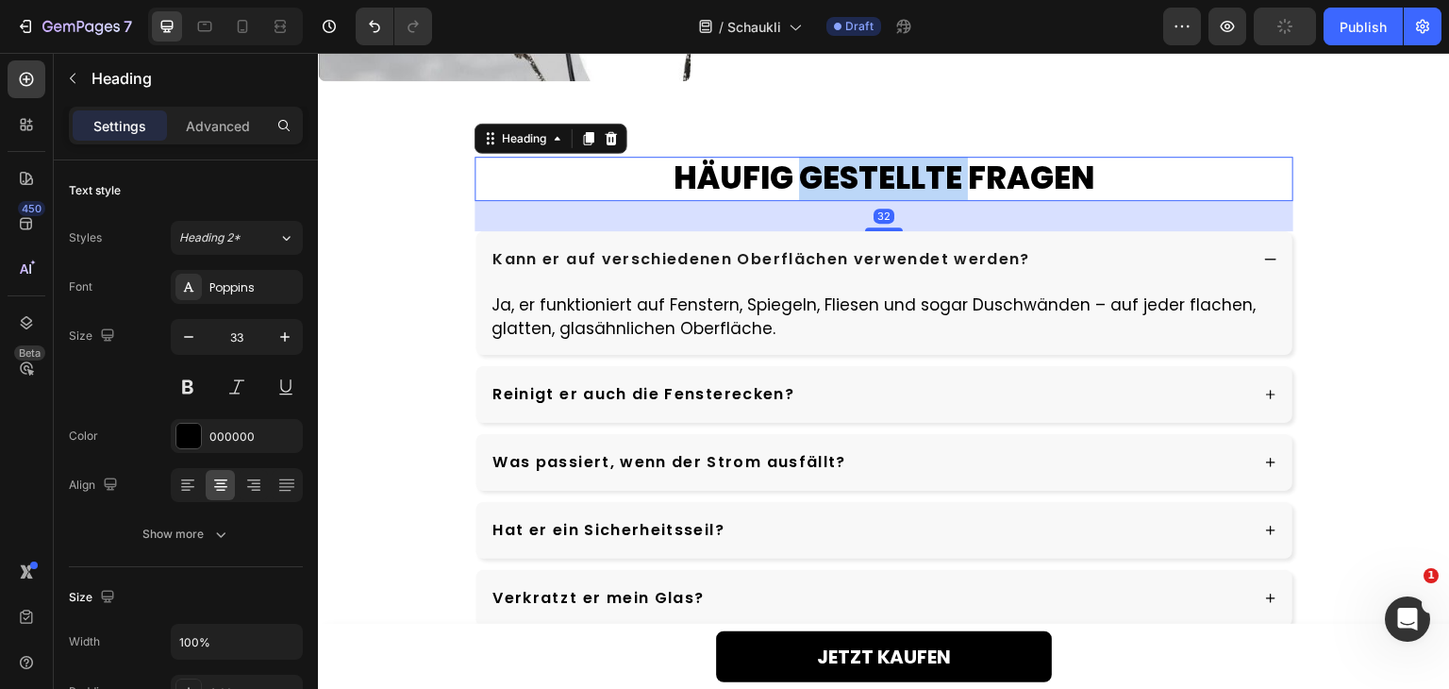
click at [894, 184] on h2 "HÄUFIG GESTELLTE FRAGEN" at bounding box center [883, 179] width 819 height 44
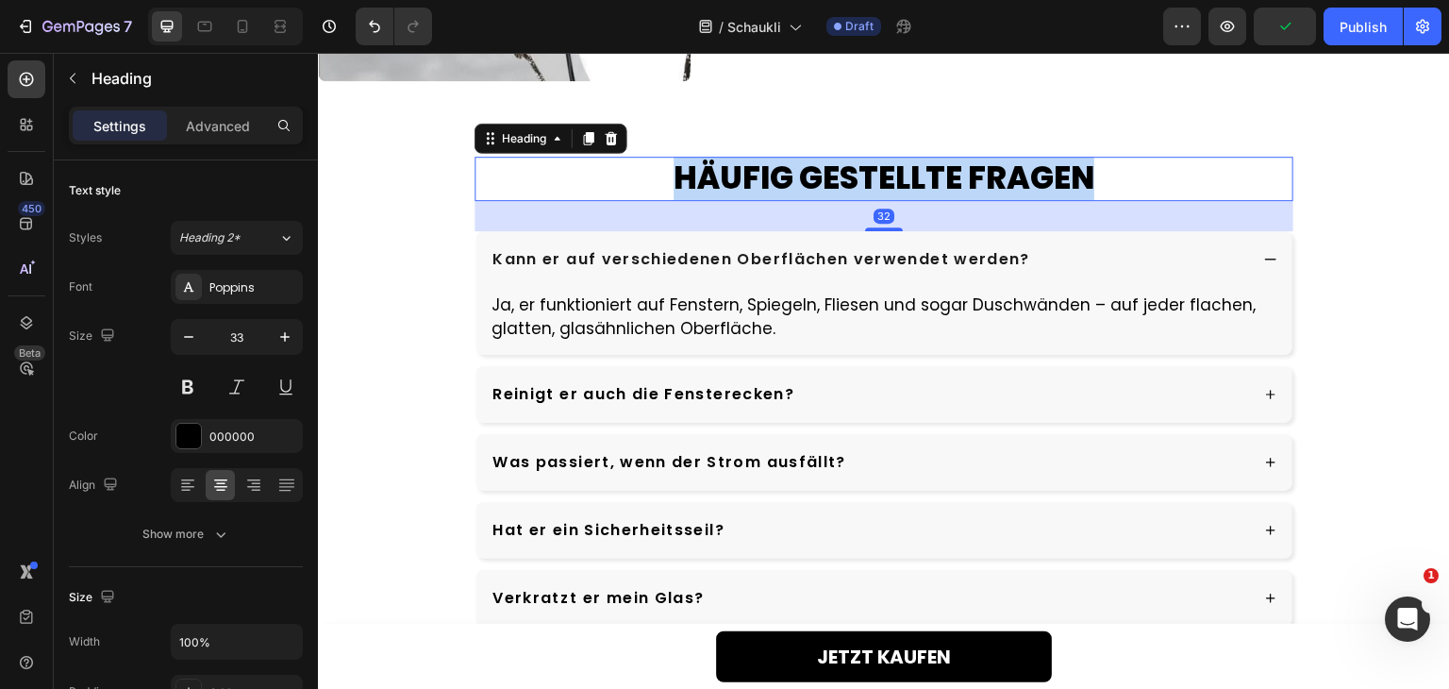
click at [894, 184] on p "HÄUFIG GESTELLTE FRAGEN" at bounding box center [883, 178] width 815 height 41
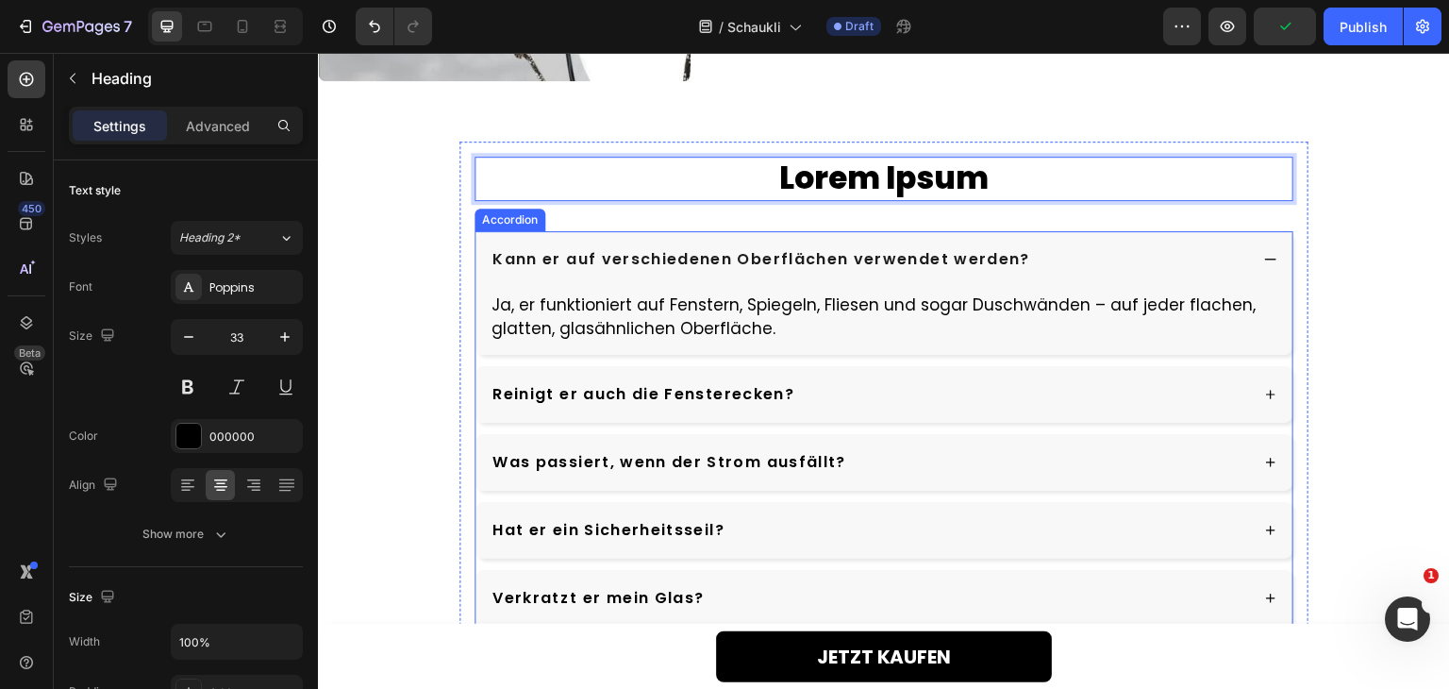
click at [839, 261] on p "Kann er auf verschiedenen Oberflächen verwendet werden?" at bounding box center [761, 259] width 538 height 23
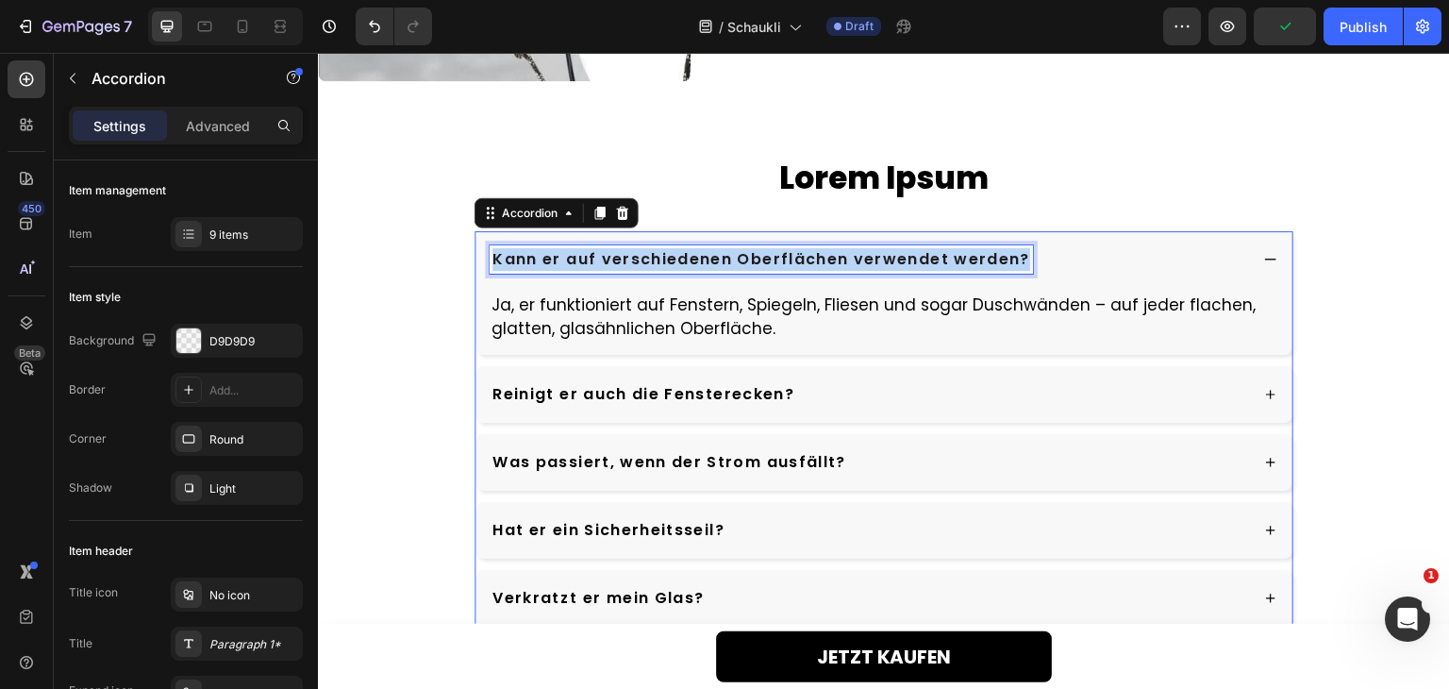
click at [839, 261] on p "Kann er auf verschiedenen Oberflächen verwendet werden?" at bounding box center [761, 259] width 538 height 23
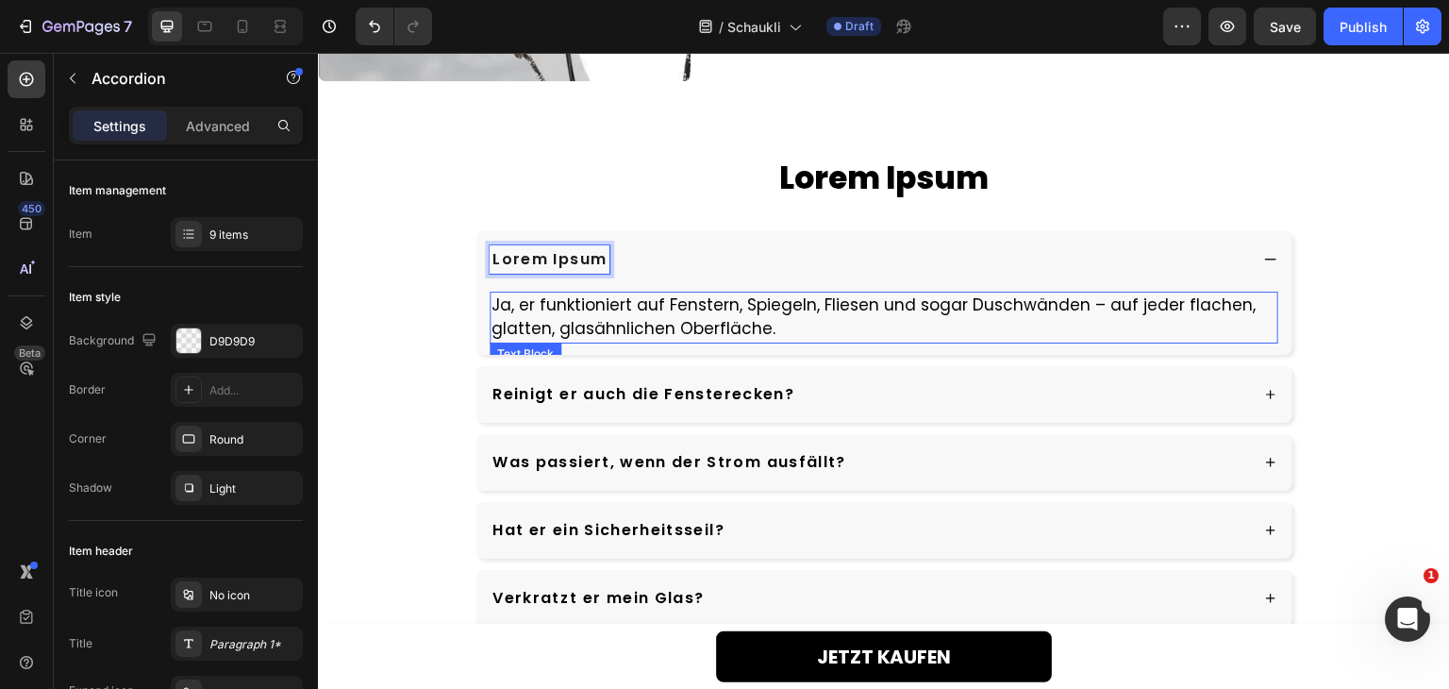
click at [722, 311] on p "Ja, er funktioniert auf Fenstern, Spiegeln, Fliesen und sogar Duschwänden – auf…" at bounding box center [883, 317] width 785 height 48
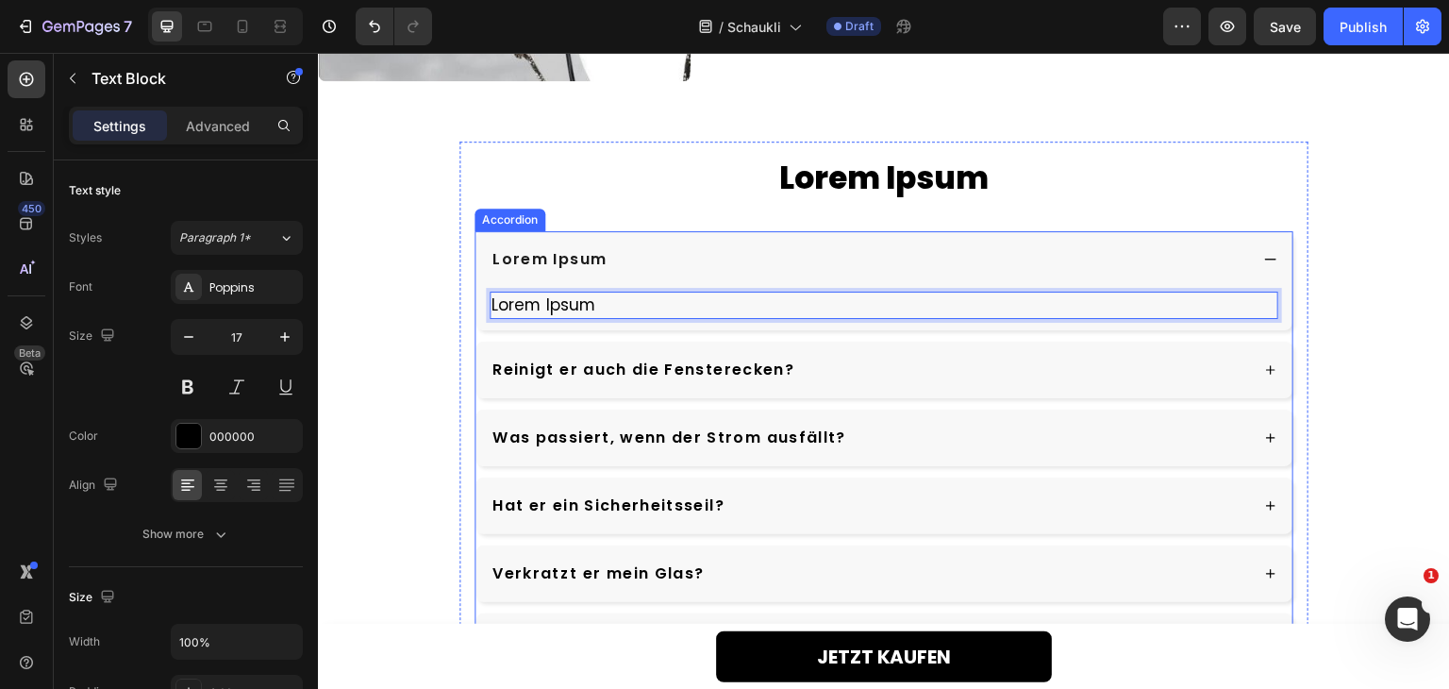
click at [893, 368] on div "Reinigt er auch die Fensterecken?" at bounding box center [869, 370] width 758 height 28
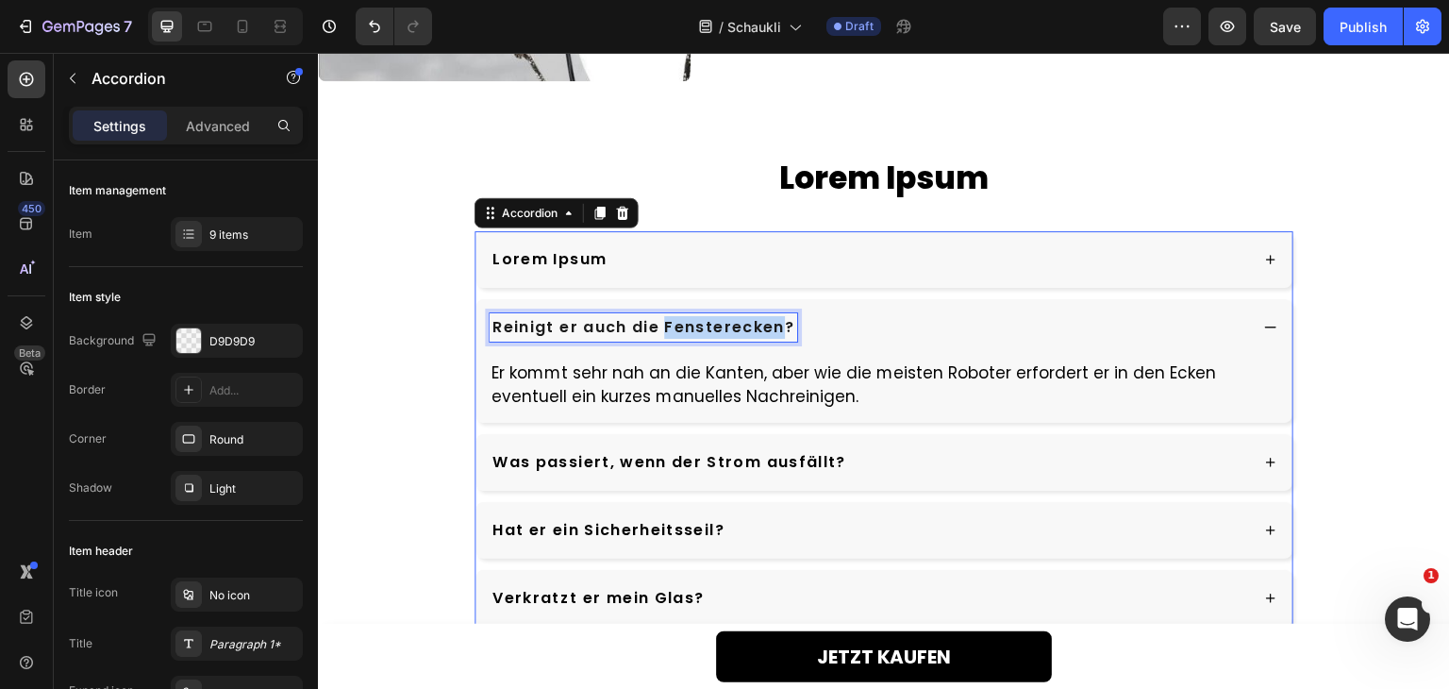
click at [657, 316] on p "Reinigt er auch die Fensterecken?" at bounding box center [643, 327] width 302 height 23
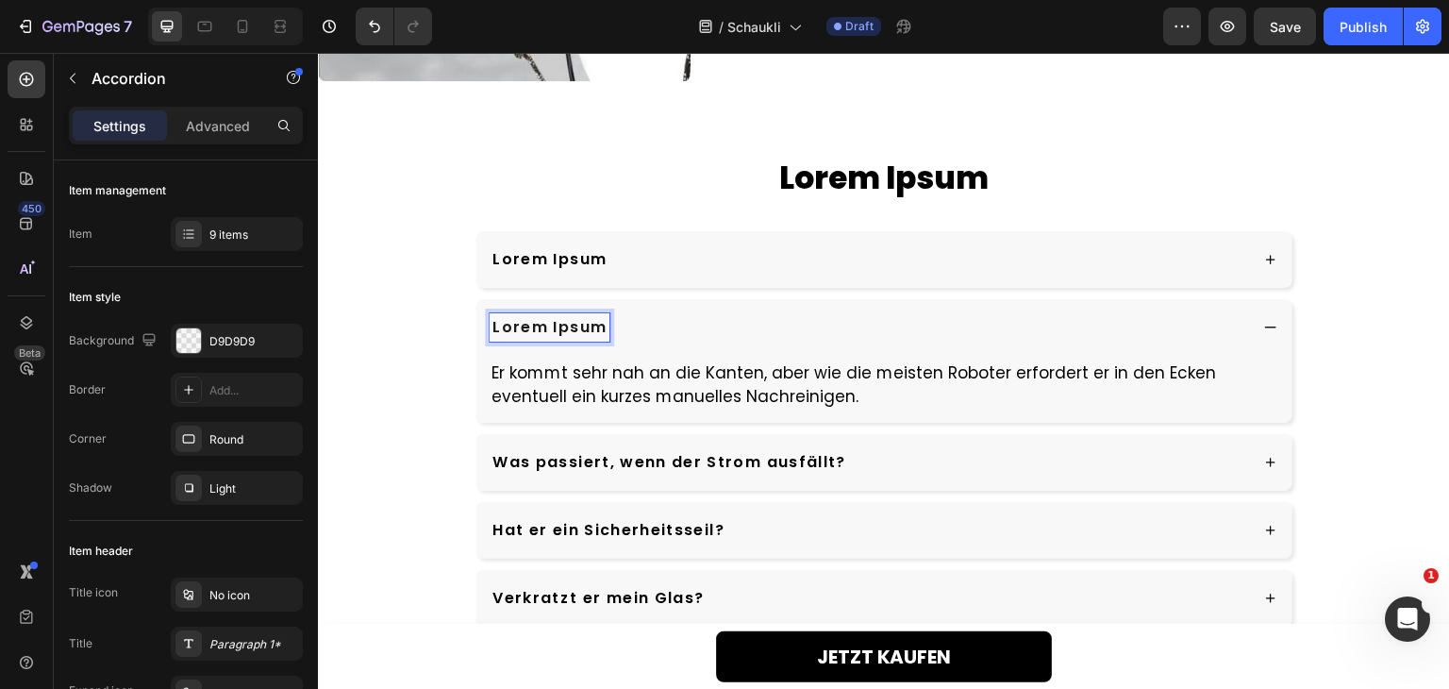
click at [656, 368] on p "Er kommt sehr nah an die Kanten, aber wie die meisten Roboter erfordert er in d…" at bounding box center [883, 385] width 785 height 48
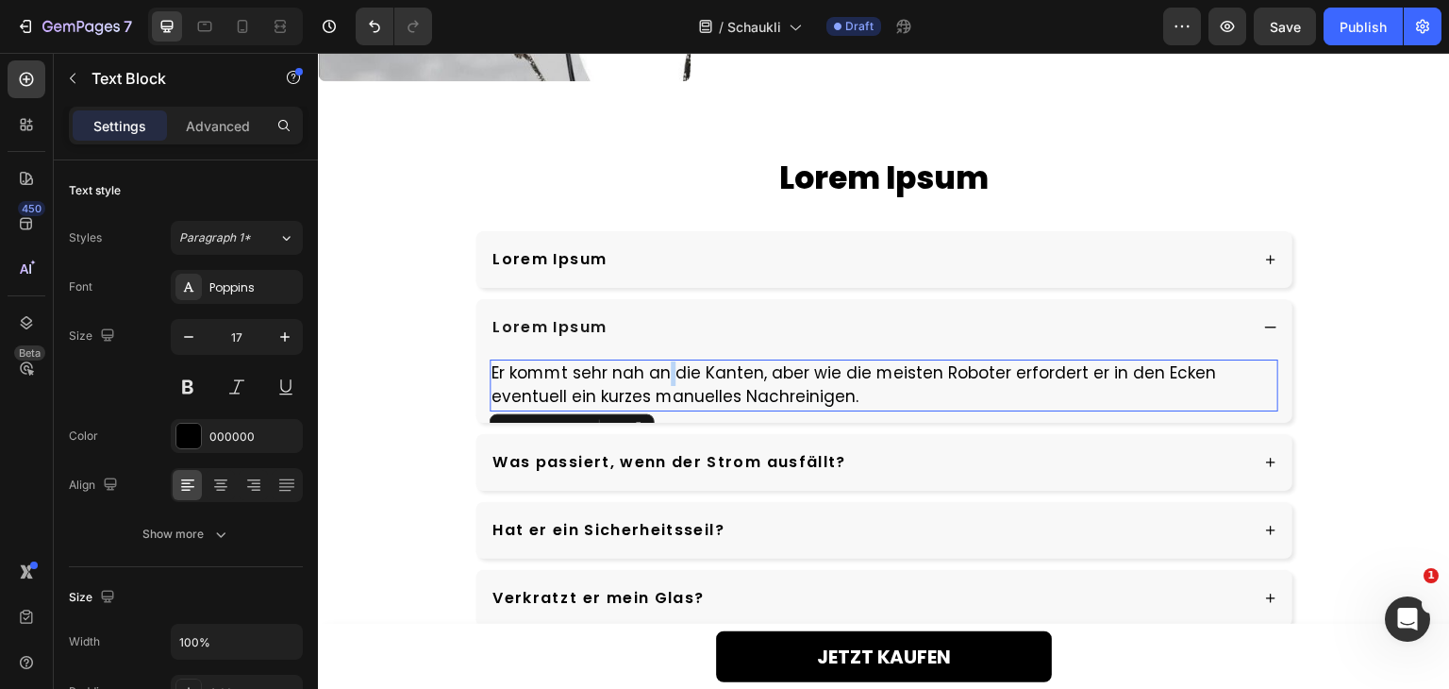
click at [656, 368] on p "Er kommt sehr nah an die Kanten, aber wie die meisten Roboter erfordert er in d…" at bounding box center [883, 385] width 785 height 48
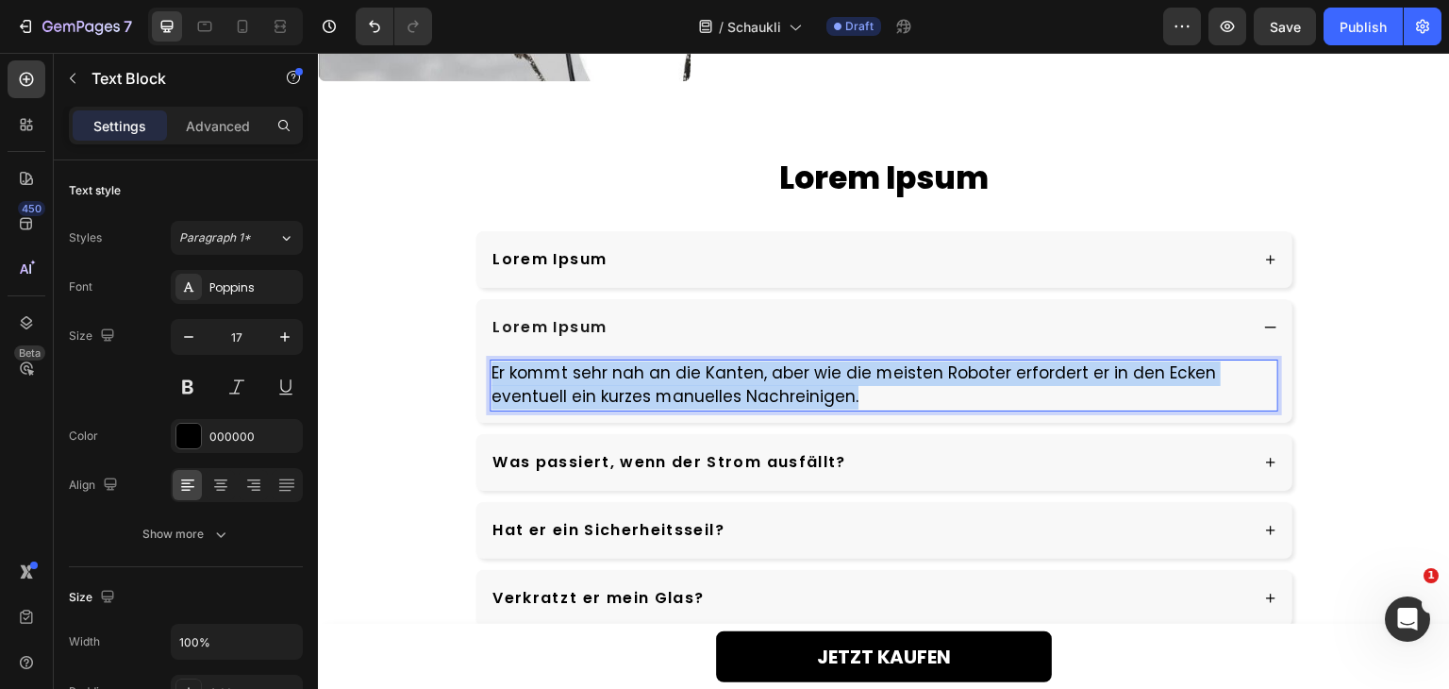
click at [656, 368] on p "Er kommt sehr nah an die Kanten, aber wie die meisten Roboter erfordert er in d…" at bounding box center [883, 385] width 785 height 48
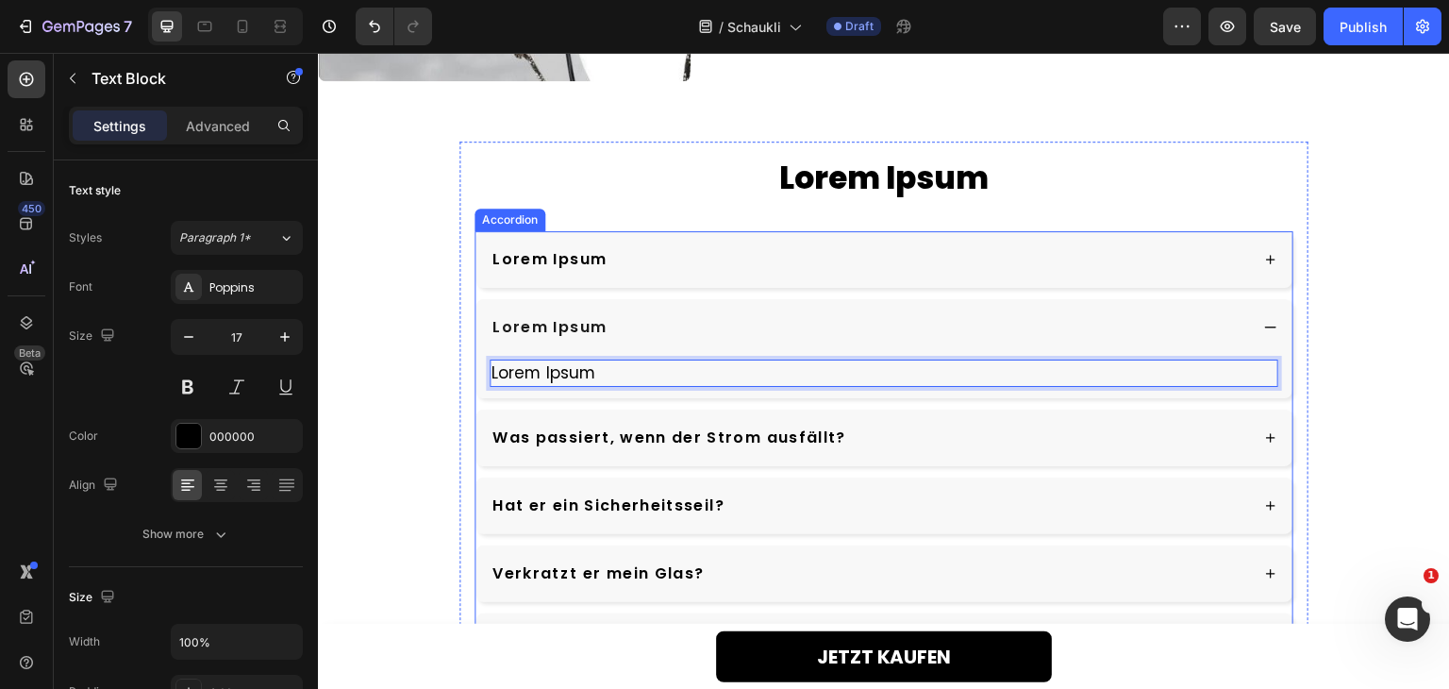
click at [928, 434] on div "Was passiert, wenn der Strom ausfällt?" at bounding box center [869, 438] width 758 height 28
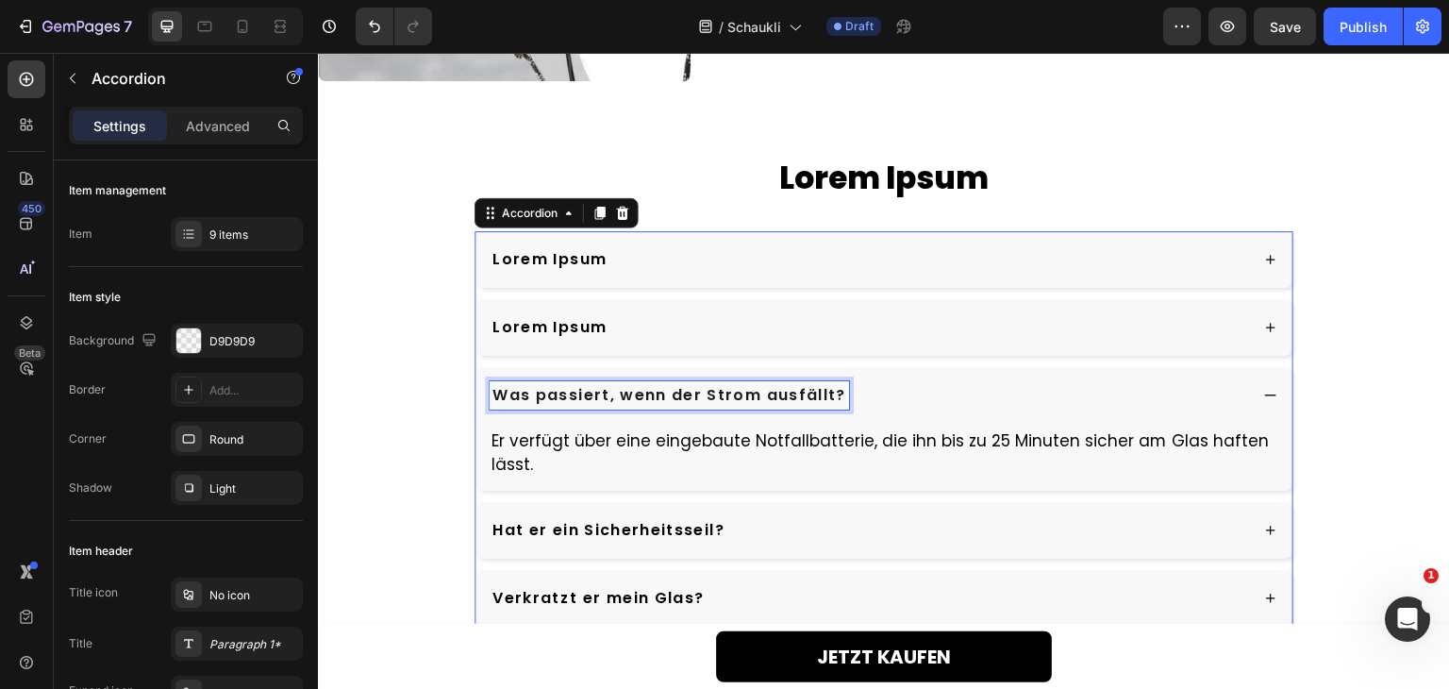
click at [698, 389] on p "Was passiert, wenn der Strom ausfällt?" at bounding box center [669, 395] width 354 height 23
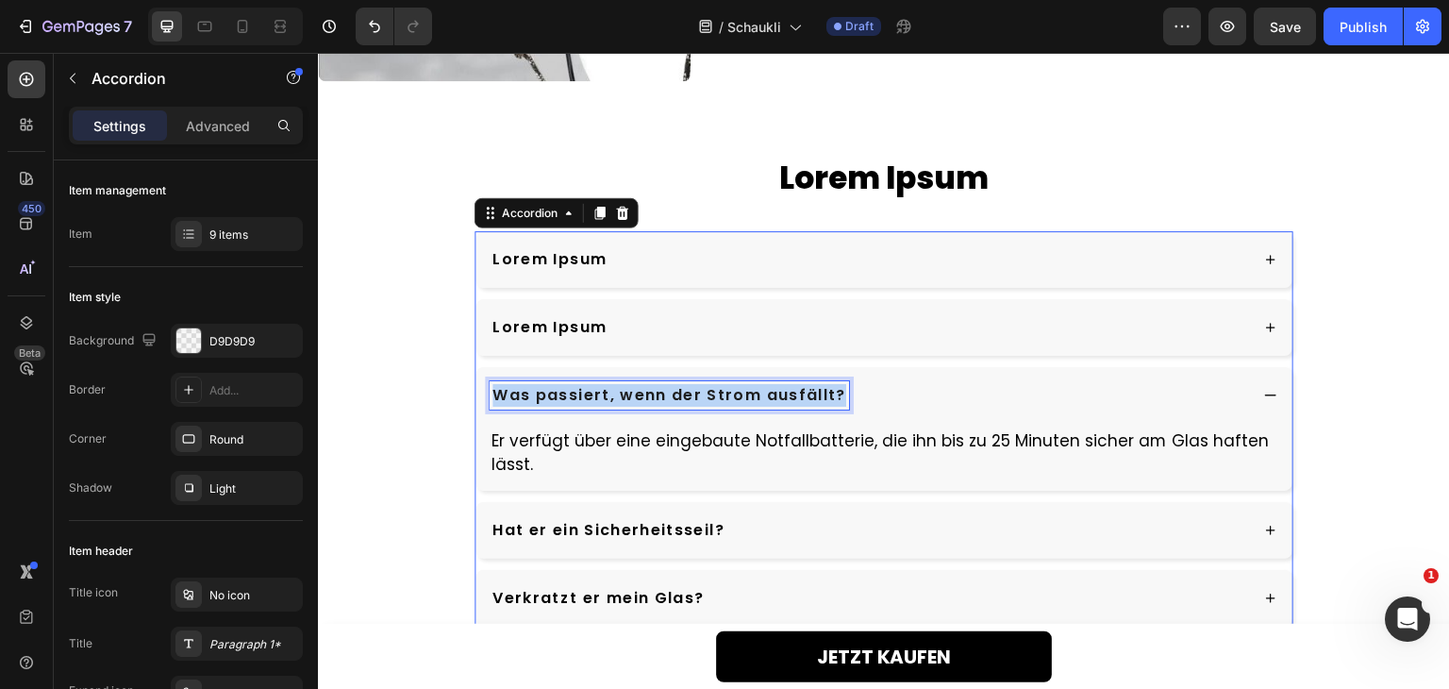
click at [698, 389] on p "Was passiert, wenn der Strom ausfällt?" at bounding box center [669, 395] width 354 height 23
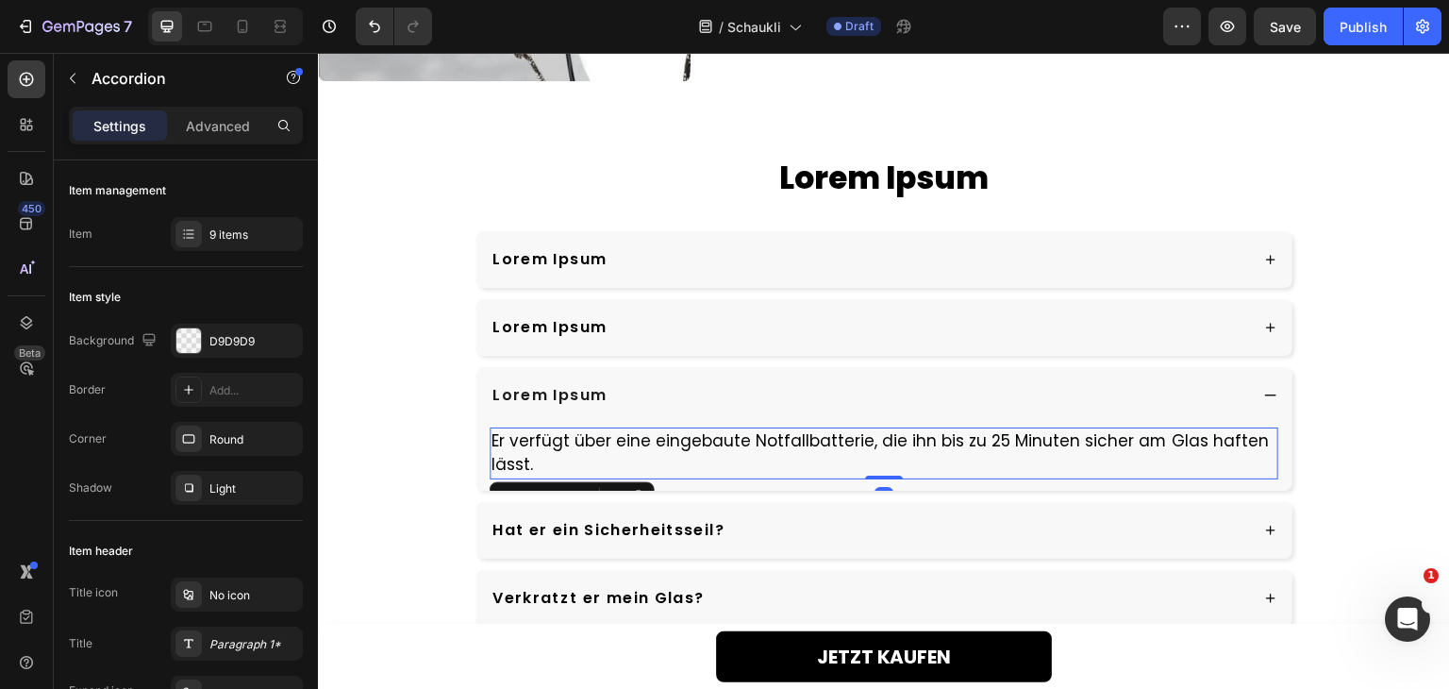
click at [666, 429] on p "Er verfügt über eine eingebaute Notfallbatterie, die ihn bis zu 25 Minuten sich…" at bounding box center [883, 453] width 785 height 48
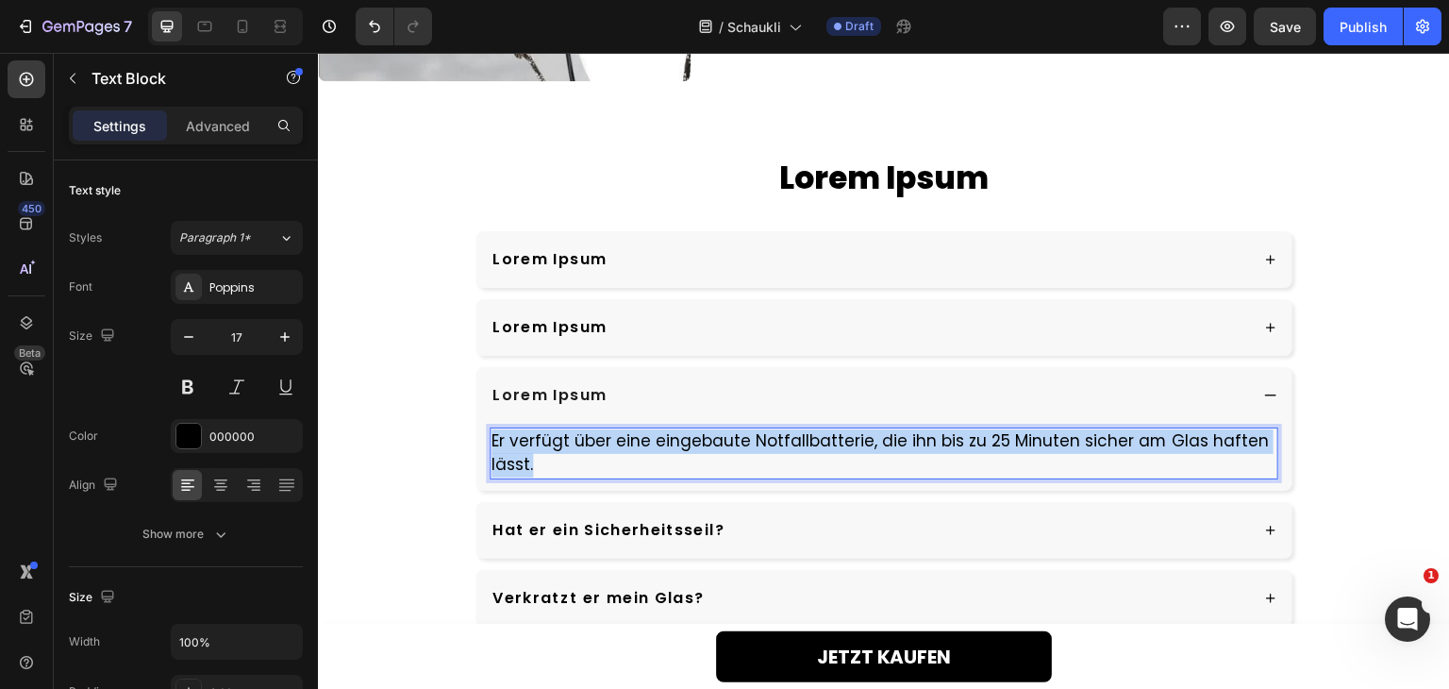
click at [666, 429] on p "Er verfügt über eine eingebaute Notfallbatterie, die ihn bis zu 25 Minuten sich…" at bounding box center [883, 453] width 785 height 48
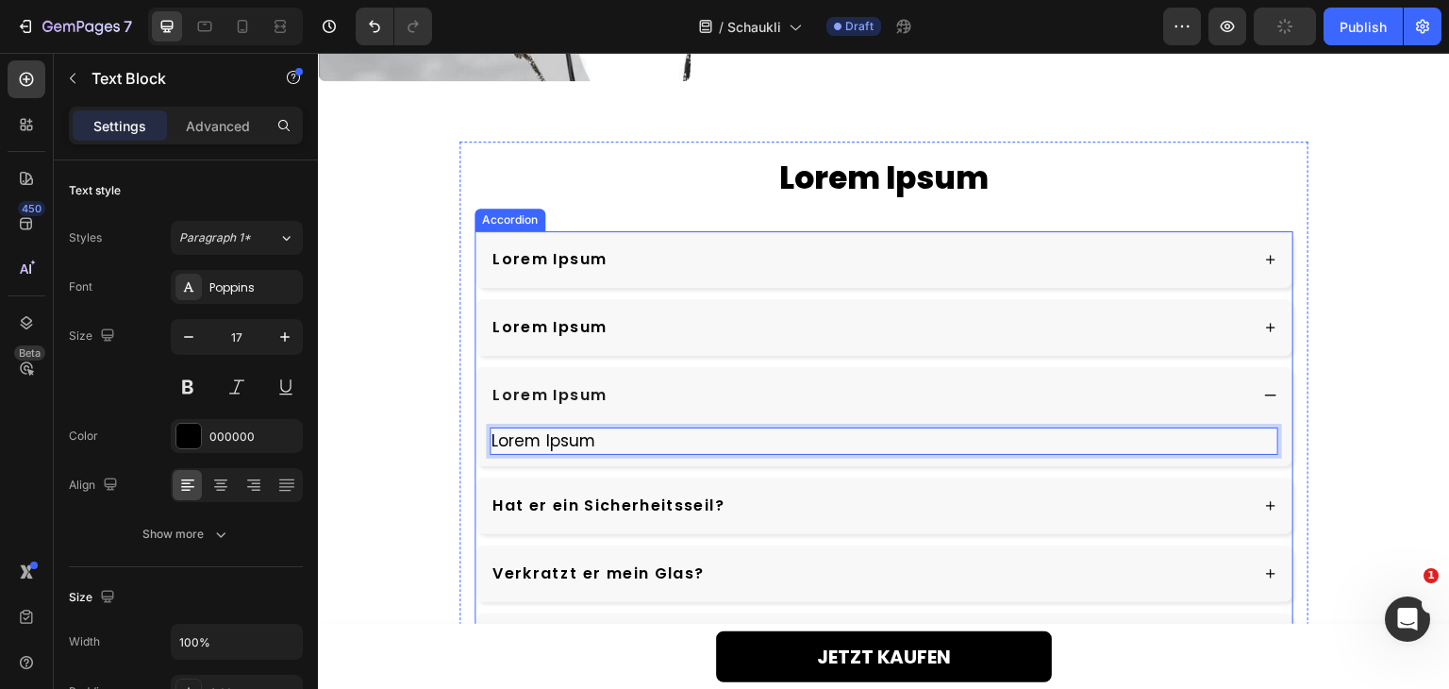
click at [908, 523] on div "Hat er ein Sicherheitsseil?" at bounding box center [883, 505] width 817 height 57
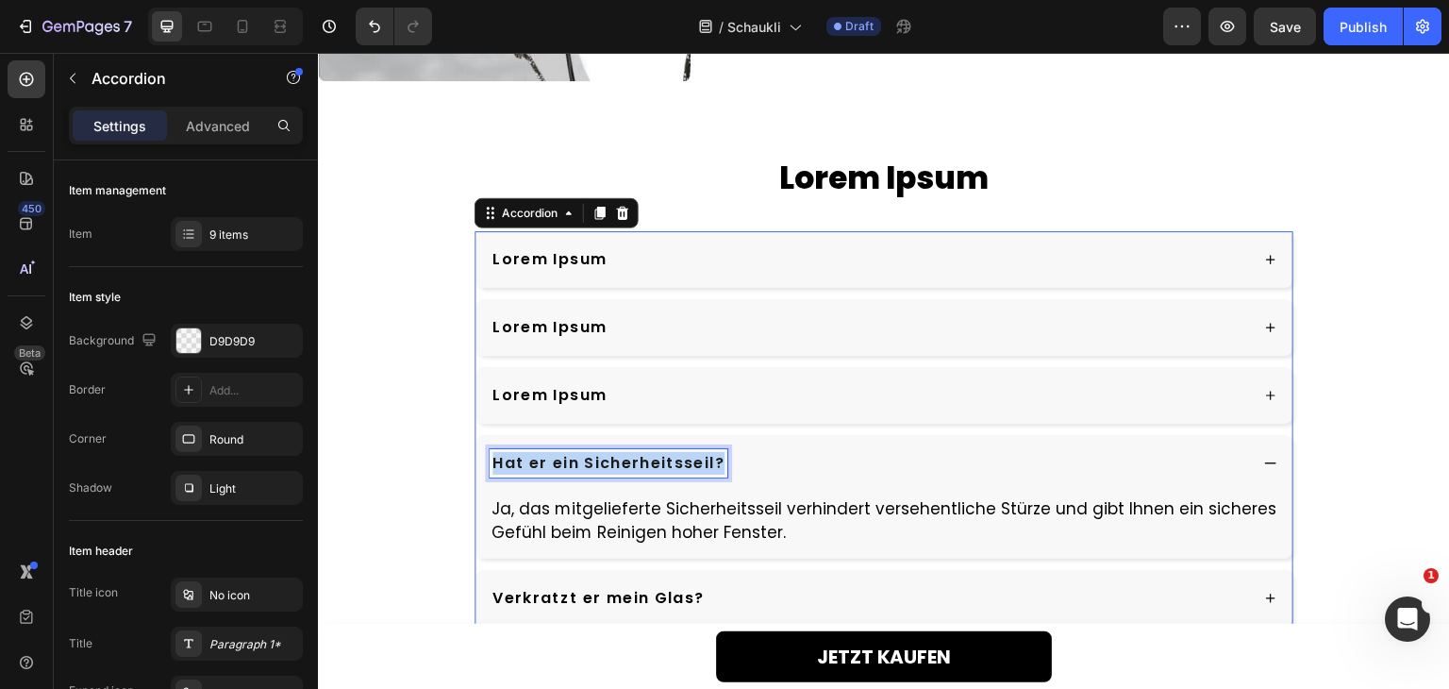
click at [653, 452] on p "Hat er ein Sicherheitsseil?" at bounding box center [608, 463] width 232 height 23
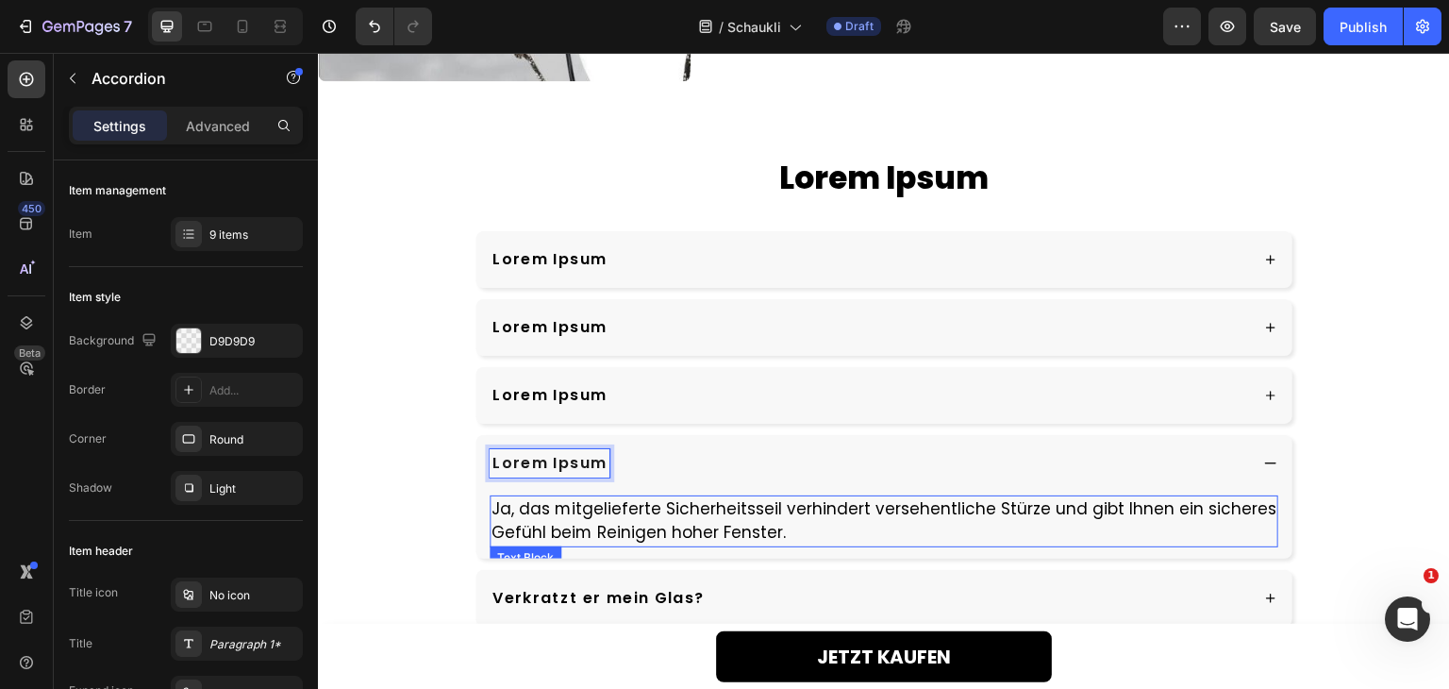
click at [688, 506] on p "Ja, das mitgelieferte Sicherheitsseil verhindert versehentliche Stürze und gibt…" at bounding box center [883, 521] width 785 height 48
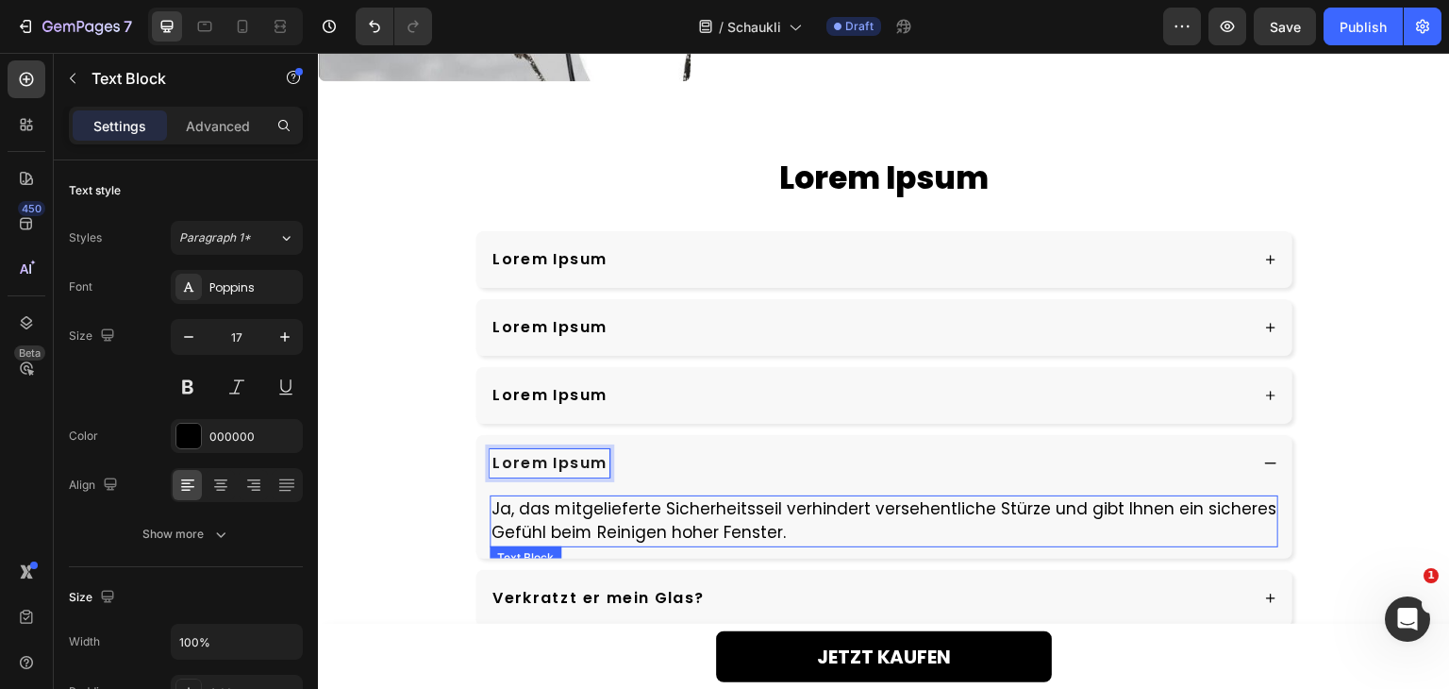
click at [688, 507] on p "Ja, das mitgelieferte Sicherheitsseil verhindert versehentliche Stürze und gibt…" at bounding box center [883, 521] width 785 height 48
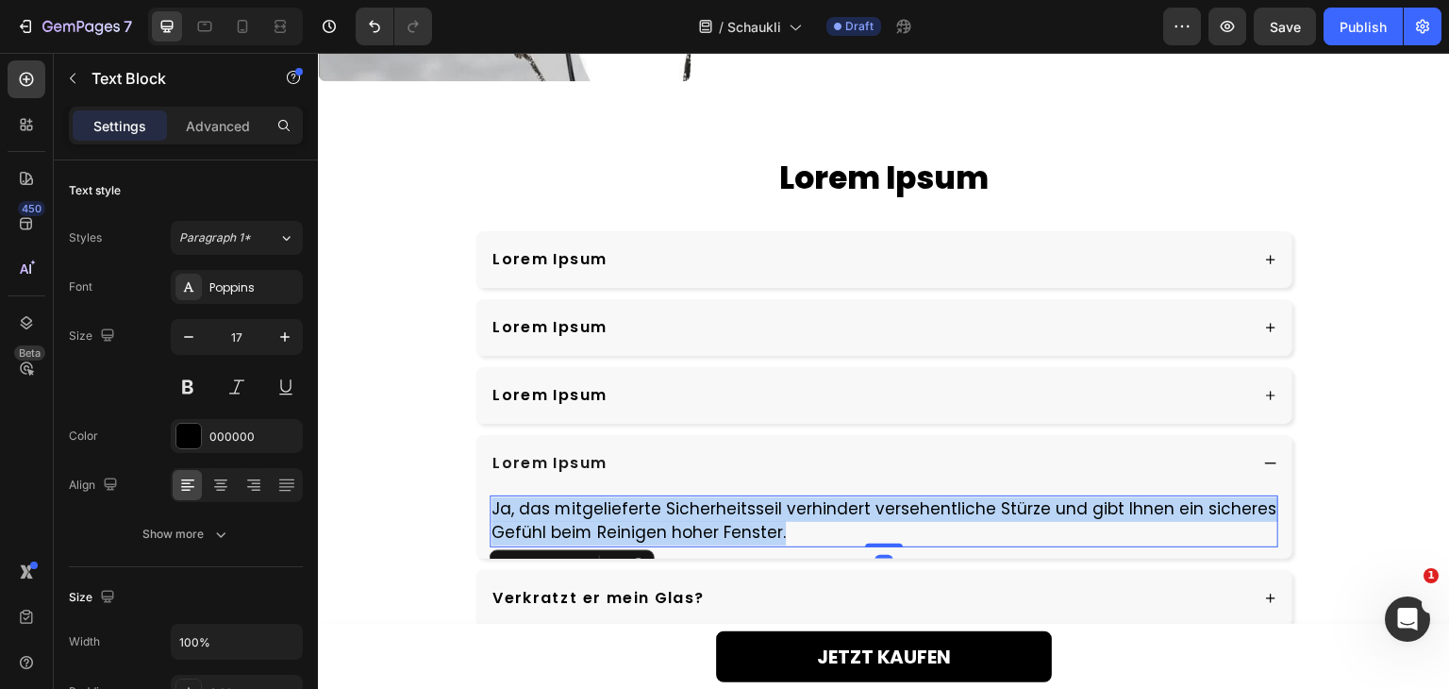
click at [688, 507] on p "Ja, das mitgelieferte Sicherheitsseil verhindert versehentliche Stürze und gibt…" at bounding box center [883, 521] width 785 height 48
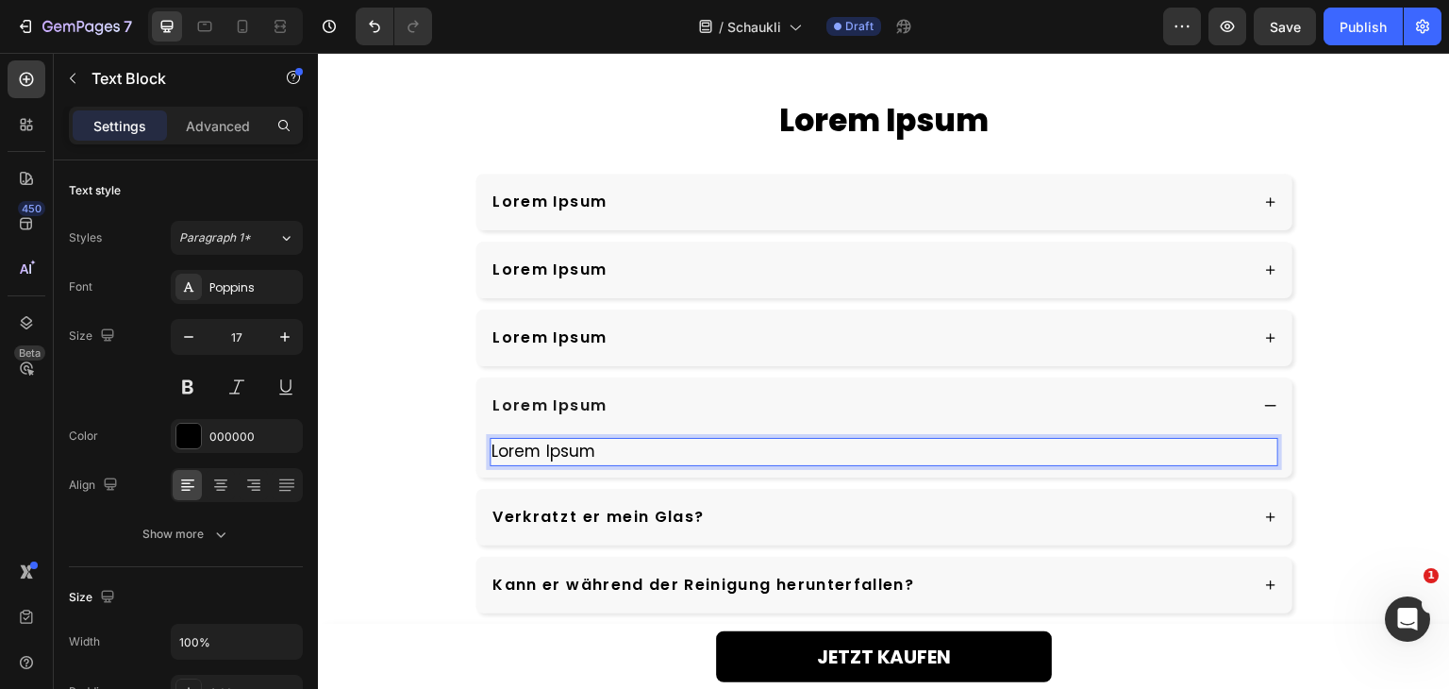
scroll to position [4784, 0]
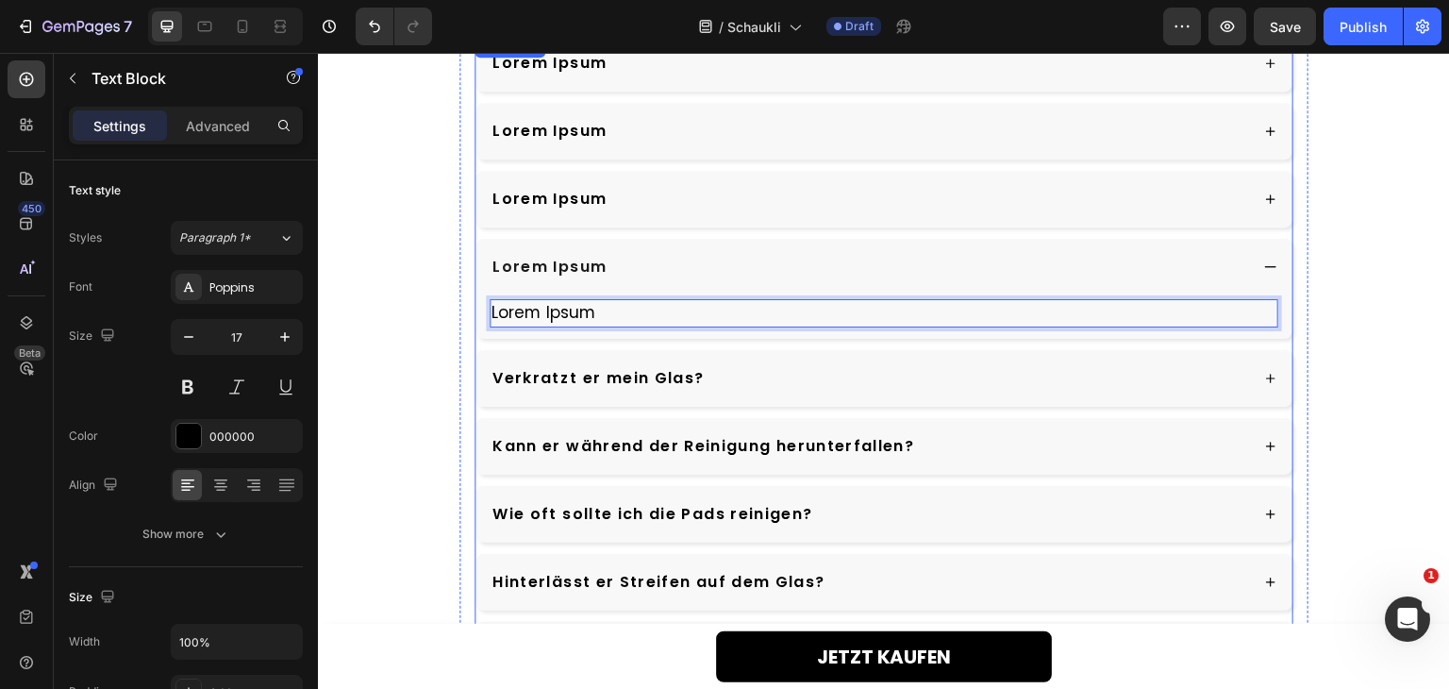
click at [823, 375] on div "Verkratzt er mein Glas?" at bounding box center [869, 378] width 758 height 28
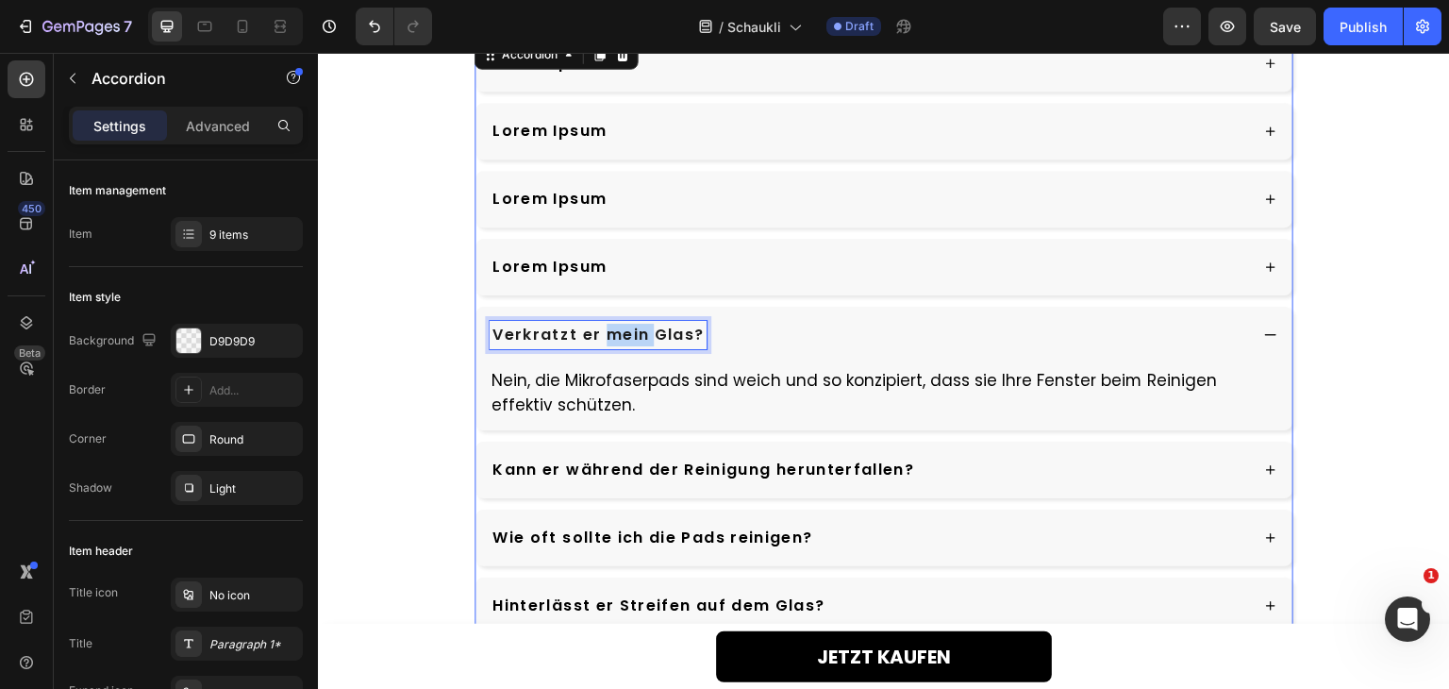
click at [625, 338] on p "Verkratzt er mein Glas?" at bounding box center [597, 335] width 211 height 23
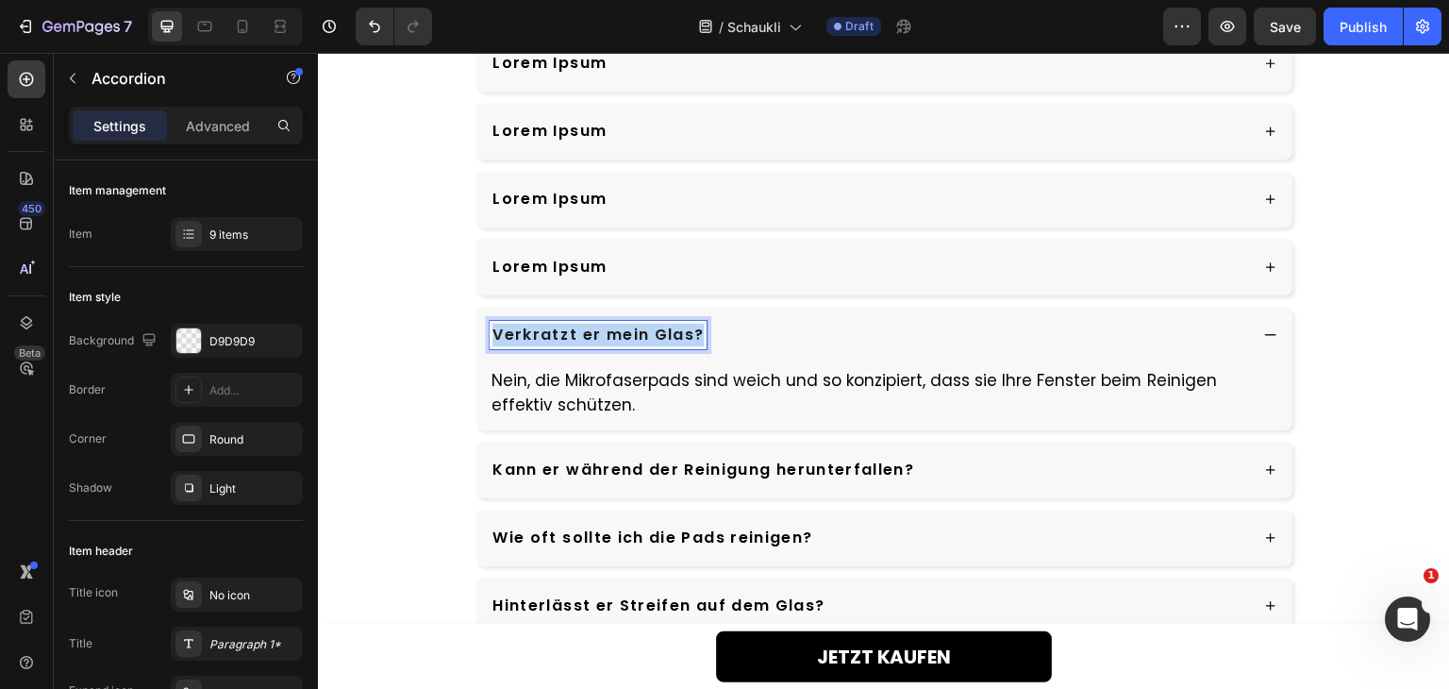
click at [625, 338] on p "Verkratzt er mein Glas?" at bounding box center [597, 335] width 211 height 23
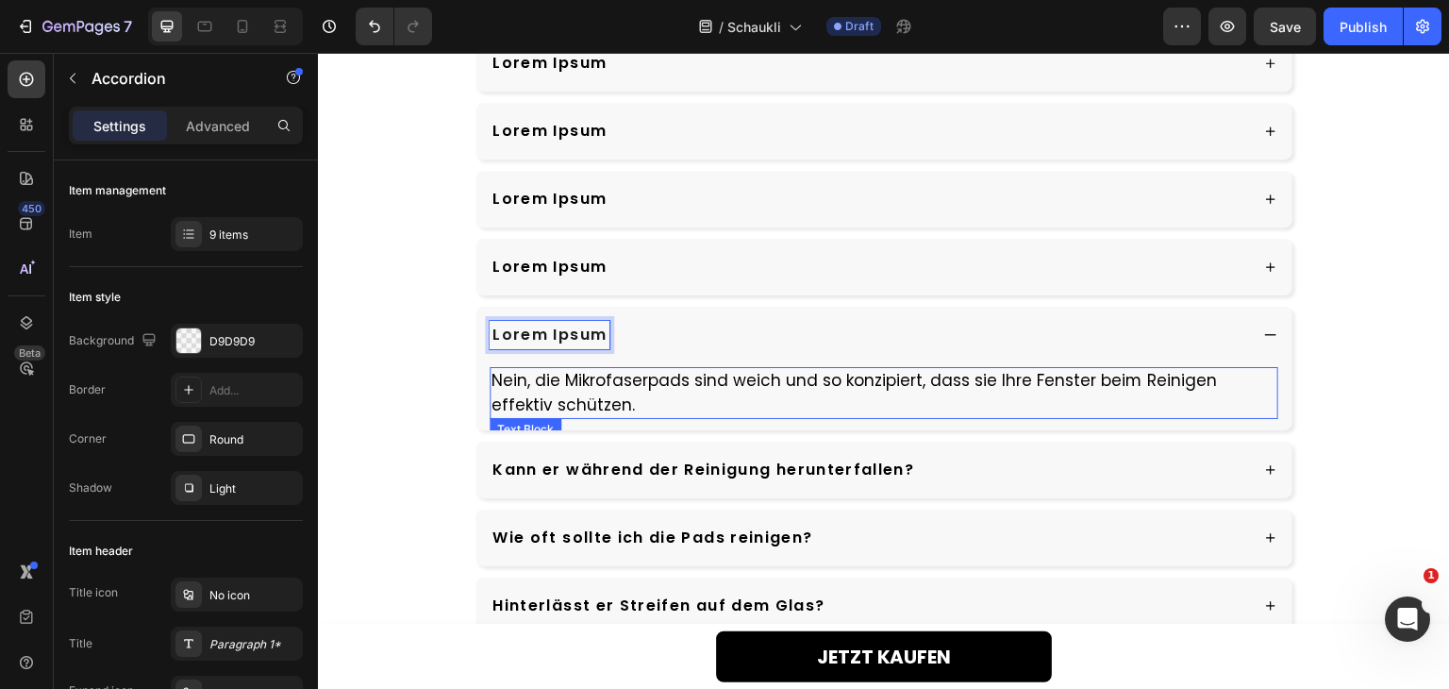
click at [621, 375] on p "Nein, die Mikrofaserpads sind weich und so konzipiert, dass sie Ihre Fenster be…" at bounding box center [883, 393] width 785 height 48
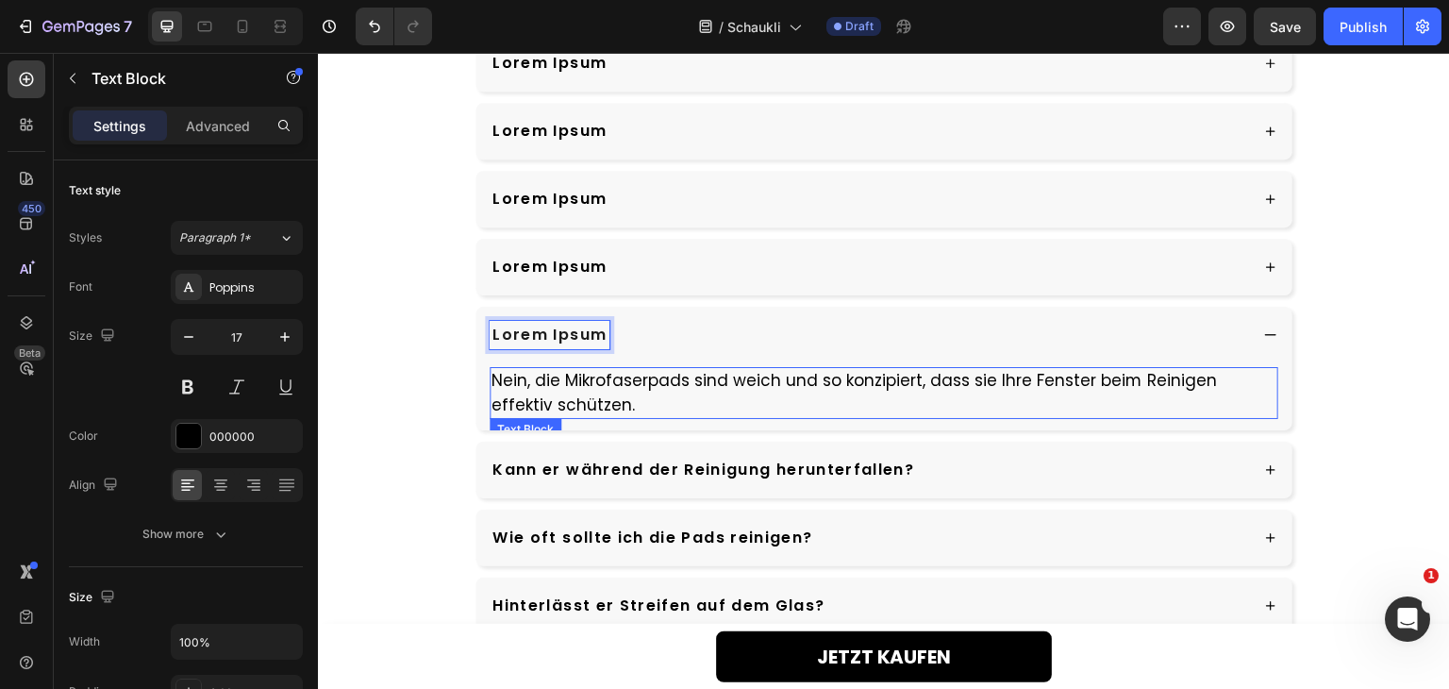
click at [621, 375] on p "Nein, die Mikrofaserpads sind weich und so konzipiert, dass sie Ihre Fenster be…" at bounding box center [883, 393] width 785 height 48
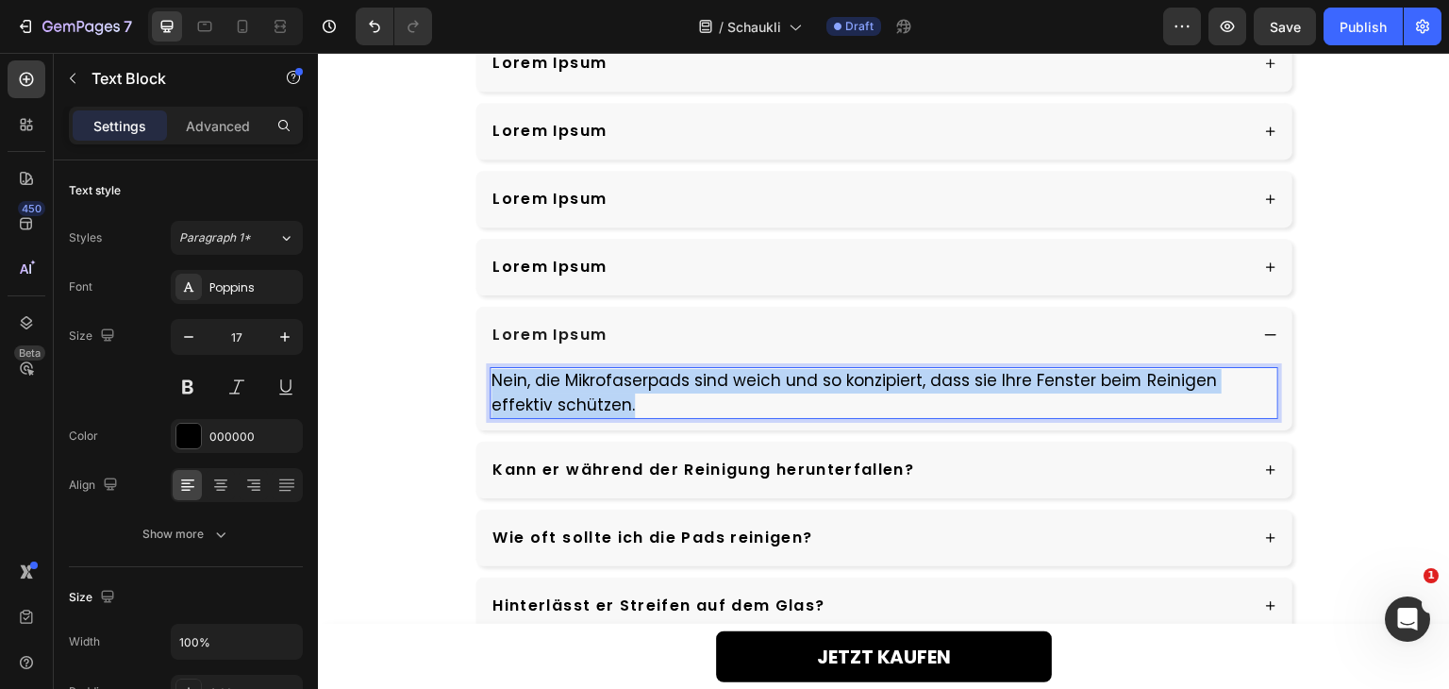
click at [621, 375] on p "Nein, die Mikrofaserpads sind weich und so konzipiert, dass sie Ihre Fenster be…" at bounding box center [883, 393] width 785 height 48
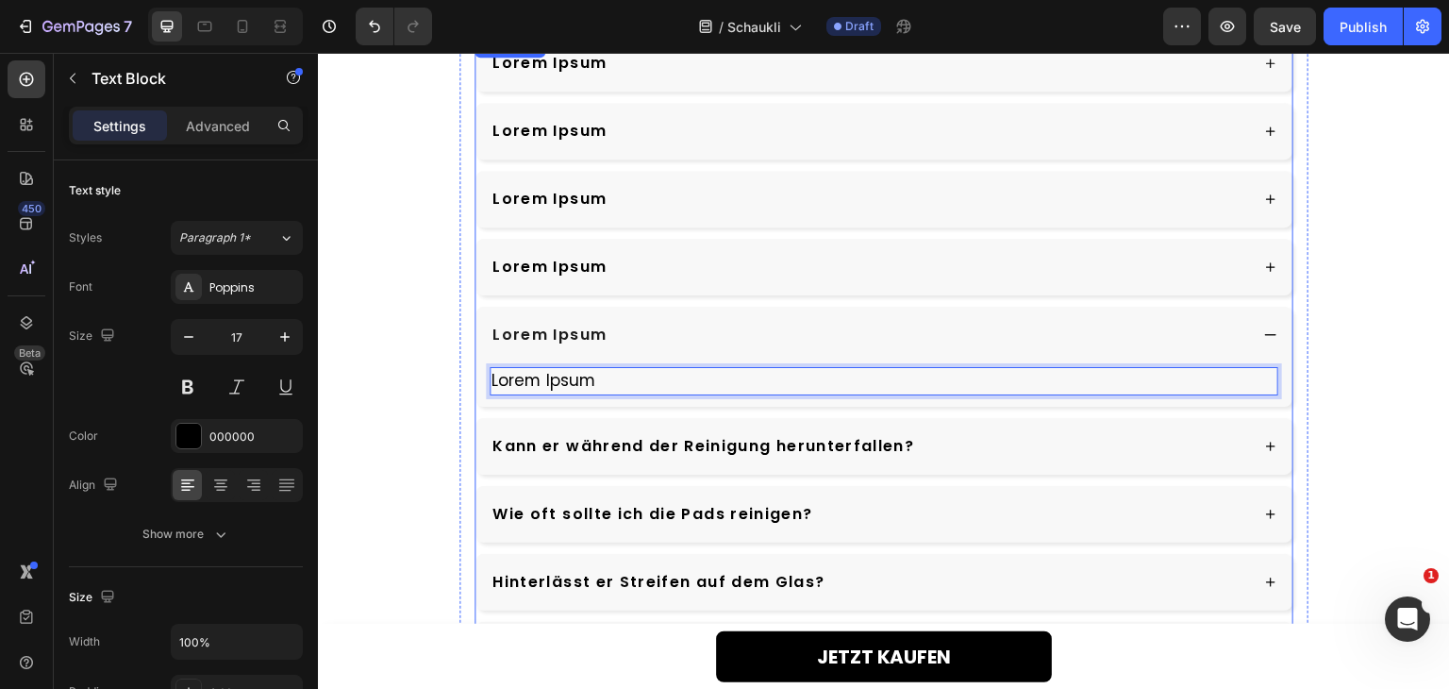
click at [967, 449] on div "Kann er während der Reinigung herunterfallen?" at bounding box center [869, 446] width 758 height 28
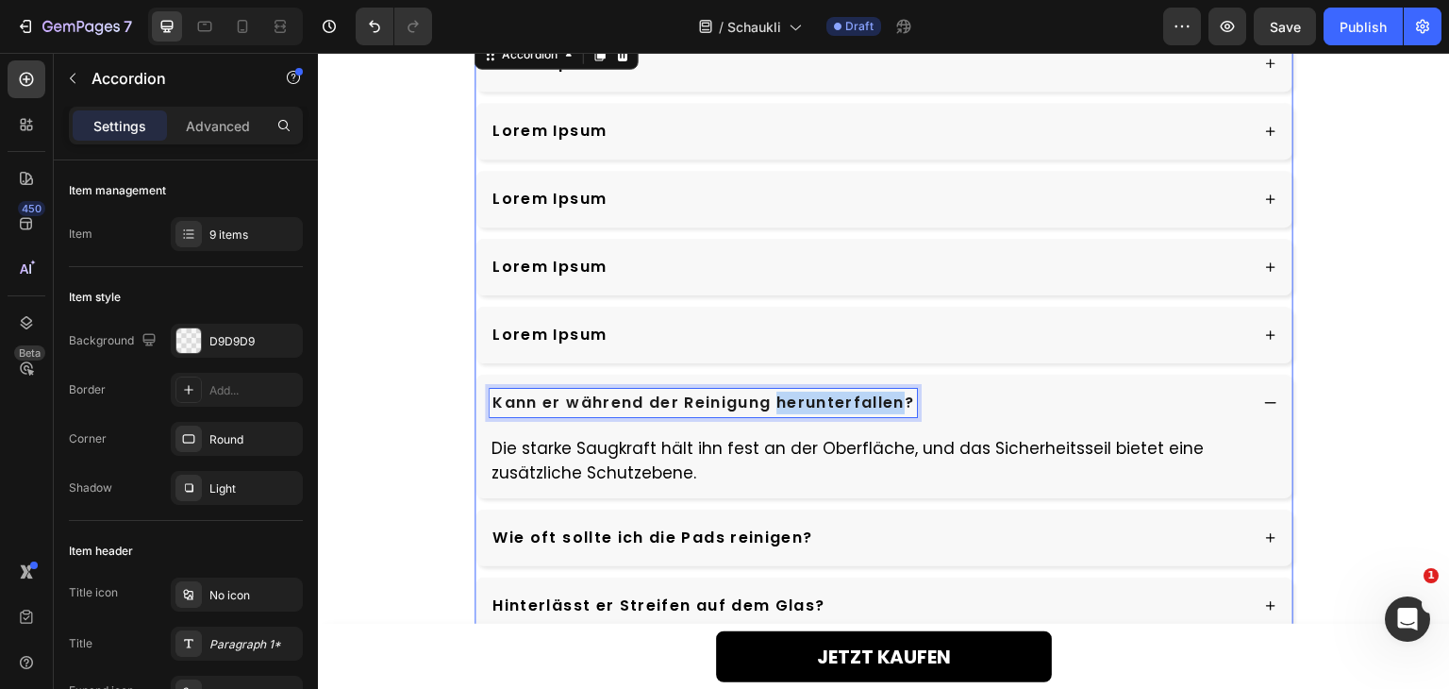
click at [777, 404] on p "Kann er während der Reinigung herunterfallen?" at bounding box center [703, 402] width 422 height 23
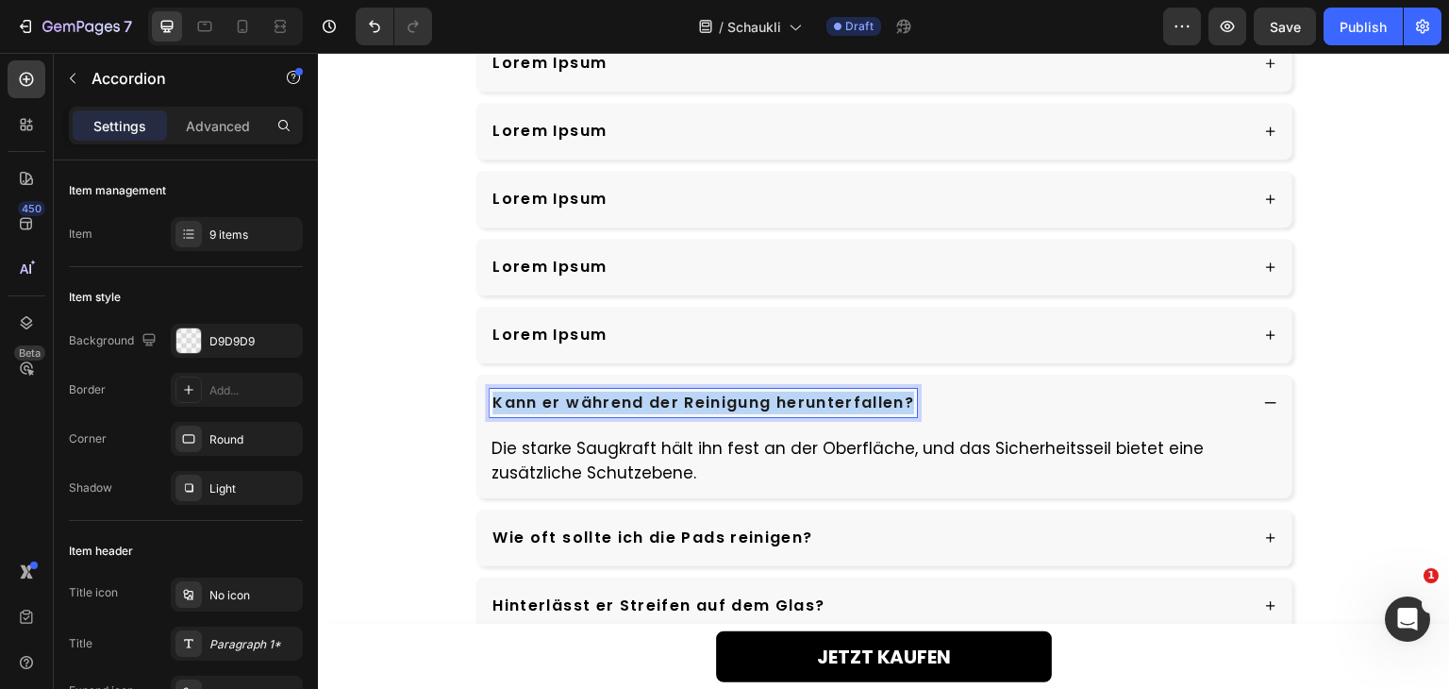
click at [777, 404] on p "Kann er während der Reinigung herunterfallen?" at bounding box center [703, 402] width 422 height 23
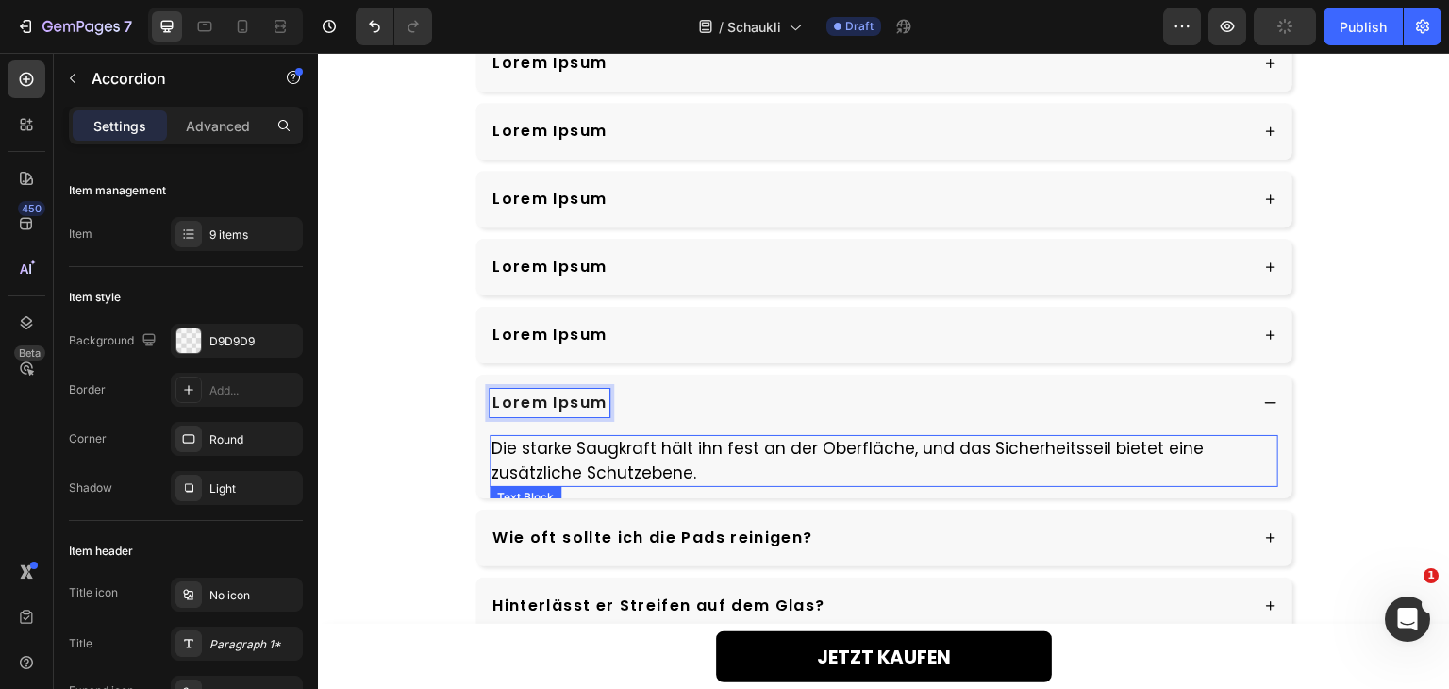
click at [740, 450] on p "Die starke Saugkraft hält ihn fest an der Oberfläche, und das Sicherheitsseil b…" at bounding box center [883, 461] width 785 height 48
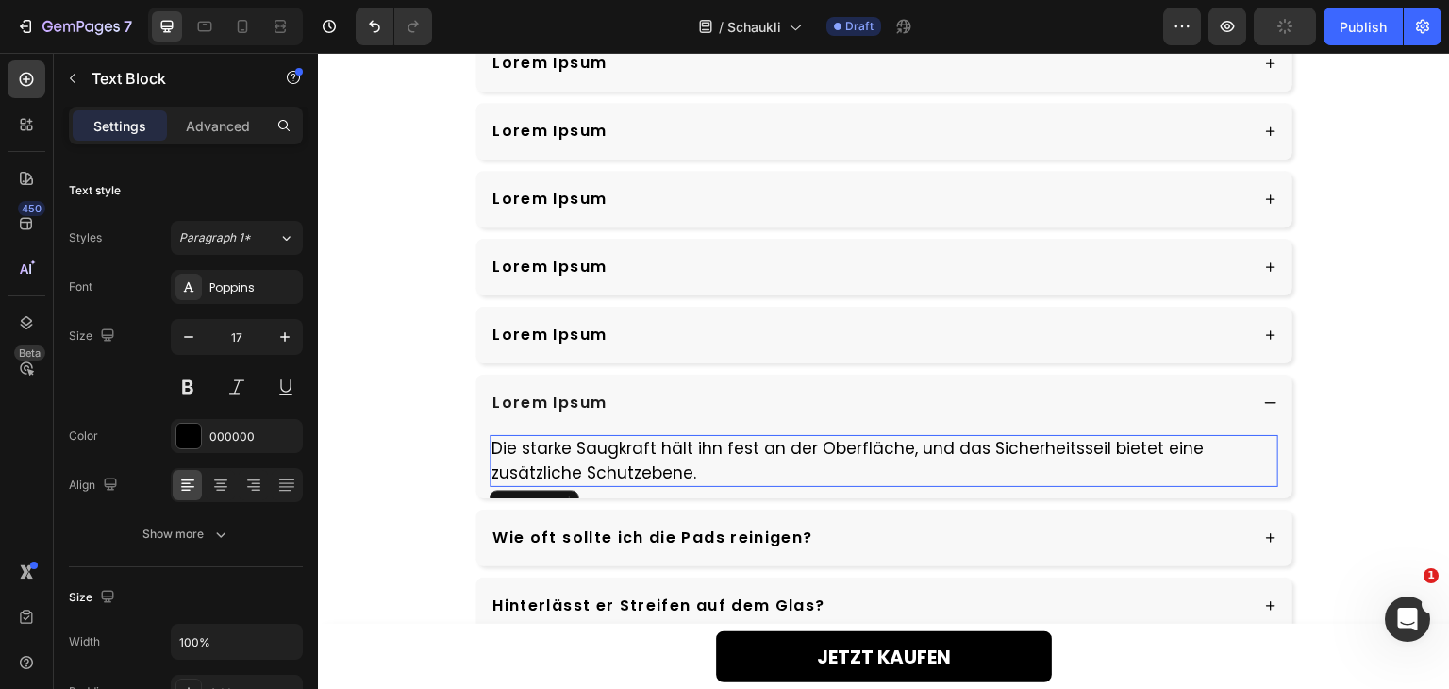
click at [752, 442] on p "Die starke Saugkraft hält ihn fest an der Oberfläche, und das Sicherheitsseil b…" at bounding box center [883, 461] width 785 height 48
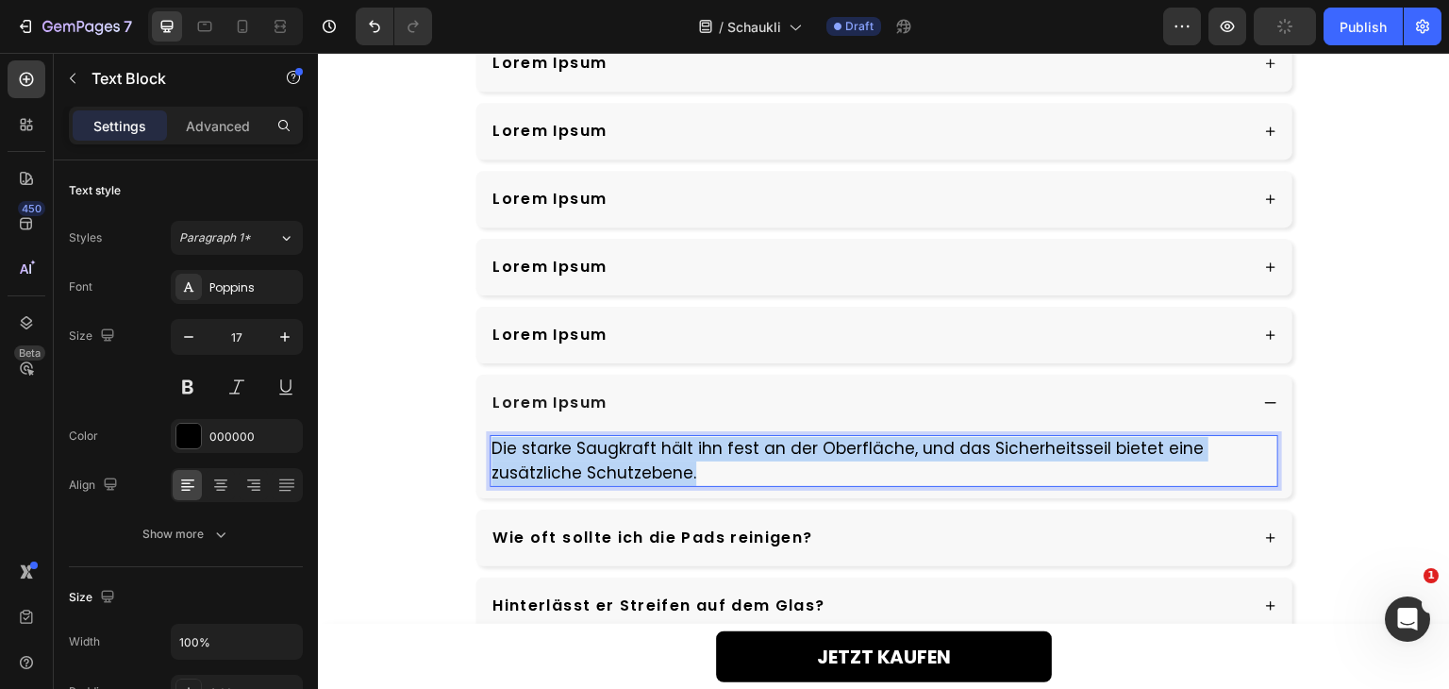
click at [752, 442] on p "Die starke Saugkraft hält ihn fest an der Oberfläche, und das Sicherheitsseil b…" at bounding box center [883, 461] width 785 height 48
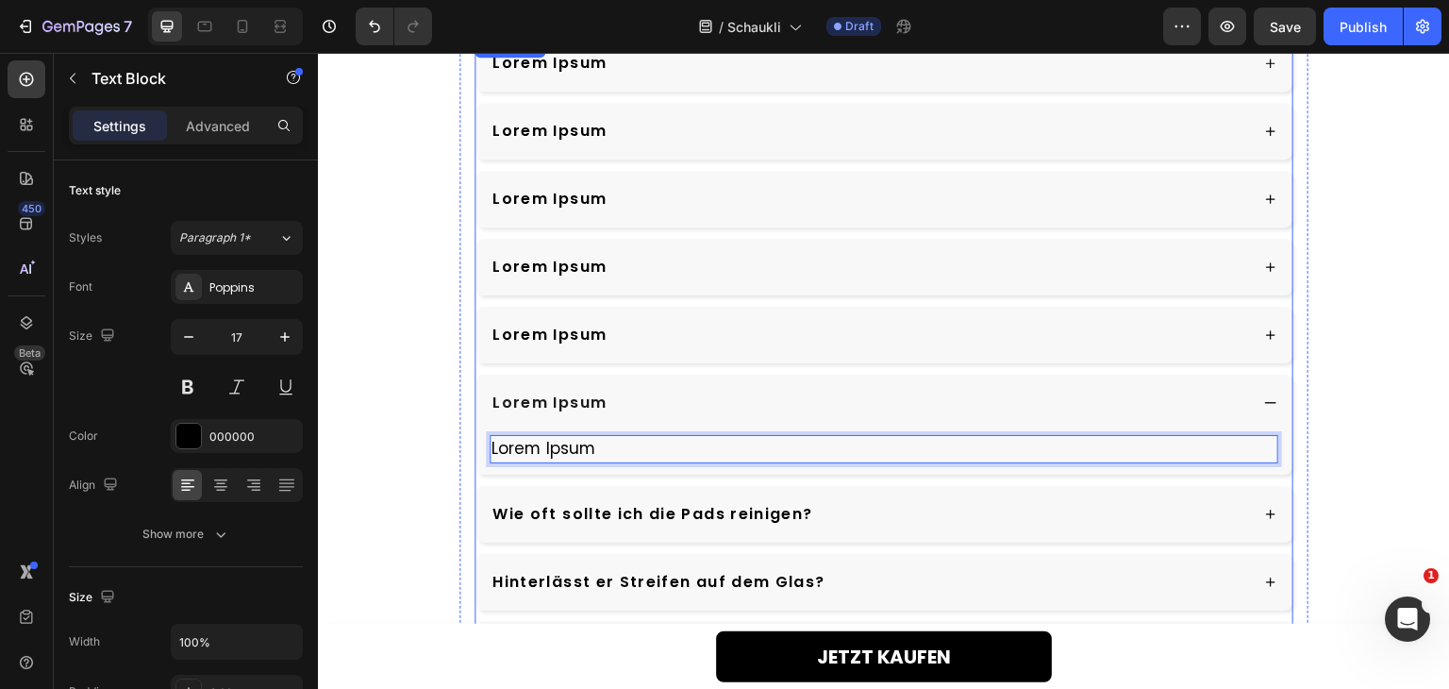
click at [914, 527] on div "Wie oft sollte ich die Pads reinigen?" at bounding box center [883, 514] width 817 height 57
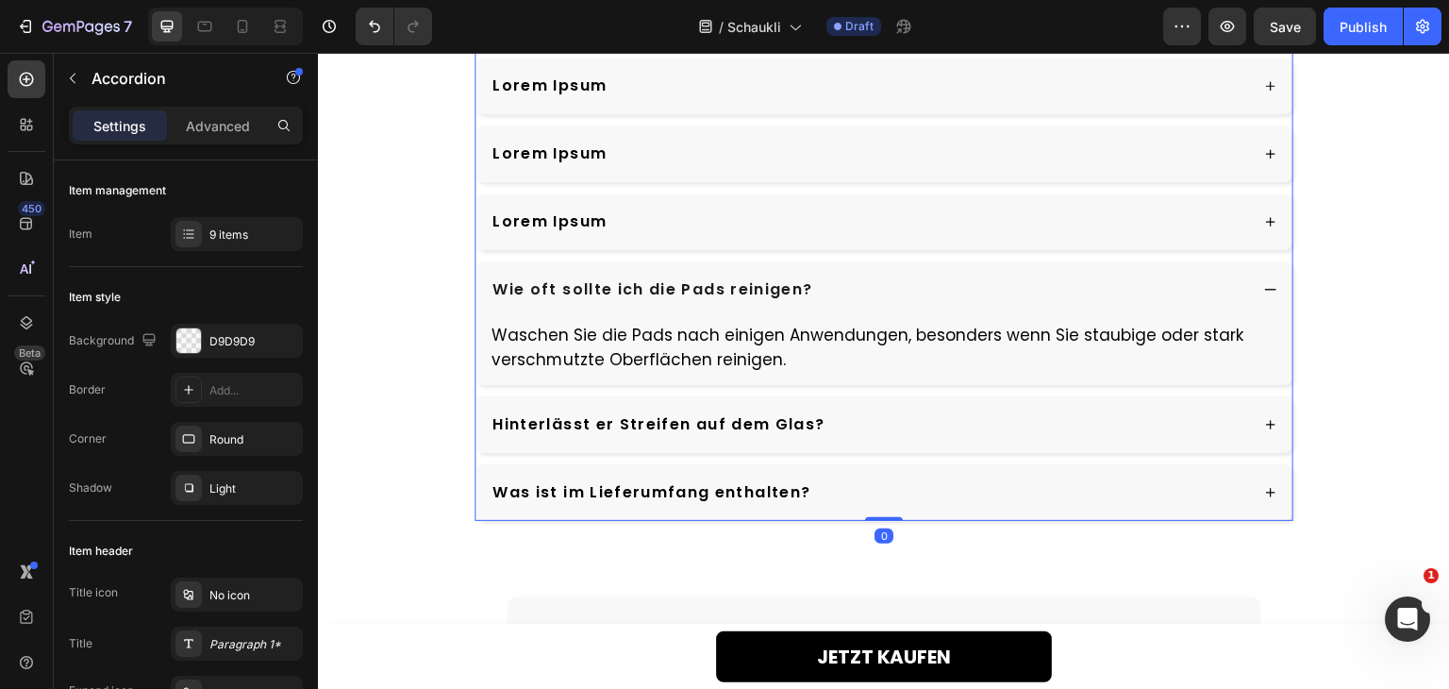
scroll to position [4973, 0]
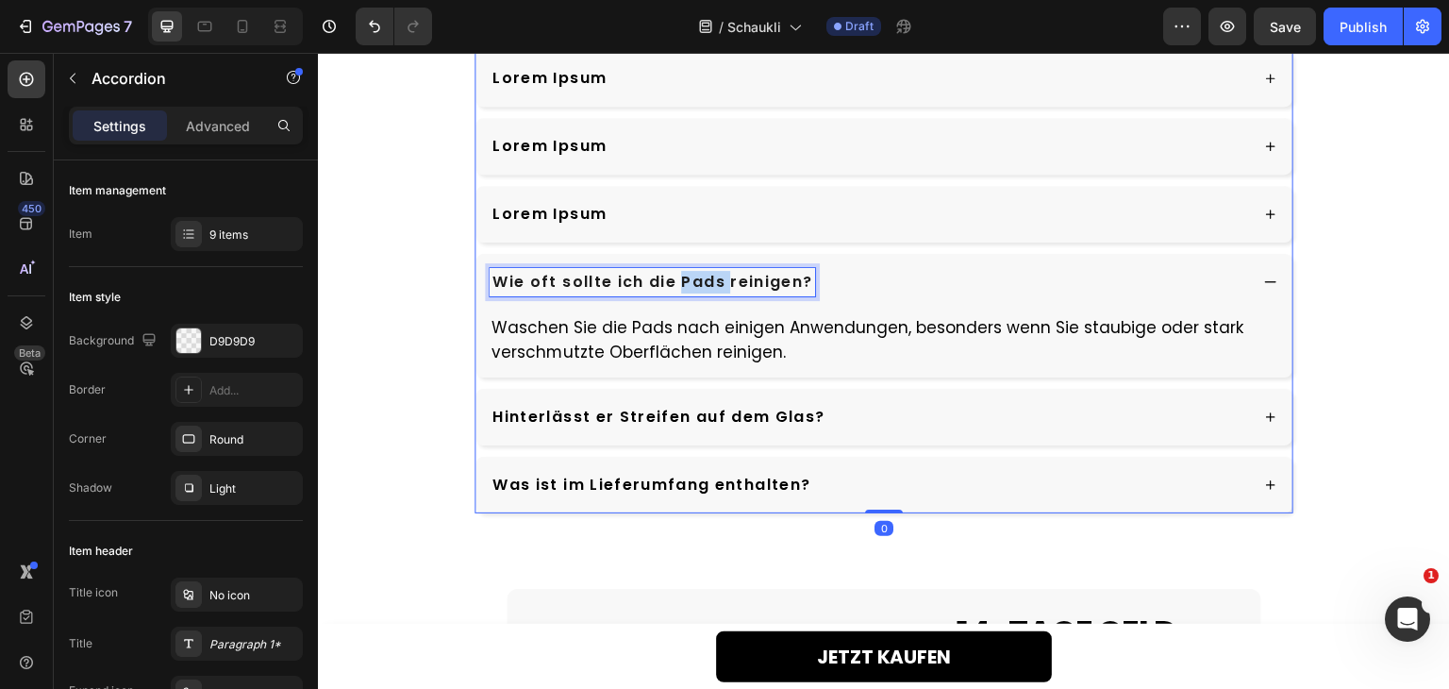
click at [671, 271] on p "Wie oft sollte ich die Pads reinigen?" at bounding box center [652, 282] width 320 height 23
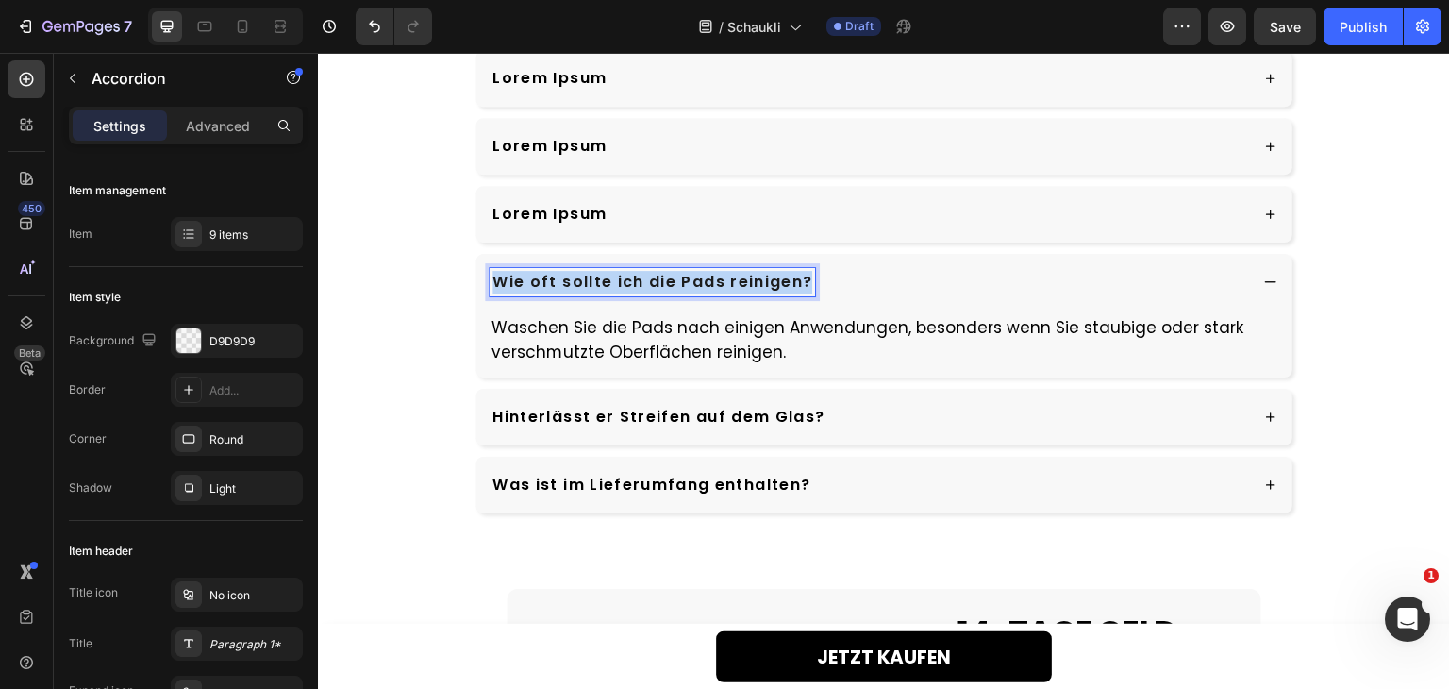
click at [671, 271] on p "Wie oft sollte ich die Pads reinigen?" at bounding box center [652, 282] width 320 height 23
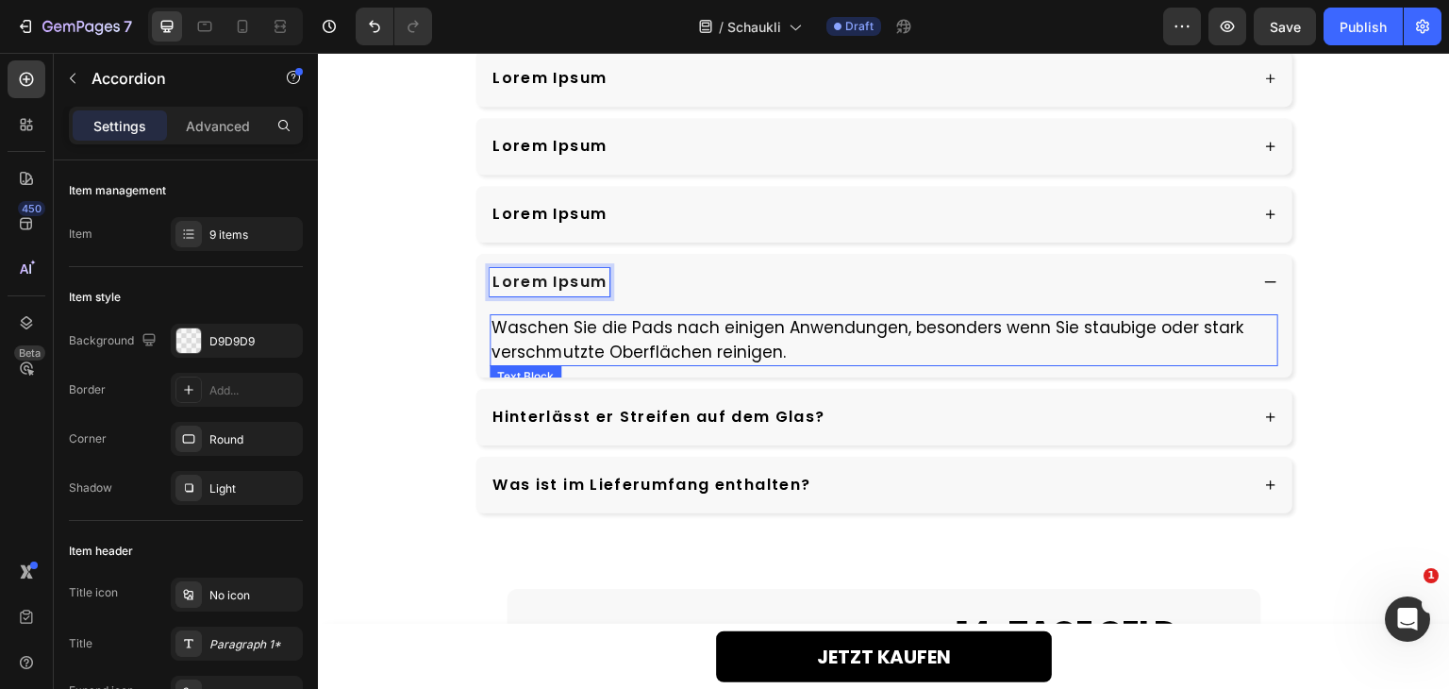
click at [669, 334] on p "Waschen Sie die Pads nach einigen Anwendungen, besonders wenn Sie staubige oder…" at bounding box center [883, 340] width 785 height 48
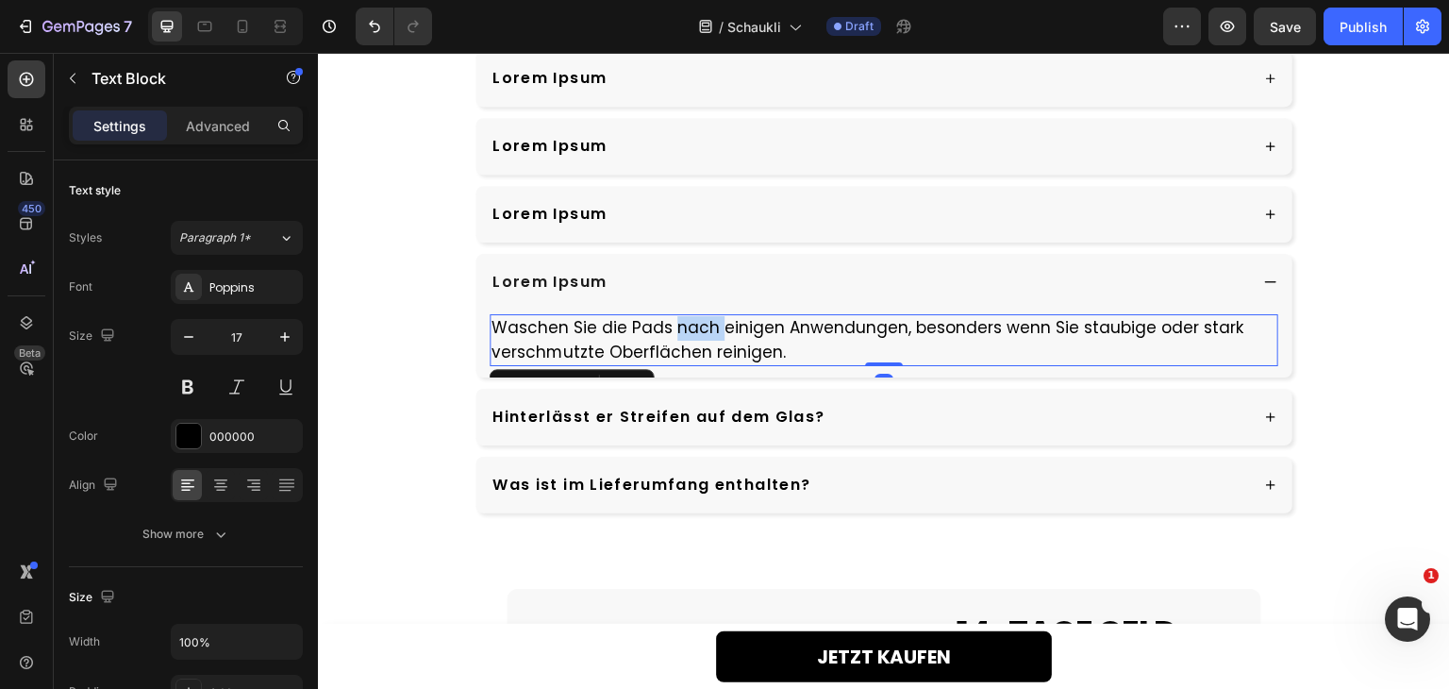
click at [669, 334] on p "Waschen Sie die Pads nach einigen Anwendungen, besonders wenn Sie staubige oder…" at bounding box center [883, 340] width 785 height 48
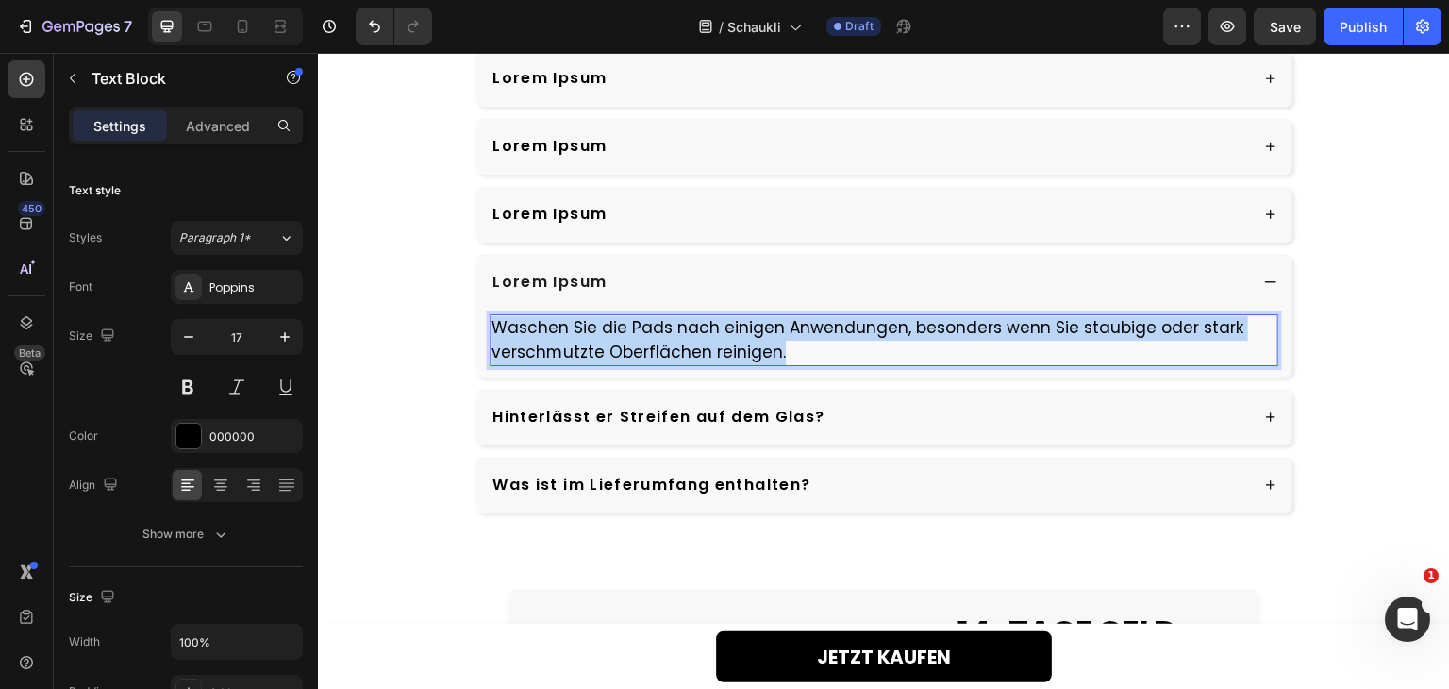
click at [669, 334] on p "Waschen Sie die Pads nach einigen Anwendungen, besonders wenn Sie staubige oder…" at bounding box center [883, 340] width 785 height 48
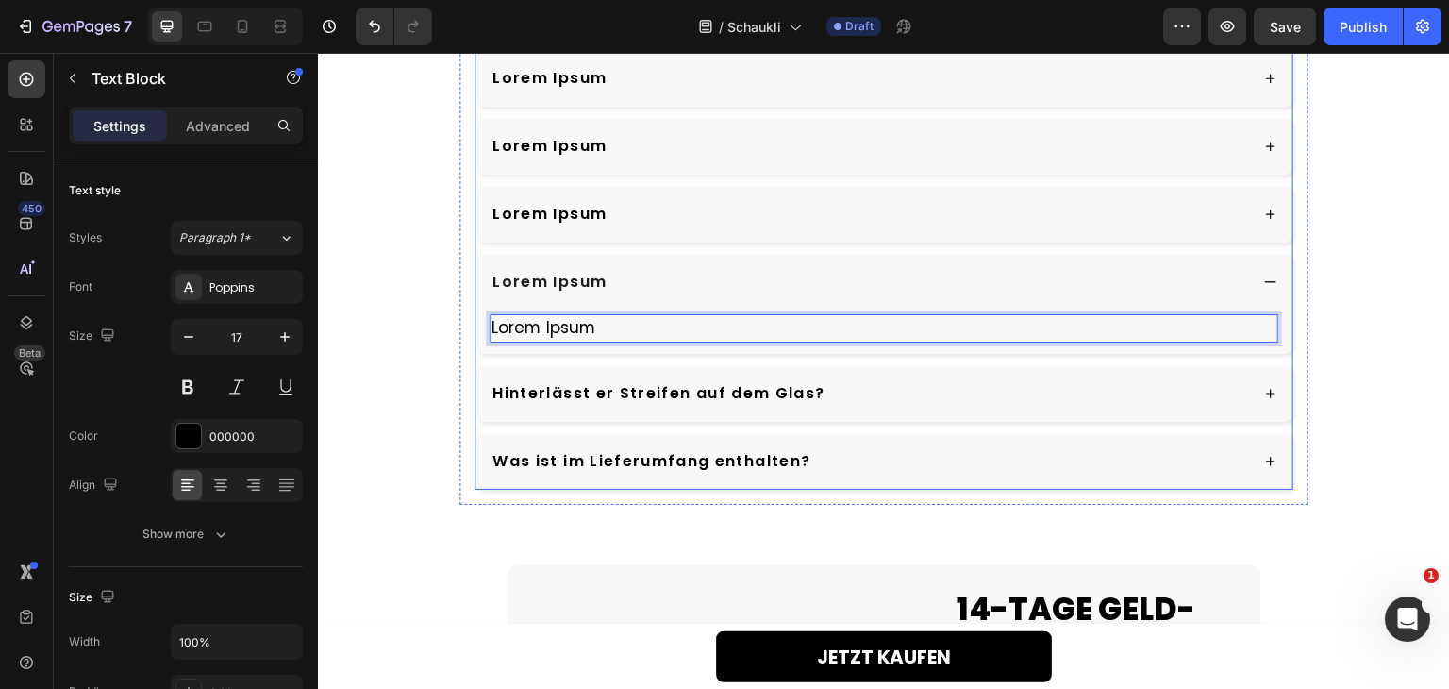
click at [928, 392] on div "Hinterlässt er Streifen auf dem Glas?" at bounding box center [869, 393] width 758 height 28
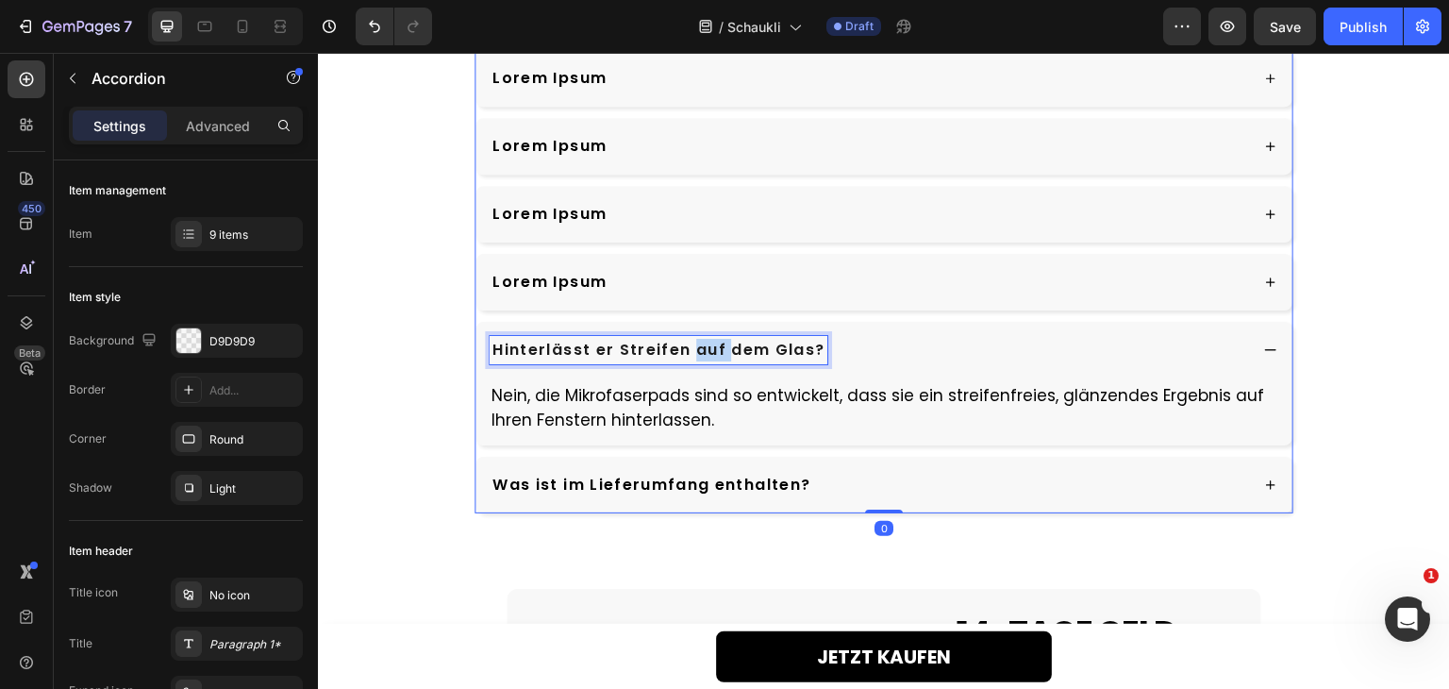
click at [703, 351] on p "Hinterlässt er Streifen auf dem Glas?" at bounding box center [658, 350] width 332 height 23
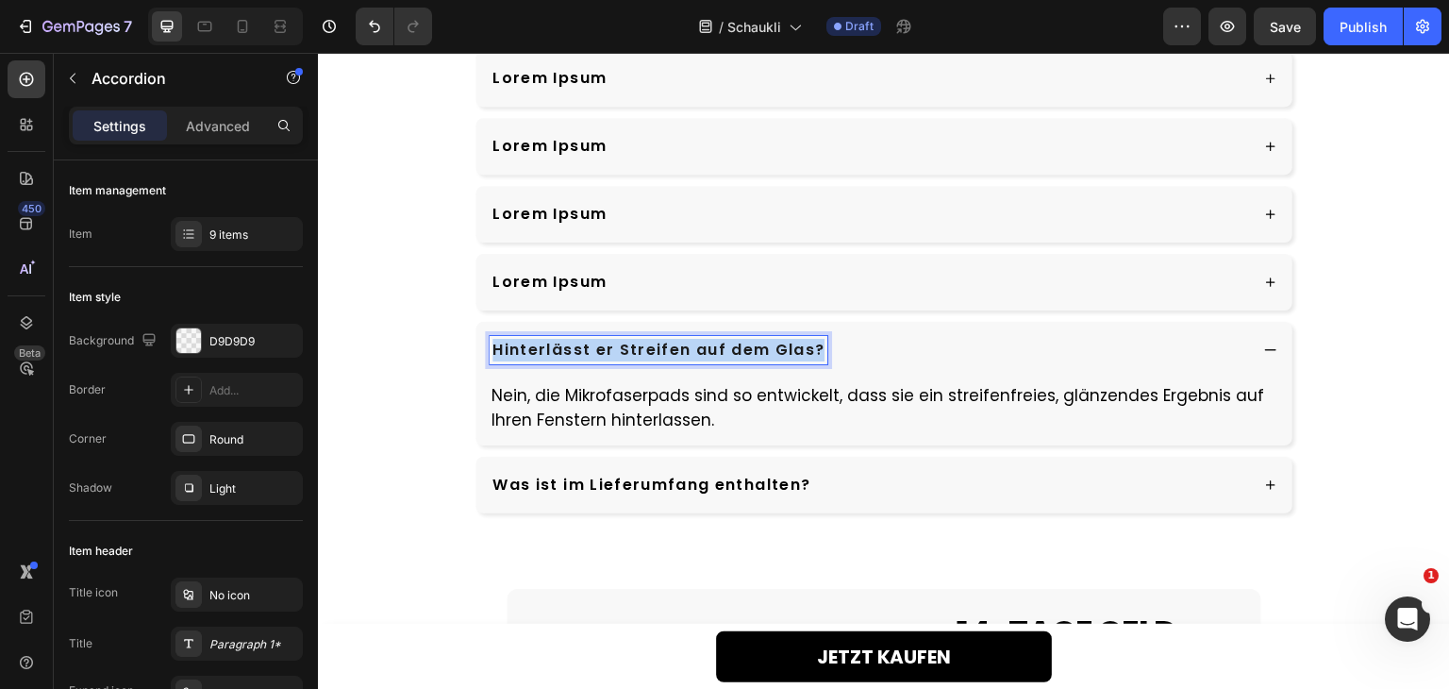
click at [703, 351] on p "Hinterlässt er Streifen auf dem Glas?" at bounding box center [658, 350] width 332 height 23
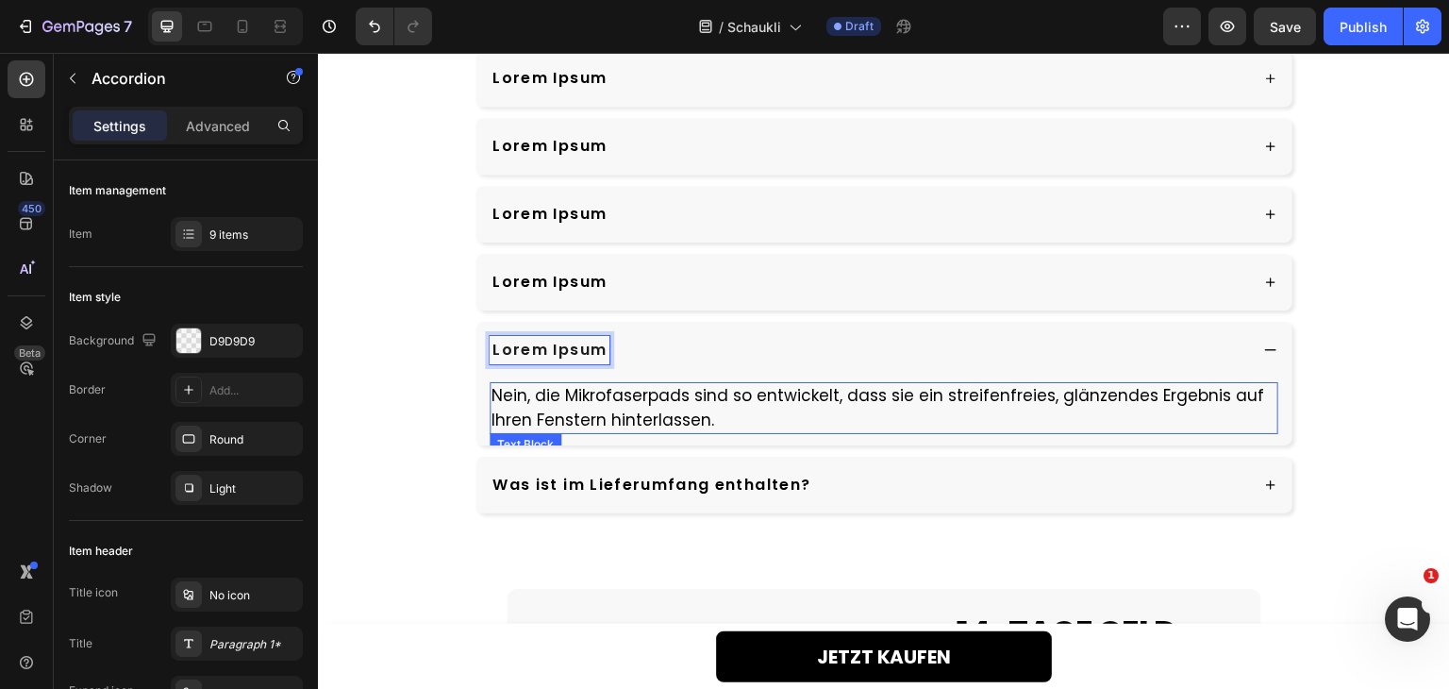
click at [692, 400] on p "Nein, die Mikrofaserpads sind so entwickelt, dass sie ein streifenfreies, glänz…" at bounding box center [883, 408] width 785 height 48
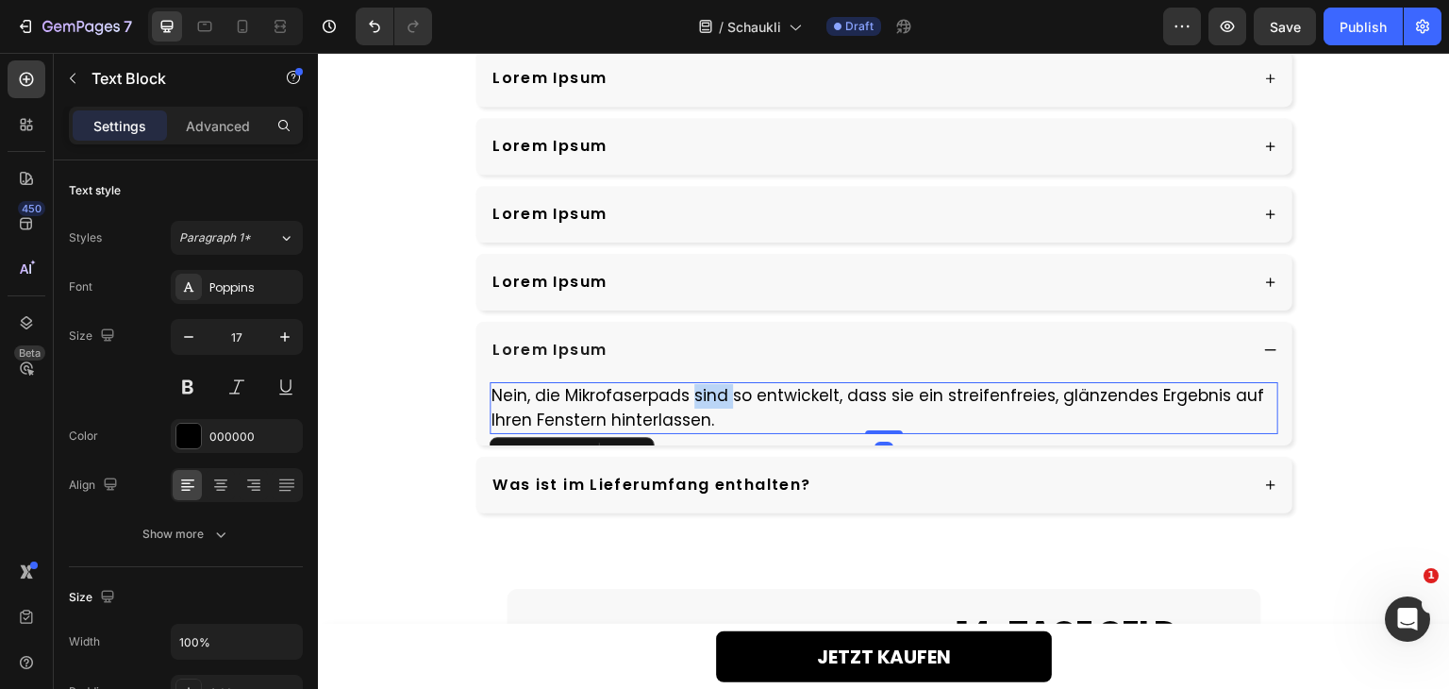
click at [692, 400] on p "Nein, die Mikrofaserpads sind so entwickelt, dass sie ein streifenfreies, glänz…" at bounding box center [883, 408] width 785 height 48
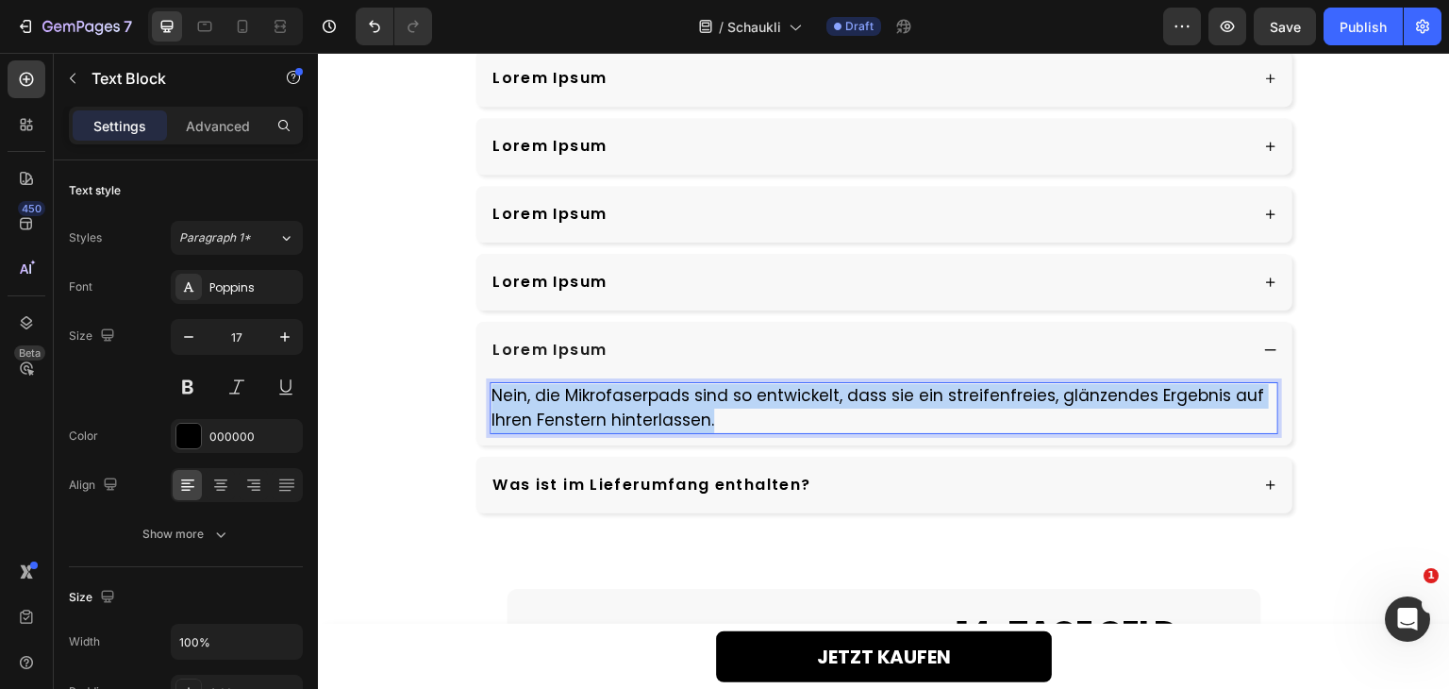
click at [692, 400] on p "Nein, die Mikrofaserpads sind so entwickelt, dass sie ein streifenfreies, glänz…" at bounding box center [883, 408] width 785 height 48
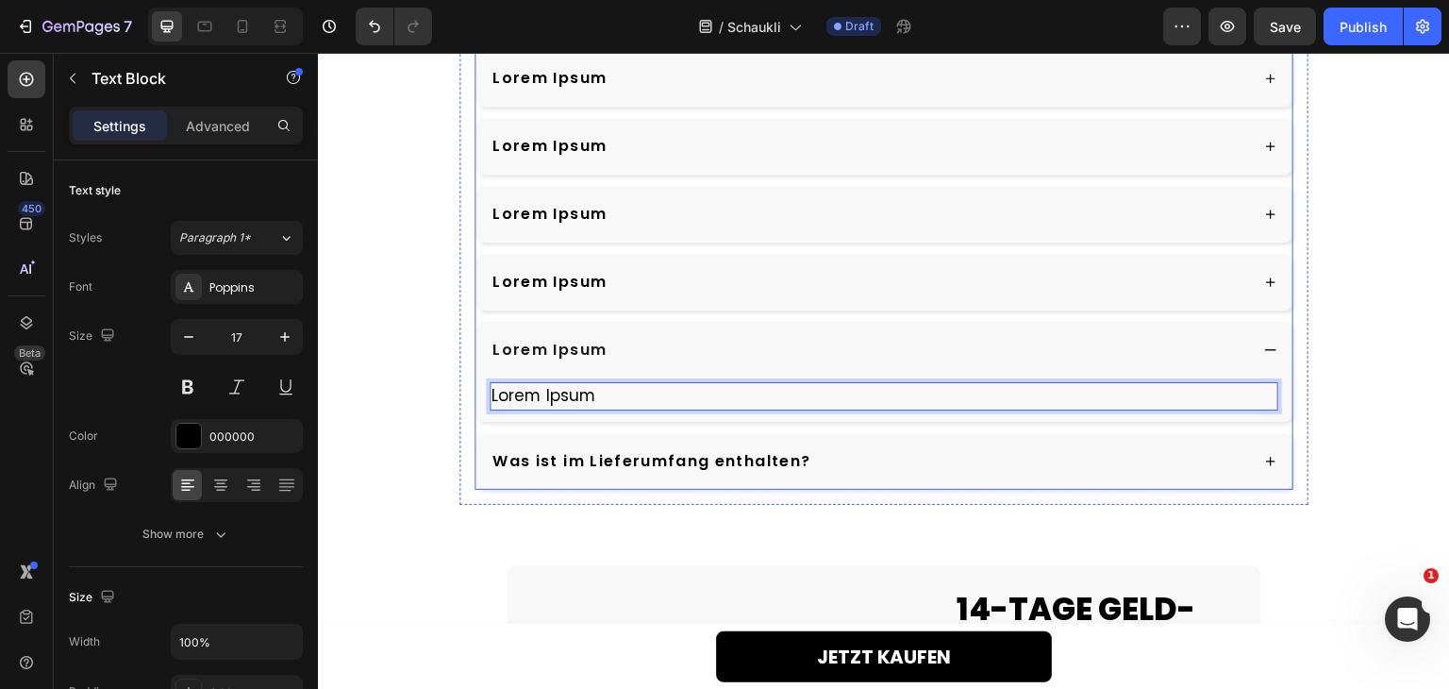
click at [970, 477] on div "Was ist im Lieferumfang enthalten?" at bounding box center [883, 461] width 817 height 57
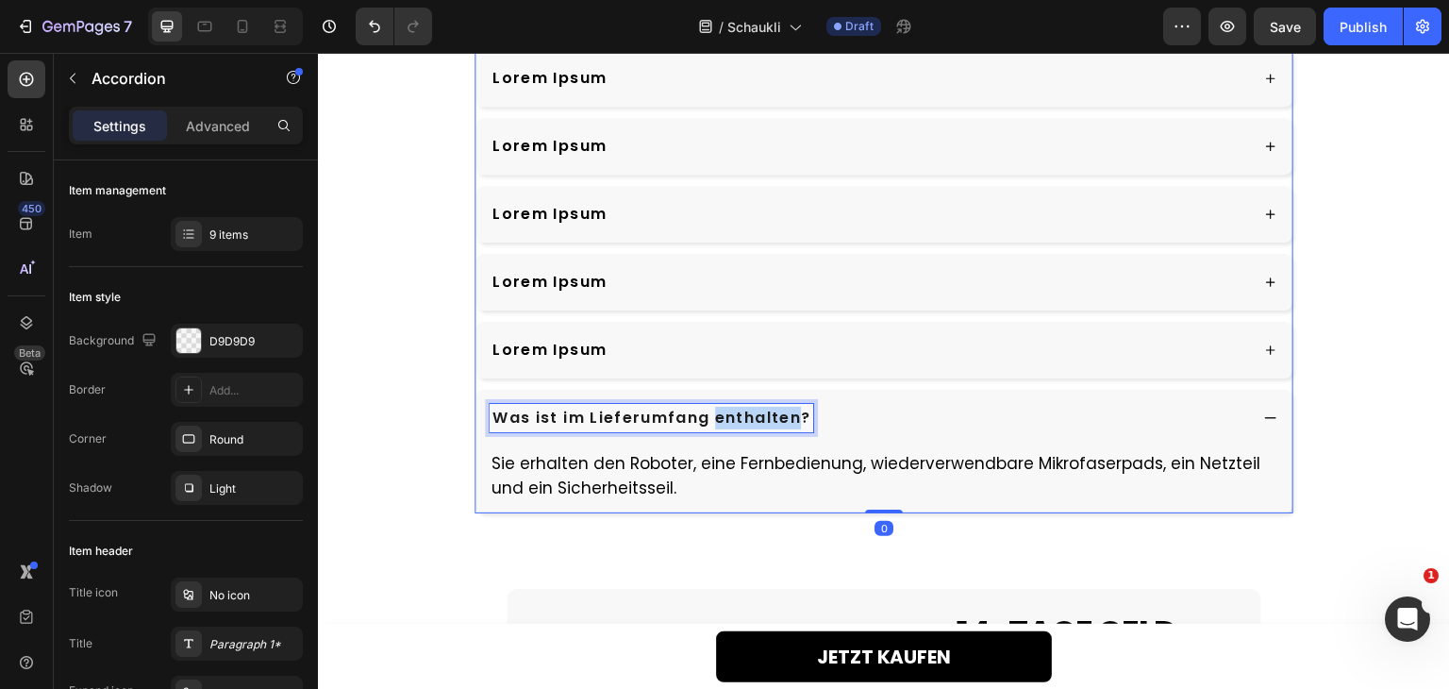
click at [721, 422] on p "Was ist im Lieferumfang enthalten?" at bounding box center [651, 418] width 318 height 23
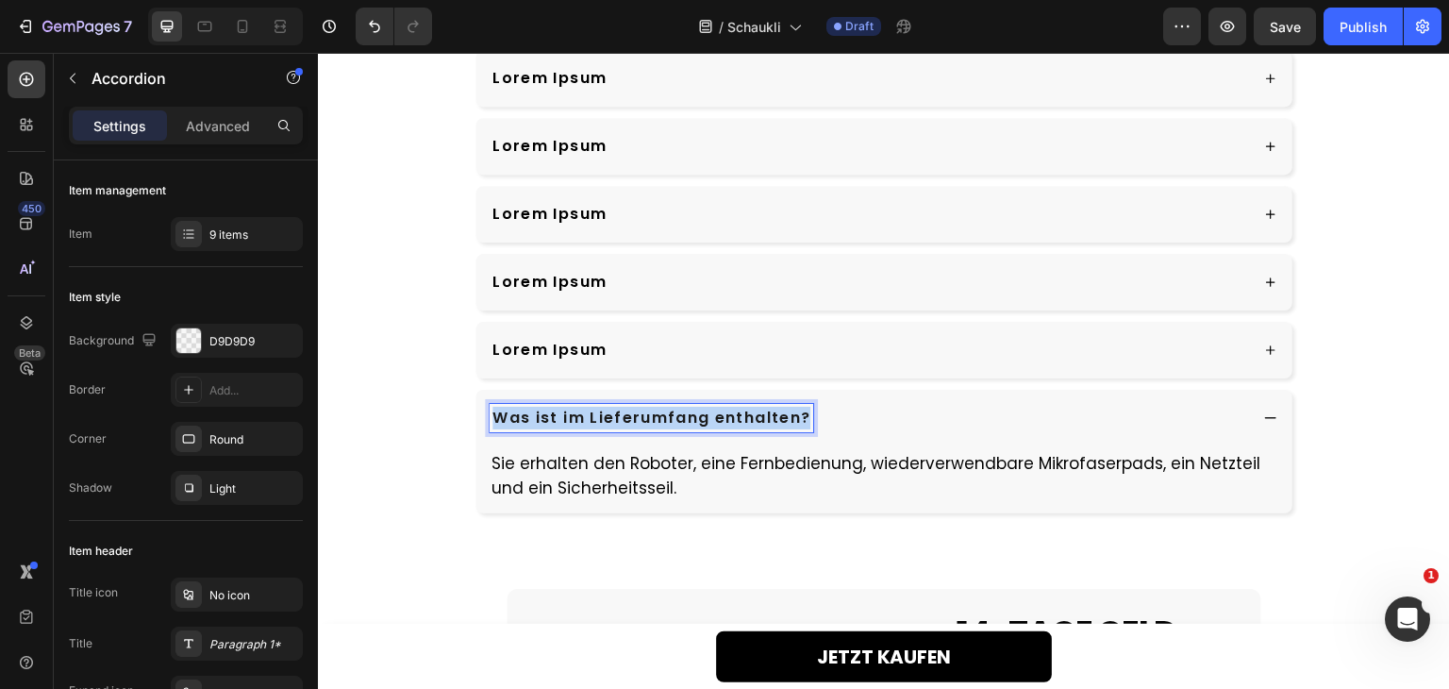
click at [721, 422] on p "Was ist im Lieferumfang enthalten?" at bounding box center [651, 418] width 318 height 23
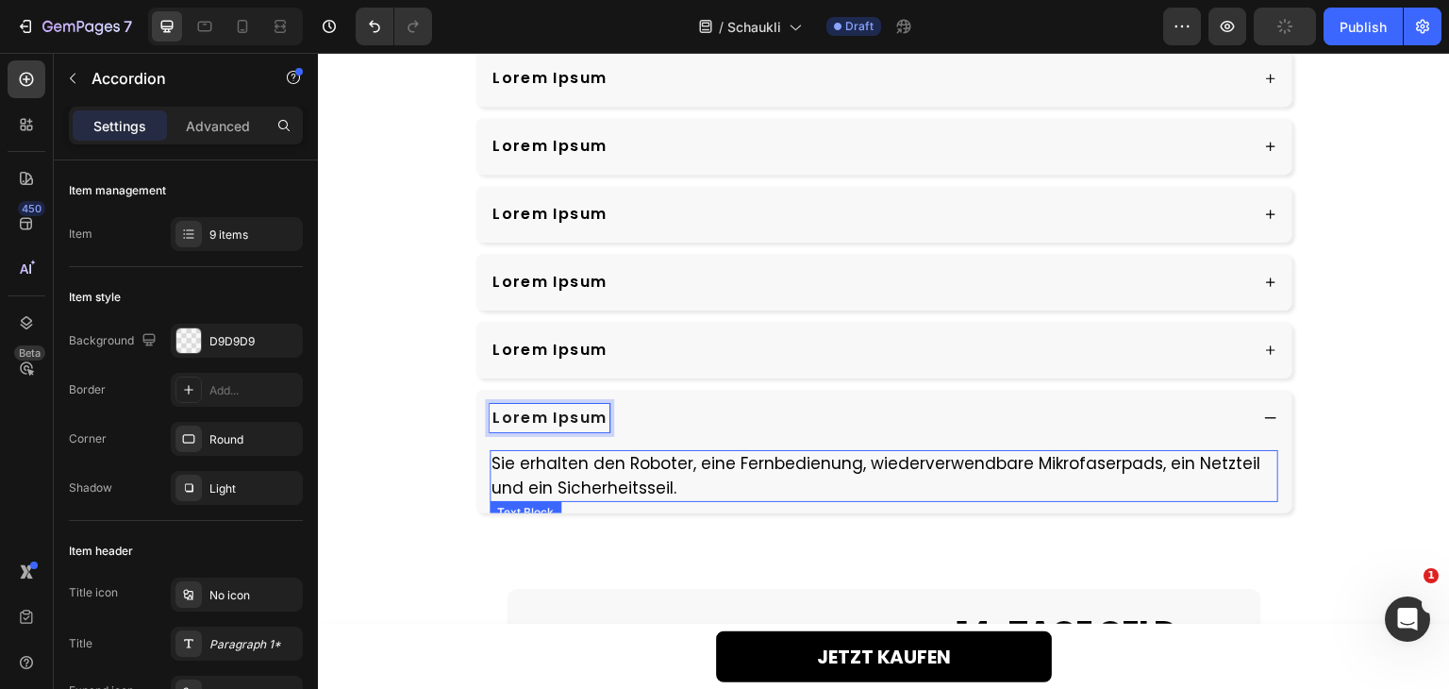
click at [703, 459] on p "Sie erhalten den Roboter, eine Fernbedienung, wiederverwendbare Mikrofaserpads,…" at bounding box center [883, 476] width 785 height 48
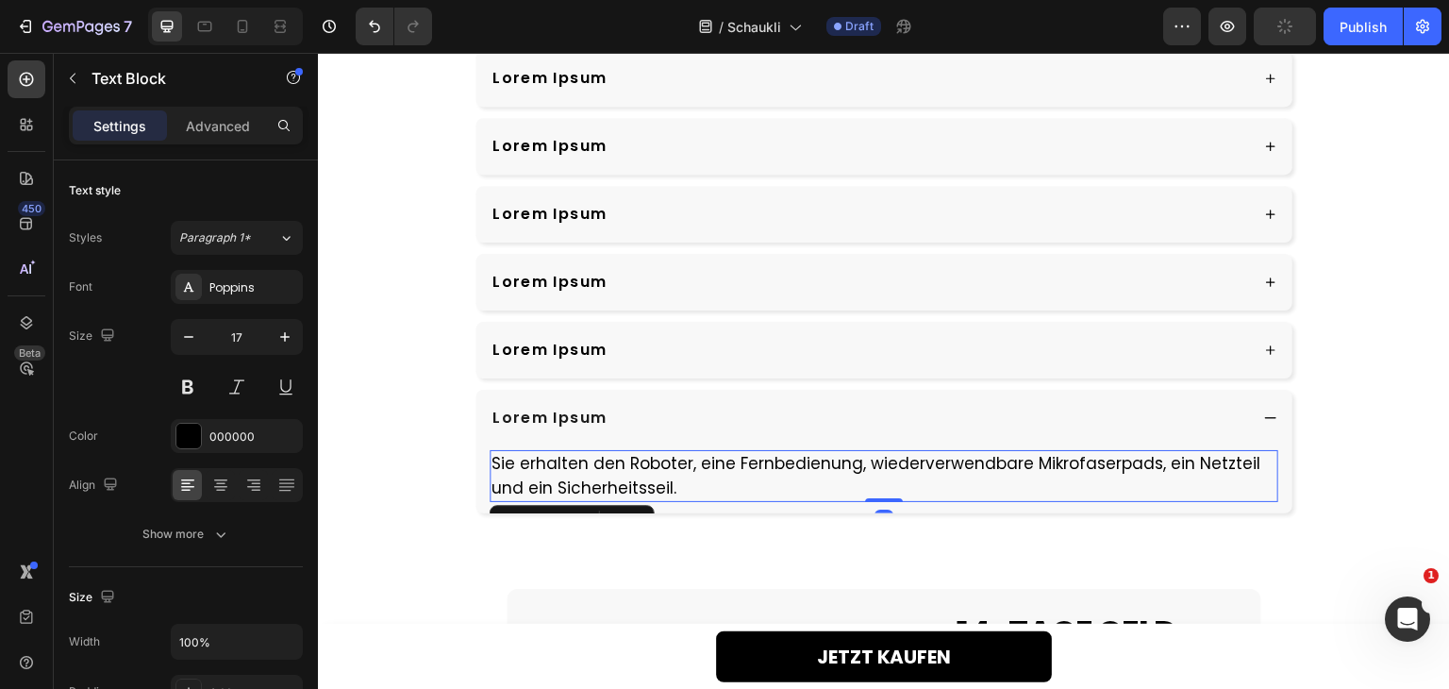
click at [703, 459] on p "Sie erhalten den Roboter, eine Fernbedienung, wiederverwendbare Mikrofaserpads,…" at bounding box center [883, 476] width 785 height 48
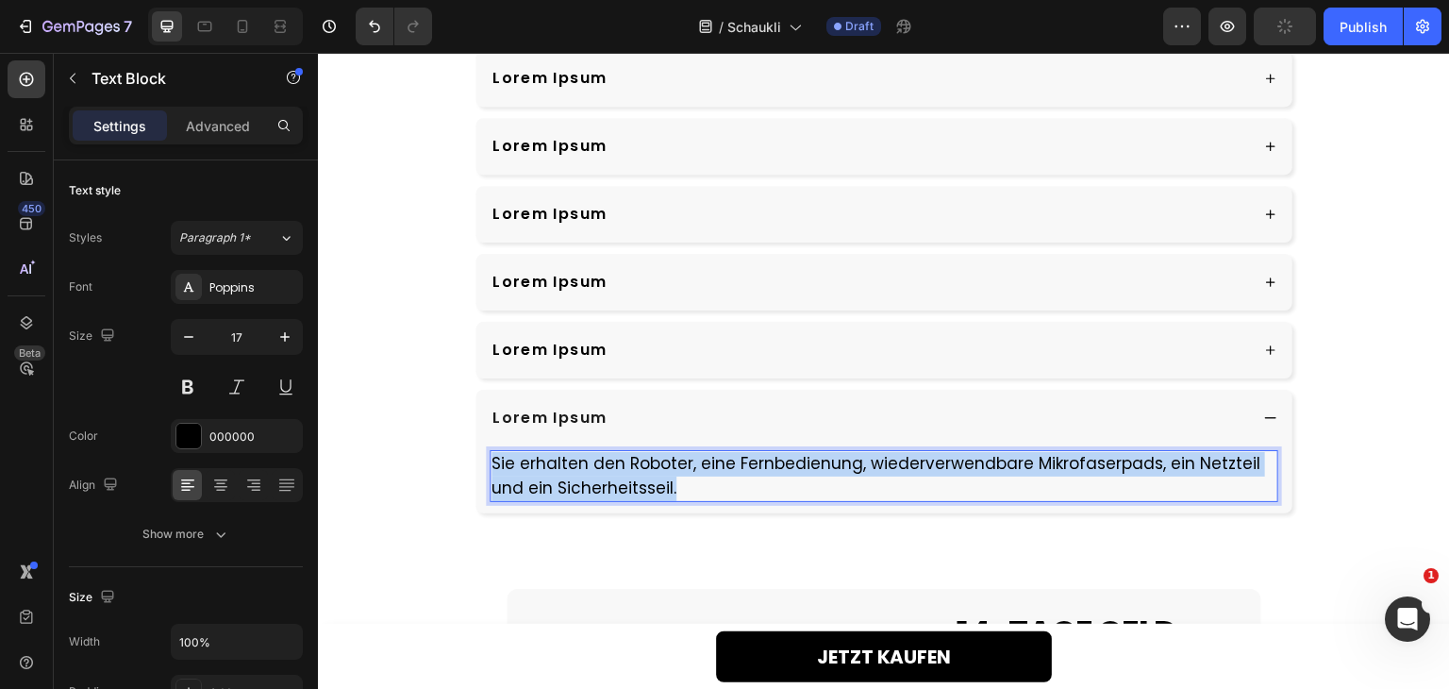
click at [703, 459] on p "Sie erhalten den Roboter, eine Fernbedienung, wiederverwendbare Mikrofaserpads,…" at bounding box center [883, 476] width 785 height 48
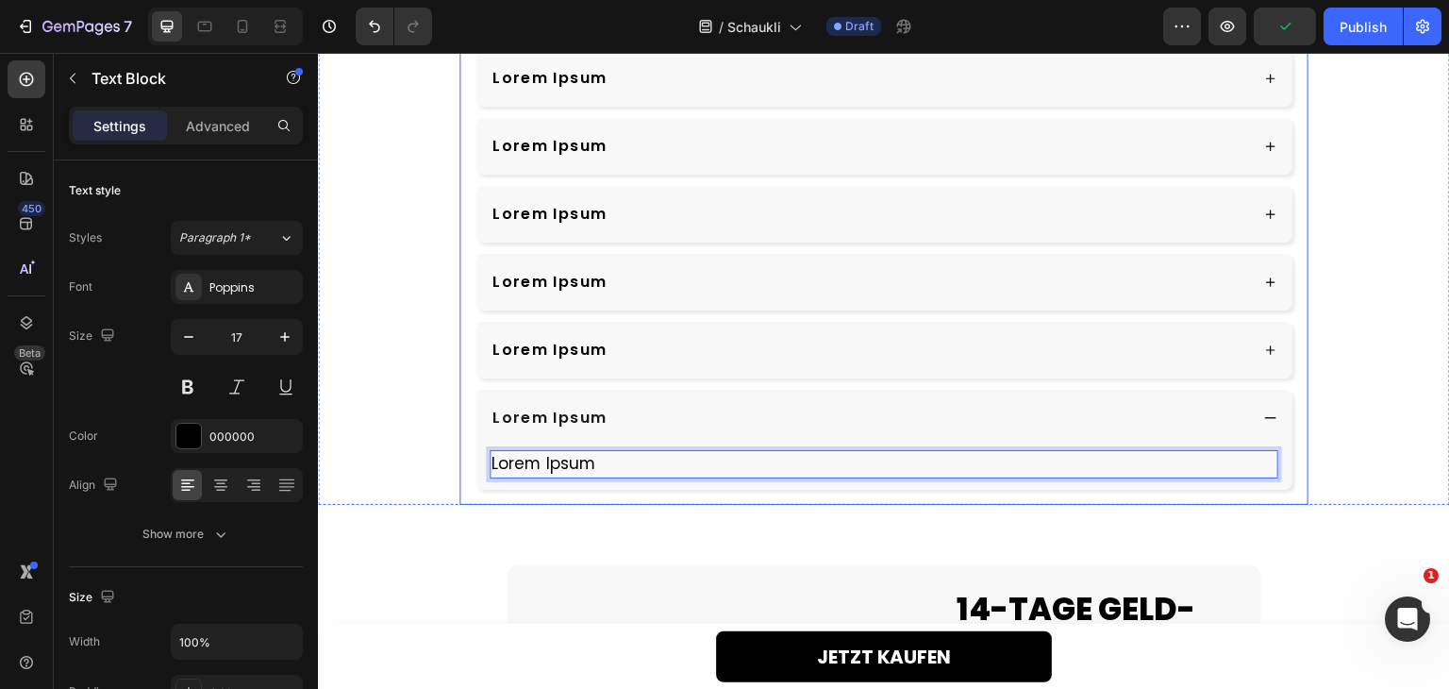
click at [689, 490] on div "Lorem Ipsum Heading Lorem Ipsum Lorem Ipsum Lorem Ipsum Lorem Ipsum Lorem Ipsum…" at bounding box center [883, 130] width 849 height 747
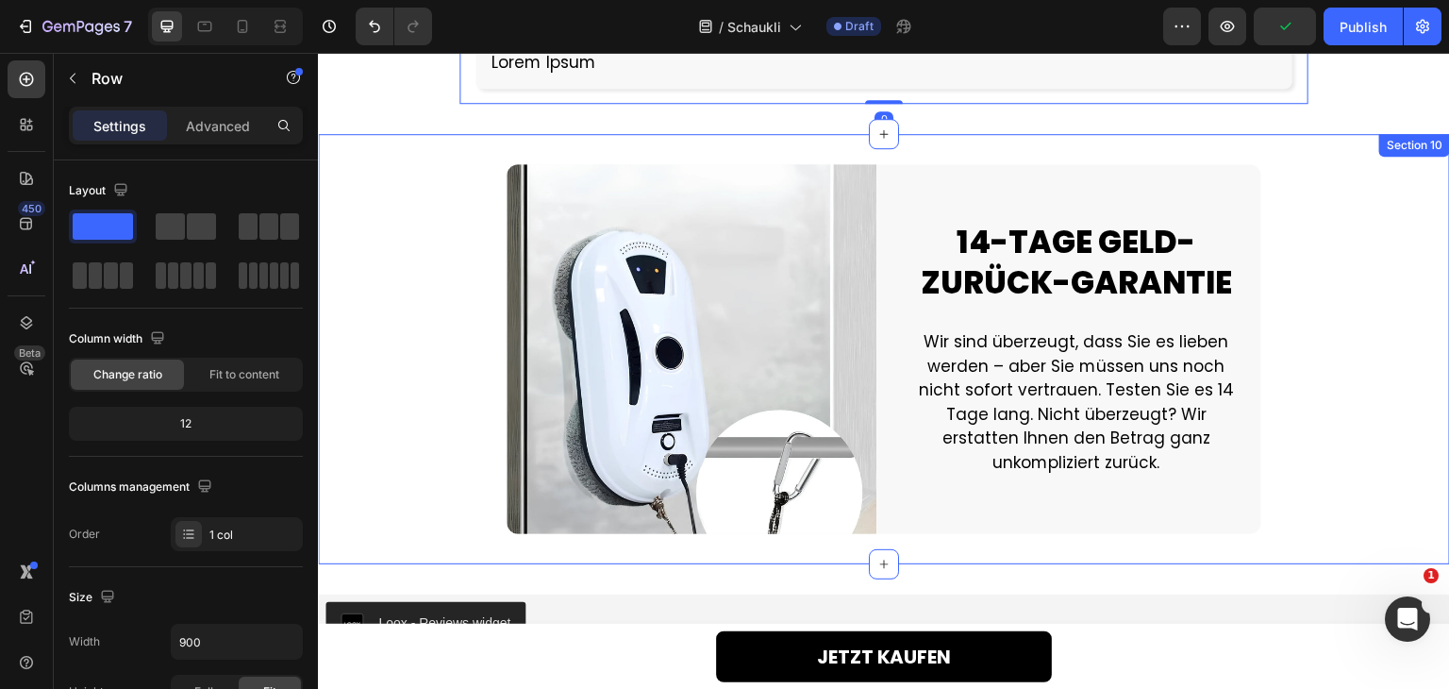
scroll to position [5445, 0]
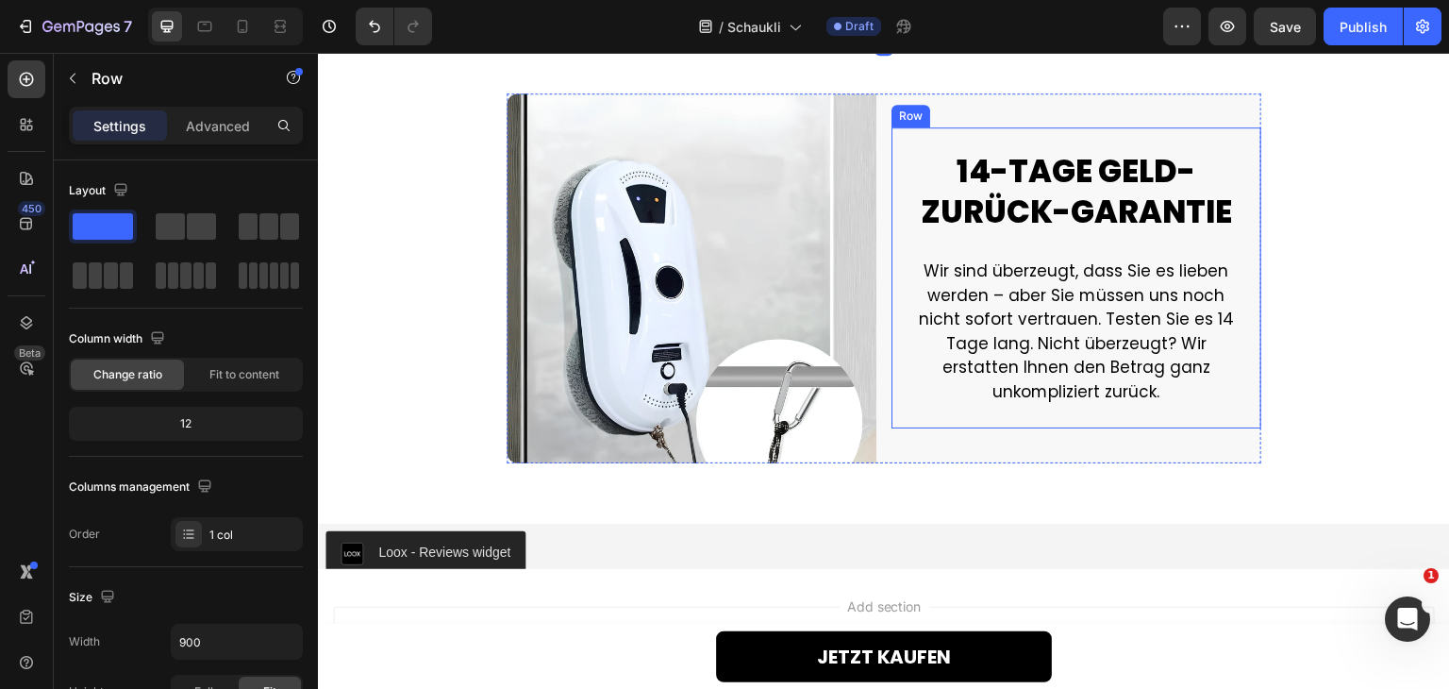
click at [1089, 212] on h2 "14-TAGE GELD-ZURÜCK-GARANTIE" at bounding box center [1076, 192] width 324 height 85
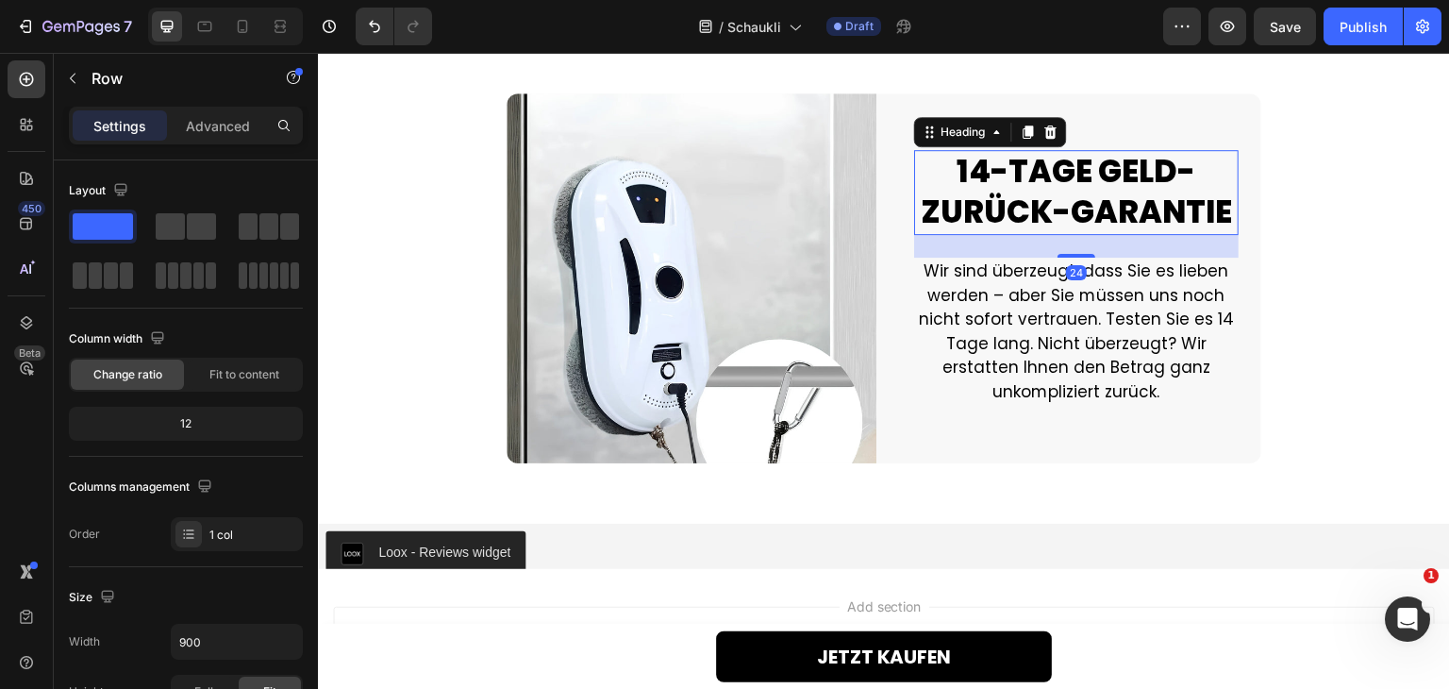
click at [1089, 212] on h2 "14-TAGE GELD-ZURÜCK-GARANTIE" at bounding box center [1076, 192] width 324 height 85
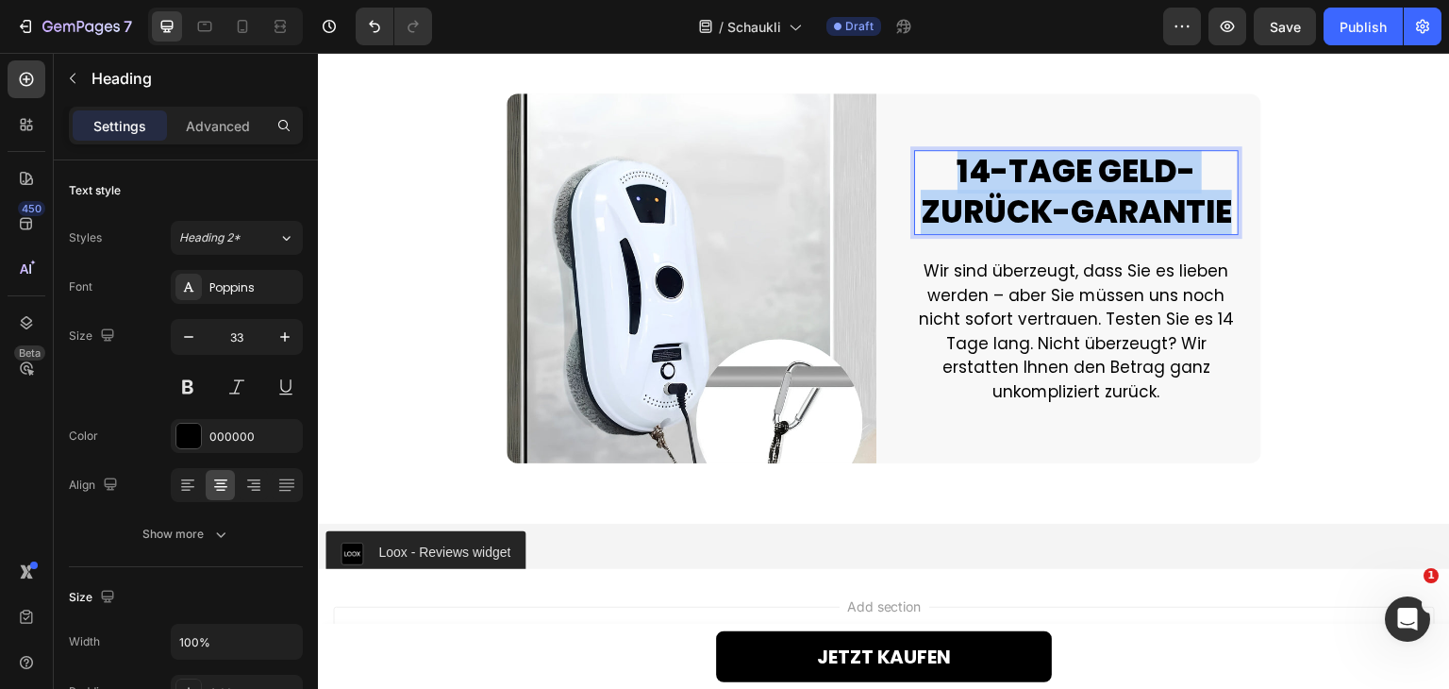
click at [1090, 212] on p "14-TAGE GELD-ZURÜCK-GARANTIE" at bounding box center [1076, 192] width 321 height 81
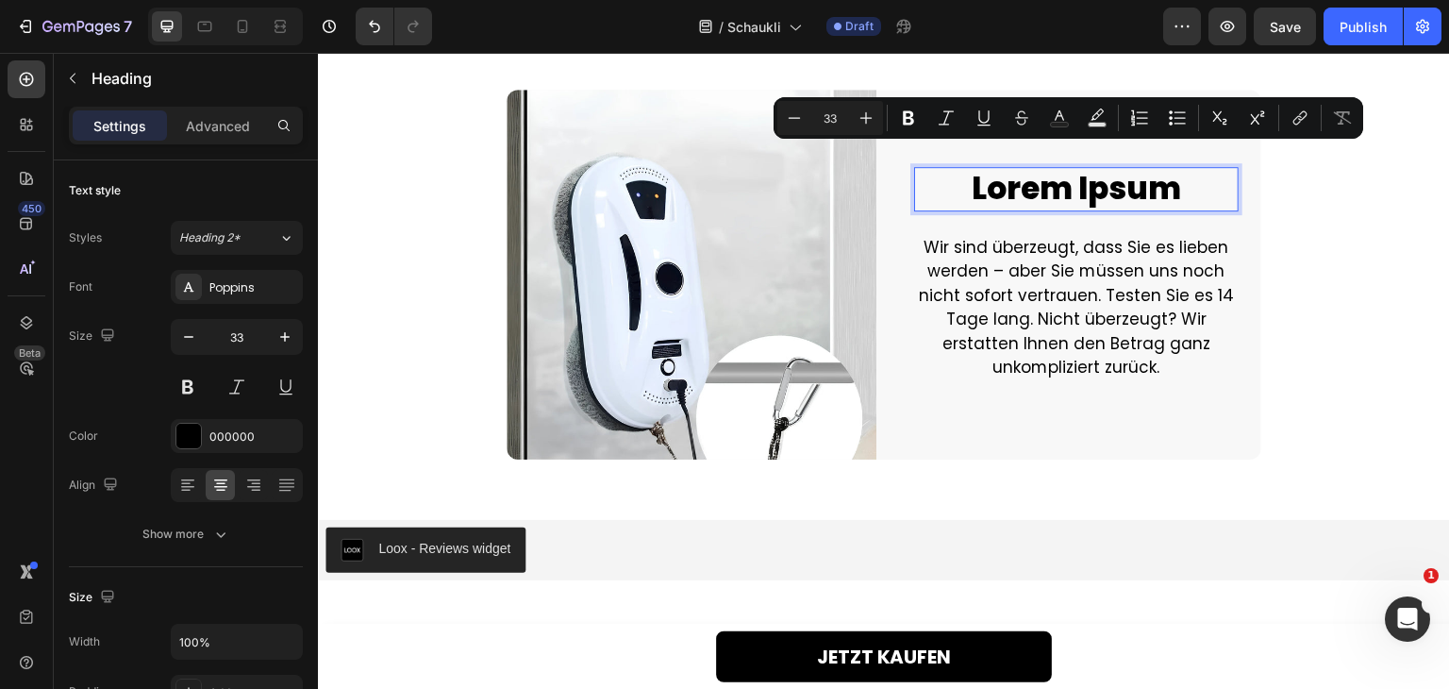
scroll to position [5465, 0]
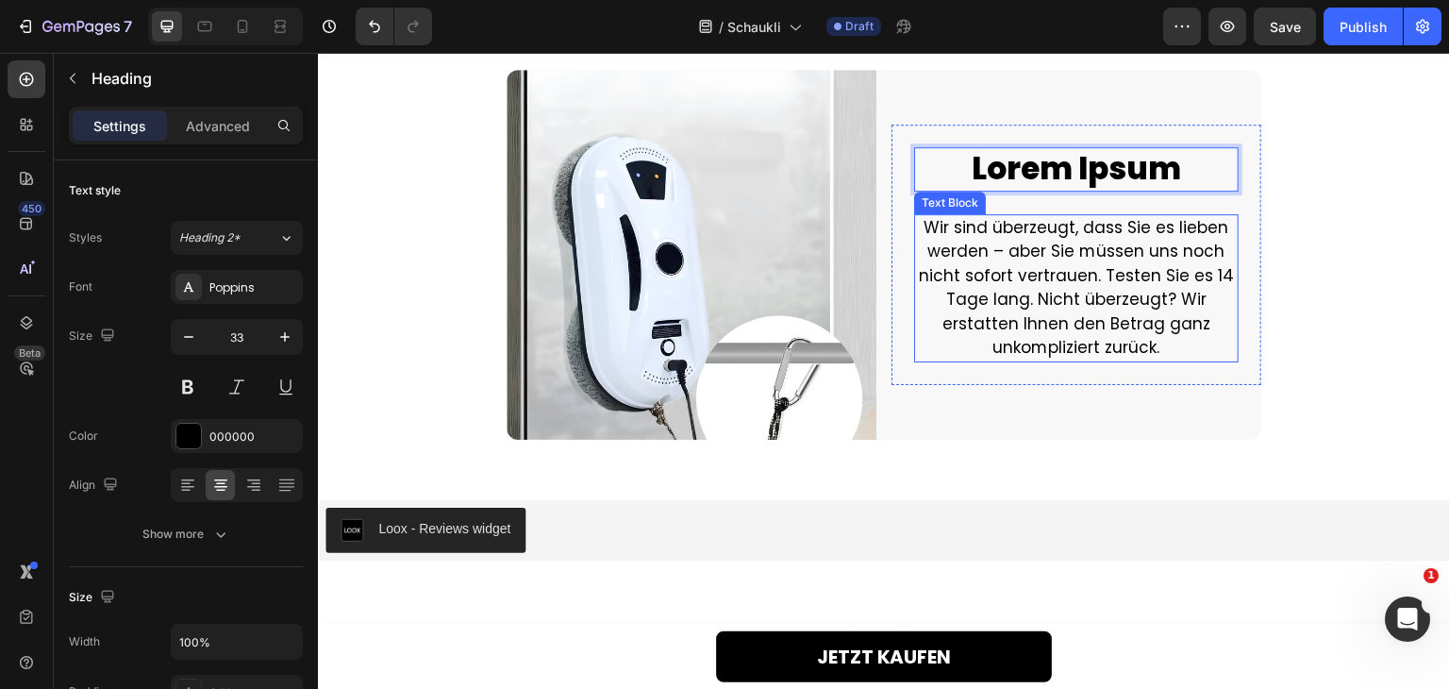
click at [1064, 301] on p "Wir sind überzeugt, dass Sie es lieben werden – aber Sie müssen uns noch nicht …" at bounding box center [1076, 288] width 321 height 144
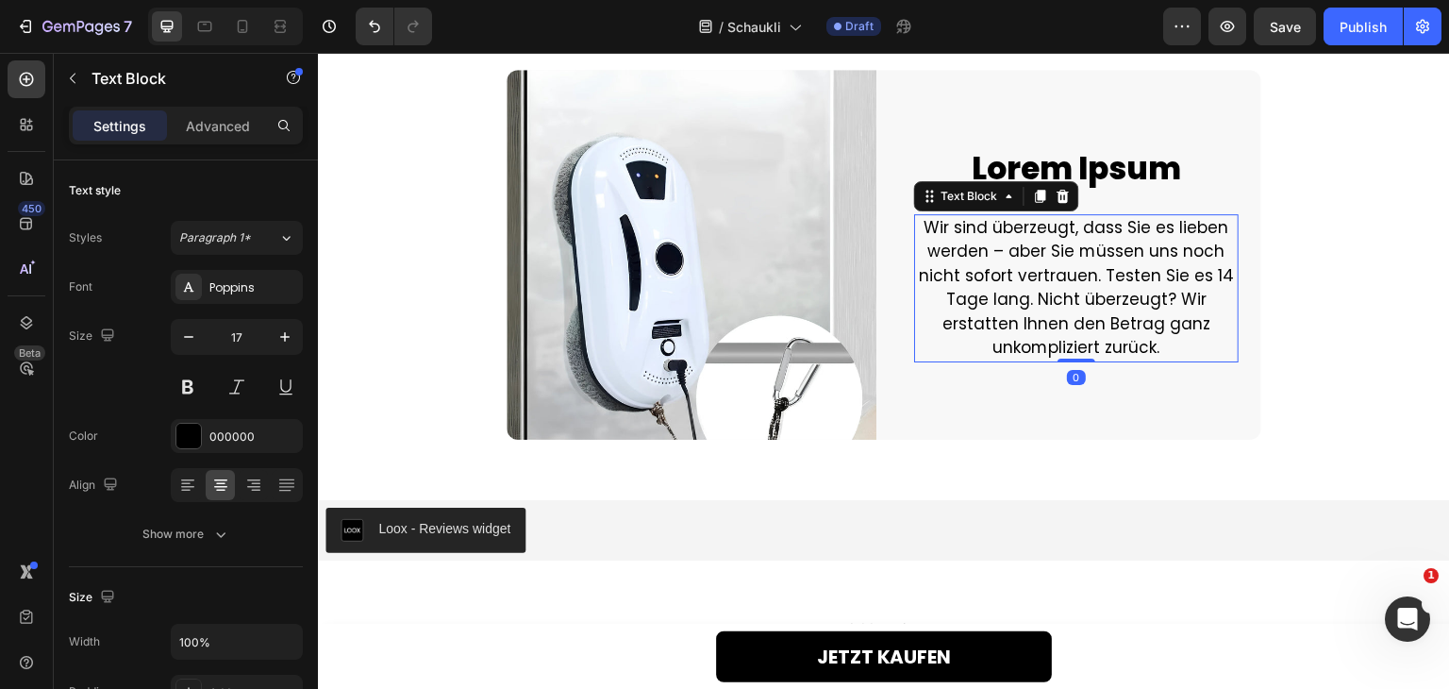
click at [1064, 301] on p "Wir sind überzeugt, dass Sie es lieben werden – aber Sie müssen uns noch nicht …" at bounding box center [1076, 288] width 321 height 144
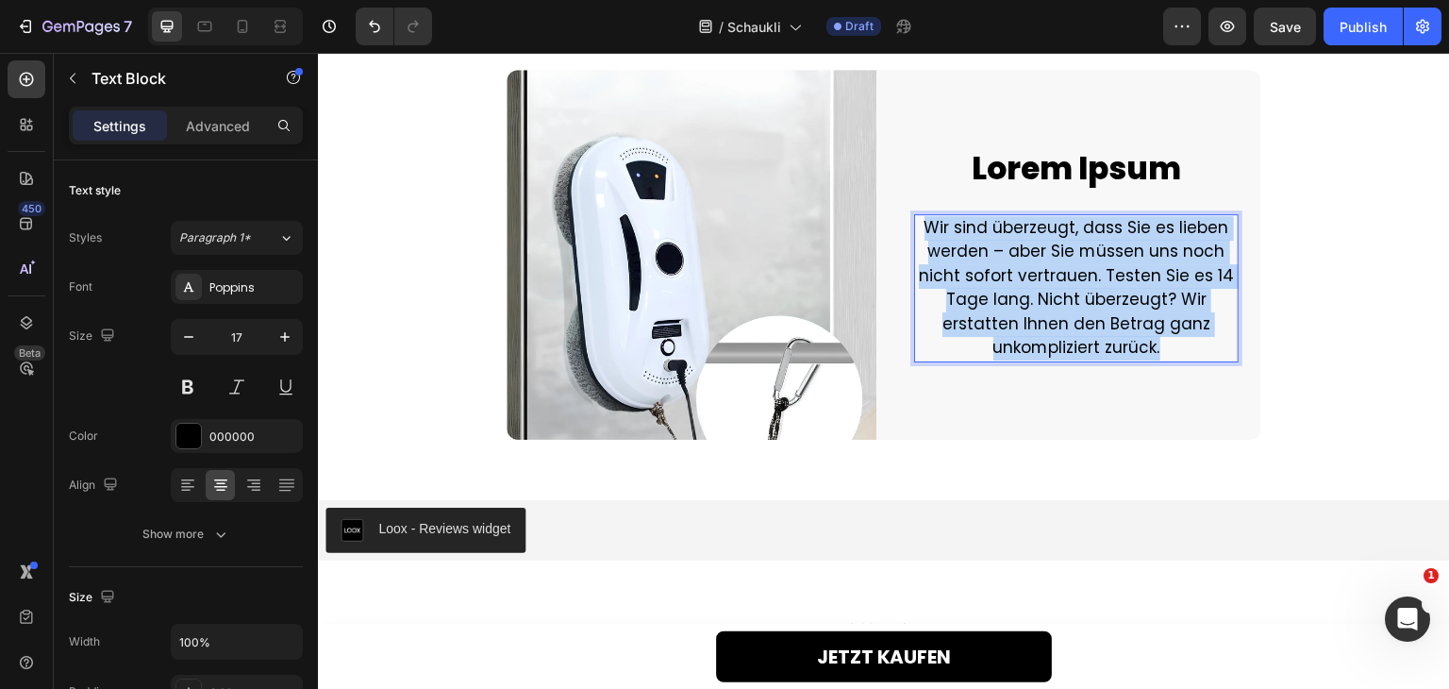
click at [1064, 301] on p "Wir sind überzeugt, dass Sie es lieben werden – aber Sie müssen uns noch nicht …" at bounding box center [1076, 288] width 321 height 144
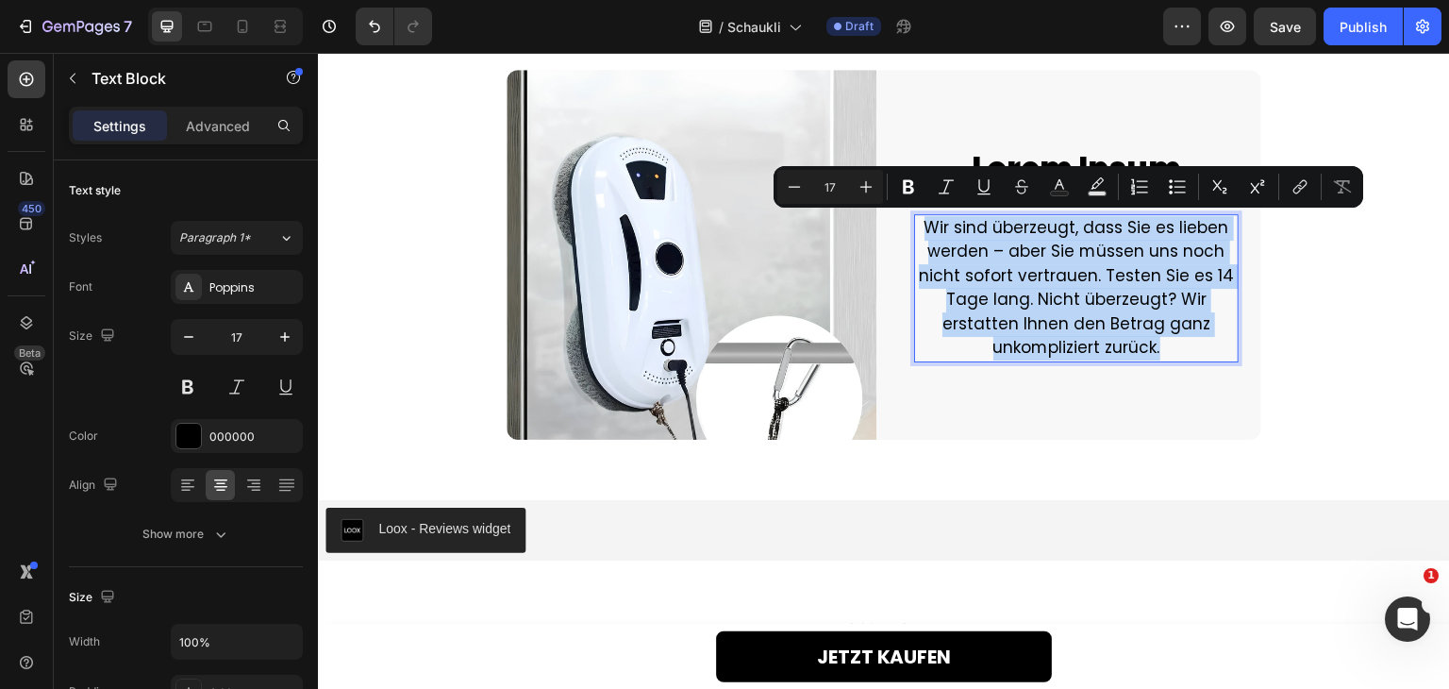
scroll to position [5525, 0]
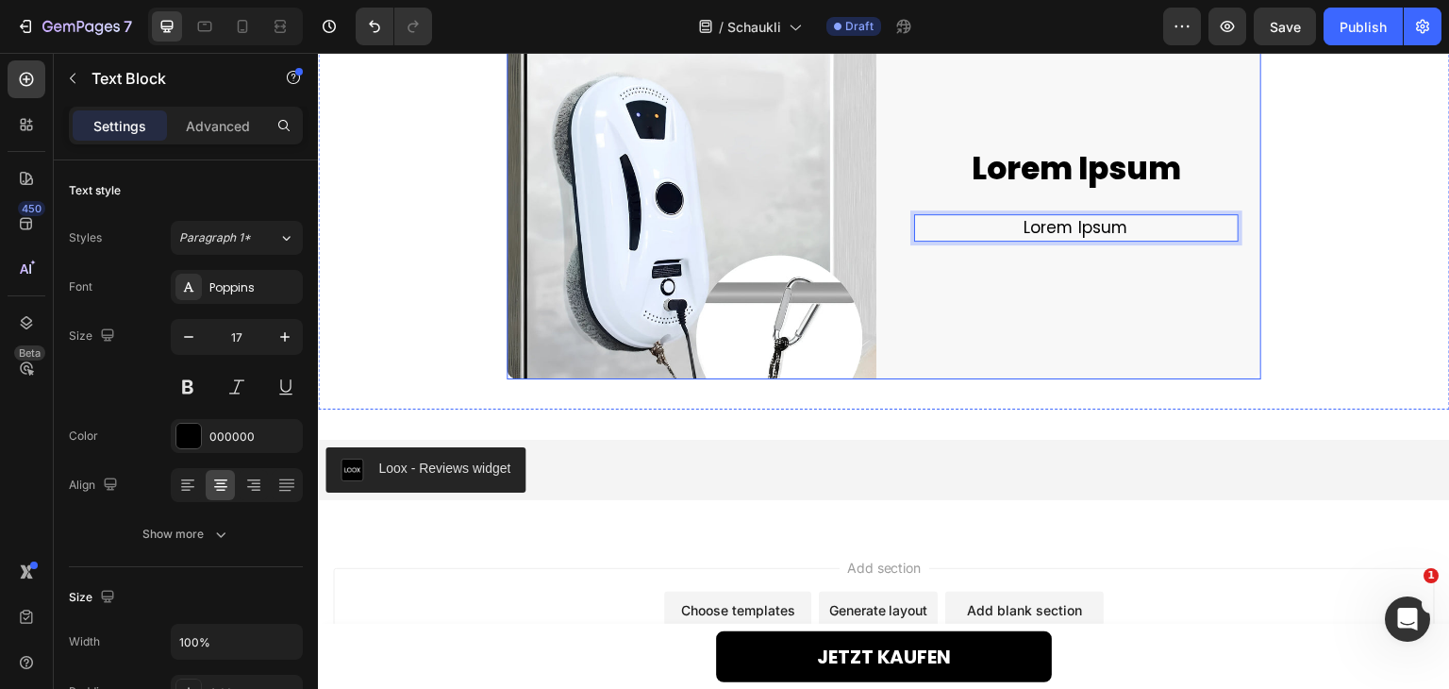
click at [1060, 345] on div "Lorem Ipsum Heading Lorem Ipsum Text Block 0 Row" at bounding box center [1076, 194] width 370 height 370
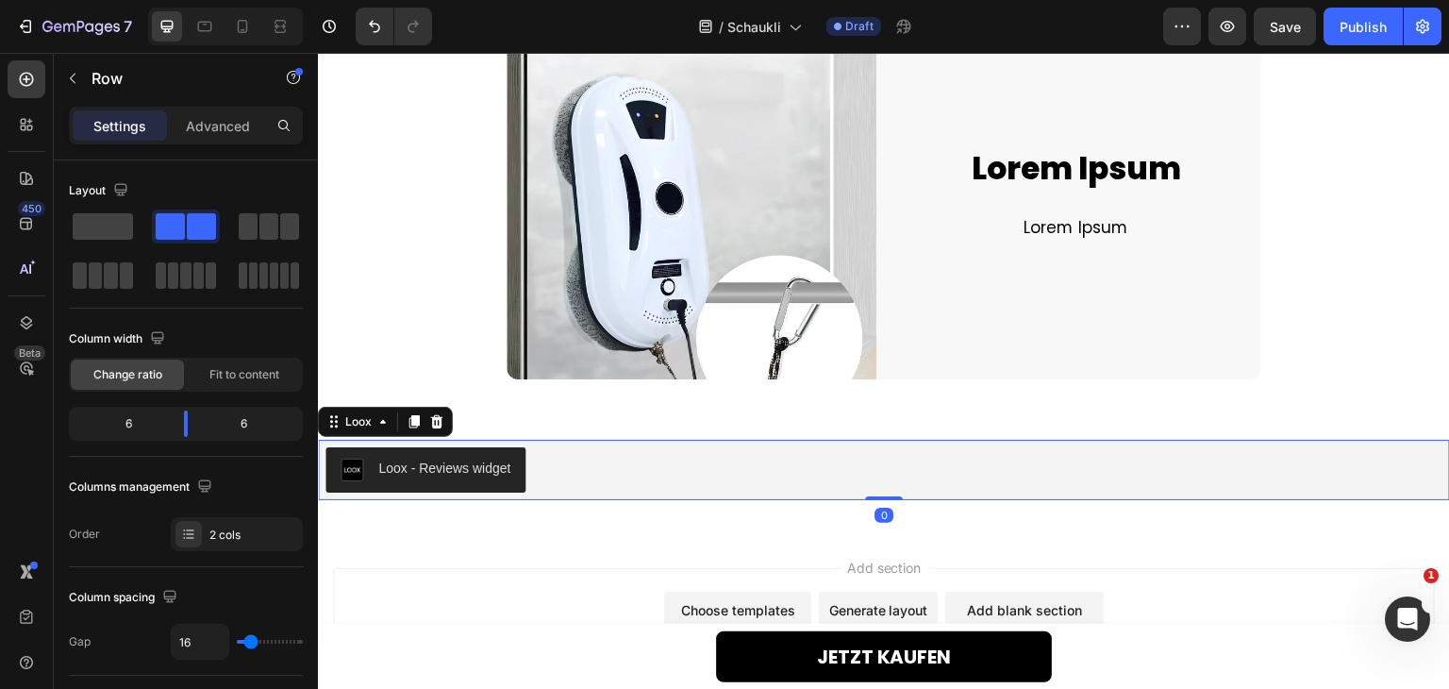
click at [636, 472] on div "Loox - Reviews widget" at bounding box center [883, 469] width 1117 height 45
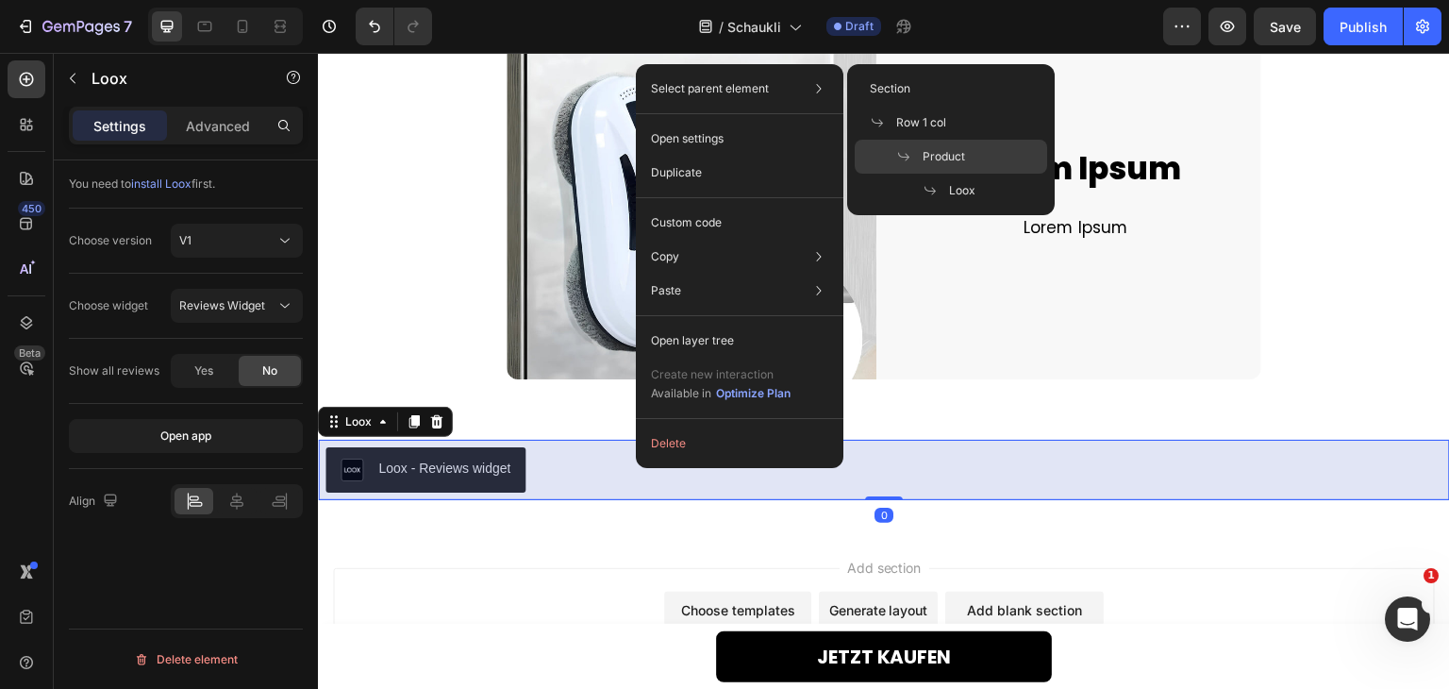
click at [937, 154] on span "Product" at bounding box center [944, 156] width 42 height 17
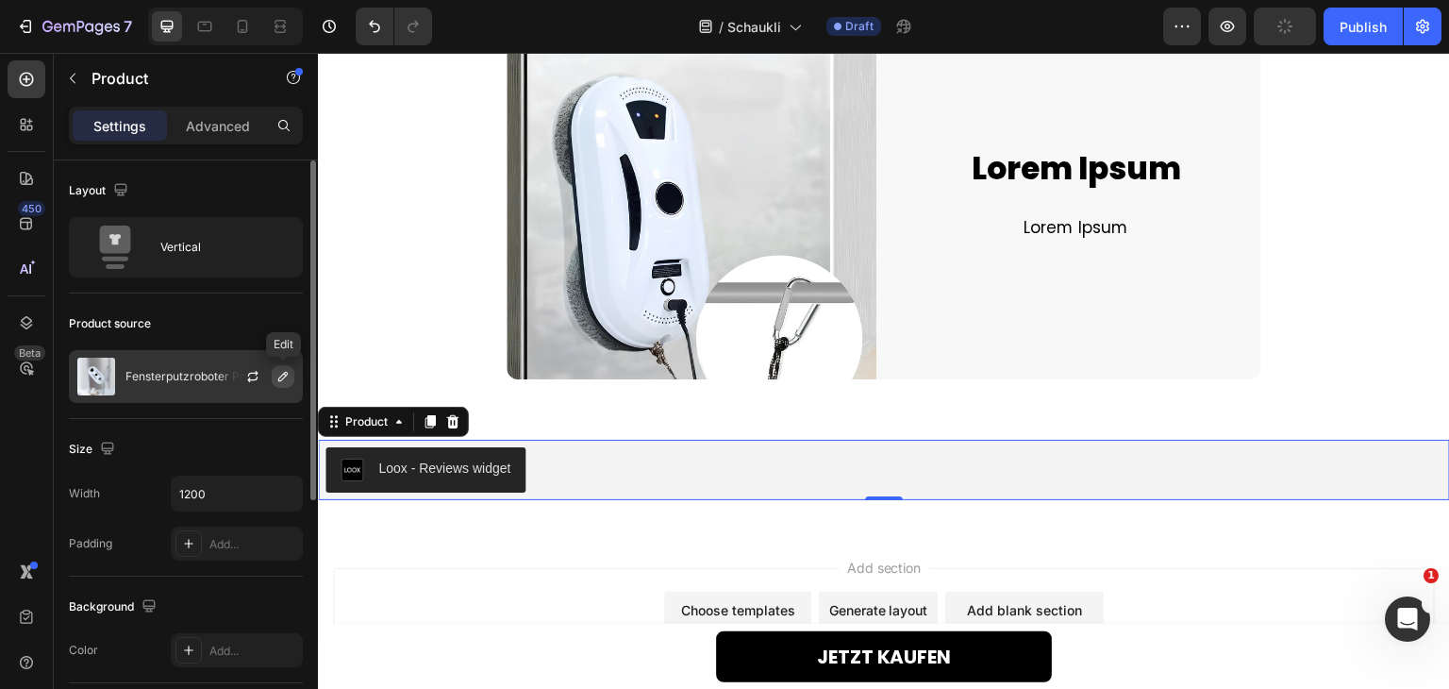
click at [281, 381] on icon "button" at bounding box center [282, 376] width 15 height 15
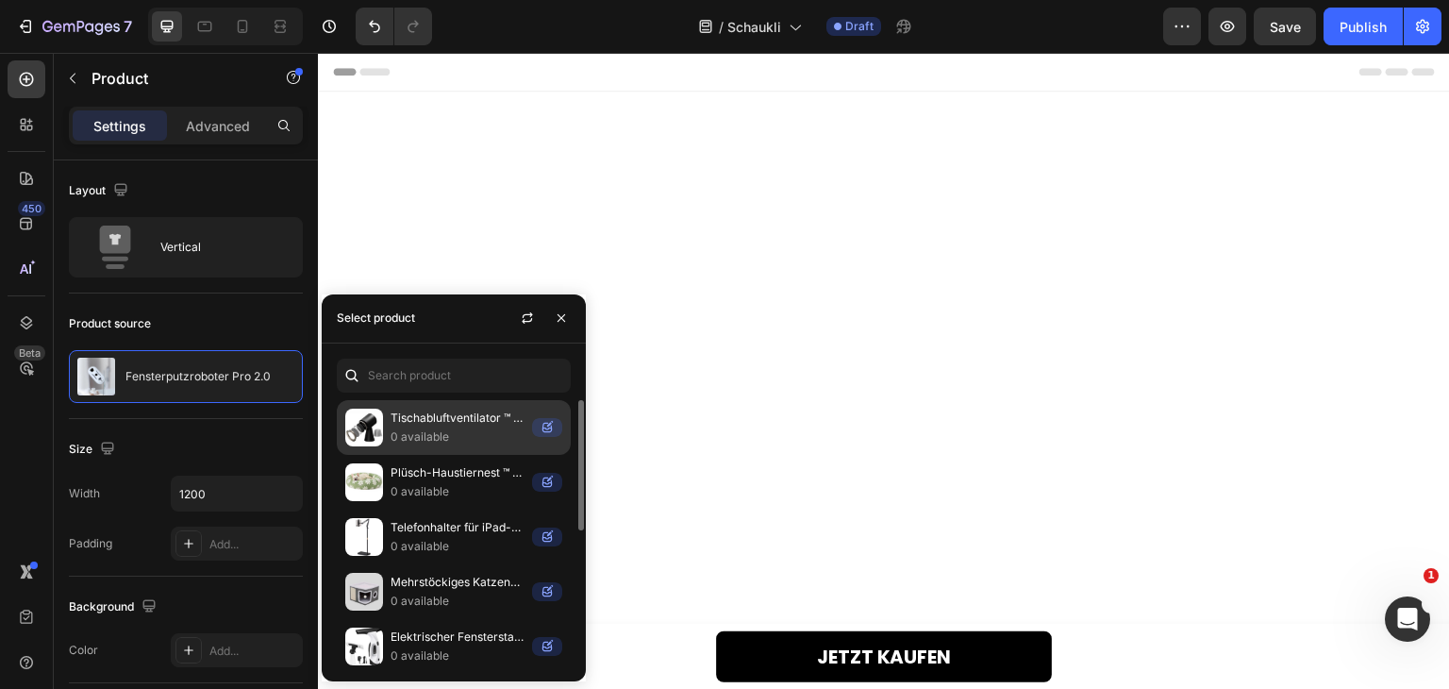
scroll to position [5525, 0]
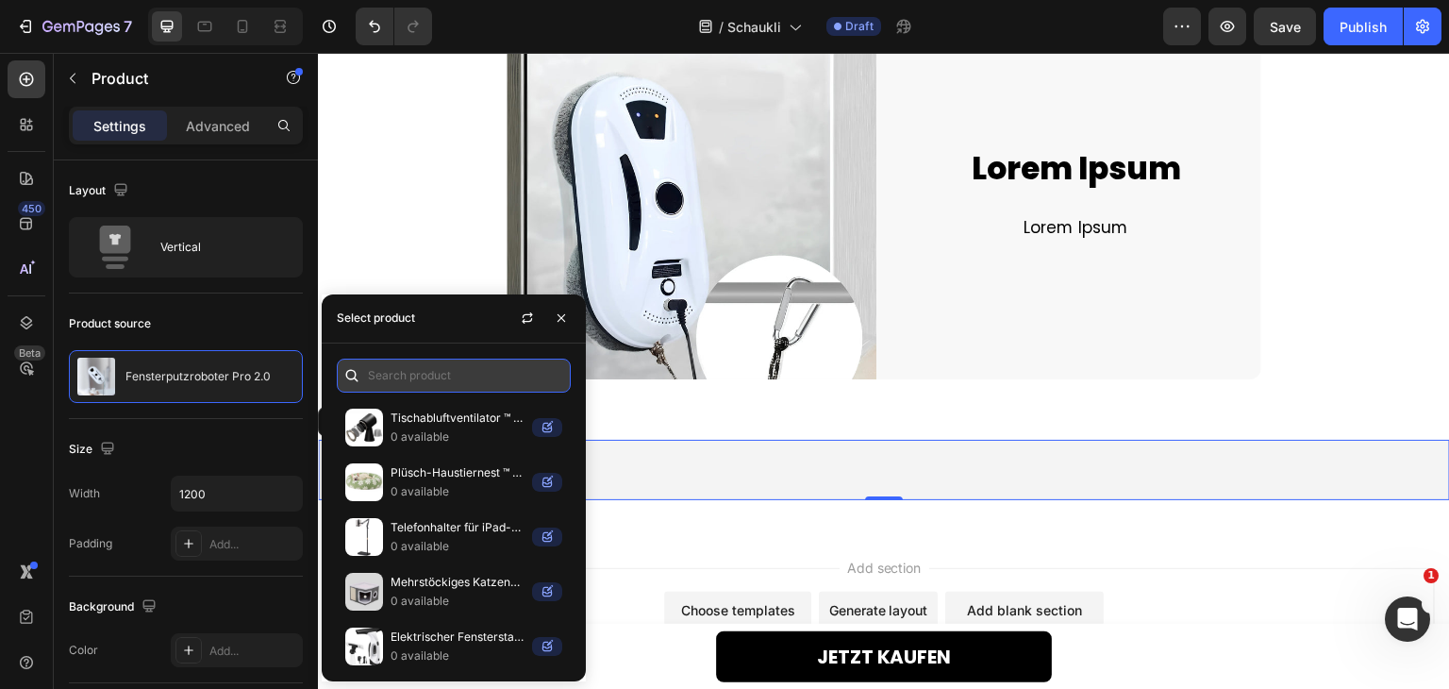
click at [462, 377] on input "text" at bounding box center [454, 375] width 234 height 34
paste input "schaukli"
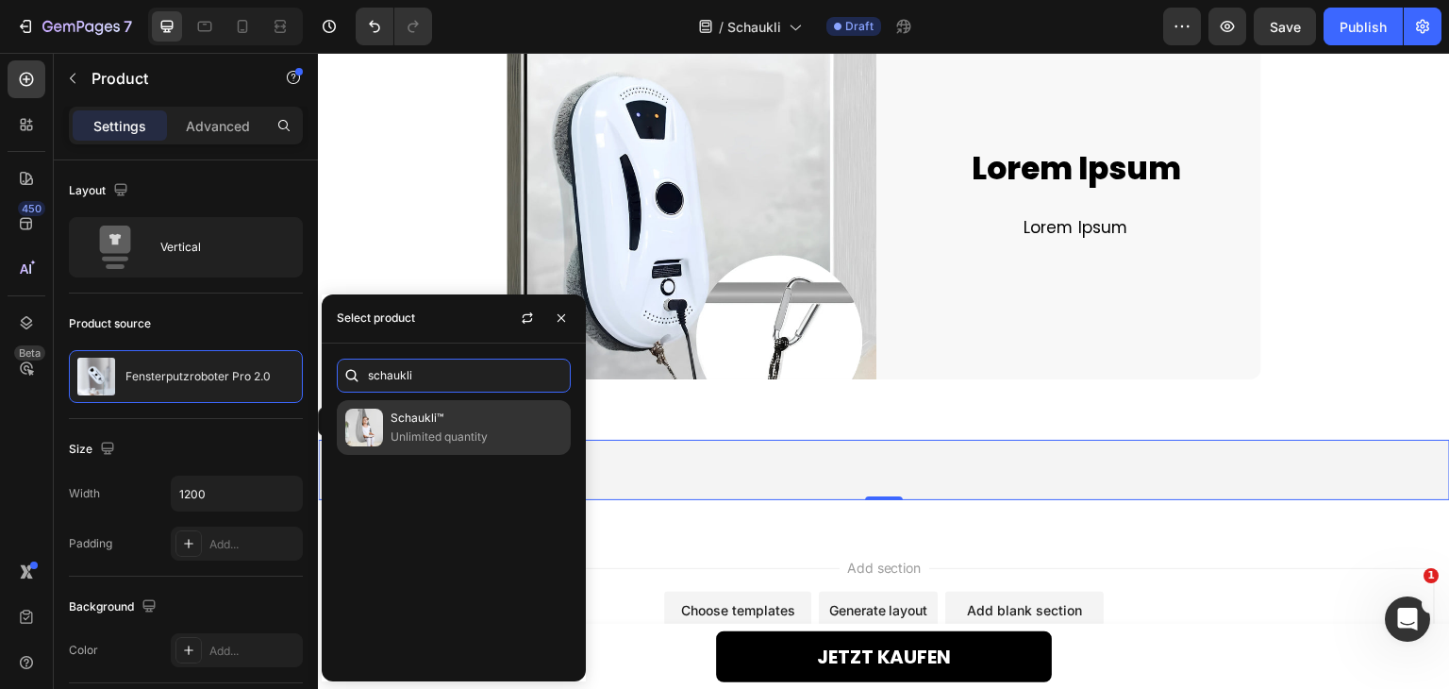
type input "schaukli"
click at [429, 420] on p "Schaukli™" at bounding box center [477, 417] width 172 height 19
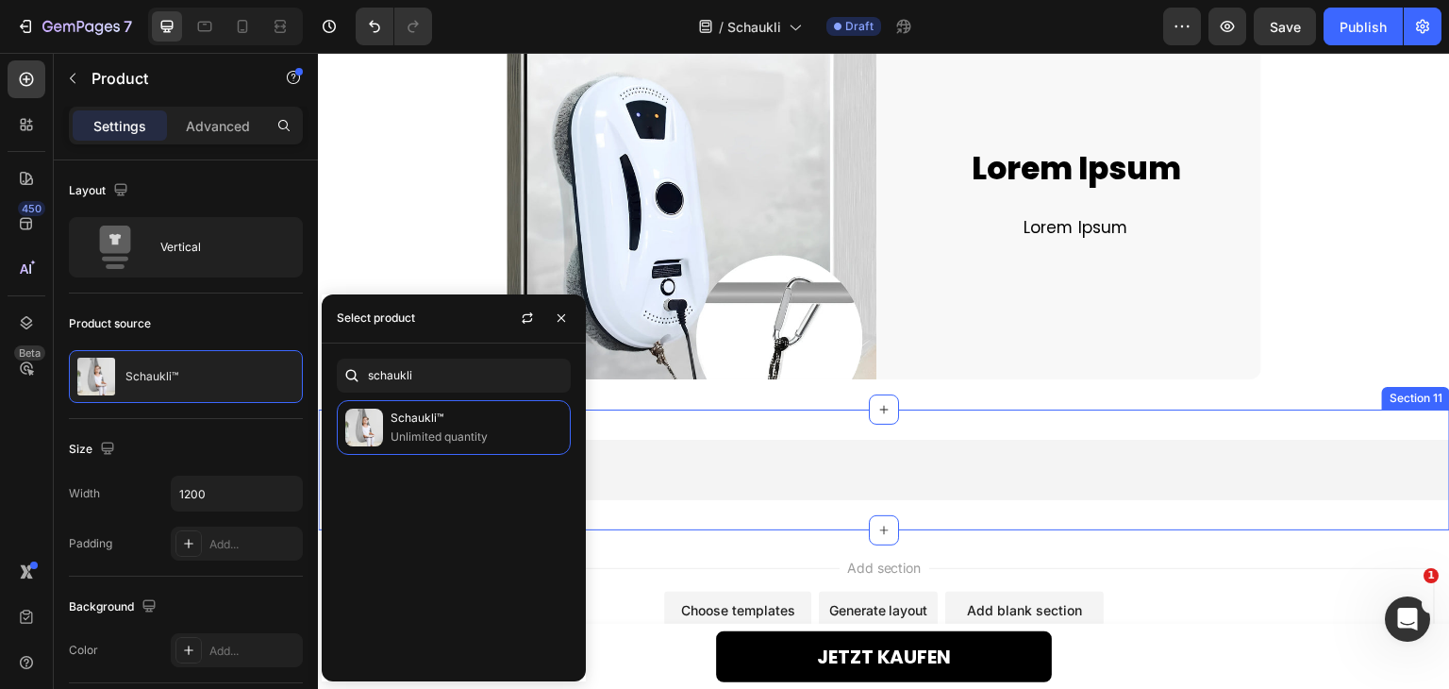
click at [654, 511] on div "Loox - Reviews widget Loox Product Row Section 11" at bounding box center [884, 469] width 1132 height 121
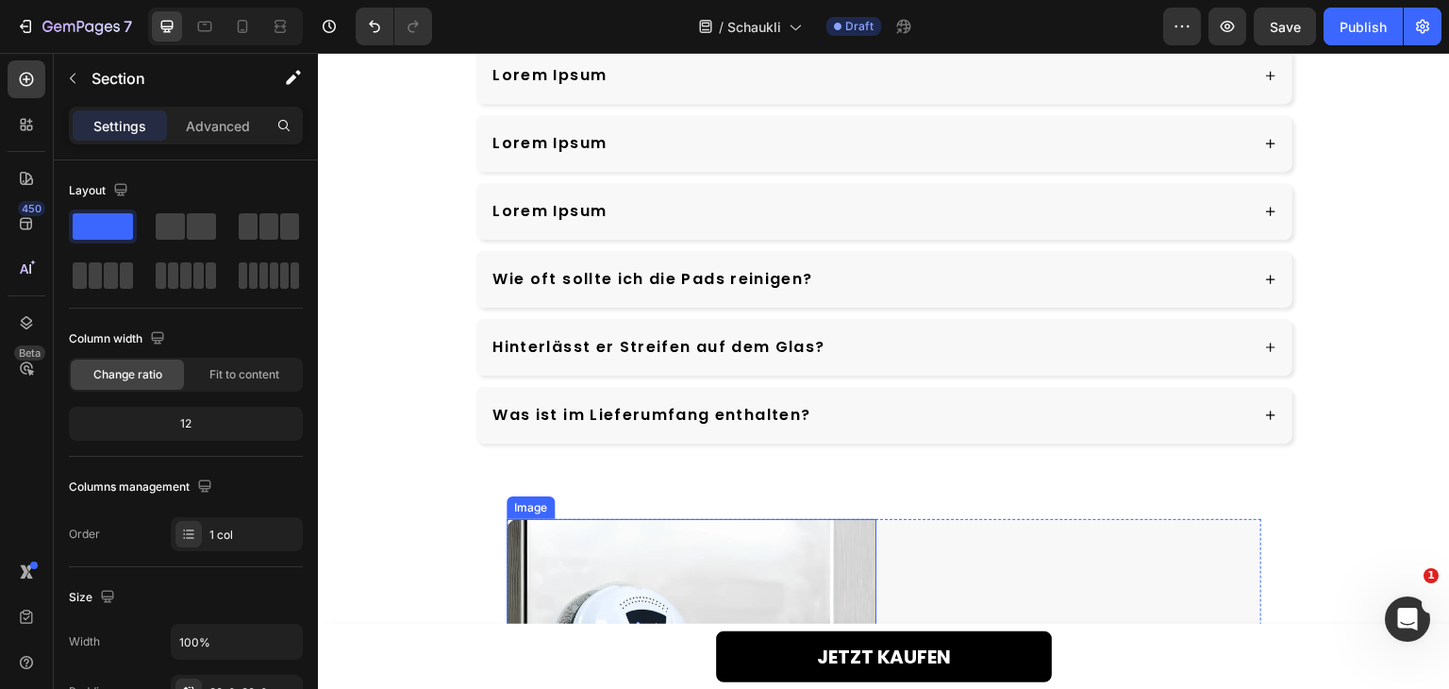
scroll to position [4925, 0]
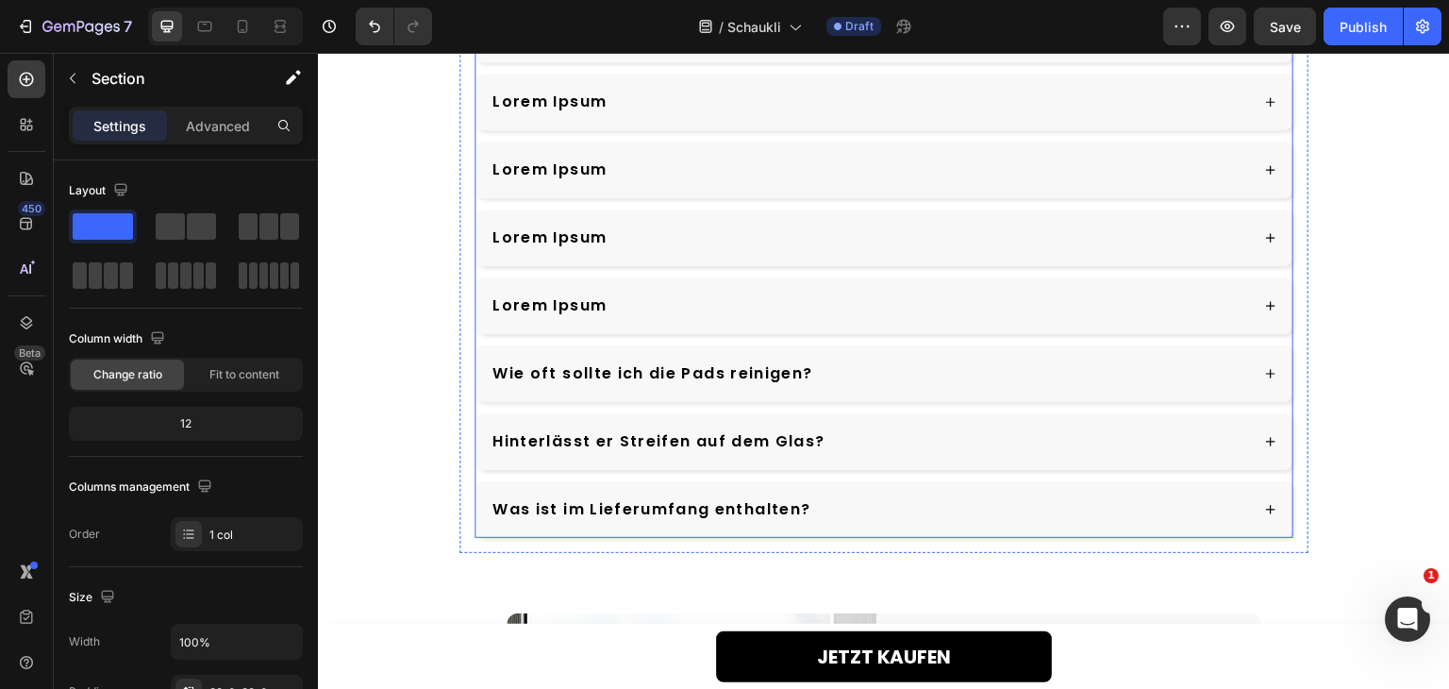
click at [562, 308] on p "Lorem Ipsum" at bounding box center [549, 305] width 114 height 23
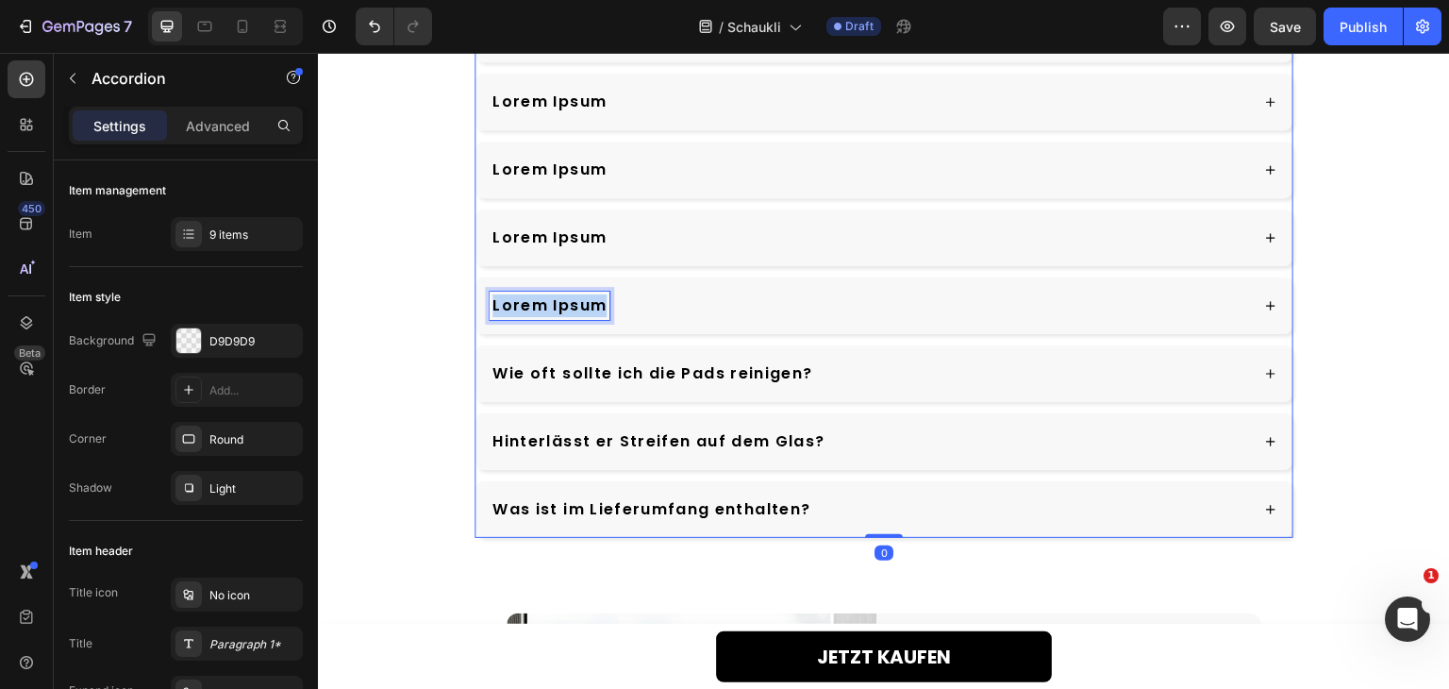
click at [562, 308] on p "Lorem Ipsum" at bounding box center [549, 305] width 114 height 23
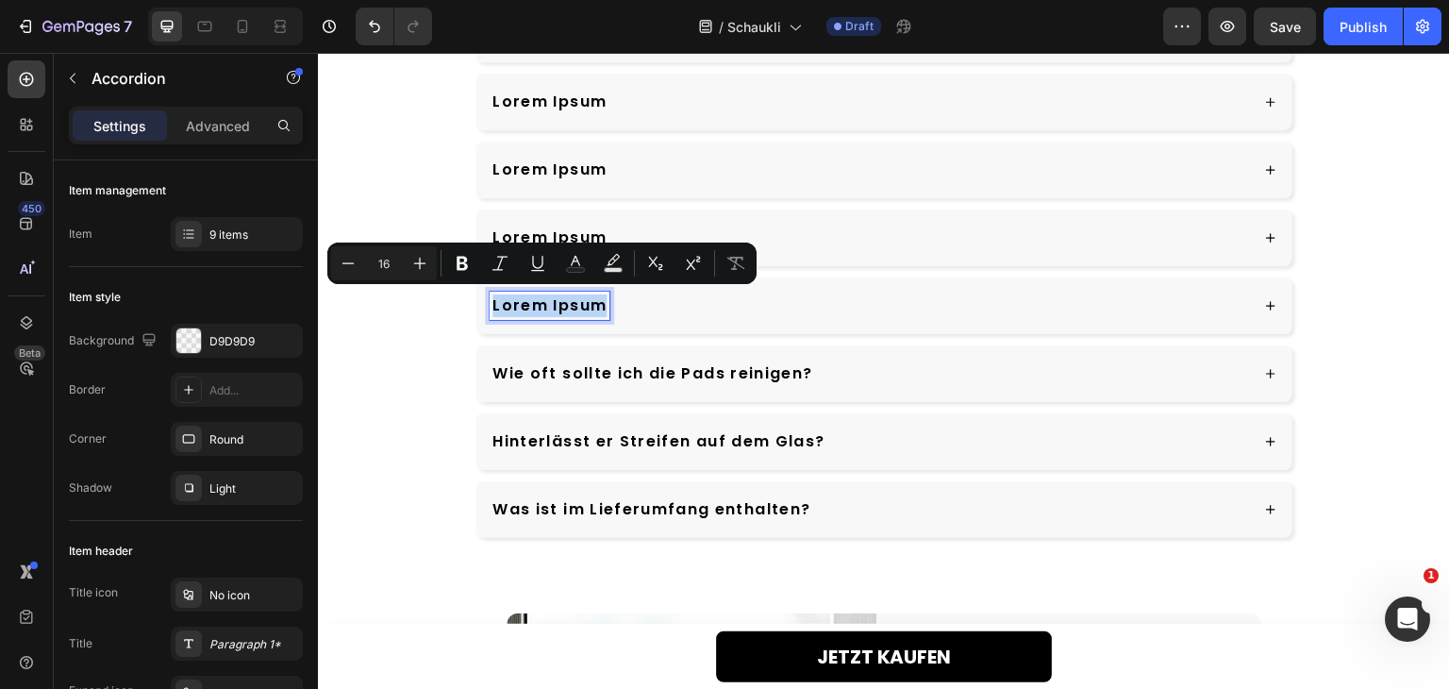
copy p "Lorem Ipsum"
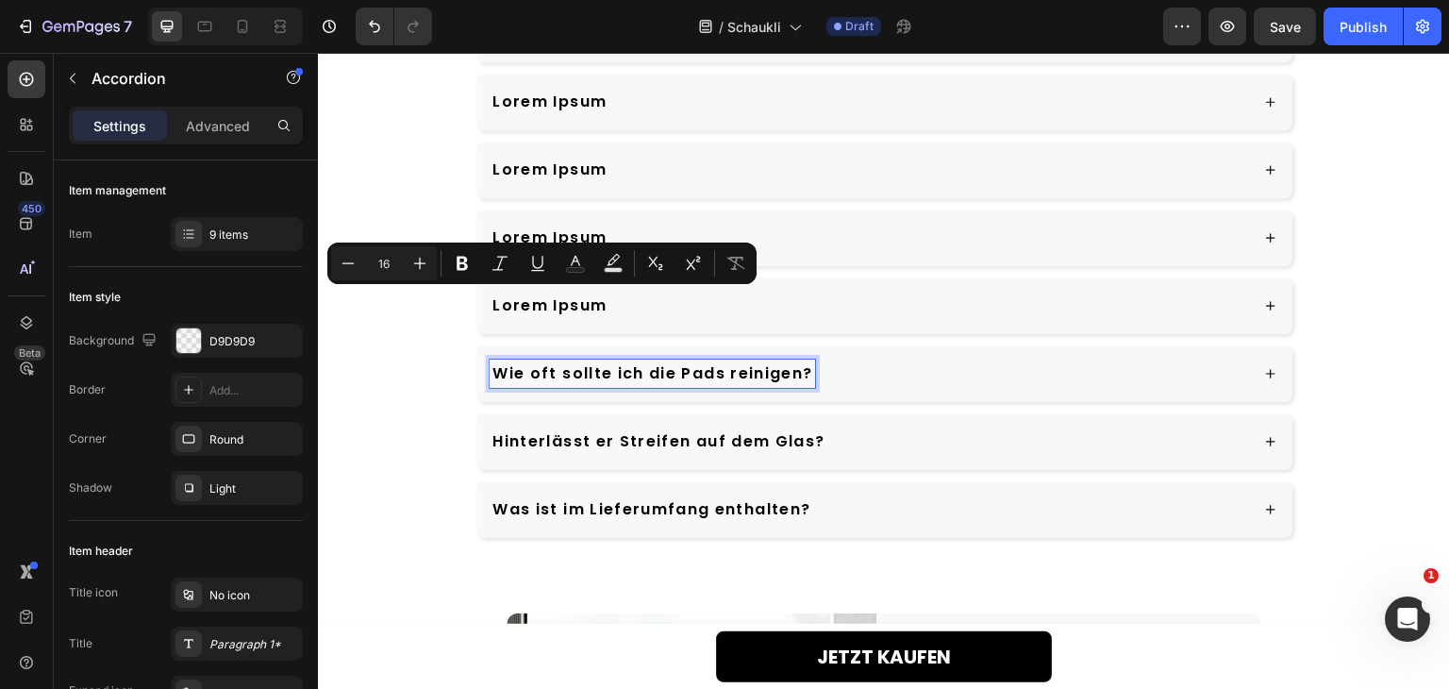
click at [650, 362] on p "Wie oft sollte ich die Pads reinigen?" at bounding box center [652, 373] width 320 height 23
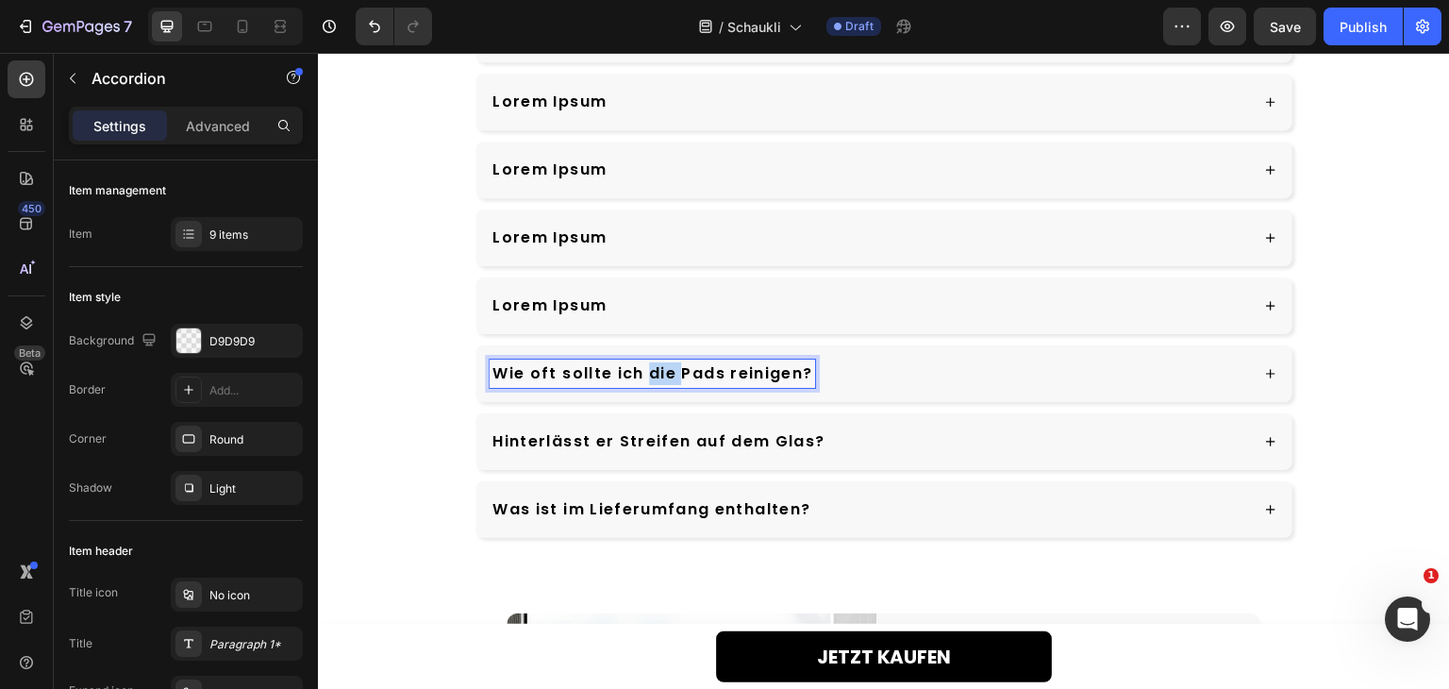
click at [650, 362] on p "Wie oft sollte ich die Pads reinigen?" at bounding box center [652, 373] width 320 height 23
click at [684, 440] on p "Hinterlässt er Streifen auf dem Glas?" at bounding box center [658, 441] width 332 height 23
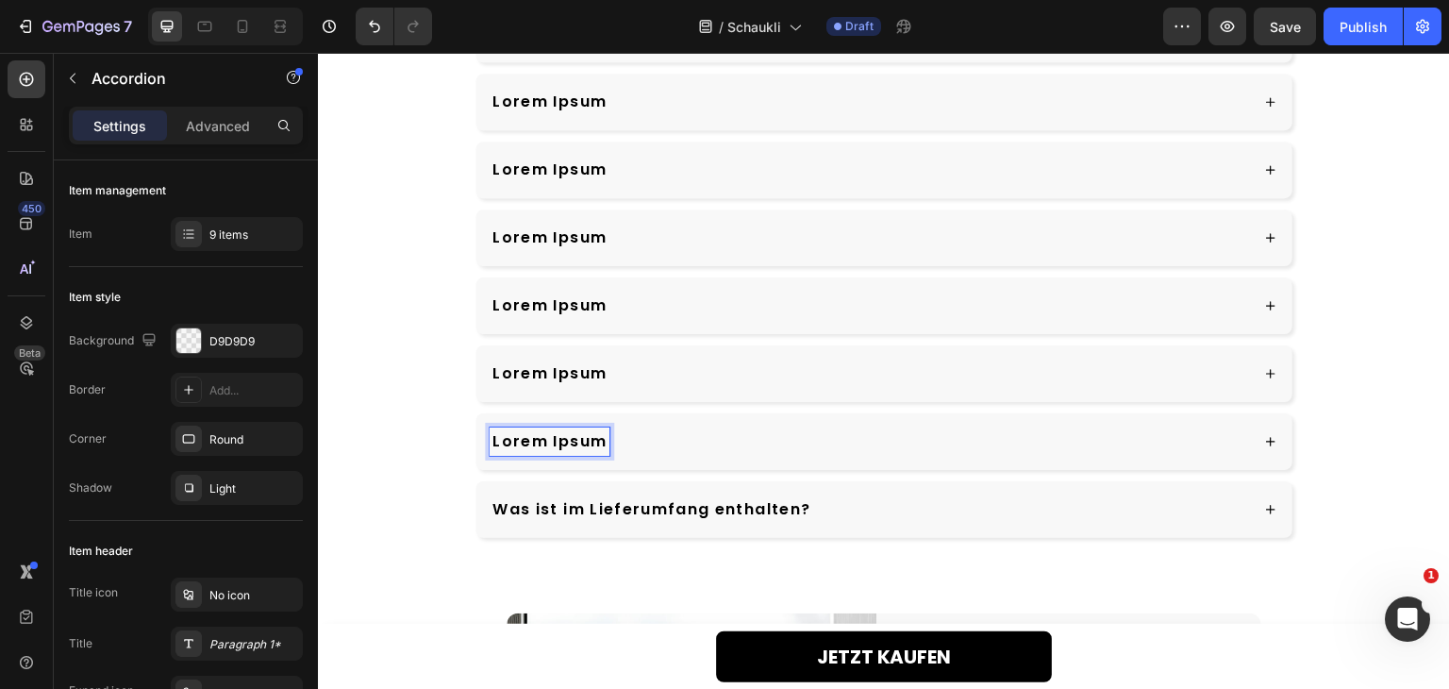
click at [699, 507] on p "Was ist im Lieferumfang enthalten?" at bounding box center [651, 509] width 318 height 23
click at [698, 507] on p "Was ist im Lieferumfang enthalten?" at bounding box center [651, 509] width 318 height 23
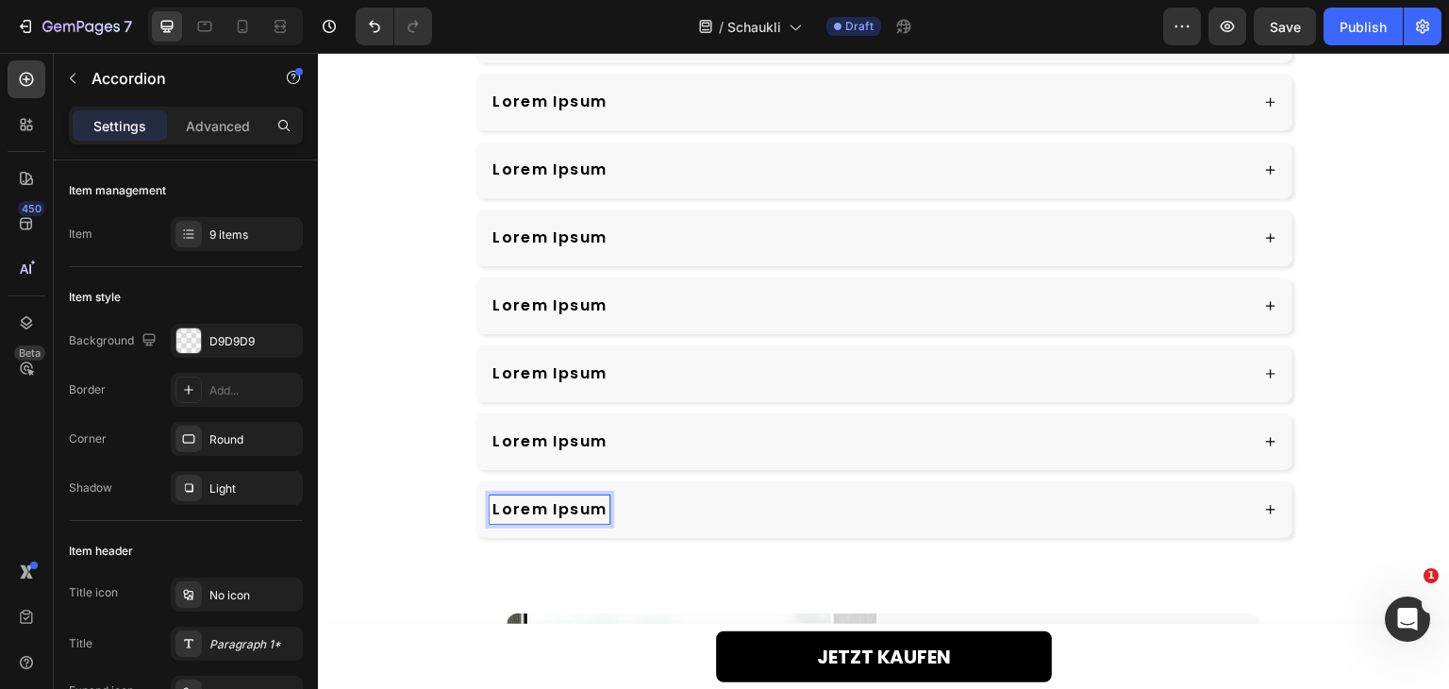
click at [790, 125] on div "Lorem Ipsum" at bounding box center [883, 102] width 817 height 57
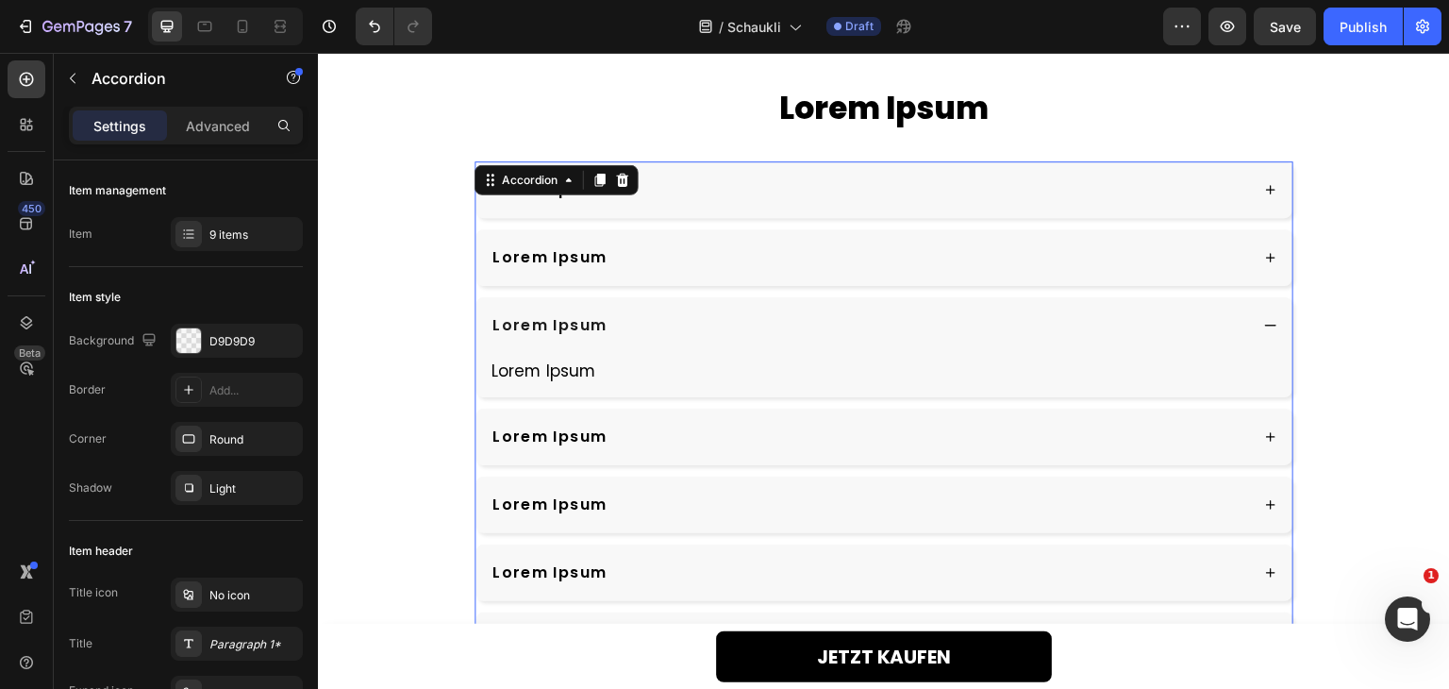
scroll to position [4596, 0]
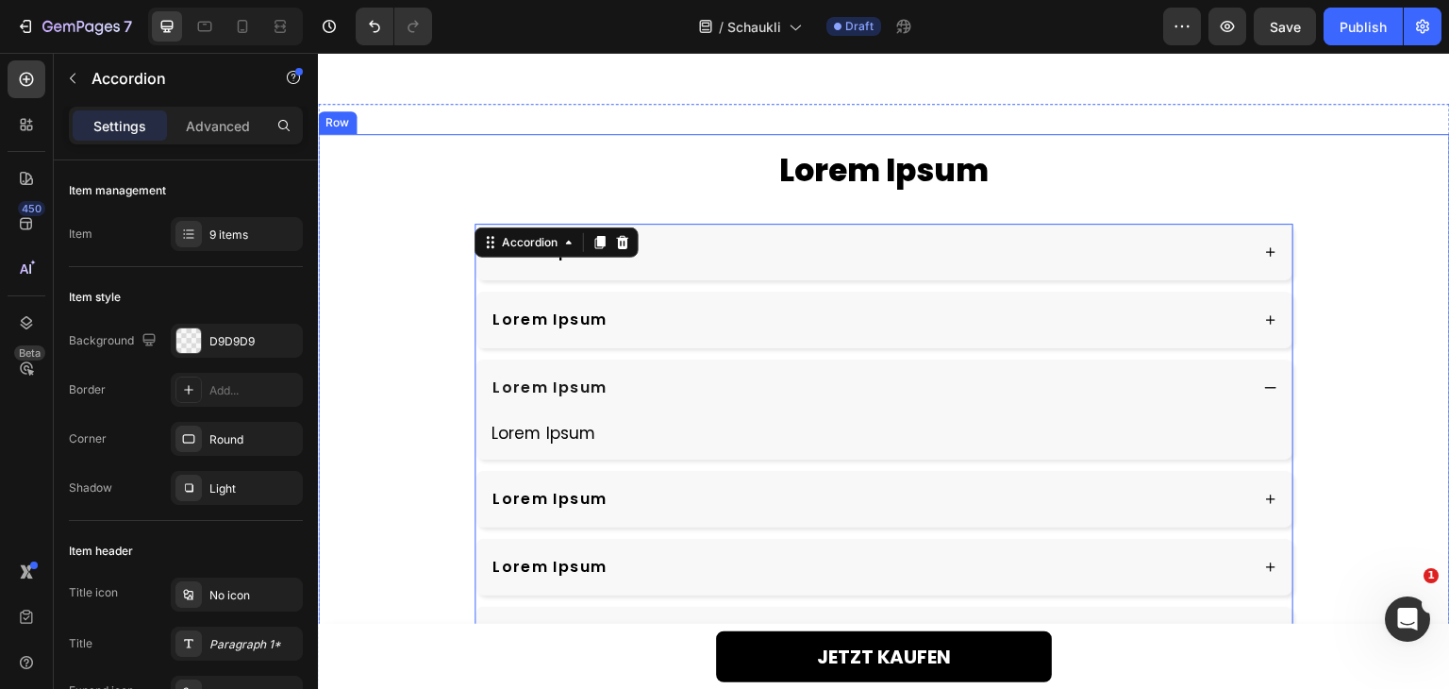
click at [400, 227] on div "Lorem Ipsum Heading Lorem Ipsum Lorem Ipsum Lorem Ipsum Lorem Ipsum Text Block …" at bounding box center [884, 507] width 1132 height 747
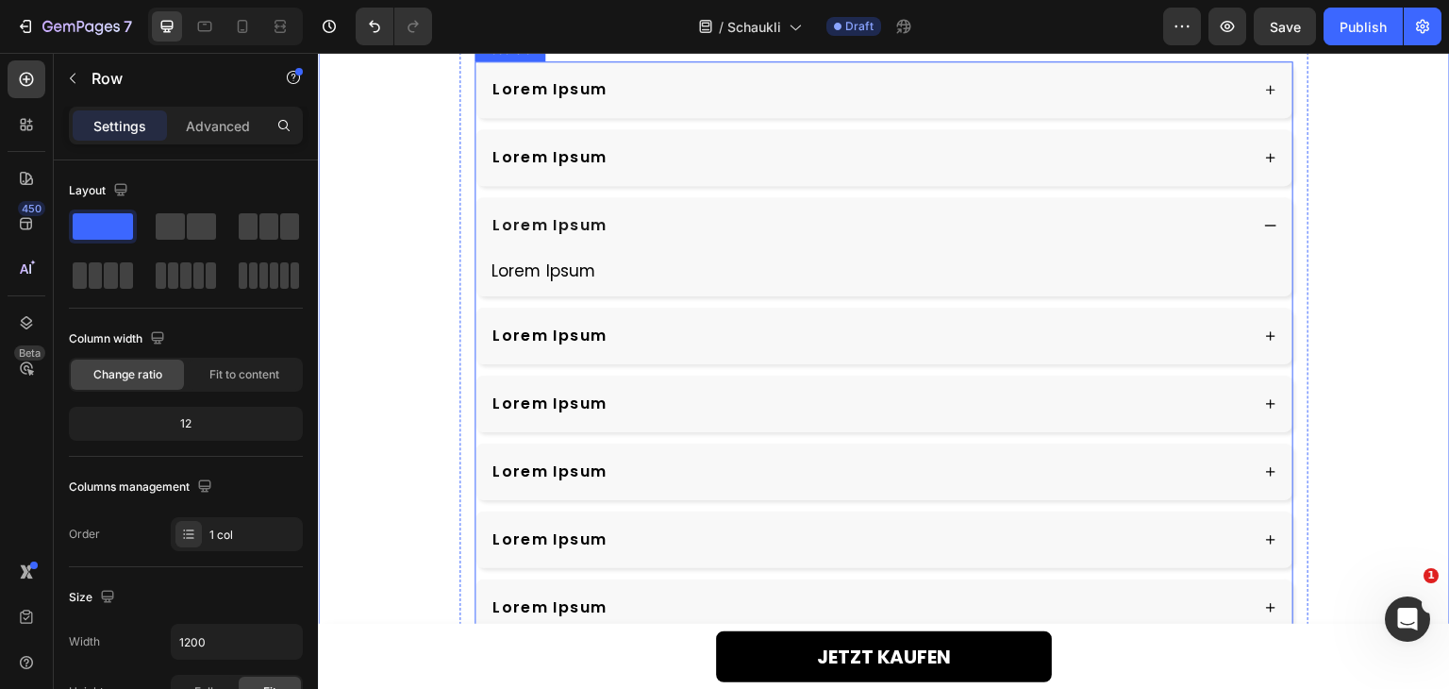
click at [753, 104] on div "Lorem Ipsum" at bounding box center [869, 89] width 758 height 28
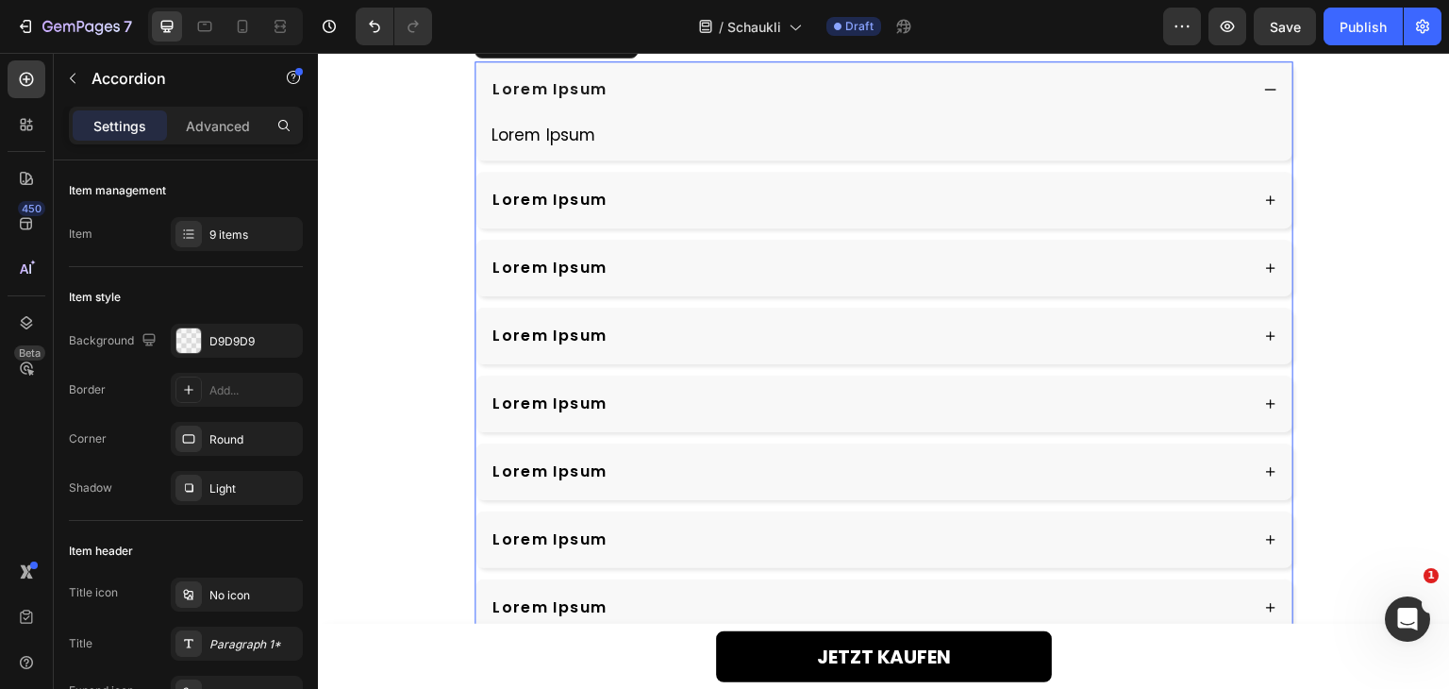
click at [741, 214] on div "Lorem Ipsum" at bounding box center [869, 200] width 758 height 28
click at [737, 296] on div "Lorem Ipsum" at bounding box center [883, 268] width 817 height 57
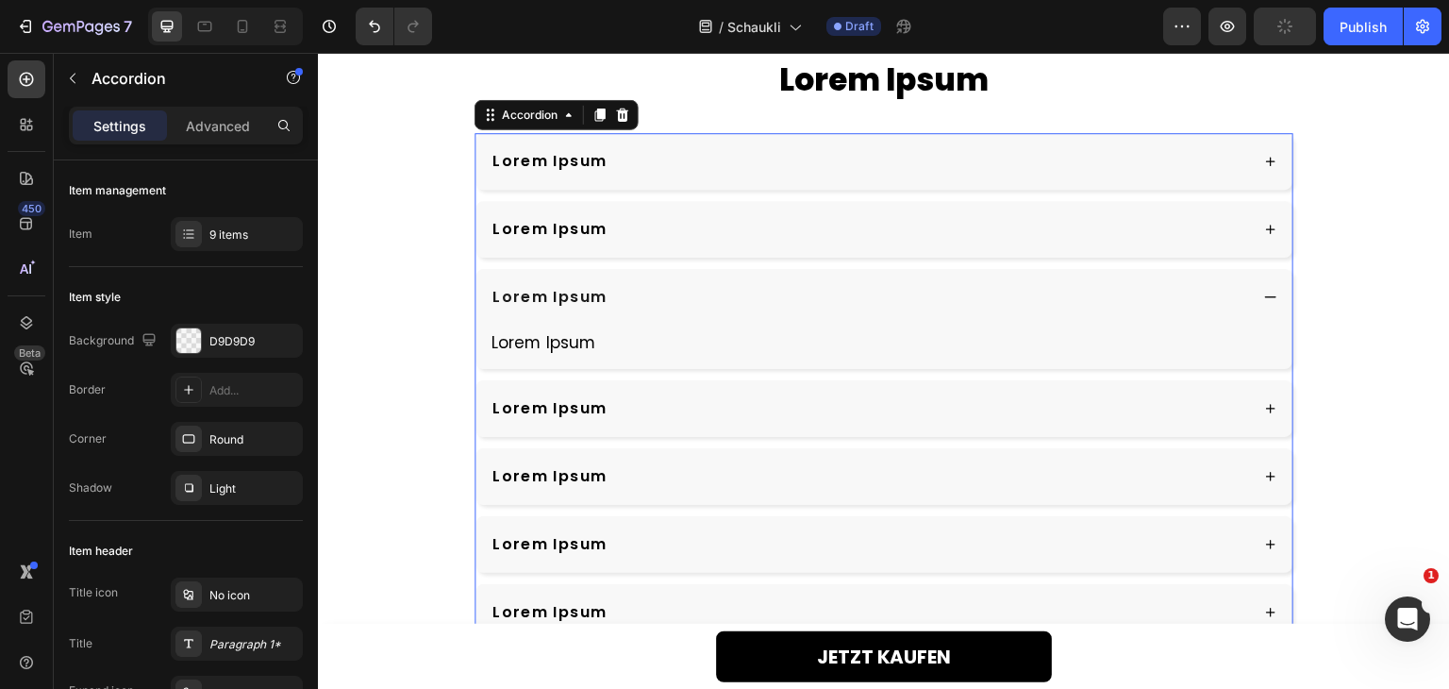
scroll to position [4690, 0]
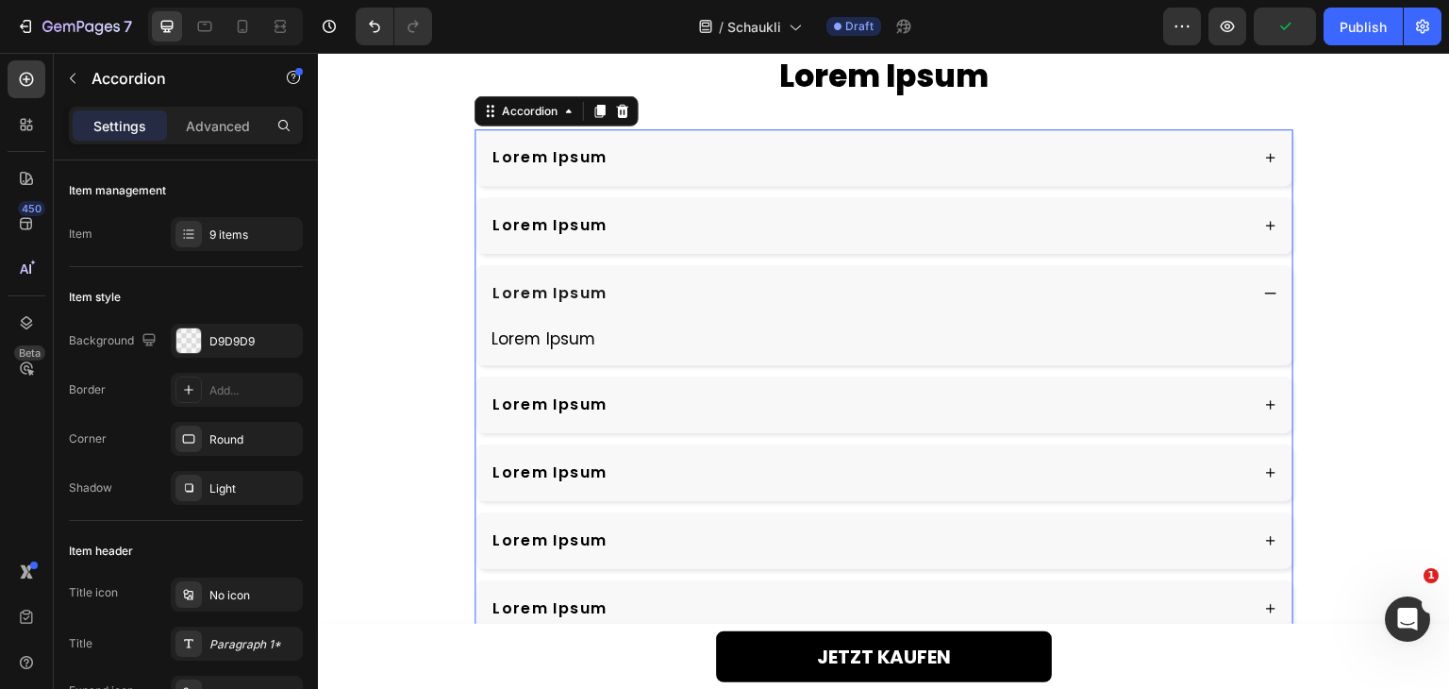
click at [730, 408] on div "Lorem Ipsum" at bounding box center [869, 405] width 758 height 28
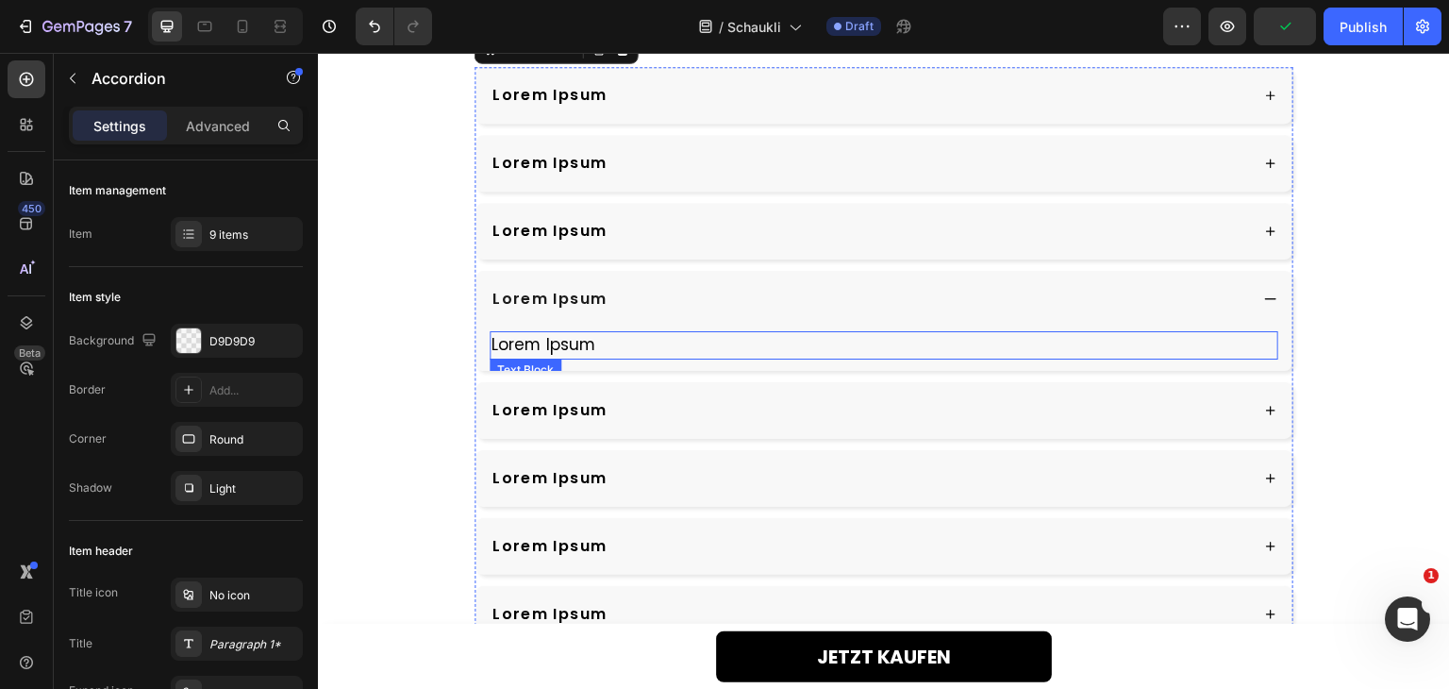
scroll to position [4784, 0]
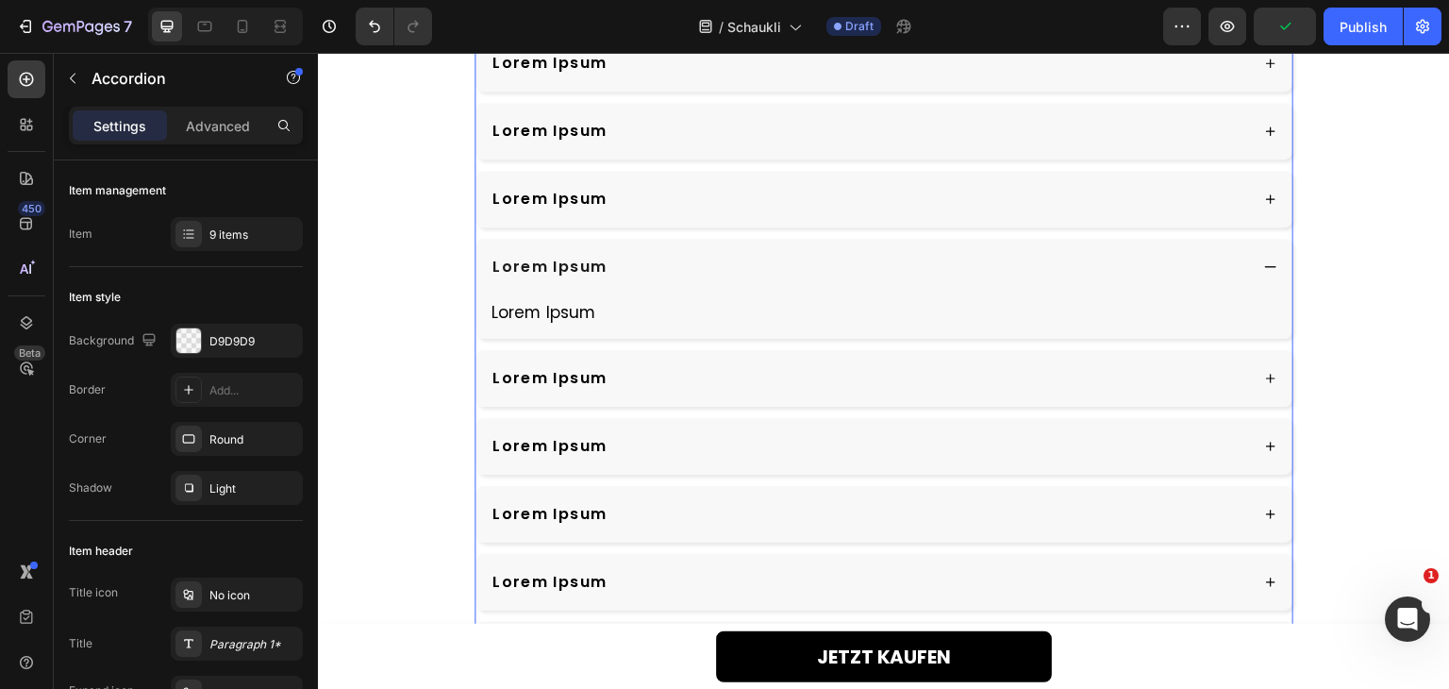
click at [742, 379] on div "Lorem Ipsum" at bounding box center [869, 378] width 758 height 28
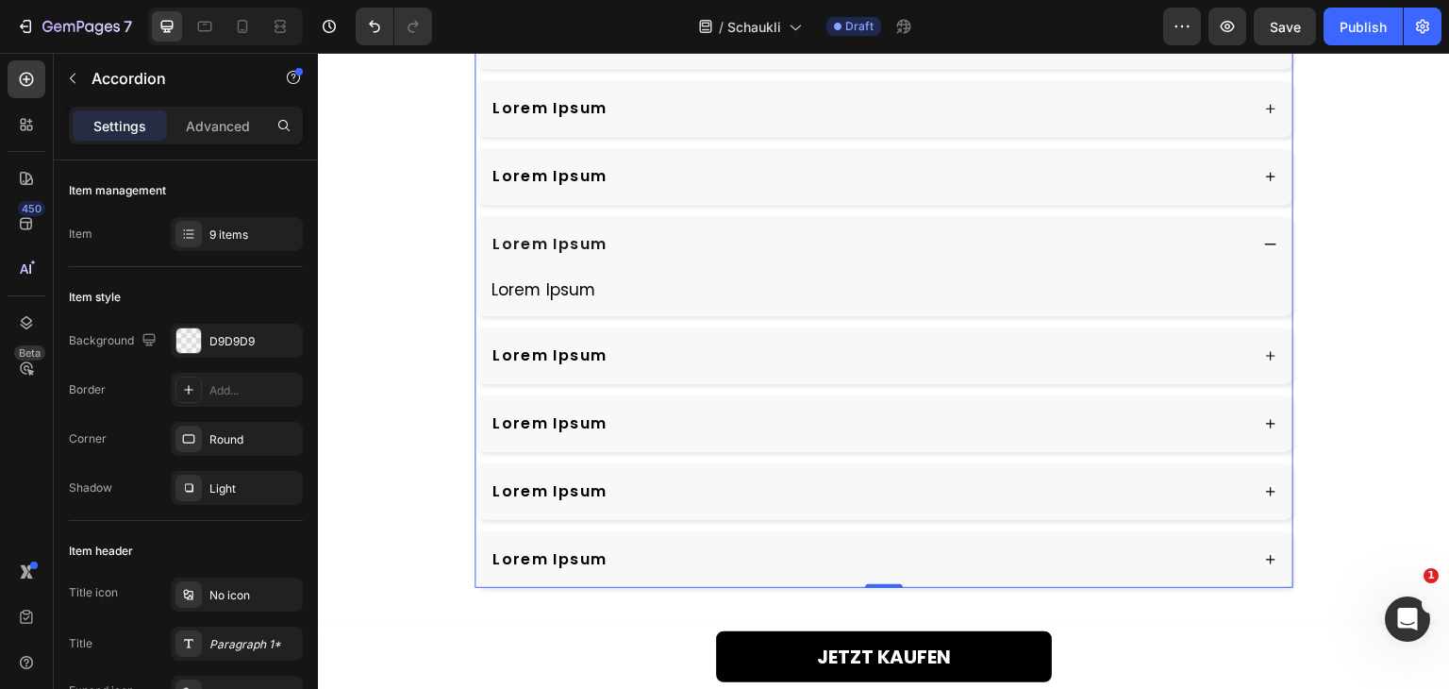
scroll to position [4879, 0]
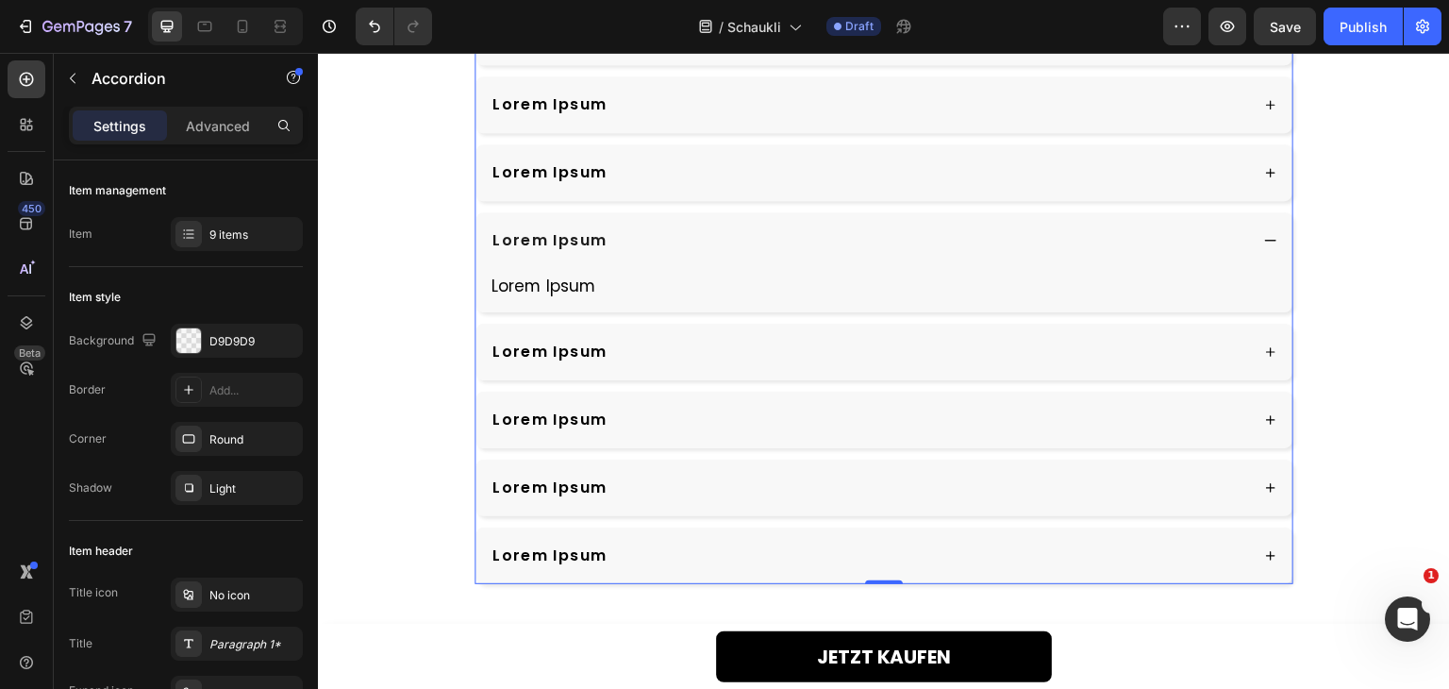
click at [740, 348] on div "Lorem Ipsum" at bounding box center [869, 352] width 758 height 28
click at [731, 424] on div "Lorem Ipsum" at bounding box center [869, 420] width 758 height 28
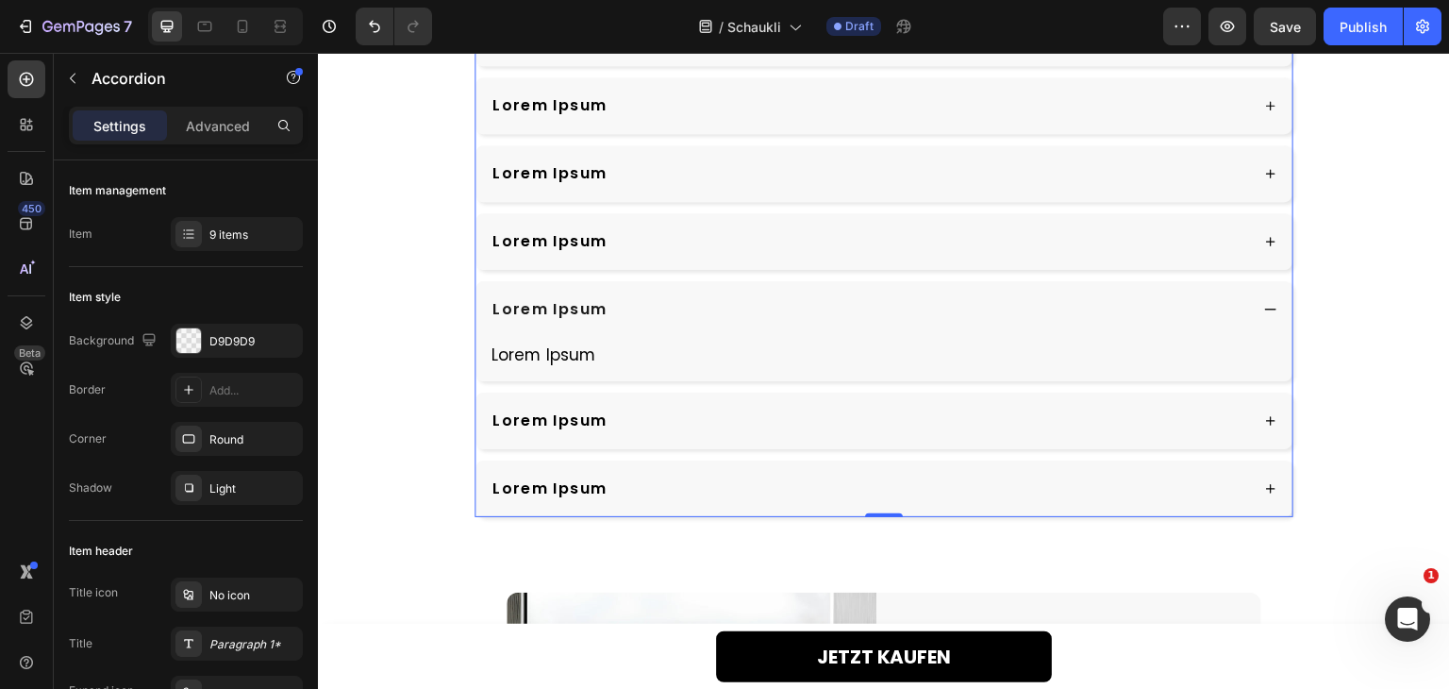
scroll to position [4973, 0]
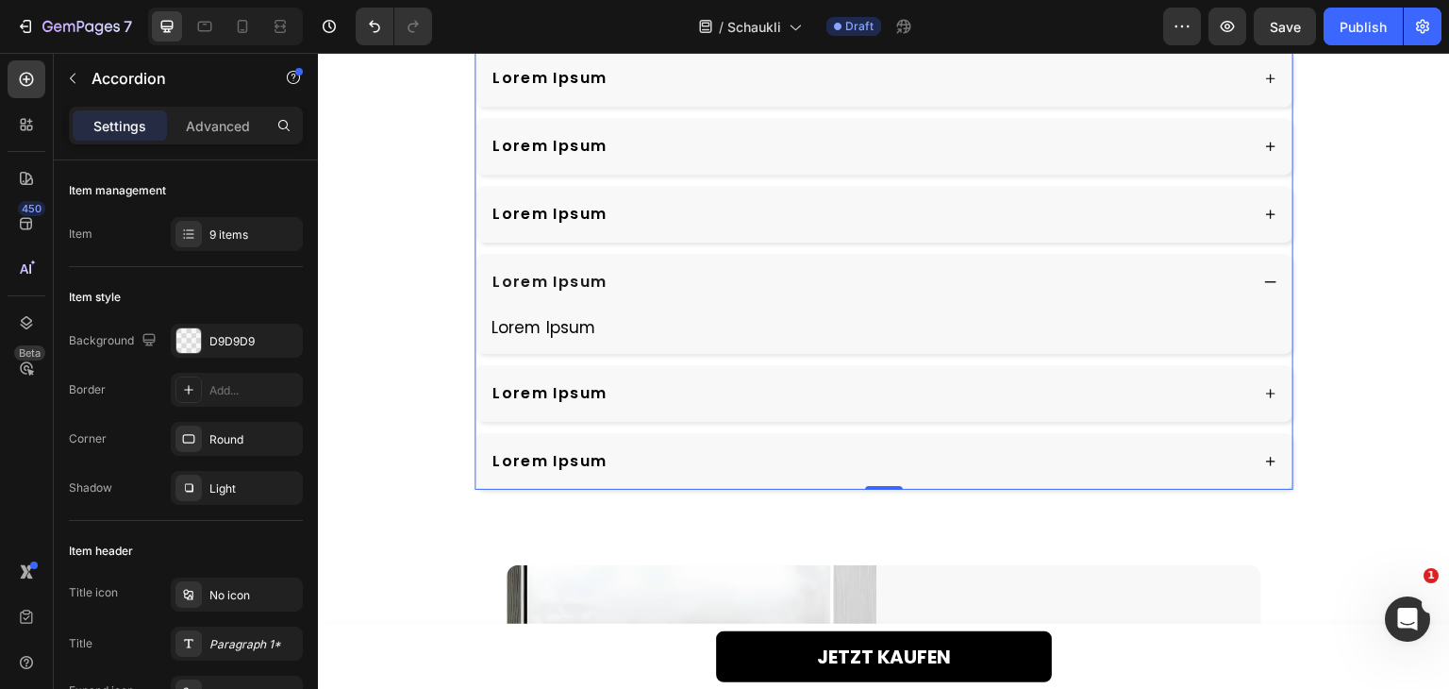
click at [743, 379] on div "Lorem Ipsum" at bounding box center [869, 393] width 758 height 28
click at [725, 455] on div "Lorem Ipsum" at bounding box center [869, 461] width 758 height 28
click at [744, 417] on div "Lorem Ipsum" at bounding box center [869, 418] width 758 height 28
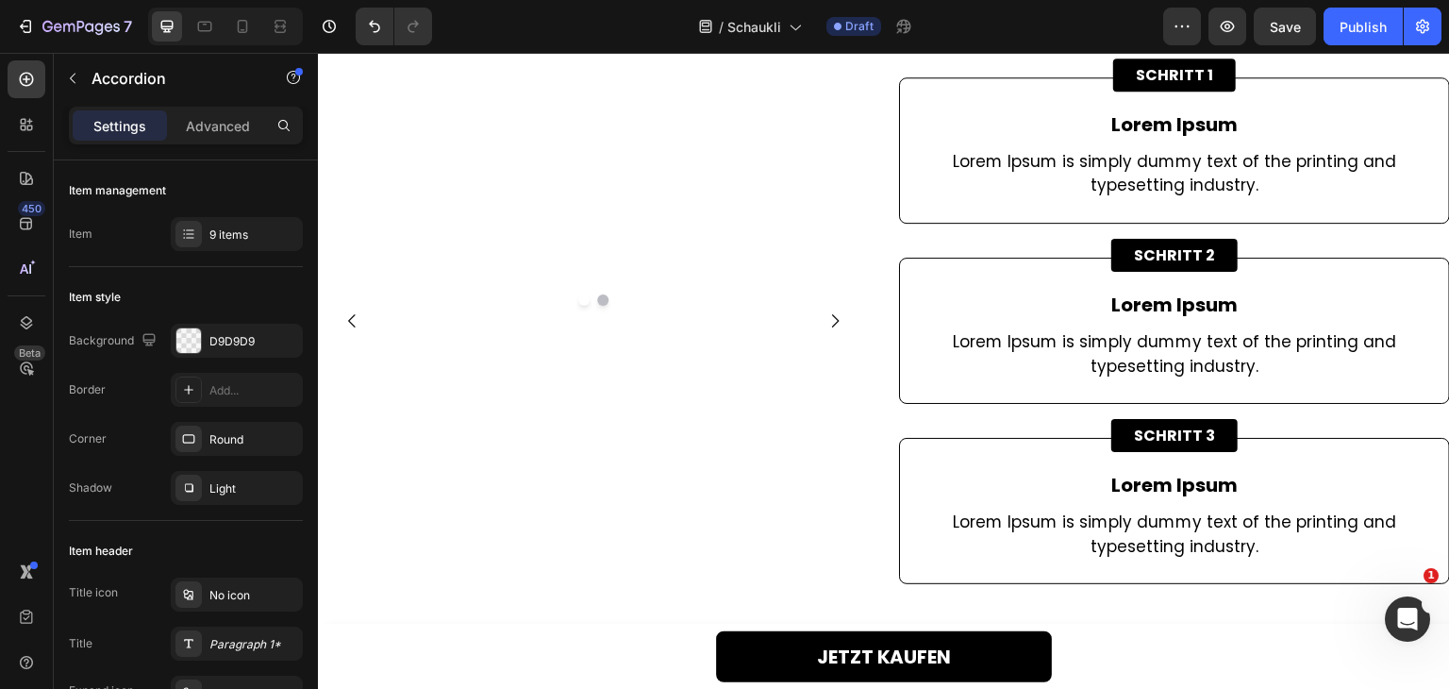
scroll to position [3185, 0]
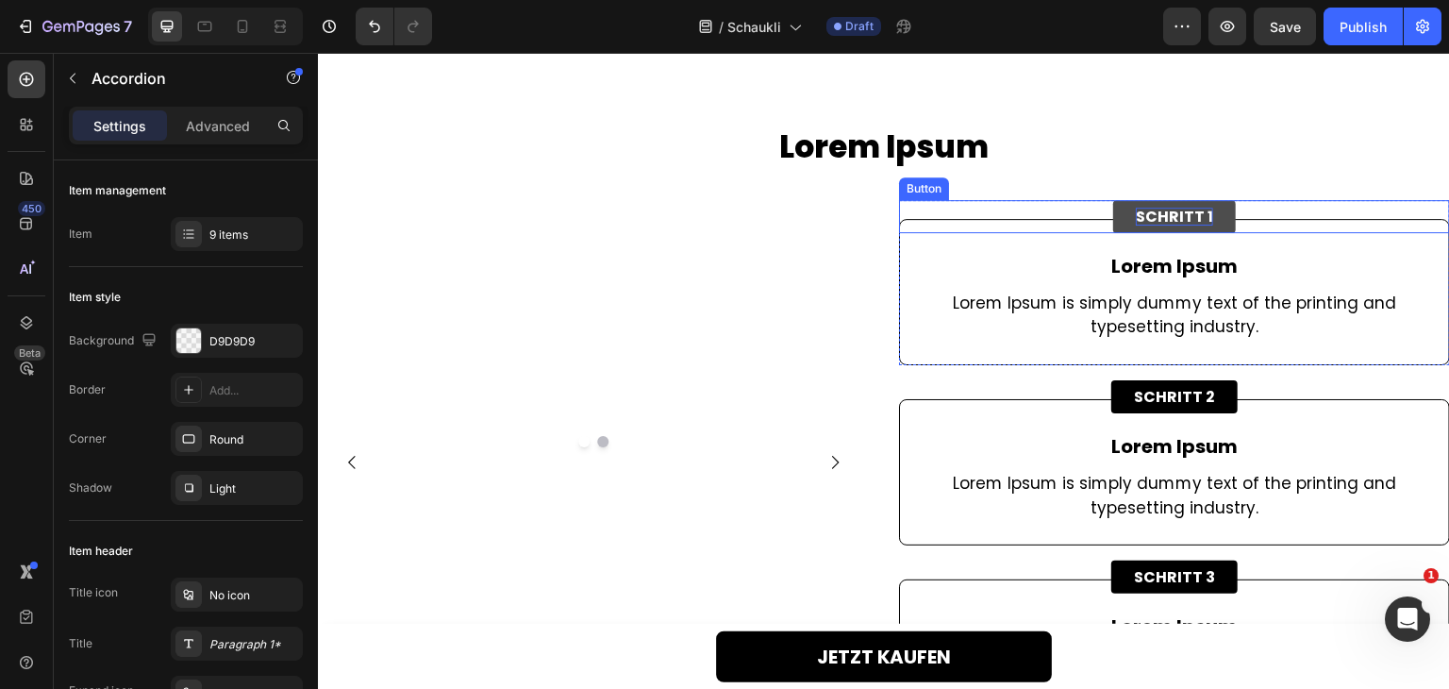
click at [1174, 225] on p "SCHRITT 1" at bounding box center [1174, 217] width 77 height 18
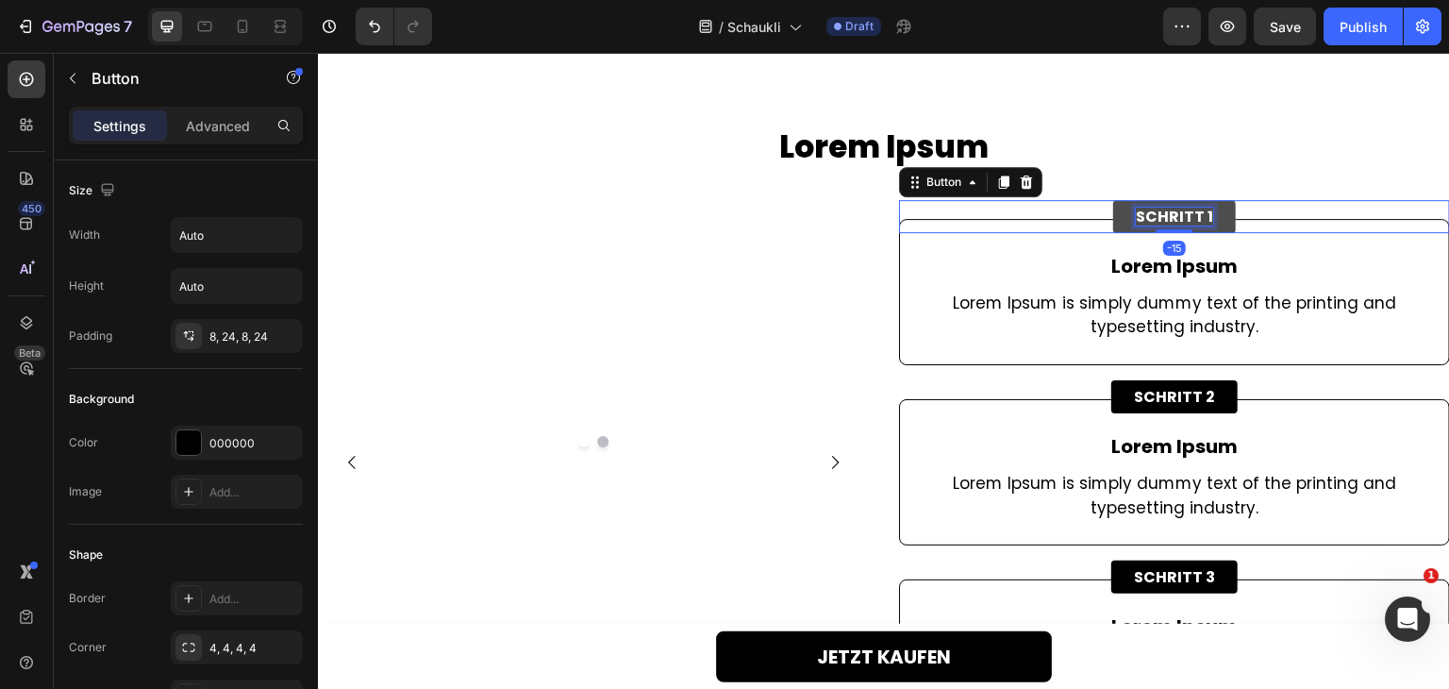
click at [1174, 225] on p "SCHRITT 1" at bounding box center [1174, 217] width 77 height 18
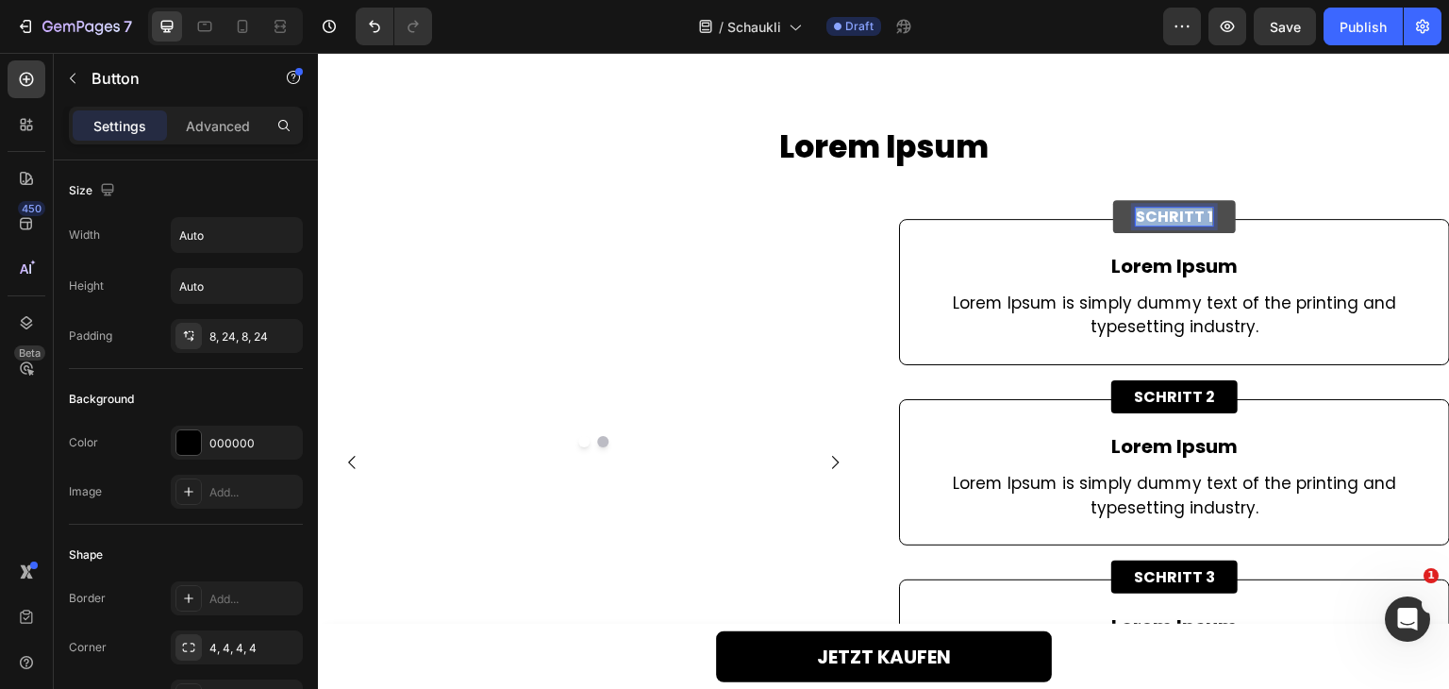
click at [1174, 225] on p "SCHRITT 1" at bounding box center [1174, 217] width 77 height 18
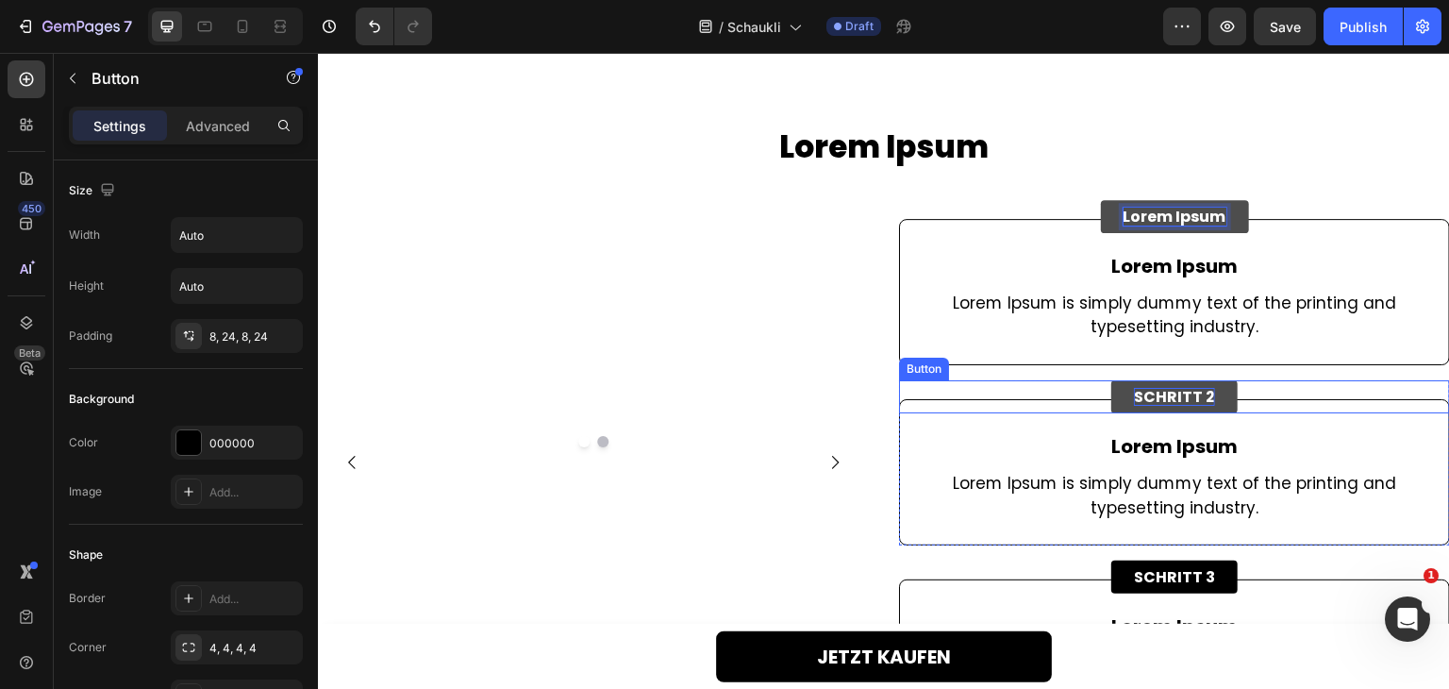
click at [1157, 402] on p "SCHRITT 2" at bounding box center [1174, 397] width 81 height 18
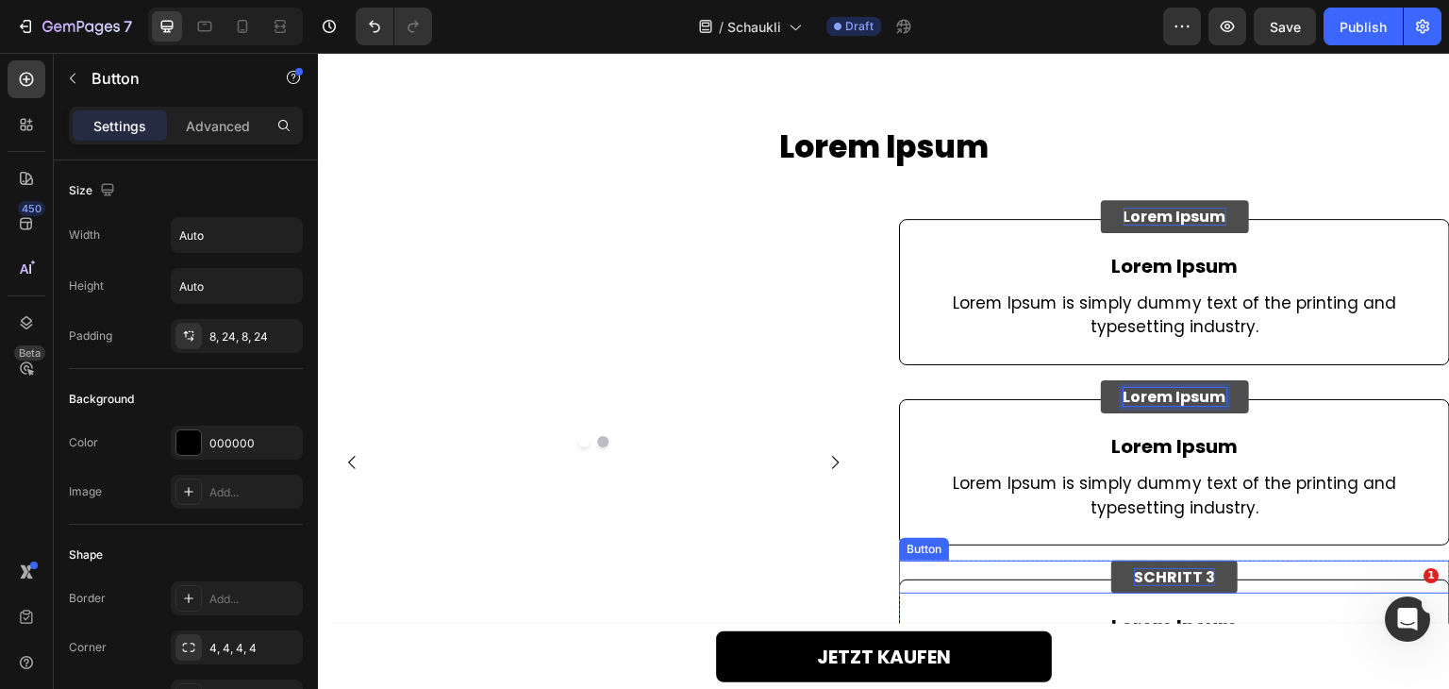
click at [1136, 576] on p "SCHRITT 3" at bounding box center [1174, 577] width 81 height 18
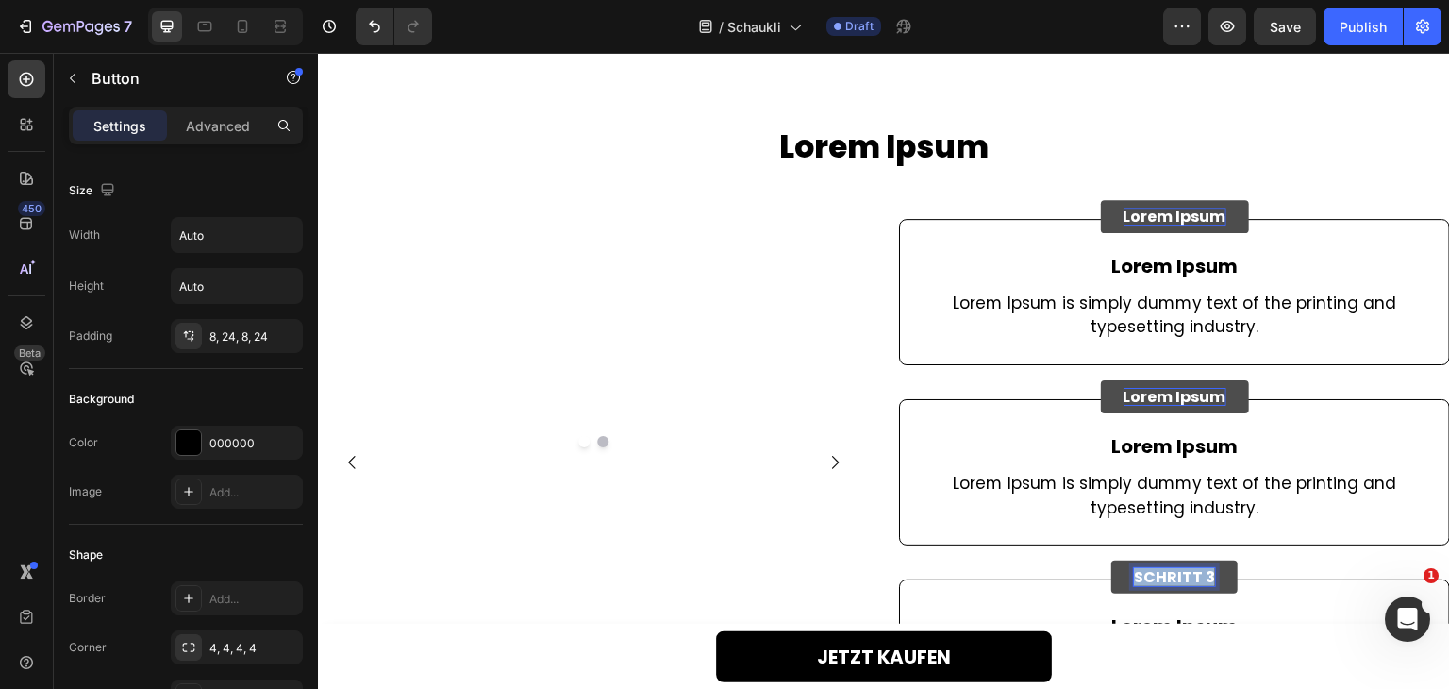
click at [1136, 576] on p "SCHRITT 3" at bounding box center [1174, 577] width 81 height 18
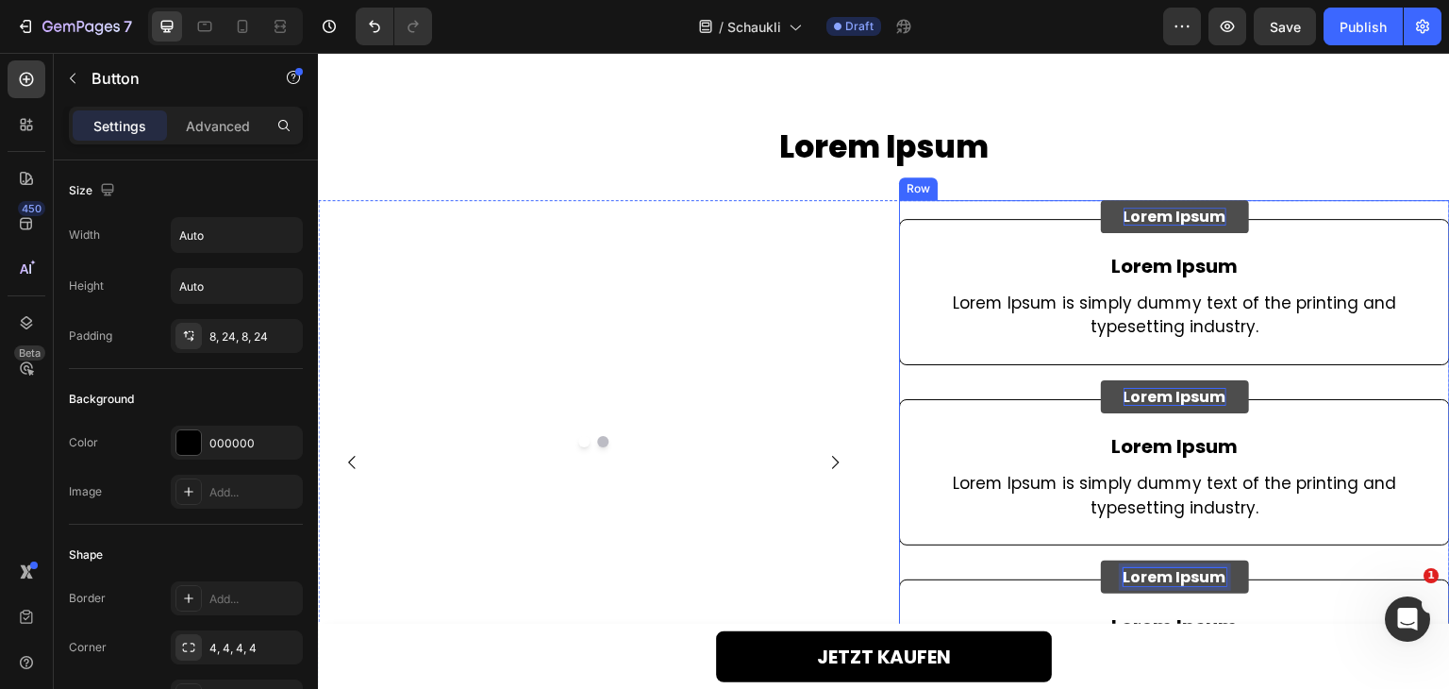
click at [1051, 562] on div "Lorem Ipsum Button Lorem Ipsum Text Block Lorem Ipsum is simply dummy text of t…" at bounding box center [1174, 463] width 551 height 526
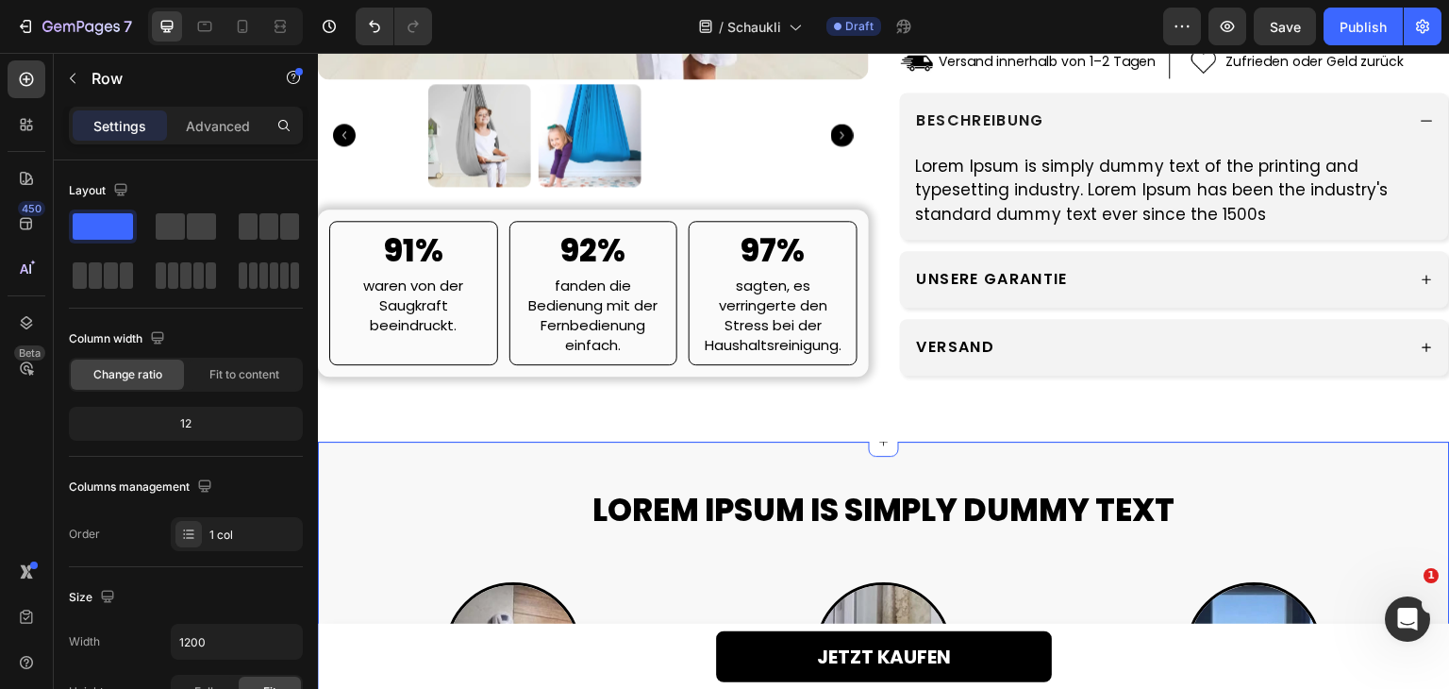
scroll to position [660, 0]
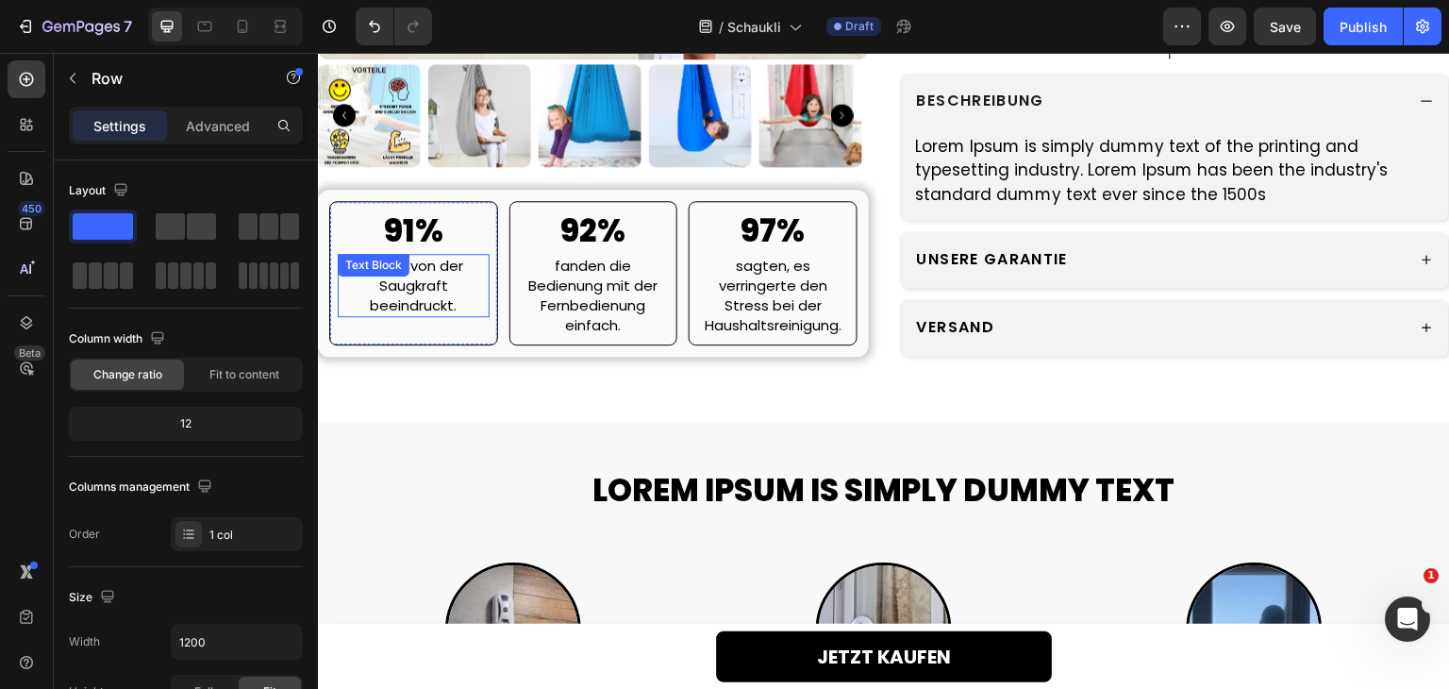
click at [404, 316] on div "waren von der Saugkraft beeindruckt. Text Block" at bounding box center [414, 284] width 152 height 63
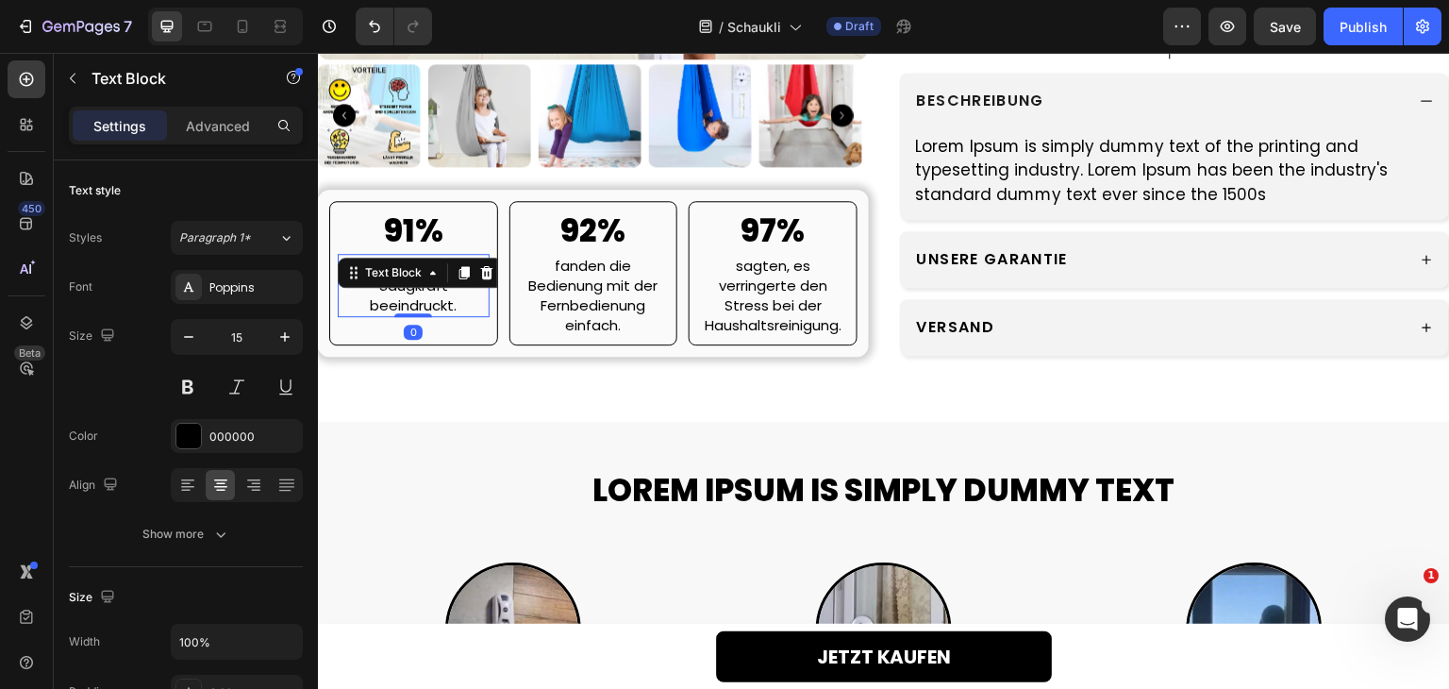
click at [404, 287] on div "Text Block" at bounding box center [420, 272] width 165 height 30
click at [405, 314] on p "waren von der Saugkraft beeindruckt." at bounding box center [414, 284] width 148 height 59
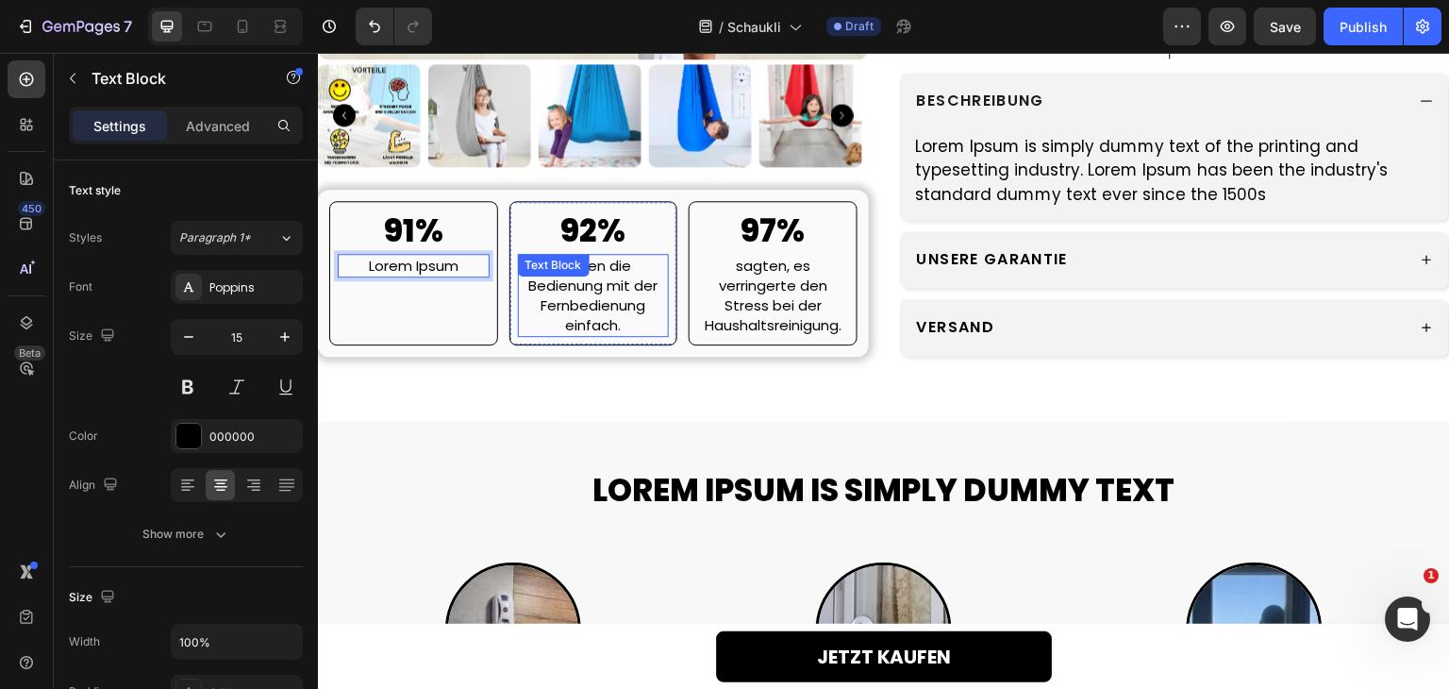
click at [578, 323] on p "fanden die Bedienung mit der Fernbedienung einfach." at bounding box center [594, 294] width 148 height 79
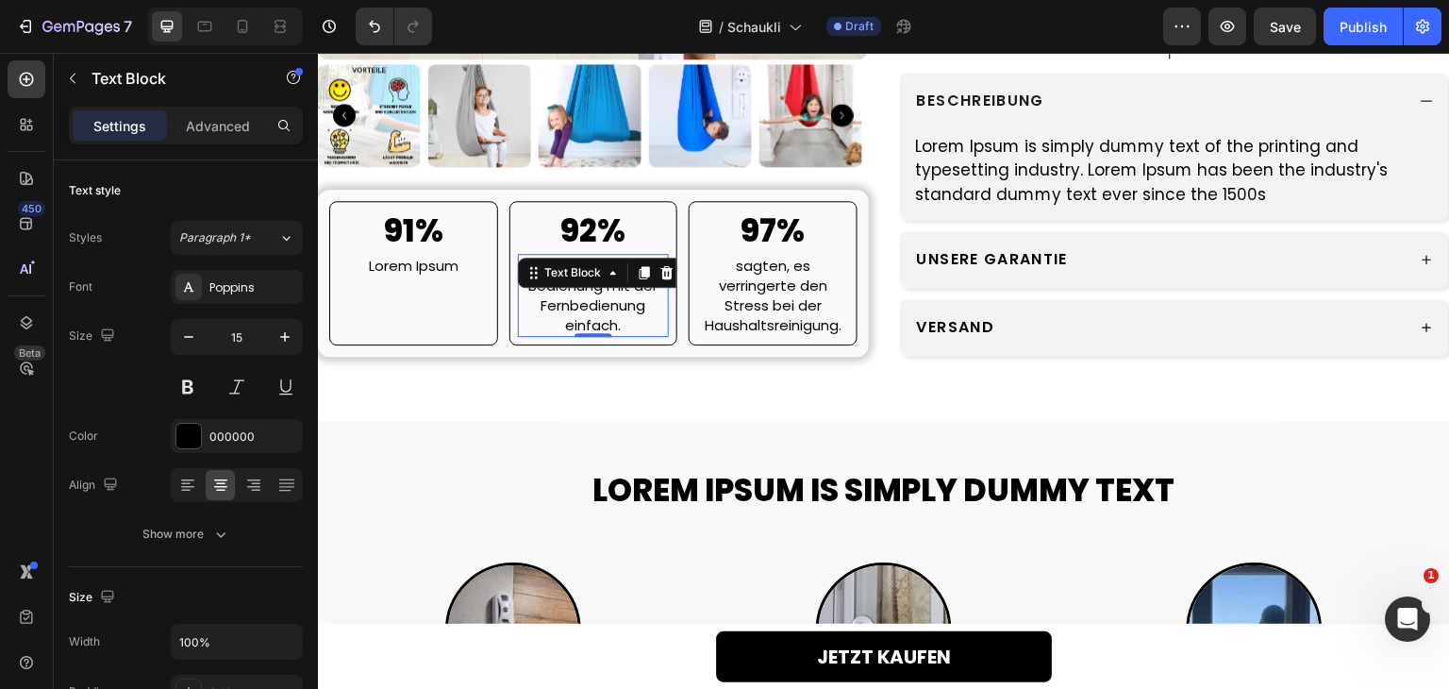
click at [578, 323] on p "fanden die Bedienung mit der Fernbedienung einfach." at bounding box center [594, 294] width 148 height 79
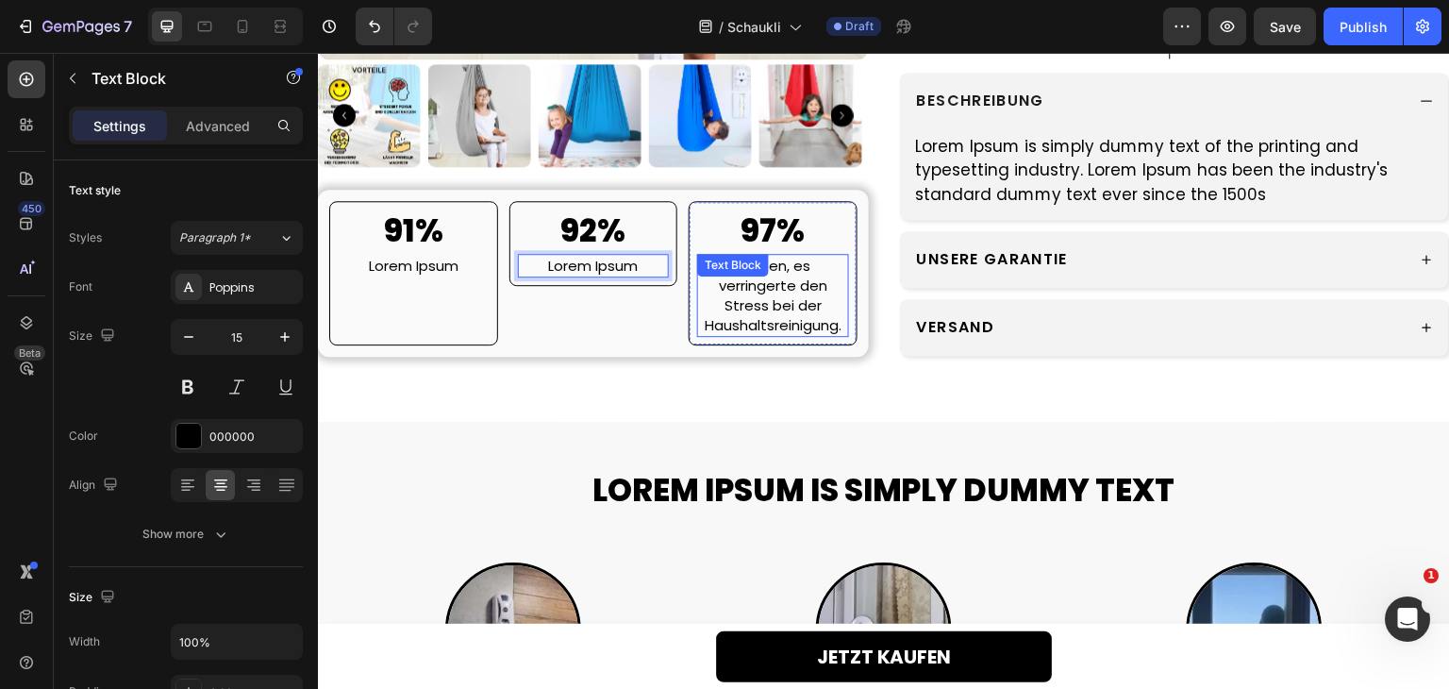
click at [767, 326] on p "sagten, es verringerte den Stress bei der Haushaltsreinigung." at bounding box center [773, 294] width 148 height 79
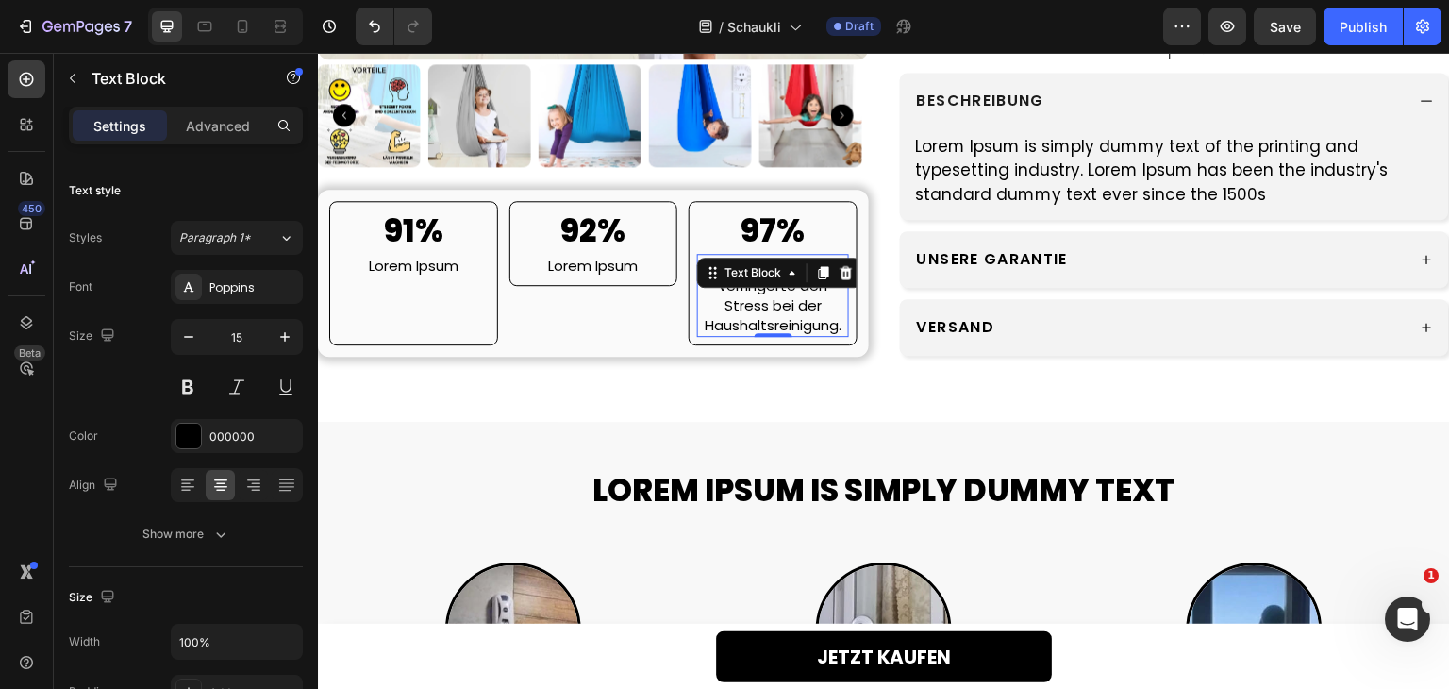
click at [767, 326] on p "sagten, es verringerte den Stress bei der Haushaltsreinigung." at bounding box center [773, 294] width 148 height 79
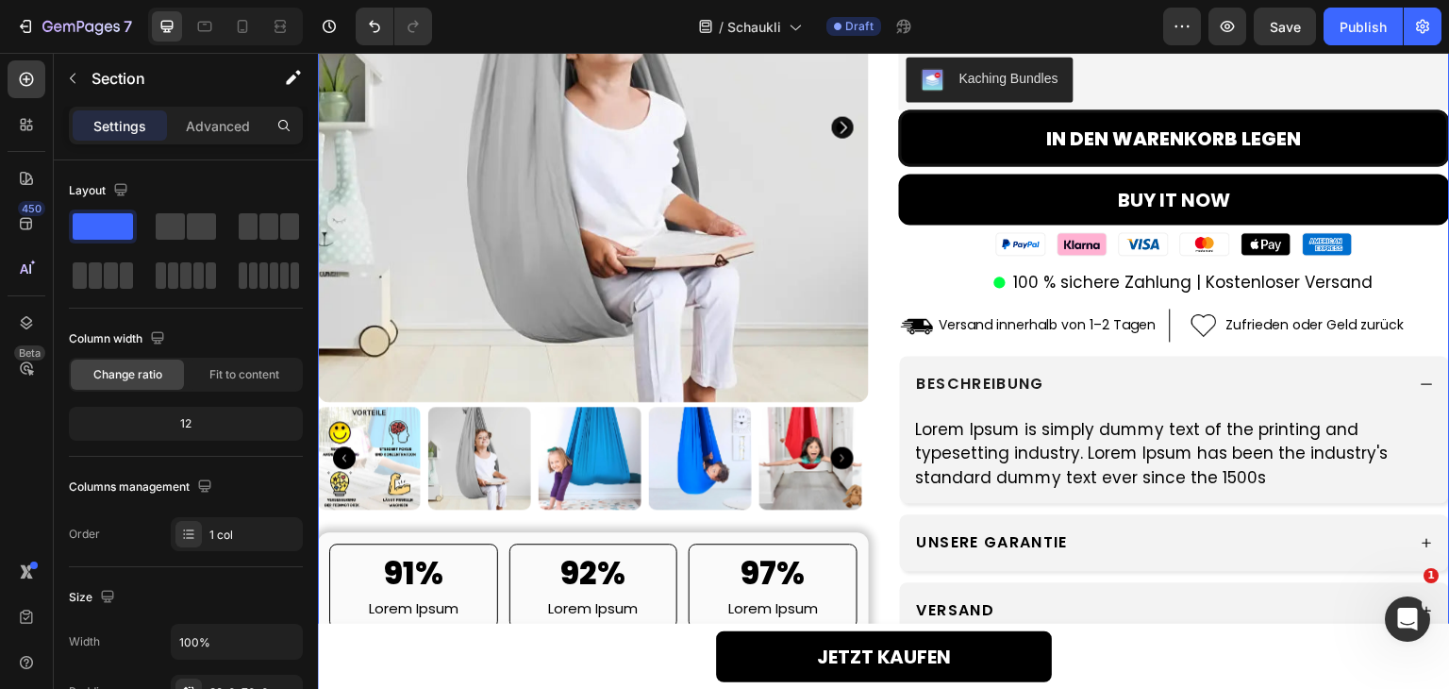
scroll to position [0, 0]
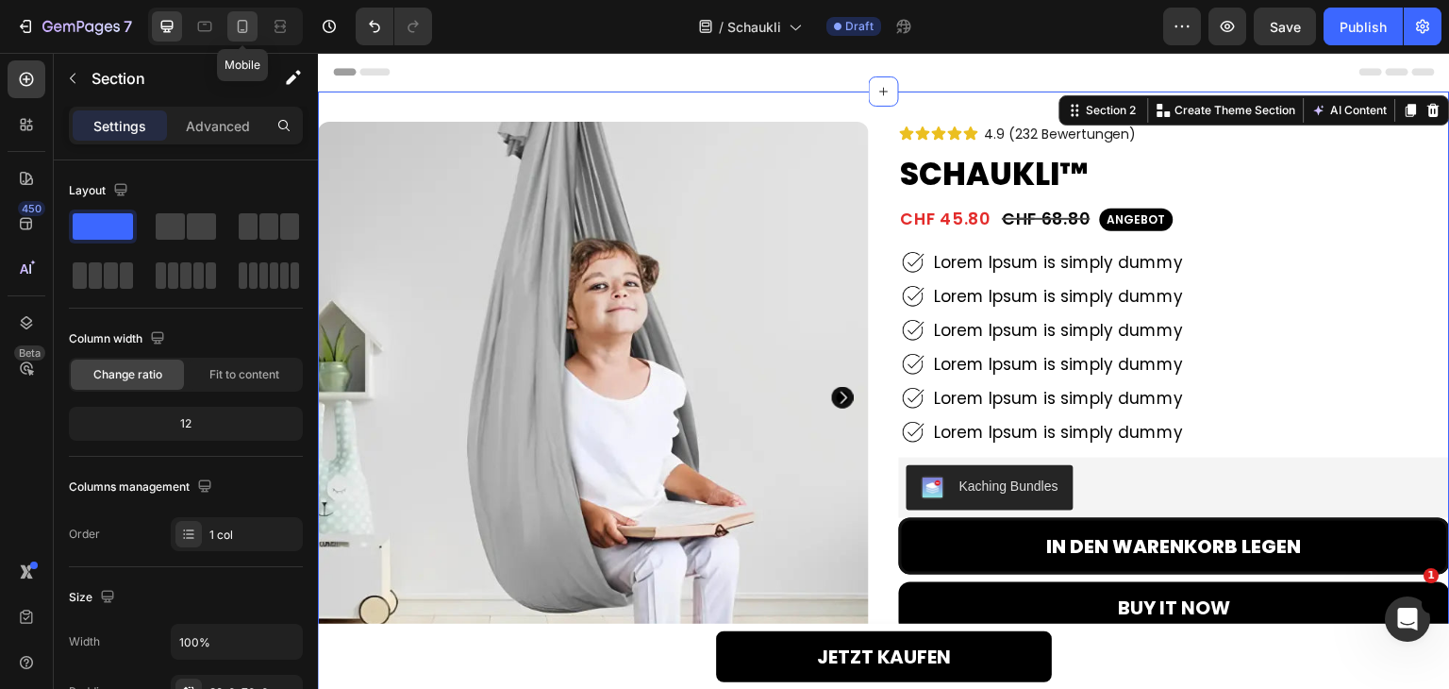
click at [249, 33] on icon at bounding box center [242, 26] width 19 height 19
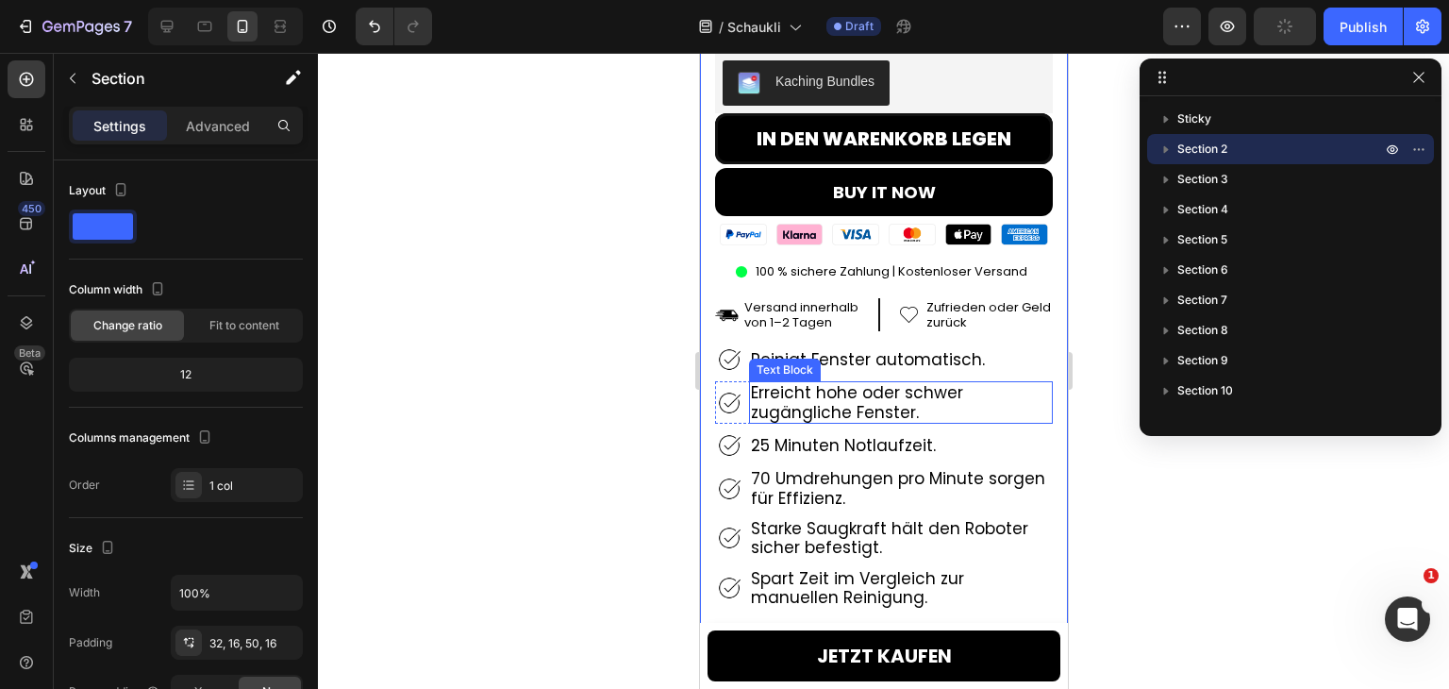
scroll to position [660, 0]
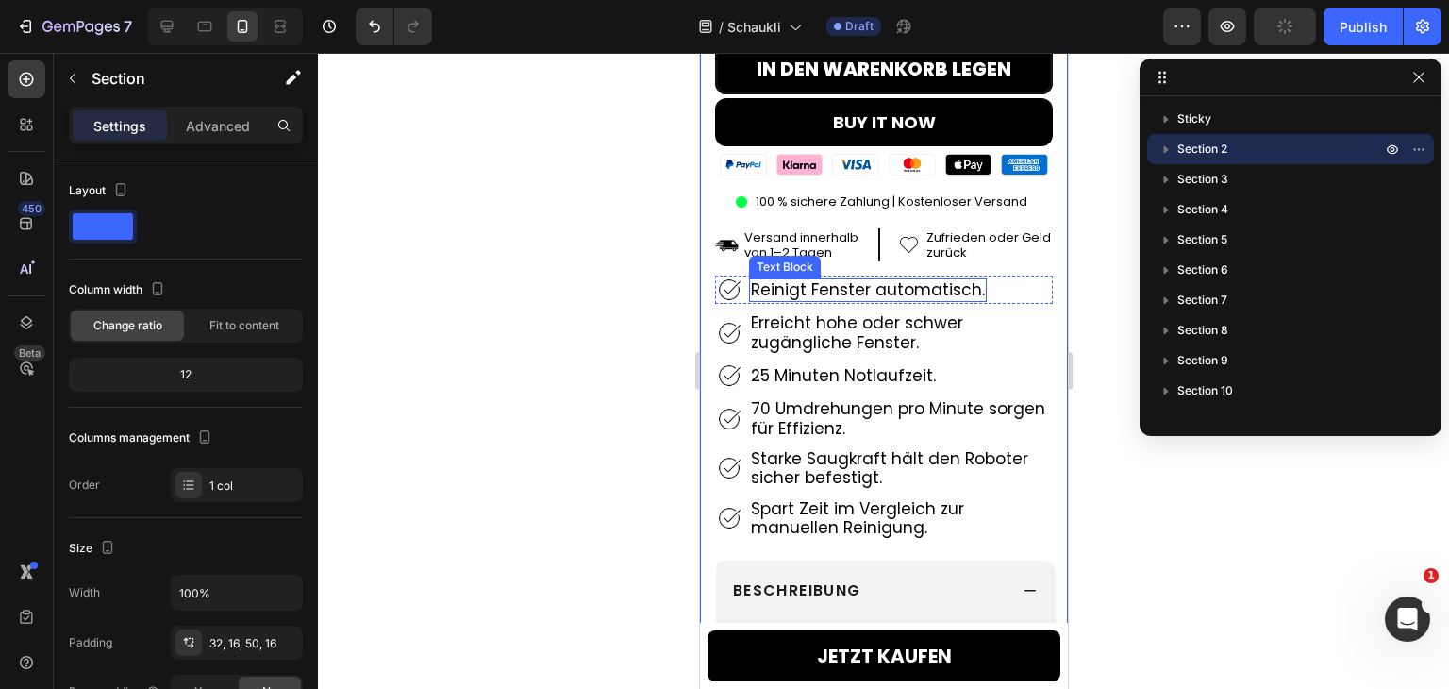
click at [844, 280] on p "Reinigt Fenster automatisch." at bounding box center [867, 289] width 234 height 19
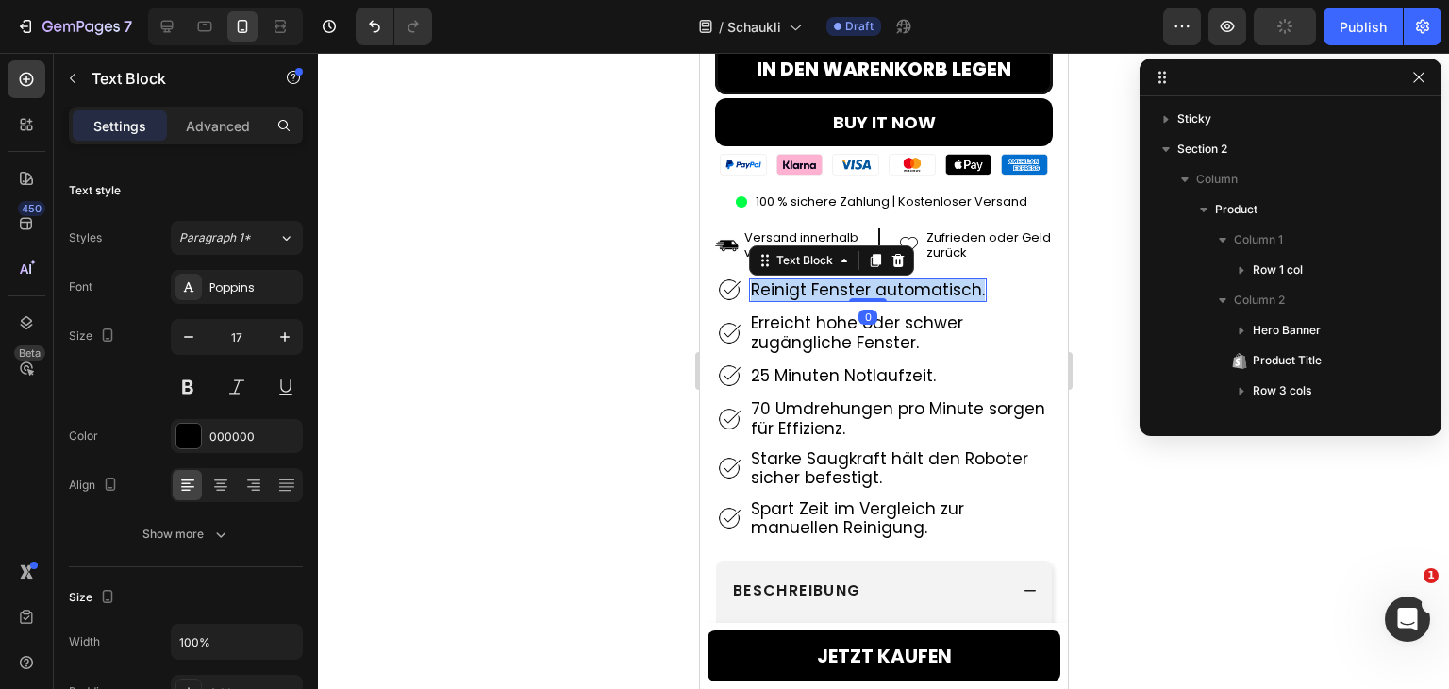
scroll to position [568, 0]
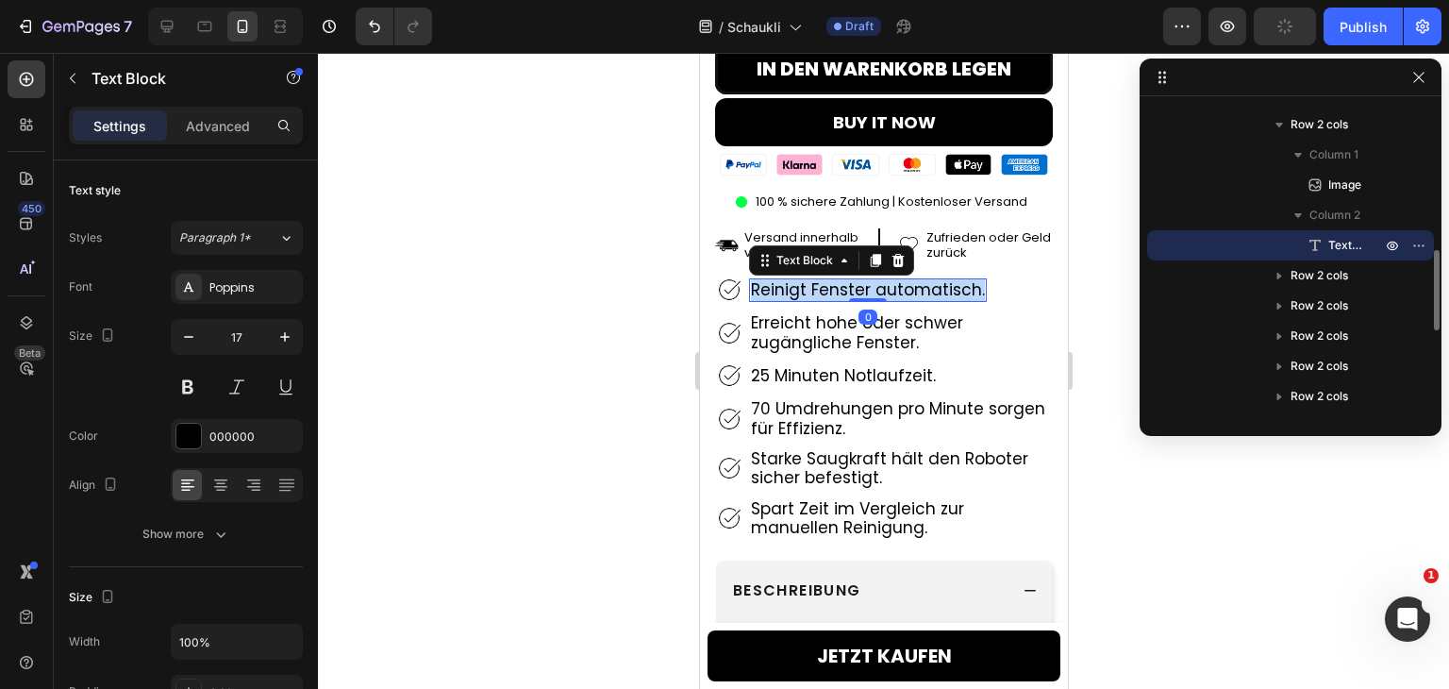
click at [844, 280] on p "Reinigt Fenster automatisch." at bounding box center [867, 289] width 234 height 19
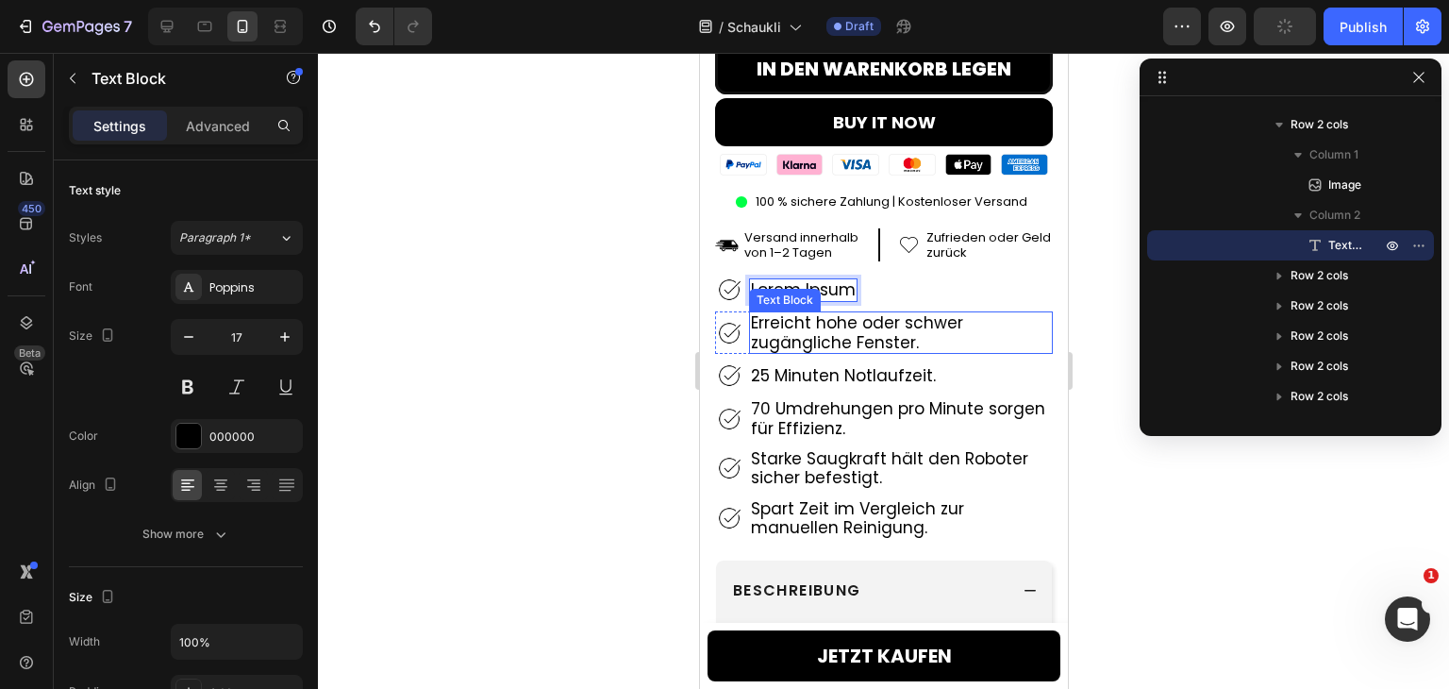
click at [840, 313] on p "Erreicht hohe oder schwer zugängliche Fenster." at bounding box center [900, 332] width 300 height 39
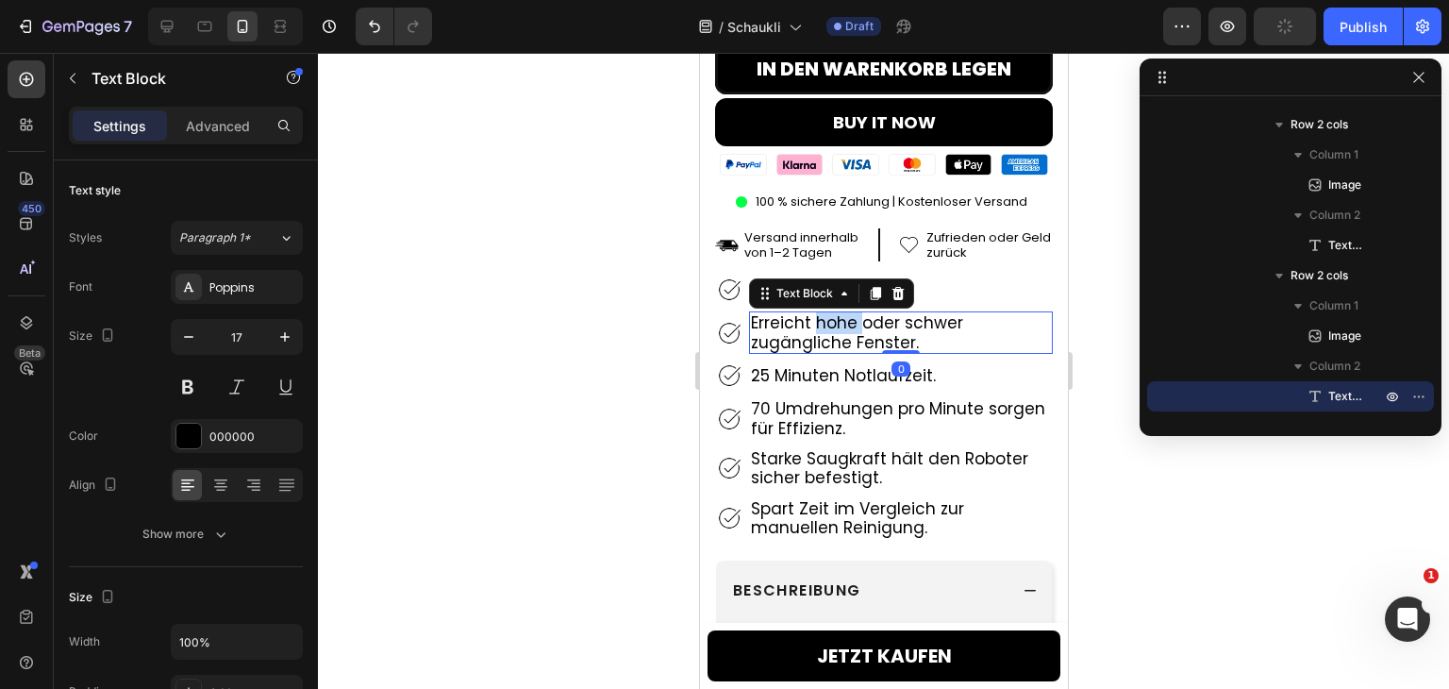
click at [840, 313] on p "Erreicht hohe oder schwer zugängliche Fenster." at bounding box center [900, 332] width 300 height 39
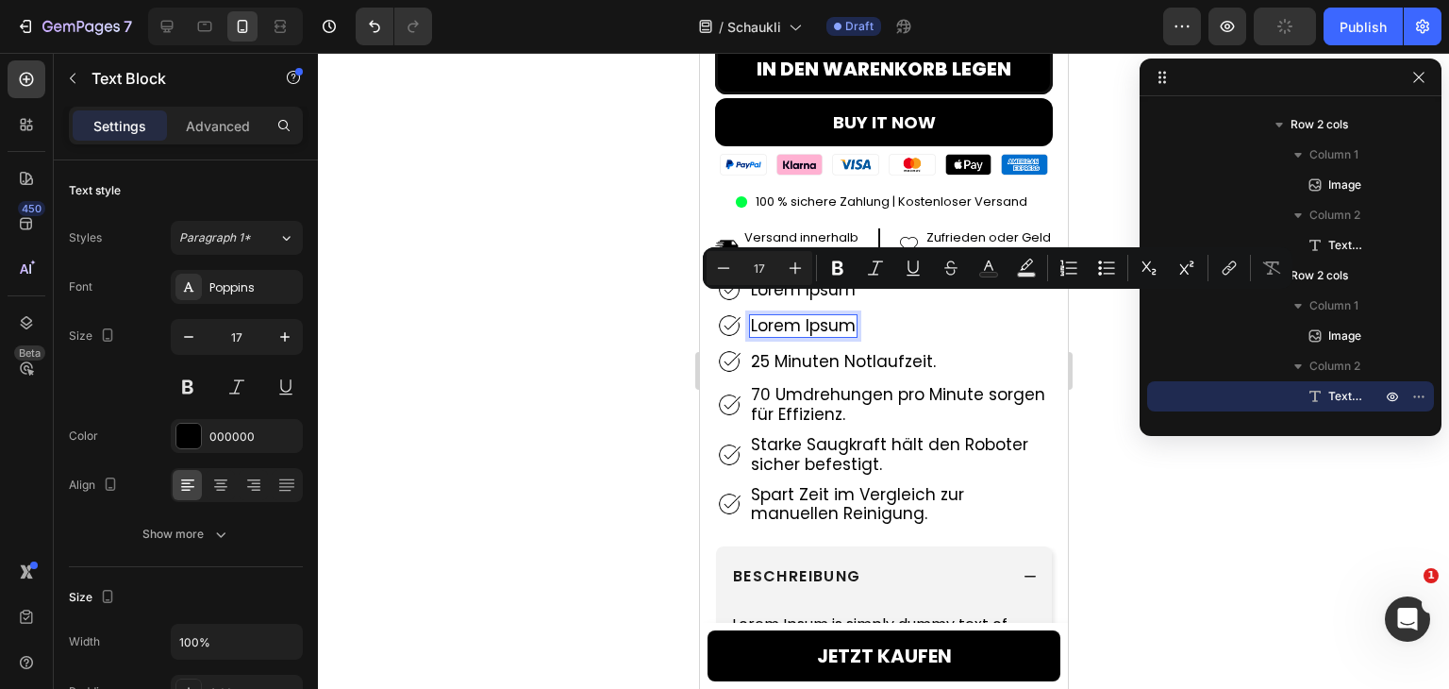
scroll to position [662, 0]
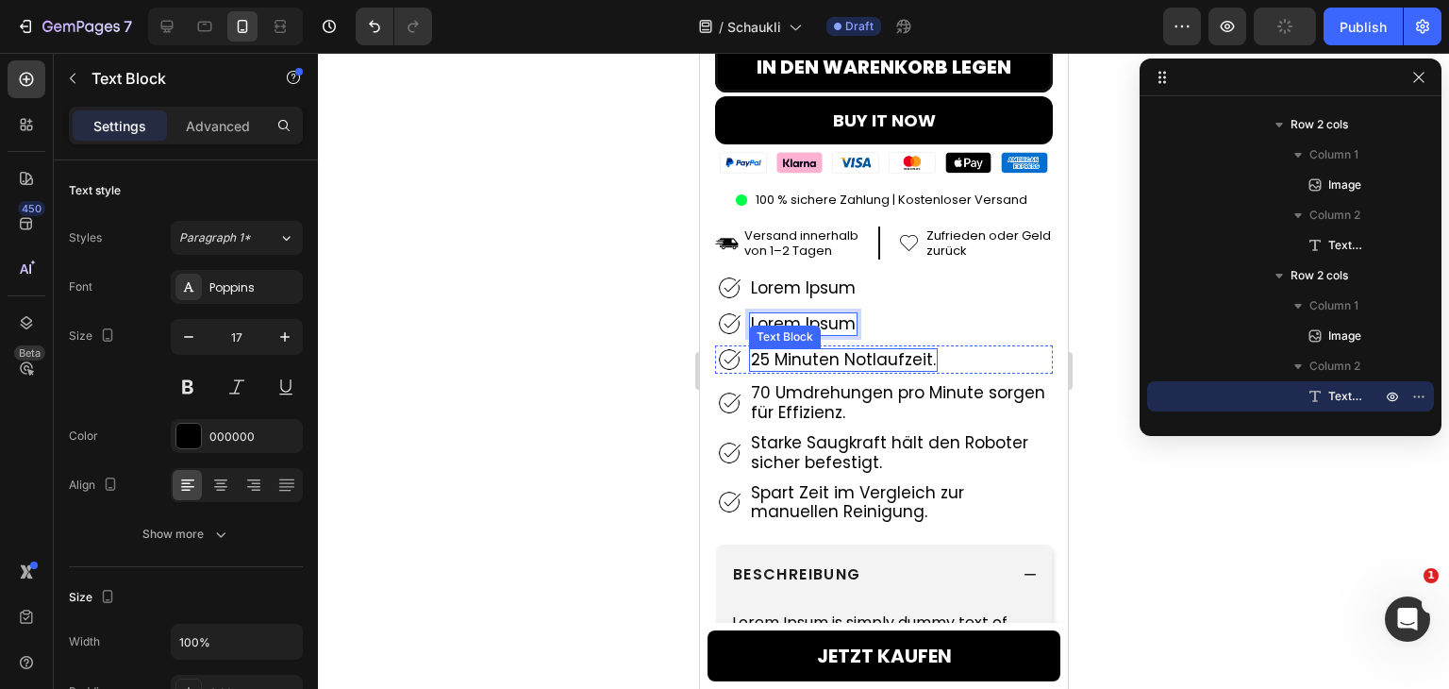
click at [859, 350] on p "25 Minuten Notlaufzeit." at bounding box center [842, 359] width 185 height 19
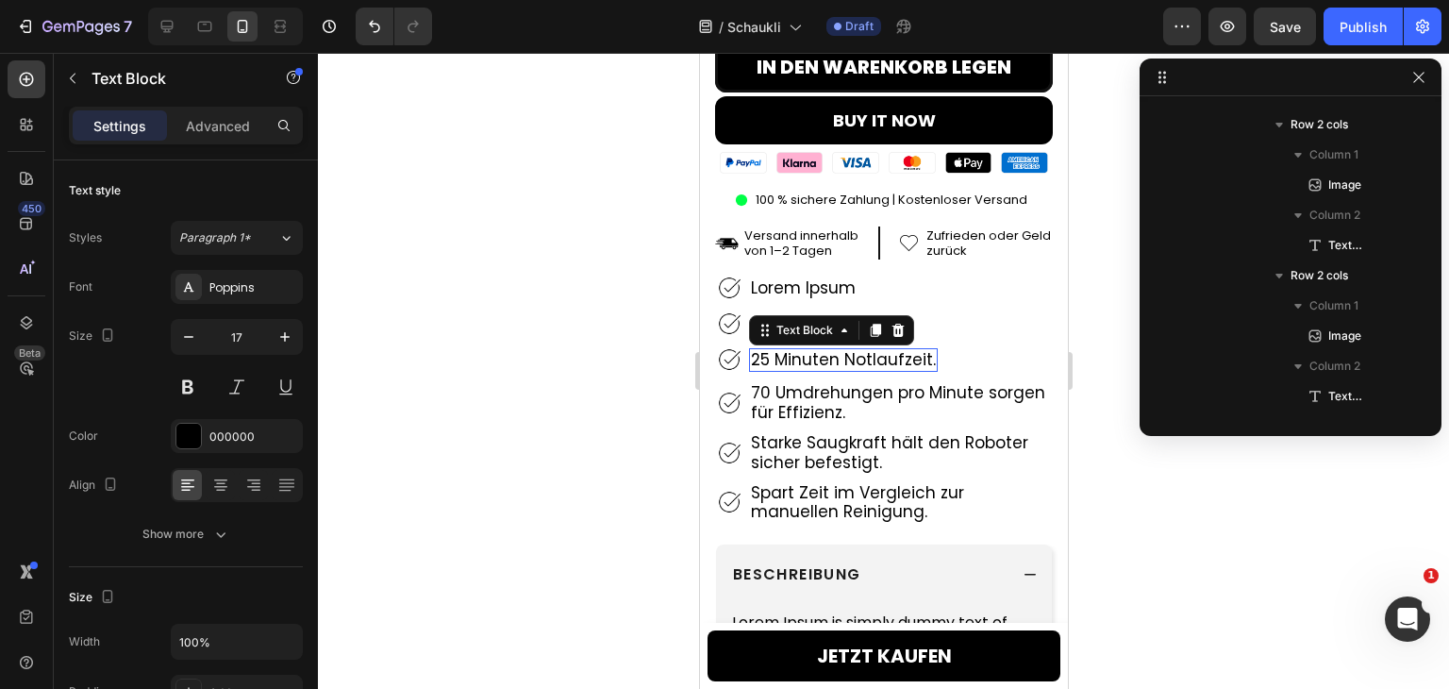
click at [859, 350] on p "25 Minuten Notlaufzeit." at bounding box center [842, 359] width 185 height 19
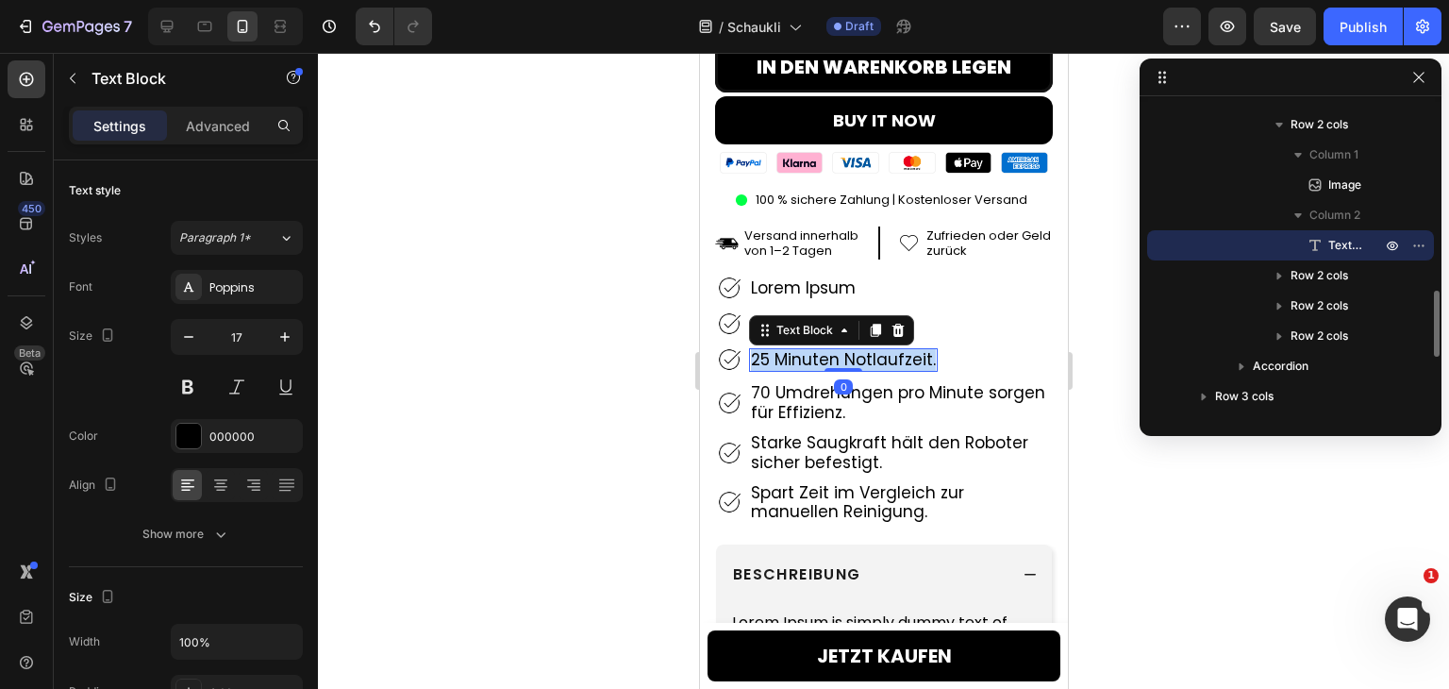
click at [859, 350] on p "25 Minuten Notlaufzeit." at bounding box center [842, 359] width 185 height 19
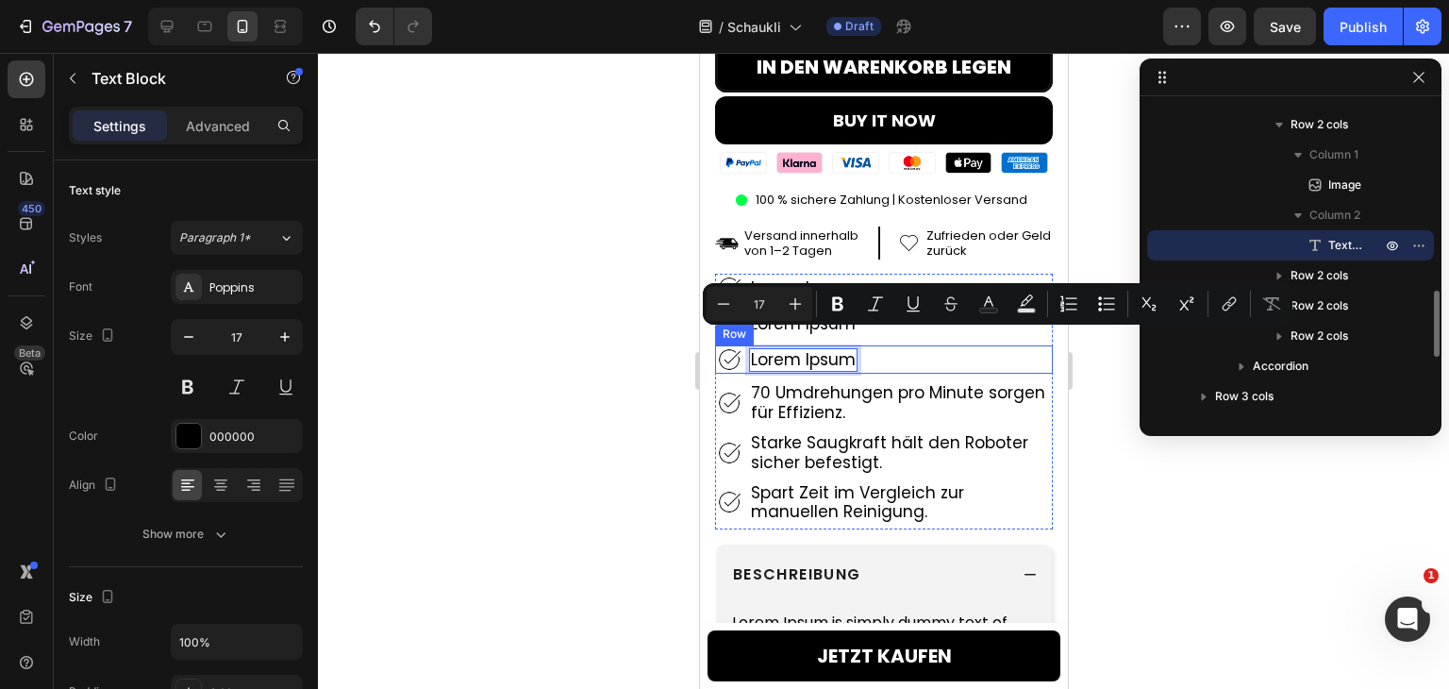
click at [857, 383] on p "70 Umdrehungen pro Minute sorgen für Effizienz." at bounding box center [900, 402] width 300 height 39
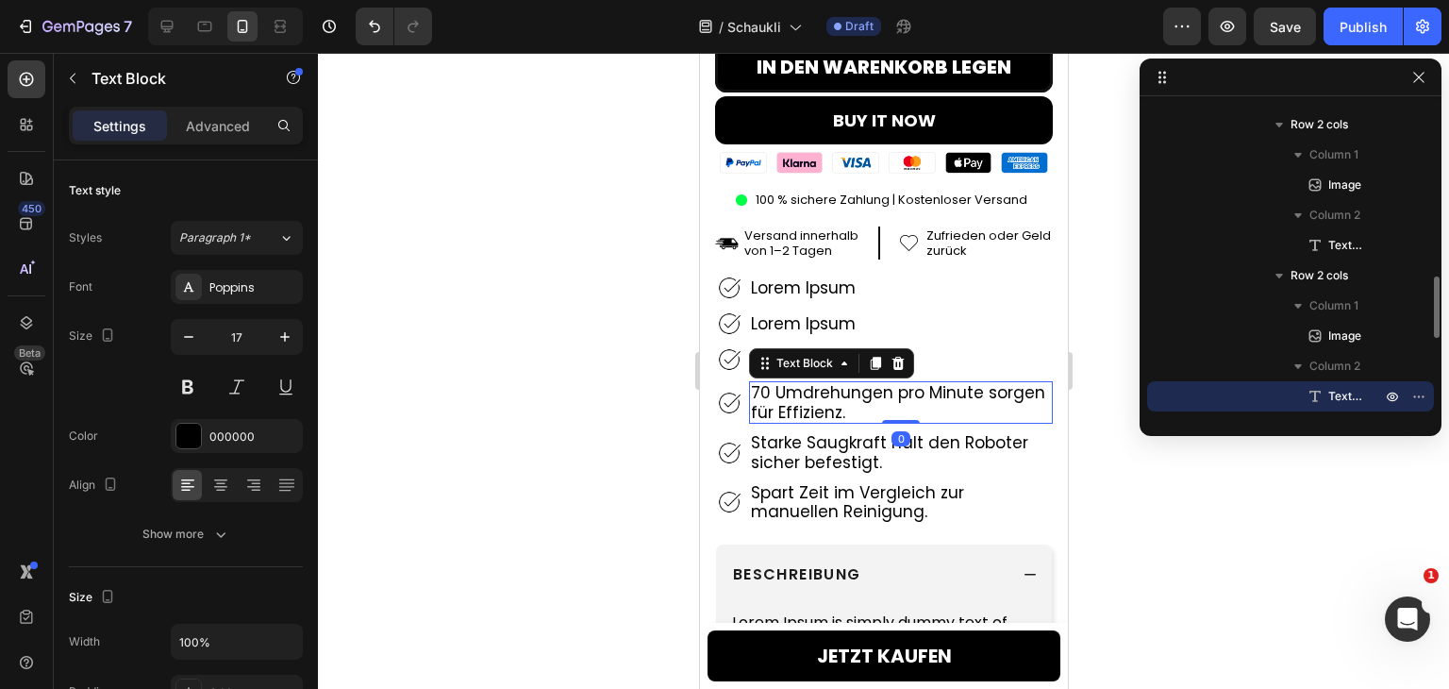
click at [857, 383] on p "70 Umdrehungen pro Minute sorgen für Effizienz." at bounding box center [900, 402] width 300 height 39
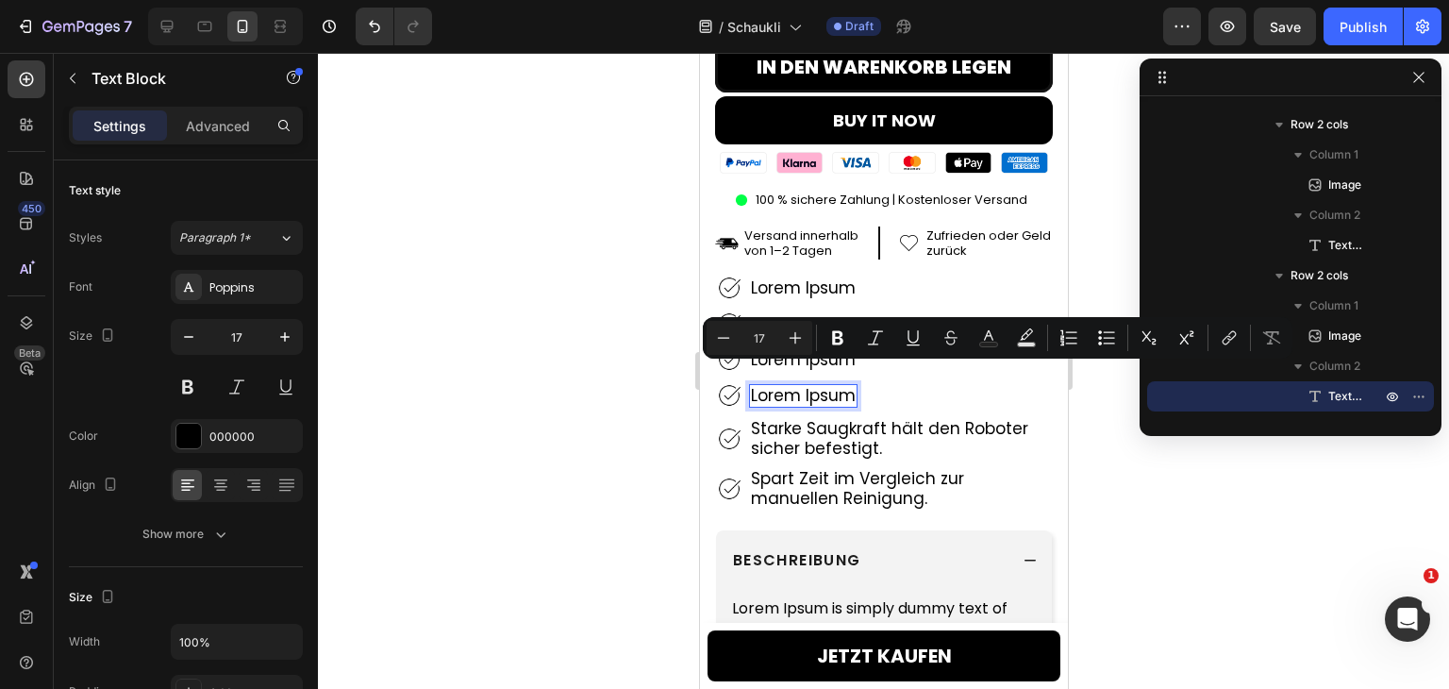
scroll to position [664, 0]
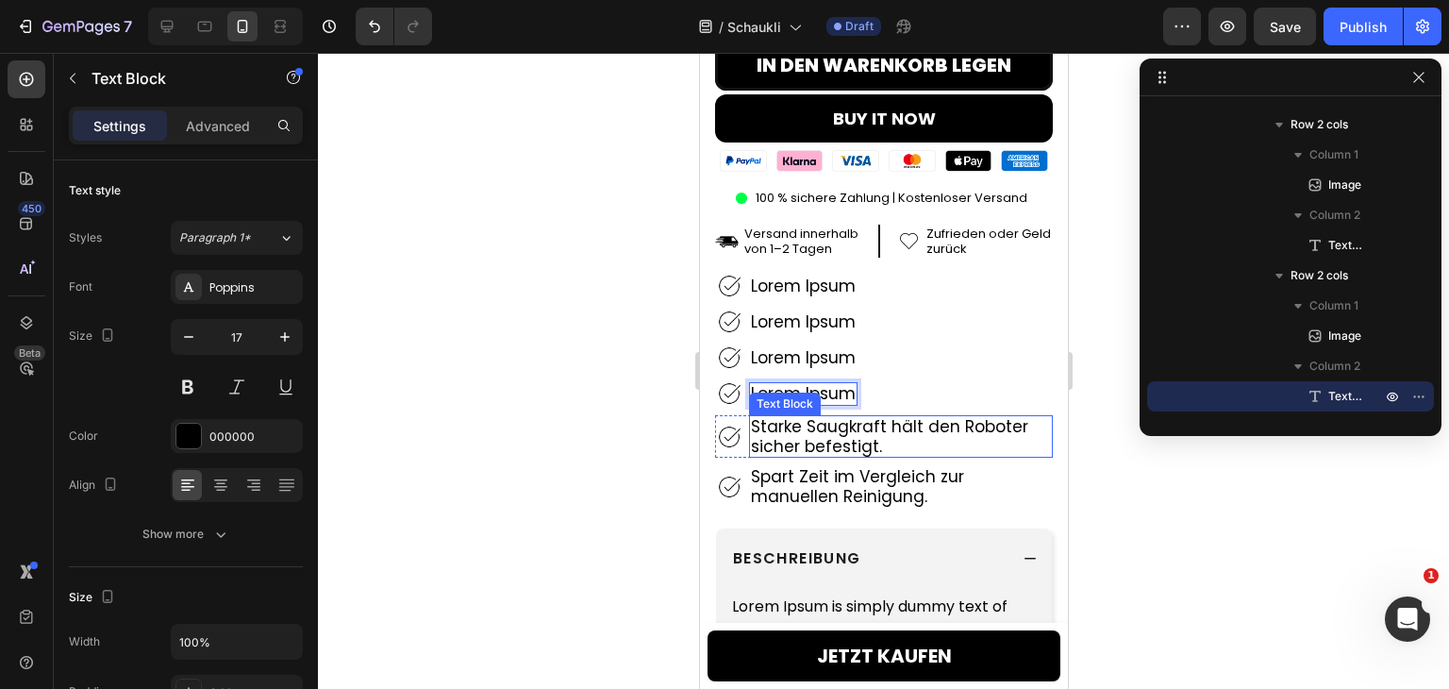
click at [837, 435] on p "Starke Saugkraft hält den Roboter sicher befestigt." at bounding box center [900, 436] width 300 height 39
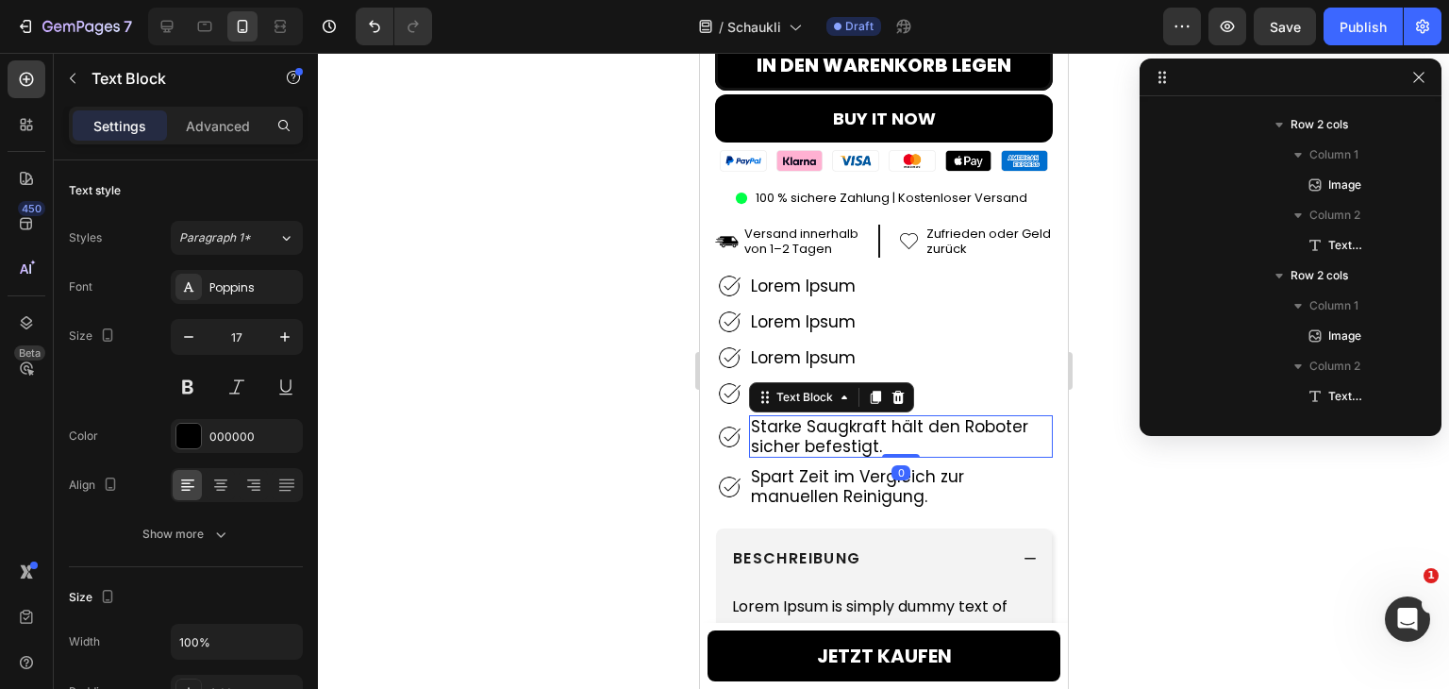
click at [837, 435] on p "Starke Saugkraft hält den Roboter sicher befestigt." at bounding box center [900, 436] width 300 height 39
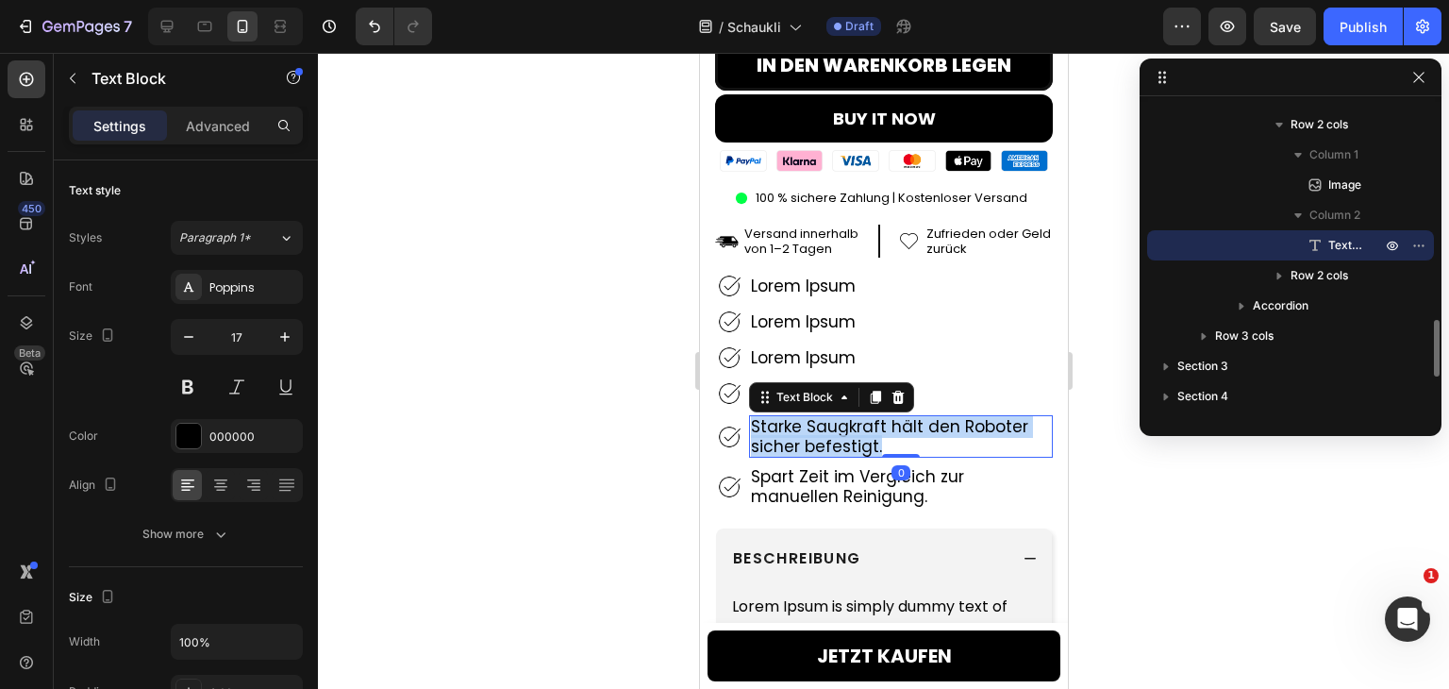
click at [837, 435] on p "Starke Saugkraft hält den Roboter sicher befestigt." at bounding box center [900, 436] width 300 height 39
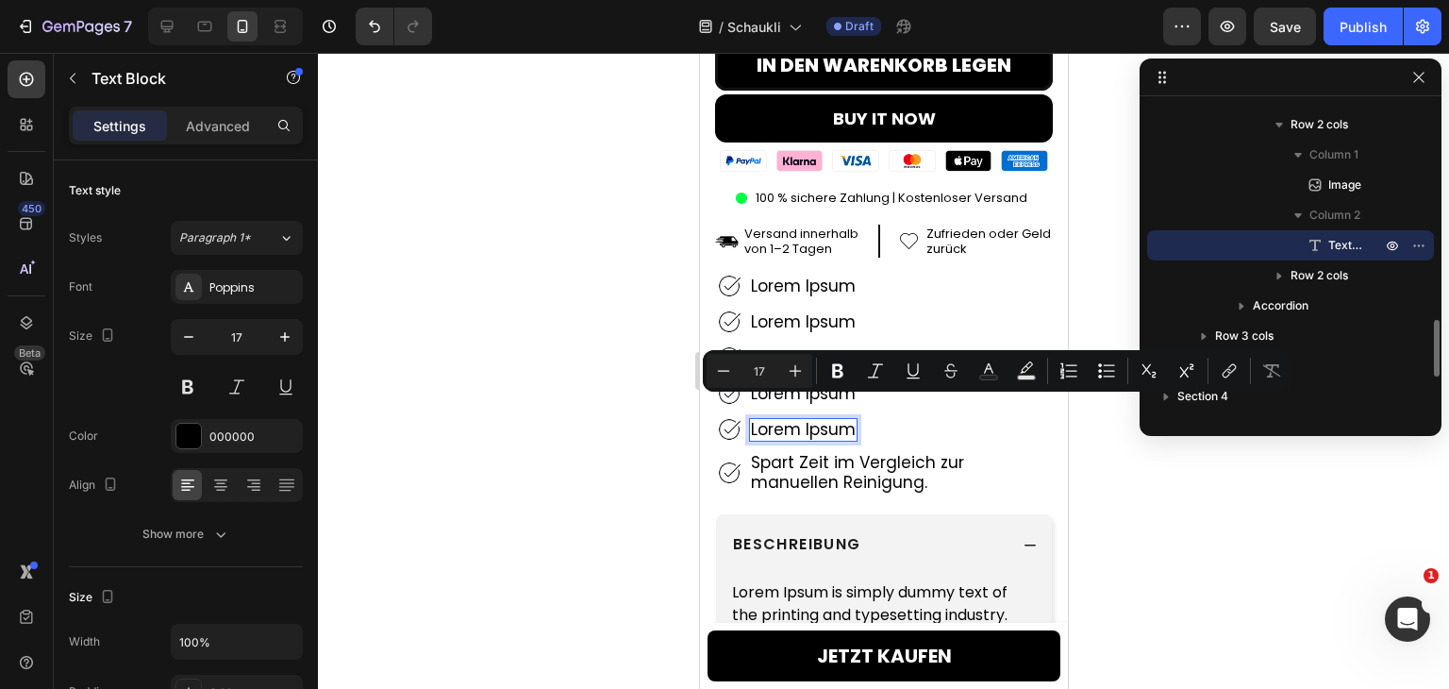
scroll to position [668, 0]
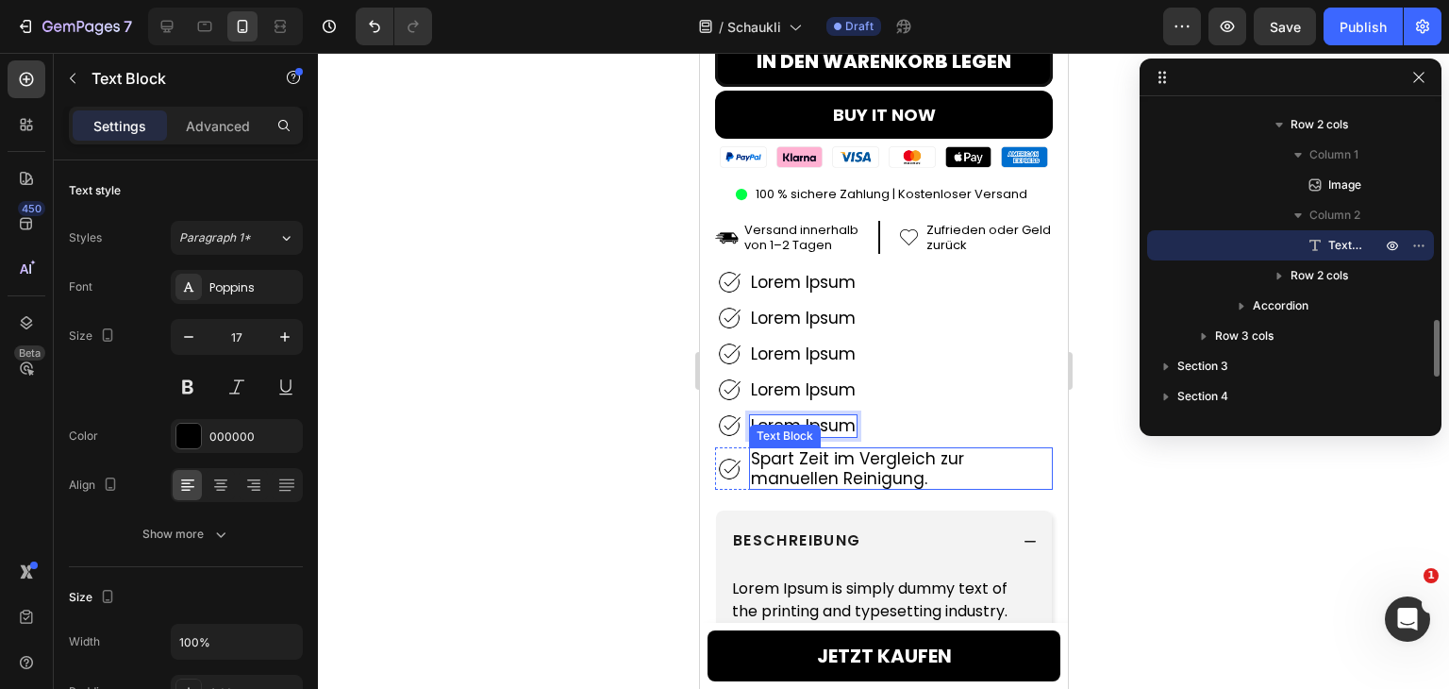
click at [833, 468] on p "Spart Zeit im Vergleich zur manuellen Reinigung." at bounding box center [900, 468] width 300 height 39
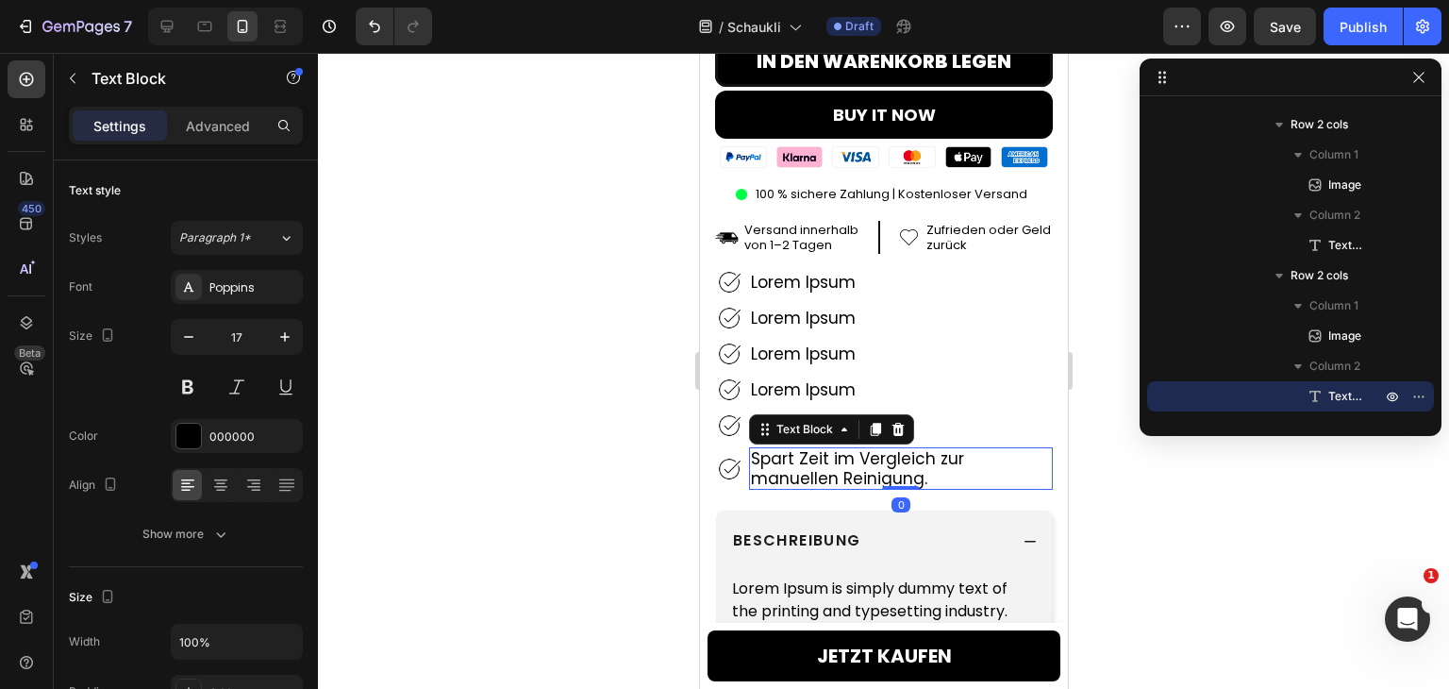
click at [833, 468] on p "Spart Zeit im Vergleich zur manuellen Reinigung." at bounding box center [900, 468] width 300 height 39
click at [832, 468] on p "Spart Zeit im Vergleich zur manuellen Reinigung." at bounding box center [900, 468] width 300 height 39
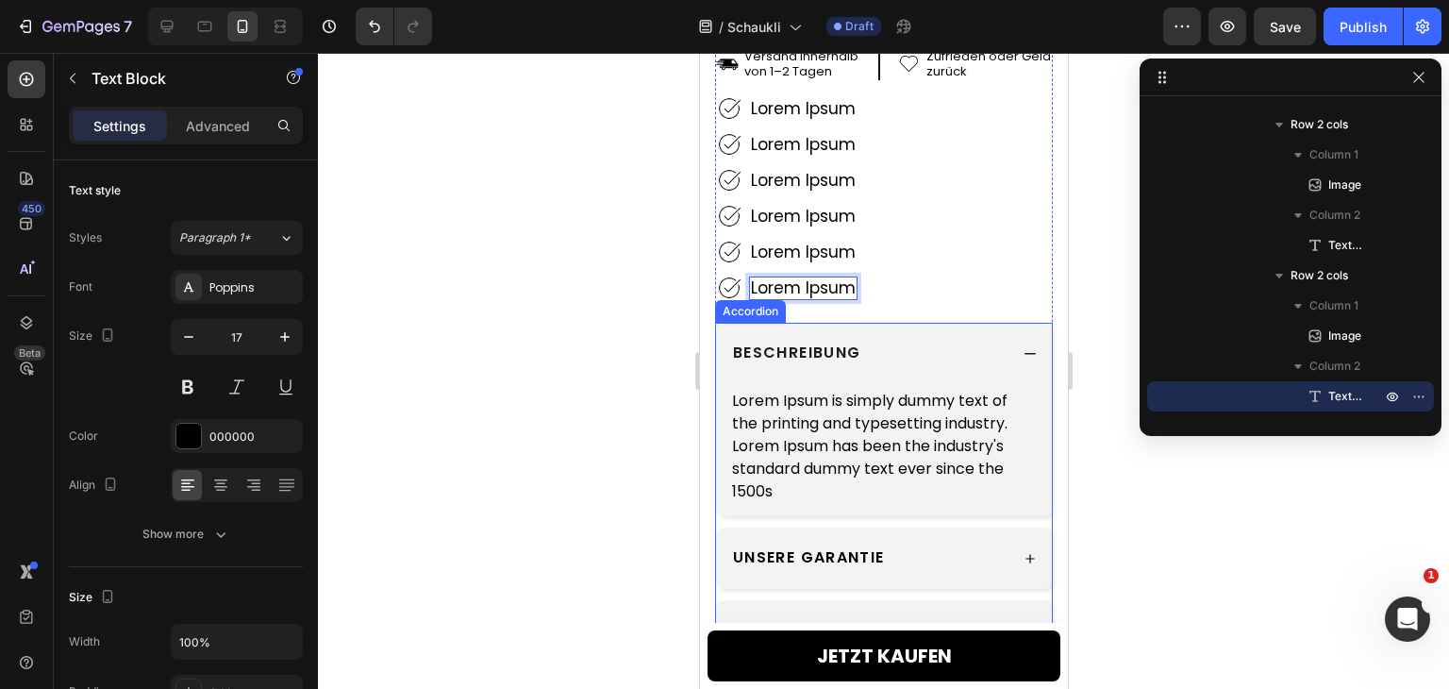
scroll to position [858, 0]
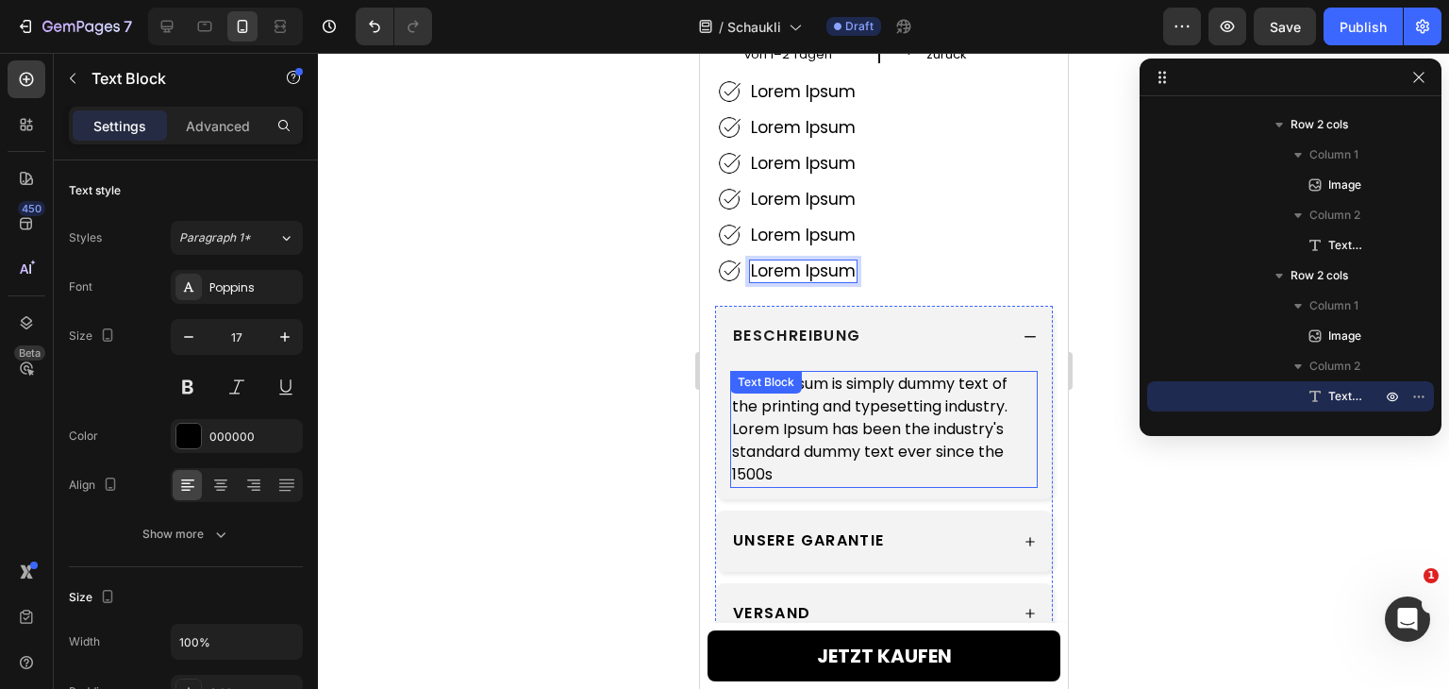
click at [839, 408] on p "Lorem Ipsum is simply dummy text of the printing and typesetting industry. Lore…" at bounding box center [883, 429] width 304 height 113
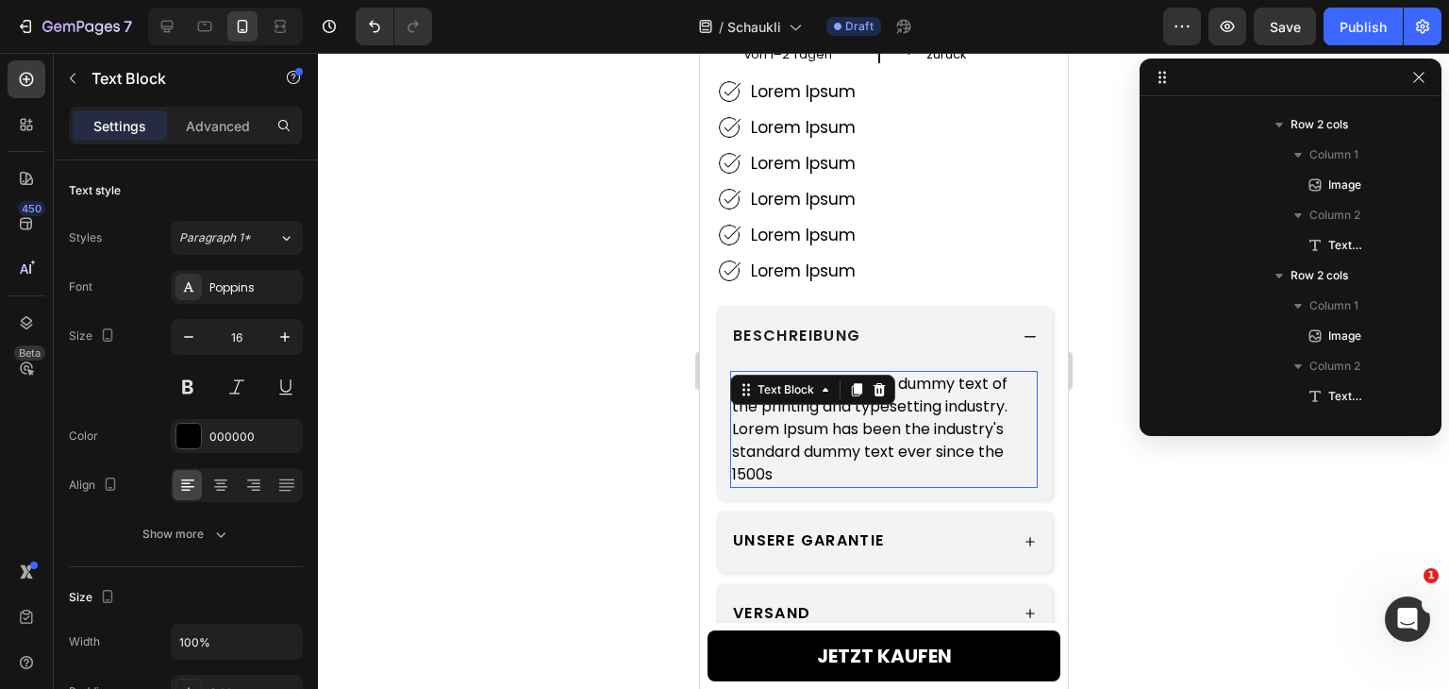
click at [839, 408] on p "Lorem Ipsum is simply dummy text of the printing and typesetting industry. Lore…" at bounding box center [883, 429] width 304 height 113
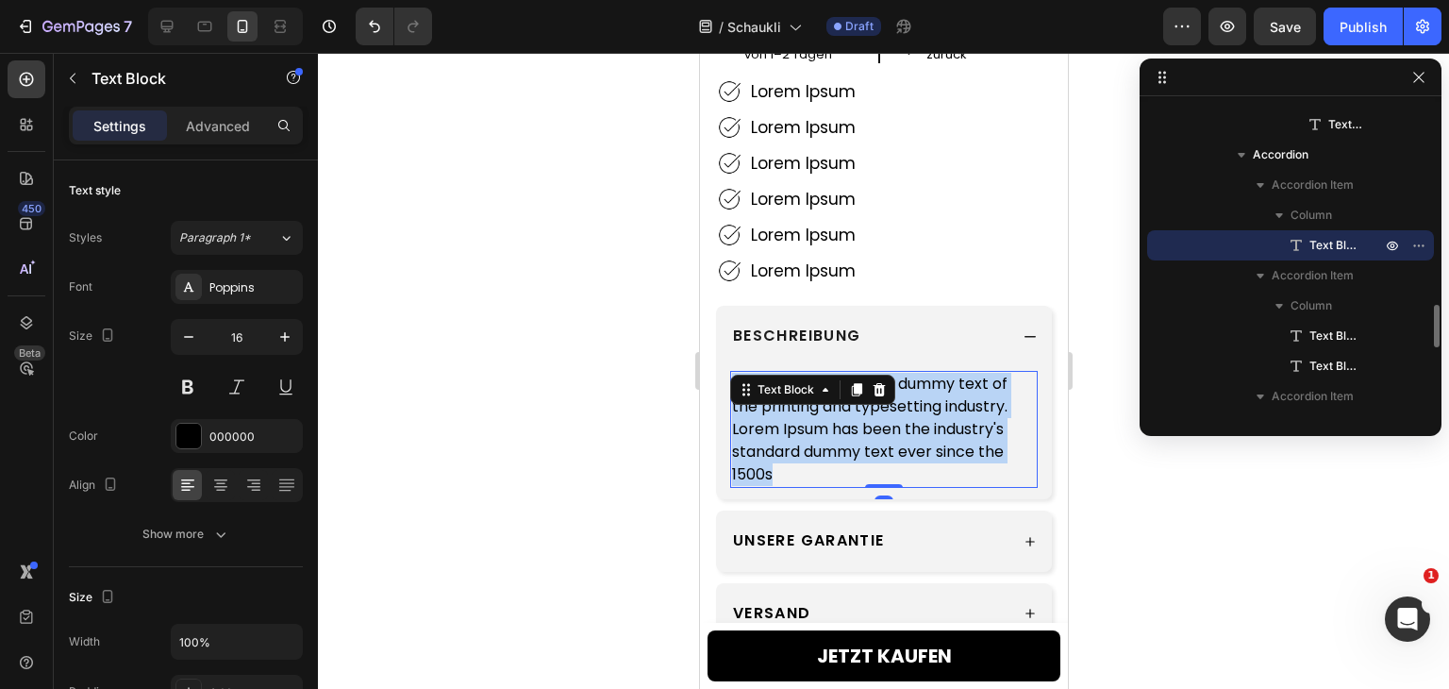
click at [839, 408] on p "Lorem Ipsum is simply dummy text of the printing and typesetting industry. Lore…" at bounding box center [883, 429] width 304 height 113
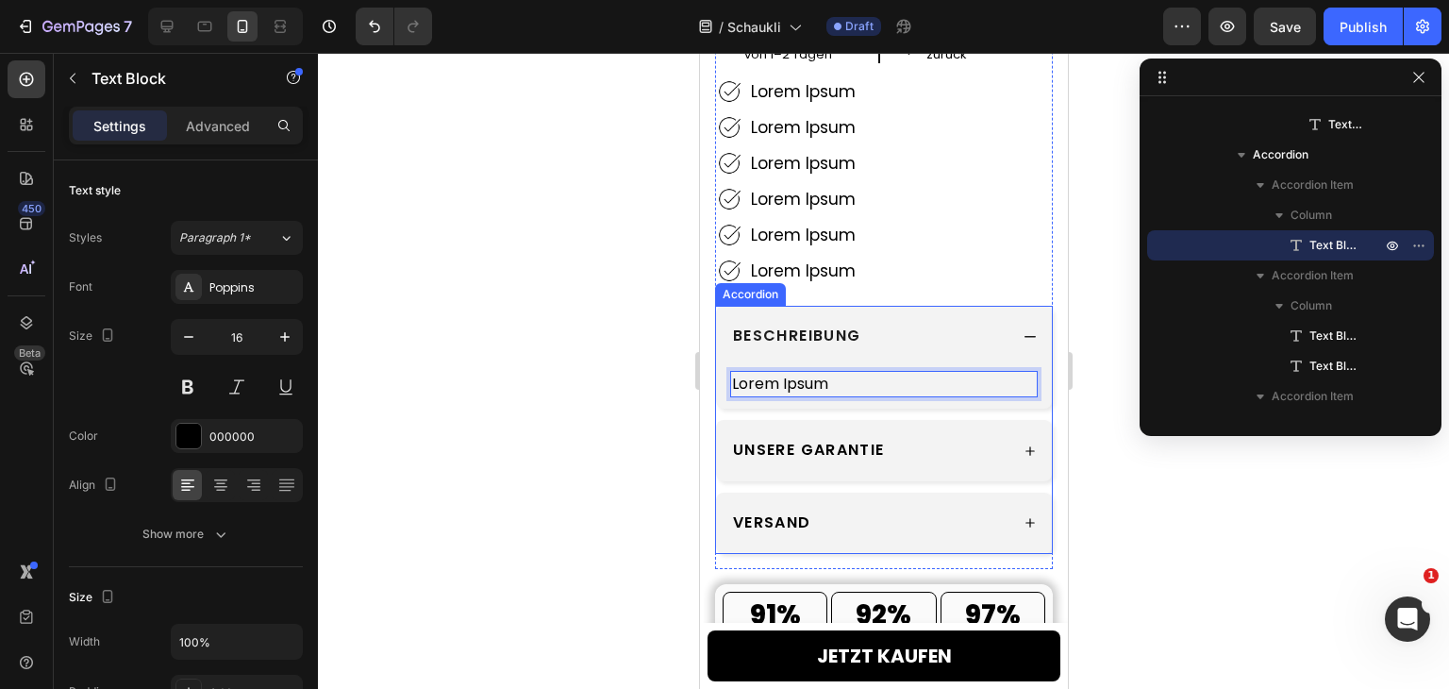
click at [969, 320] on div "BESCHREIBUNG" at bounding box center [867, 336] width 277 height 33
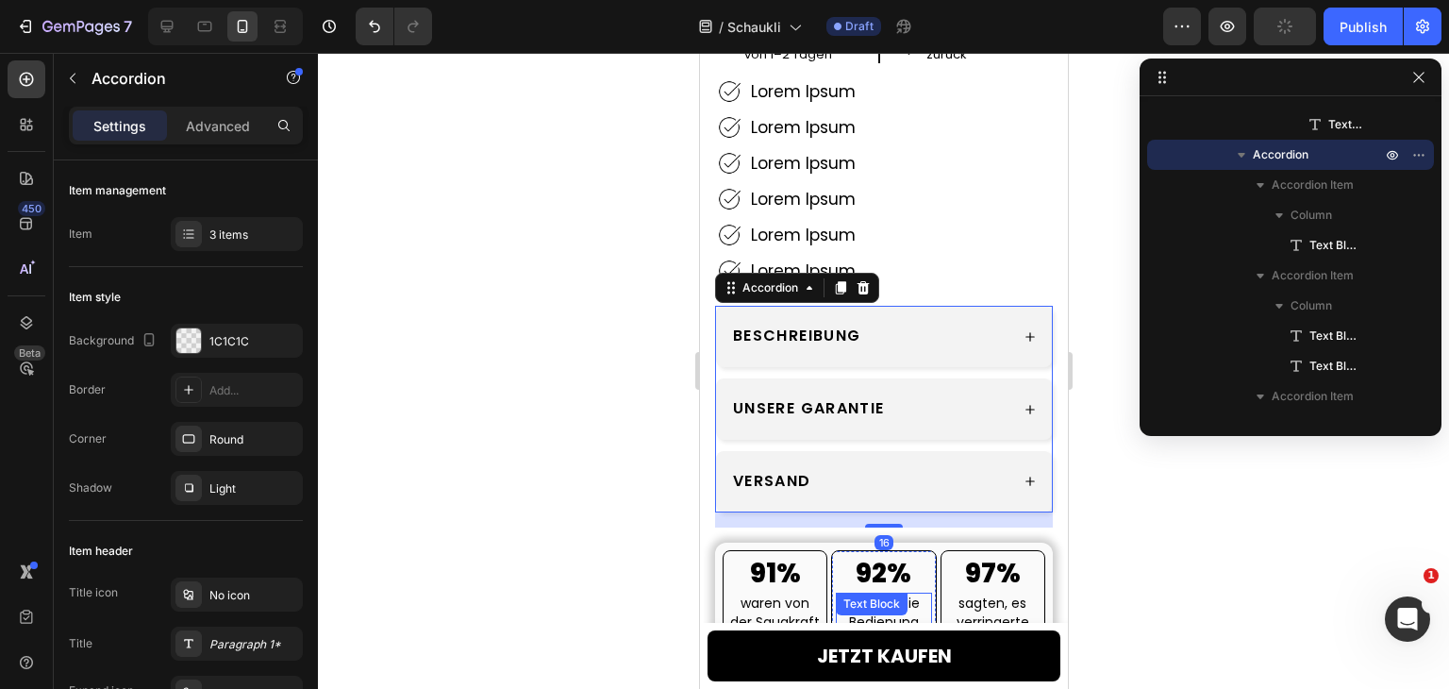
scroll to position [1141, 0]
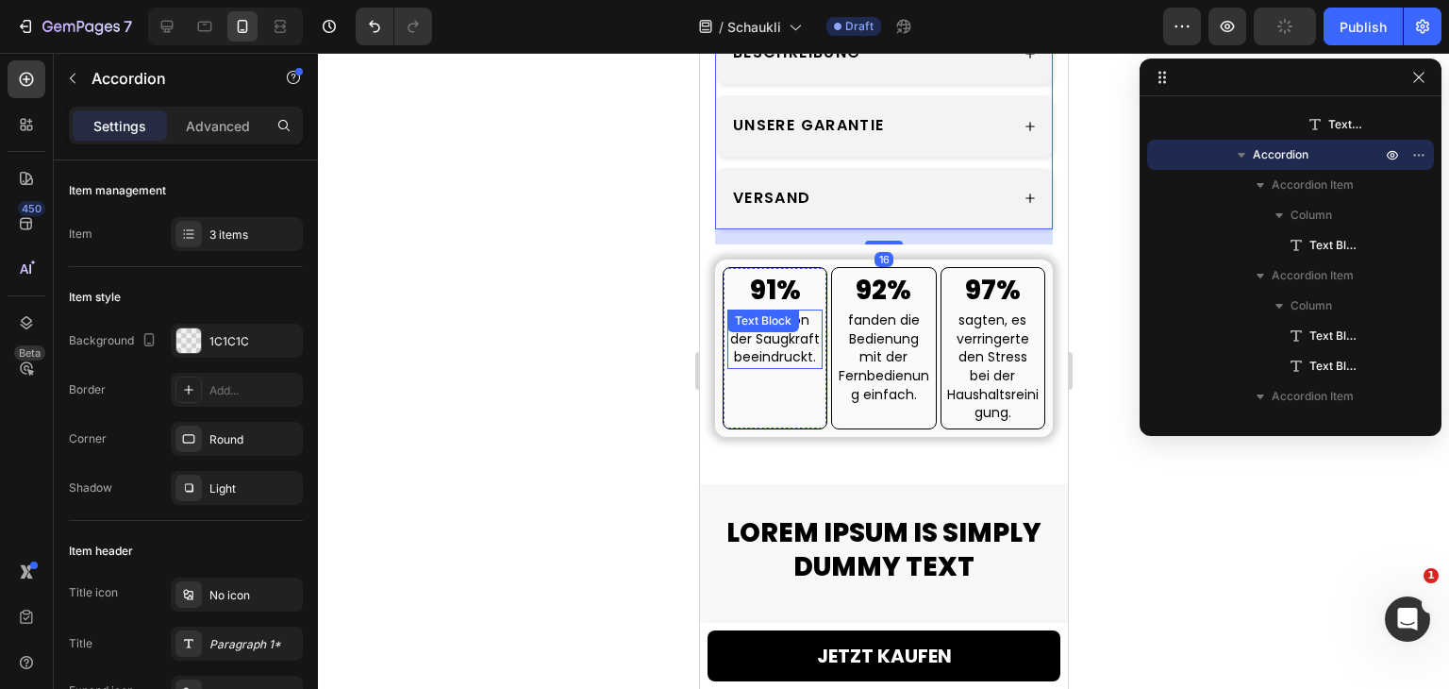
click at [782, 343] on p "waren von der Saugkraft beeindruckt." at bounding box center [774, 339] width 92 height 56
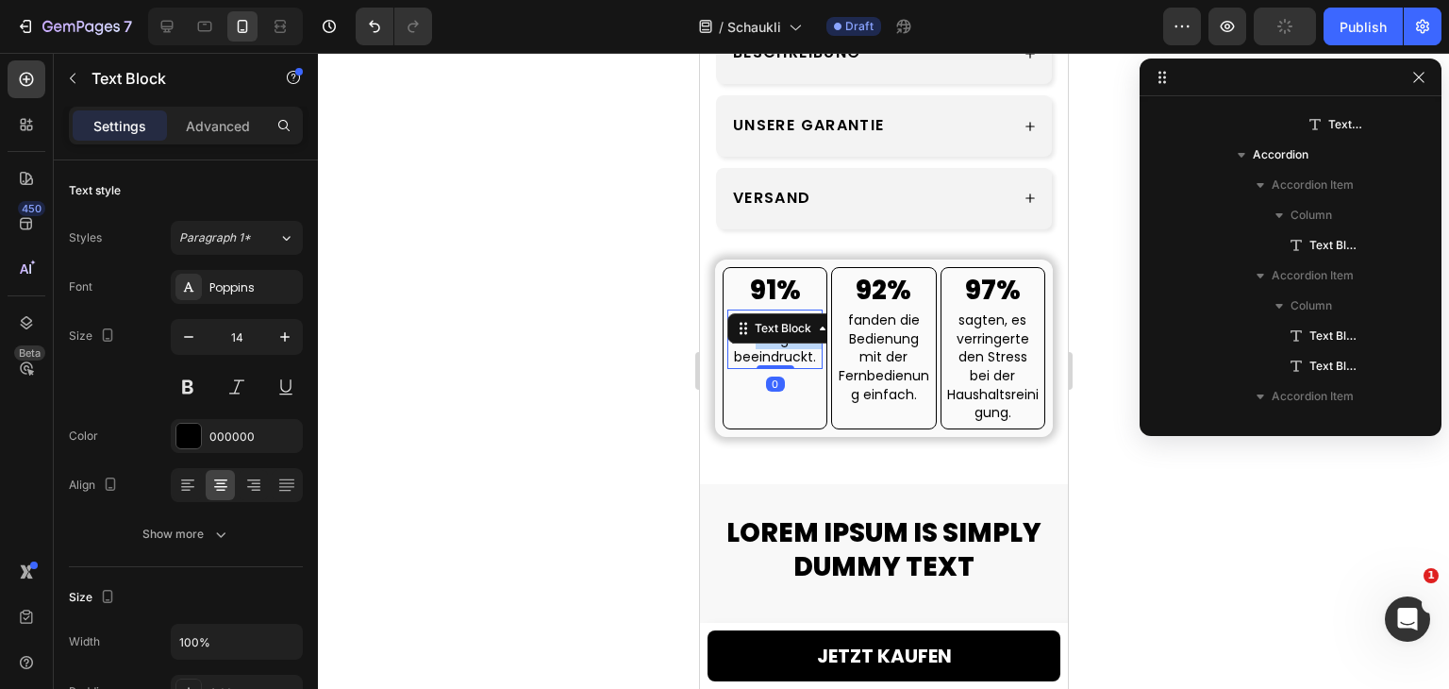
scroll to position [1956, 0]
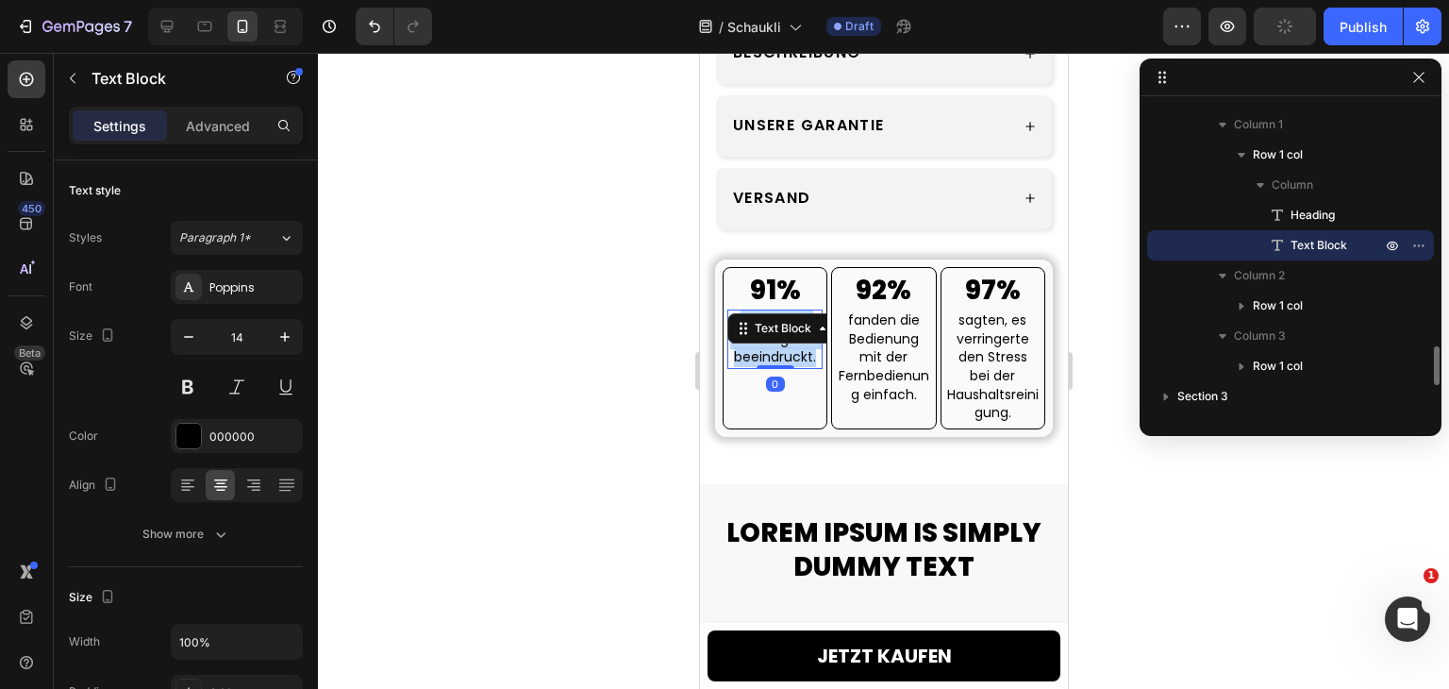
click at [782, 343] on p "waren von der Saugkraft beeindruckt." at bounding box center [774, 339] width 92 height 56
click at [855, 341] on p "fanden die Bedienung mit der Fernbedienung einfach." at bounding box center [883, 357] width 92 height 92
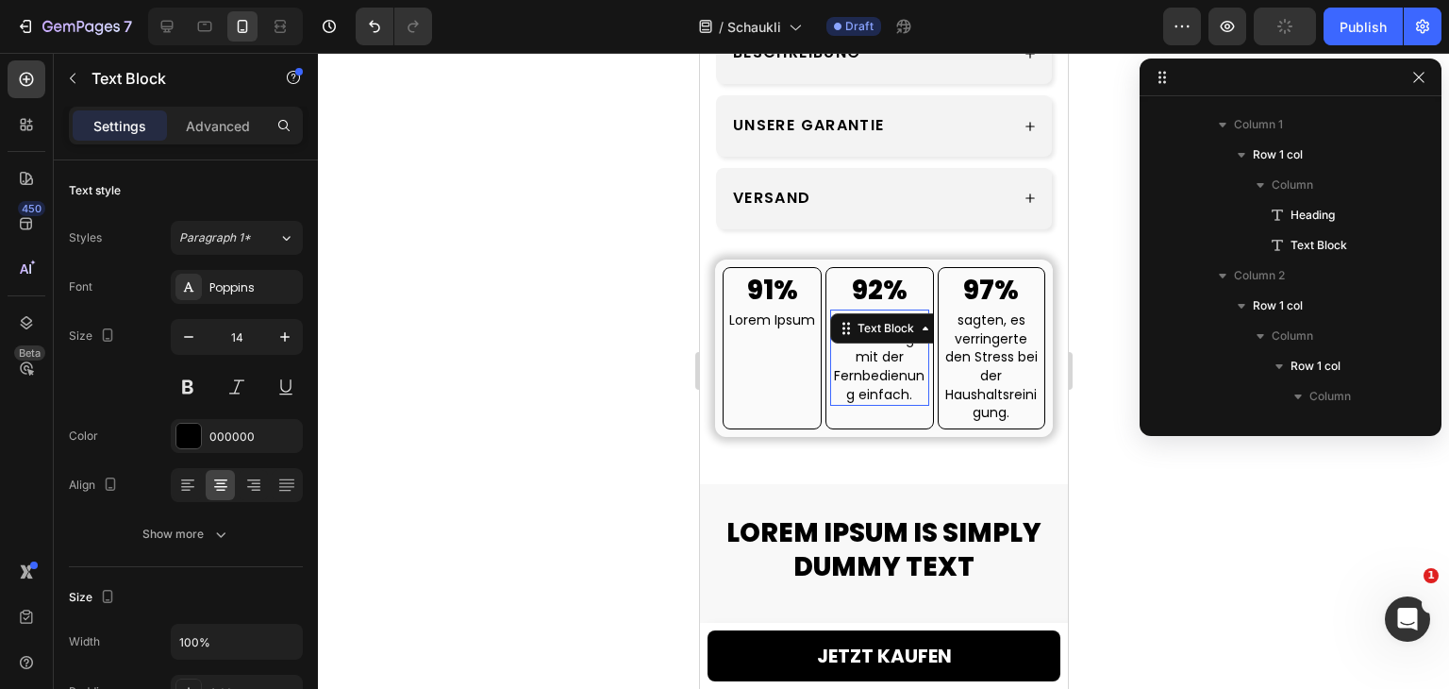
click at [855, 341] on p "fanden die Bedienung mit der Fernbedienung einfach." at bounding box center [878, 357] width 95 height 92
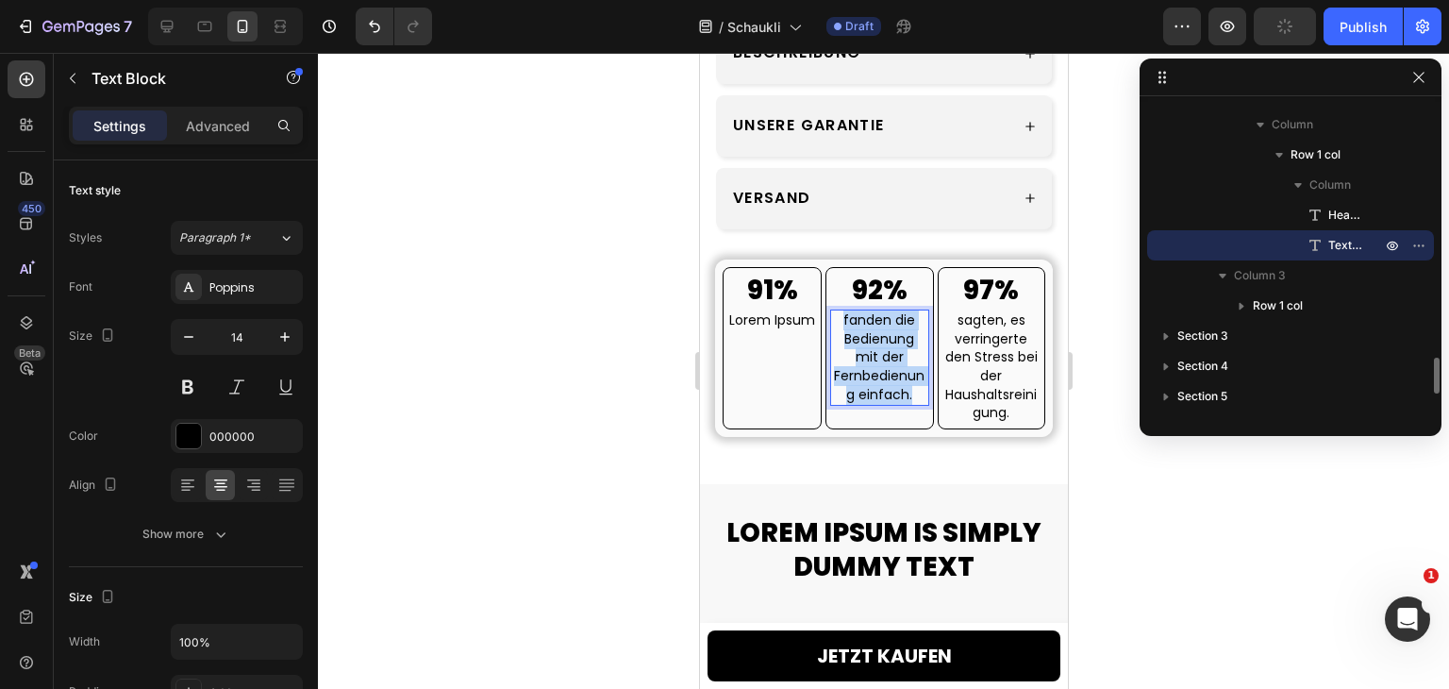
click at [855, 341] on p "fanden die Bedienung mit der Fernbedienung einfach." at bounding box center [878, 357] width 95 height 92
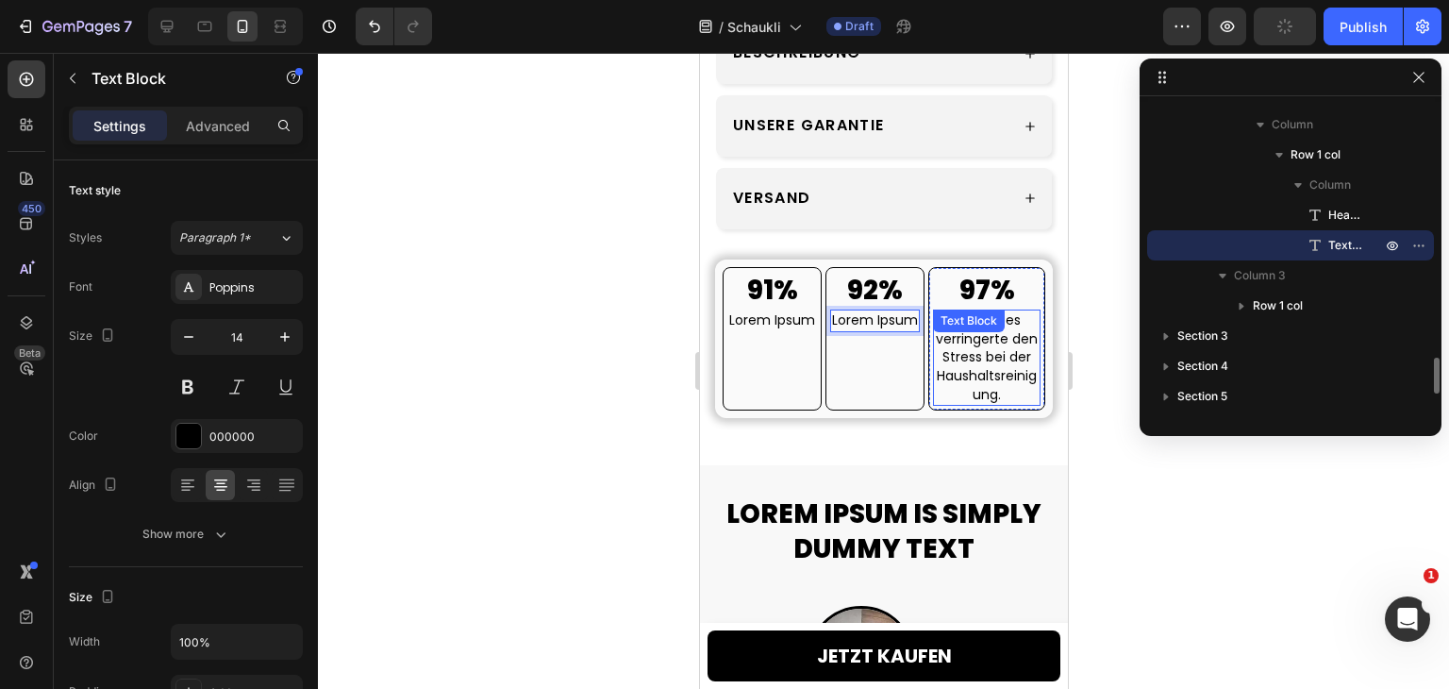
click at [984, 337] on p "sagten, es verringerte den Stress bei der Haushaltsreinigung." at bounding box center [986, 357] width 104 height 92
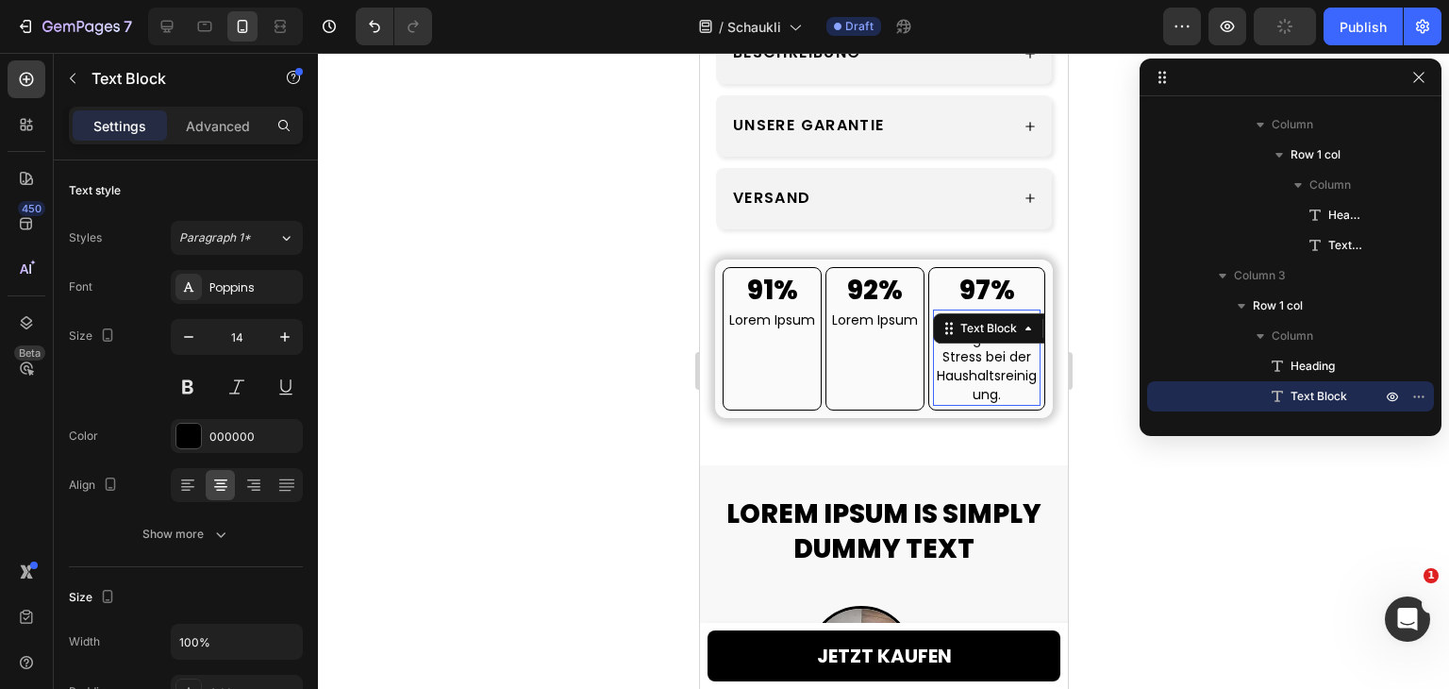
click at [984, 337] on p "sagten, es verringerte den Stress bei der Haushaltsreinigung." at bounding box center [986, 357] width 104 height 92
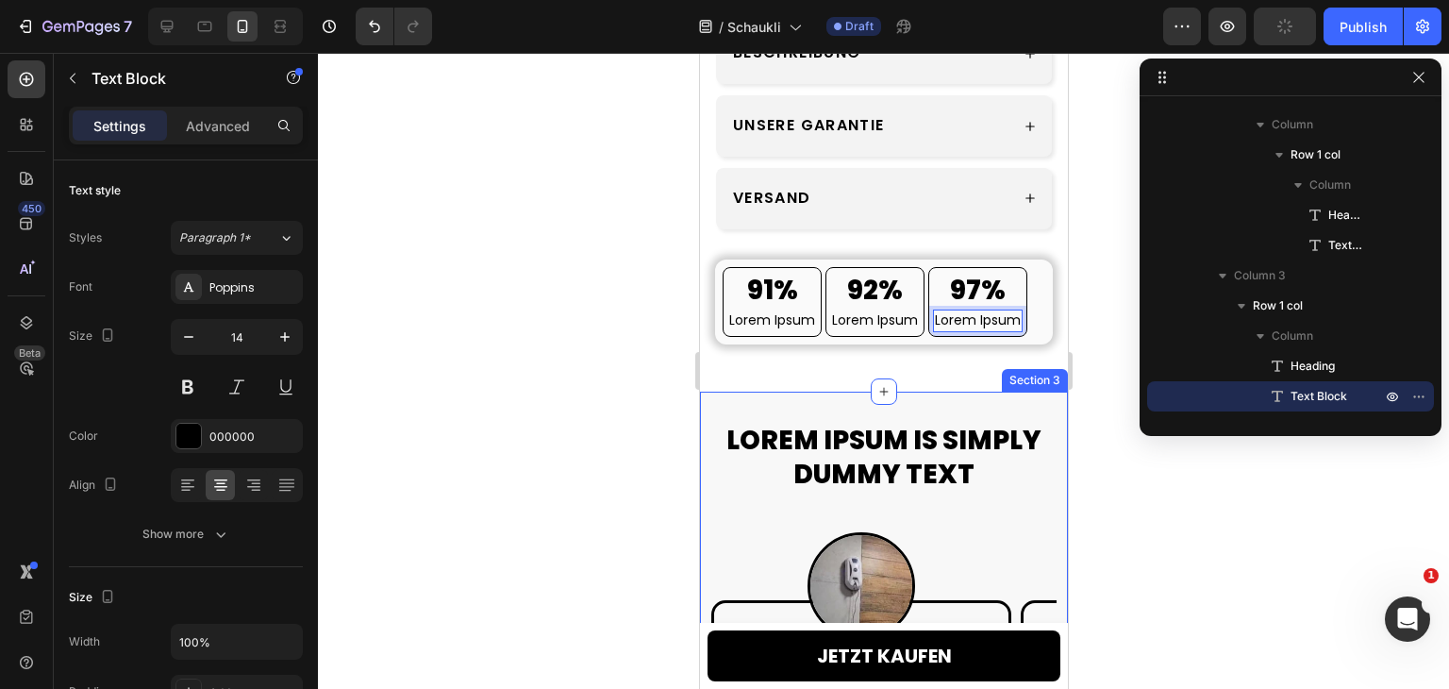
click at [974, 391] on div "Lorem Ipsum is simply dummy text Heading Row Image Icon Icon Icon Icon Icon Ico…" at bounding box center [883, 628] width 368 height 474
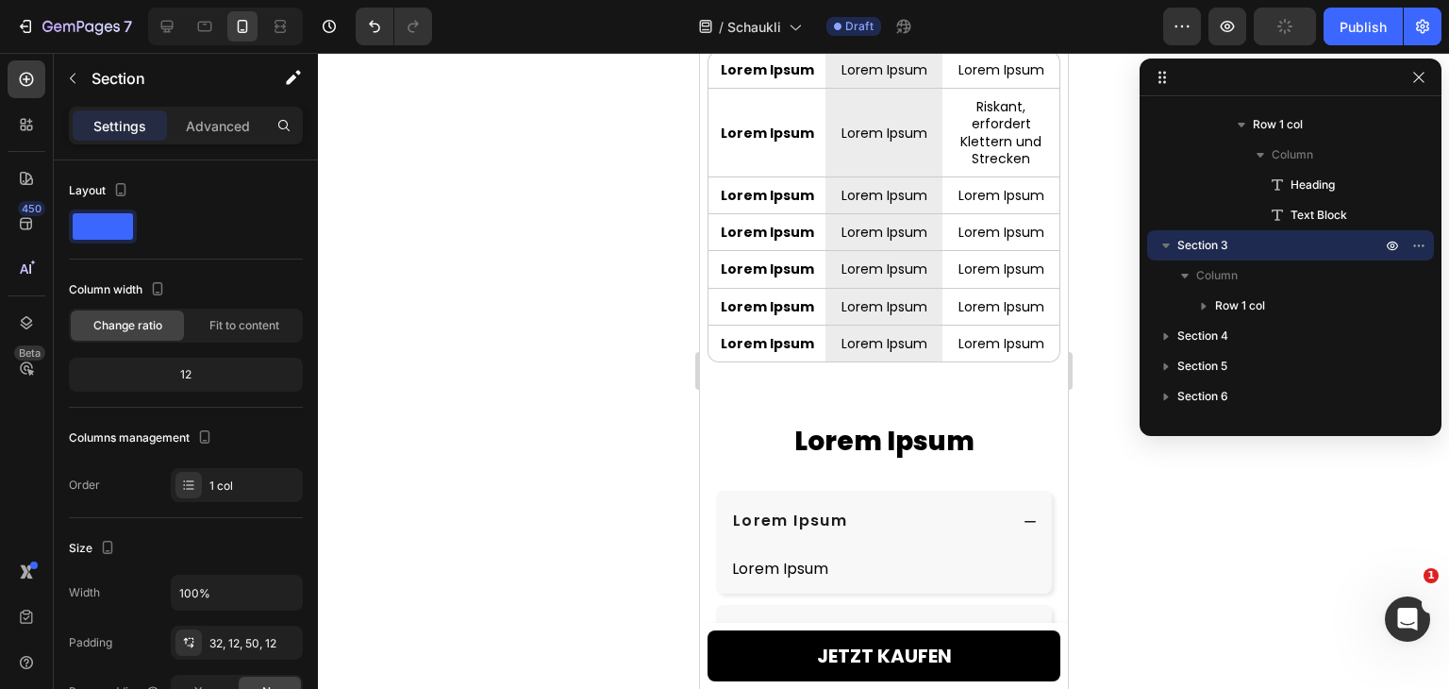
scroll to position [5050, 0]
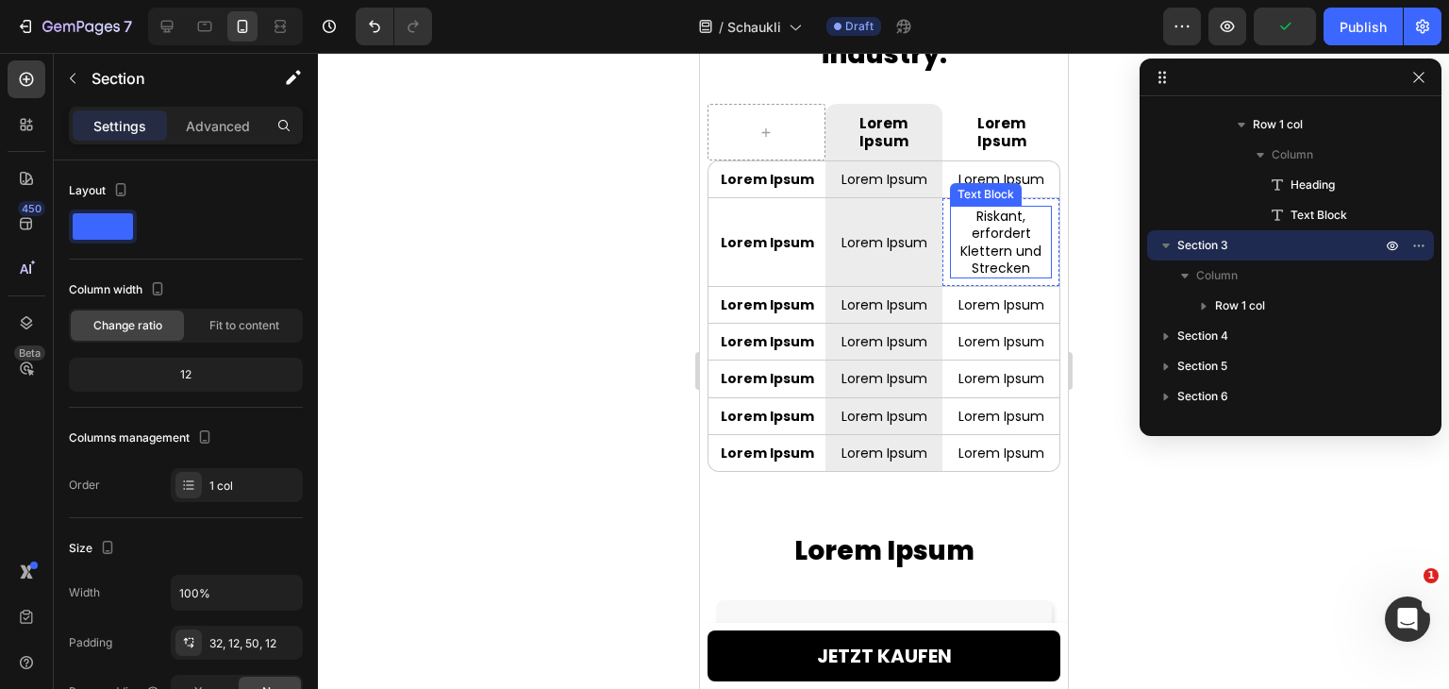
click at [990, 234] on p "Riskant, erfordert Klettern und Strecken" at bounding box center [1000, 242] width 98 height 69
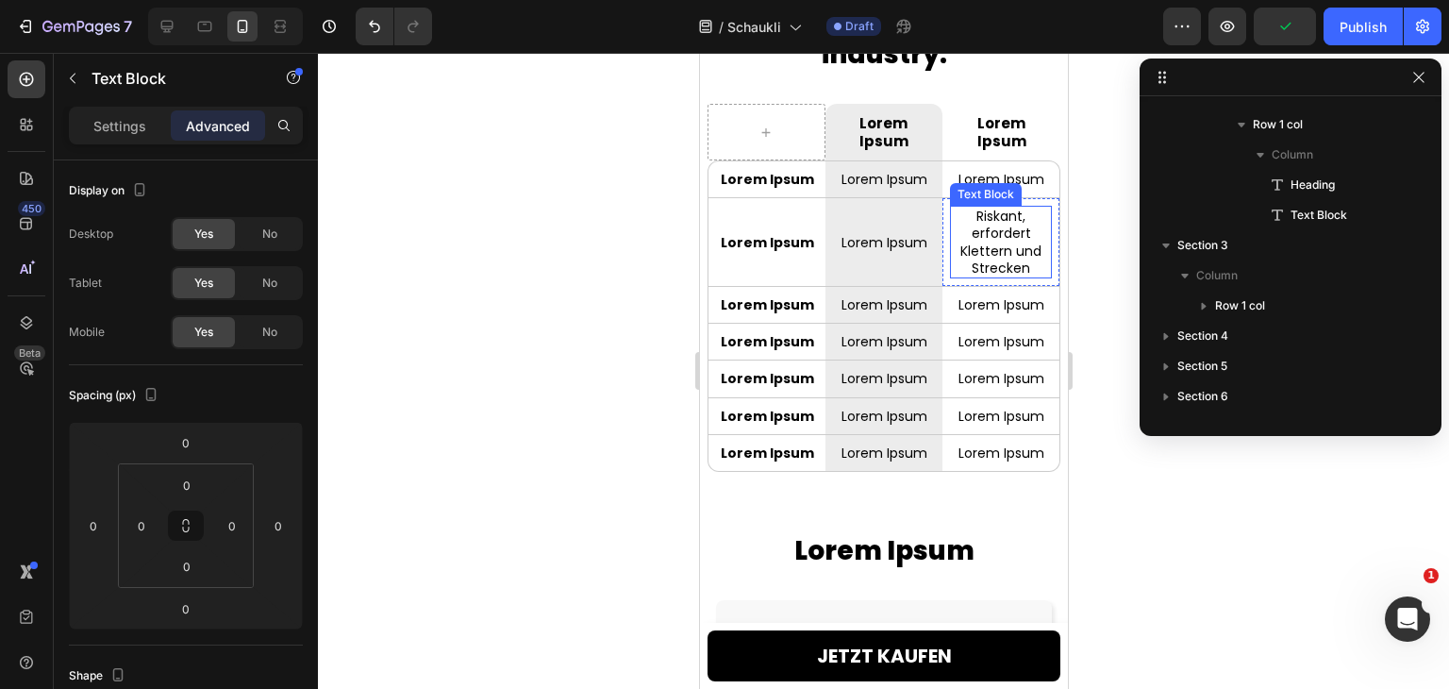
click at [990, 234] on p "Riskant, erfordert Klettern und Strecken" at bounding box center [1000, 242] width 98 height 69
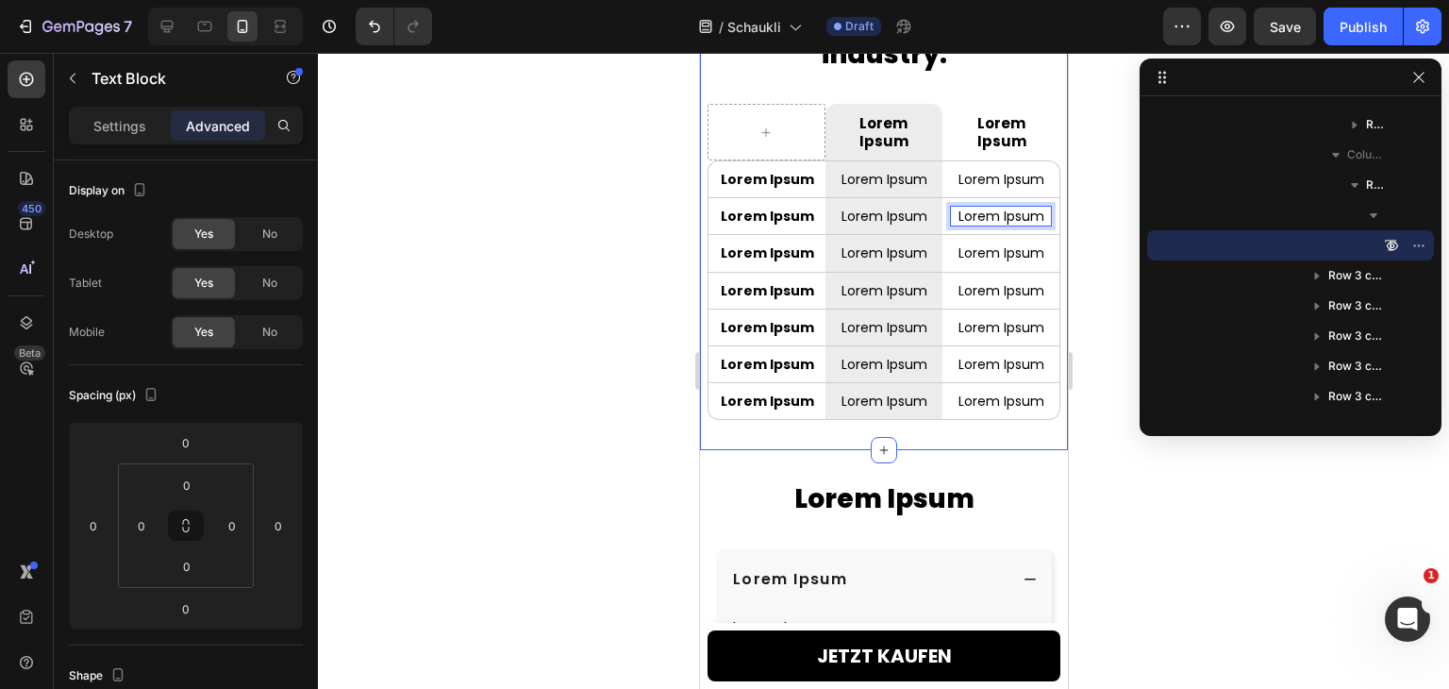
click at [963, 426] on div "Lorem Ipsum is simply dummy text of the printing and typesetting industry. Head…" at bounding box center [883, 176] width 368 height 548
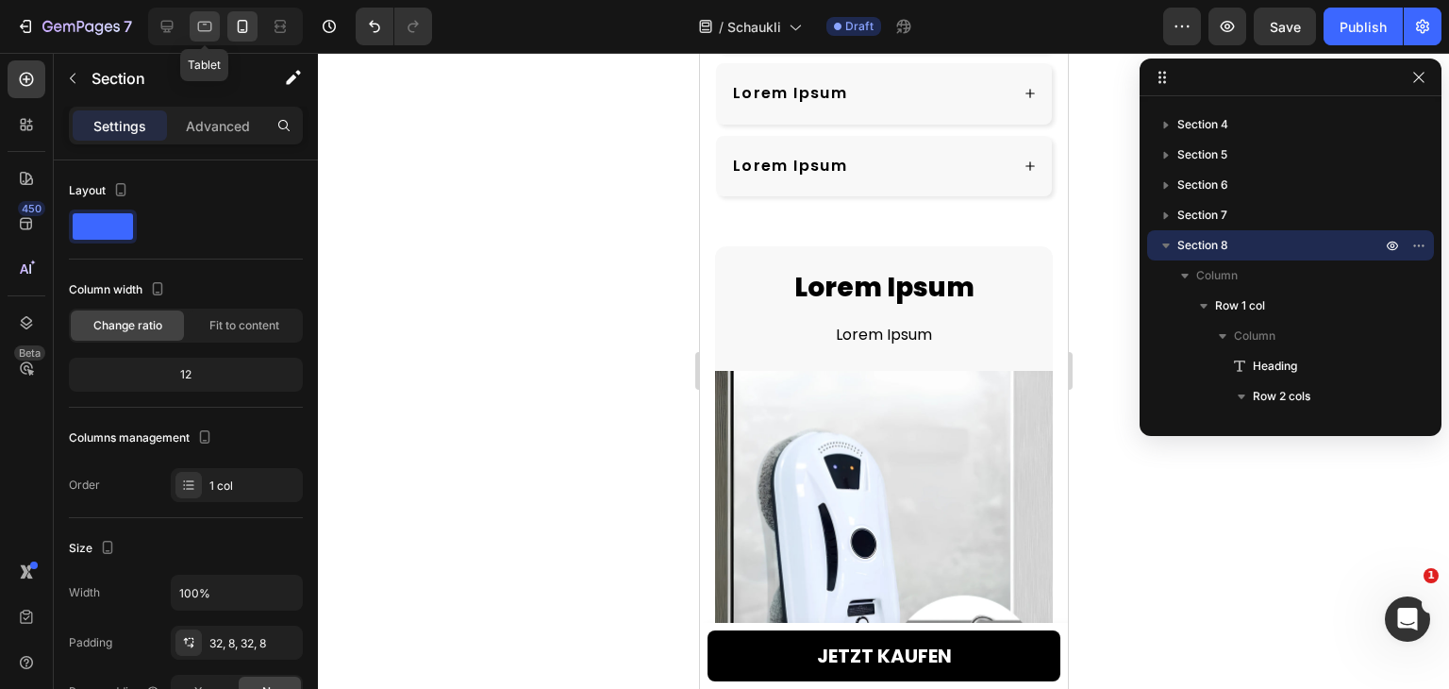
scroll to position [6083, 0]
click at [187, 28] on div at bounding box center [225, 27] width 155 height 38
click at [181, 28] on div at bounding box center [167, 26] width 30 height 30
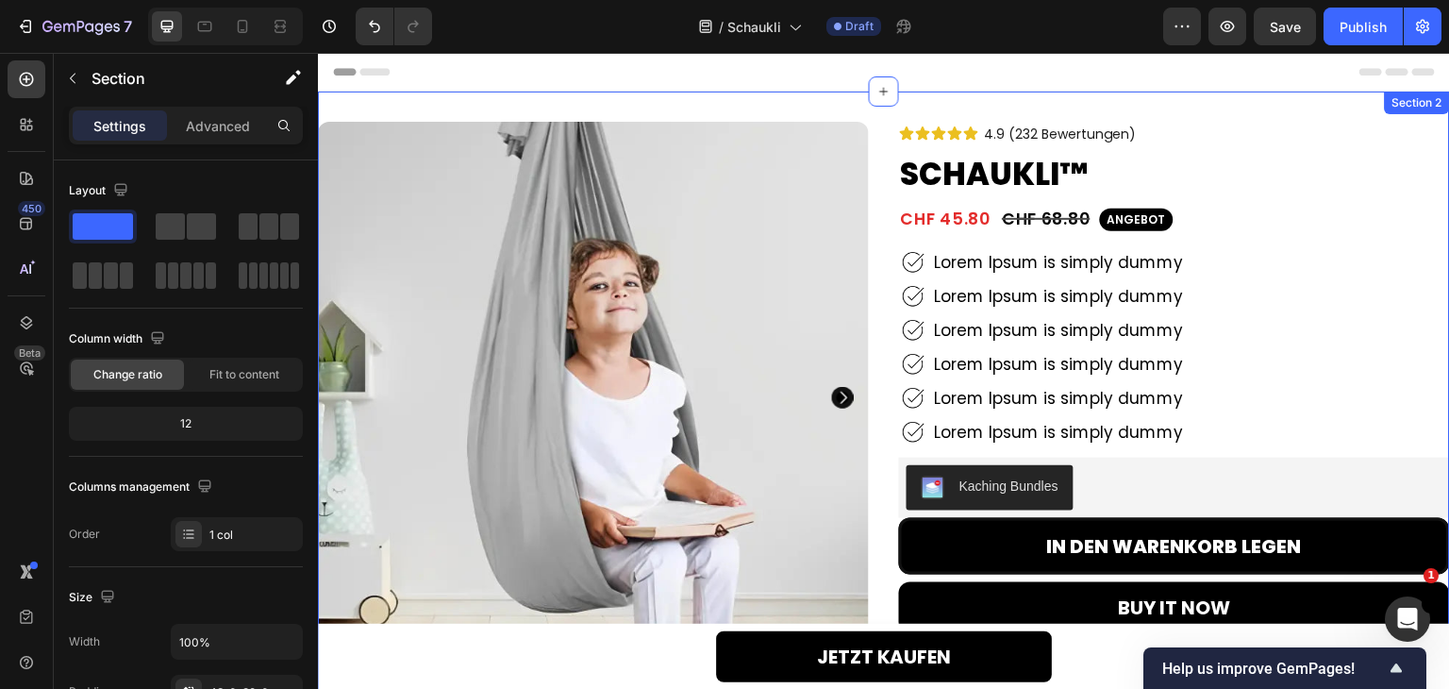
click at [899, 95] on div "Product Images 91% Heading Lorem Ipsum Text Block Row 92% Heading Lorem Ipsum T…" at bounding box center [884, 579] width 1132 height 974
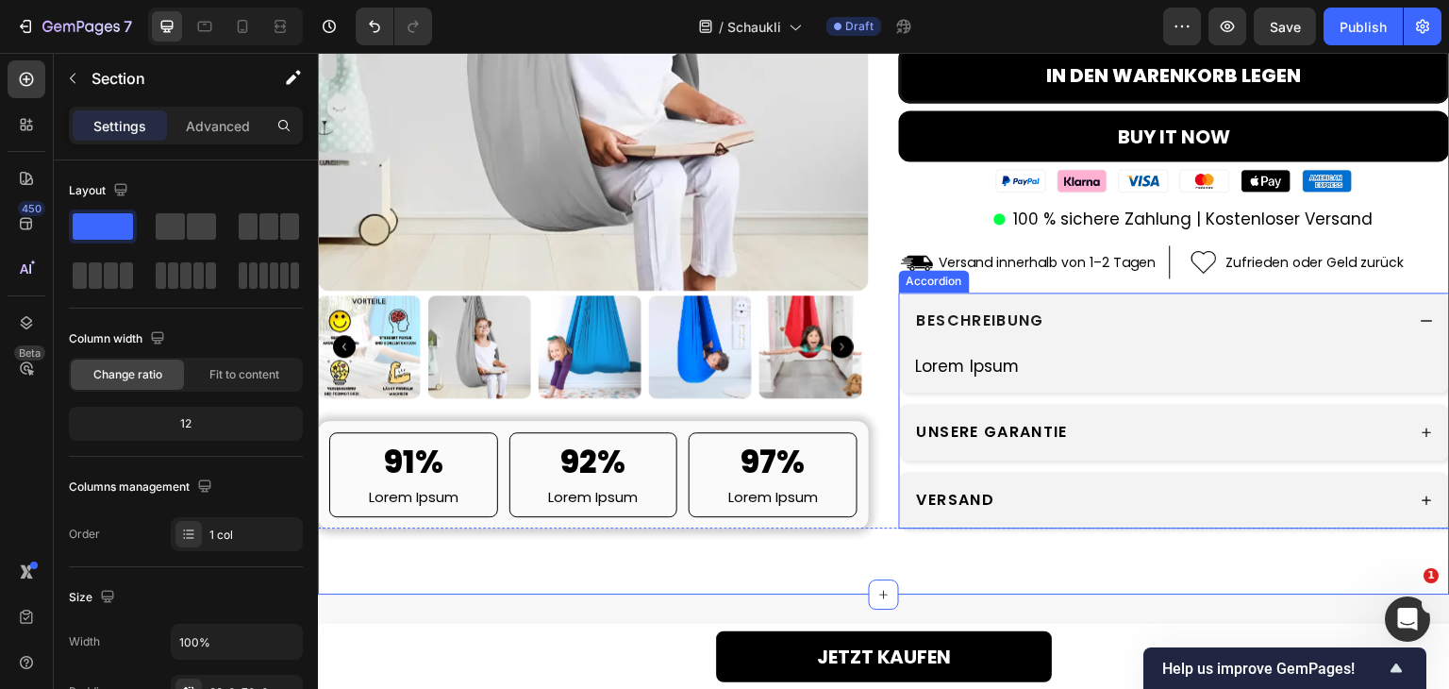
scroll to position [566, 0]
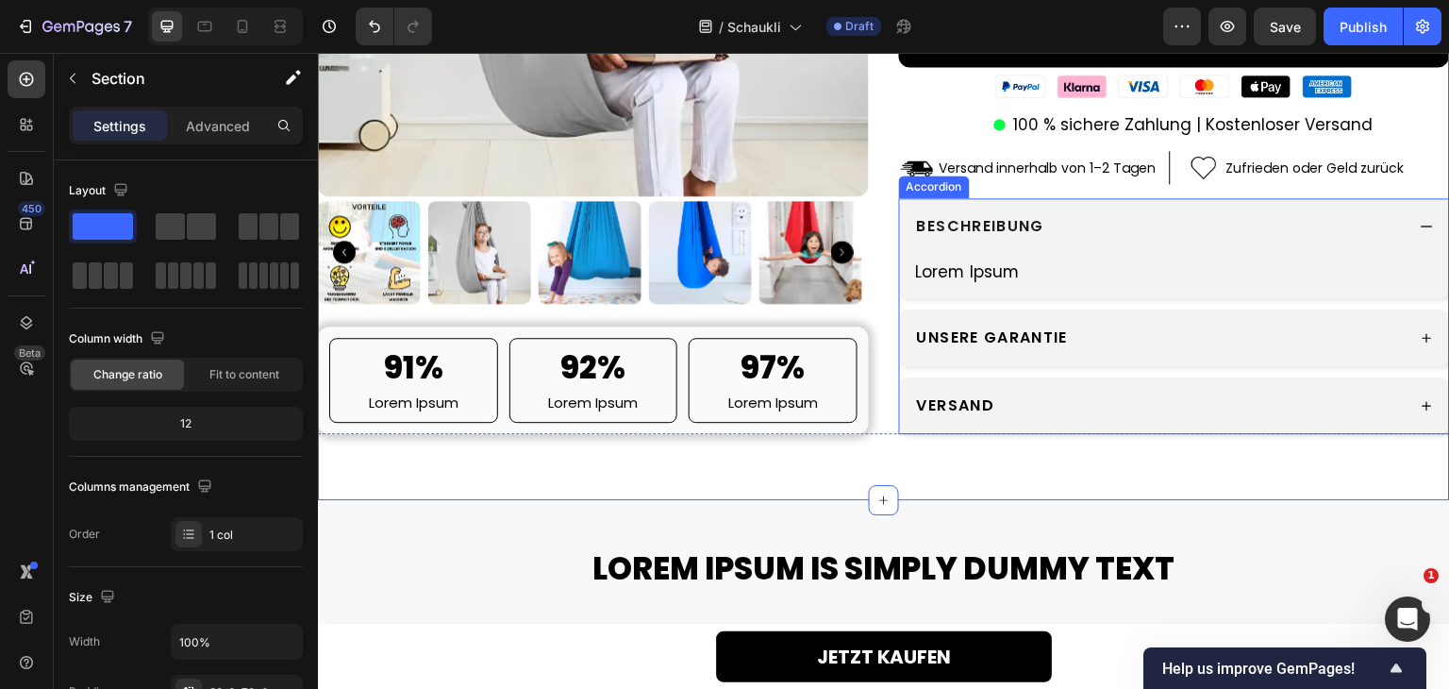
click at [1114, 329] on div "UNSERE GARANTIE" at bounding box center [1159, 338] width 491 height 28
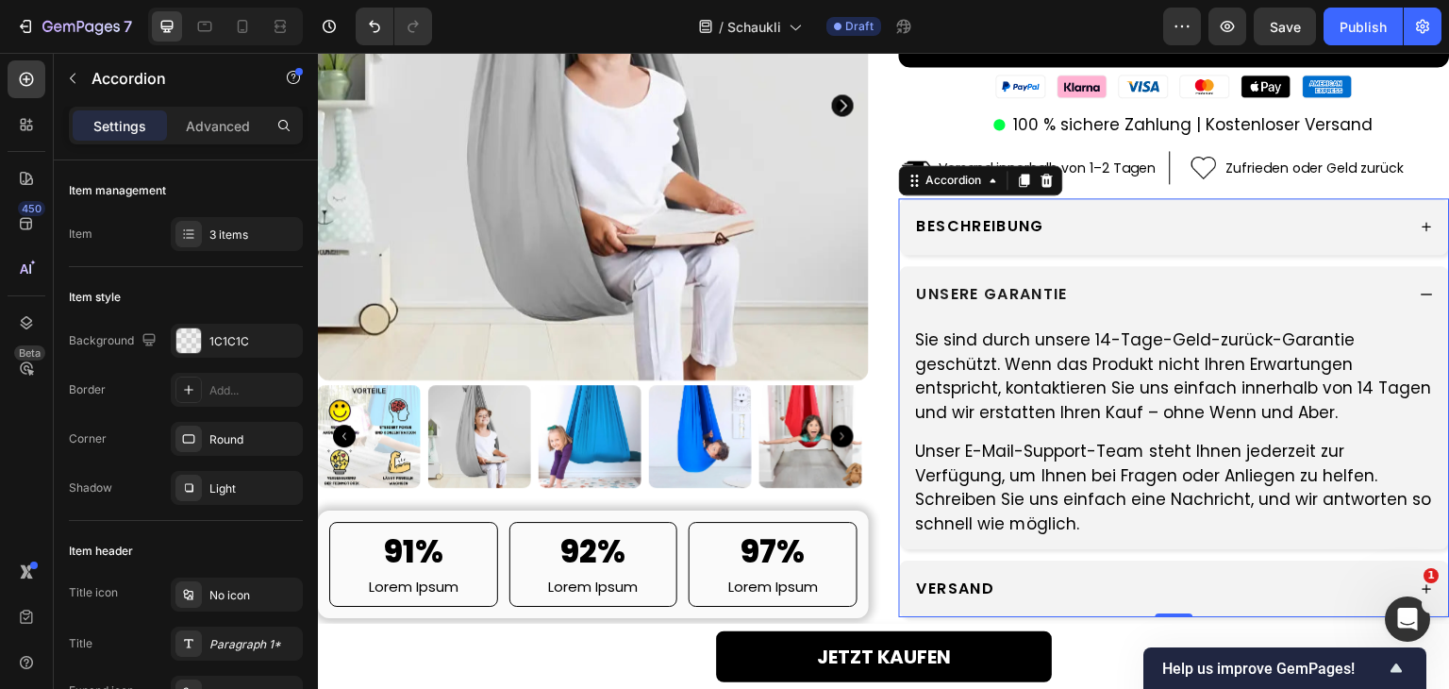
click at [1101, 289] on div "UNSERE GARANTIE" at bounding box center [1159, 294] width 491 height 28
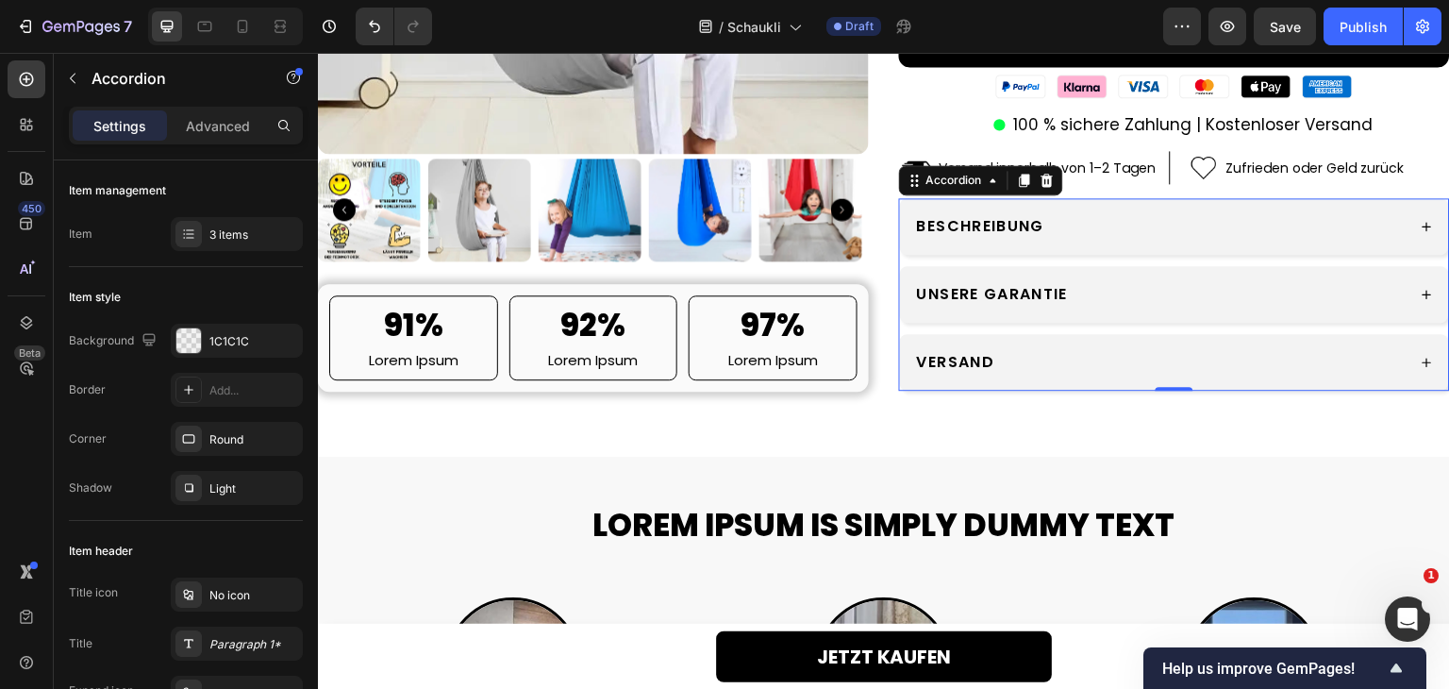
click at [1073, 360] on div "VERSAND" at bounding box center [1159, 362] width 491 height 28
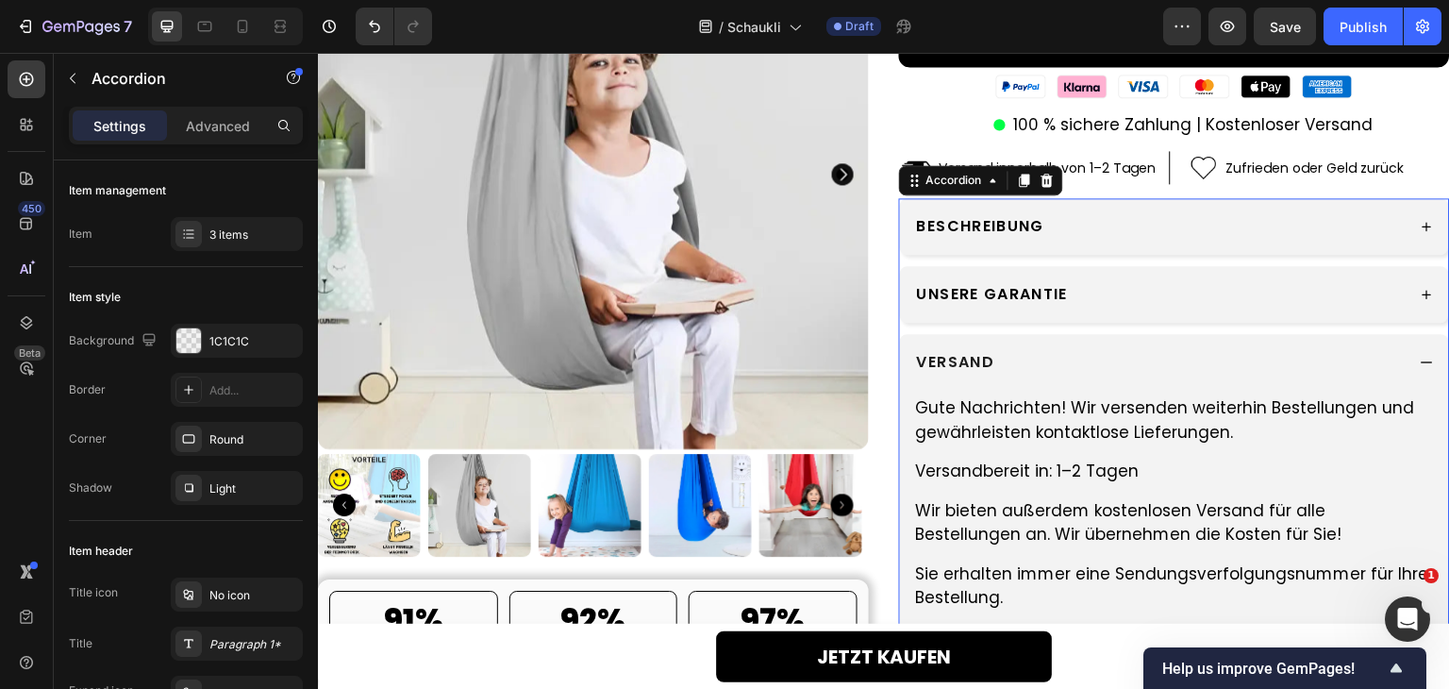
click at [1073, 360] on div "VERSAND" at bounding box center [1159, 362] width 491 height 28
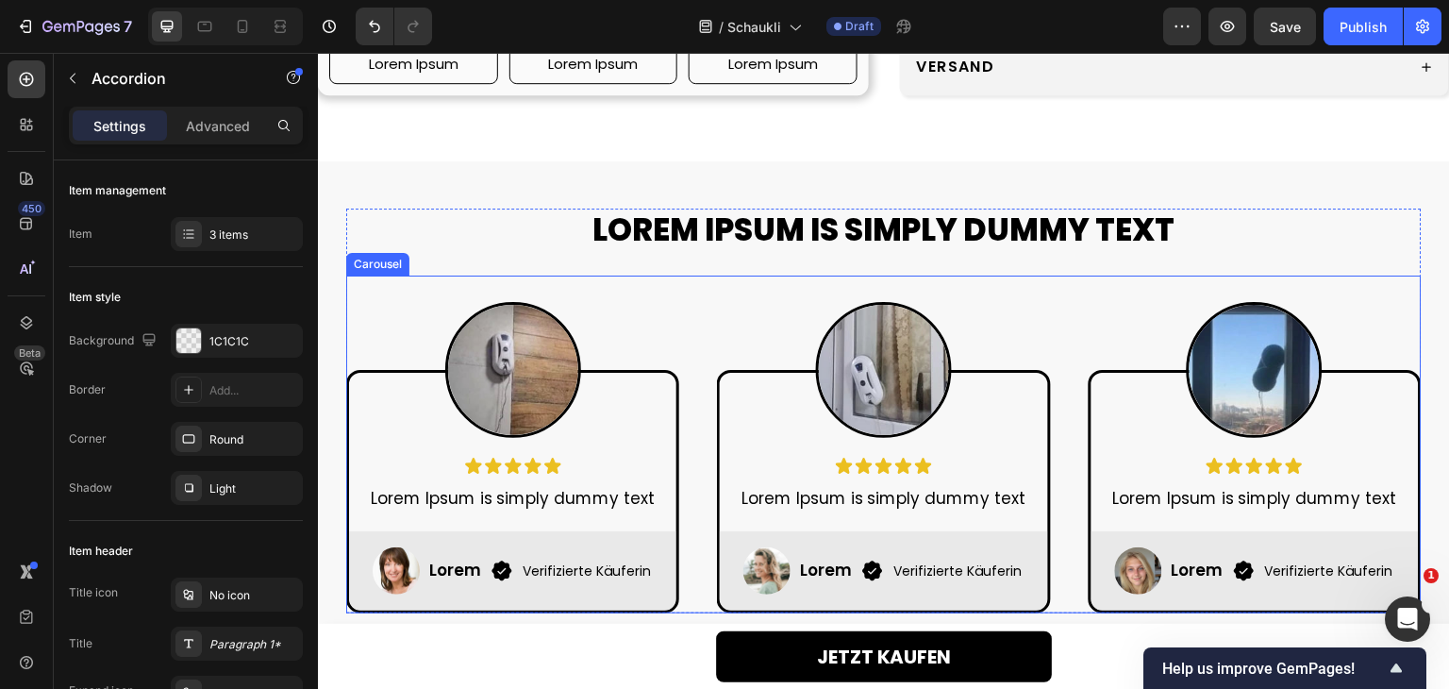
scroll to position [943, 0]
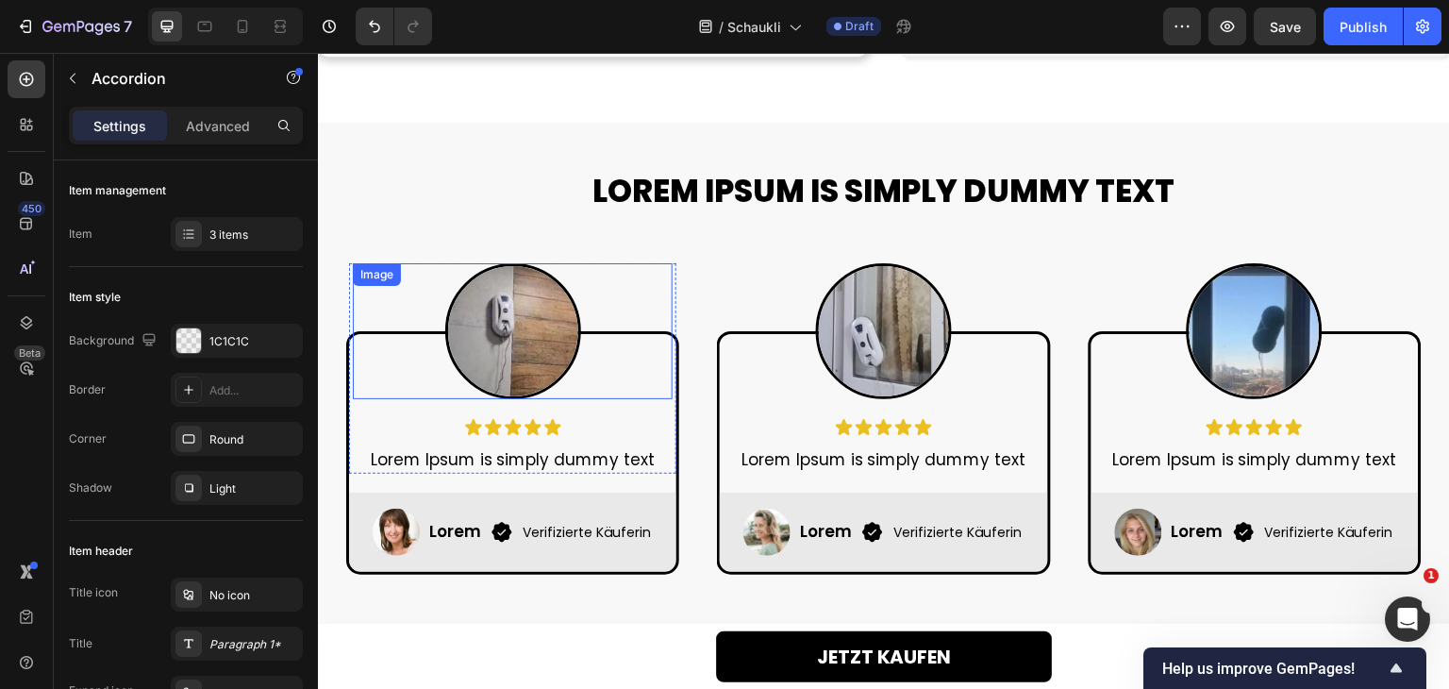
click at [510, 306] on img at bounding box center [513, 331] width 136 height 136
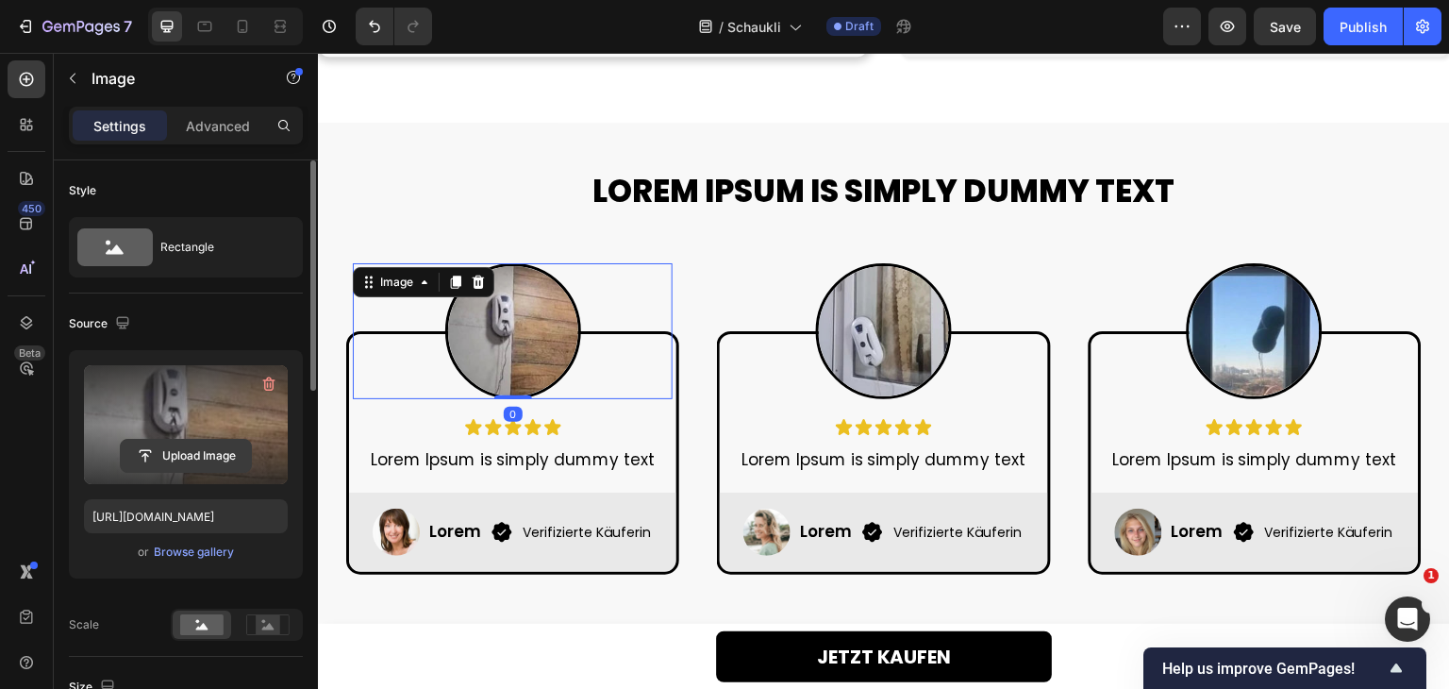
click at [204, 458] on input "file" at bounding box center [186, 456] width 130 height 32
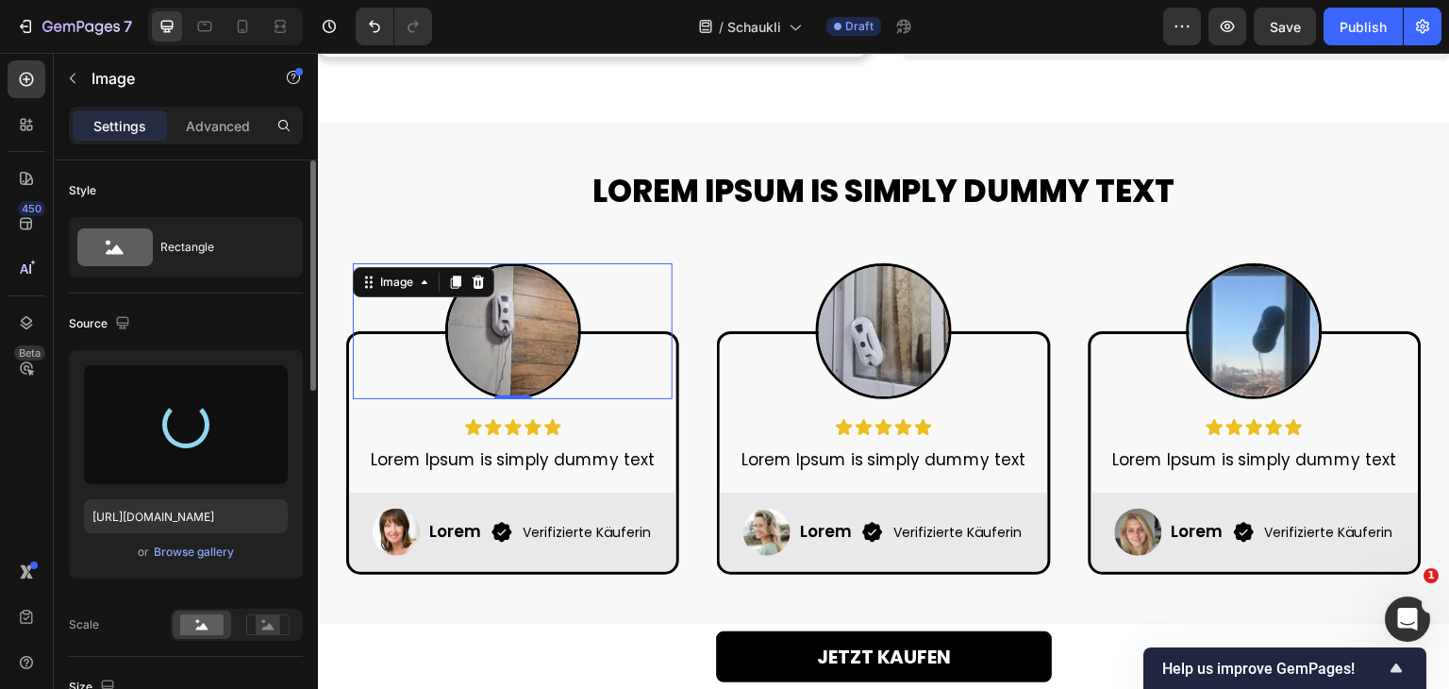
type input "[URL][DOMAIN_NAME]"
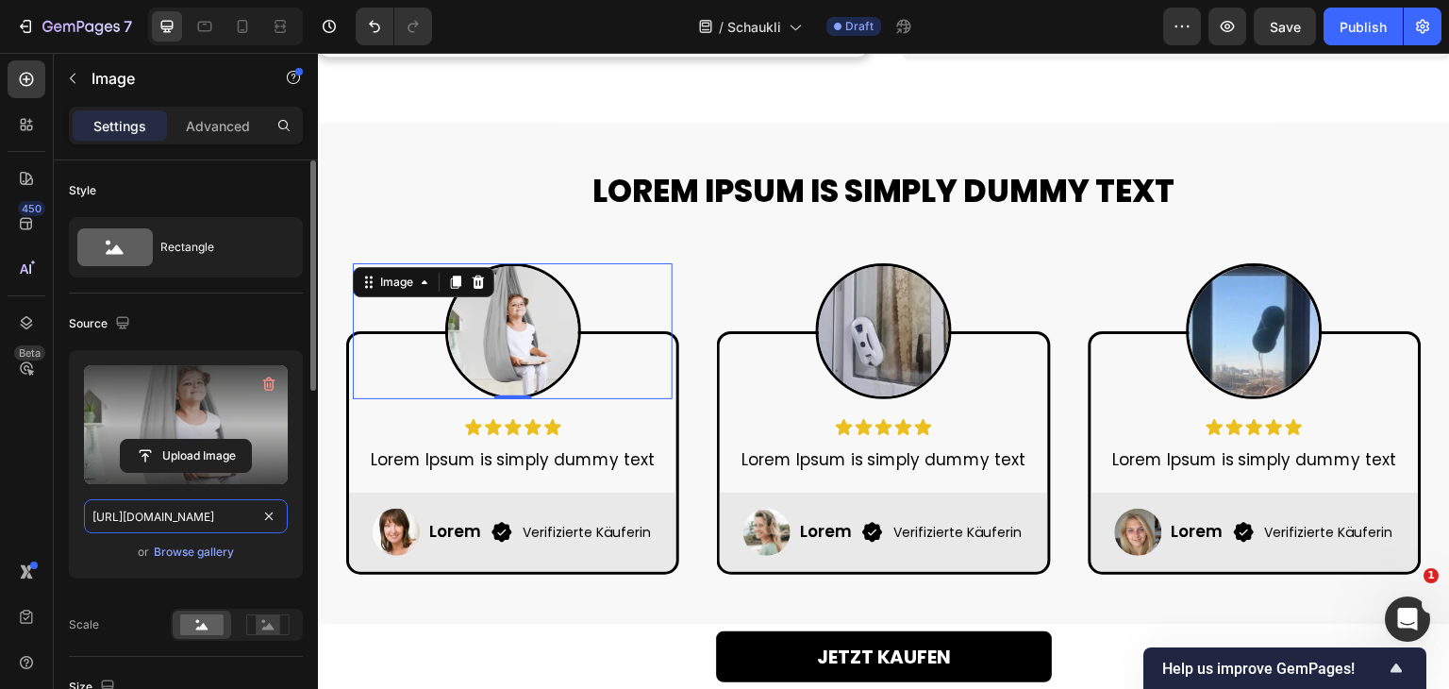
click at [177, 511] on input "[URL][DOMAIN_NAME]" at bounding box center [186, 516] width 204 height 34
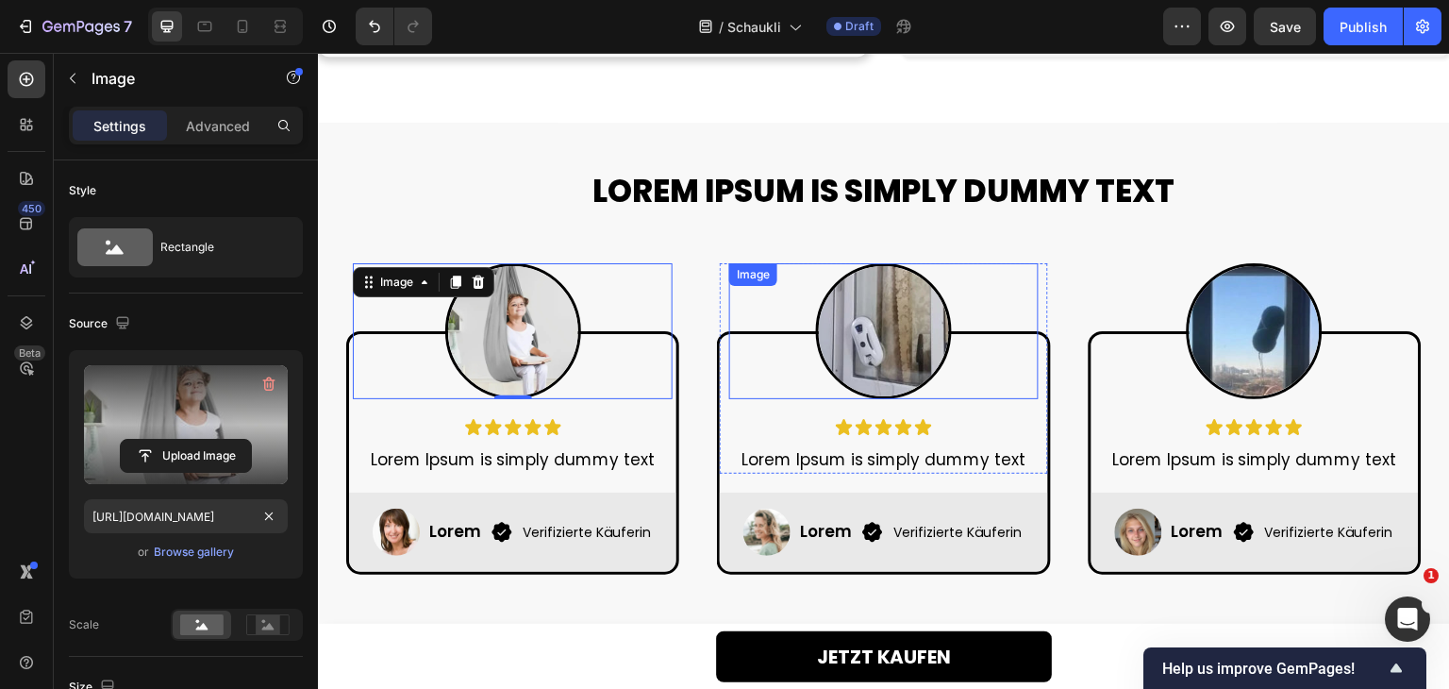
click at [892, 300] on img at bounding box center [884, 331] width 136 height 136
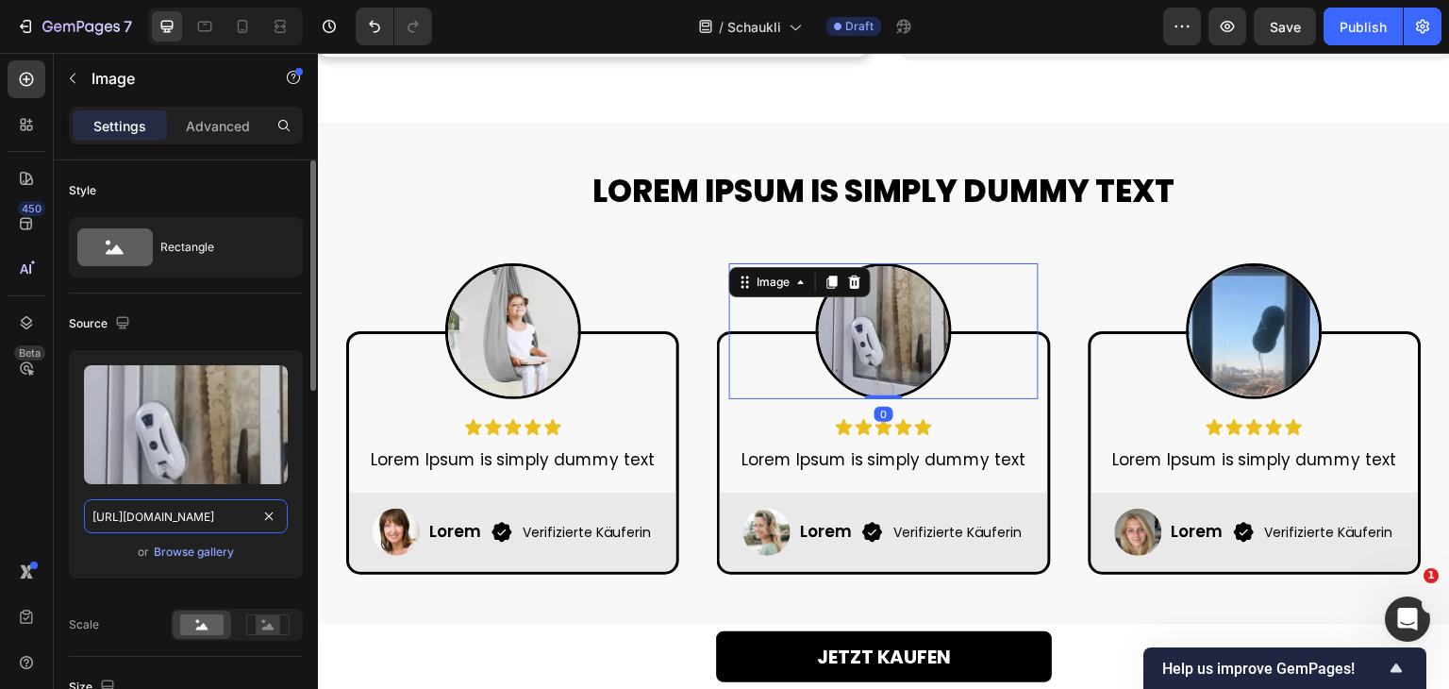
click at [206, 514] on input "https://cdn.shopify.com/s/files/1/0768/9594/5016/files/gempages_583902466479751…" at bounding box center [186, 516] width 204 height 34
paste input "9e2d3e-1e11-421a-899a-4eaa3dfadd96"
type input "[URL][DOMAIN_NAME]"
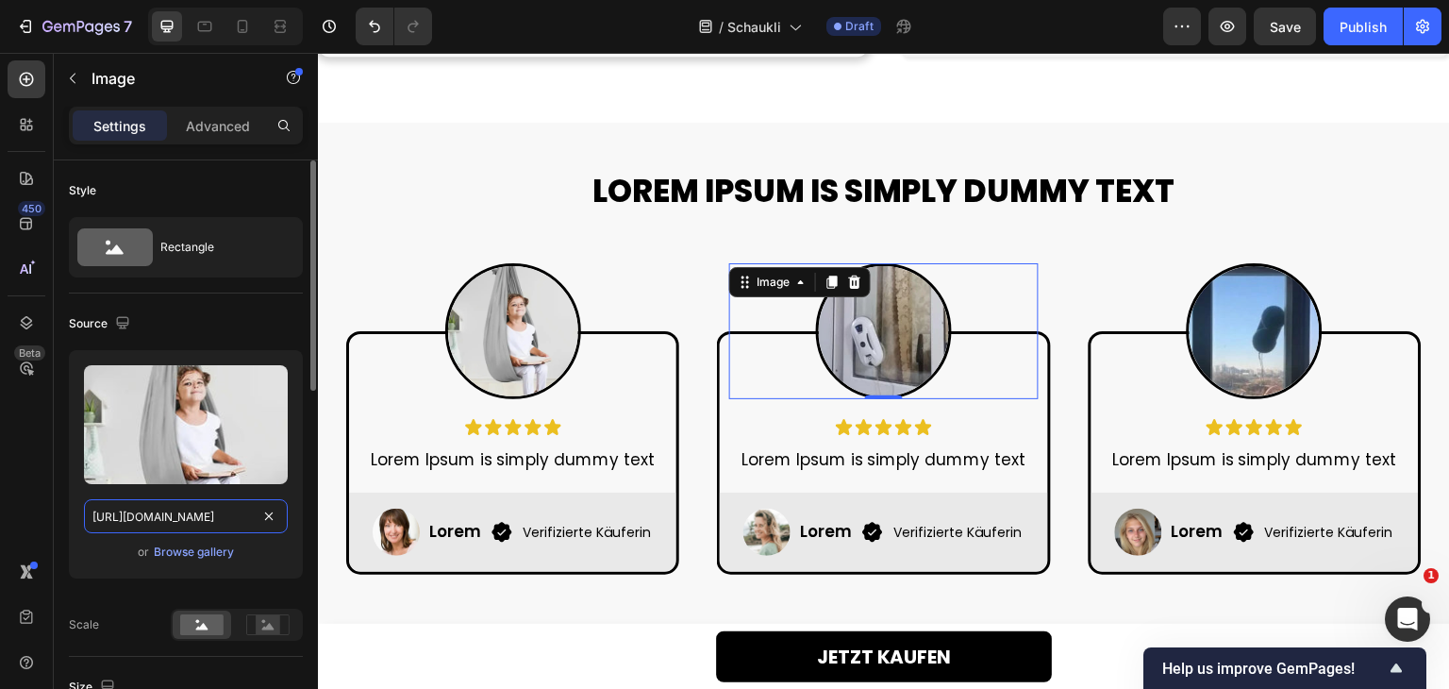
scroll to position [0, 578]
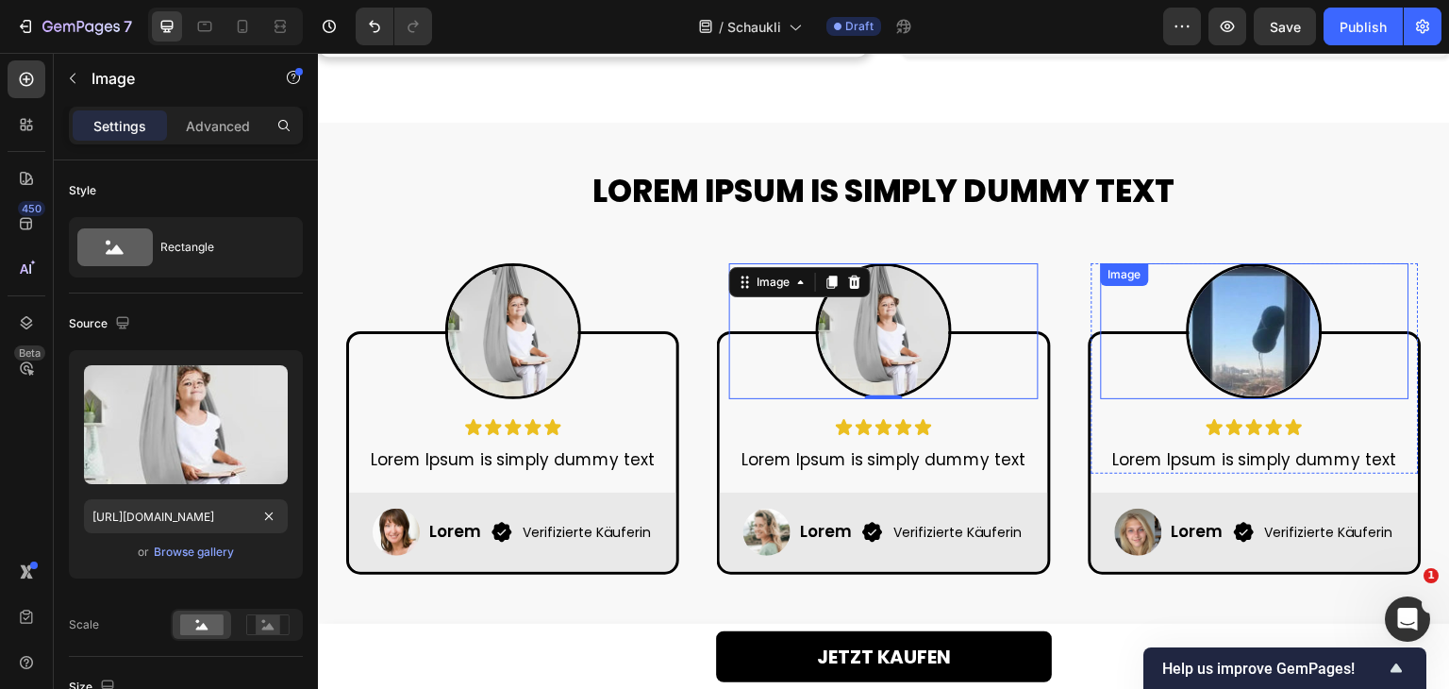
click at [1211, 330] on img at bounding box center [1255, 331] width 136 height 136
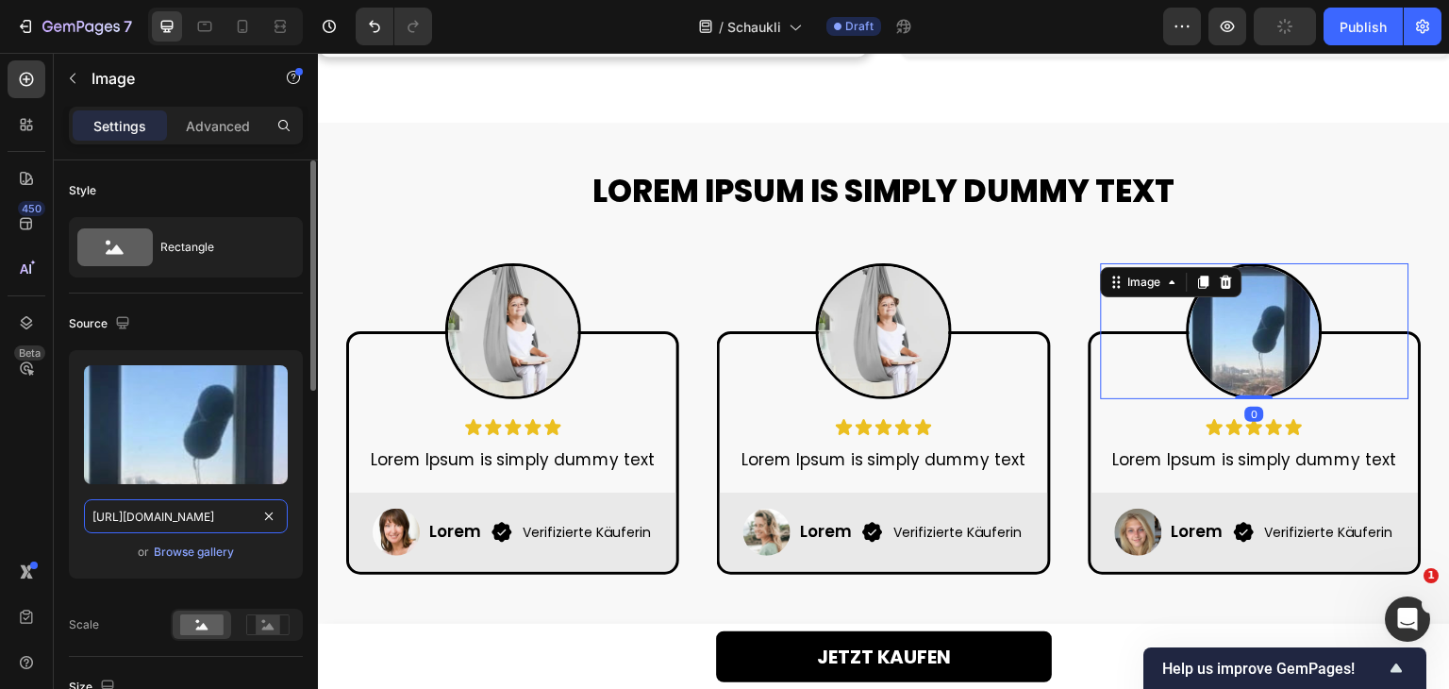
click at [169, 513] on input "https://cdn.shopify.com/s/files/1/0768/9594/5016/files/gempages_583902466479751…" at bounding box center [186, 516] width 204 height 34
paste input "c19e2d3e-1e11-421a-899a-4eaa3dfadd96"
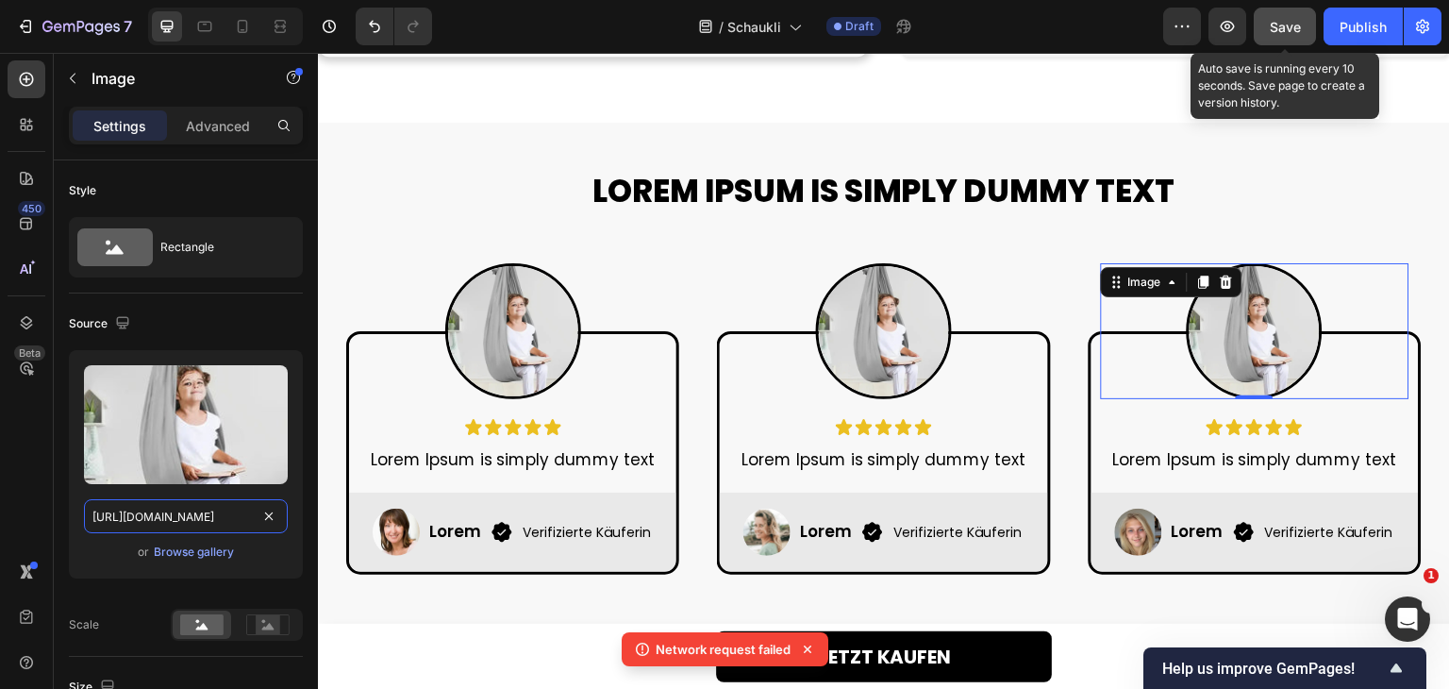
type input "[URL][DOMAIN_NAME]"
click at [1290, 25] on span "Save" at bounding box center [1285, 27] width 31 height 16
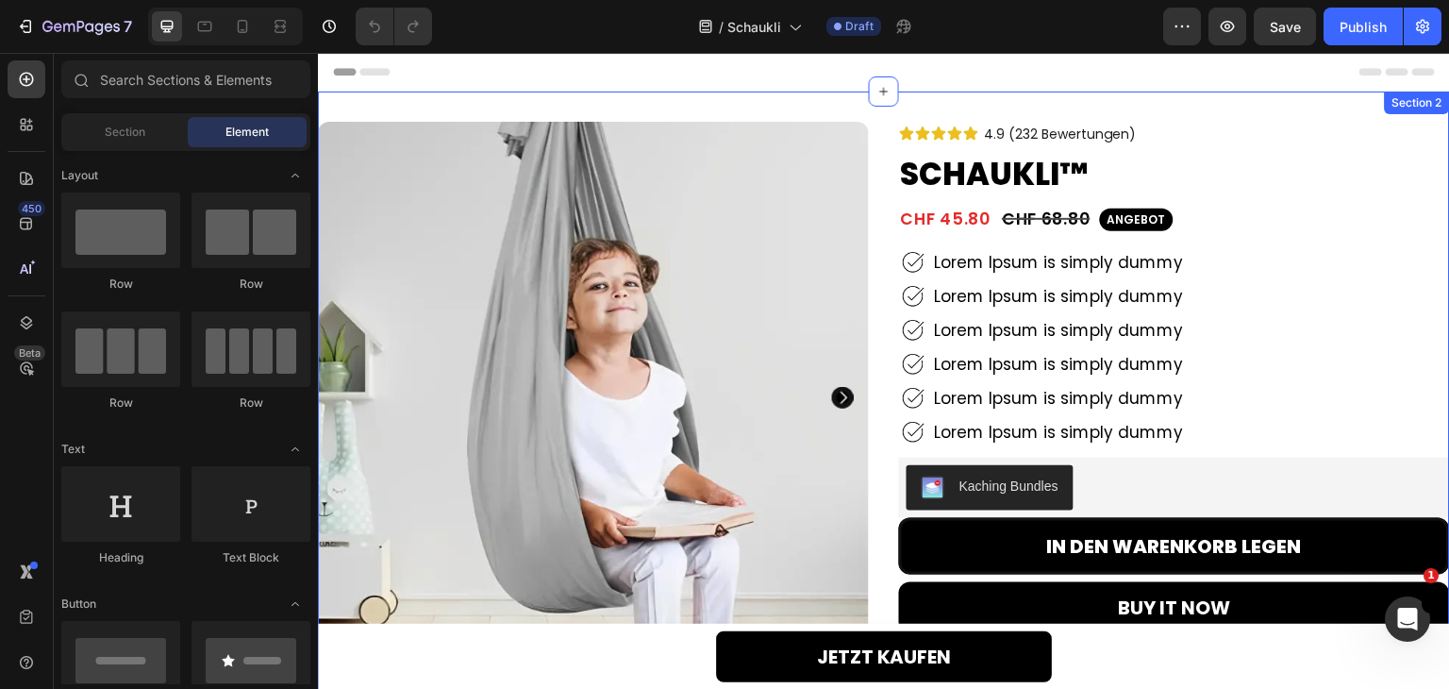
click at [882, 111] on div "Product Images 91% Heading Lorem Ipsum Text Block Row 92% Heading Lorem Ipsum T…" at bounding box center [884, 572] width 1132 height 961
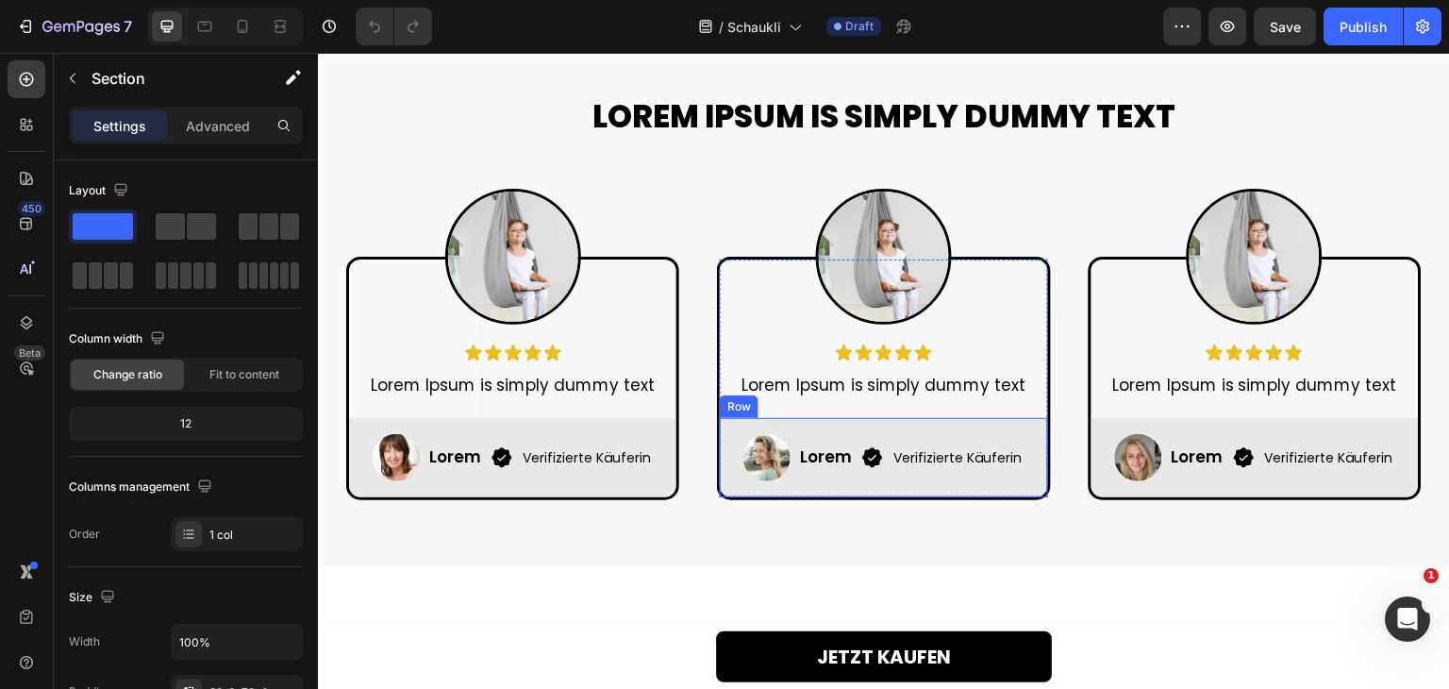
scroll to position [1038, 0]
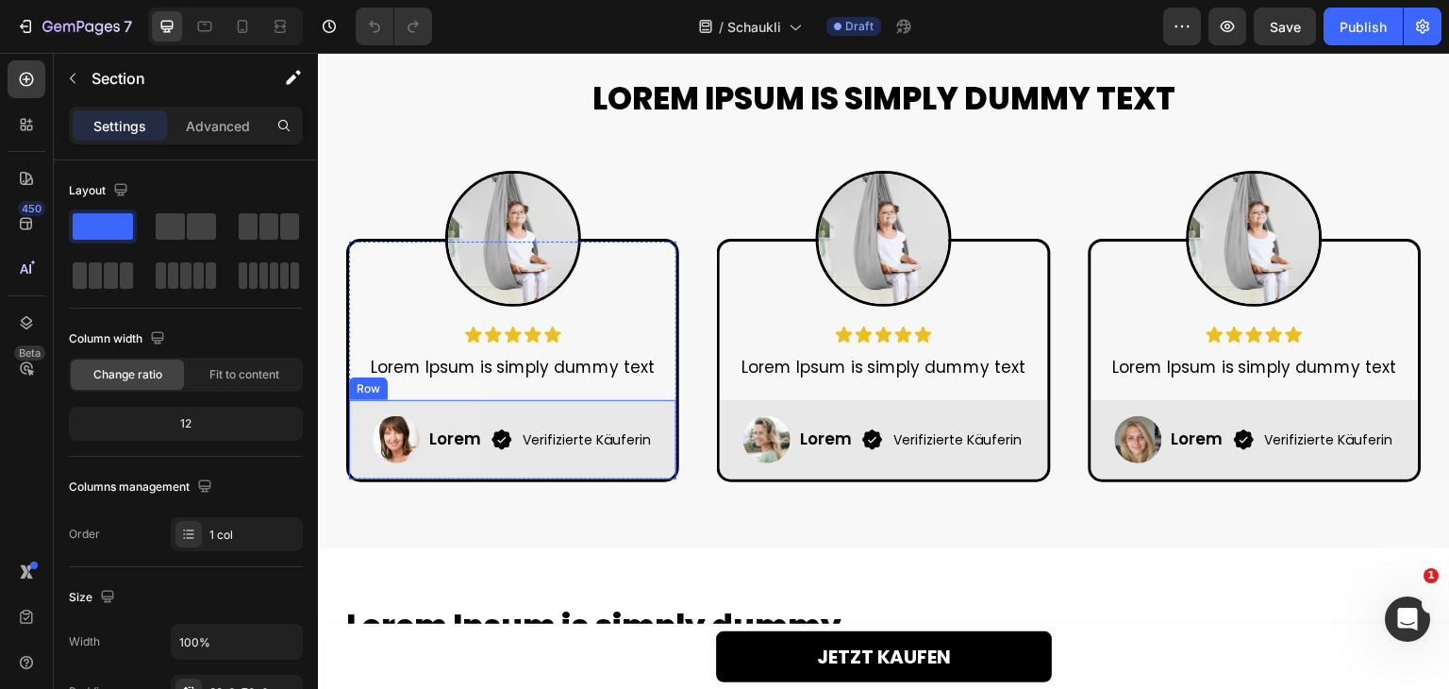
click at [380, 436] on img at bounding box center [396, 439] width 47 height 47
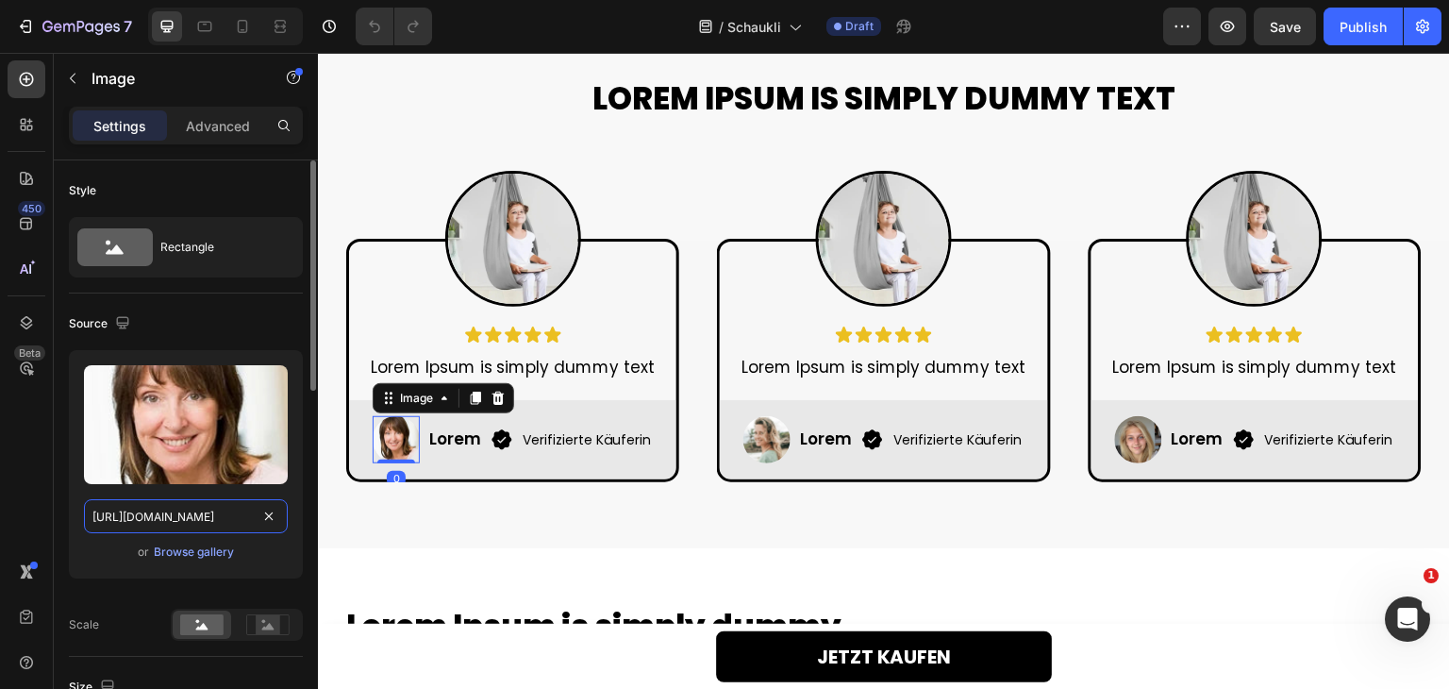
click at [211, 508] on input "[URL][DOMAIN_NAME]" at bounding box center [186, 516] width 204 height 34
paste input "19e2d3e-1e11-421a-899a-4eaa3dfadd96"
type input "[URL][DOMAIN_NAME]"
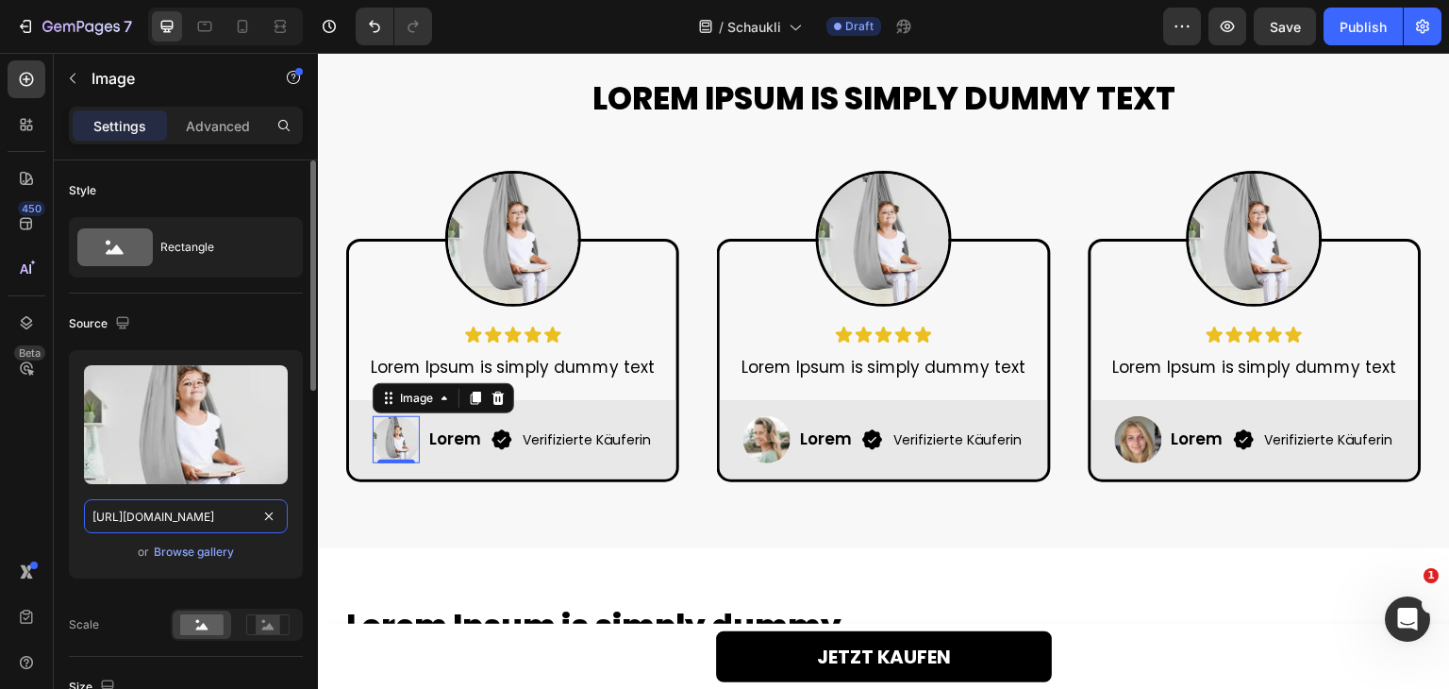
scroll to position [0, 578]
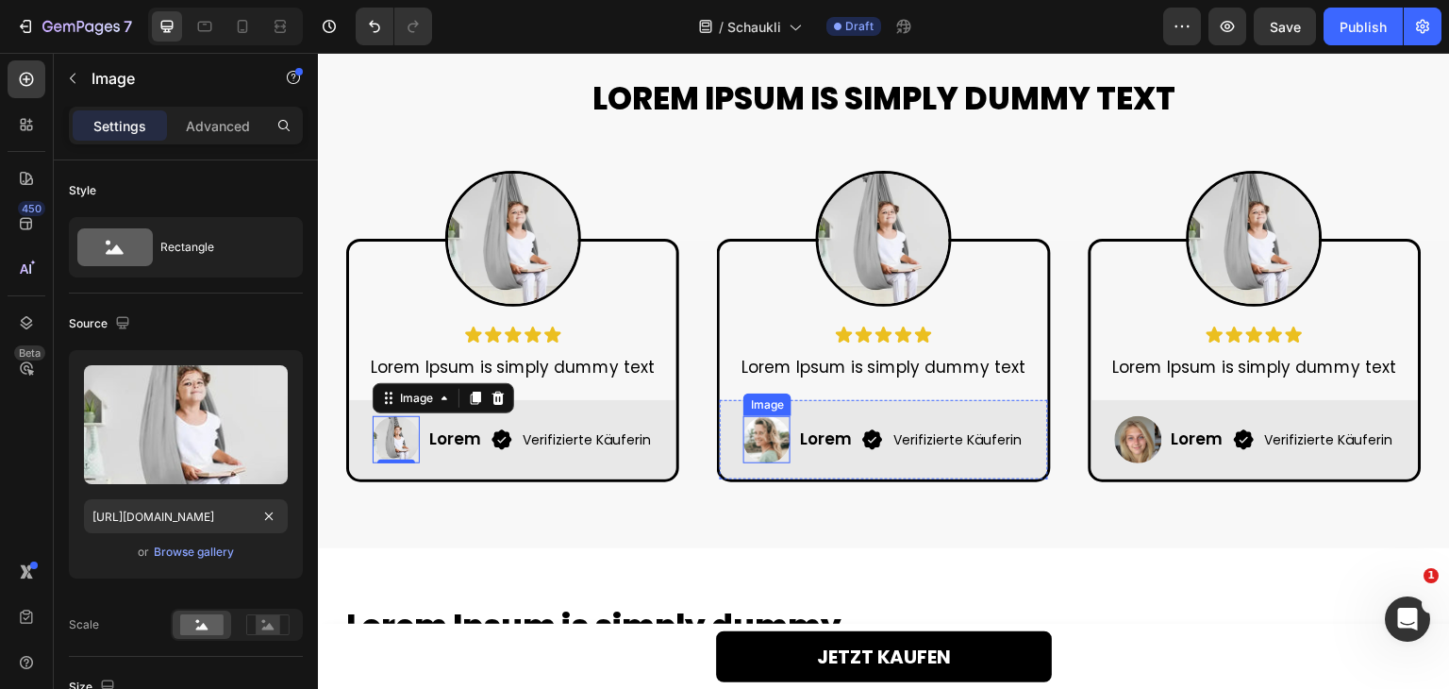
click at [749, 436] on img at bounding box center [766, 439] width 47 height 47
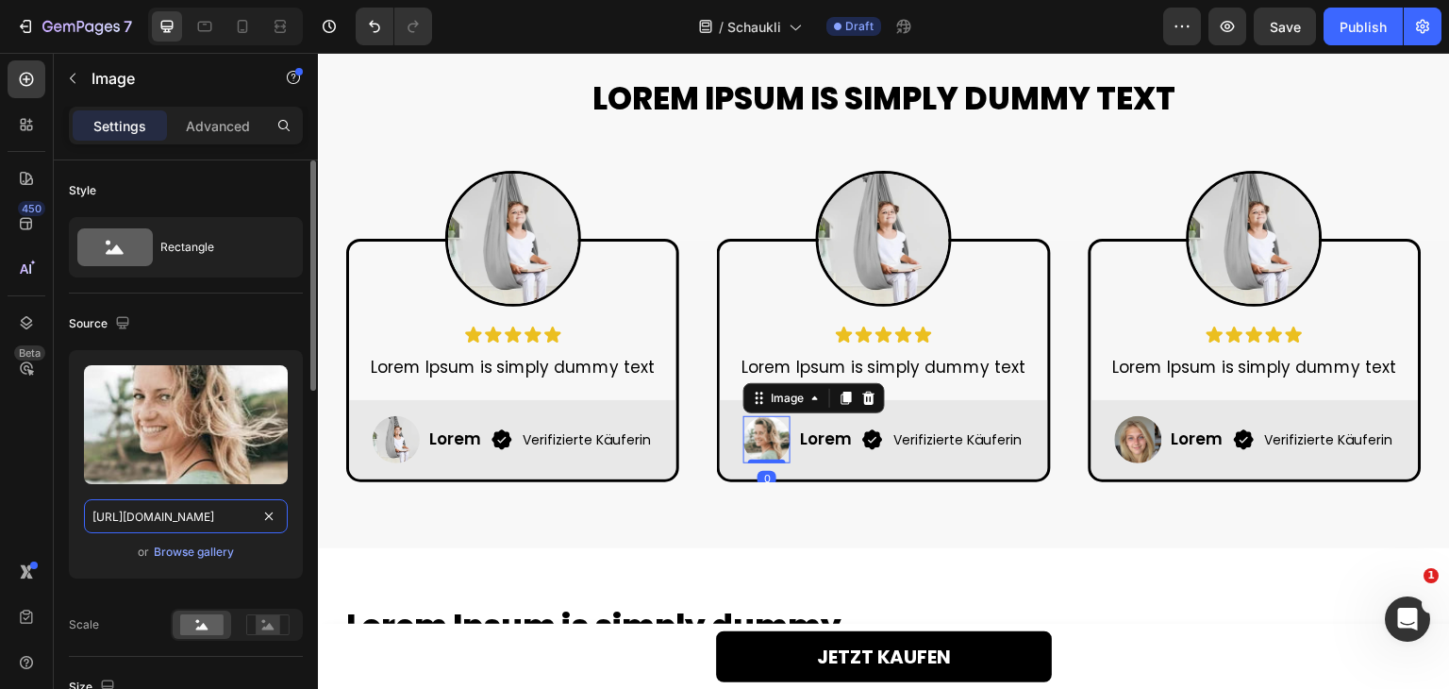
click at [160, 516] on input "[URL][DOMAIN_NAME]" at bounding box center [186, 516] width 204 height 34
paste input "c19e2d3e-1e11-421a-899a-4eaa3dfadd96"
type input "[URL][DOMAIN_NAME]"
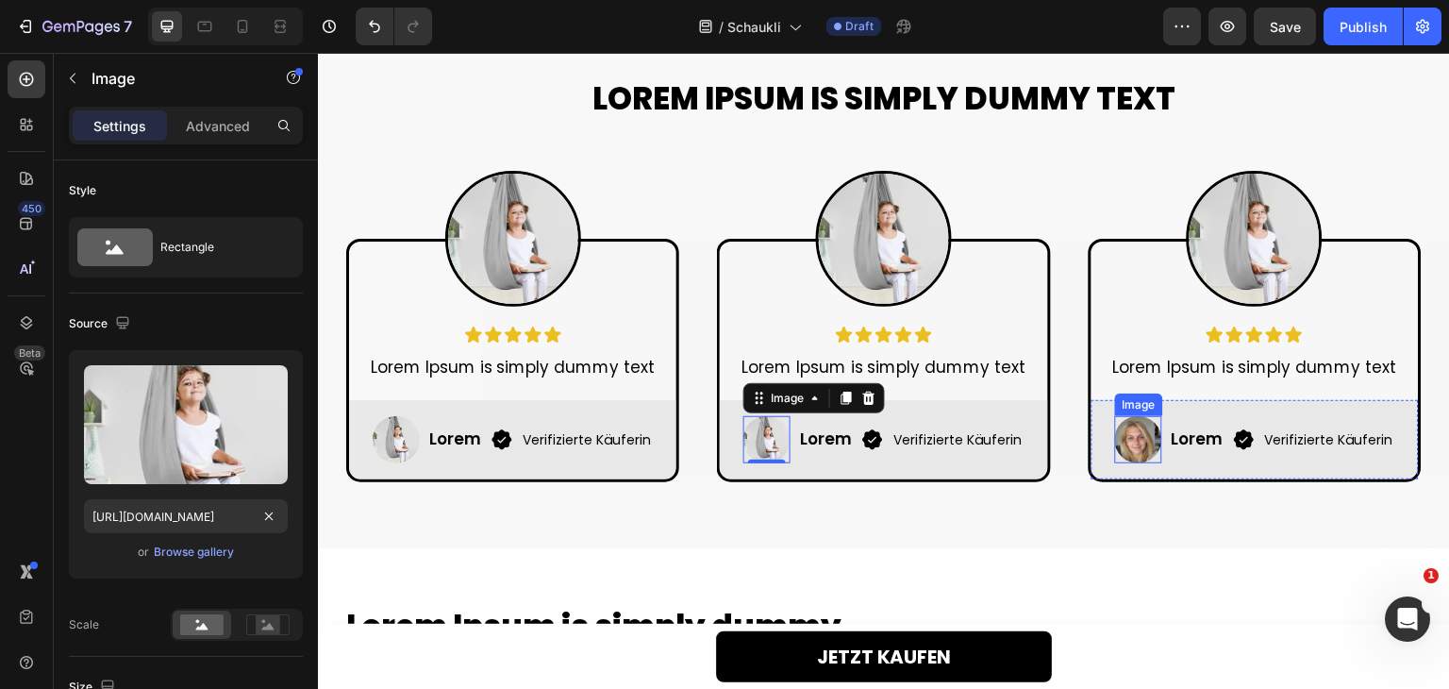
click at [1131, 436] on img at bounding box center [1138, 439] width 47 height 47
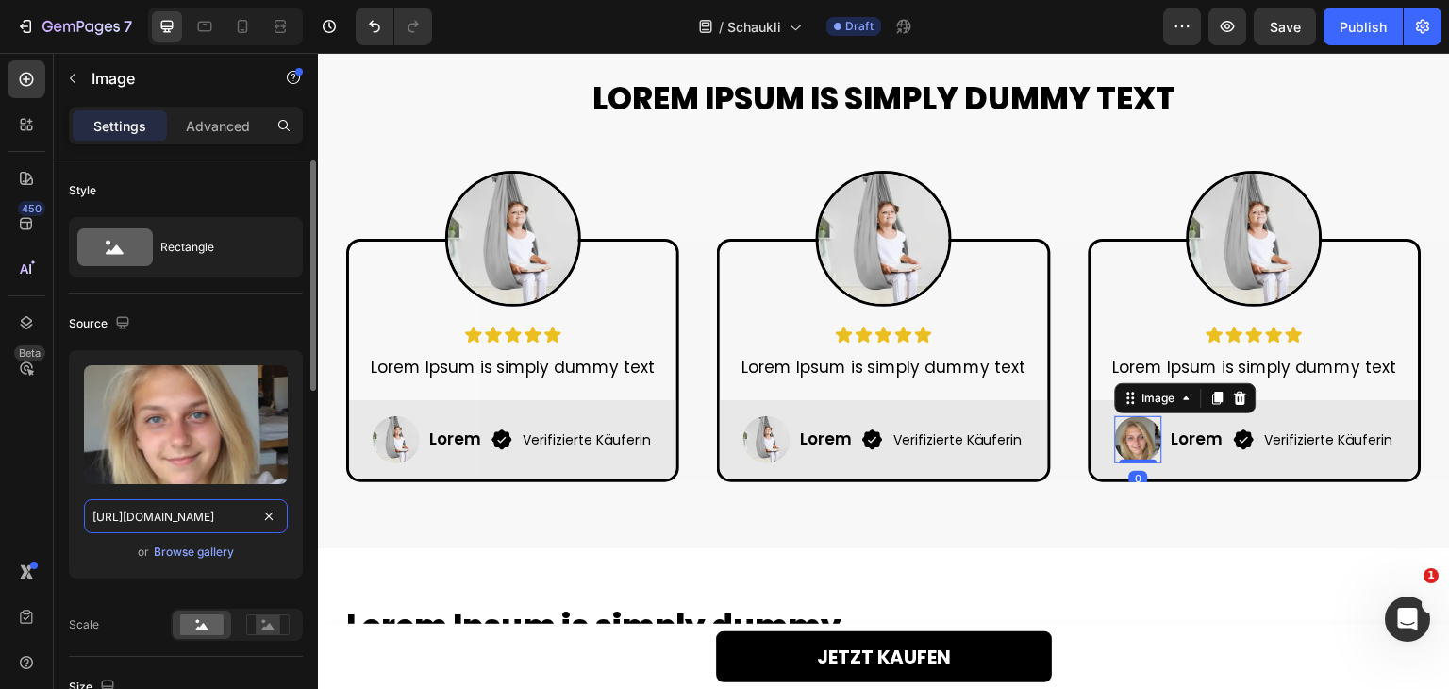
click at [224, 510] on input "[URL][DOMAIN_NAME]" at bounding box center [186, 516] width 204 height 34
paste input "c19e2d3e-1e11-421a-899a-4eaa3dfadd96"
type input "[URL][DOMAIN_NAME]"
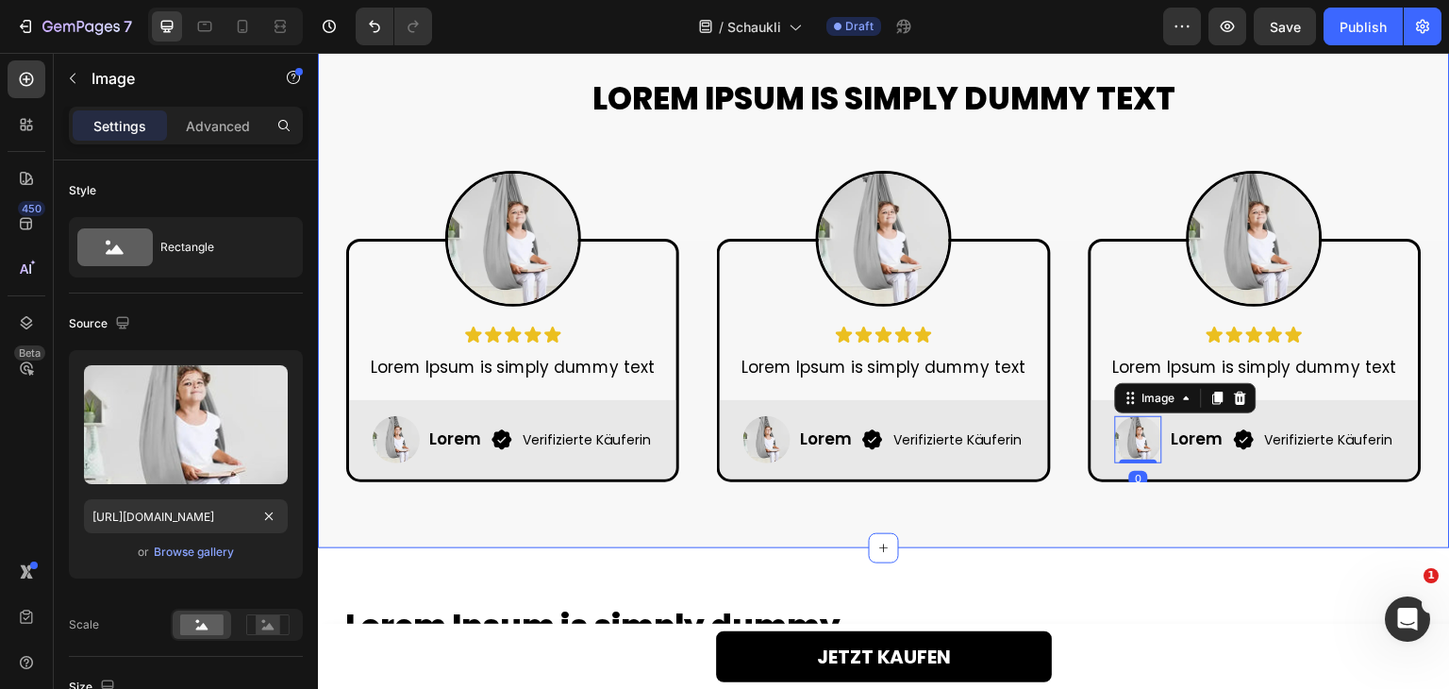
click at [547, 529] on div "Lorem Ipsum is simply dummy text Heading Row Image Icon Icon Icon Icon Icon Ico…" at bounding box center [884, 289] width 1132 height 518
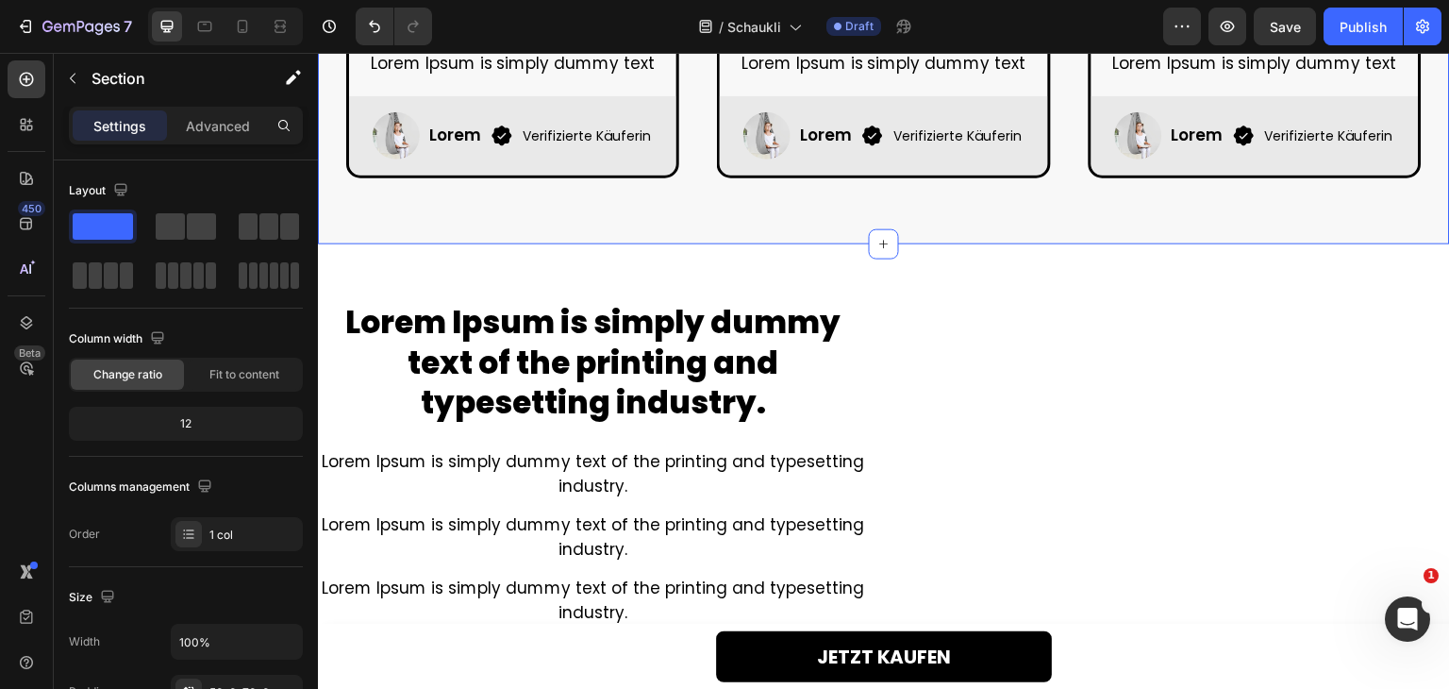
scroll to position [1415, 0]
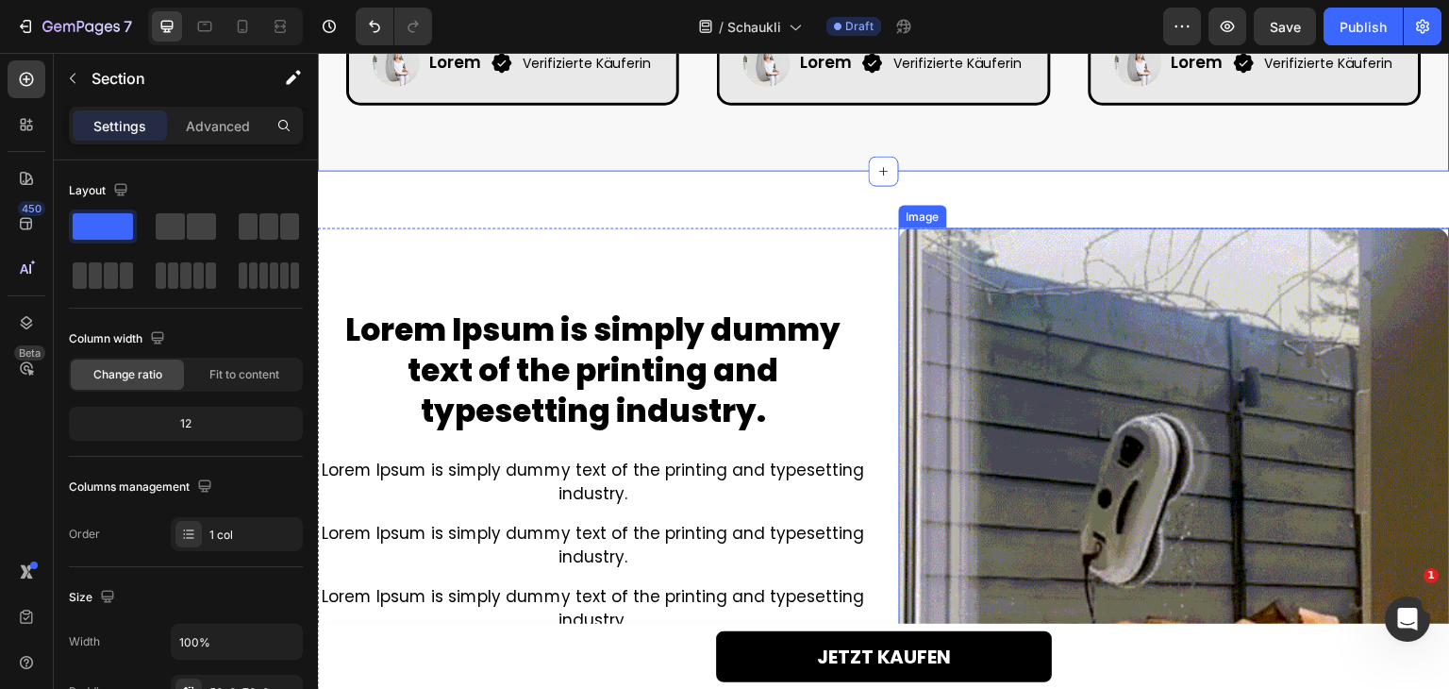
click at [979, 462] on img at bounding box center [1174, 502] width 551 height 551
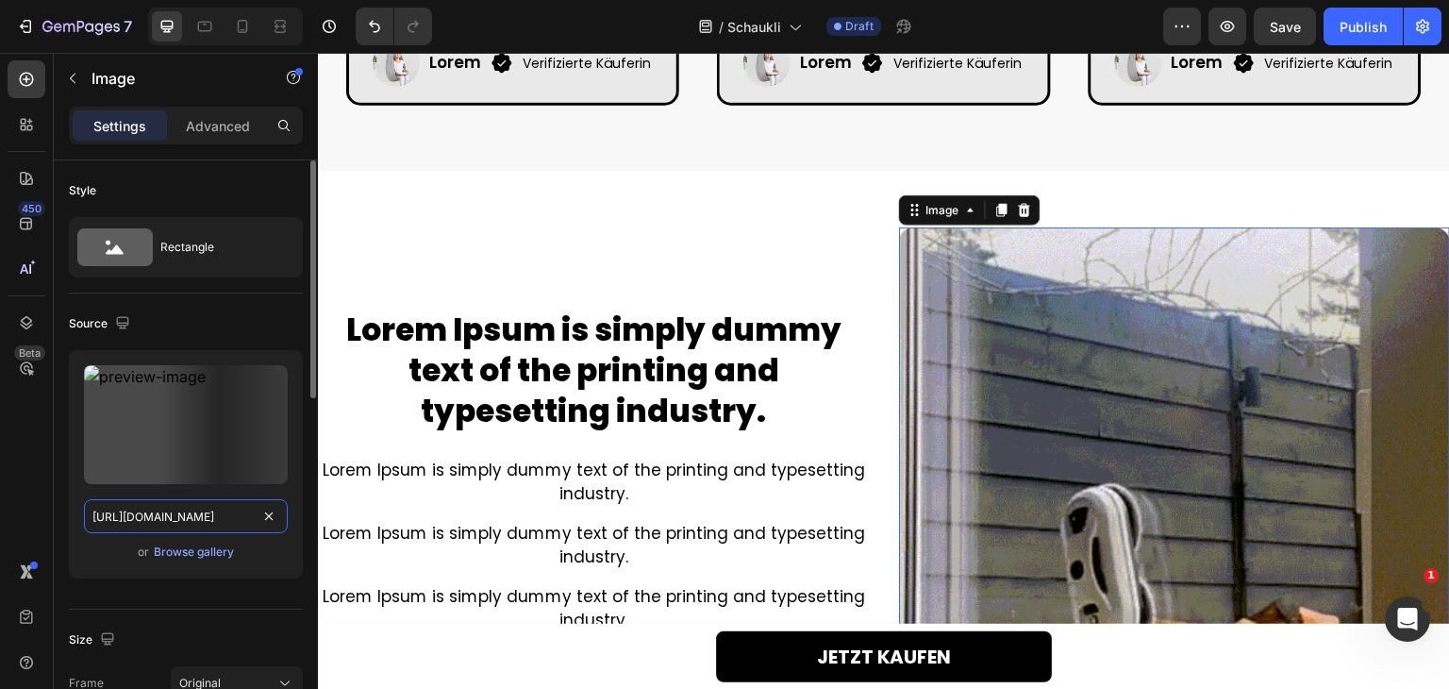
click at [130, 510] on input "[URL][DOMAIN_NAME]" at bounding box center [186, 516] width 204 height 34
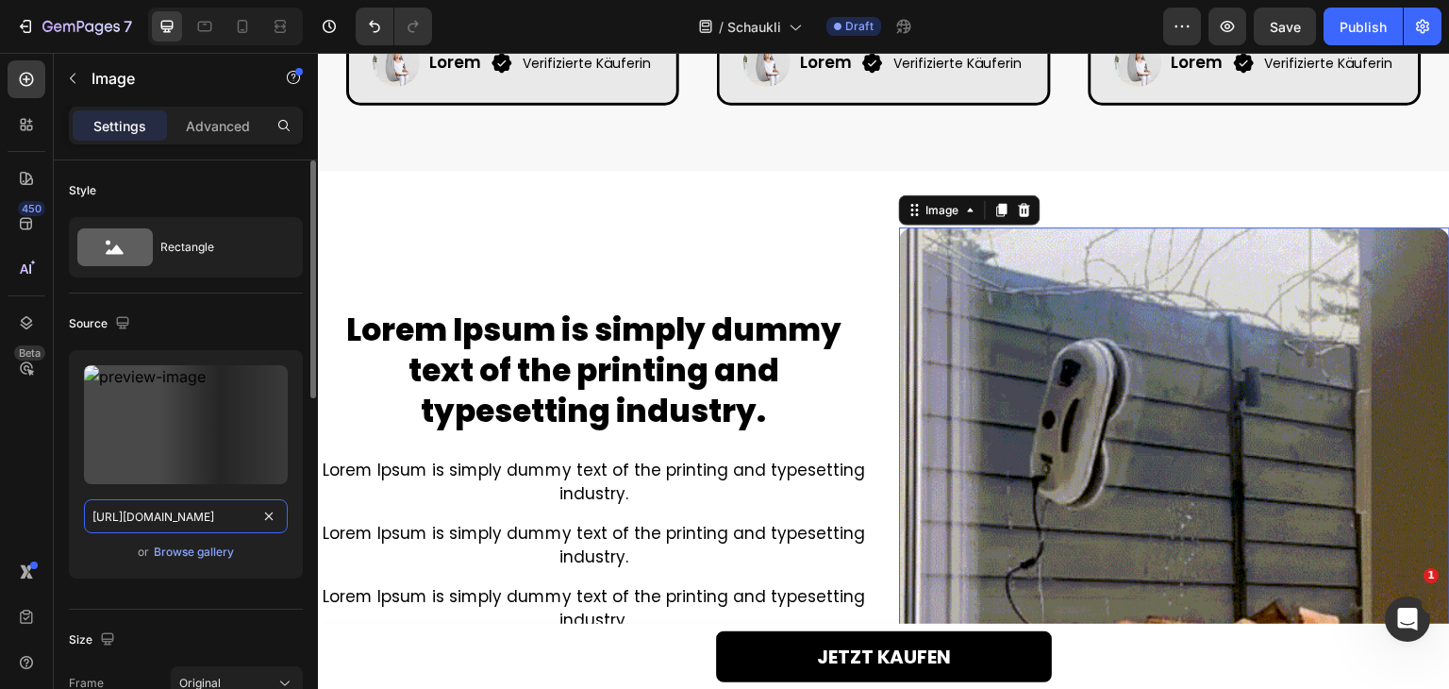
paste input "768/9594/5016/files/gempages_583902466479751911-c19e2d3e-1e11-421a-899a-4eaa3df…"
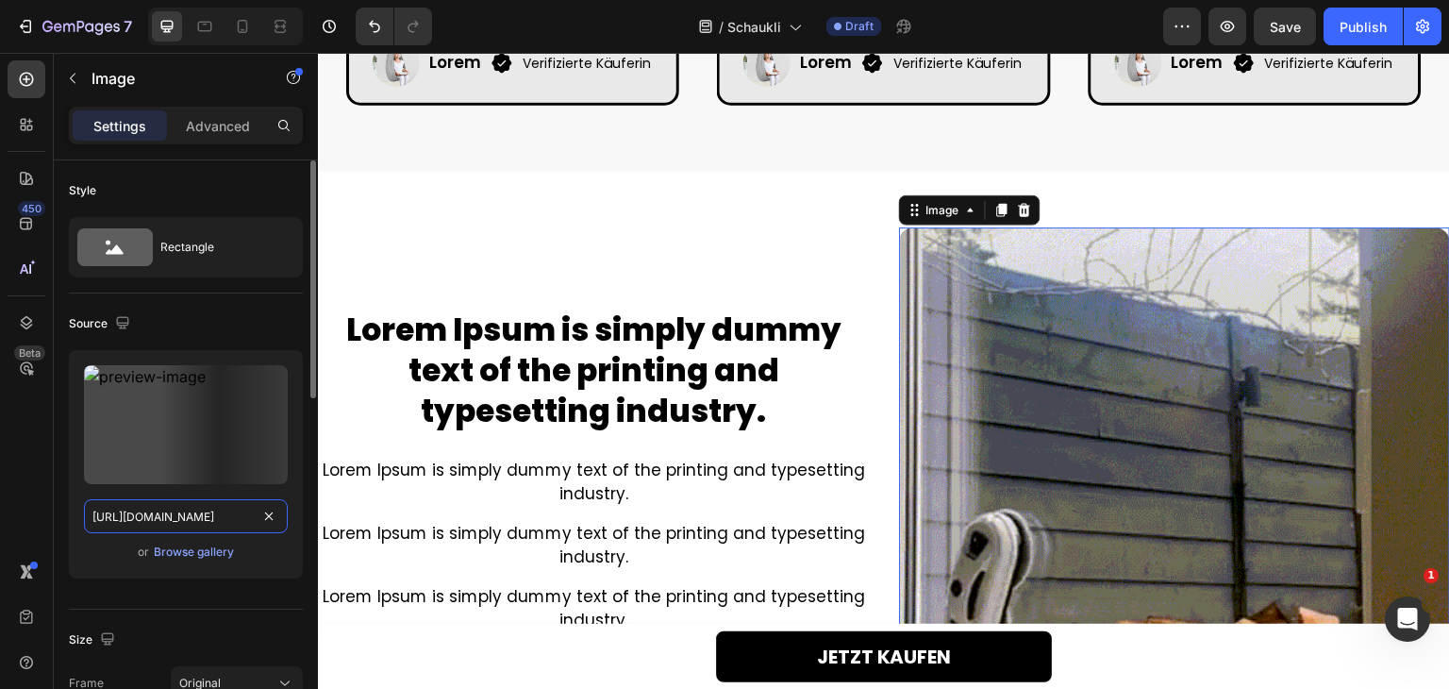
type input "[URL][DOMAIN_NAME]"
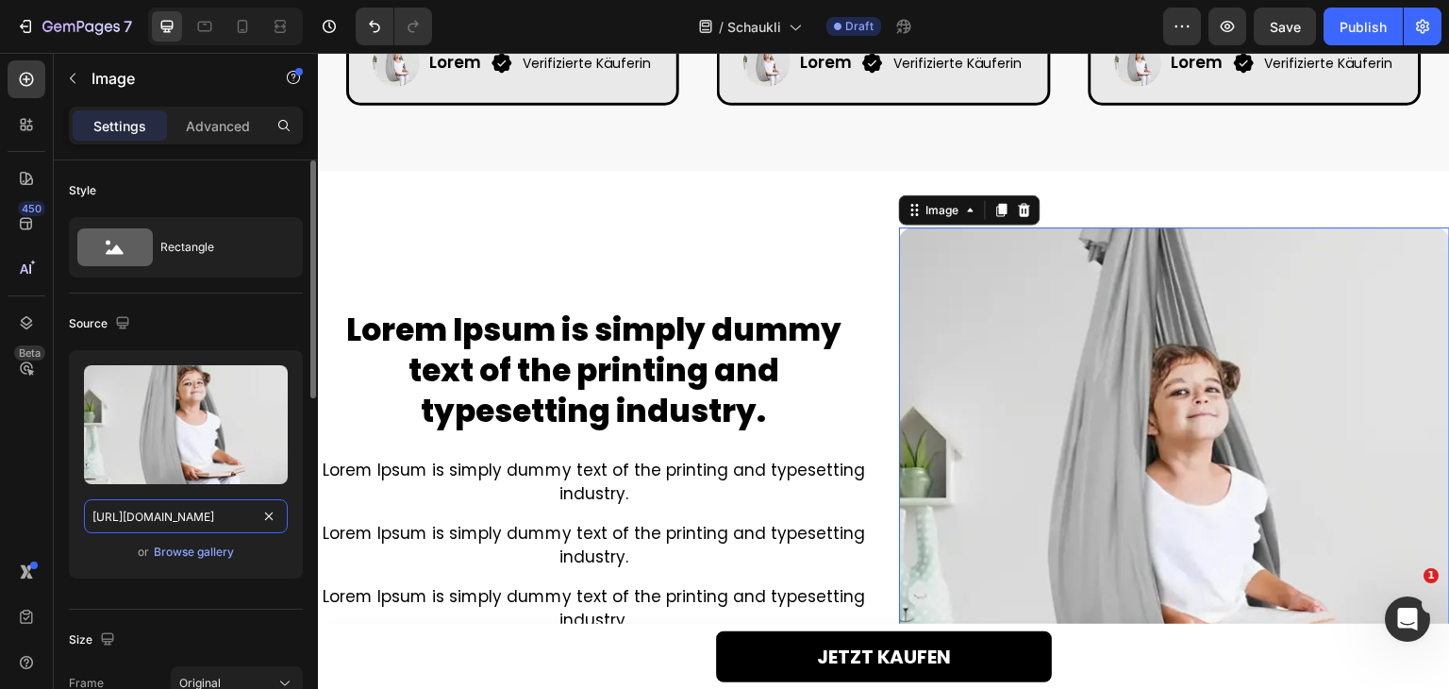
scroll to position [0, 578]
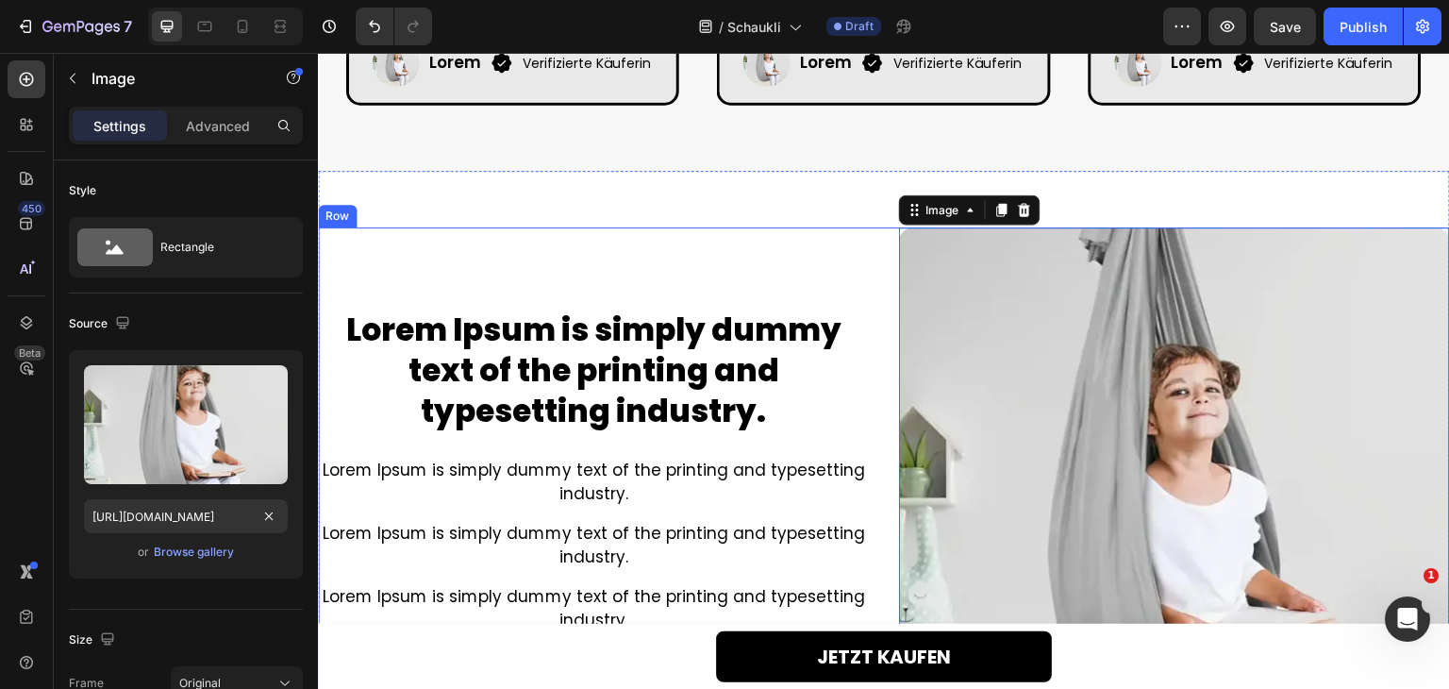
click at [767, 227] on div "Lorem Ipsum is simply dummy text of the printing and typesetting industry. Head…" at bounding box center [593, 502] width 551 height 551
click at [1078, 290] on img at bounding box center [1174, 502] width 551 height 551
click at [858, 207] on div "Lorem Ipsum is simply dummy text of the printing and typesetting industry. Head…" at bounding box center [884, 503] width 1132 height 664
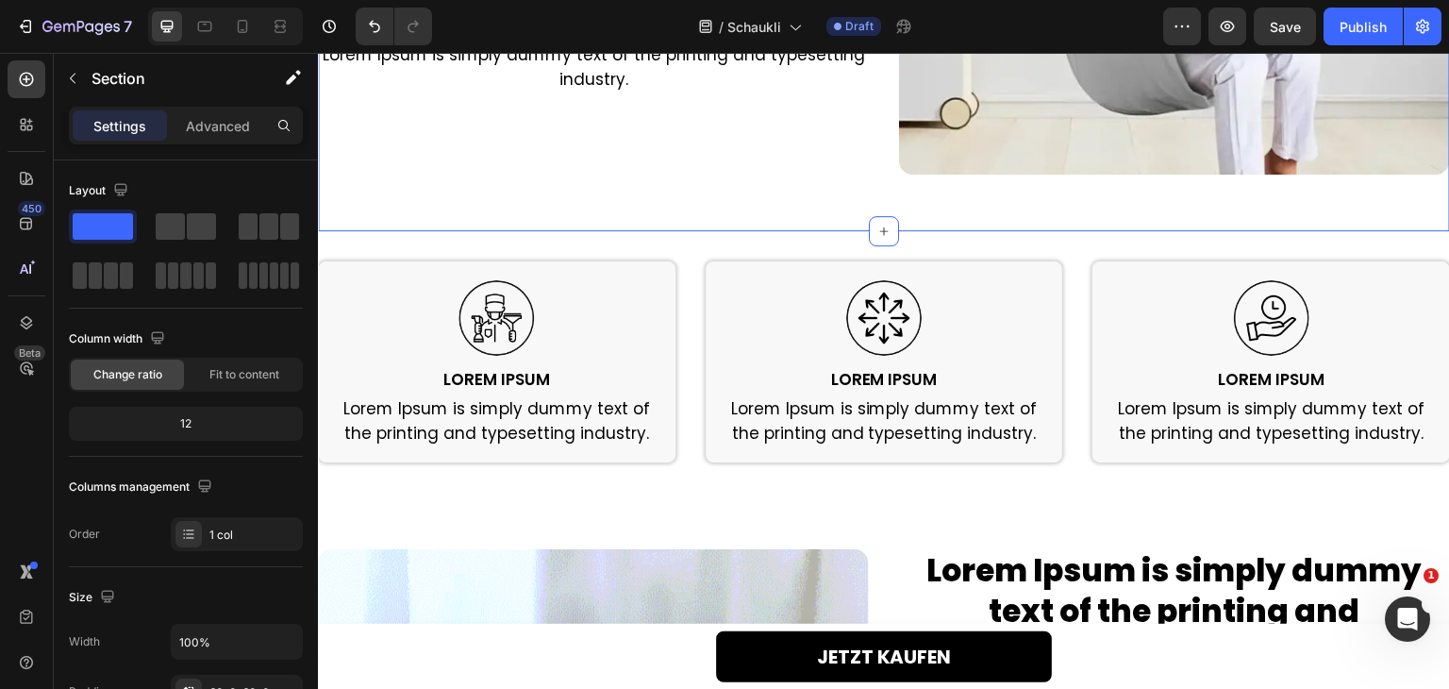
scroll to position [2075, 0]
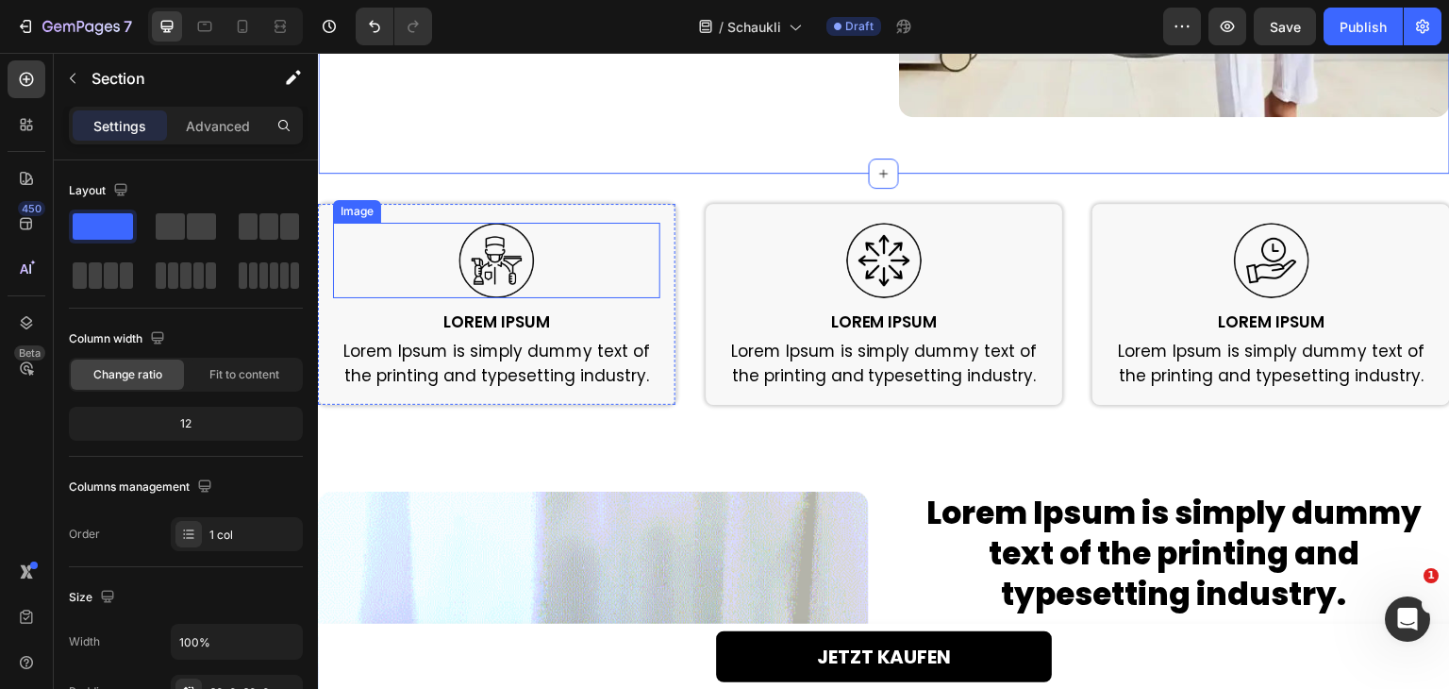
click at [488, 254] on img at bounding box center [495, 260] width 75 height 75
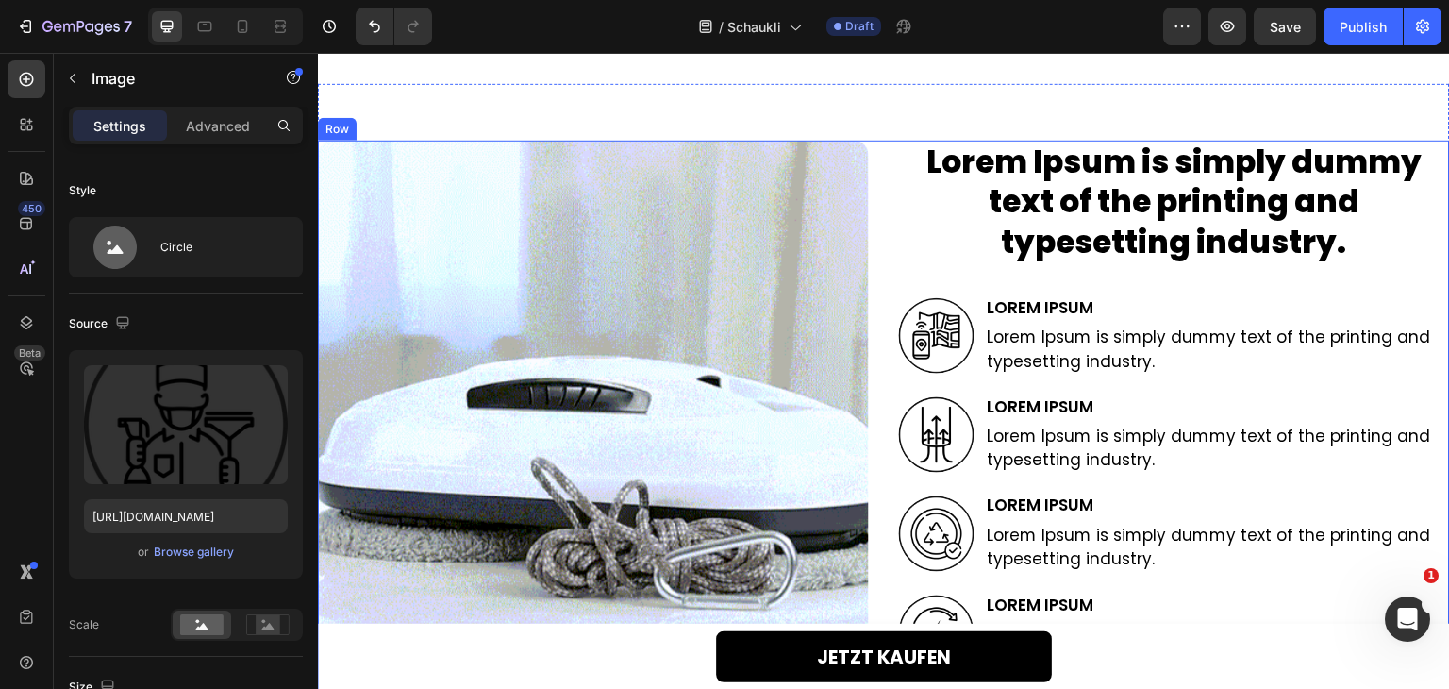
scroll to position [2453, 0]
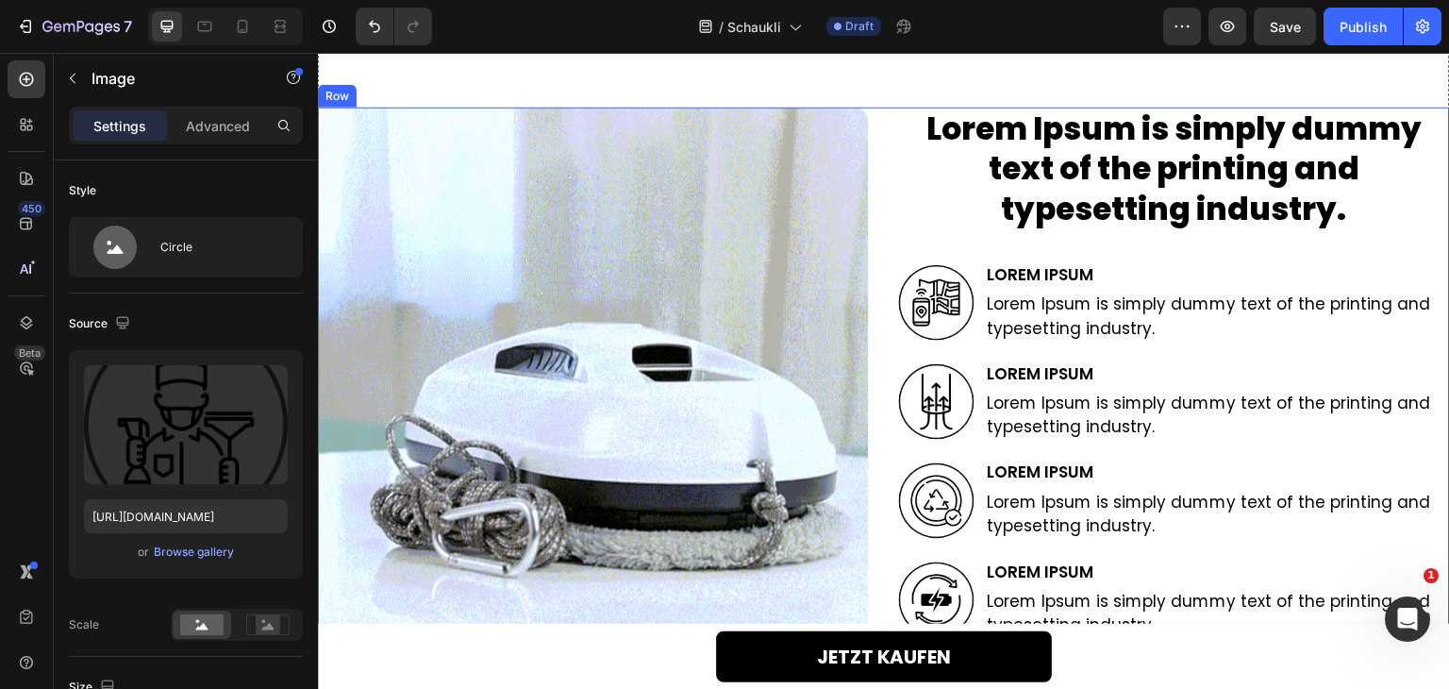
click at [535, 304] on img at bounding box center [593, 383] width 551 height 551
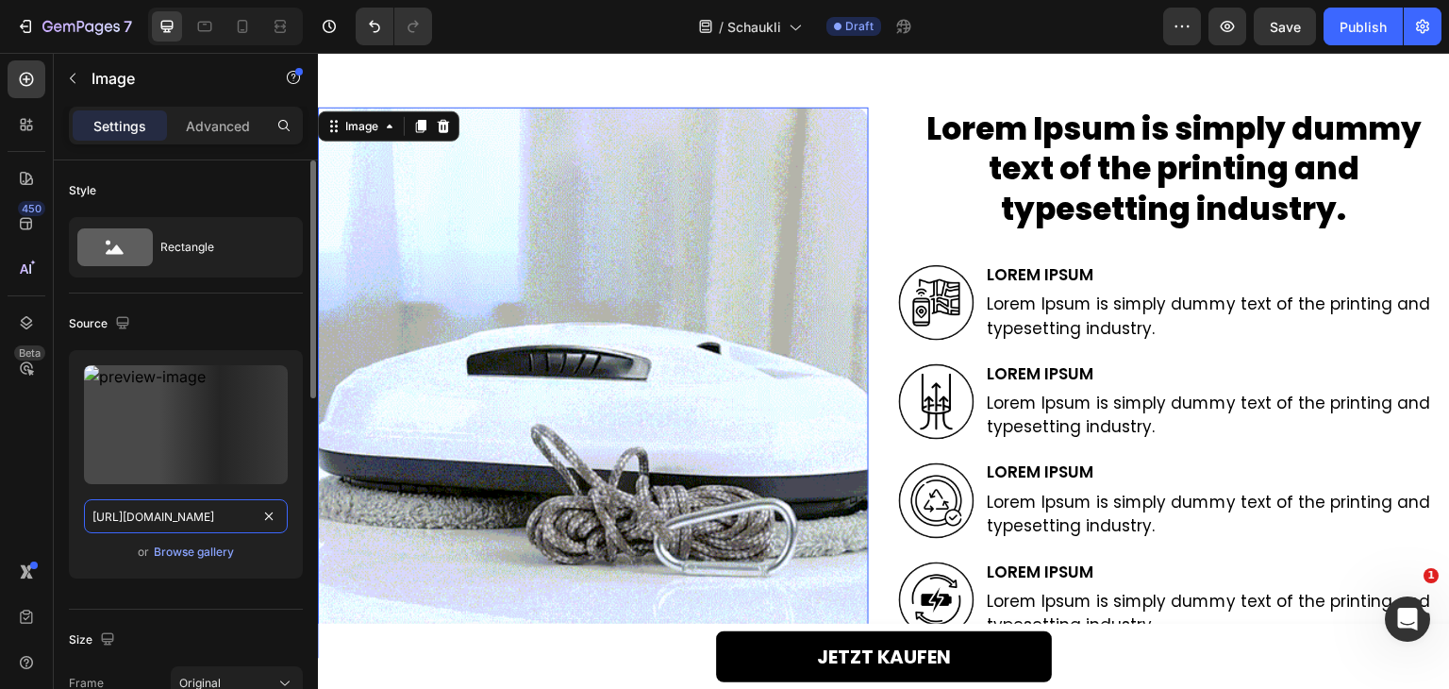
click at [137, 522] on input "[URL][DOMAIN_NAME]" at bounding box center [186, 516] width 204 height 34
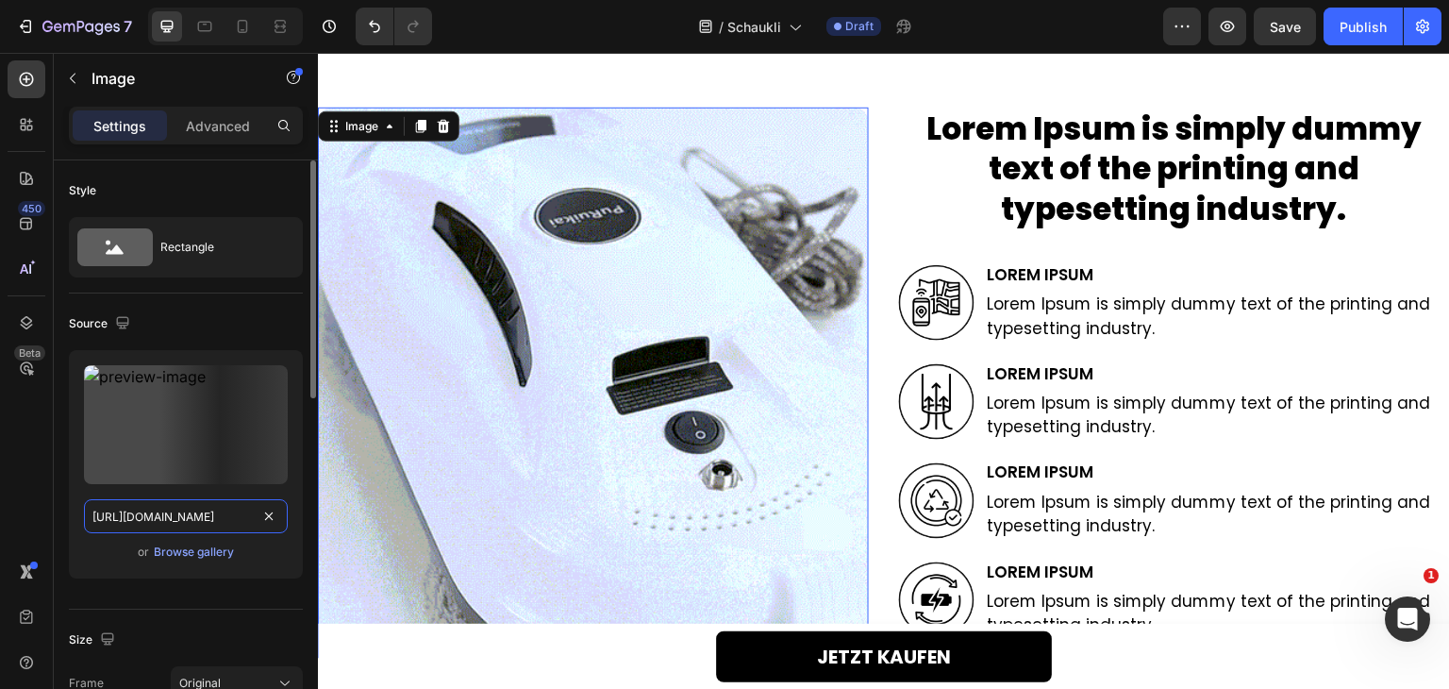
paste input "768/9594/5016/files/gempages_583902466479751911-c19e2d3e-1e11-421a-899a-4eaa3df…"
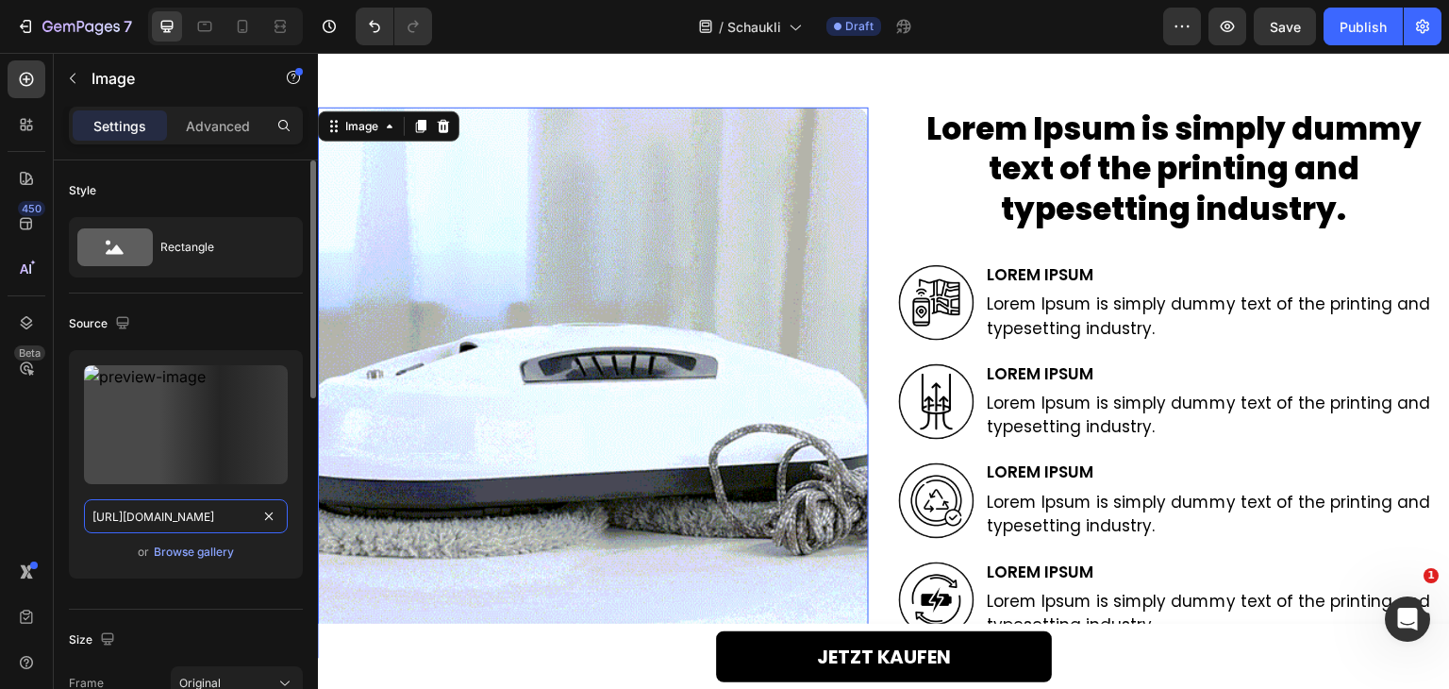
type input "[URL][DOMAIN_NAME]"
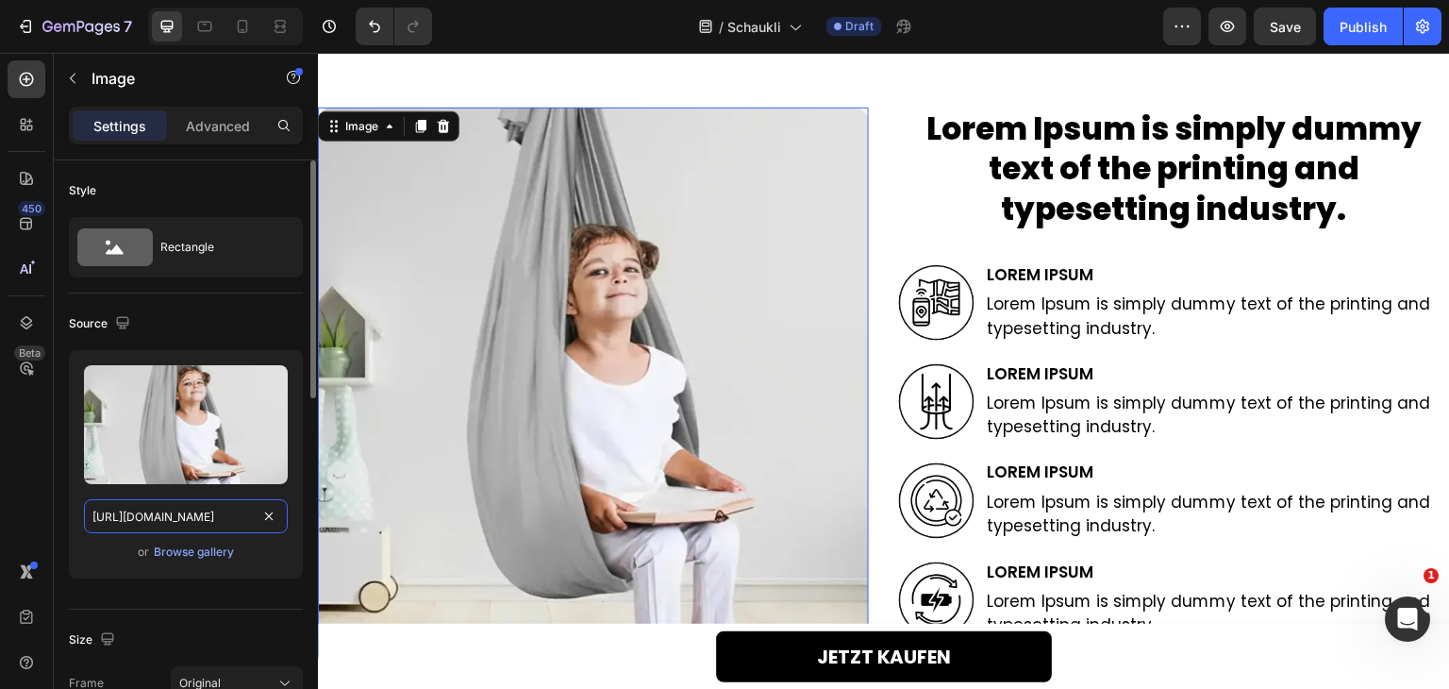
scroll to position [0, 578]
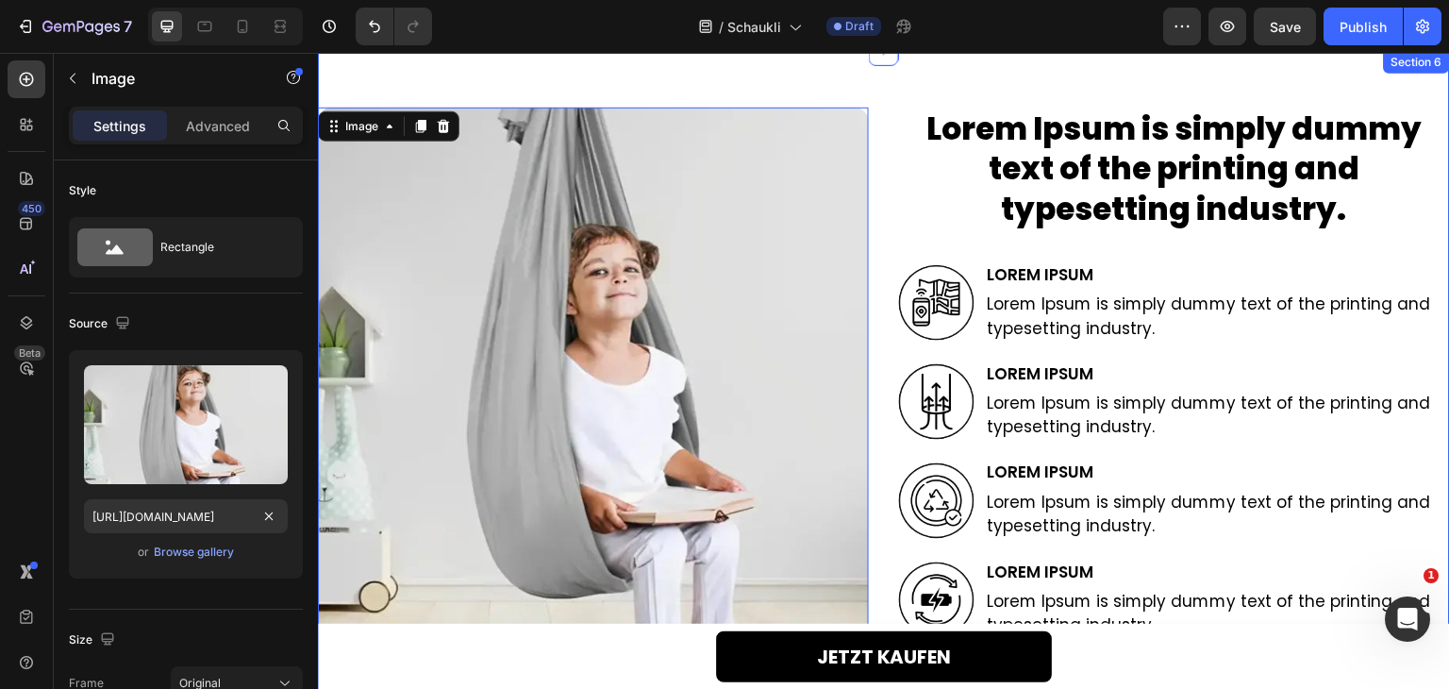
click at [844, 80] on div "Lorem Ipsum is simply dummy text of the printing and typesetting industry. Head…" at bounding box center [884, 419] width 1132 height 736
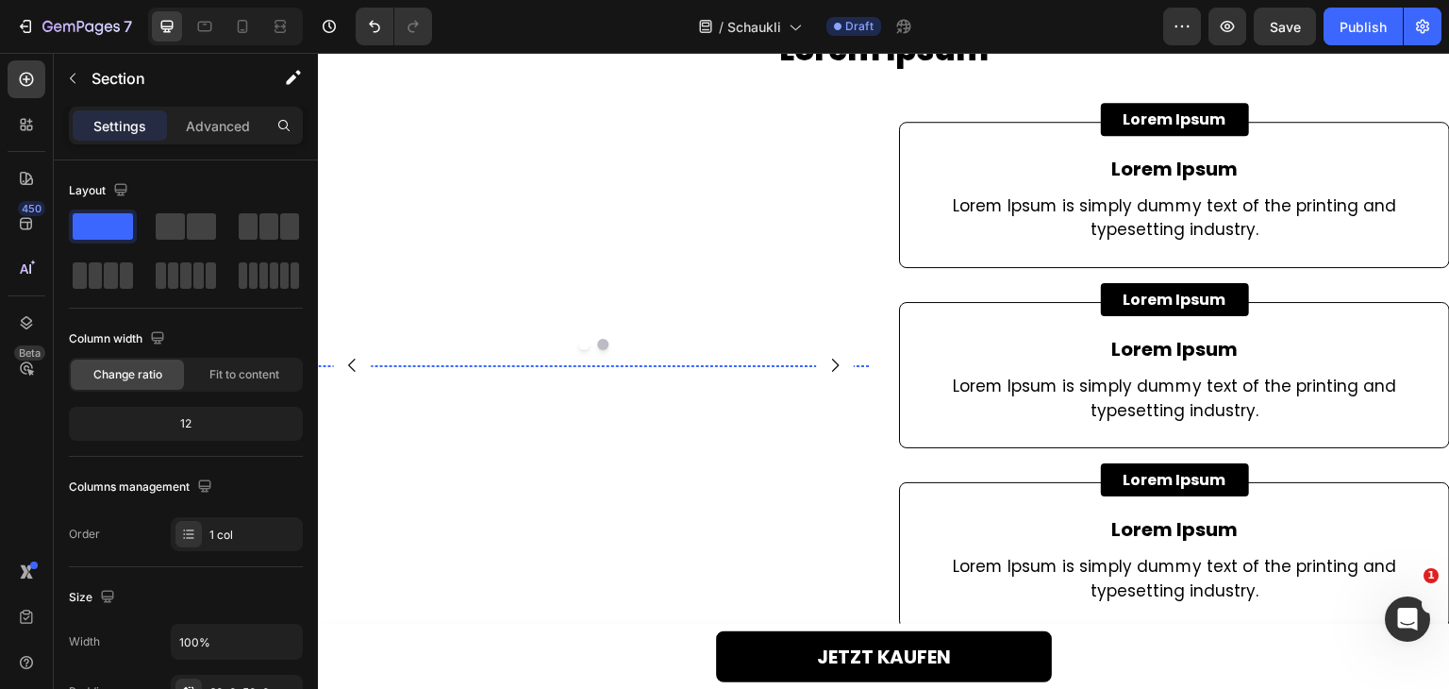
scroll to position [3207, 0]
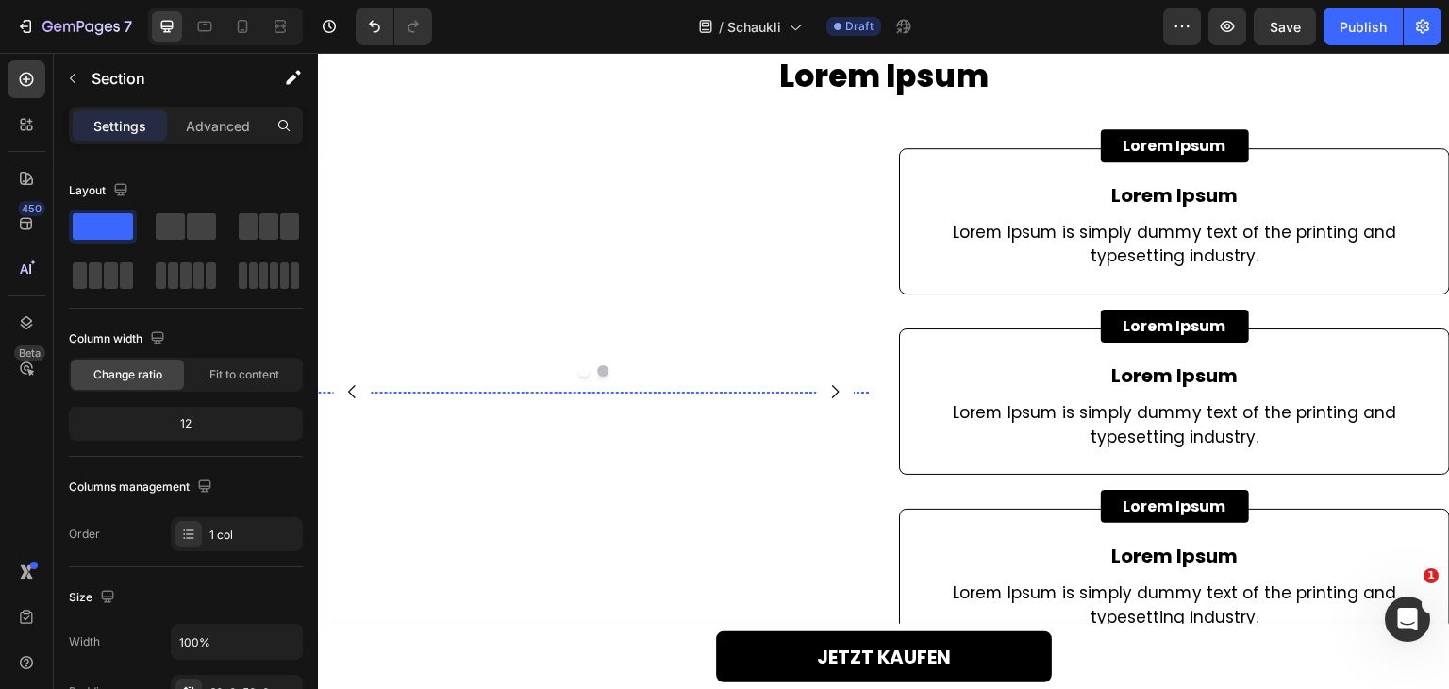
click at [715, 391] on img at bounding box center [589, 391] width 543 height 0
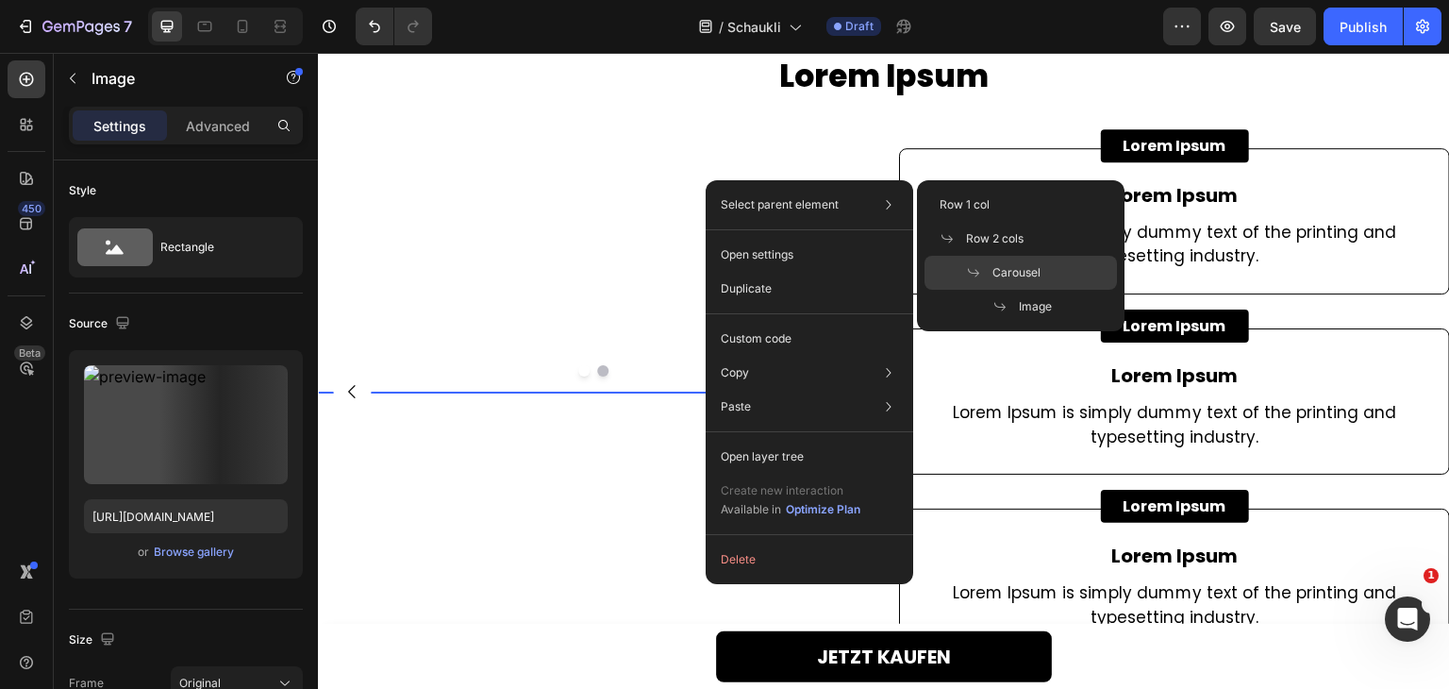
click at [987, 258] on div "Carousel" at bounding box center [1020, 273] width 192 height 34
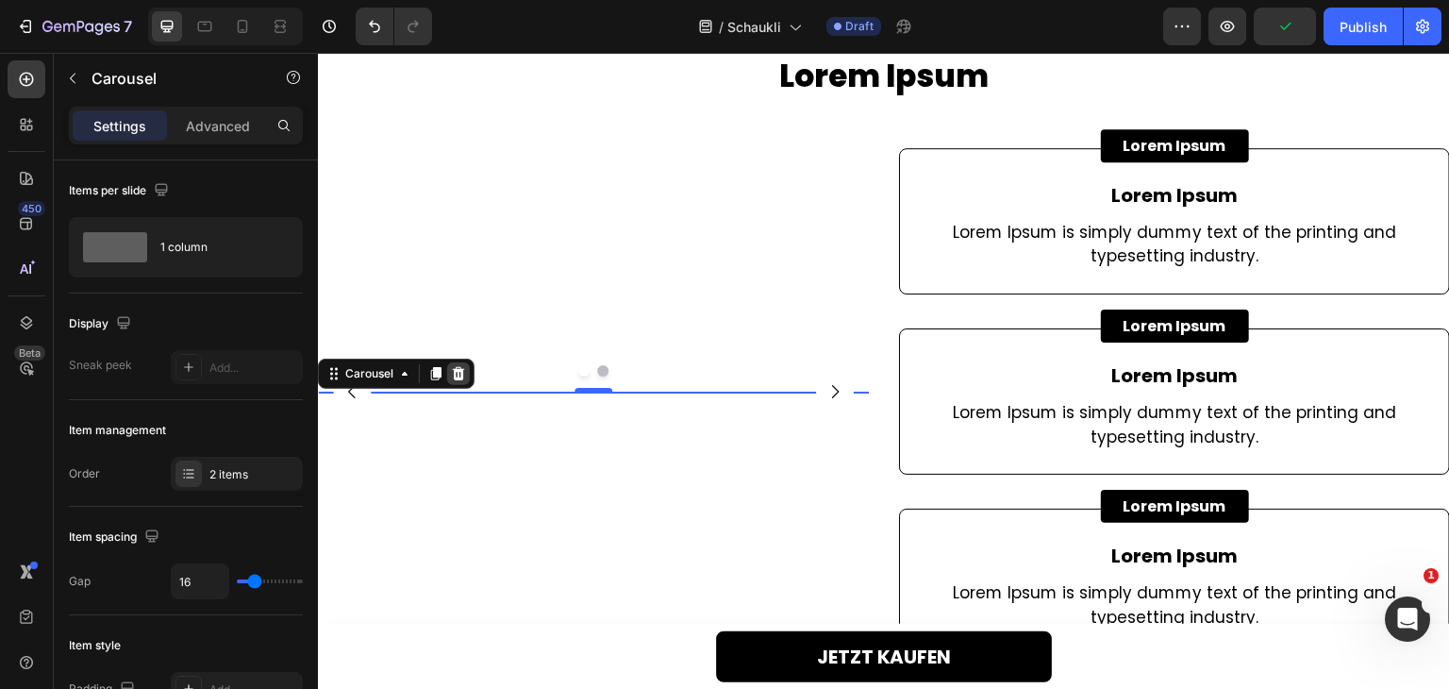
click at [463, 366] on icon at bounding box center [458, 373] width 15 height 15
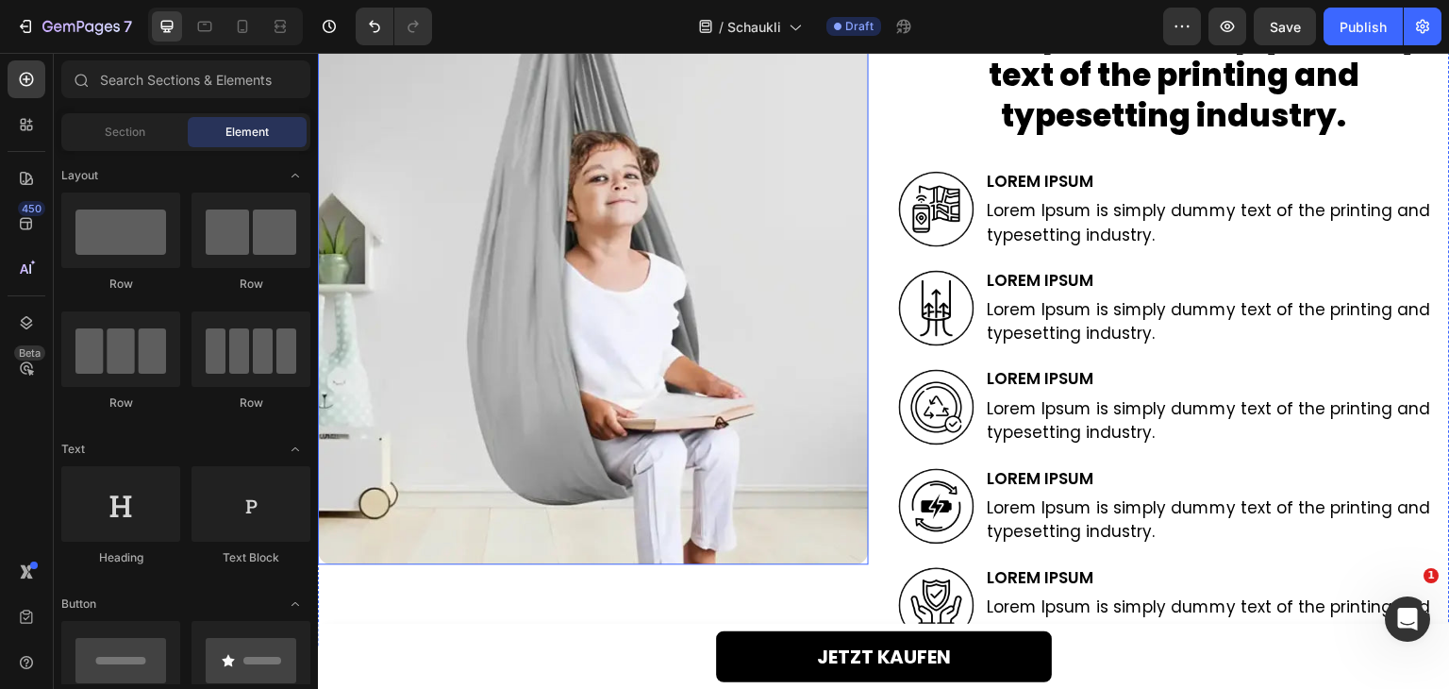
click at [564, 251] on img at bounding box center [593, 288] width 551 height 551
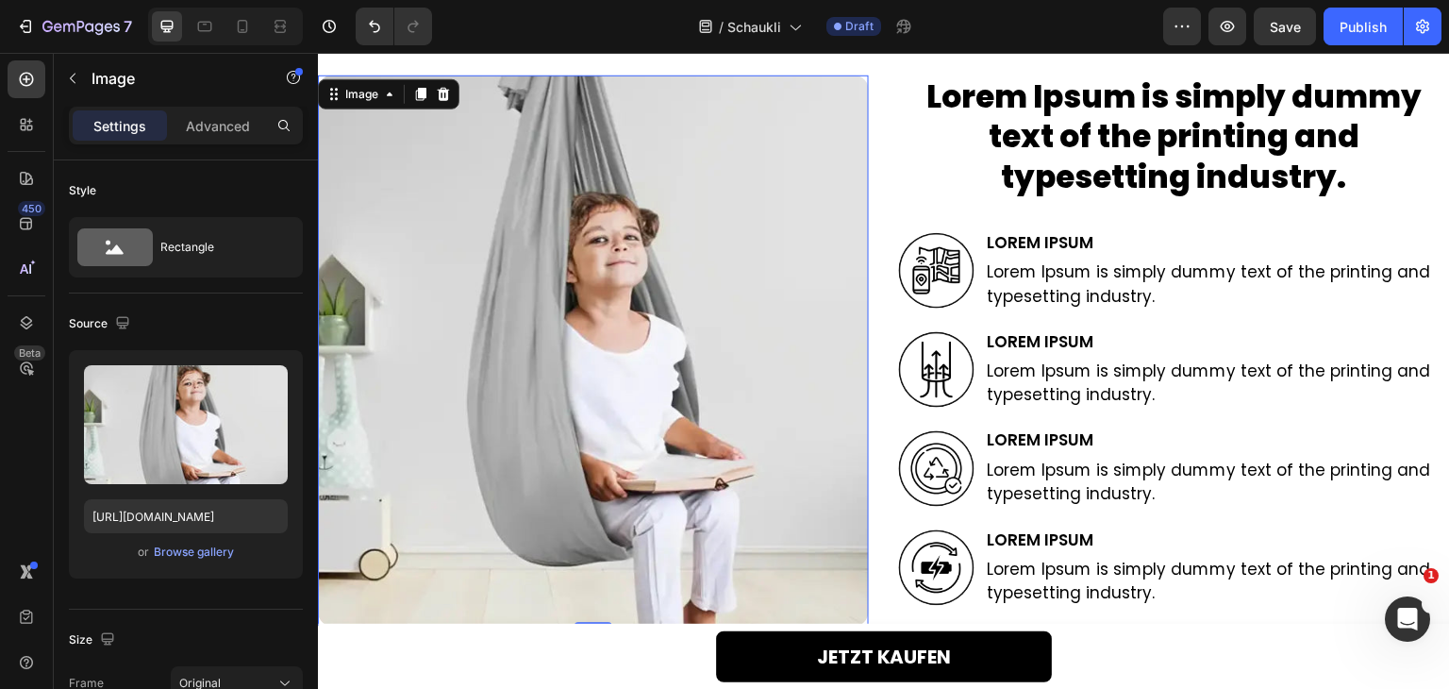
scroll to position [2453, 0]
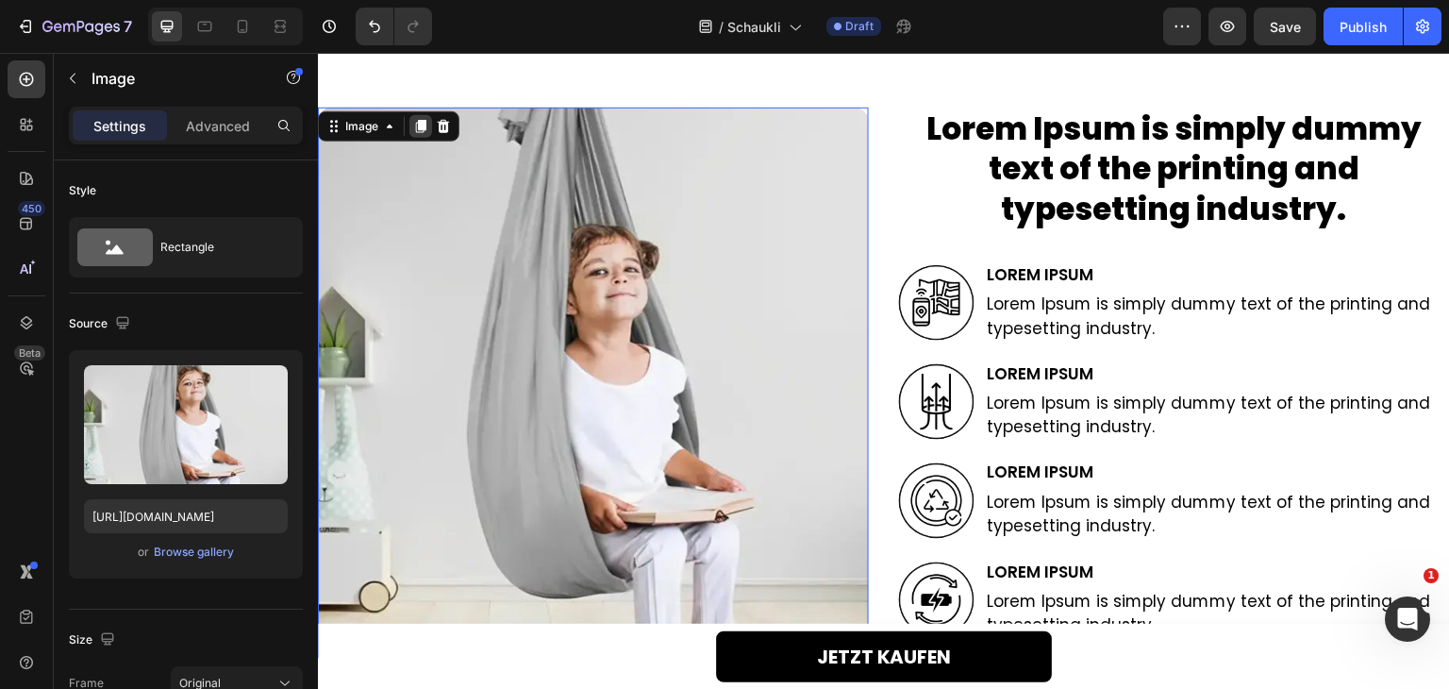
click at [423, 129] on icon at bounding box center [421, 126] width 10 height 13
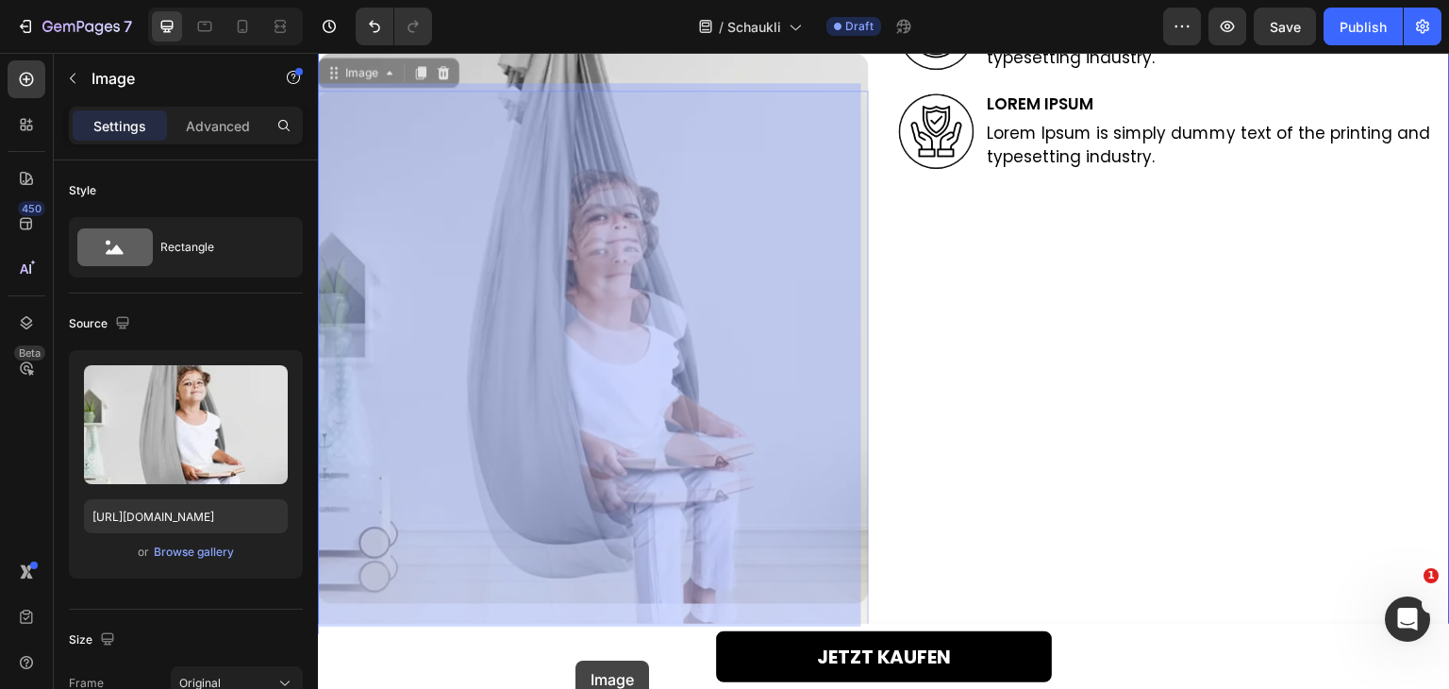
scroll to position [3026, 0]
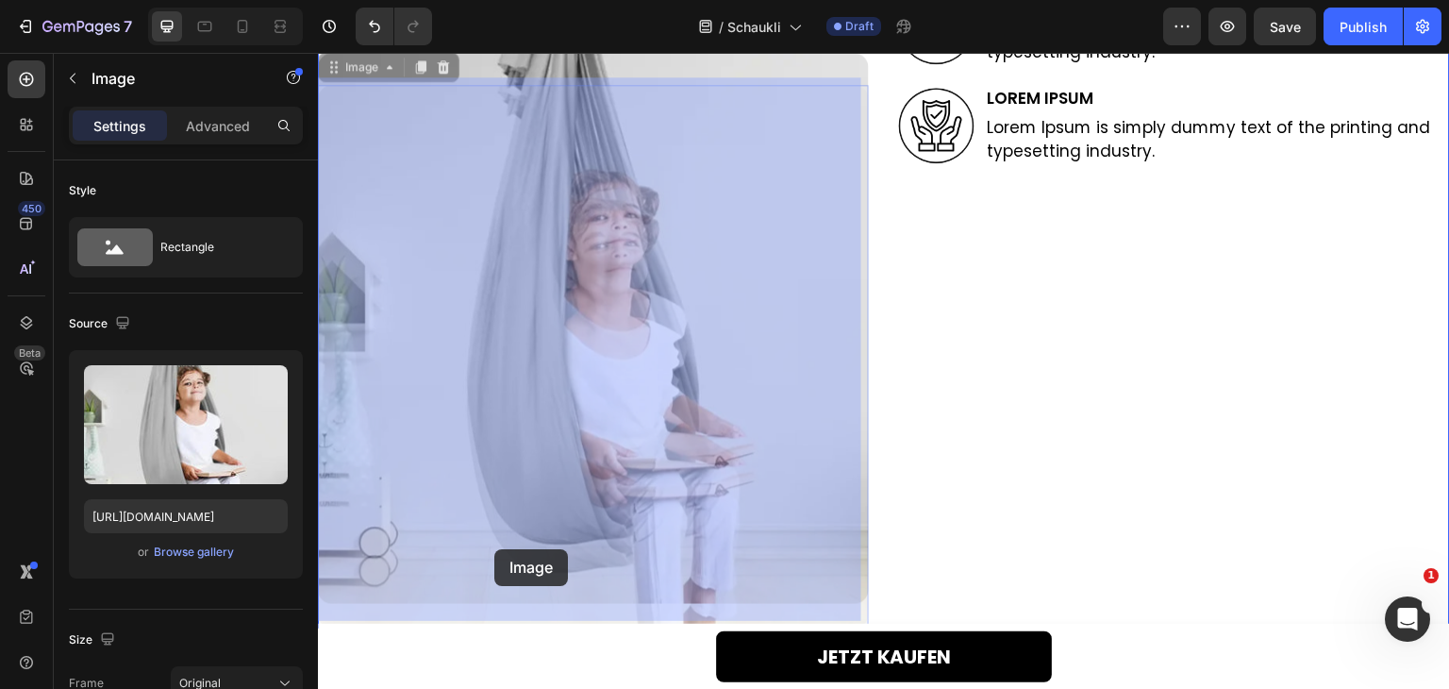
drag, startPoint x: 374, startPoint y: 104, endPoint x: 544, endPoint y: 451, distance: 386.9
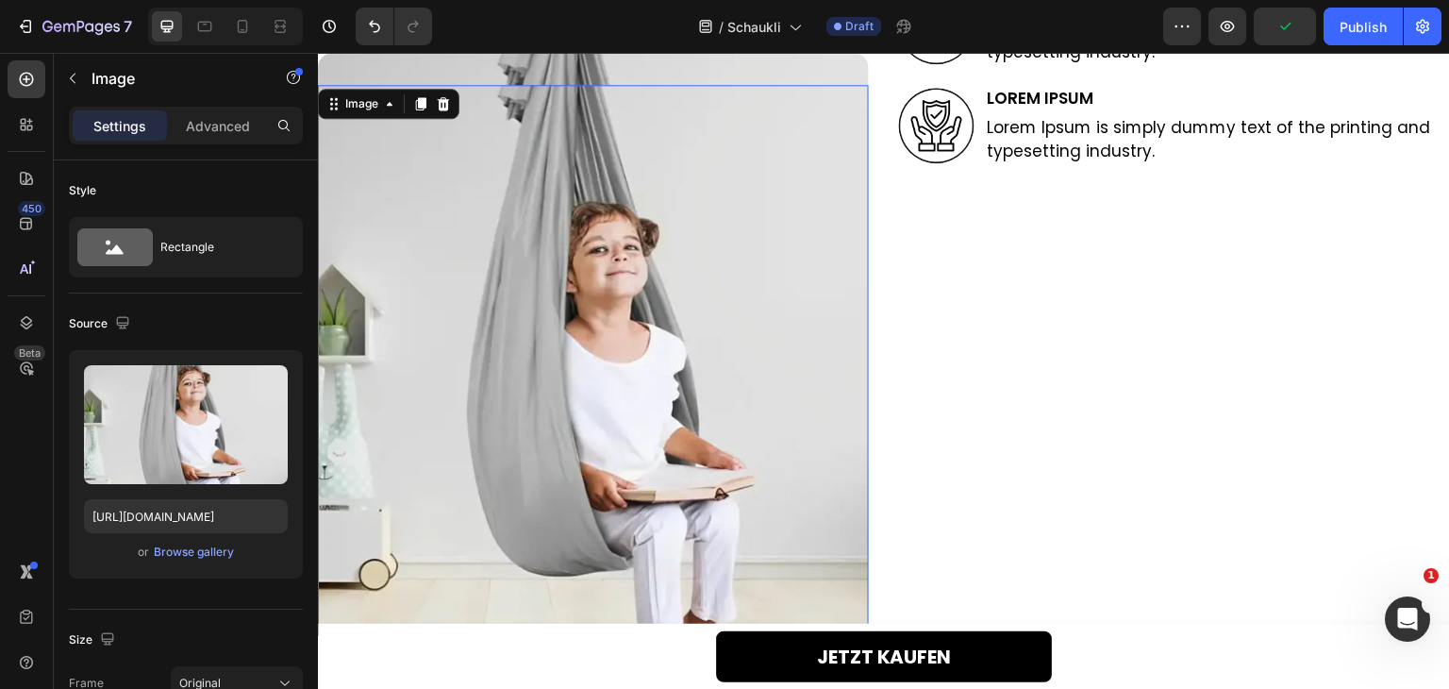
scroll to position [3309, 0]
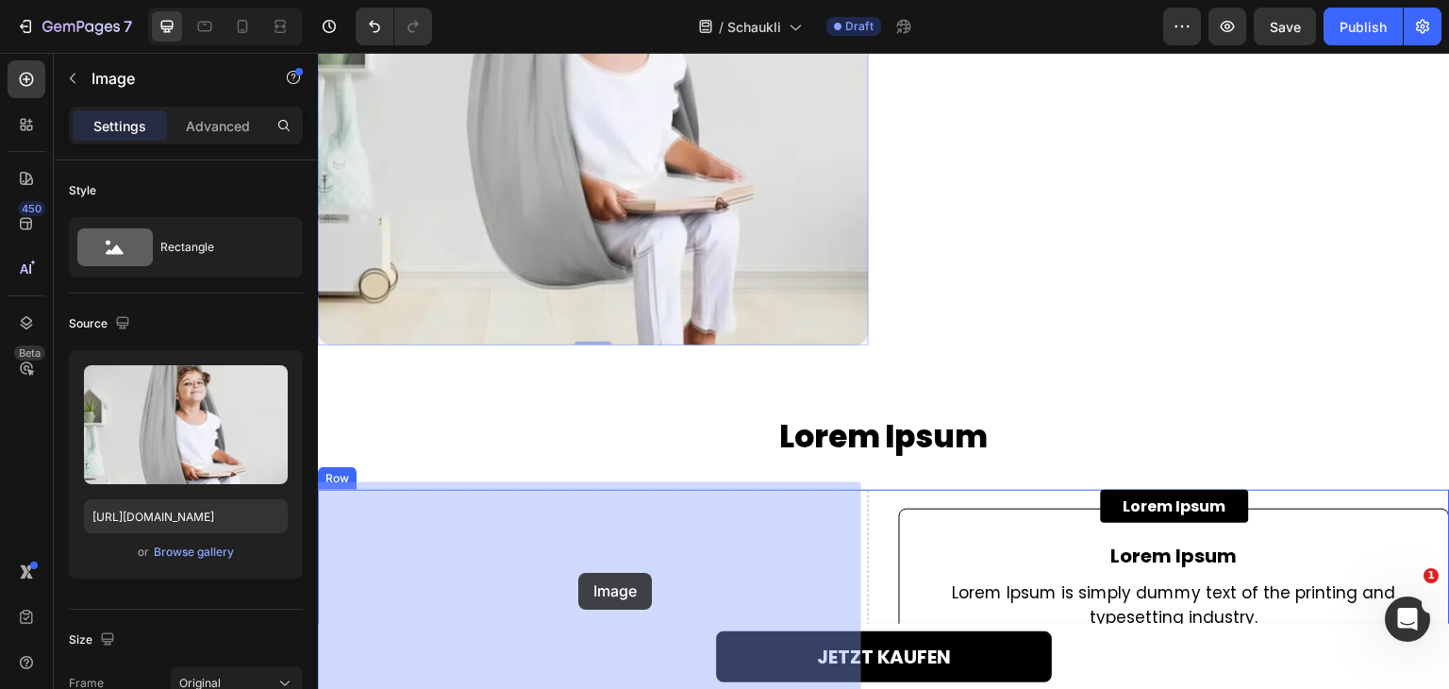
drag, startPoint x: 597, startPoint y: 250, endPoint x: 582, endPoint y: 571, distance: 321.1
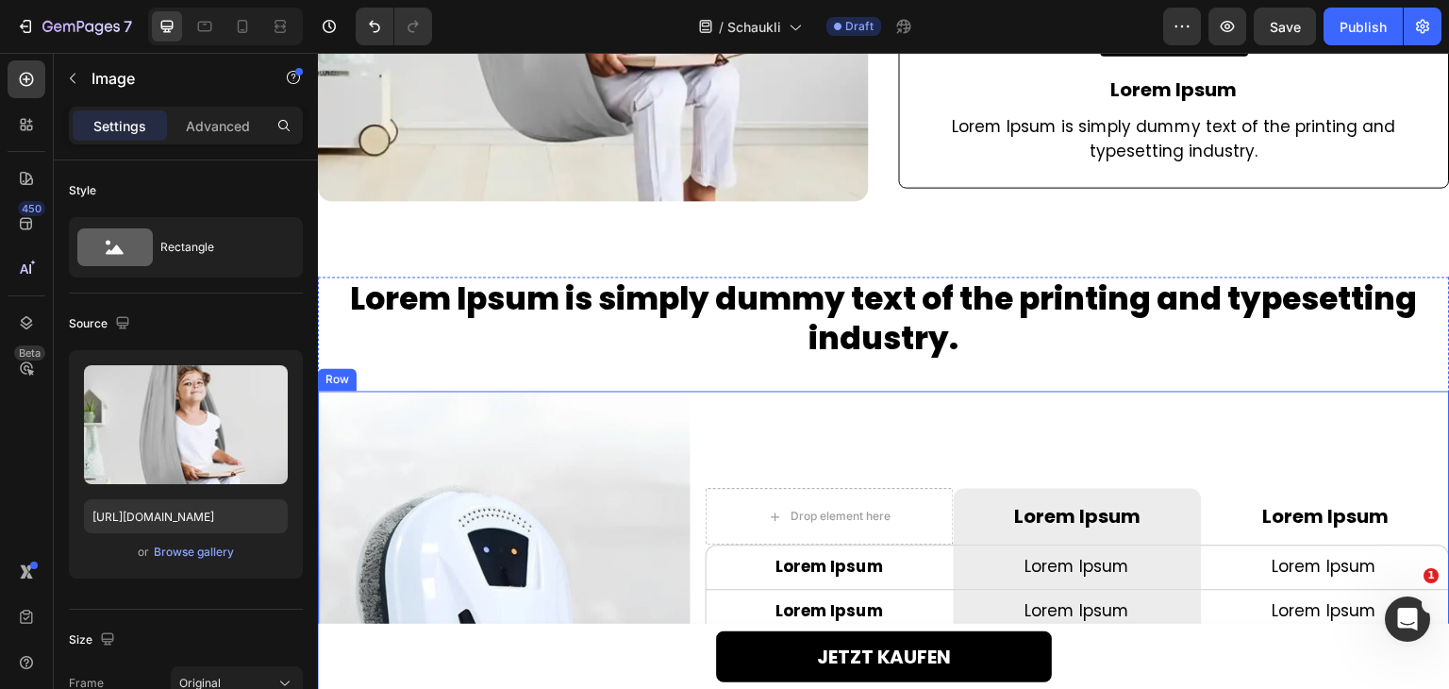
scroll to position [3875, 0]
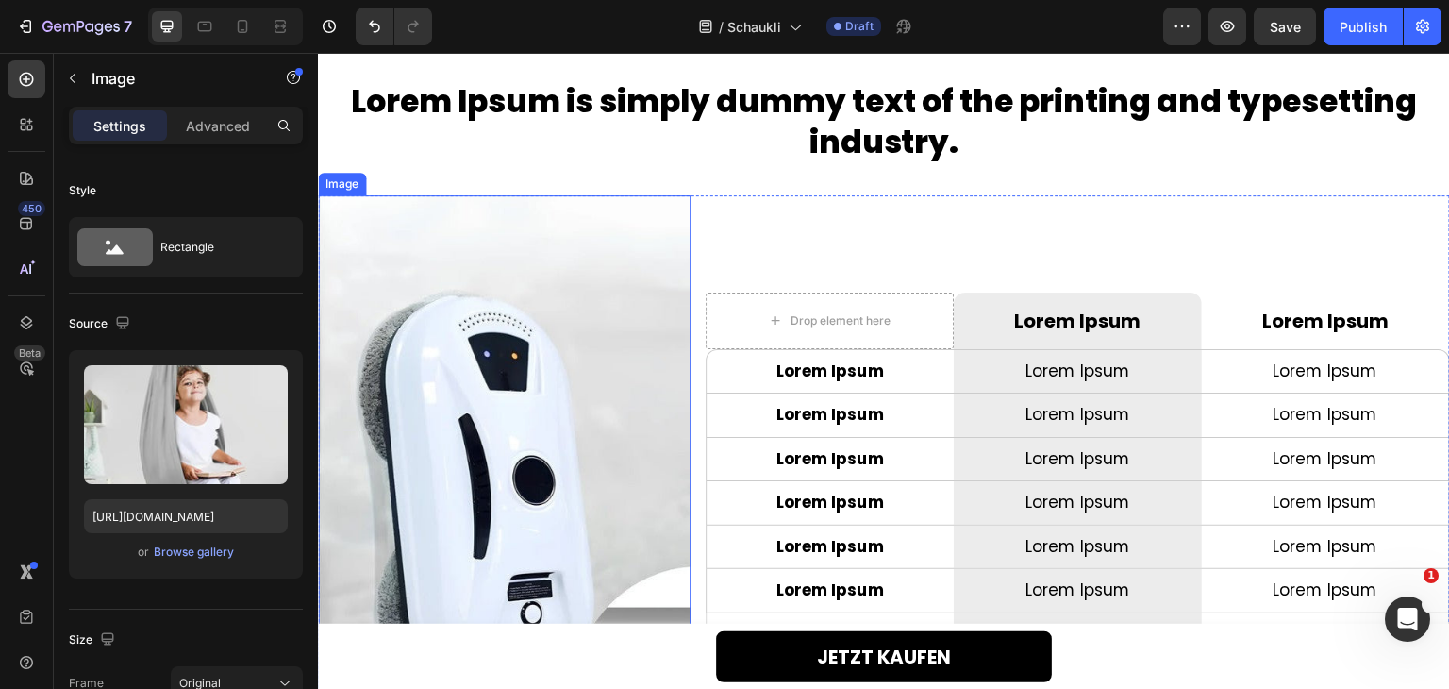
click at [570, 364] on img at bounding box center [504, 474] width 373 height 558
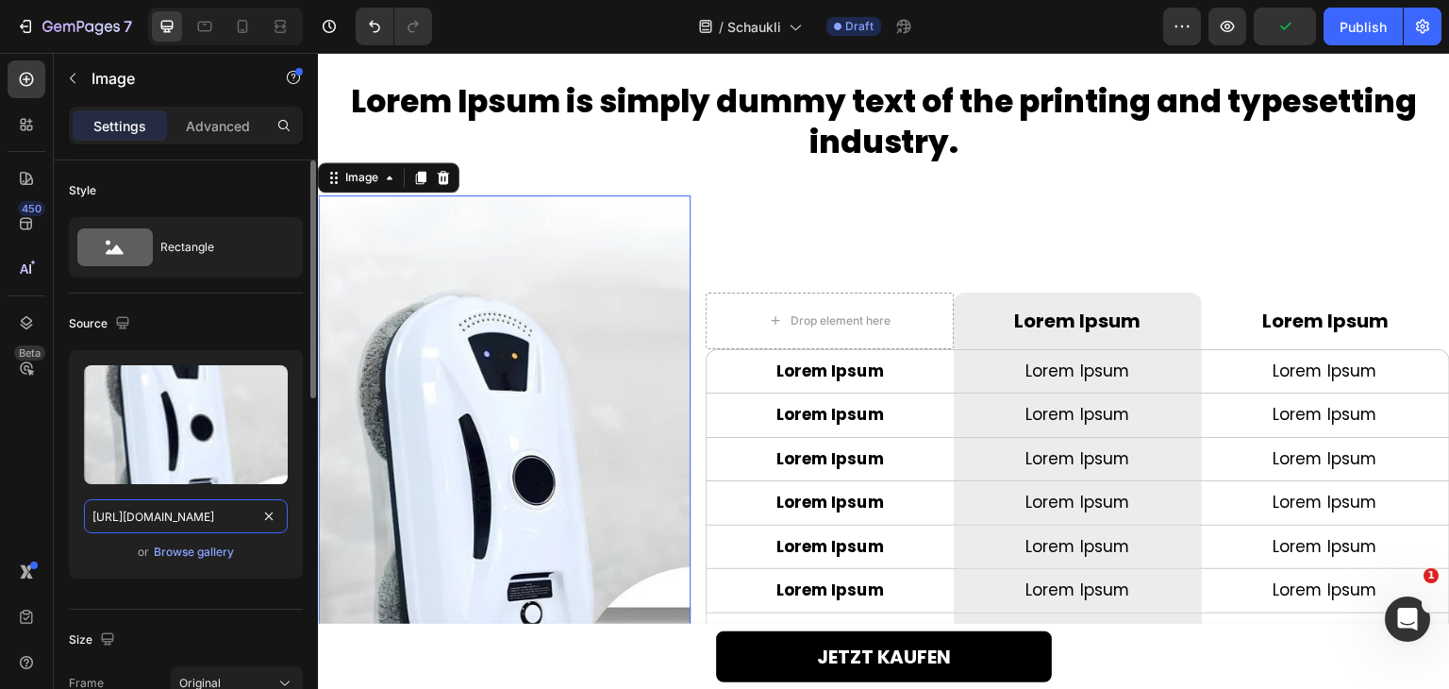
click at [181, 525] on input "[URL][DOMAIN_NAME]" at bounding box center [186, 516] width 204 height 34
paste input "c19e2d3e-1e11-421a-899a-4eaa3dfadd96.webp"
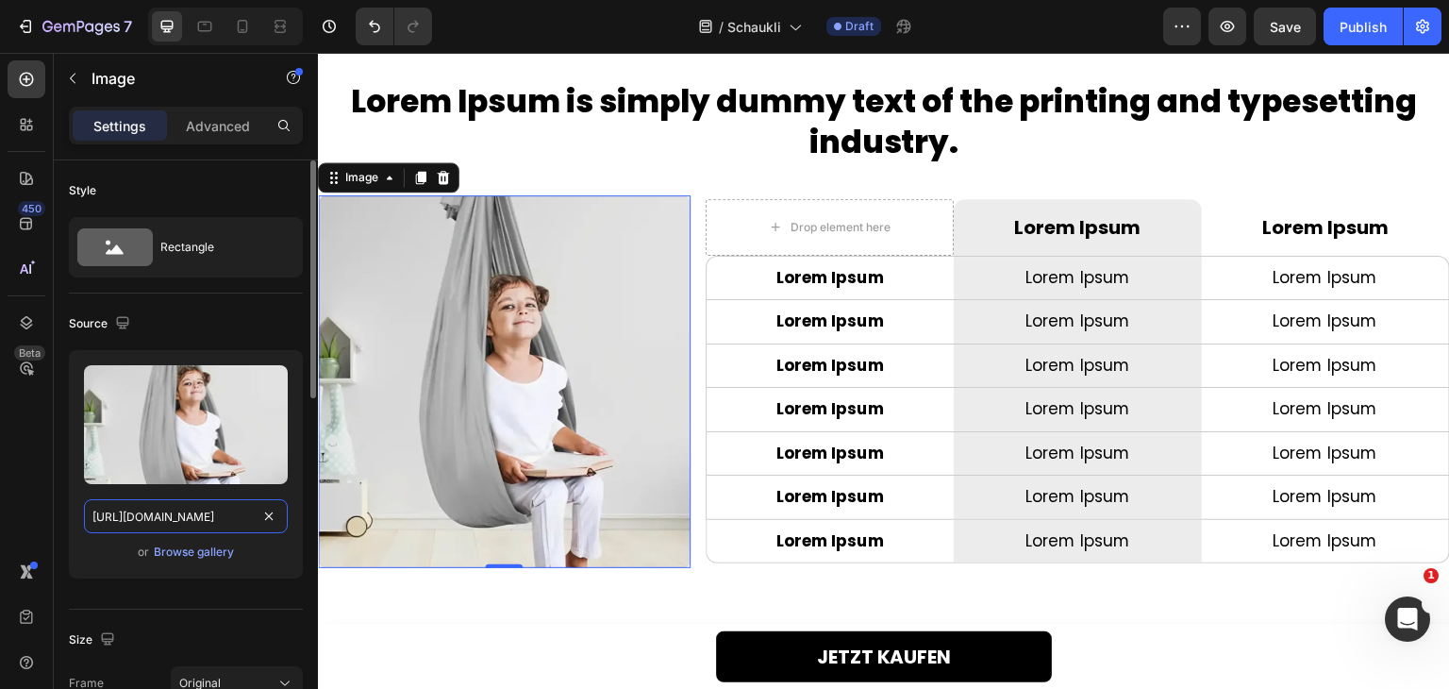
scroll to position [0, 578]
type input "[URL][DOMAIN_NAME]"
click at [170, 605] on div "Source Upload Image [URL][DOMAIN_NAME] or Browse gallery" at bounding box center [186, 451] width 234 height 316
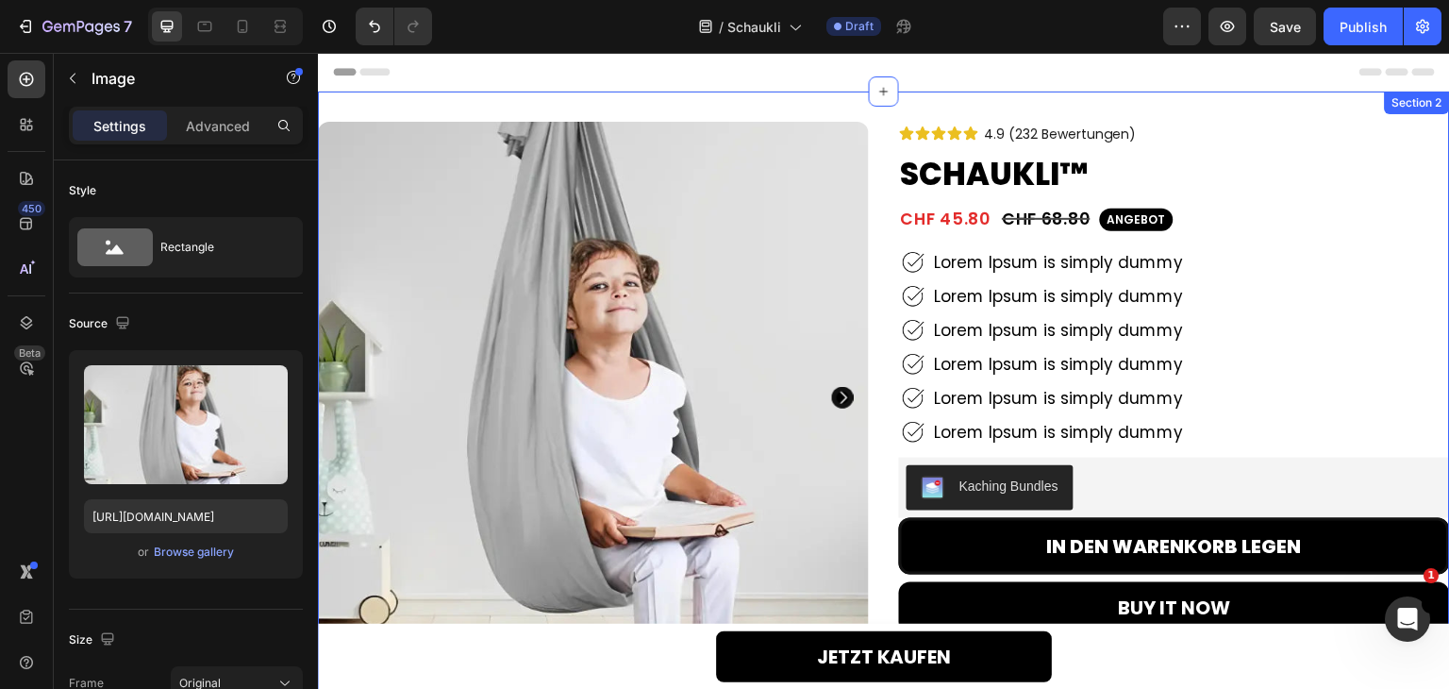
click at [864, 110] on div "Product Images 91% Heading Lorem Ipsum Text Block Row 92% Heading Lorem Ipsum T…" at bounding box center [884, 572] width 1132 height 961
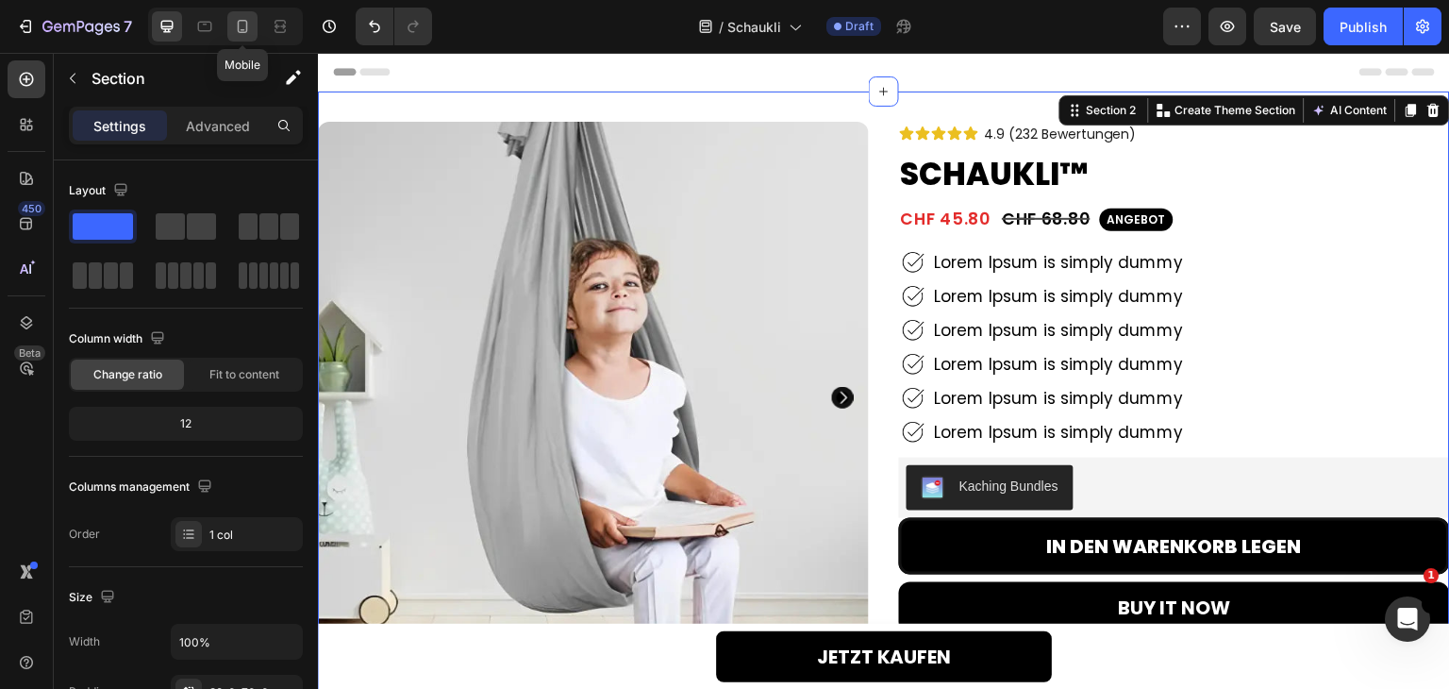
click at [231, 28] on div at bounding box center [242, 26] width 30 height 30
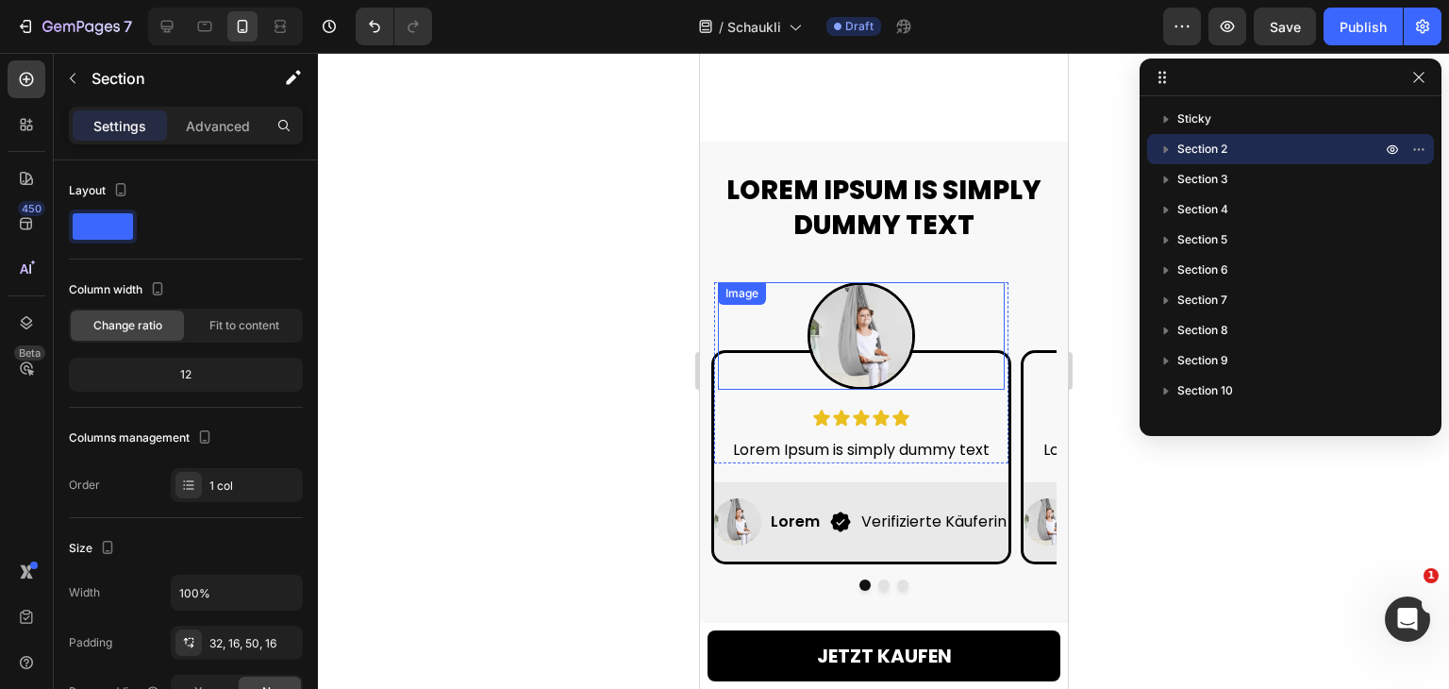
scroll to position [1604, 0]
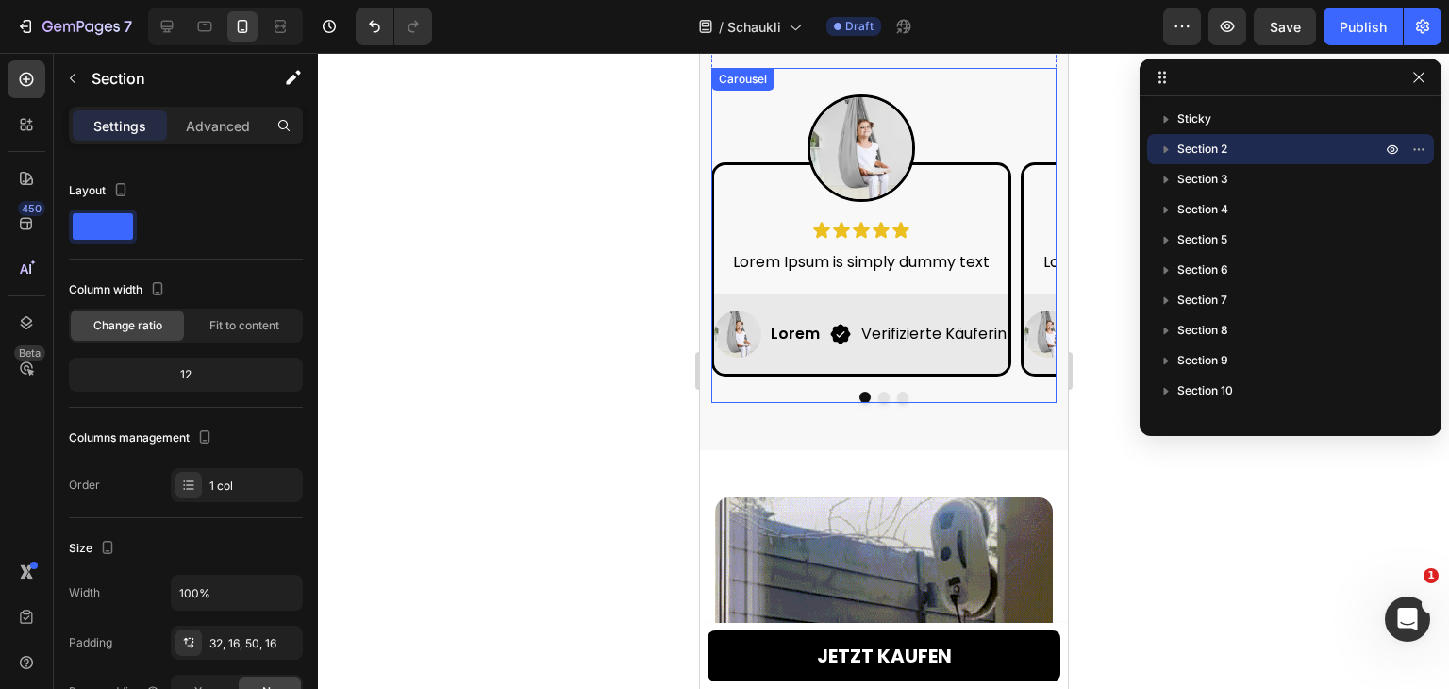
click at [877, 395] on button "Dot" at bounding box center [882, 396] width 11 height 11
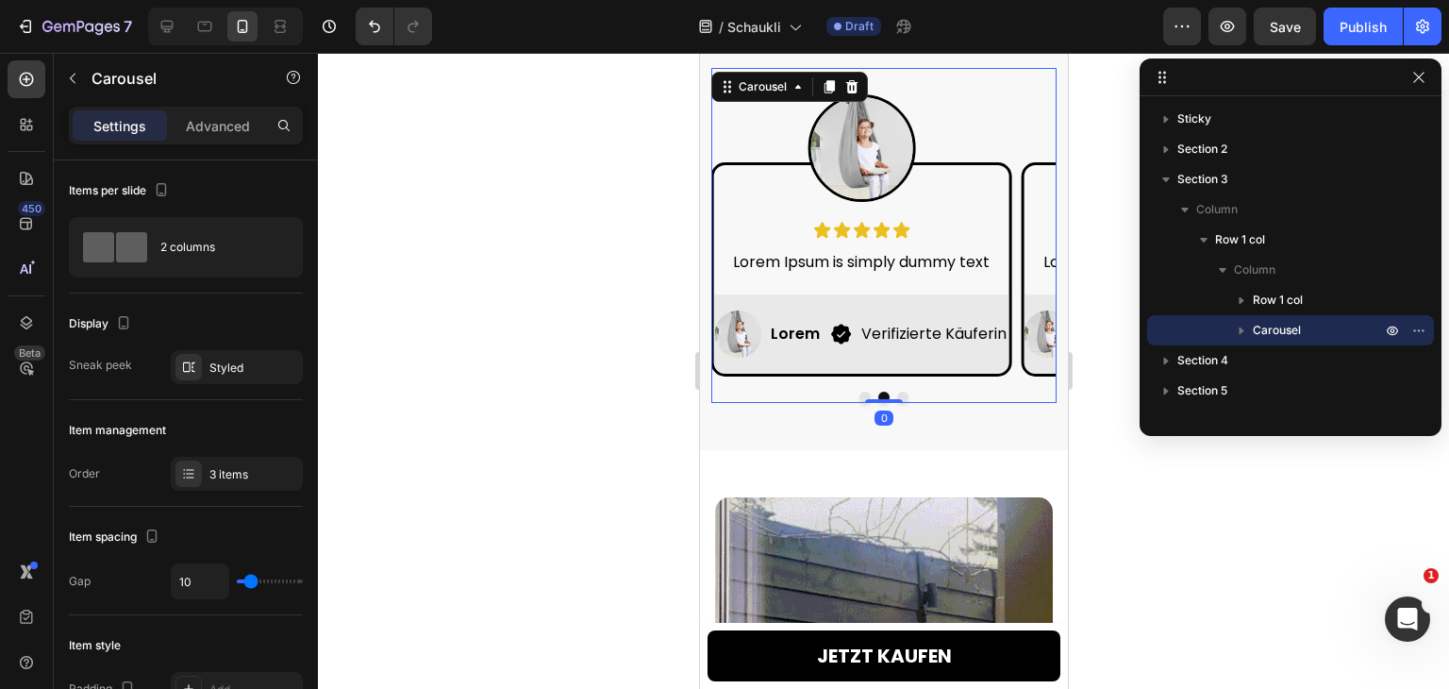
scroll to position [1887, 0]
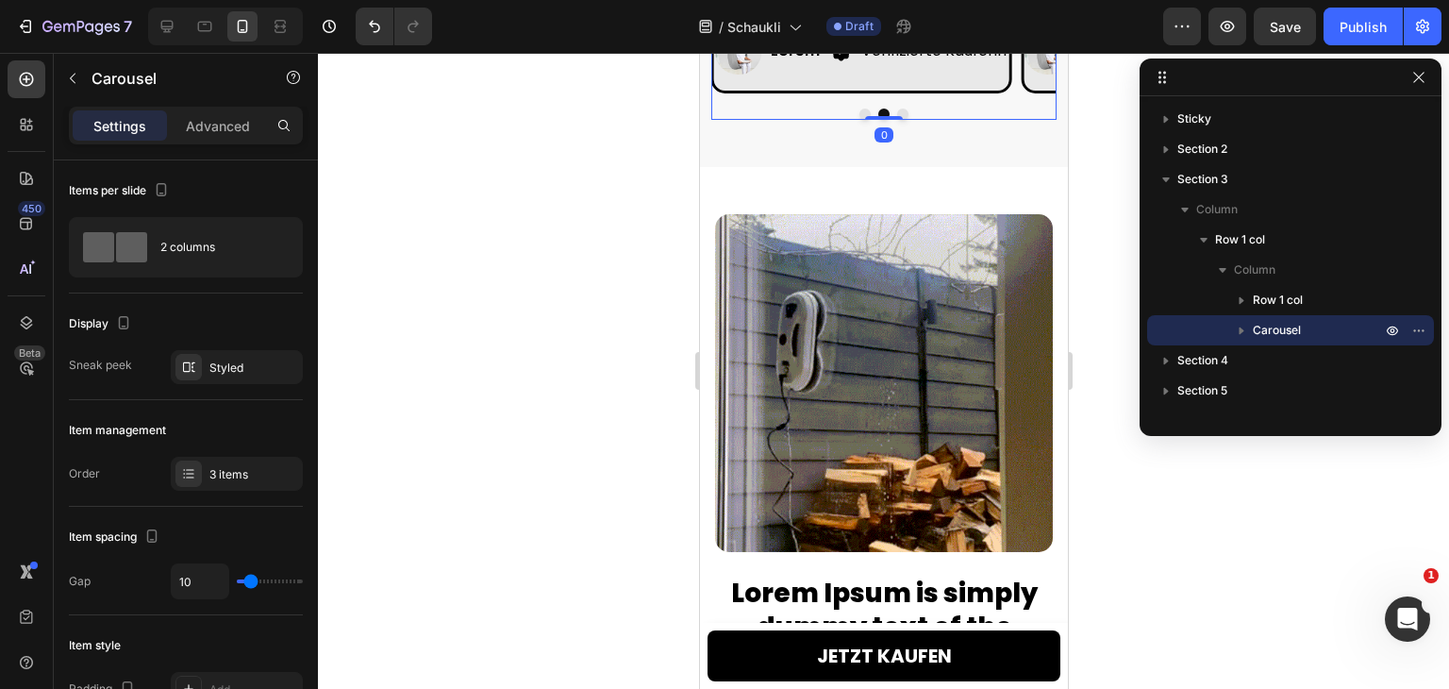
click at [875, 395] on img at bounding box center [883, 383] width 338 height 338
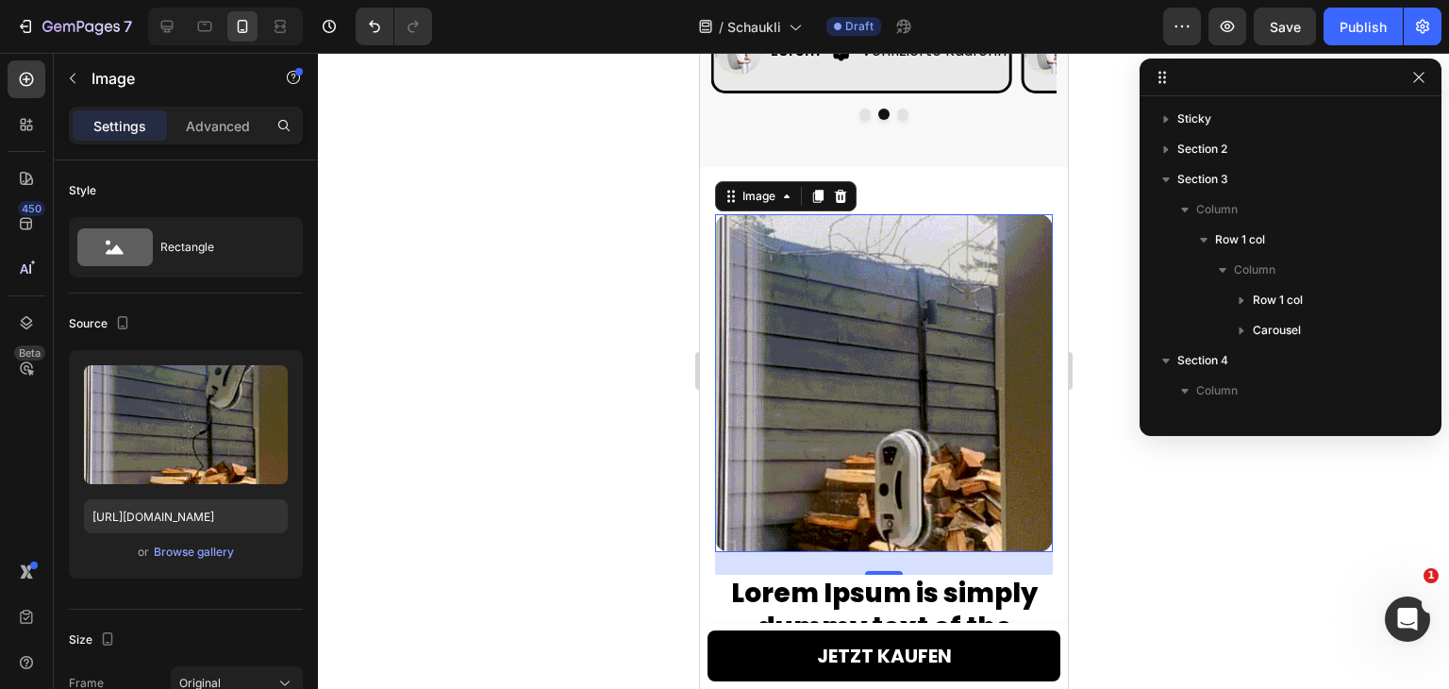
scroll to position [447, 0]
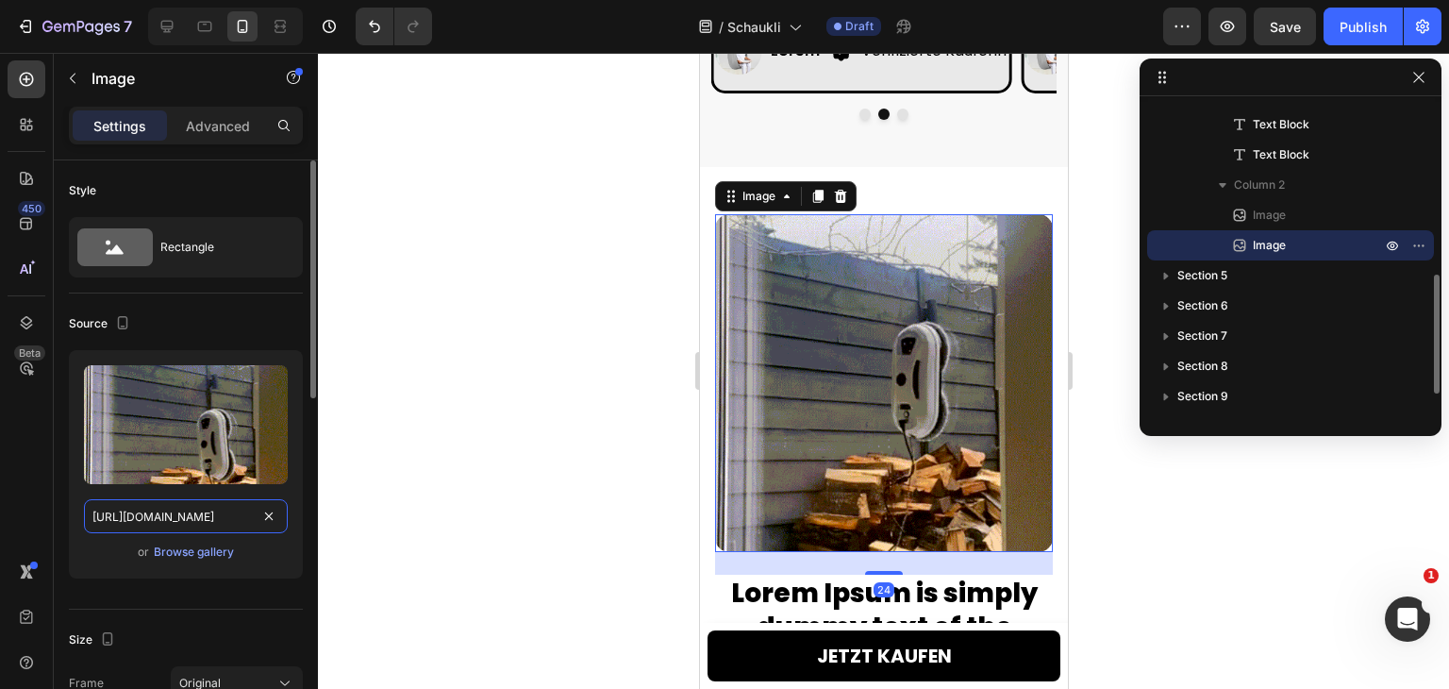
click at [181, 508] on input "[URL][DOMAIN_NAME]" at bounding box center [186, 516] width 204 height 34
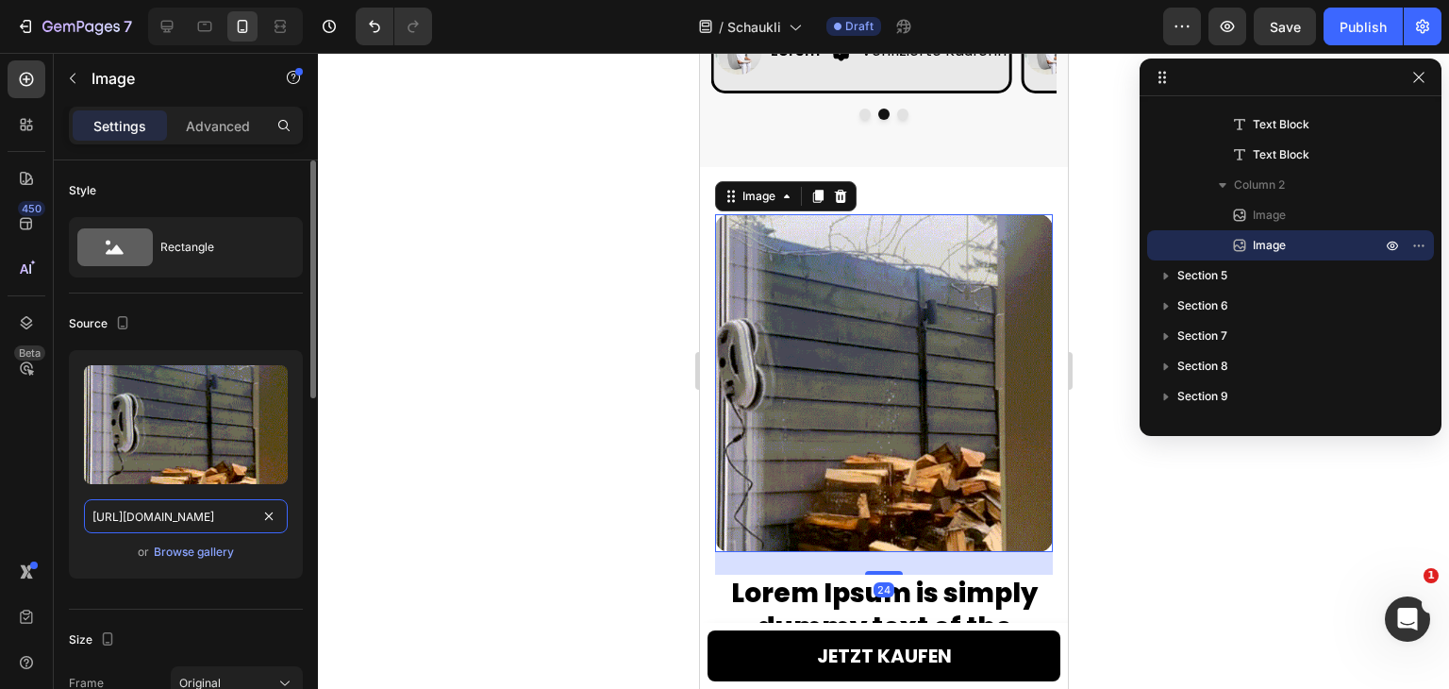
paste input "c19e2d3e-1e11-421a-899a-4eaa3dfadd96.webp"
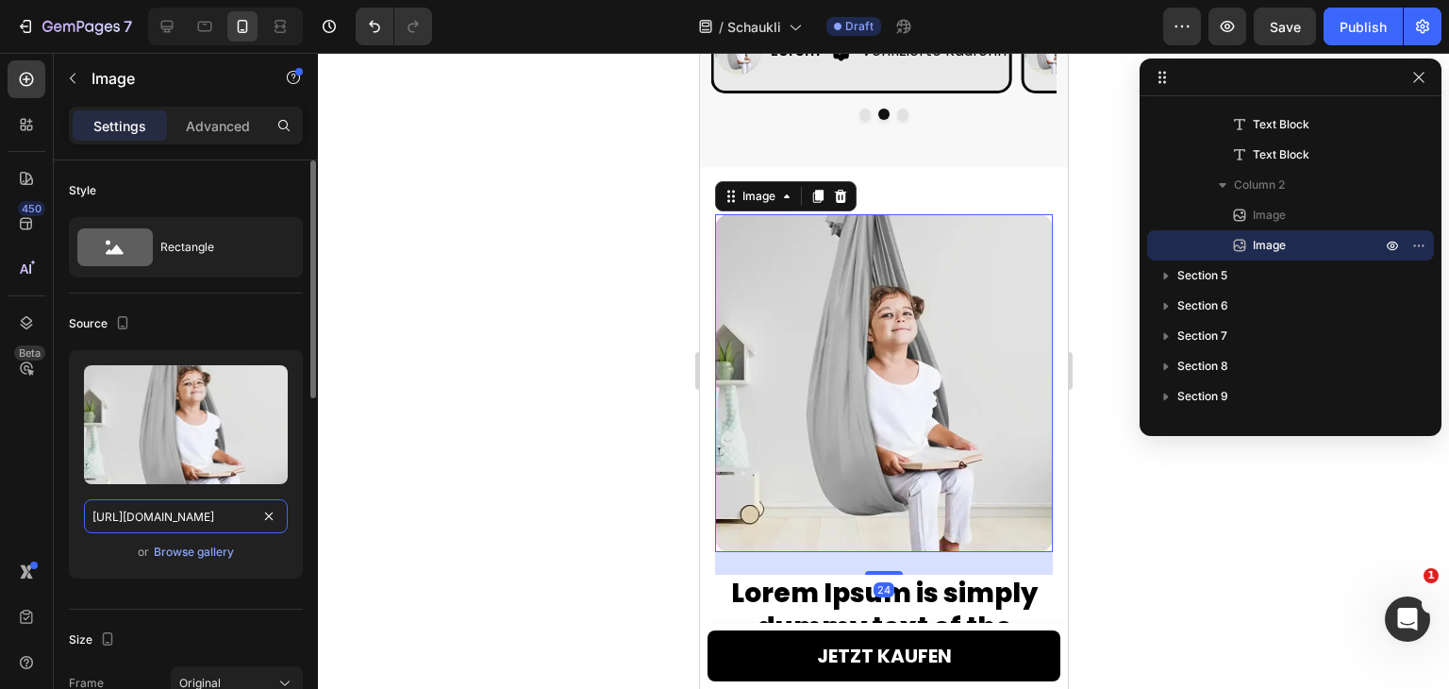
scroll to position [0, 578]
type input "[URL][DOMAIN_NAME]"
click at [124, 586] on div "Upload Image [URL][DOMAIN_NAME] or Browse gallery" at bounding box center [186, 471] width 234 height 243
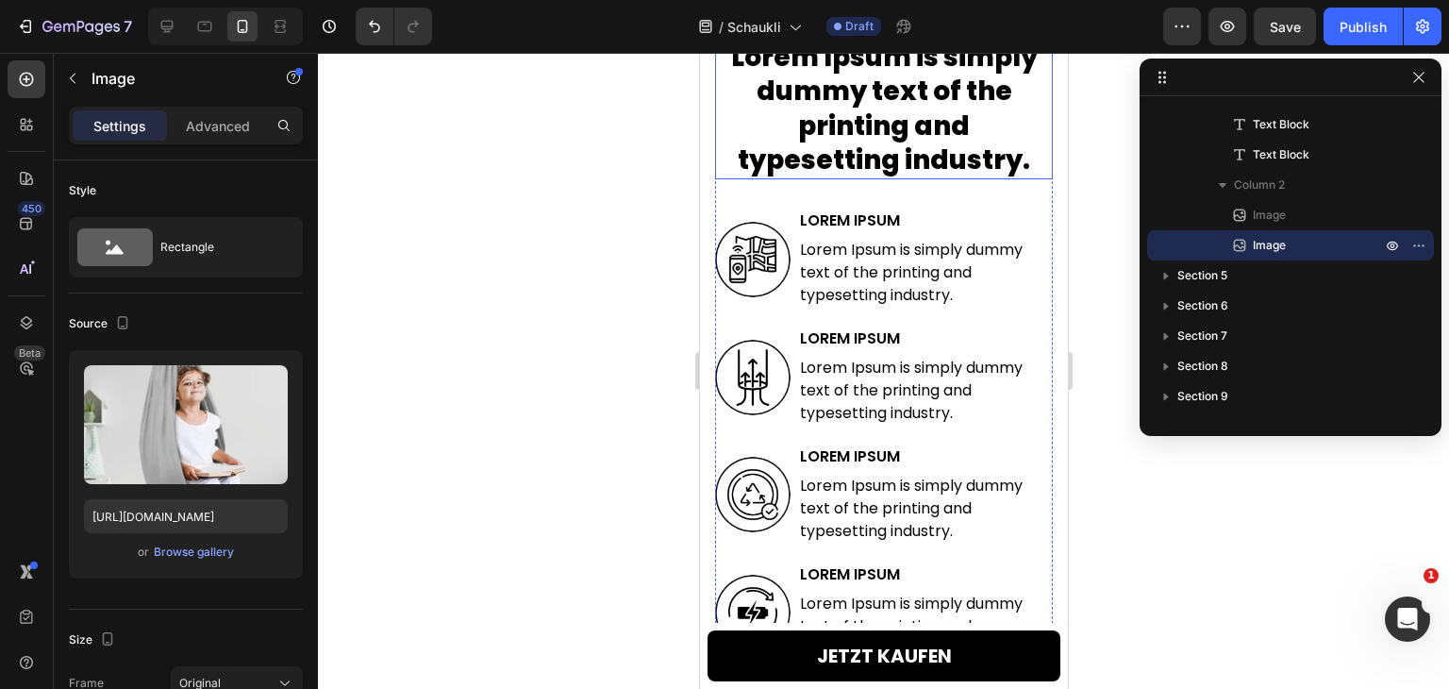
scroll to position [3113, 0]
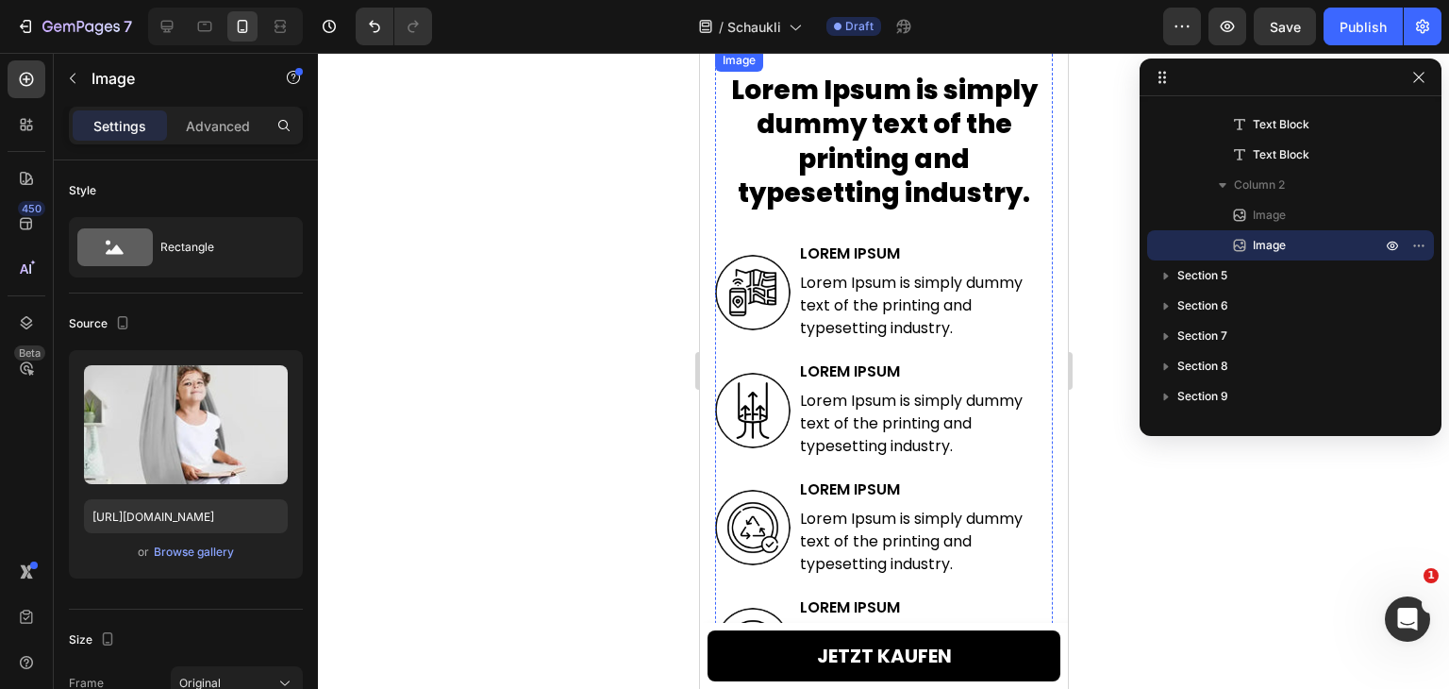
click at [890, 49] on img at bounding box center [883, 49] width 338 height 0
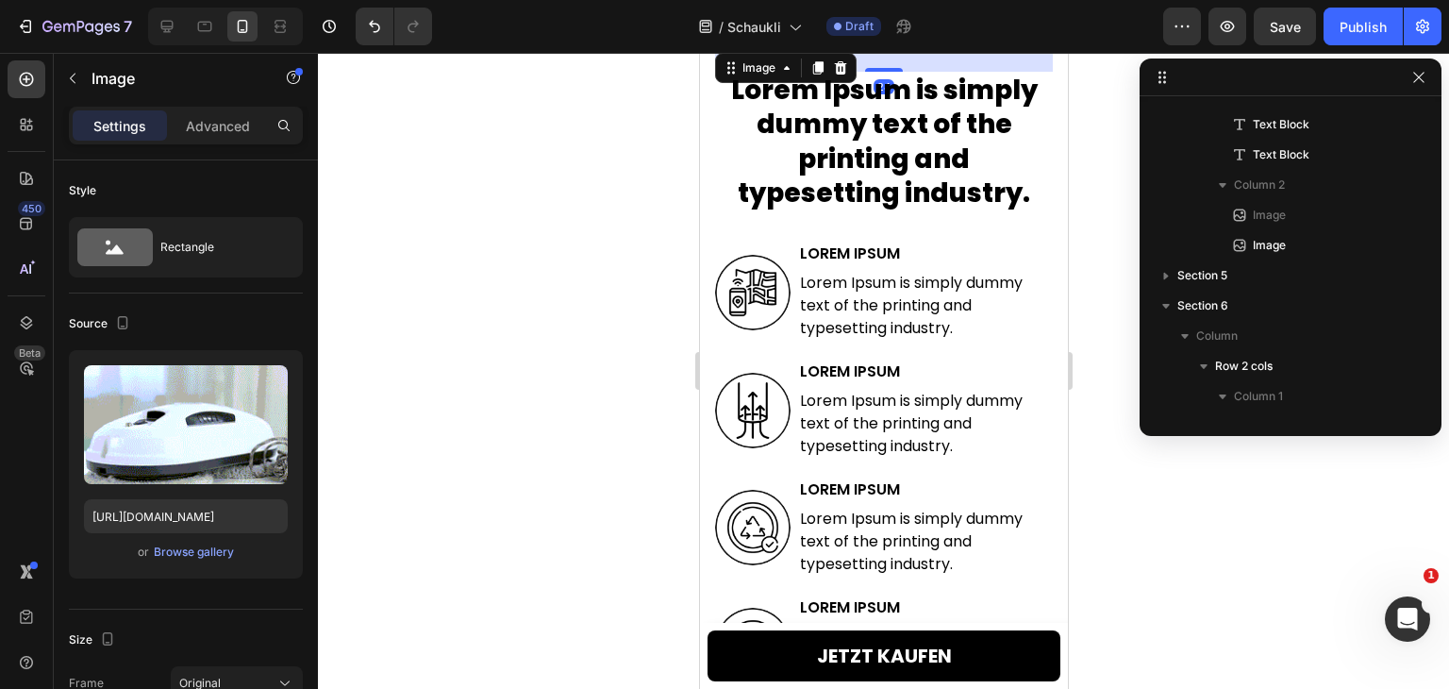
scroll to position [865, 0]
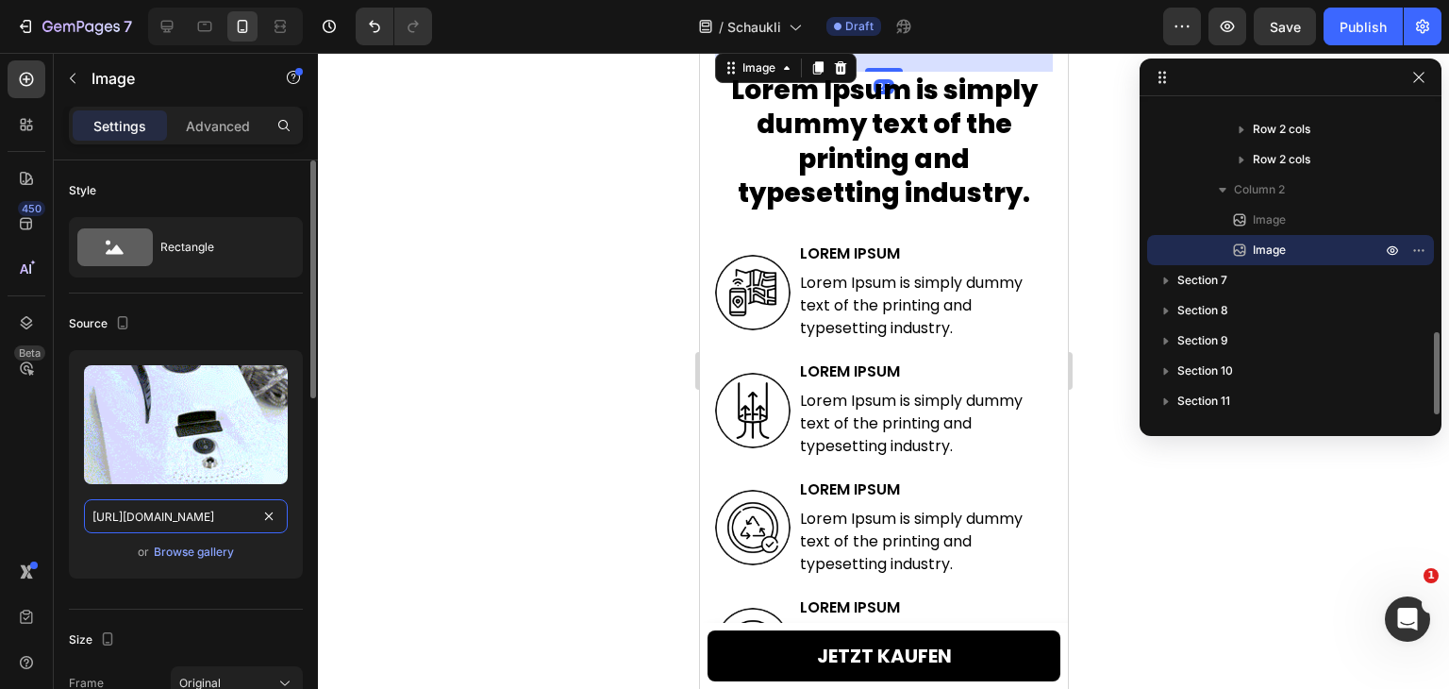
click at [155, 525] on input "[URL][DOMAIN_NAME]" at bounding box center [186, 516] width 204 height 34
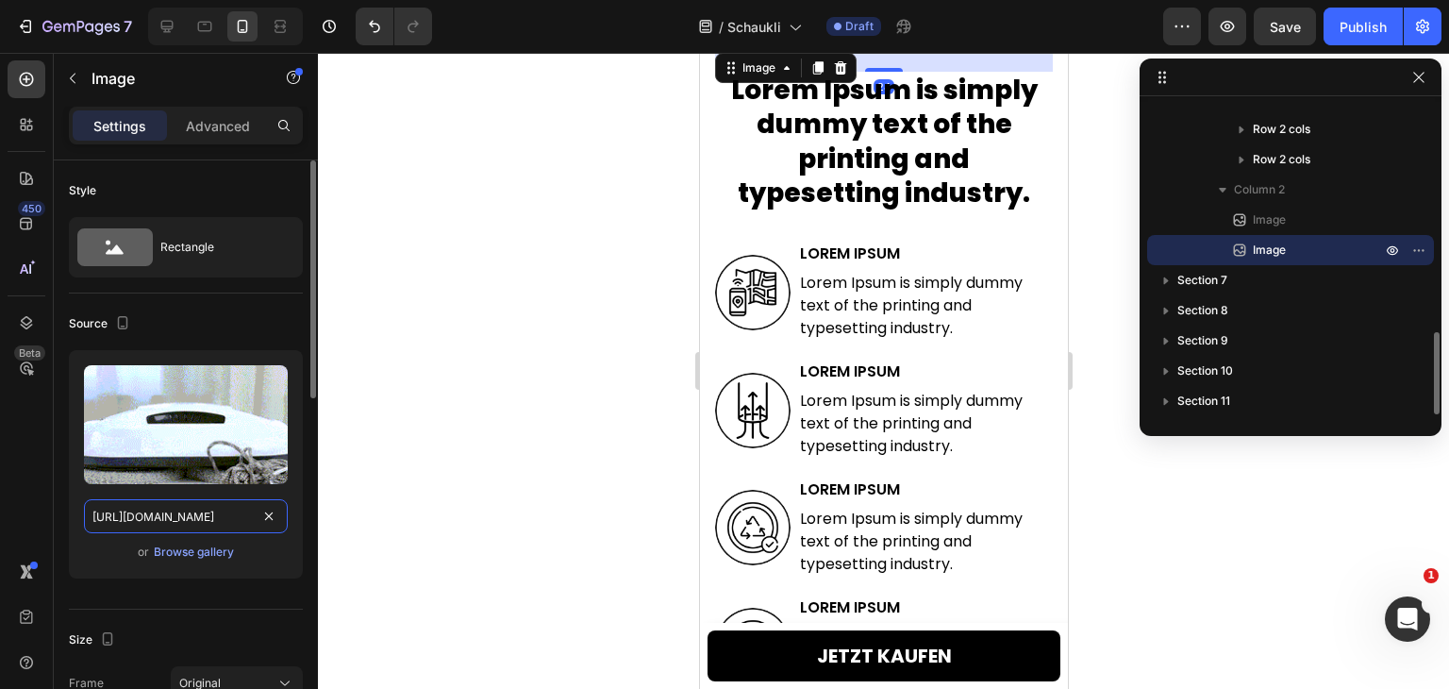
paste input "c19e2d3e-1e11-421a-899a-4eaa3dfadd96.webp"
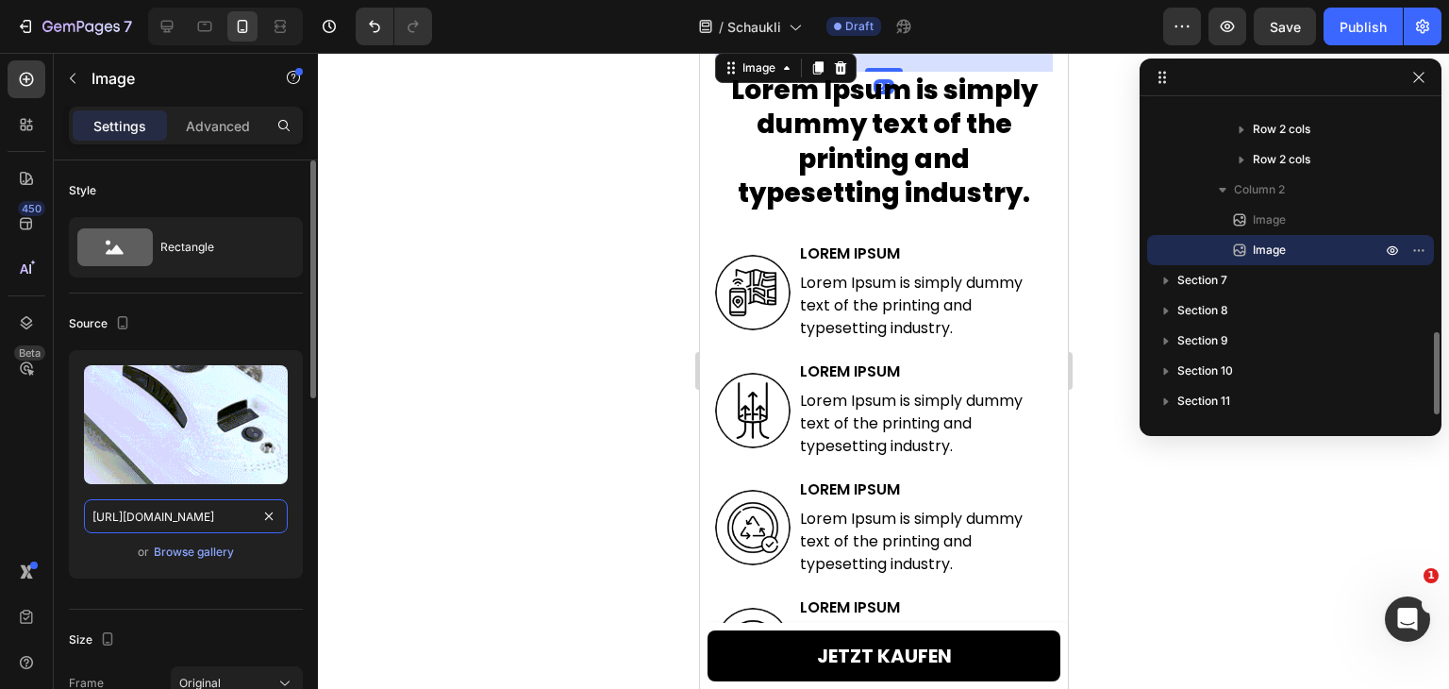
scroll to position [0, 578]
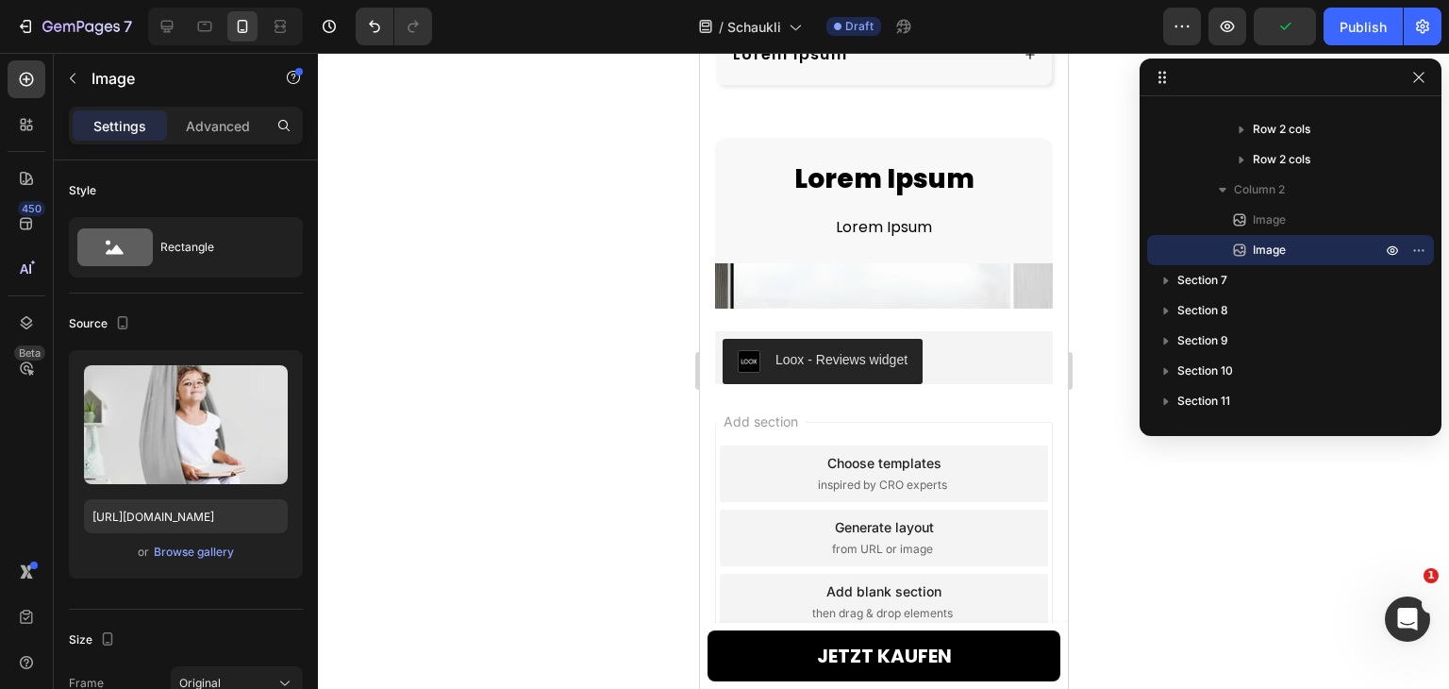
scroll to position [6222, 0]
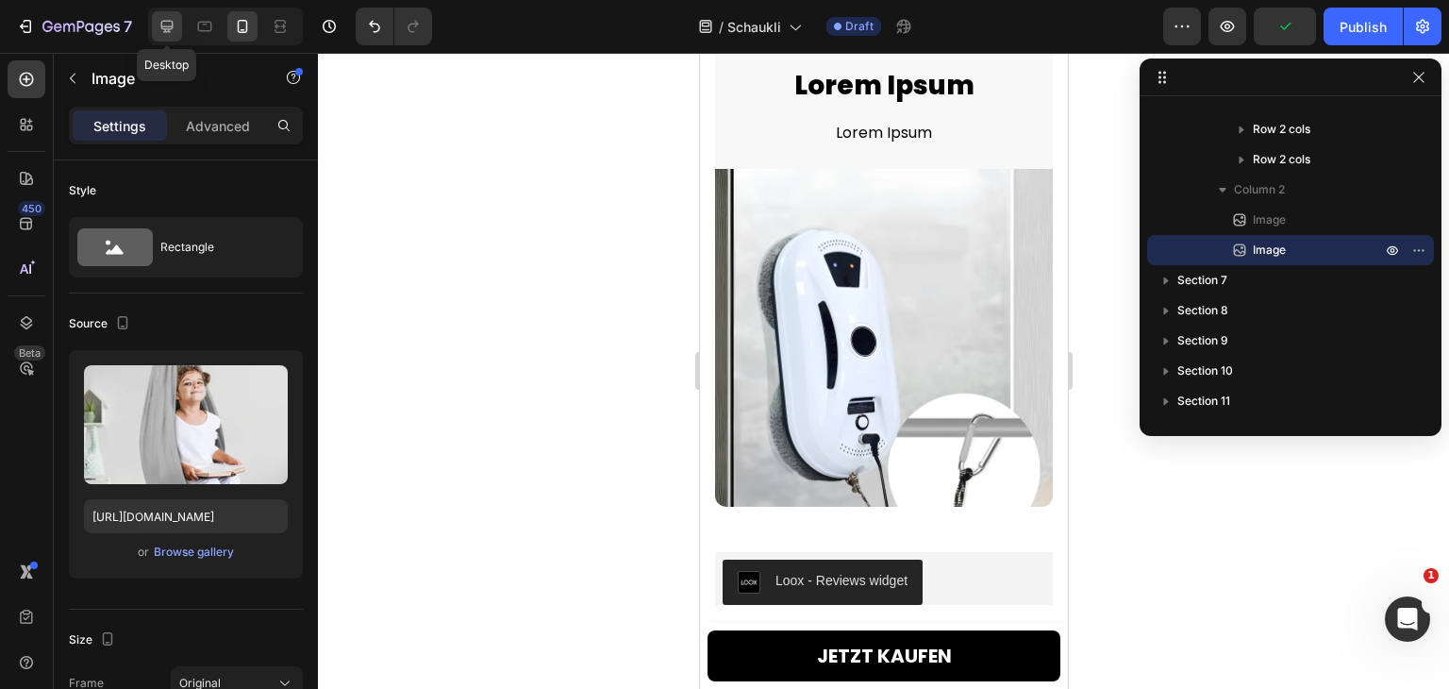
click at [166, 25] on icon at bounding box center [167, 26] width 19 height 19
type input "[URL][DOMAIN_NAME]"
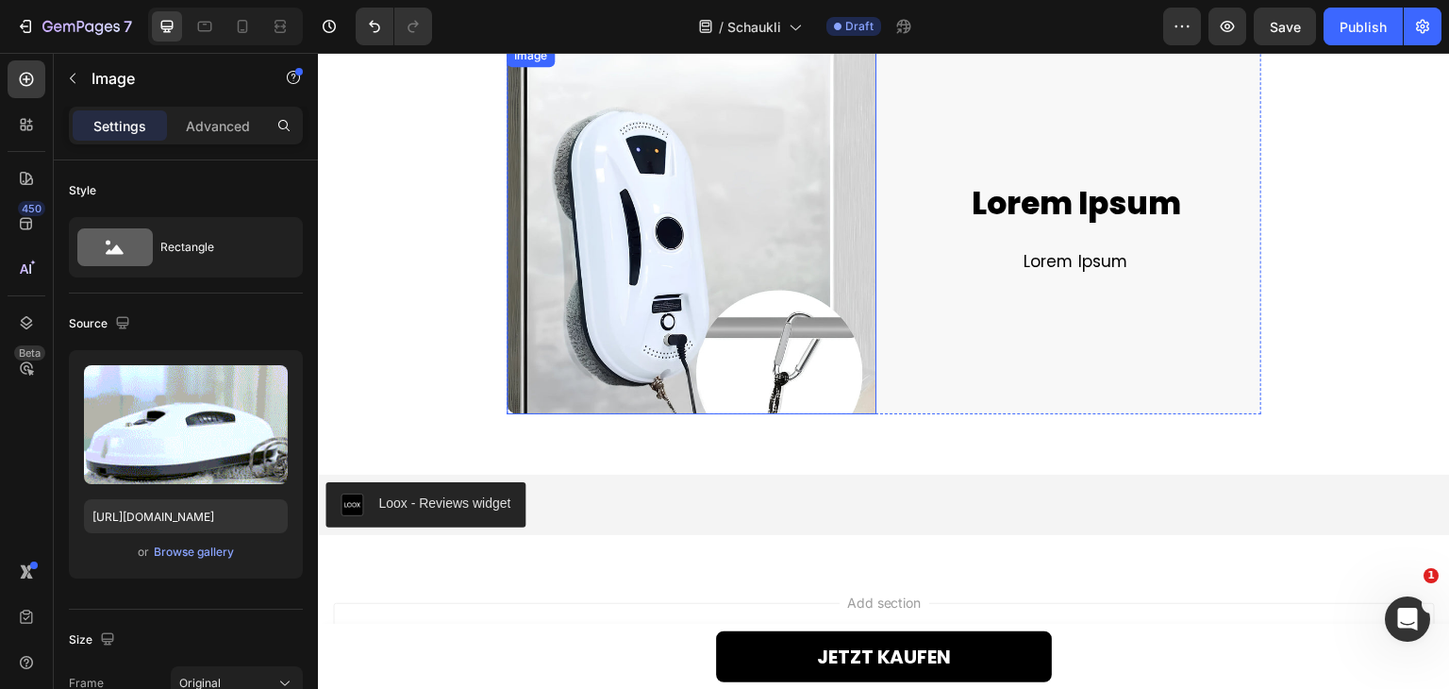
click at [687, 326] on img at bounding box center [692, 229] width 370 height 370
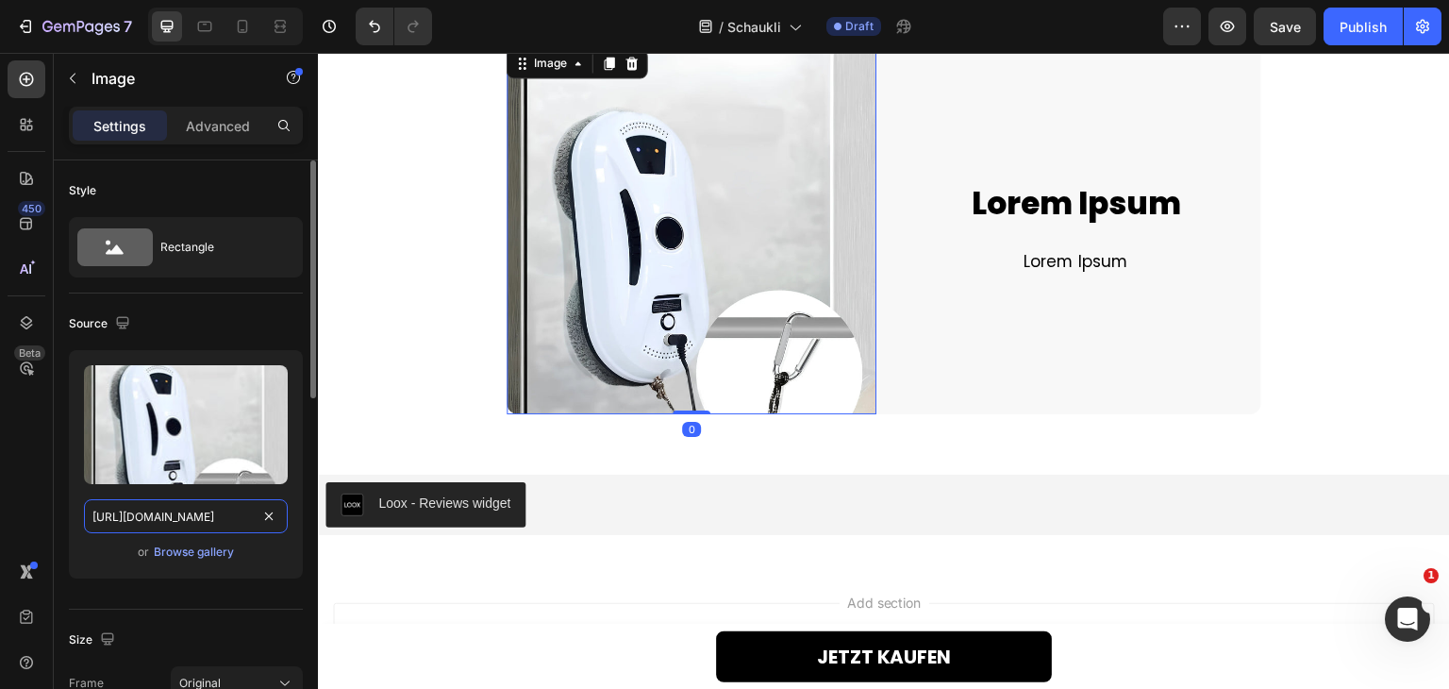
click at [151, 520] on input "[URL][DOMAIN_NAME]" at bounding box center [186, 516] width 204 height 34
paste input "c19e2d3e-1e11-421a-899a-4eaa3dfadd96.webp"
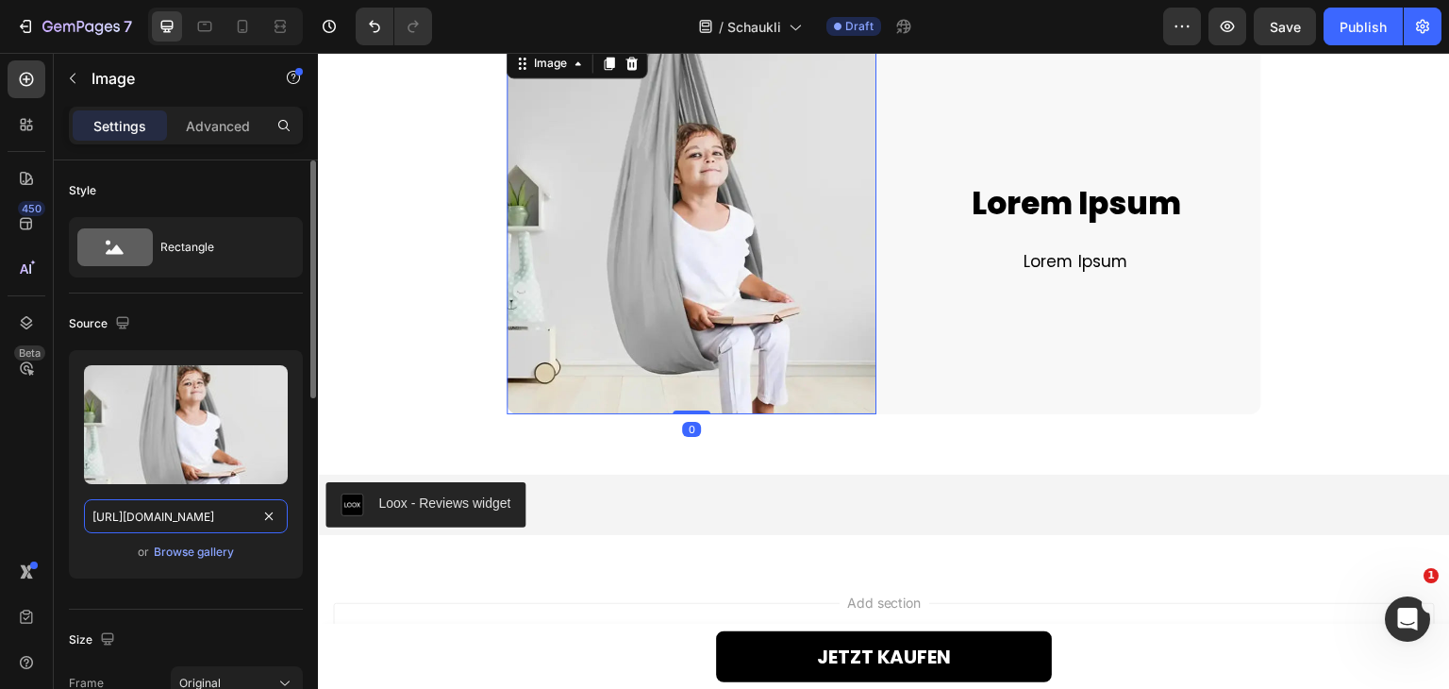
scroll to position [0, 578]
type input "[URL][DOMAIN_NAME]"
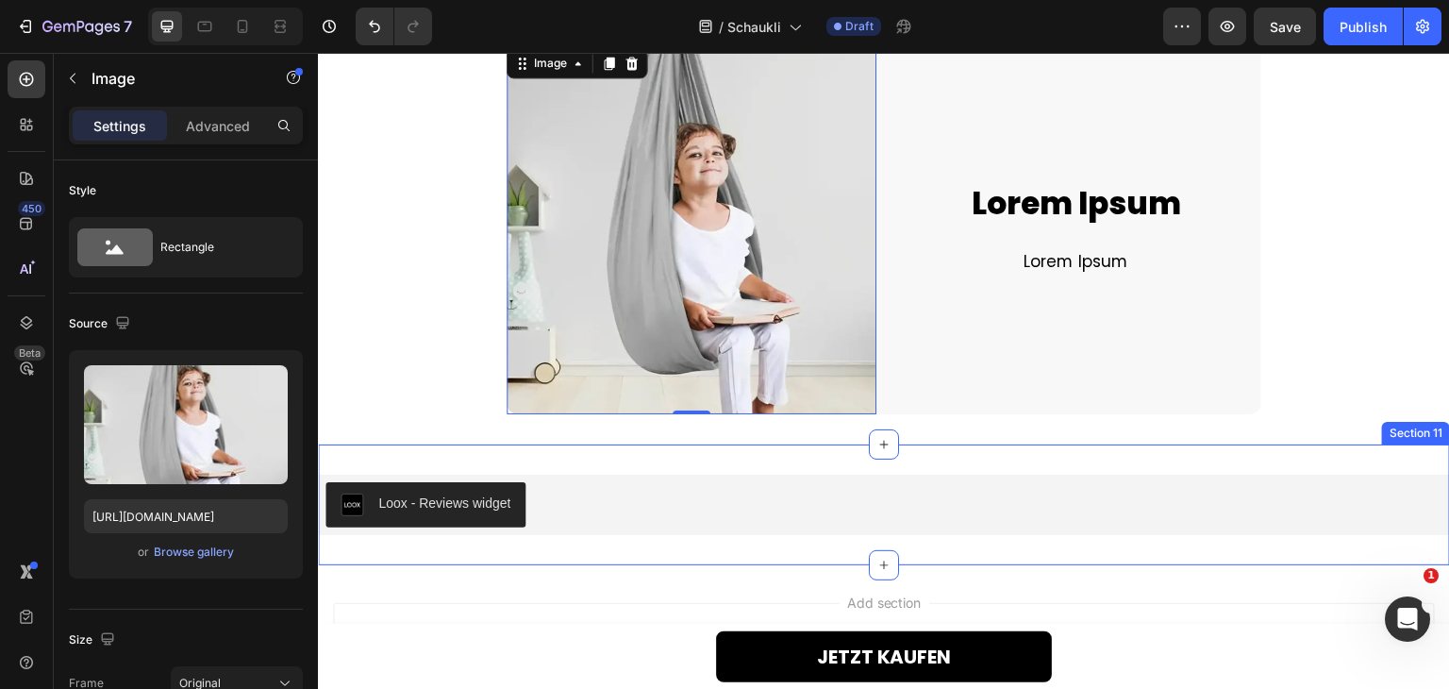
click at [912, 466] on div "Loox - Reviews widget Loox Product Row Section 11" at bounding box center [884, 504] width 1132 height 121
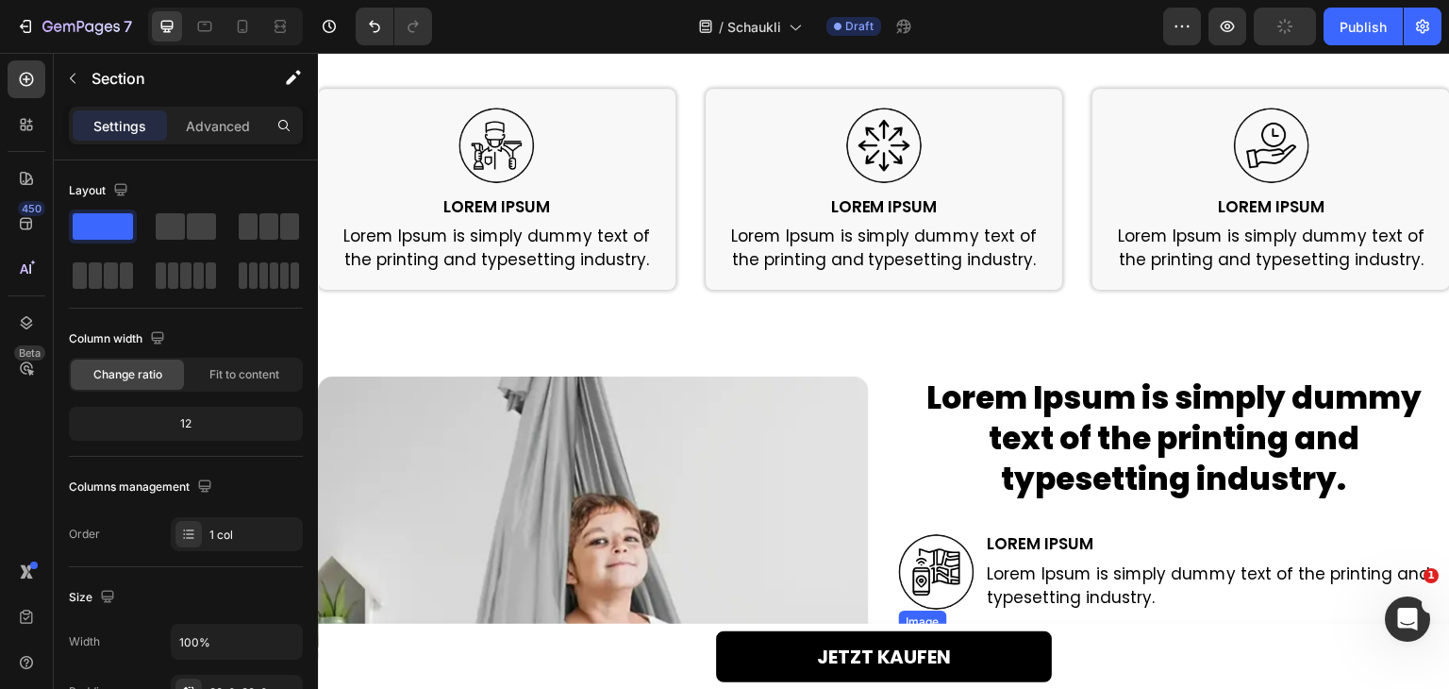
scroll to position [2623, 0]
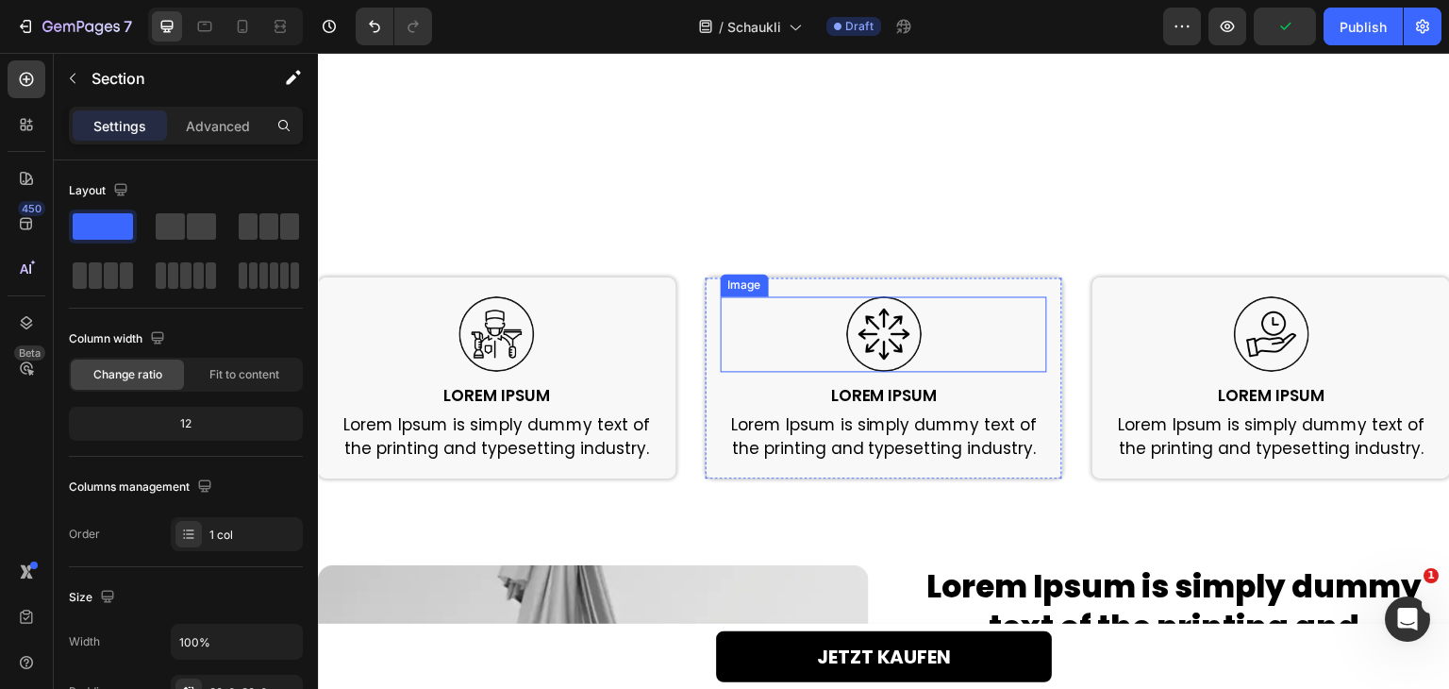
click at [862, 340] on img at bounding box center [883, 333] width 75 height 75
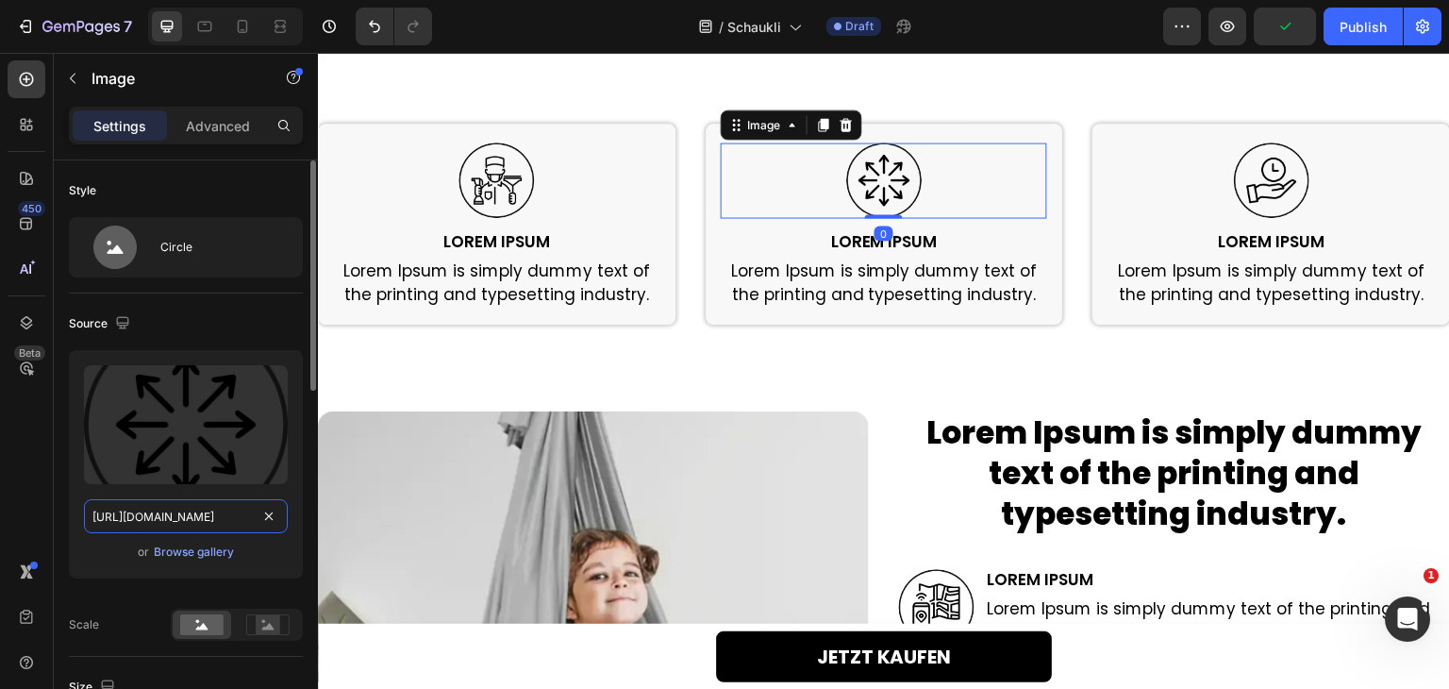
click at [174, 500] on input "[URL][DOMAIN_NAME]" at bounding box center [186, 516] width 204 height 34
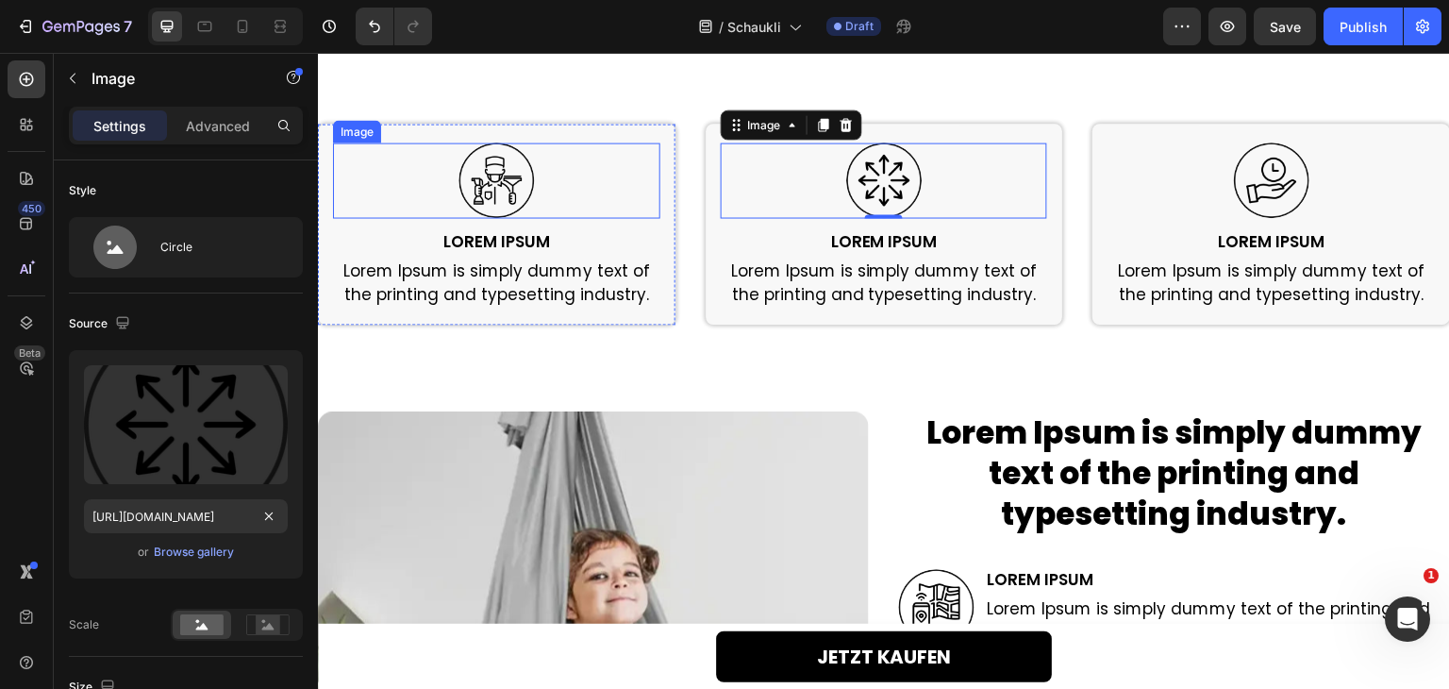
drag, startPoint x: 501, startPoint y: 176, endPoint x: 493, endPoint y: 186, distance: 12.1
click at [501, 175] on img at bounding box center [495, 179] width 75 height 75
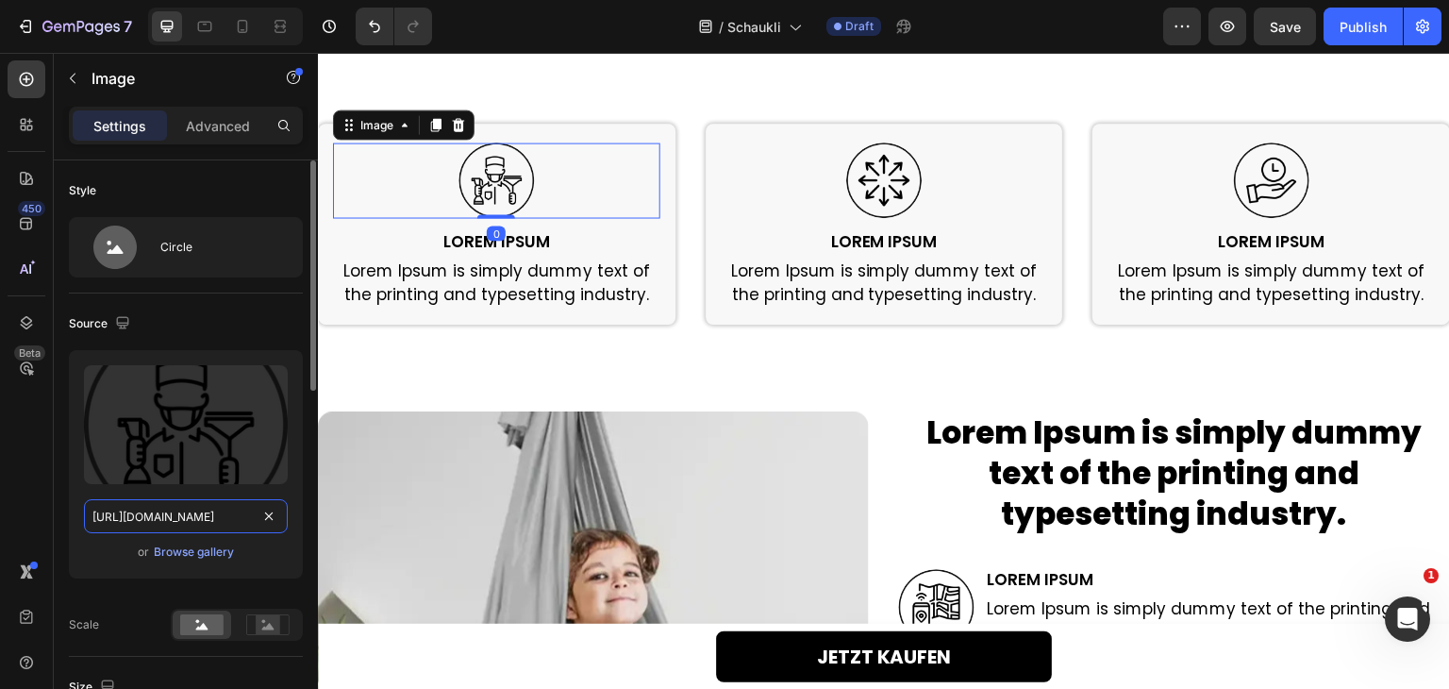
click at [169, 507] on input "[URL][DOMAIN_NAME]" at bounding box center [186, 516] width 204 height 34
paste input "dcdeafcd-54fe-4580-880b-f109f877b824"
type input "[URL][DOMAIN_NAME]"
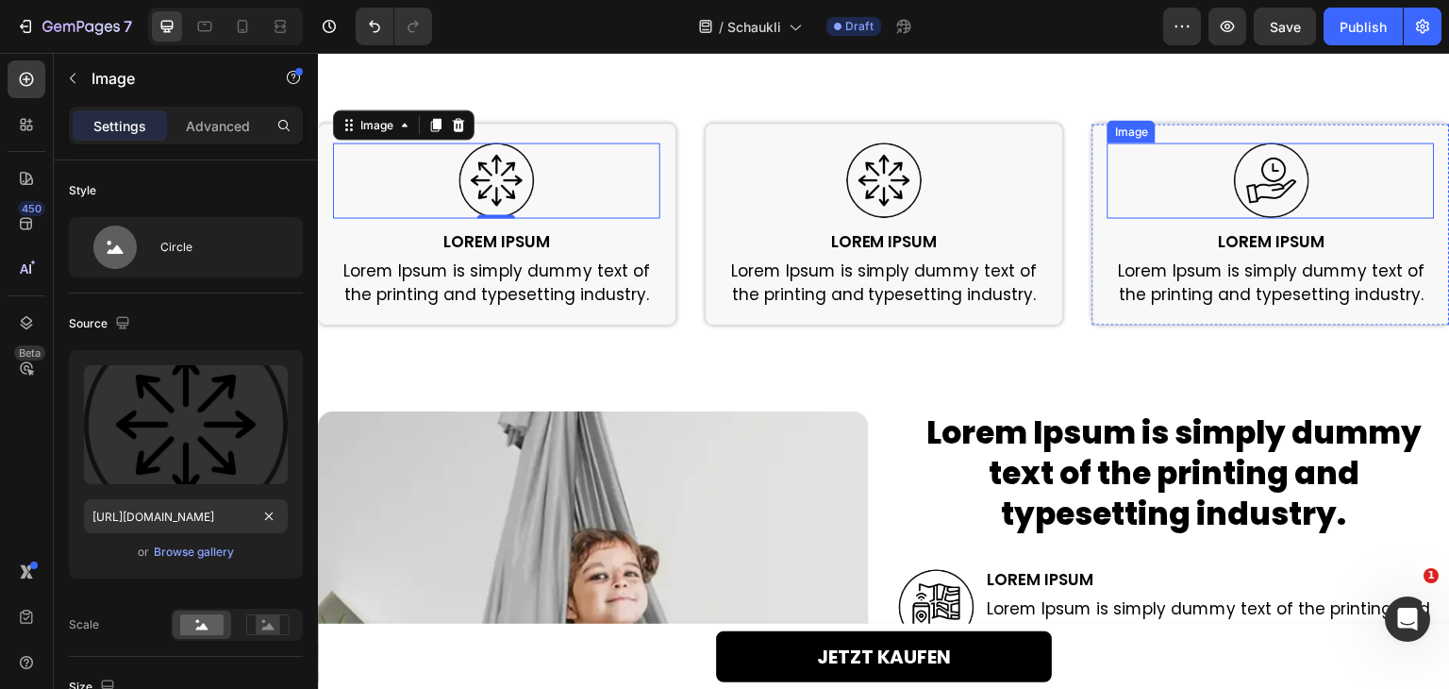
click at [1259, 172] on img at bounding box center [1271, 179] width 75 height 75
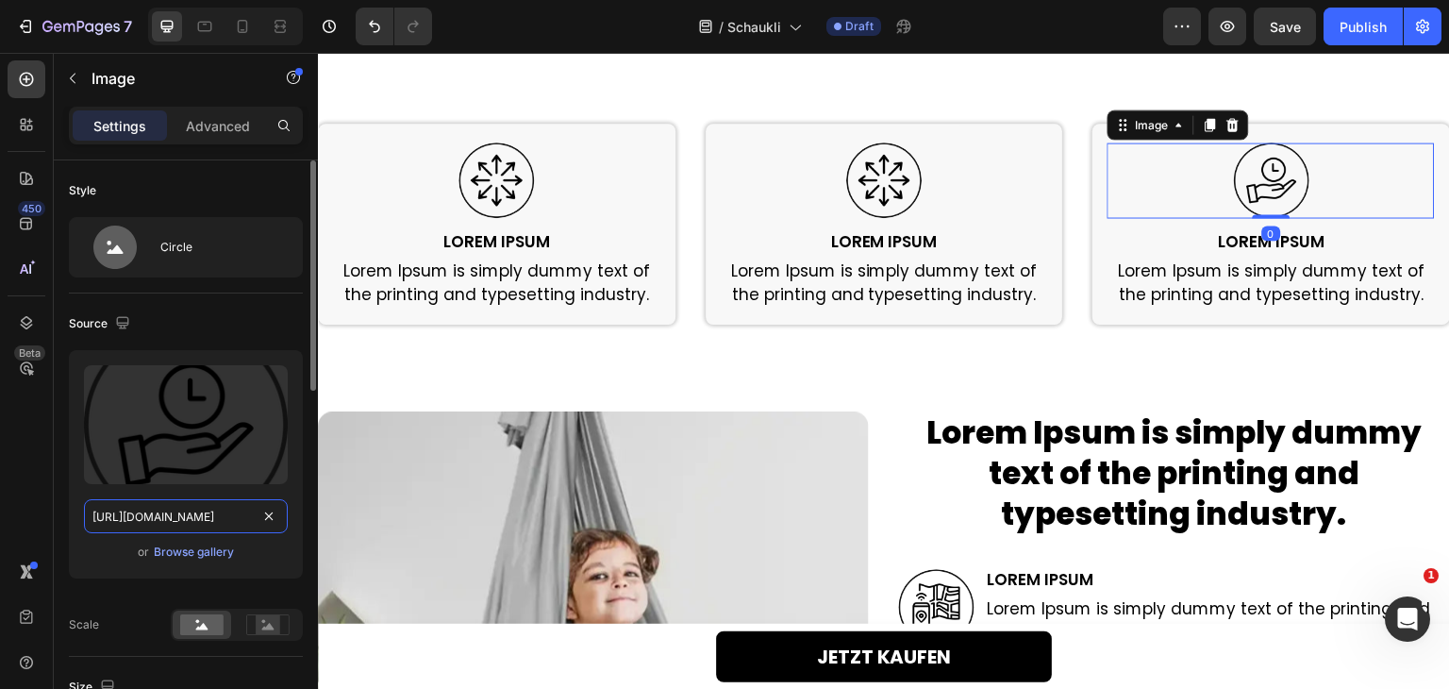
click at [172, 499] on input "[URL][DOMAIN_NAME]" at bounding box center [186, 516] width 204 height 34
paste input "dcdeafcd-54fe-4580-880b-f109f877b824"
type input "[URL][DOMAIN_NAME]"
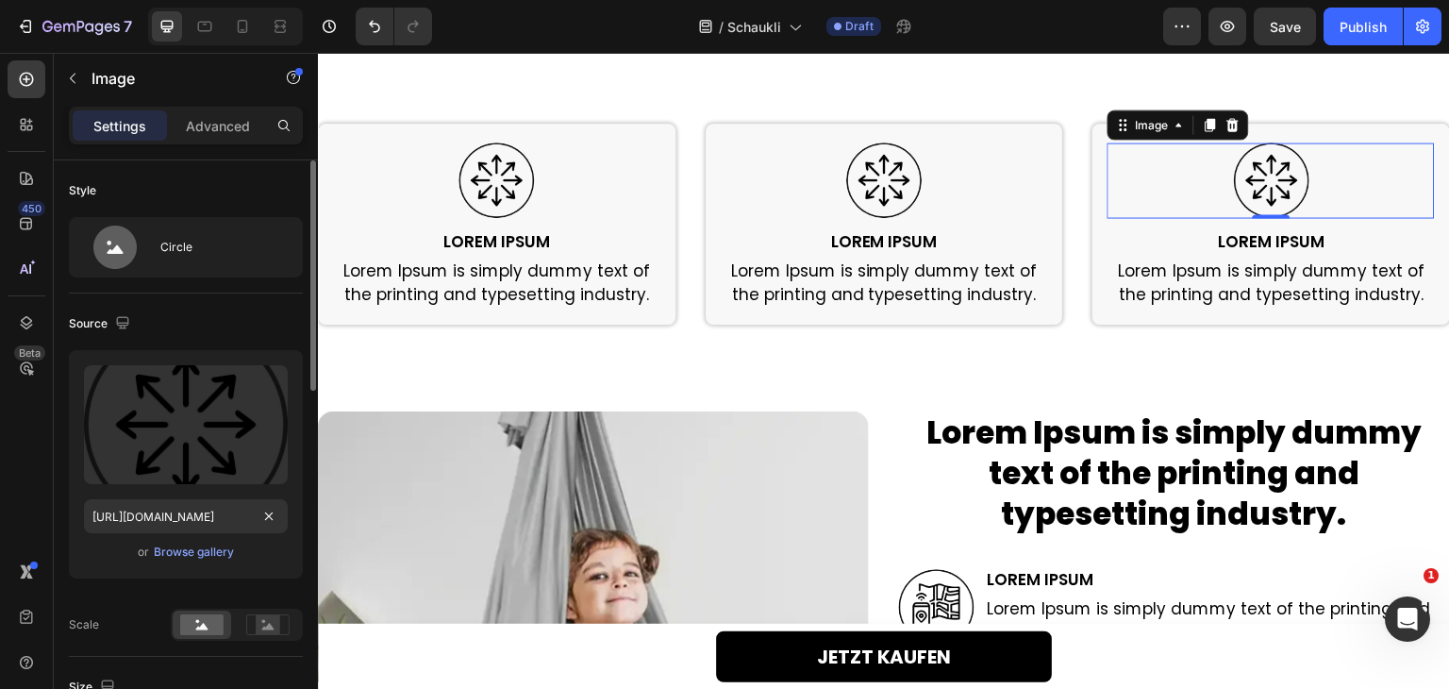
click at [125, 610] on div "Scale" at bounding box center [186, 624] width 234 height 32
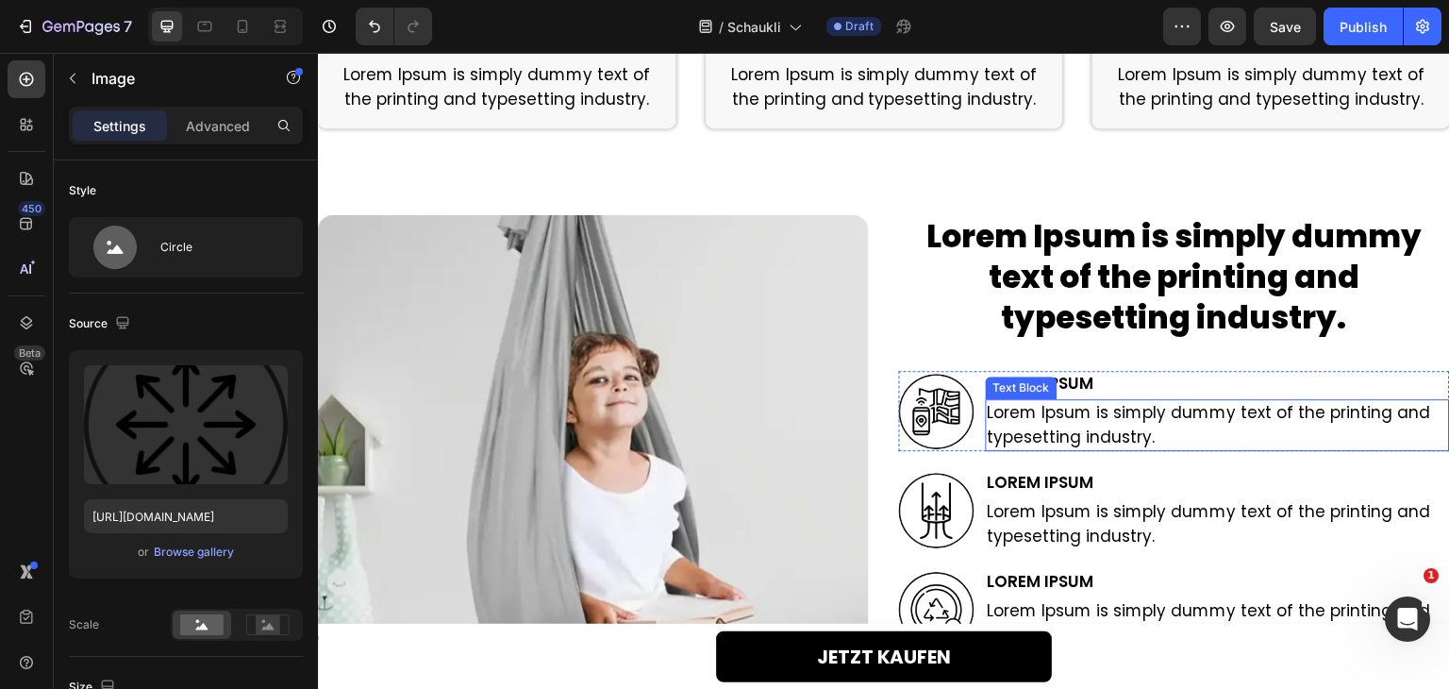
scroll to position [3001, 0]
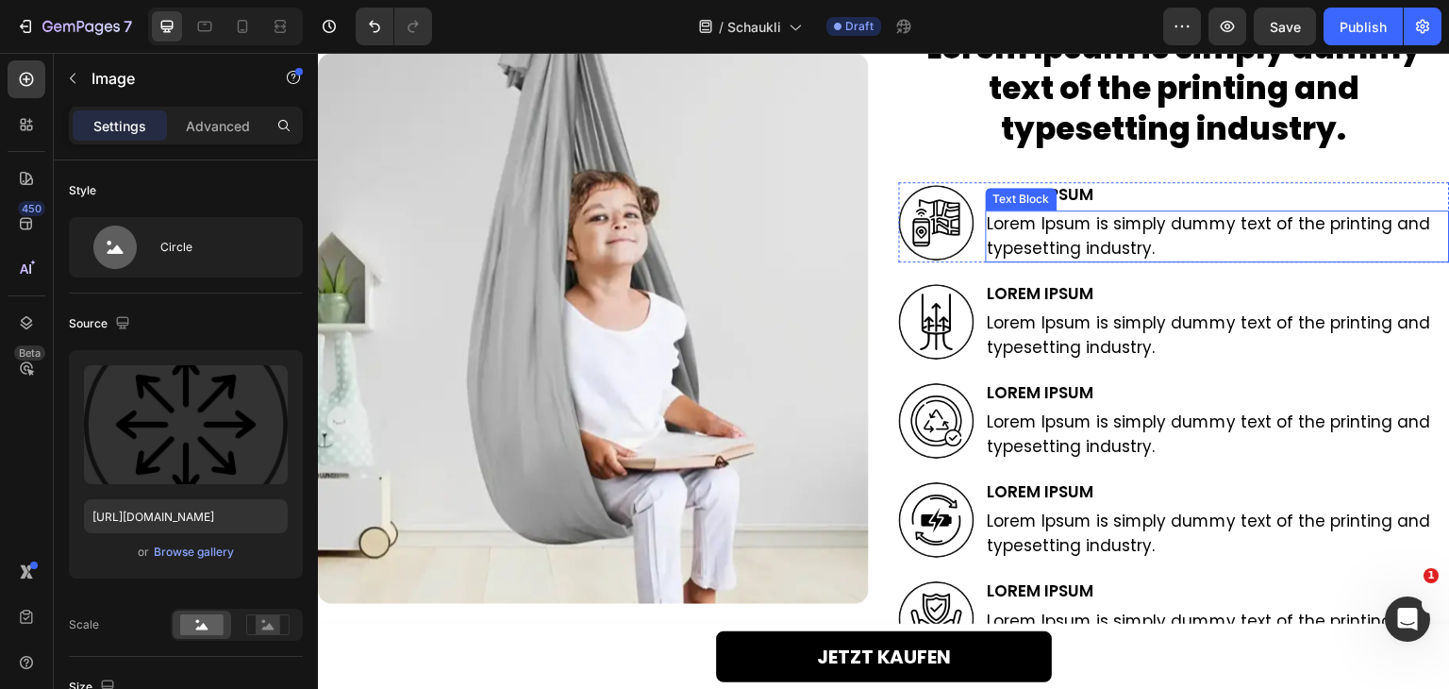
click at [947, 227] on img at bounding box center [936, 222] width 75 height 75
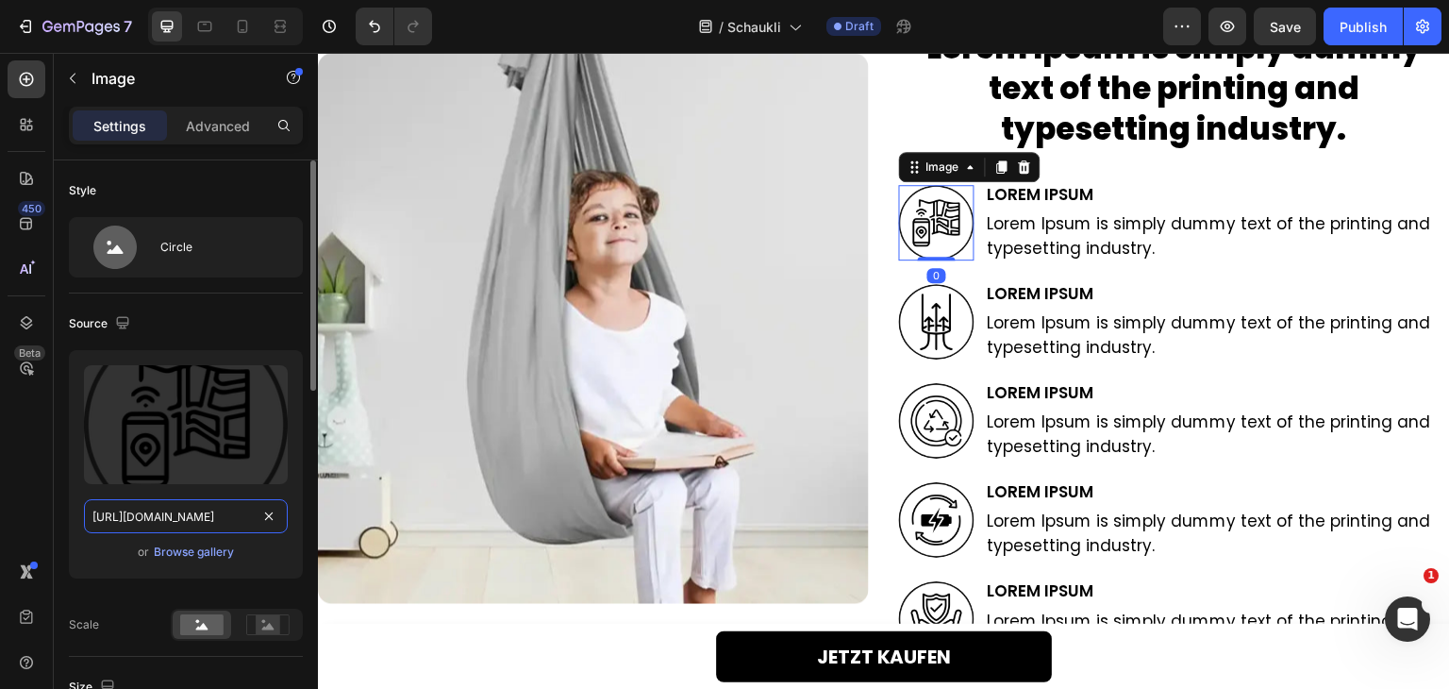
click at [170, 511] on input "[URL][DOMAIN_NAME]" at bounding box center [186, 516] width 204 height 34
paste input "dcdeafcd-54fe-4580-880b-f109f877b824"
type input "[URL][DOMAIN_NAME]"
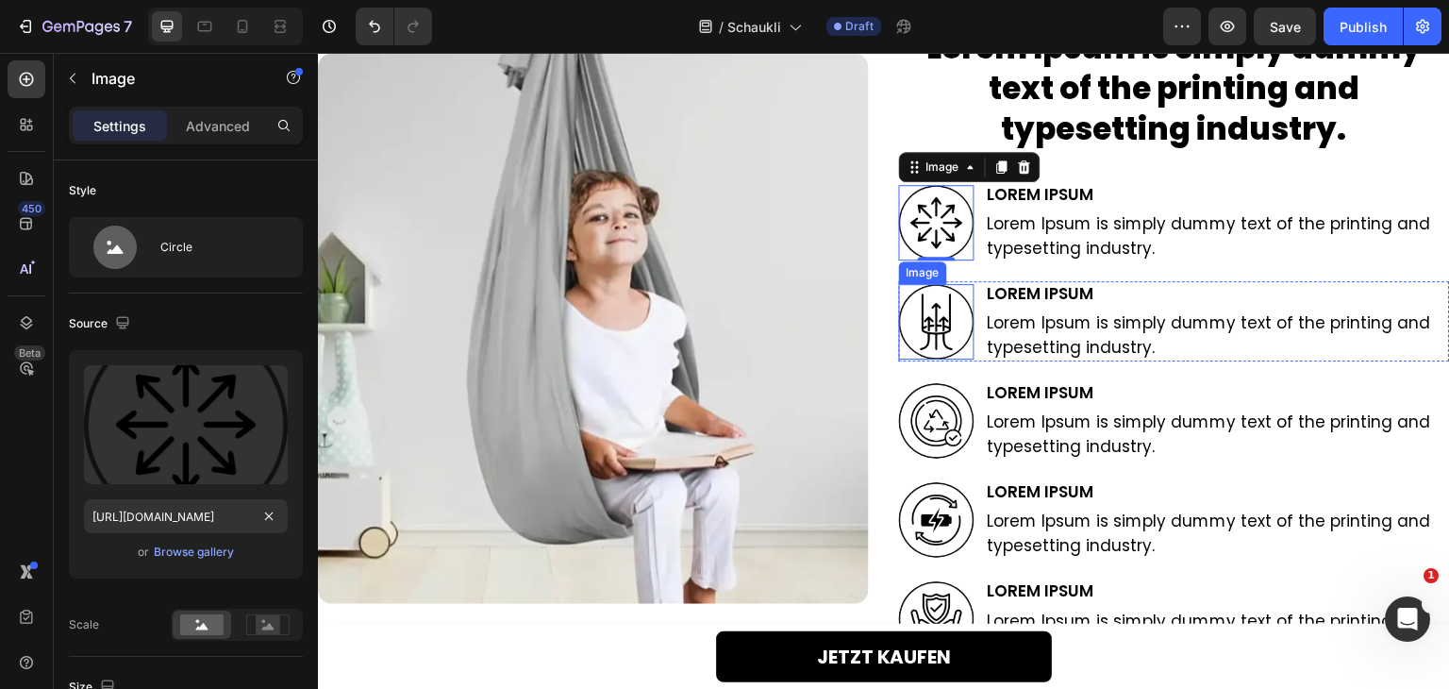
click at [926, 323] on img at bounding box center [936, 321] width 75 height 75
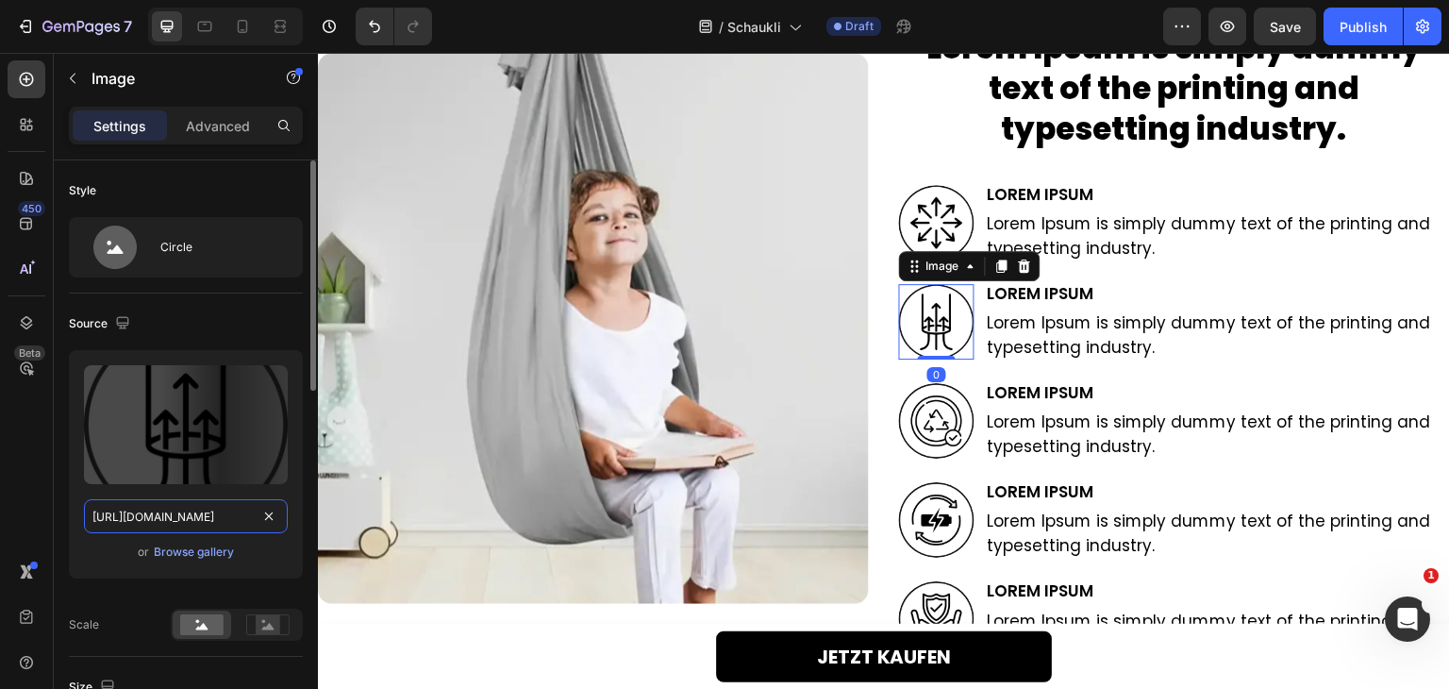
click at [128, 519] on input "[URL][DOMAIN_NAME]" at bounding box center [186, 516] width 204 height 34
paste input "dcdeafcd-54fe-4580-880b-f109f877b824"
type input "[URL][DOMAIN_NAME]"
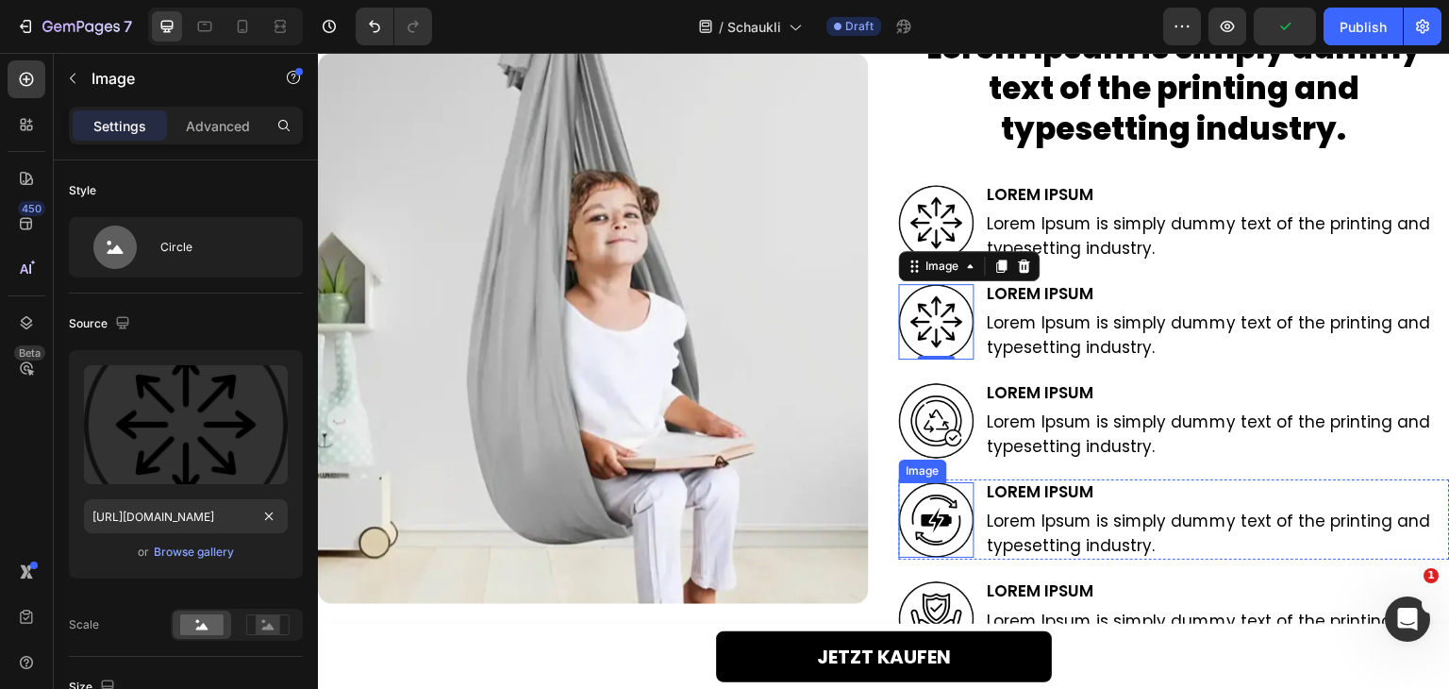
click at [930, 455] on img at bounding box center [936, 420] width 75 height 75
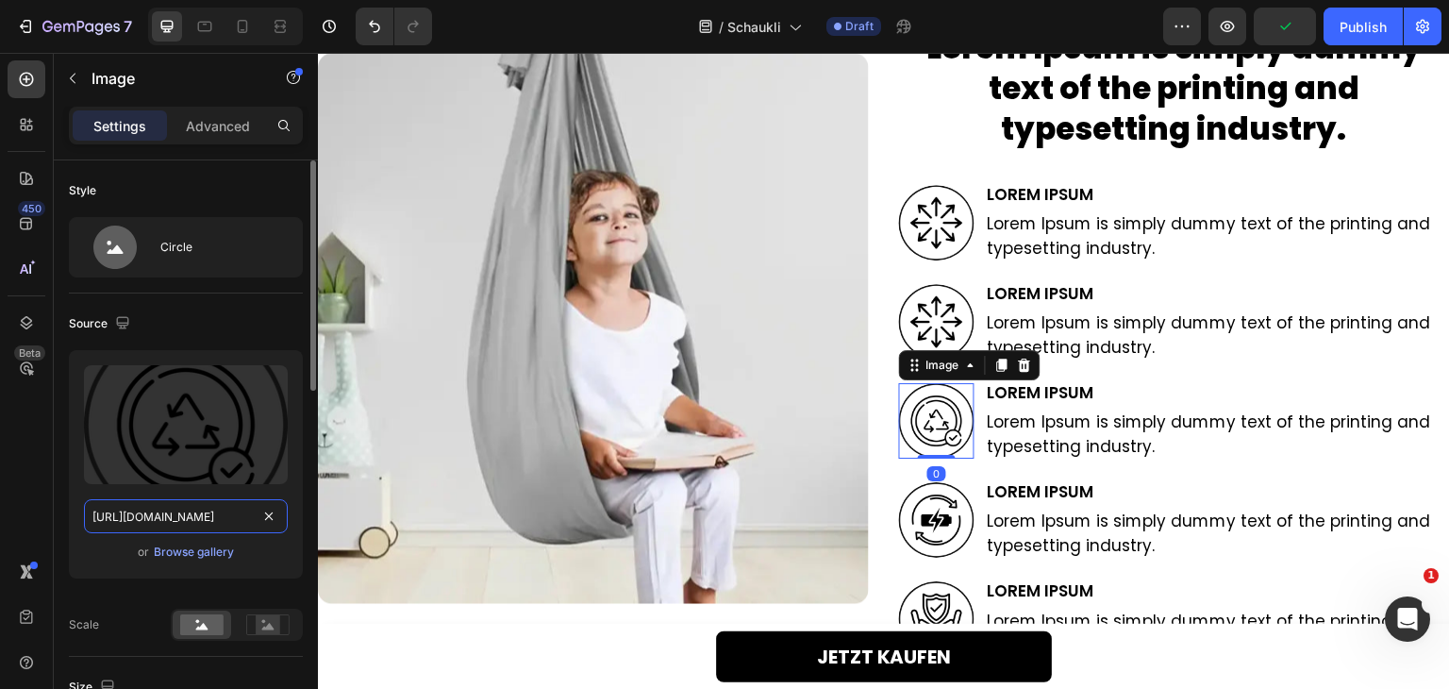
click at [178, 510] on input "[URL][DOMAIN_NAME]" at bounding box center [186, 516] width 204 height 34
paste input "dcdeafcd-54fe-4580-880b-f109f877b824"
type input "[URL][DOMAIN_NAME]"
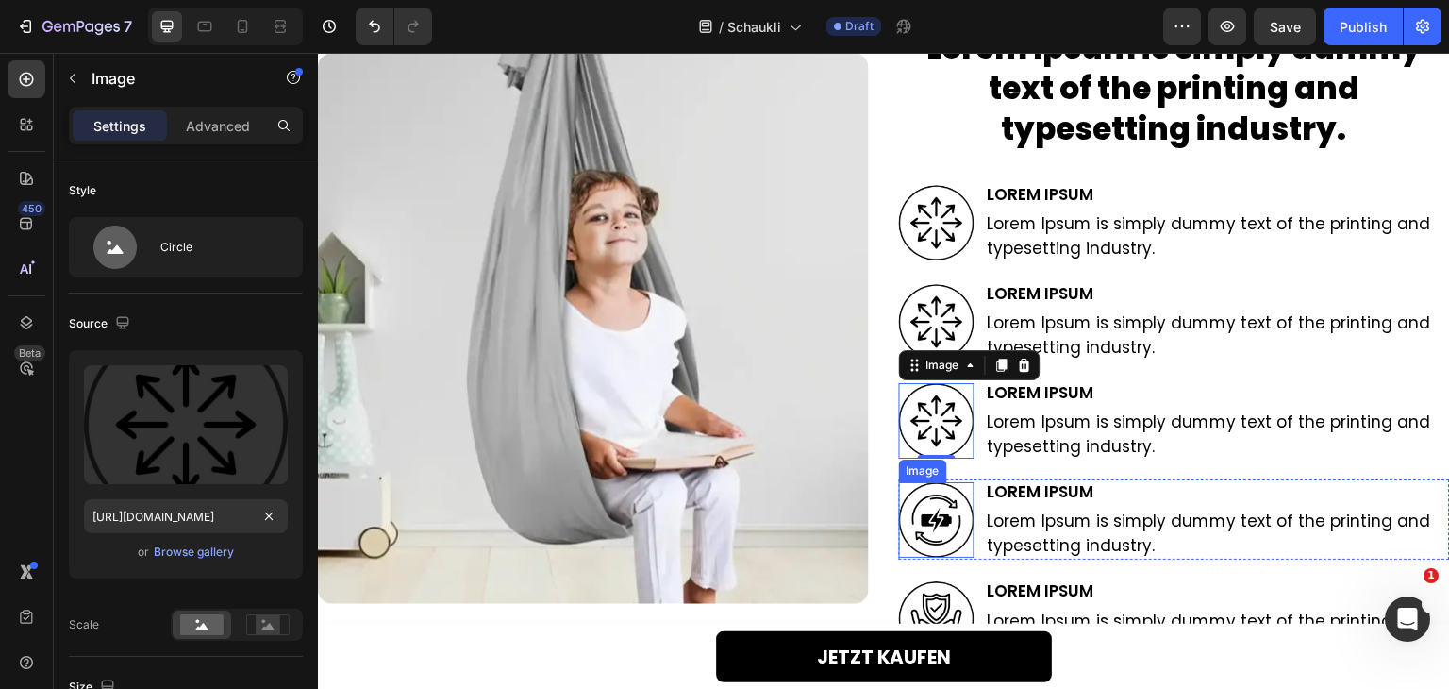
click at [925, 514] on img at bounding box center [936, 519] width 75 height 75
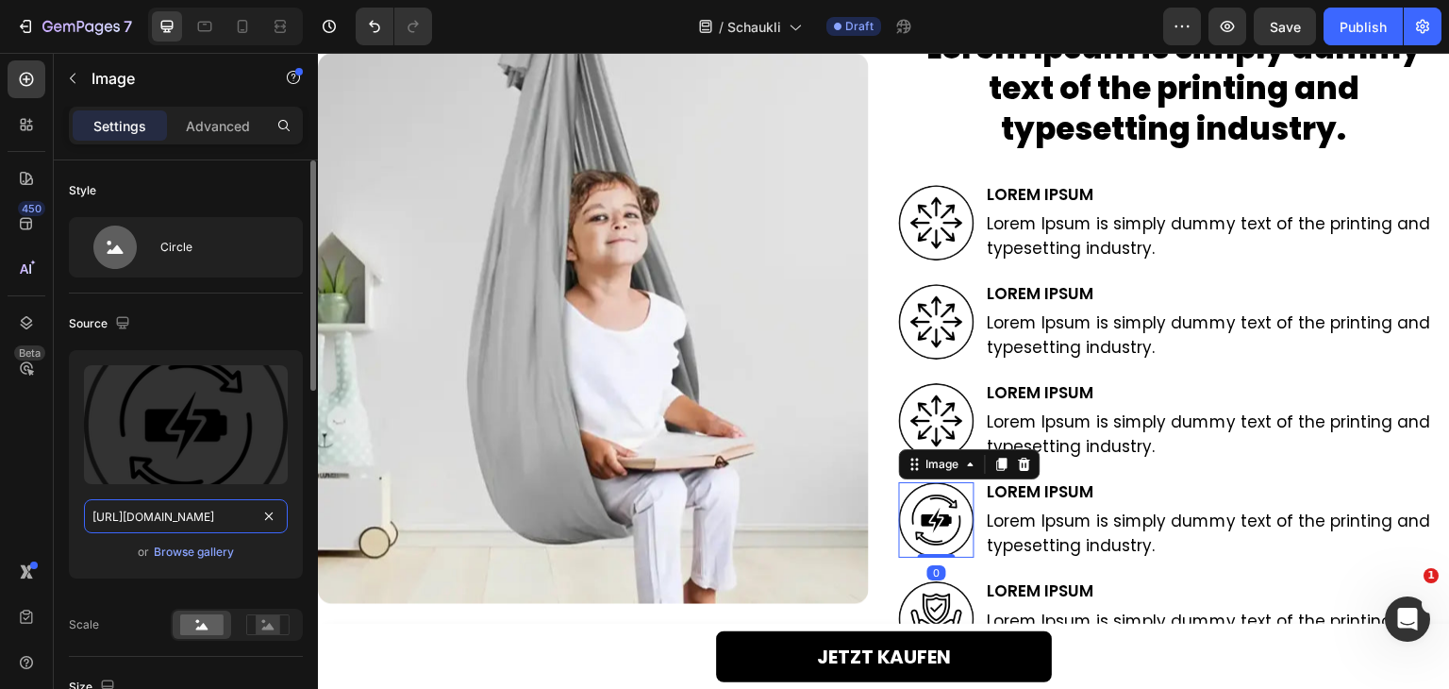
click at [220, 513] on input "[URL][DOMAIN_NAME]" at bounding box center [186, 516] width 204 height 34
paste input "dcdeafcd-54fe-4580-880b-f109f877b824"
type input "[URL][DOMAIN_NAME]"
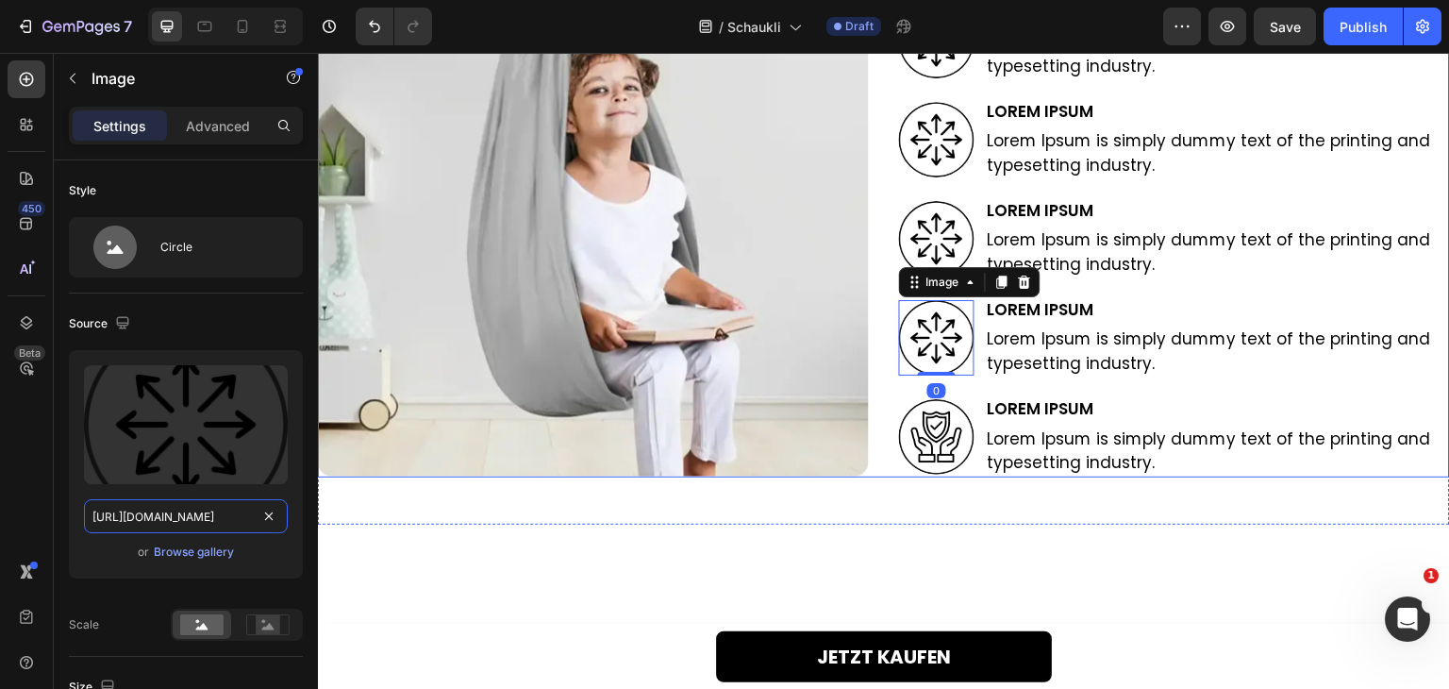
scroll to position [3189, 0]
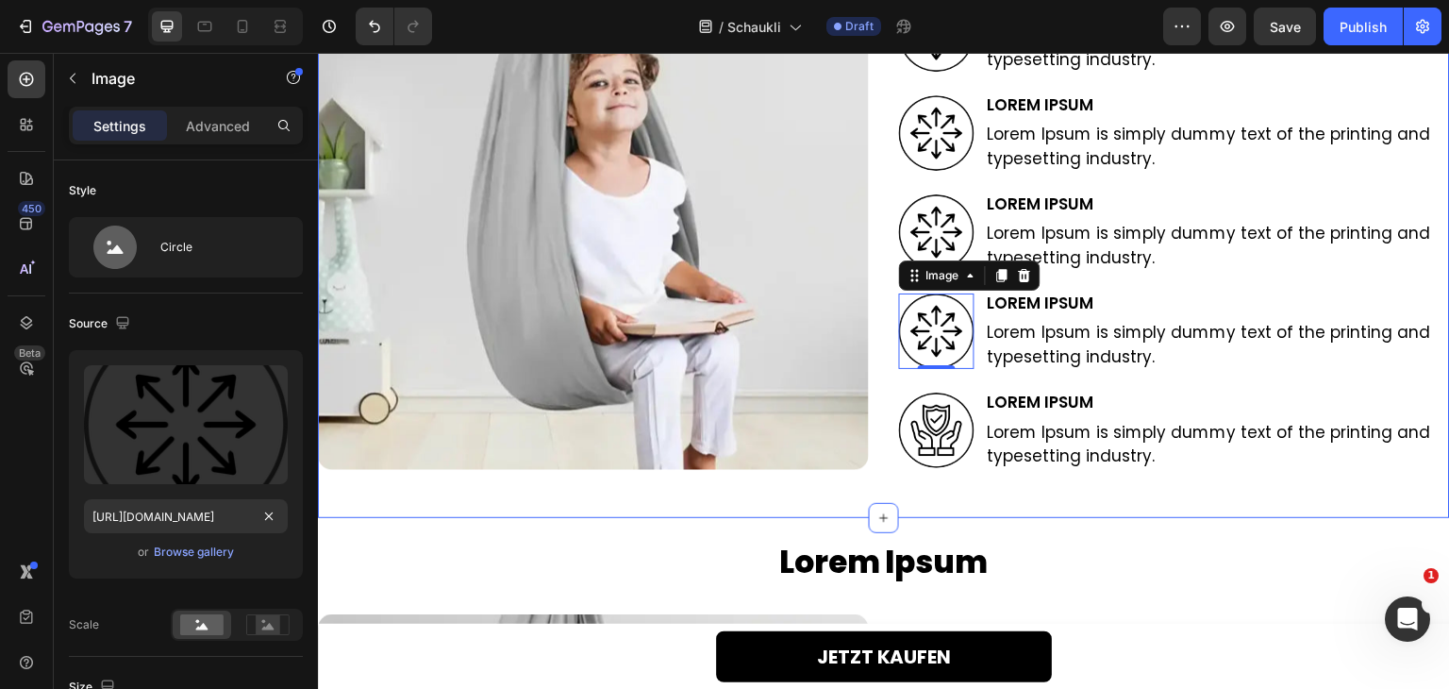
click at [939, 441] on img at bounding box center [936, 429] width 75 height 75
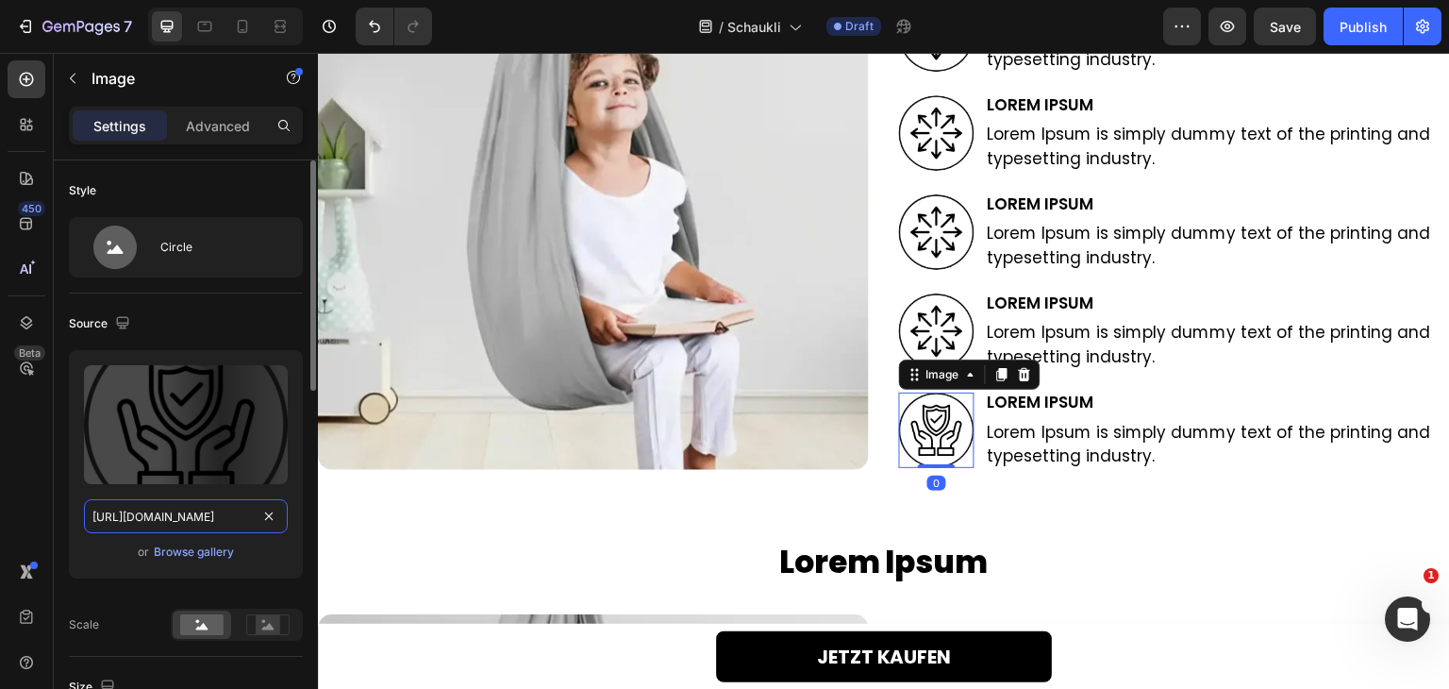
click at [147, 520] on input "[URL][DOMAIN_NAME]" at bounding box center [186, 516] width 204 height 34
paste input "dcdeafcd-54fe-4580-880b-f109f877b824"
type input "[URL][DOMAIN_NAME]"
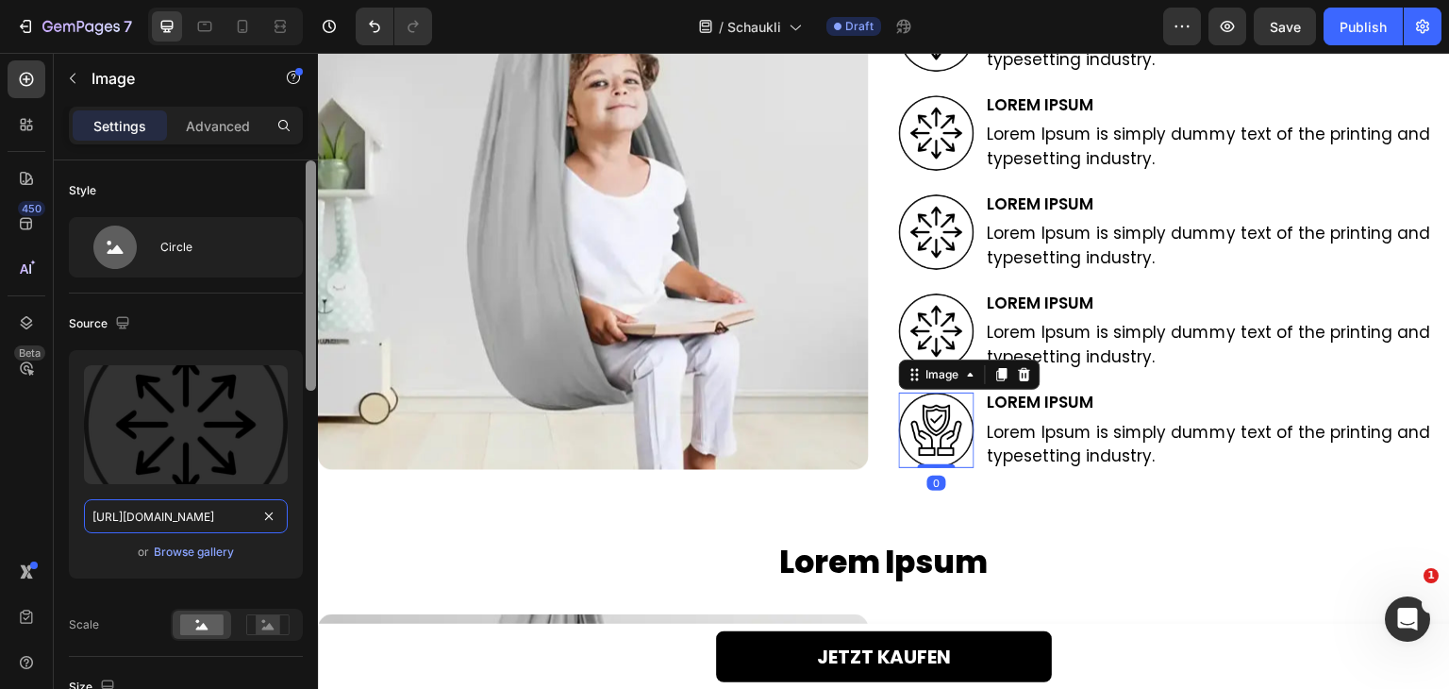
scroll to position [0, 581]
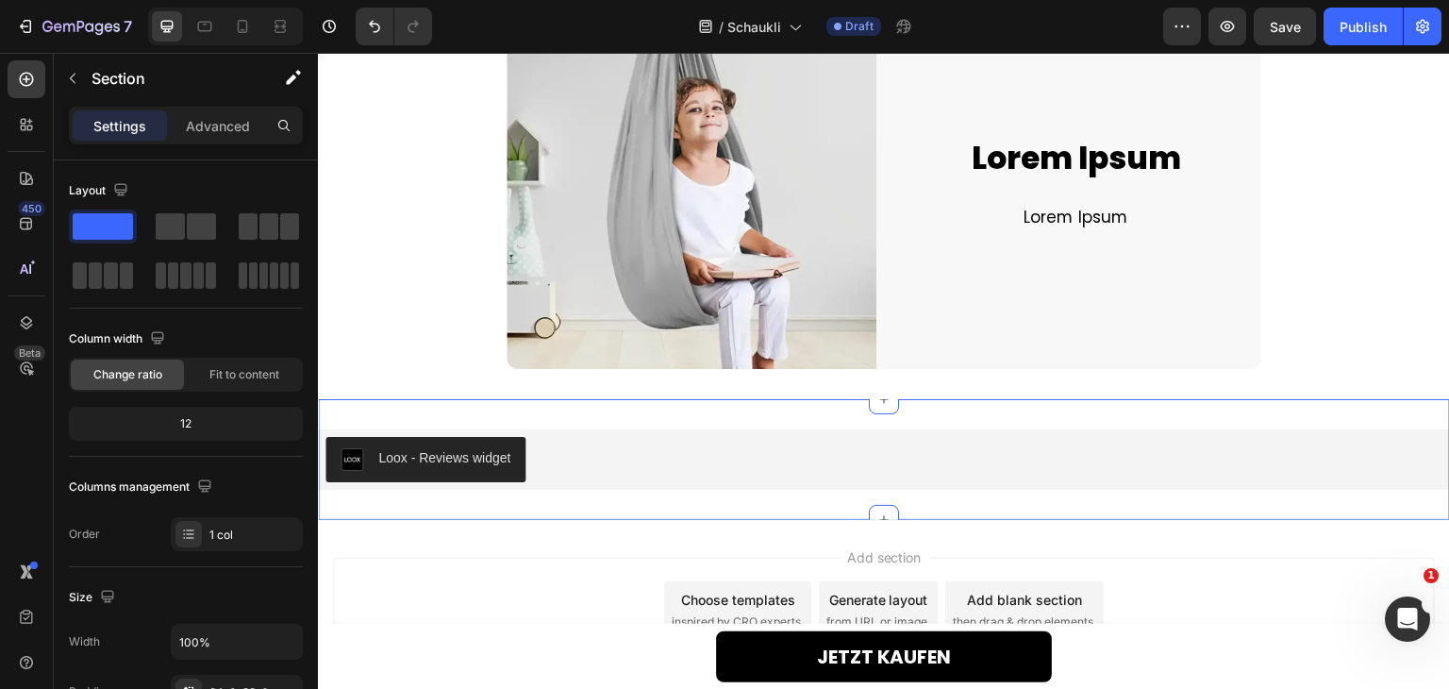
scroll to position [5872, 0]
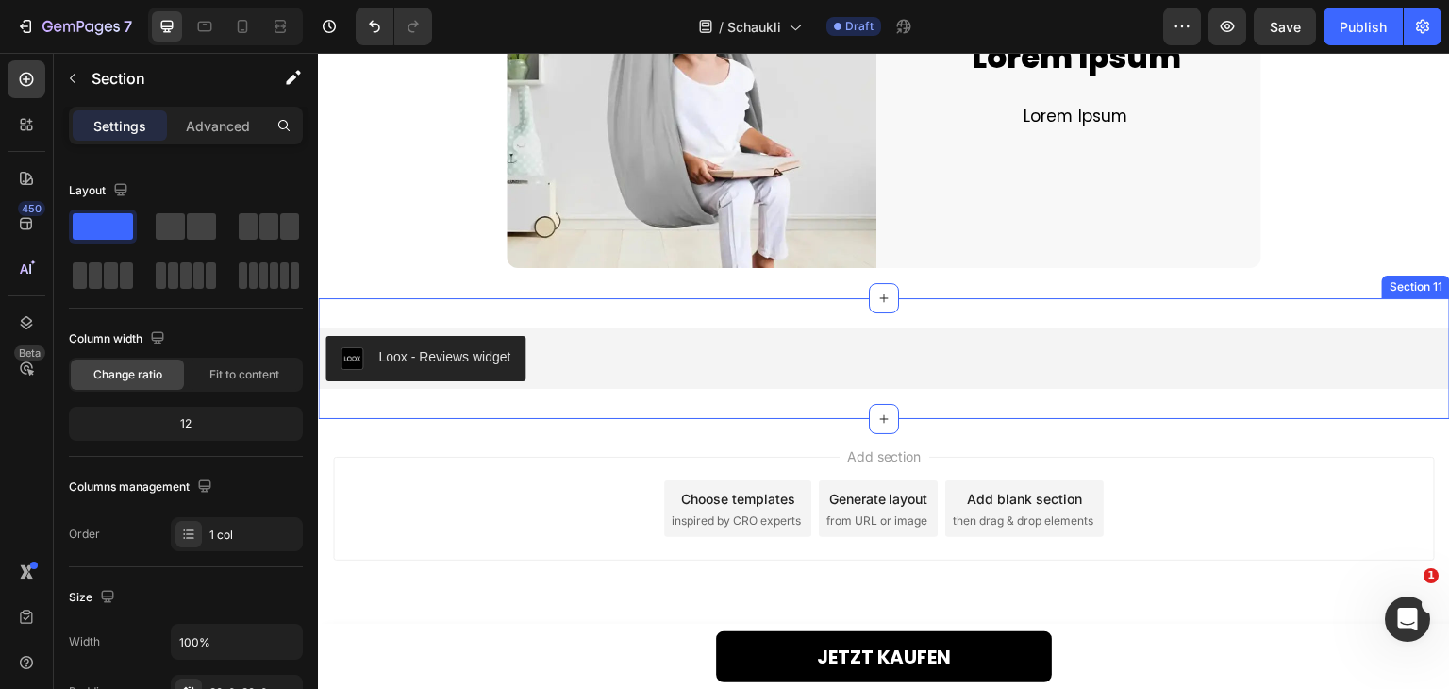
click at [1034, 411] on div "Loox - Reviews widget Loox Product Row Section 11" at bounding box center [884, 358] width 1132 height 121
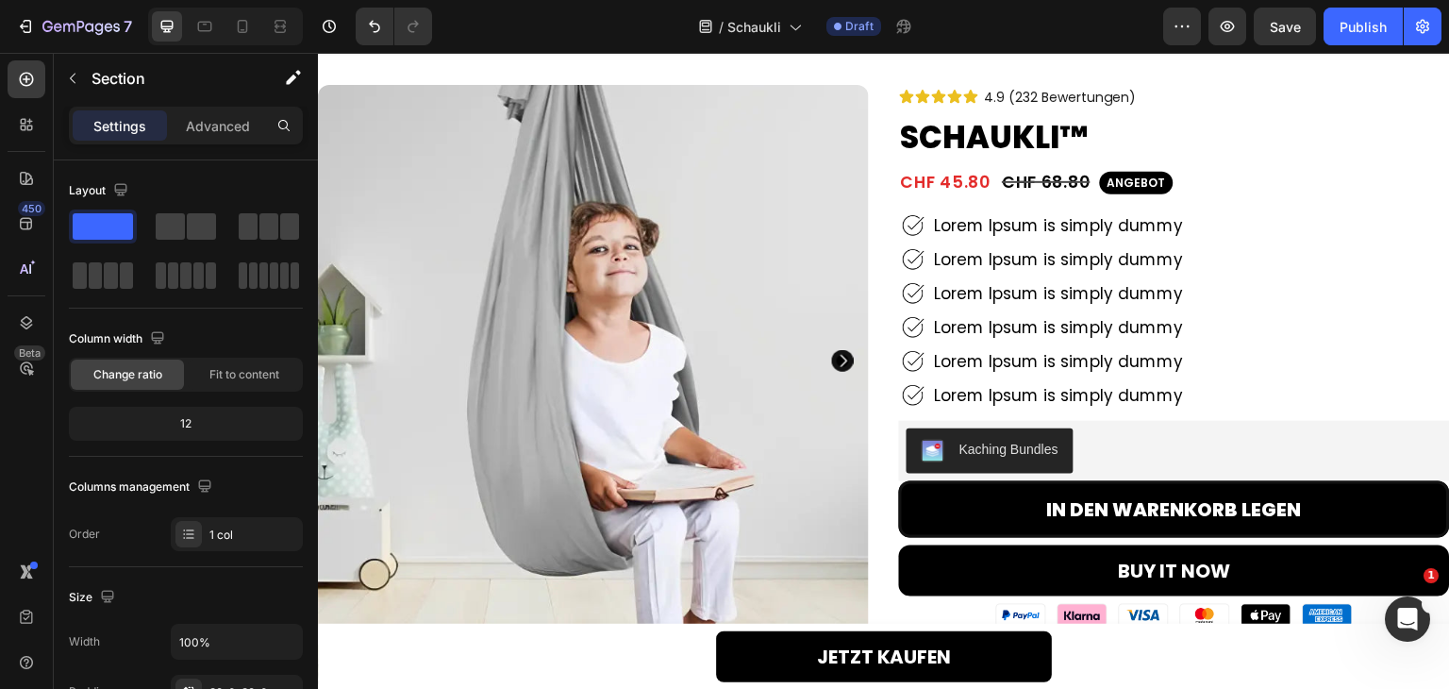
scroll to position [0, 0]
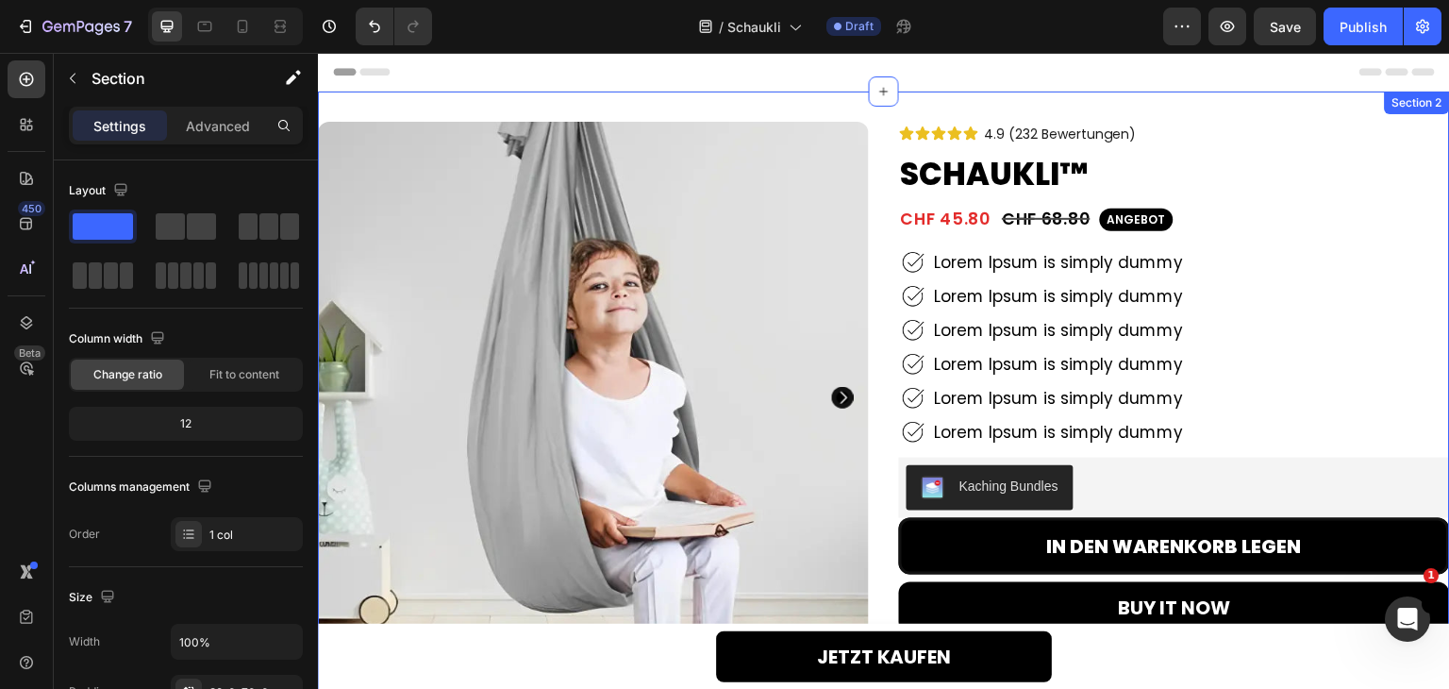
click at [883, 112] on div "Product Images 91% Heading Lorem Ipsum Text Block Row 92% Heading Lorem Ipsum T…" at bounding box center [884, 572] width 1132 height 961
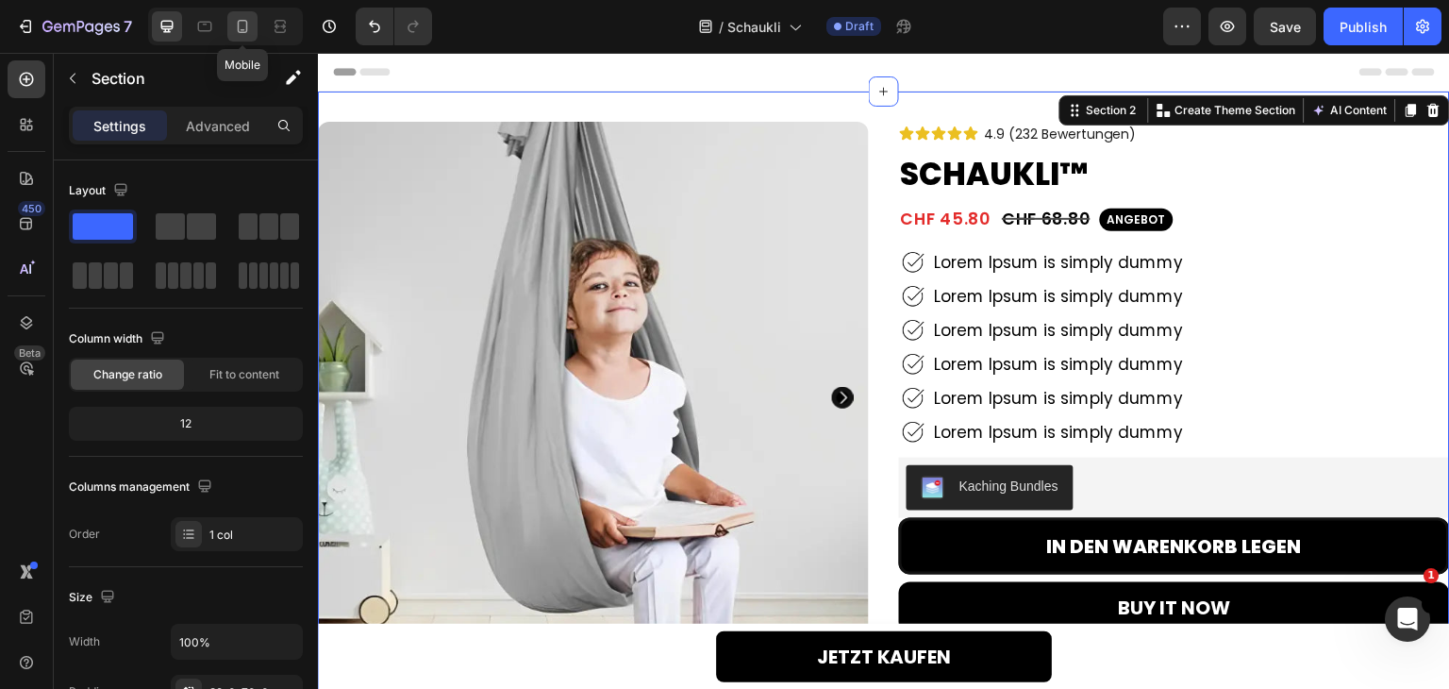
click at [237, 28] on icon at bounding box center [242, 26] width 19 height 19
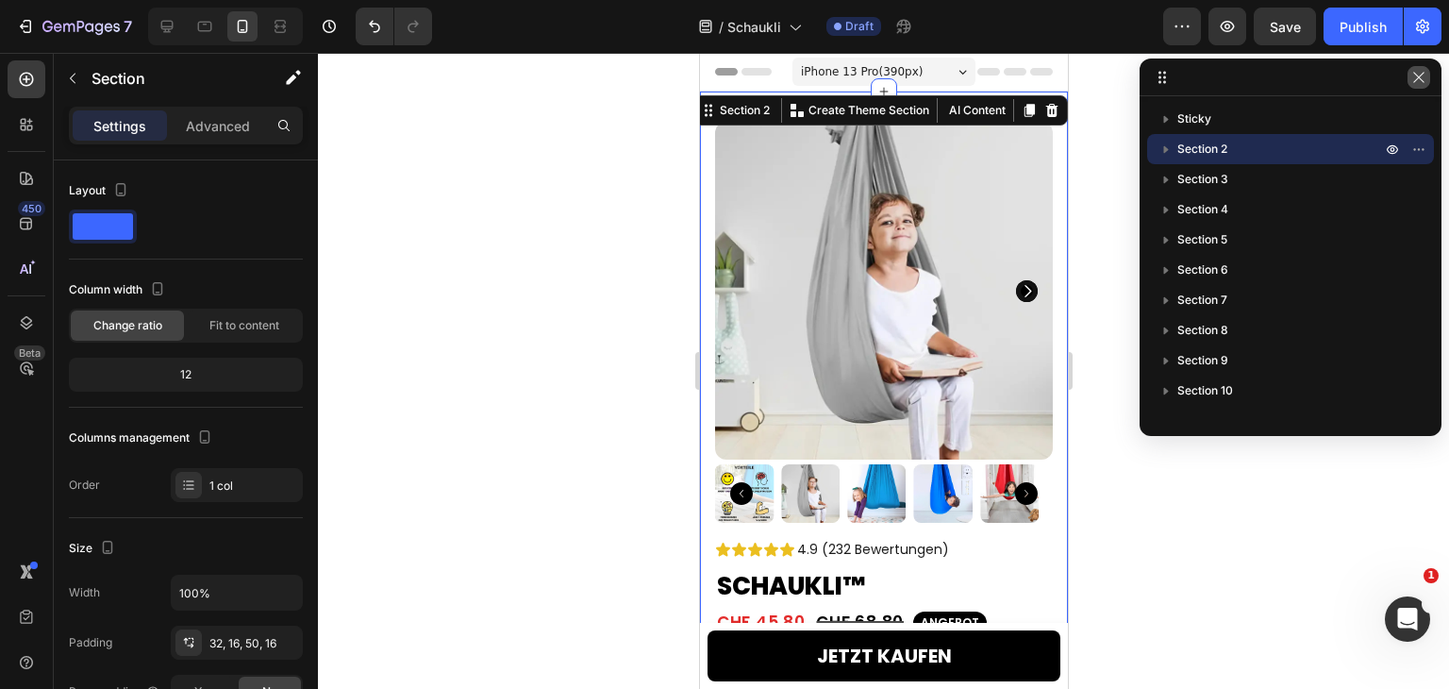
click at [1419, 77] on icon "button" at bounding box center [1418, 77] width 10 height 10
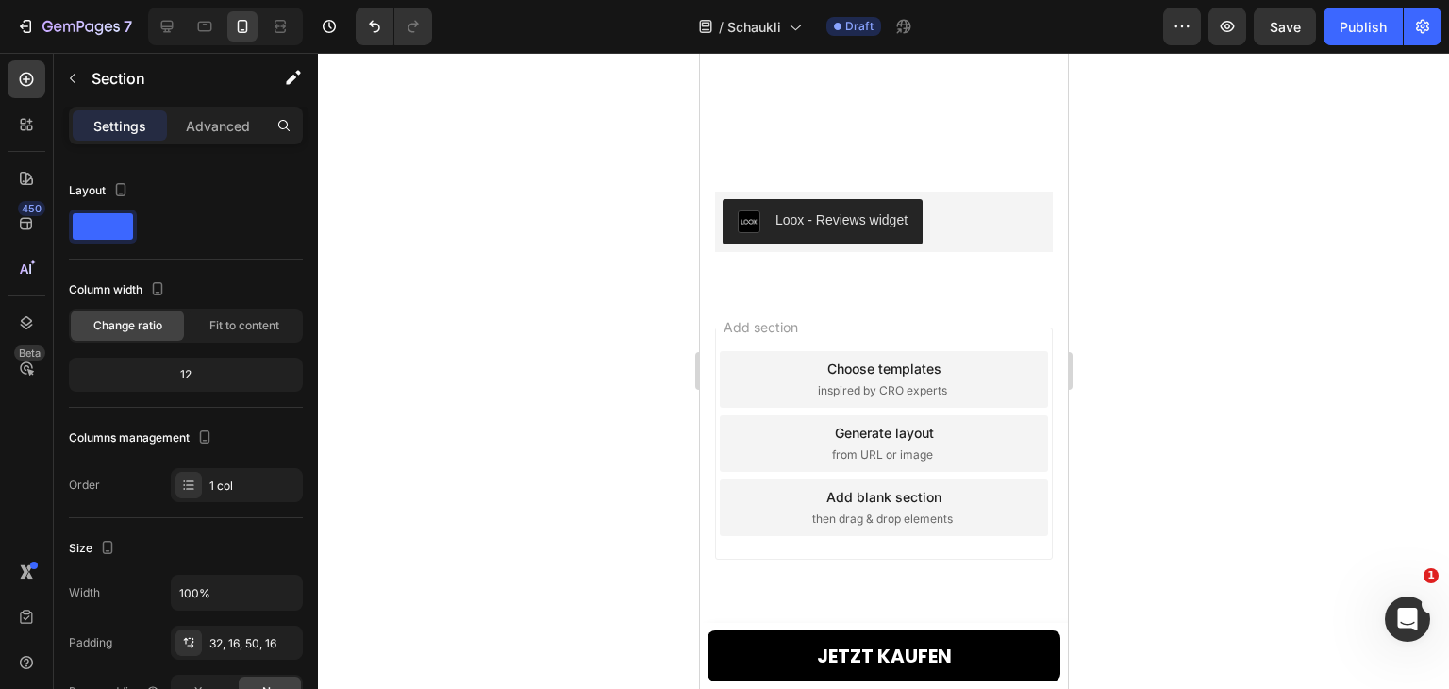
scroll to position [6647, 0]
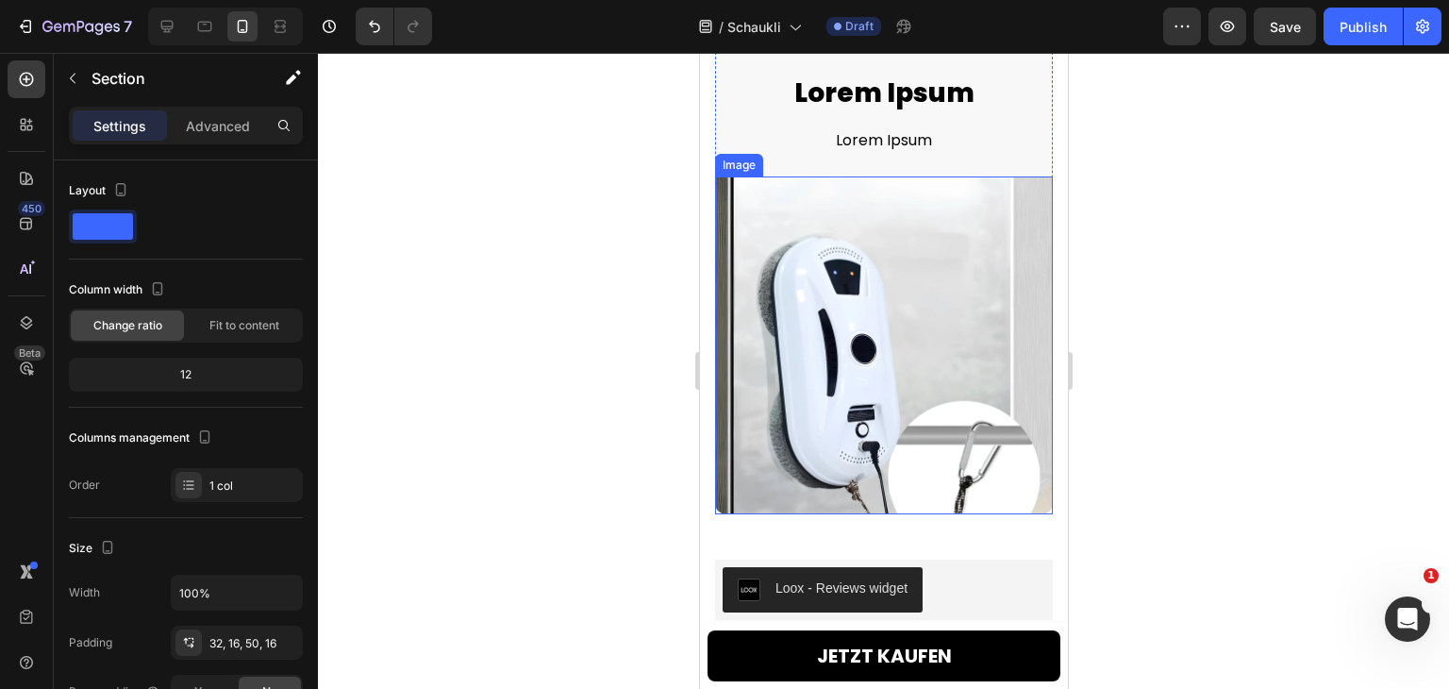
click at [895, 380] on img at bounding box center [883, 345] width 338 height 338
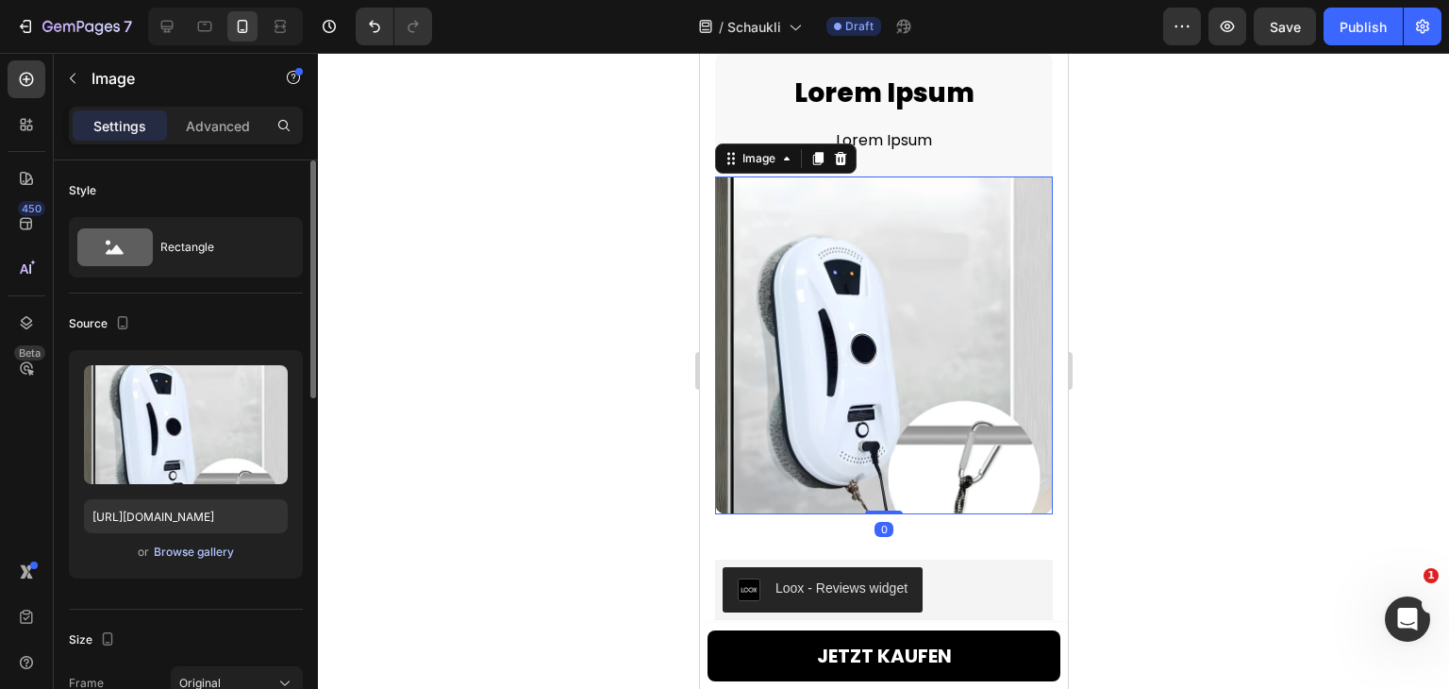
click at [176, 552] on div "Browse gallery" at bounding box center [194, 551] width 80 height 17
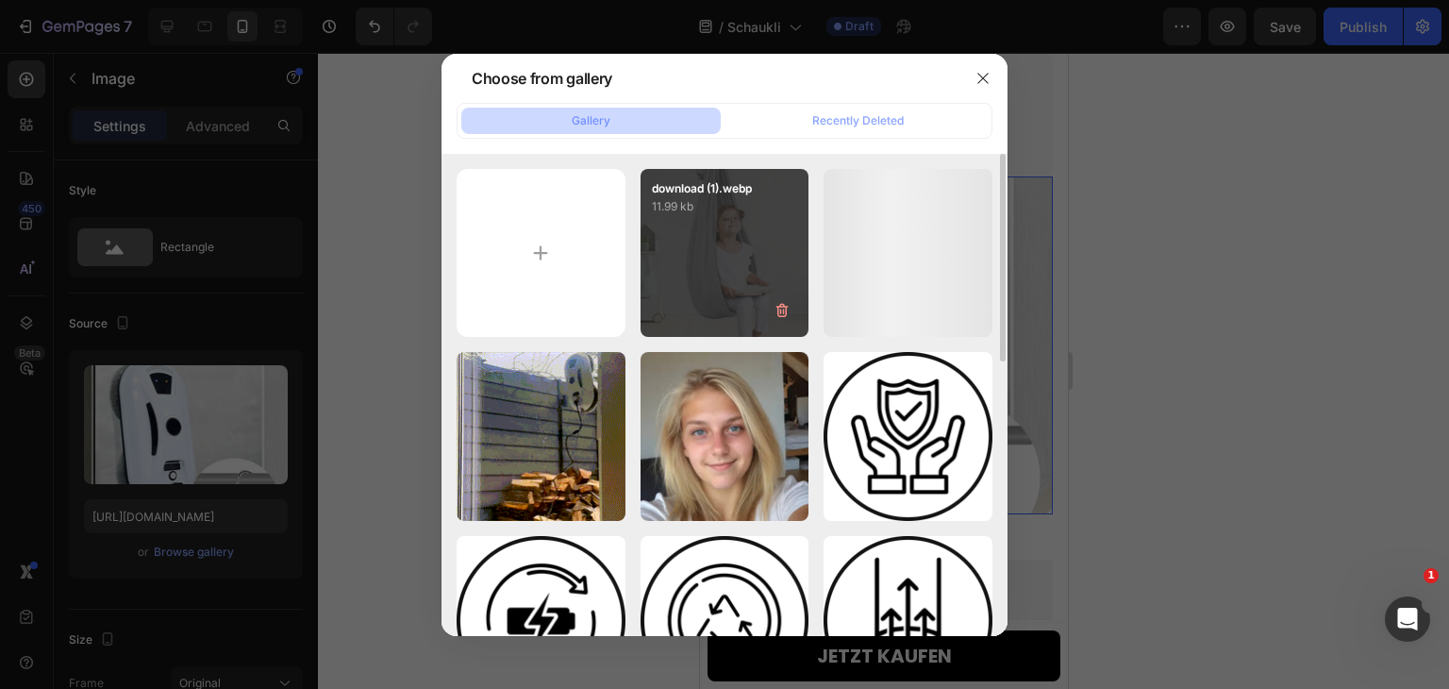
click at [736, 290] on div "download (1).webp 11.99 kb" at bounding box center [725, 253] width 169 height 169
type input "[URL][DOMAIN_NAME]"
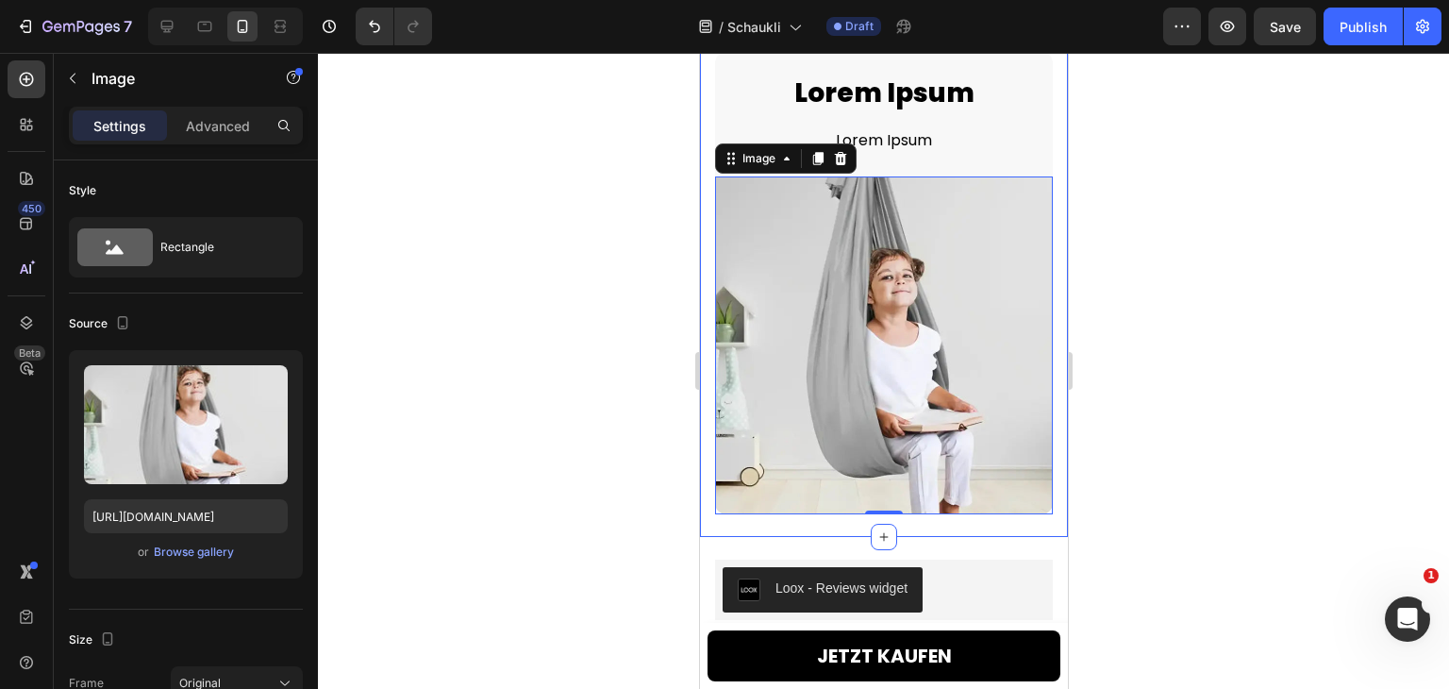
click at [1042, 339] on div "Image 0 Image Lorem Ipsum Heading Lorem Ipsum Text Block Row Row Section 10" at bounding box center [883, 279] width 368 height 515
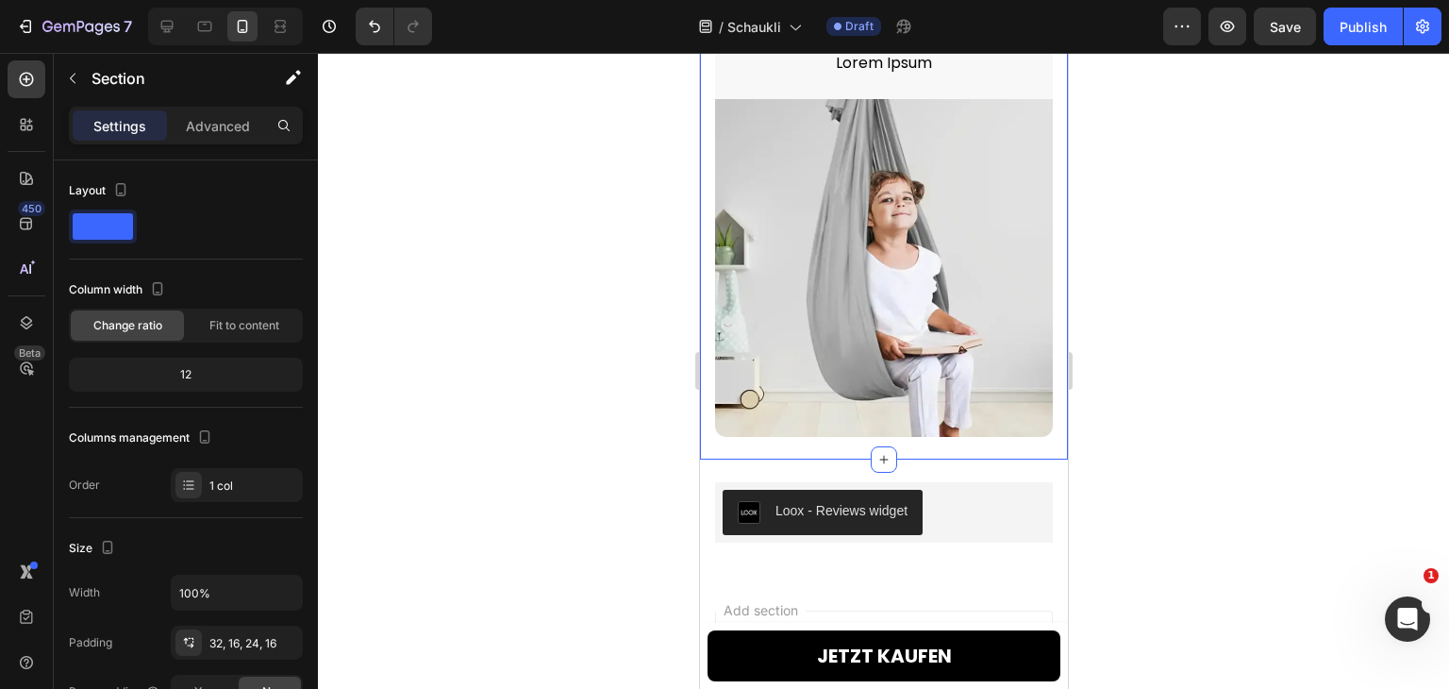
scroll to position [6835, 0]
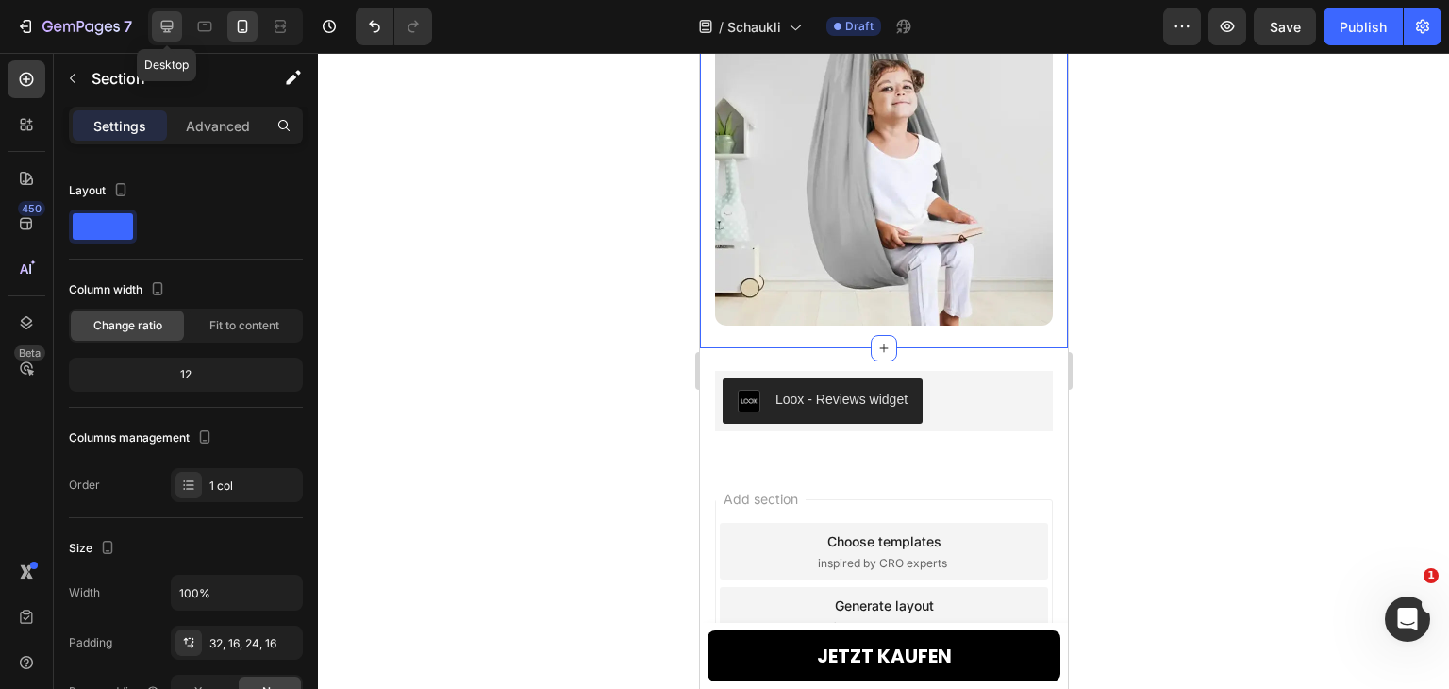
click at [159, 21] on icon at bounding box center [167, 26] width 19 height 19
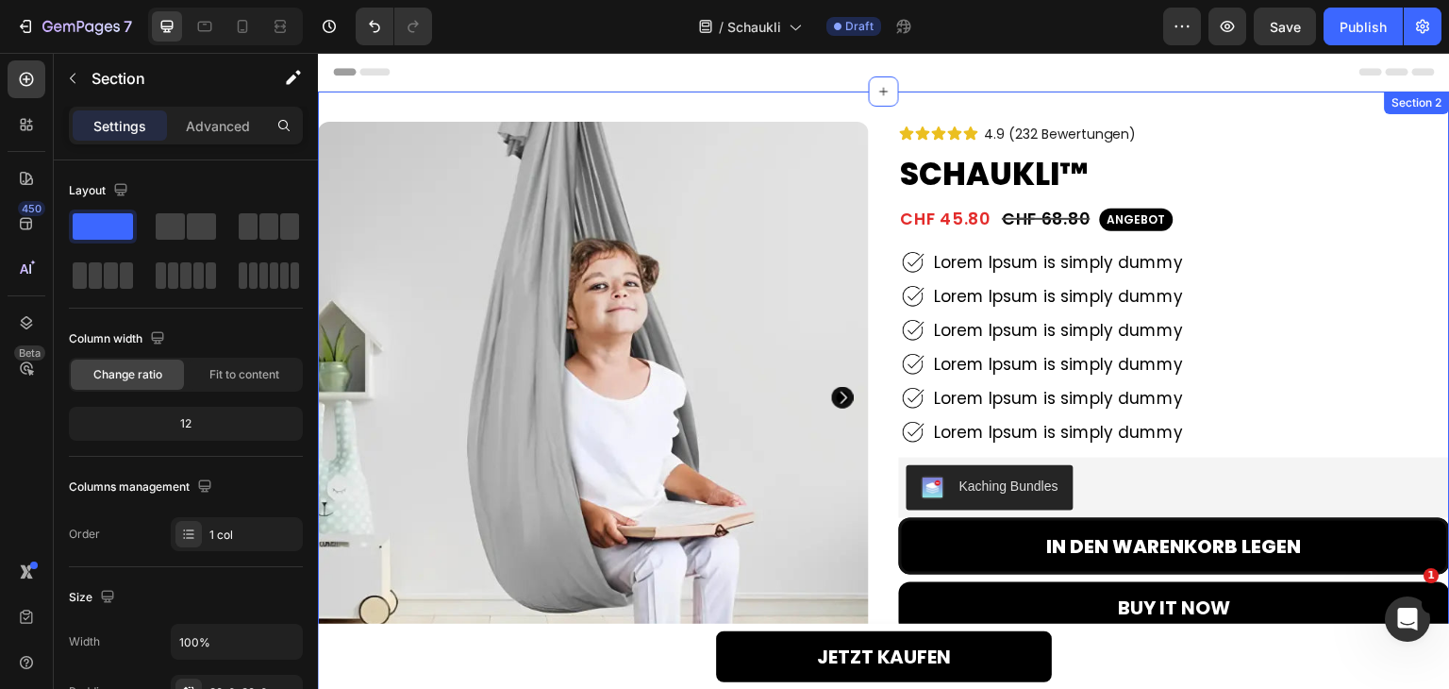
click at [852, 100] on div "Product Images 91% Heading Lorem Ipsum Text Block Row 92% Heading Lorem Ipsum T…" at bounding box center [884, 579] width 1132 height 974
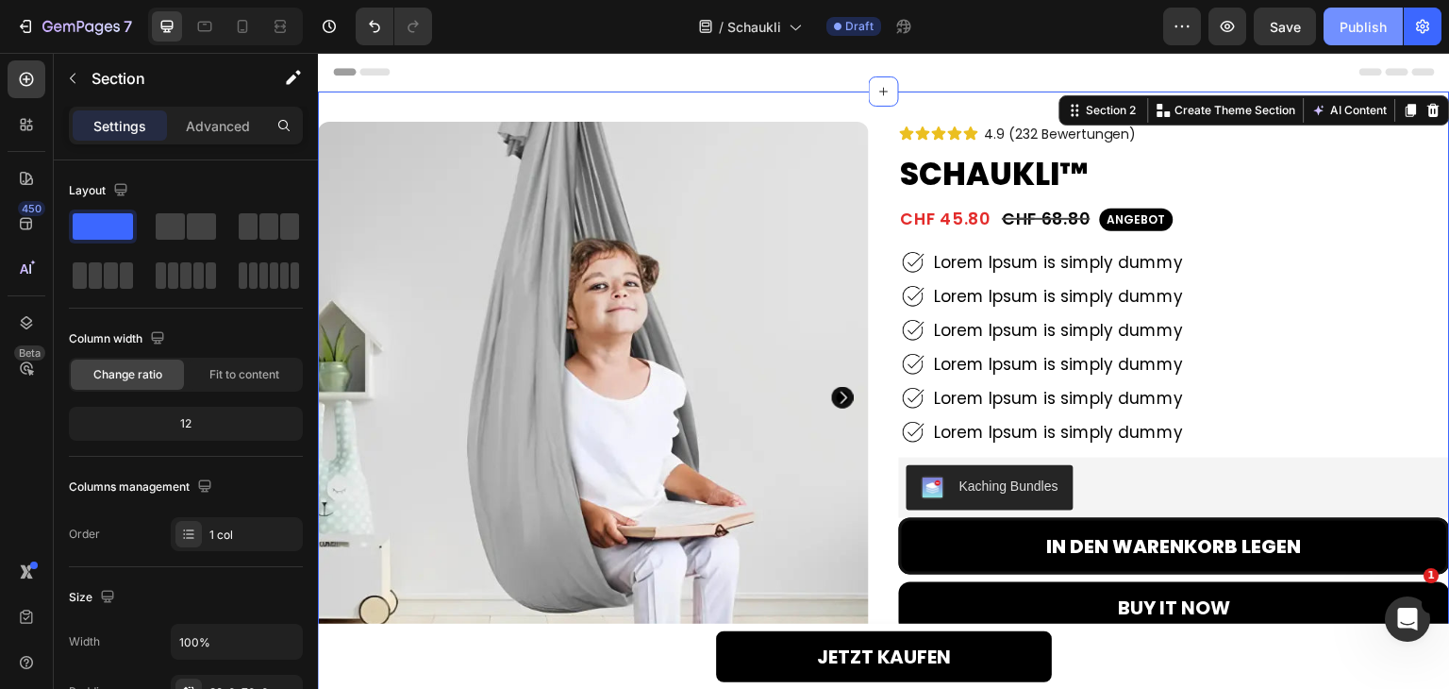
click at [1351, 26] on div "Publish" at bounding box center [1363, 27] width 47 height 20
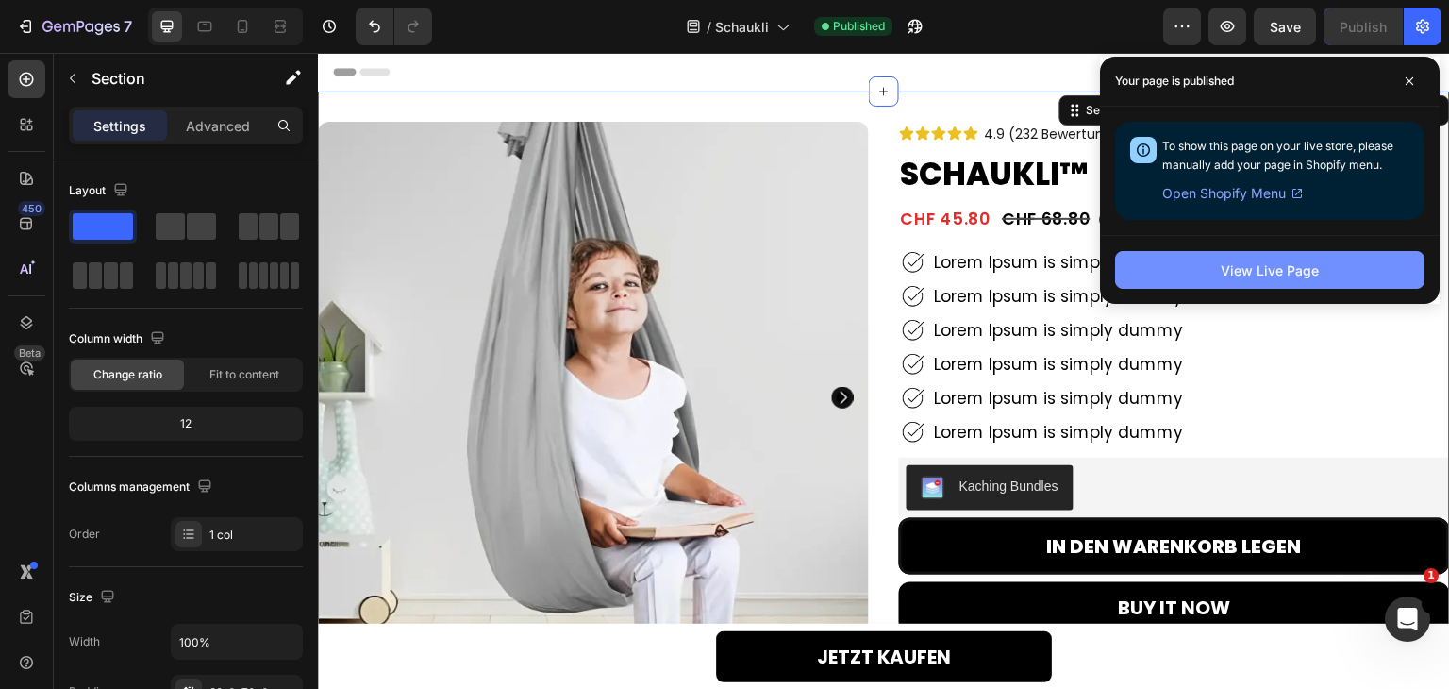
click at [1264, 273] on div "View Live Page" at bounding box center [1270, 270] width 98 height 20
